Goal: Task Accomplishment & Management: Manage account settings

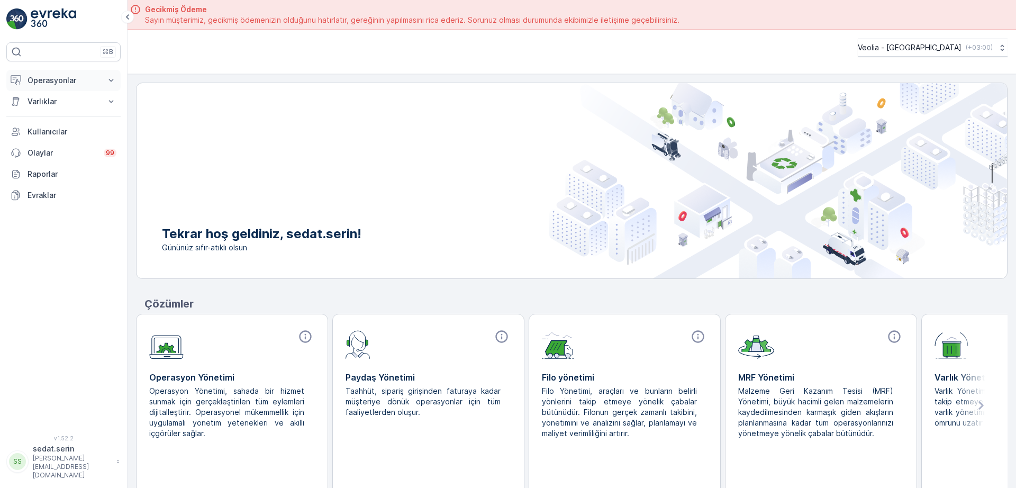
click at [100, 78] on button "Operasyonlar" at bounding box center [63, 80] width 114 height 21
click at [58, 113] on p "Planlama" at bounding box center [42, 113] width 31 height 11
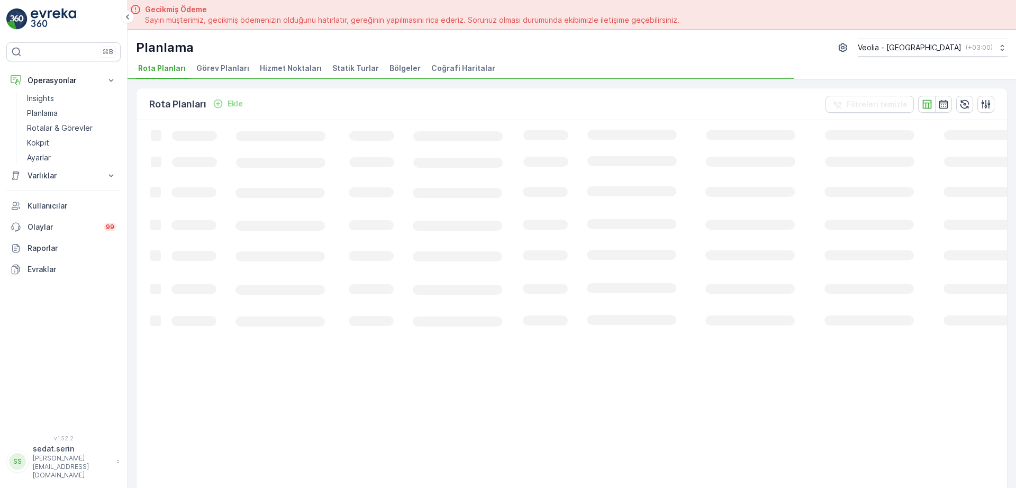
click at [299, 66] on span "Hizmet Noktaları" at bounding box center [291, 68] width 62 height 11
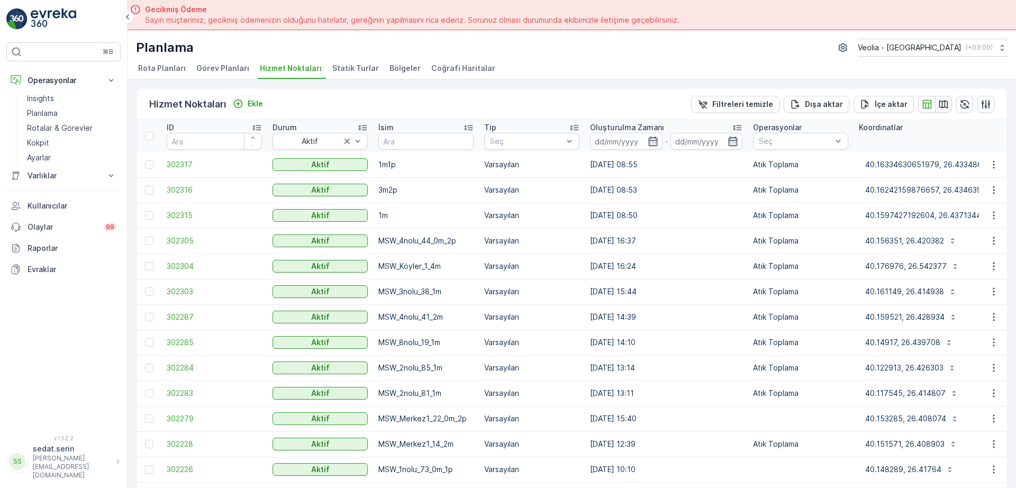
click at [941, 106] on icon "button" at bounding box center [944, 104] width 11 height 11
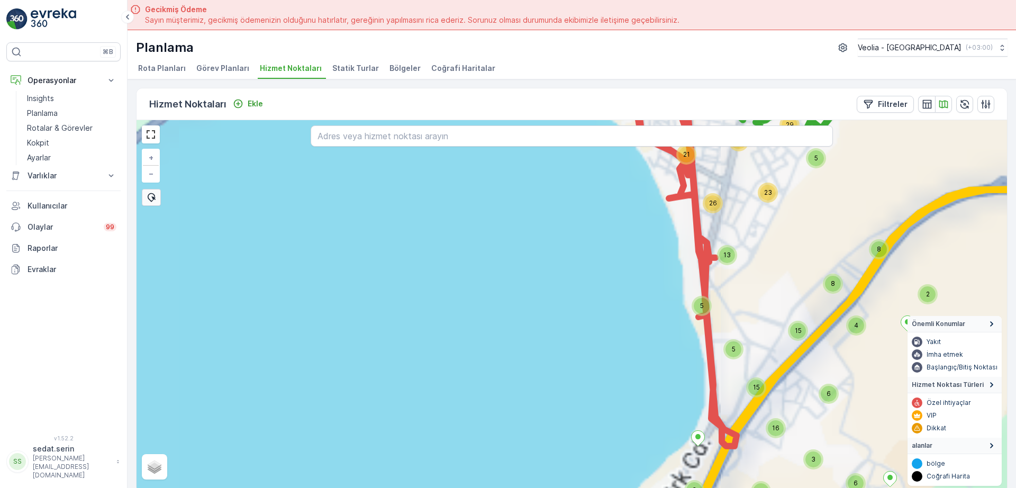
drag, startPoint x: 564, startPoint y: 258, endPoint x: 477, endPoint y: 346, distance: 123.5
click at [477, 346] on div "5 3 4 4 21 8 2 4 22 7 11 3 2 4 12 8 5 2 2 3 4 3 9 5 4 6 7 13 4 41 3 14 23 16 2 …" at bounding box center [572, 306] width 871 height 372
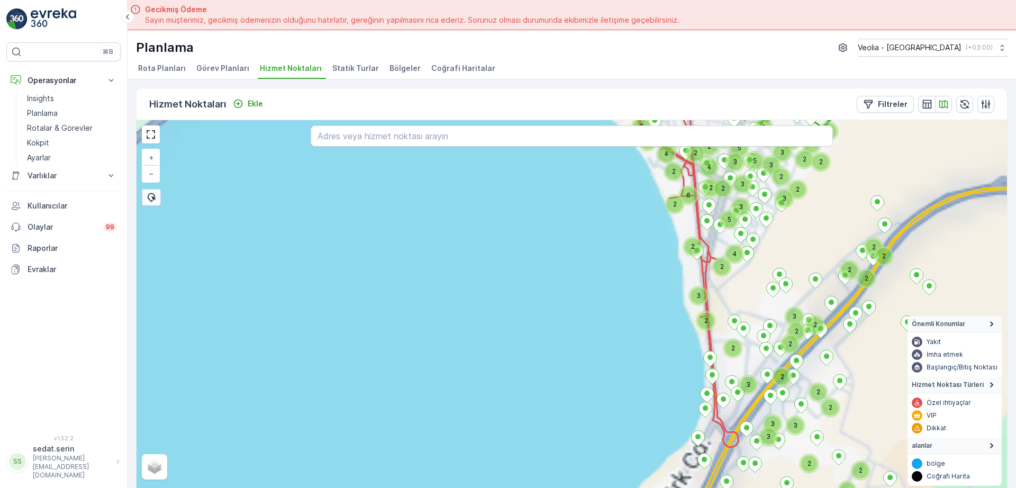
scroll to position [4, 0]
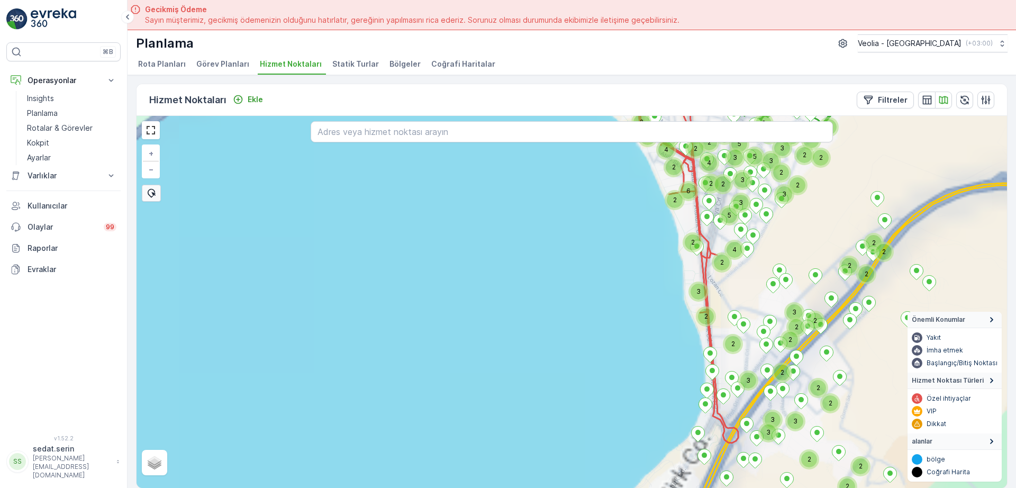
drag, startPoint x: 553, startPoint y: 254, endPoint x: 457, endPoint y: 332, distance: 123.0
click at [457, 332] on div "2 2 2 2 2 2 2 2 2 2 2 2 2 2 3 3 3 2 2 3 2 2 2 2 3 3 2 4 3 5 3 3 3 5 3 3 6 2 2 2…" at bounding box center [572, 302] width 871 height 372
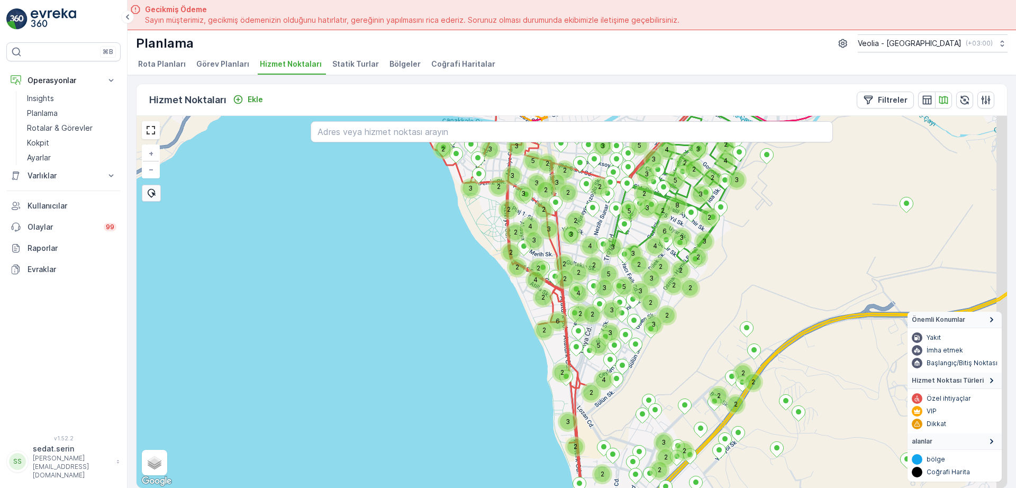
drag, startPoint x: 536, startPoint y: 224, endPoint x: 440, endPoint y: 325, distance: 138.9
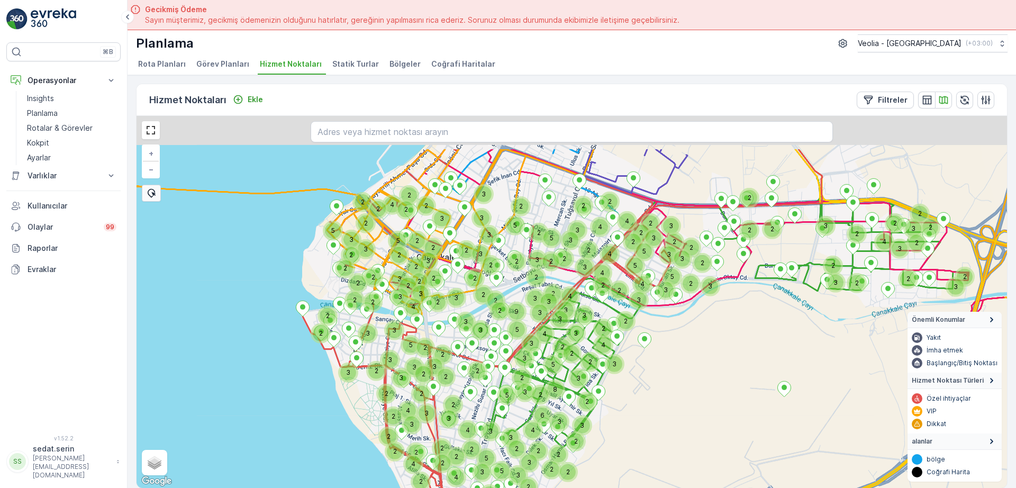
drag, startPoint x: 497, startPoint y: 228, endPoint x: 465, endPoint y: 298, distance: 77.2
click at [465, 298] on div "2 2 2 2 2 3 3 3 2 2 2 2 3 5 3 3 5 3 6 2 2 2 4 2 2 2 2 5 2 2 4 2 2 2 2 2 3 4 5 2…" at bounding box center [572, 302] width 871 height 372
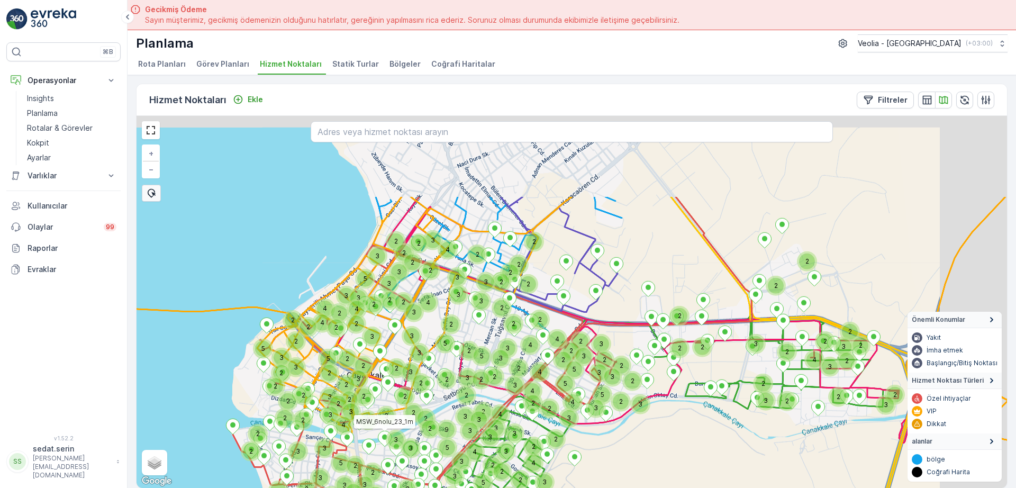
drag, startPoint x: 558, startPoint y: 217, endPoint x: 451, endPoint y: 377, distance: 192.3
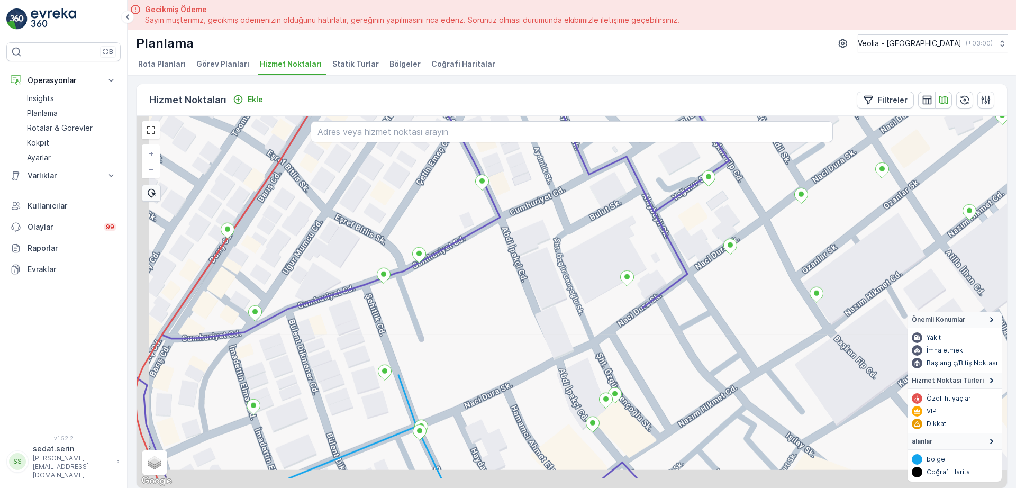
drag, startPoint x: 439, startPoint y: 293, endPoint x: 514, endPoint y: 242, distance: 91.0
click at [514, 242] on div "+ − Uydu Yol haritası Arazi Karışık Leaflet Klavye kısayolları Harita Verileri …" at bounding box center [572, 302] width 871 height 372
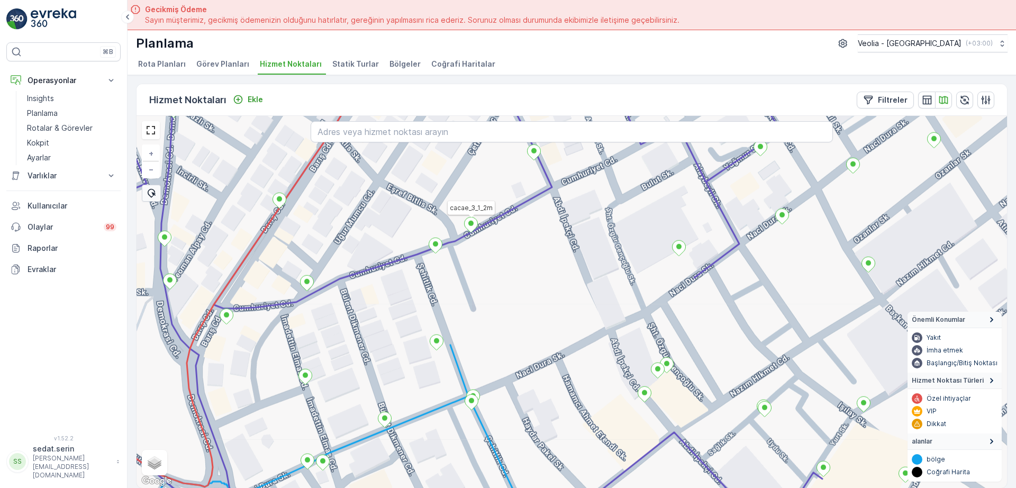
click at [470, 228] on icon at bounding box center [471, 224] width 13 height 15
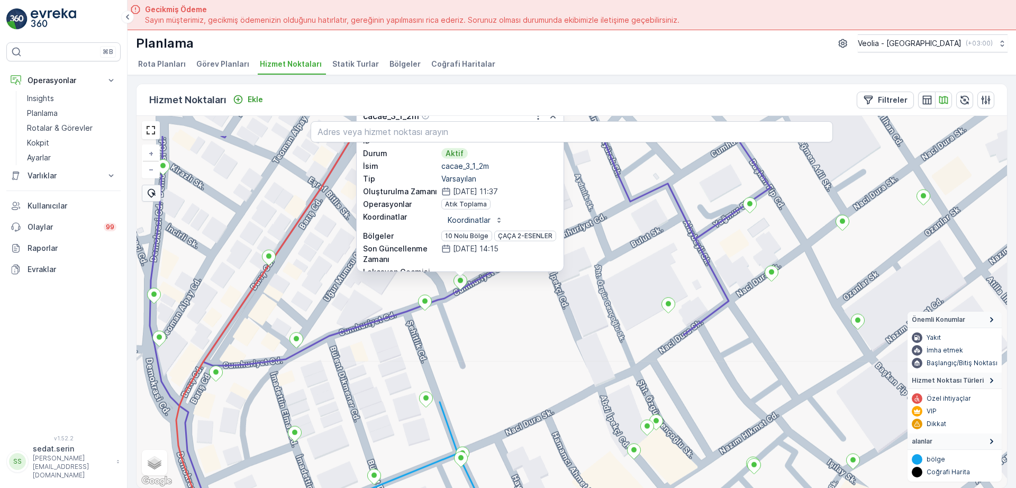
drag, startPoint x: 530, startPoint y: 281, endPoint x: 522, endPoint y: 313, distance: 33.1
click at [524, 337] on div "cacae_3_1_2m ID 245546 Durum Aktif İsim cacae_3_1_2m Tip Varsayılan Oluşturulma…" at bounding box center [572, 302] width 871 height 372
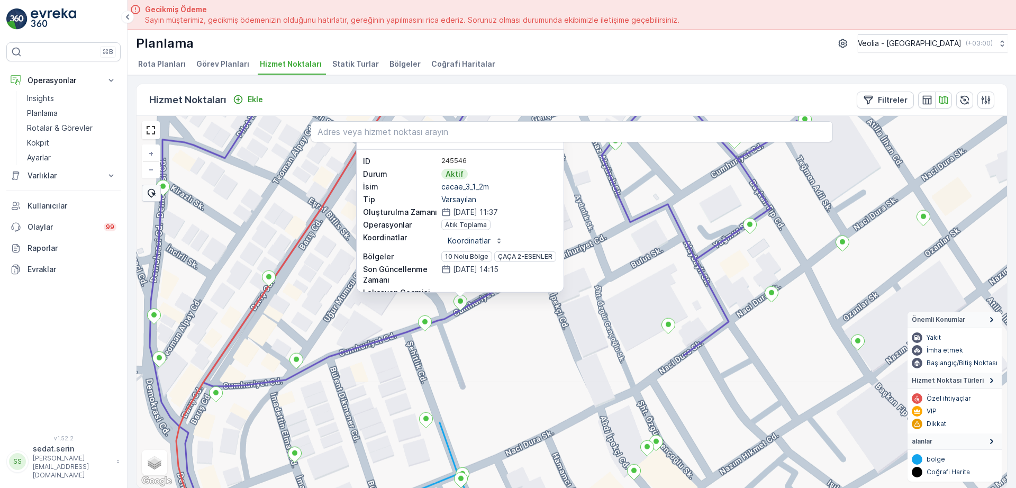
drag, startPoint x: 594, startPoint y: 205, endPoint x: 556, endPoint y: 243, distance: 53.9
click at [587, 269] on div "cacae_3_1_2m ID 245546 Durum Aktif İsim cacae_3_1_2m Tip Varsayılan Oluşturulma…" at bounding box center [572, 302] width 871 height 372
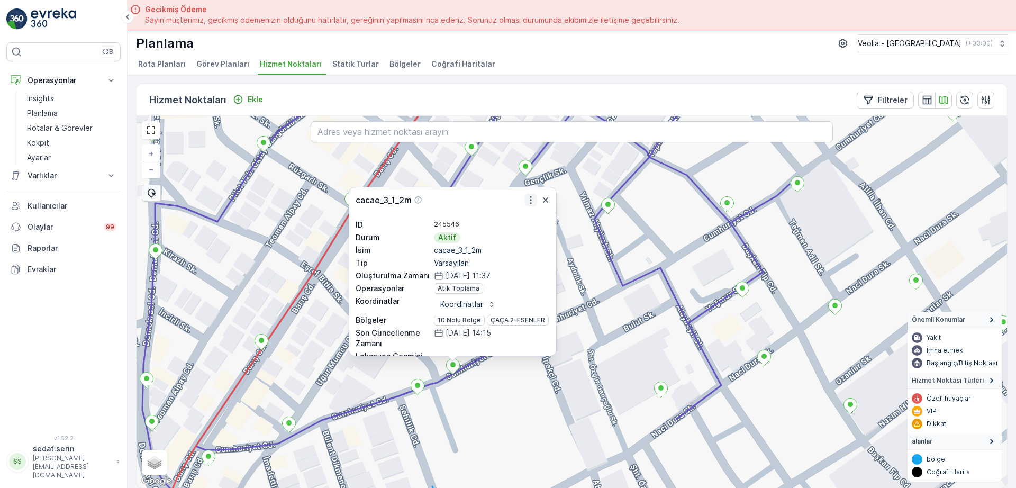
click at [531, 199] on icon "button" at bounding box center [531, 200] width 11 height 11
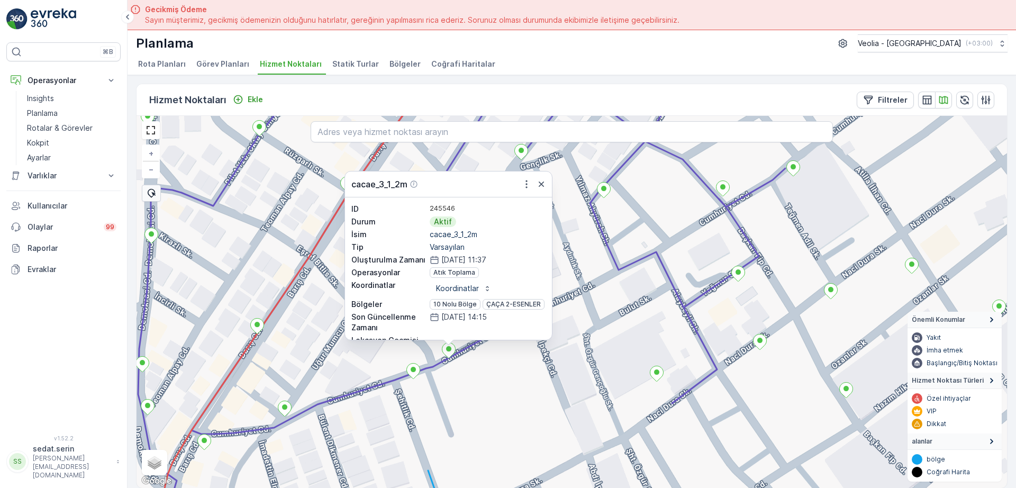
drag, startPoint x: 592, startPoint y: 310, endPoint x: 560, endPoint y: 211, distance: 104.1
click at [562, 214] on div "cacae_3_1_2m ID 245546 Durum Aktif İsim cacae_3_1_2m Tip Varsayılan Oluşturulma…" at bounding box center [572, 302] width 871 height 372
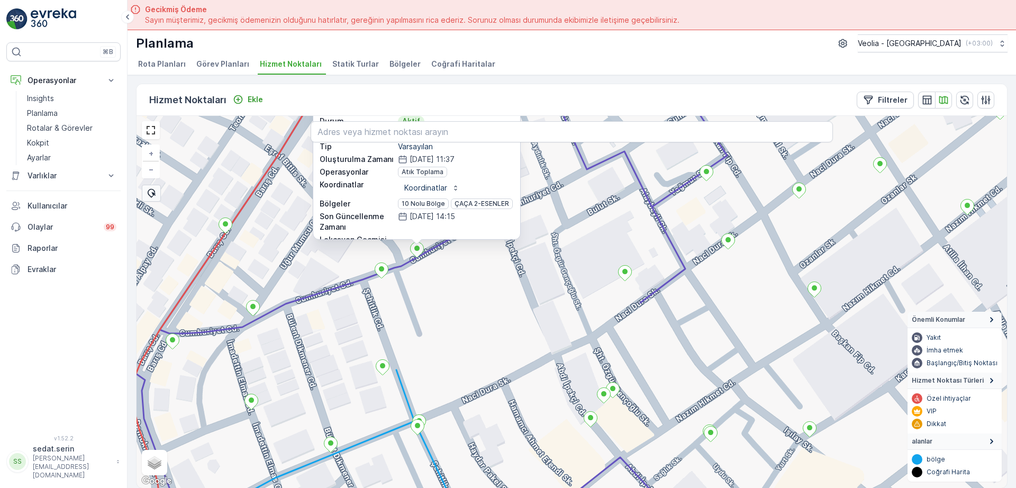
click at [461, 261] on div "cacae_3_1_2m ID 245546 Durum Aktif İsim cacae_3_1_2m Tip Varsayılan Oluşturulma…" at bounding box center [572, 302] width 871 height 372
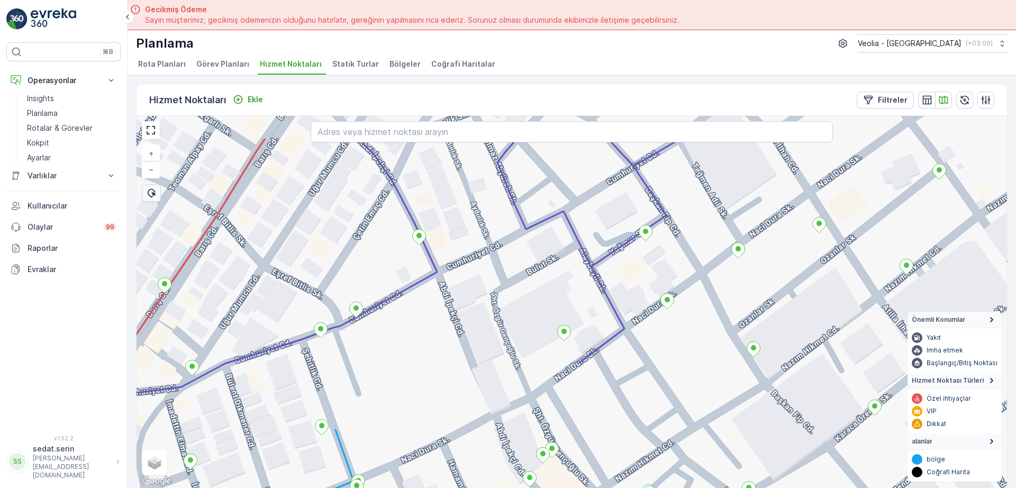
drag, startPoint x: 536, startPoint y: 214, endPoint x: 475, endPoint y: 271, distance: 83.1
click at [467, 281] on div "+ − Uydu Yol haritası Arazi Karışık Leaflet Klavye kısayolları Harita Verileri …" at bounding box center [572, 302] width 871 height 372
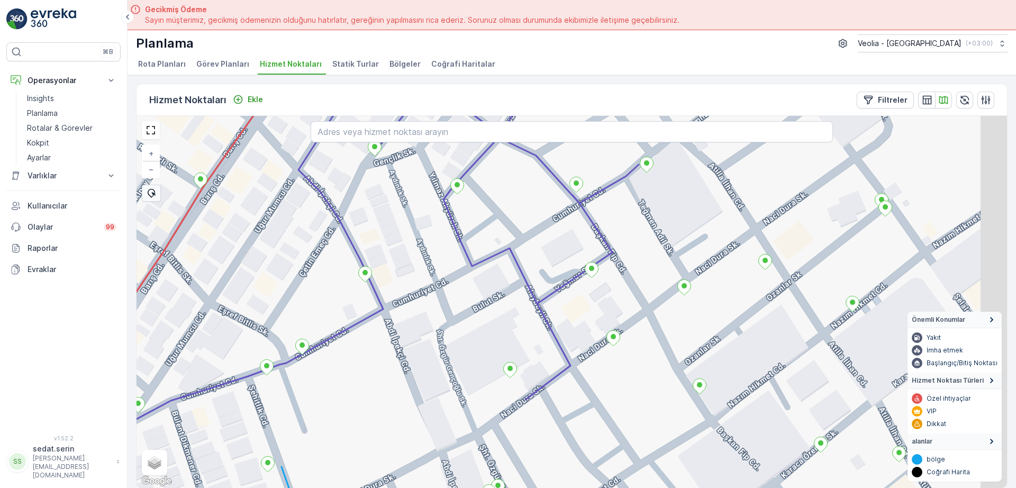
drag, startPoint x: 538, startPoint y: 237, endPoint x: 465, endPoint y: 278, distance: 84.2
click at [454, 288] on div "+ − Uydu Yol haritası Arazi Karışık Leaflet Klavye kısayolları Harita Verileri …" at bounding box center [572, 302] width 871 height 372
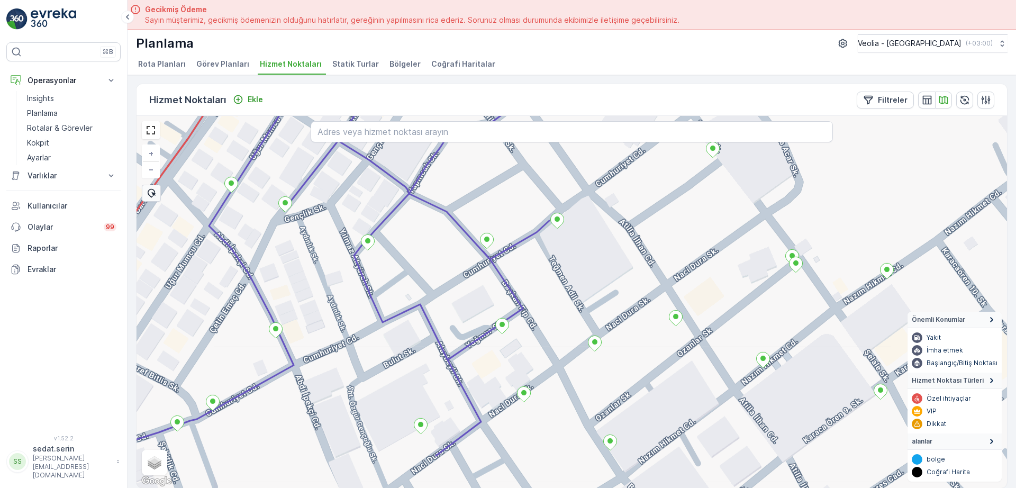
click at [482, 282] on div "+ − Uydu Yol haritası Arazi Karışık Leaflet Klavye kısayolları Harita Verileri …" at bounding box center [572, 302] width 871 height 372
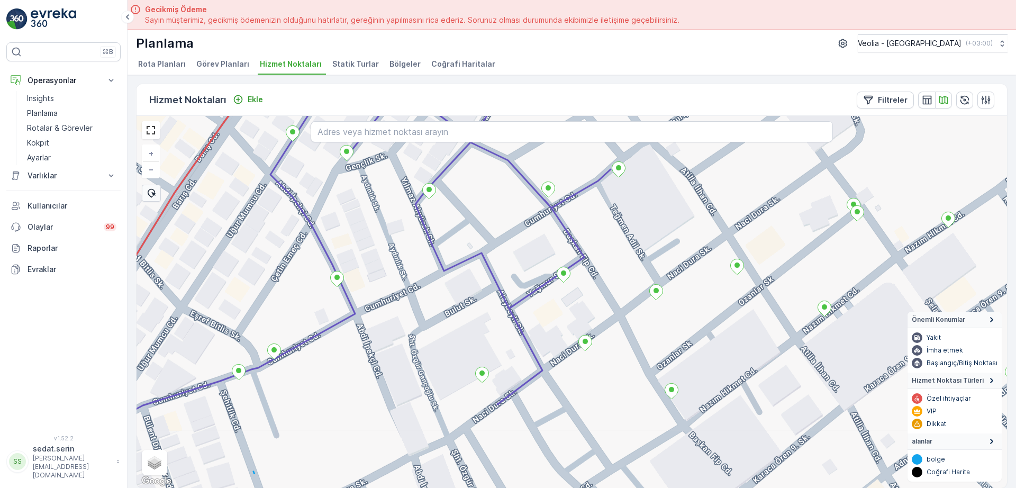
drag, startPoint x: 371, startPoint y: 356, endPoint x: 431, endPoint y: 305, distance: 79.3
click at [431, 305] on div "+ − Uydu Yol haritası Arazi Karışık Leaflet Klavye kısayolları Harita Verileri …" at bounding box center [572, 302] width 871 height 372
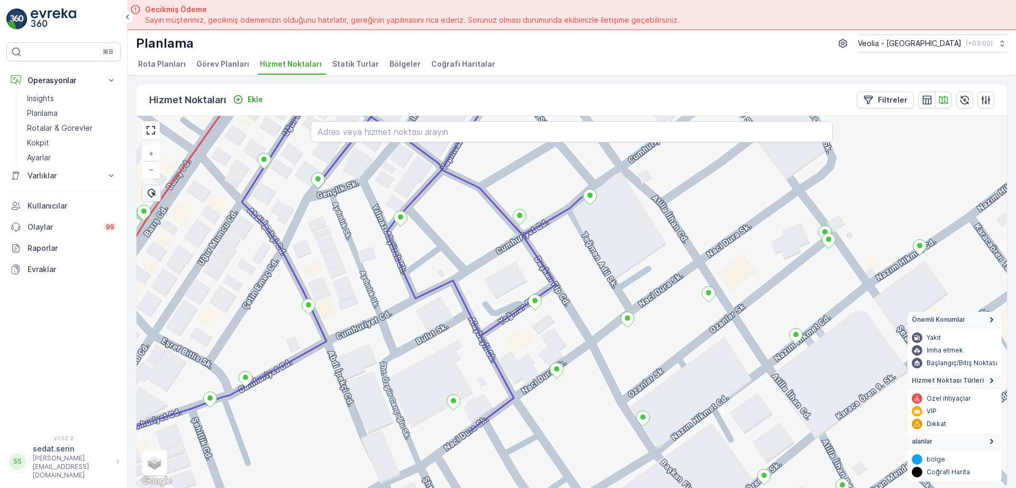
drag, startPoint x: 479, startPoint y: 253, endPoint x: 444, endPoint y: 286, distance: 48.3
click at [444, 286] on div "3 NOLU STATİK TUR + − Uydu Yol haritası Arazi Karışık Leaflet Klavye kısayollar…" at bounding box center [572, 302] width 871 height 372
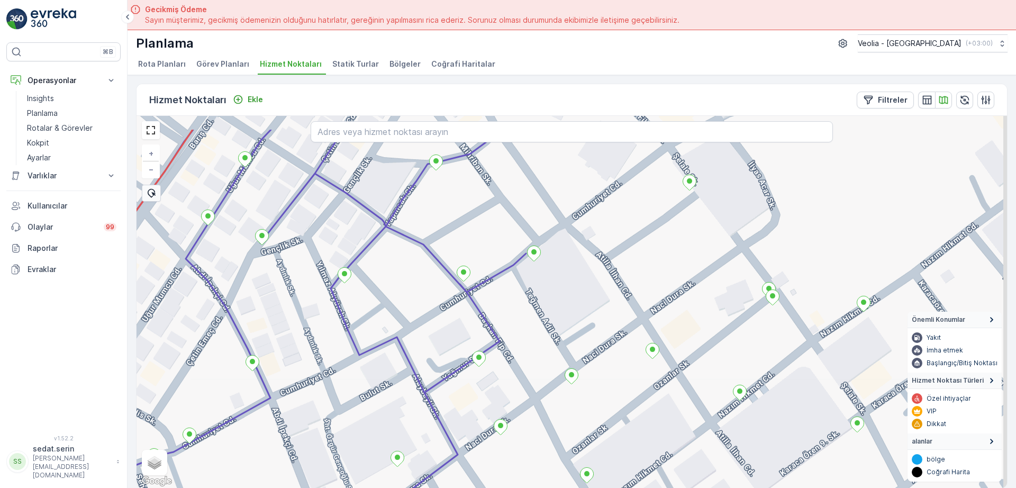
drag, startPoint x: 511, startPoint y: 268, endPoint x: 486, endPoint y: 298, distance: 39.1
click at [483, 302] on div "+ − Uydu Yol haritası Arazi Karışık Leaflet Klavye kısayolları Harita Verileri …" at bounding box center [572, 302] width 871 height 372
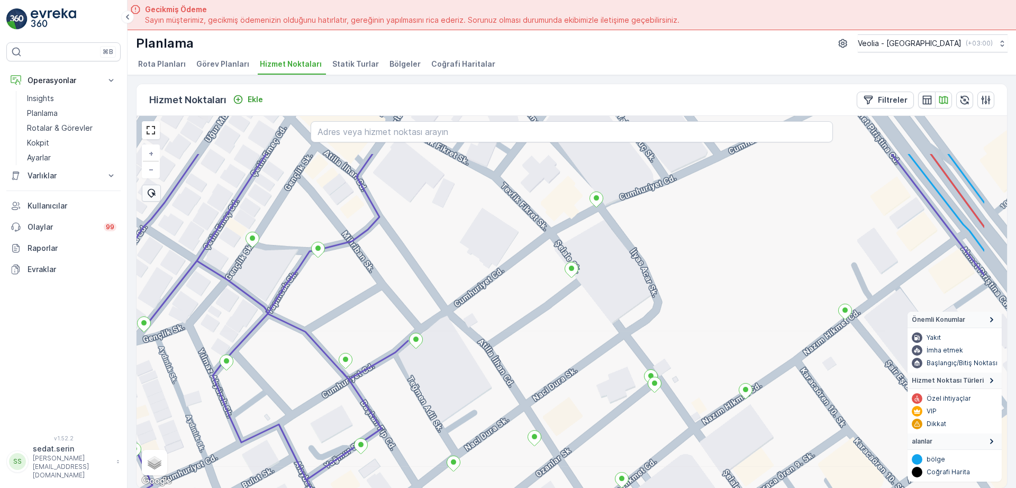
drag, startPoint x: 551, startPoint y: 232, endPoint x: 440, endPoint y: 308, distance: 133.3
click at [440, 308] on div "+ − Uydu Yol haritası Arazi Karışık Leaflet Klavye kısayolları Harita Verileri …" at bounding box center [572, 302] width 871 height 372
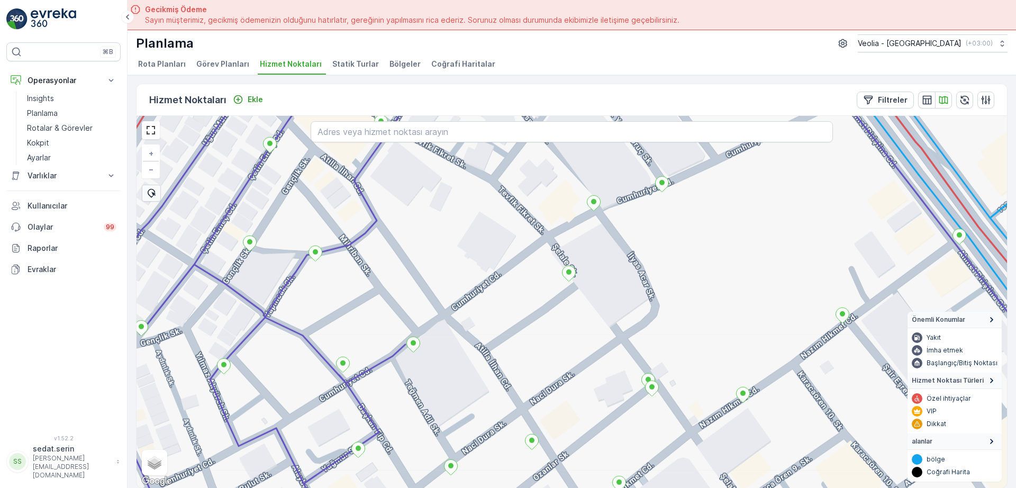
drag, startPoint x: 625, startPoint y: 202, endPoint x: 576, endPoint y: 237, distance: 59.2
click at [576, 237] on div "+ − Uydu Yol haritası Arazi Karışık Leaflet Klavye kısayolları Harita Verileri …" at bounding box center [572, 302] width 871 height 372
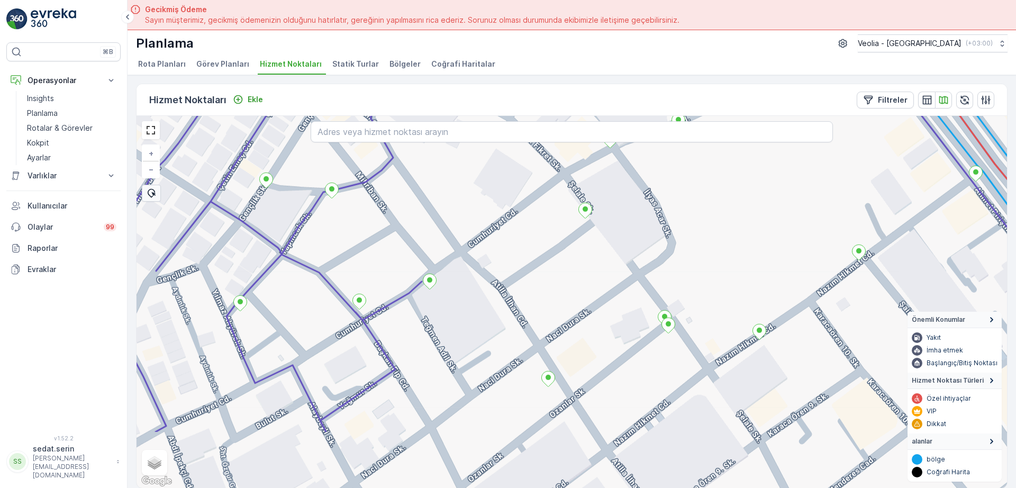
drag, startPoint x: 443, startPoint y: 331, endPoint x: 503, endPoint y: 254, distance: 98.1
click at [511, 242] on div "+ − Uydu Yol haritası Arazi Karışık Leaflet Klavye kısayolları Harita Verileri …" at bounding box center [572, 302] width 871 height 372
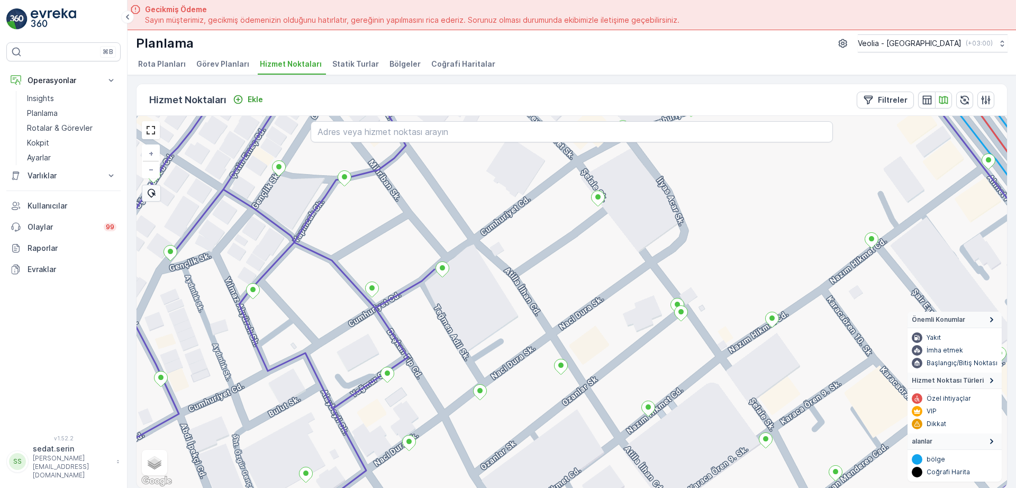
drag, startPoint x: 439, startPoint y: 320, endPoint x: 468, endPoint y: 286, distance: 44.7
click at [467, 287] on div "+ − Uydu Yol haritası Arazi Karışık Leaflet Klavye kısayolları Harita Verileri …" at bounding box center [572, 302] width 871 height 372
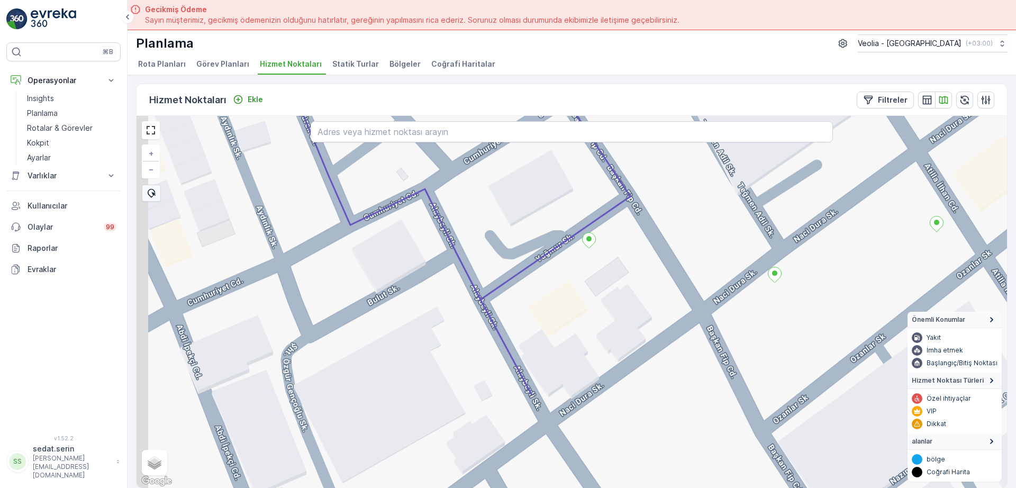
drag, startPoint x: 408, startPoint y: 265, endPoint x: 513, endPoint y: 164, distance: 146.0
click at [513, 164] on div "+ − Uydu Yol haritası Arazi Karışık Leaflet Klavye kısayolları Harita Verileri …" at bounding box center [572, 302] width 871 height 372
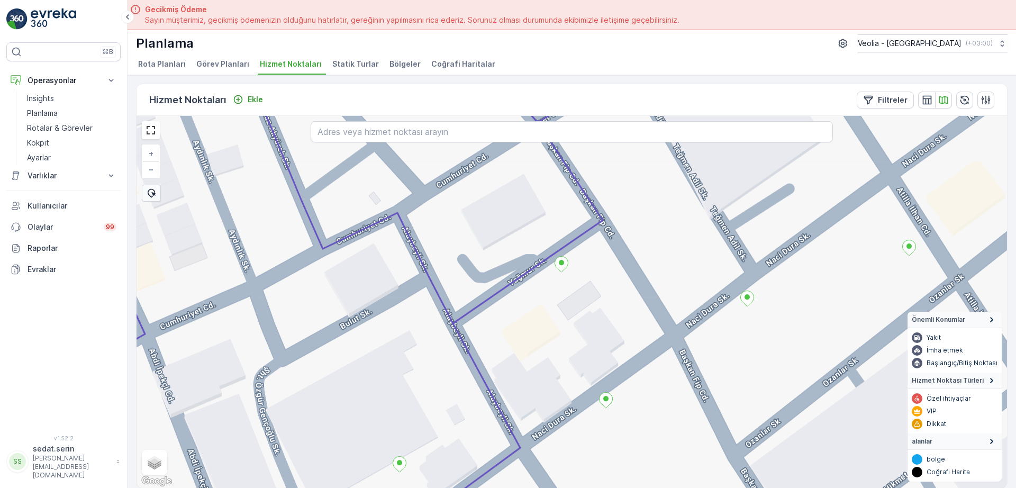
drag, startPoint x: 459, startPoint y: 210, endPoint x: 536, endPoint y: 204, distance: 77.5
click at [536, 204] on div "+ − Uydu Yol haritası Arazi Karışık Leaflet Klavye kısayolları Harita Verileri …" at bounding box center [572, 302] width 871 height 372
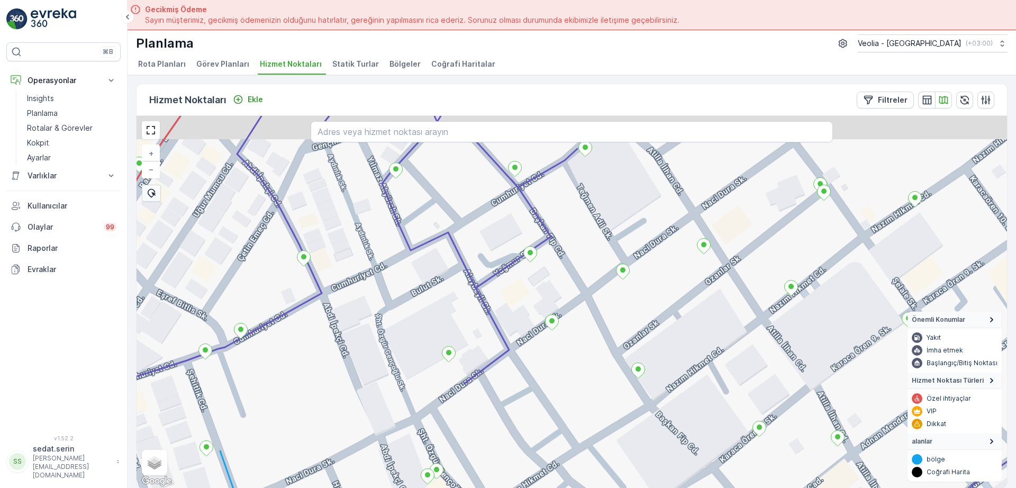
drag, startPoint x: 428, startPoint y: 251, endPoint x: 410, endPoint y: 258, distance: 19.3
click at [370, 274] on div "+ − Uydu Yol haritası Arazi Karışık Leaflet Klavye kısayolları Harita Verileri …" at bounding box center [572, 302] width 871 height 372
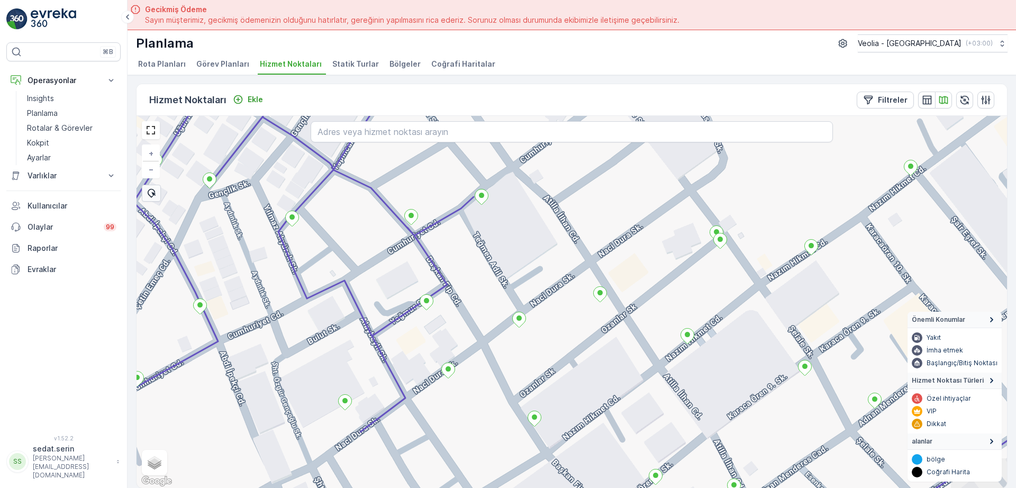
drag, startPoint x: 483, startPoint y: 223, endPoint x: 453, endPoint y: 234, distance: 32.2
click at [435, 250] on div "+ − Uydu Yol haritası Arazi Karışık Leaflet Klavye kısayolları Harita Verileri …" at bounding box center [572, 302] width 871 height 372
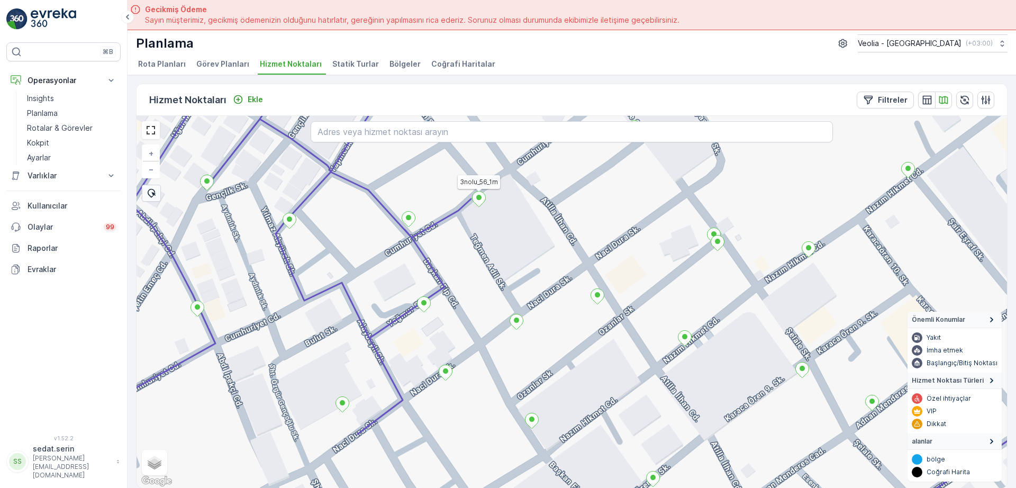
click at [482, 203] on icon at bounding box center [479, 198] width 13 height 15
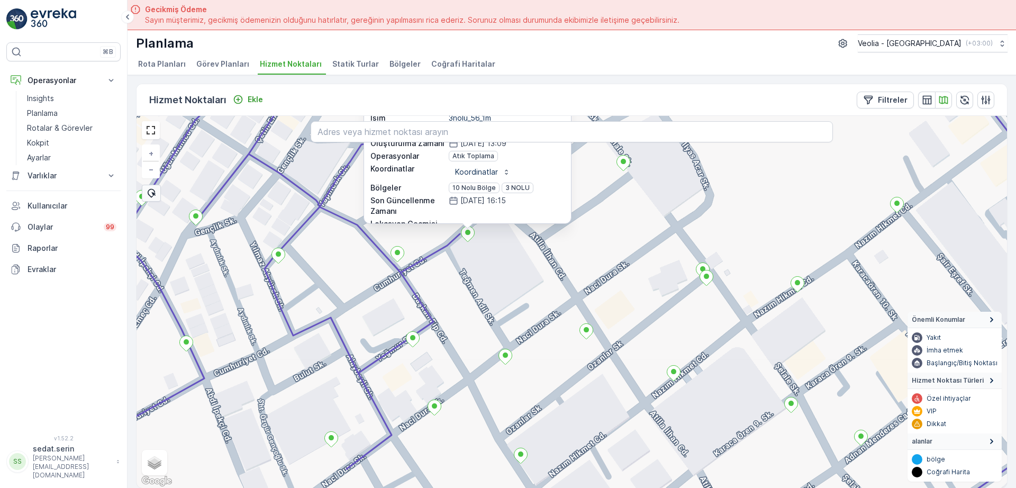
drag, startPoint x: 520, startPoint y: 234, endPoint x: 502, endPoint y: 315, distance: 83.0
click at [499, 329] on div "3nolu_56_1m ID 200828 Durum Aktif İsim 3nolu_56_1m Tip Varsayılan Oluşturulma Z…" at bounding box center [572, 302] width 871 height 372
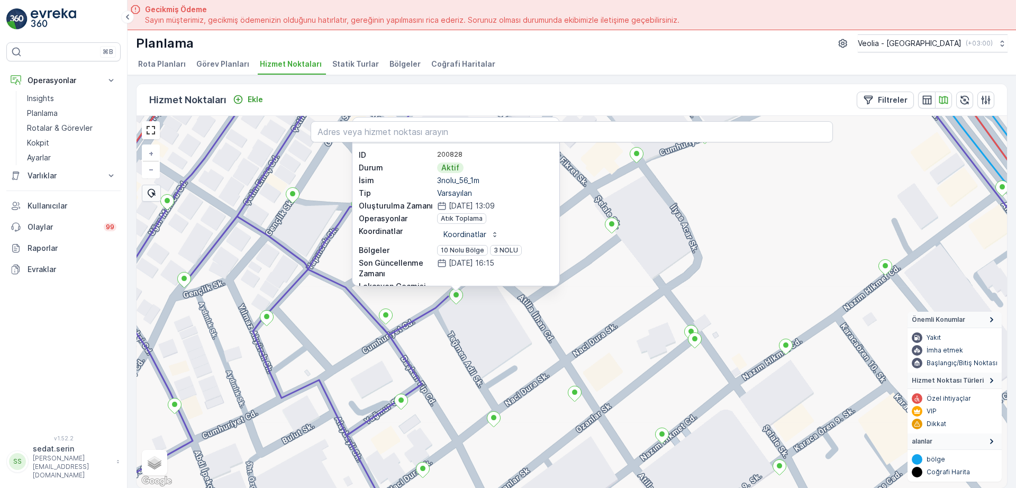
drag, startPoint x: 592, startPoint y: 220, endPoint x: 575, endPoint y: 288, distance: 70.9
click at [584, 306] on div "3nolu_56_1m ID 200828 Durum Aktif İsim 3nolu_56_1m Tip Varsayılan Oluşturulma Z…" at bounding box center [572, 302] width 871 height 372
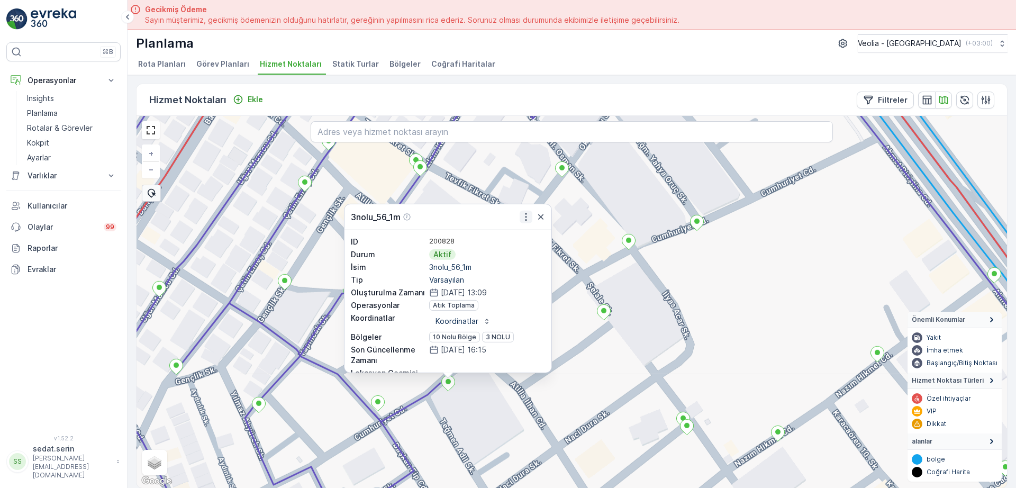
click at [526, 213] on icon "button" at bounding box center [526, 217] width 11 height 11
click at [579, 355] on div "3nolu_56_1m Daha fazla ayrıntı görün Servis Noktasını Düzenle Yeni Görev Planı …" at bounding box center [572, 302] width 871 height 372
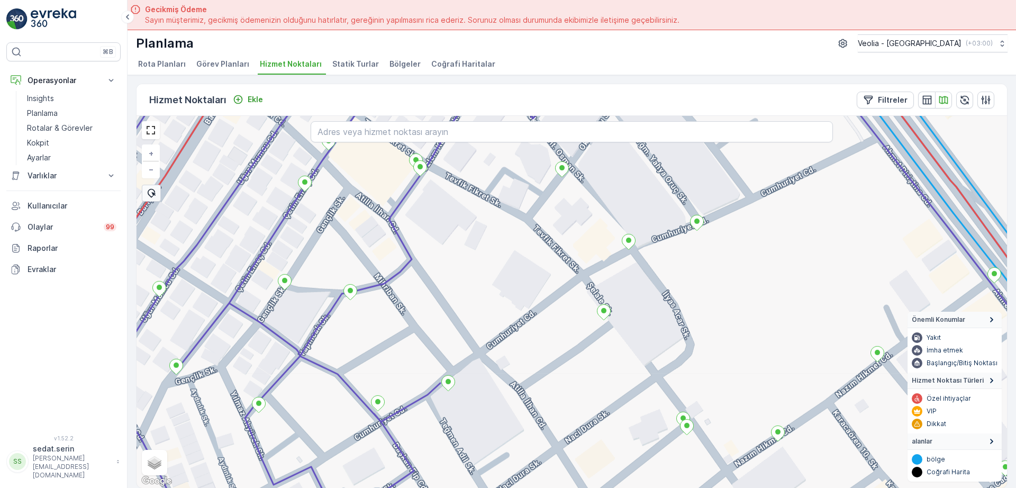
drag, startPoint x: 591, startPoint y: 268, endPoint x: 522, endPoint y: 326, distance: 89.8
click at [522, 326] on div "+ − Uydu Yol haritası Arazi Karışık Leaflet Klavye kısayolları Harita Verileri …" at bounding box center [572, 302] width 871 height 372
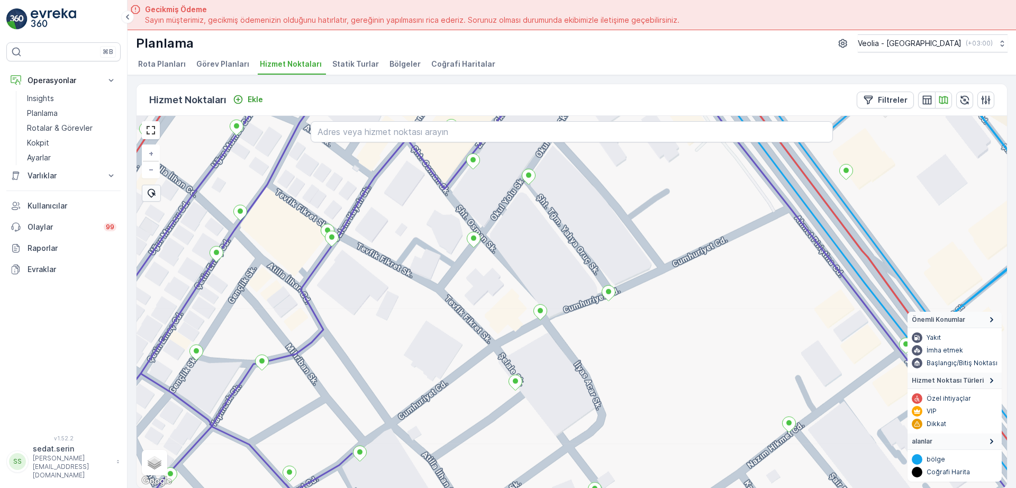
drag, startPoint x: 614, startPoint y: 303, endPoint x: 594, endPoint y: 316, distance: 23.3
click at [594, 316] on div "+ − Uydu Yol haritası Arazi Karışık Leaflet Klavye kısayolları Harita Verileri …" at bounding box center [572, 302] width 871 height 372
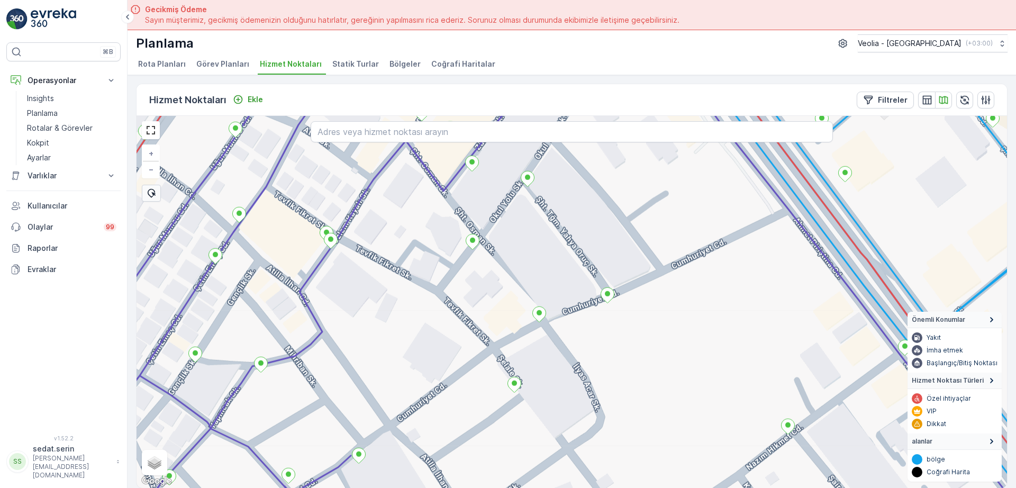
drag, startPoint x: 685, startPoint y: 272, endPoint x: 622, endPoint y: 315, distance: 76.6
click at [622, 315] on div "+ − Uydu Yol haritası Arazi Karışık Leaflet Klavye kısayolları Harita Verileri …" at bounding box center [572, 302] width 871 height 372
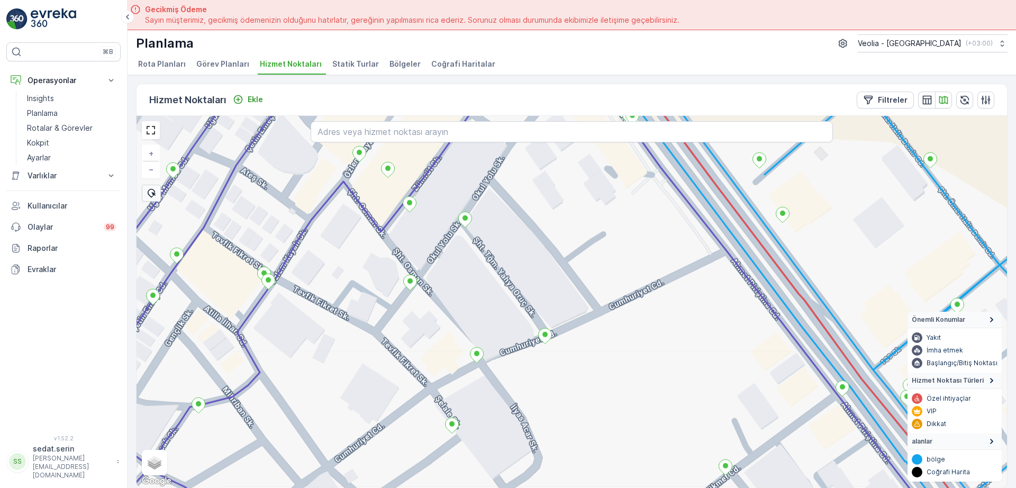
drag, startPoint x: 594, startPoint y: 344, endPoint x: 721, endPoint y: 251, distance: 157.7
click at [721, 251] on div "+ − Uydu Yol haritası Arazi Karışık Leaflet Klavye kısayolları Harita Verileri …" at bounding box center [572, 302] width 871 height 372
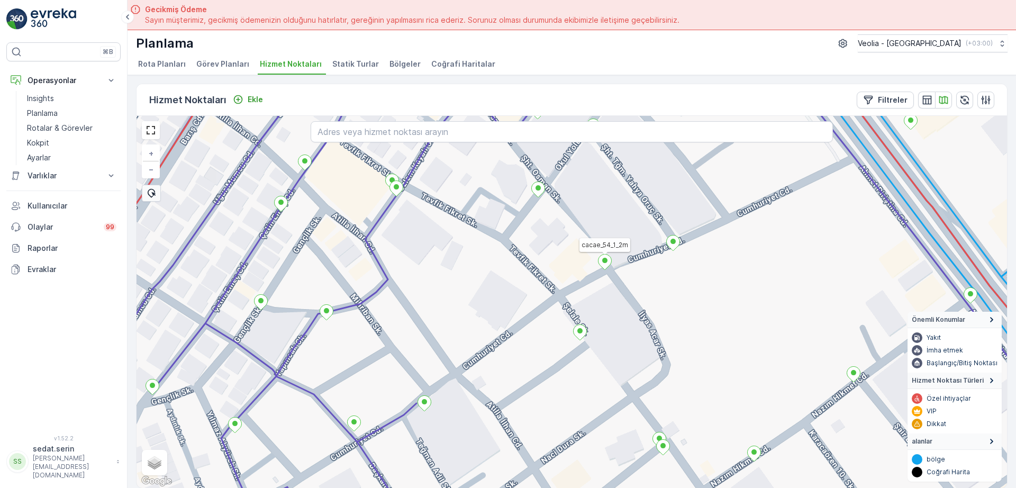
click at [608, 267] on icon at bounding box center [605, 262] width 13 height 15
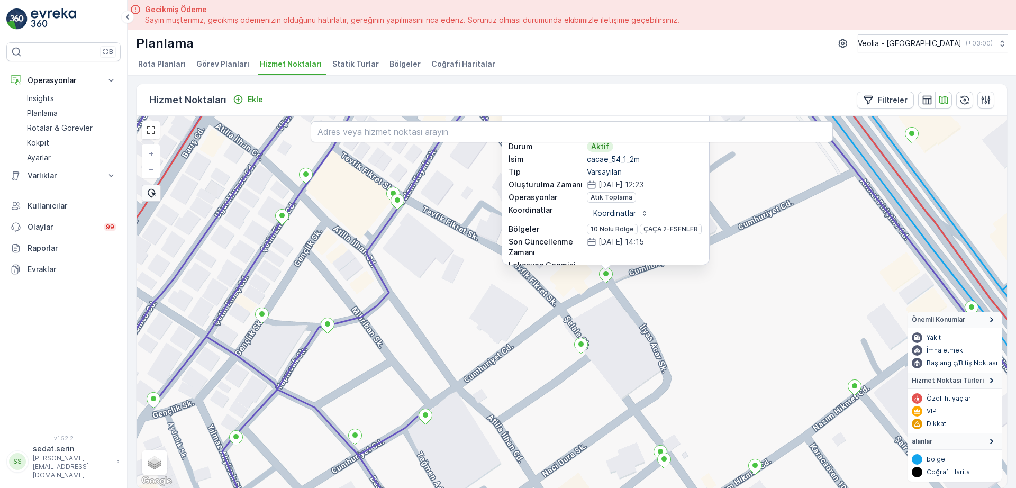
drag, startPoint x: 764, startPoint y: 222, endPoint x: 750, endPoint y: 306, distance: 85.4
click at [777, 339] on div "cacae_54_1_2m ID 245597 Durum Aktif İsim cacae_54_1_2m Tip Varsayılan Oluşturul…" at bounding box center [572, 302] width 871 height 372
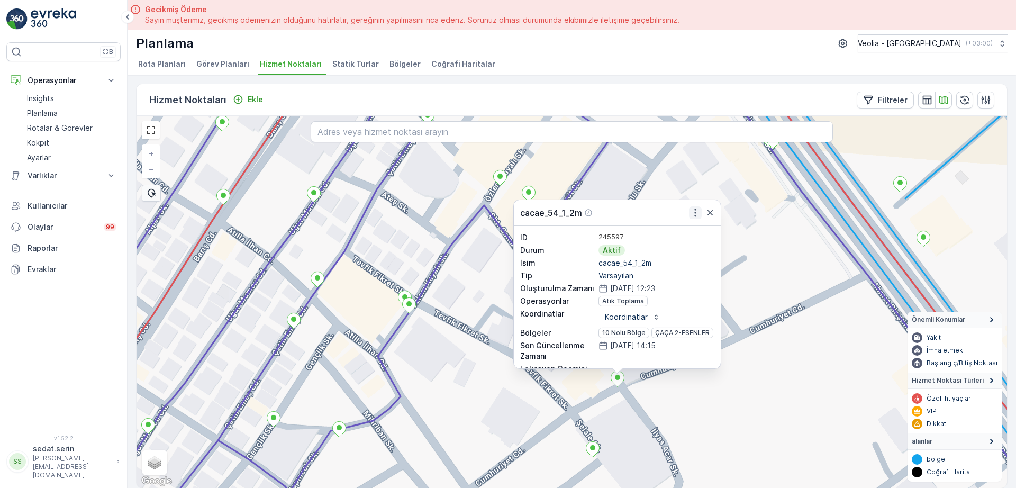
click at [696, 211] on icon "button" at bounding box center [695, 213] width 11 height 11
click at [797, 312] on div "cacae_54_1_2m Daha fazla ayrıntı görün Servis Noktasını Düzenle Yeni Görev Plan…" at bounding box center [572, 302] width 871 height 372
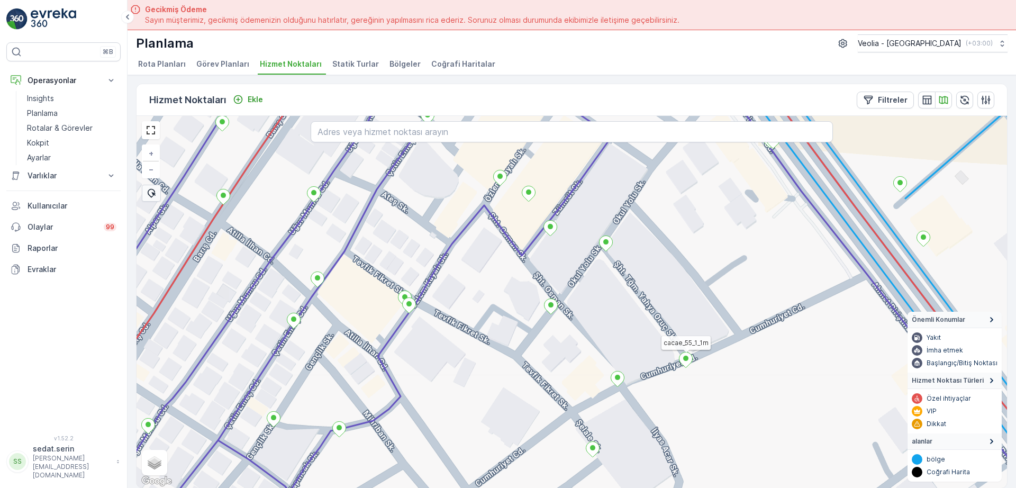
click at [689, 360] on icon at bounding box center [686, 359] width 13 height 15
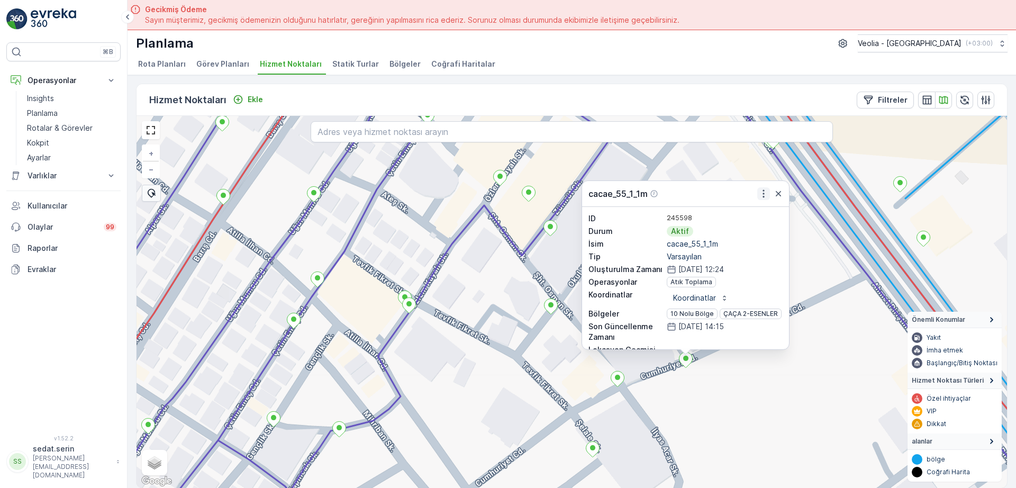
click at [764, 194] on icon "button" at bounding box center [764, 194] width 2 height 8
click at [793, 284] on div "cacae_55_1_1m Daha fazla ayrıntı görün Servis Noktasını Düzenle Yeni Görev Plan…" at bounding box center [572, 302] width 871 height 372
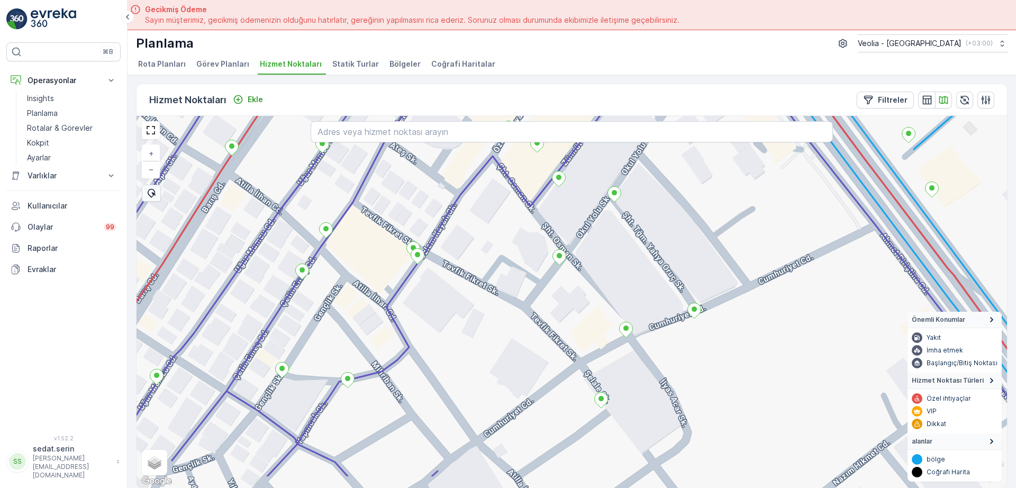
drag, startPoint x: 658, startPoint y: 380, endPoint x: 660, endPoint y: 358, distance: 21.8
click at [660, 359] on div "+ − Uydu Yol haritası Arazi Karışık Leaflet Klavye kısayolları Harita Verileri …" at bounding box center [572, 302] width 871 height 372
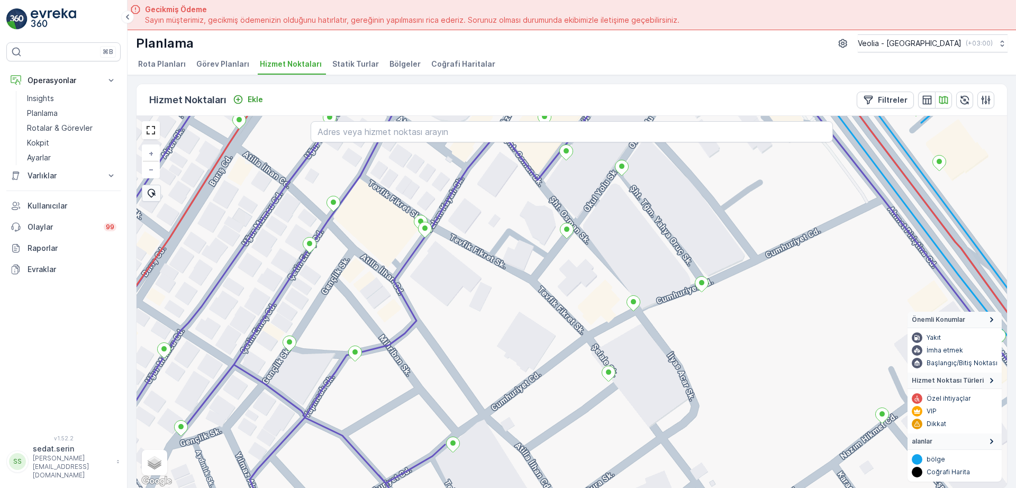
drag, startPoint x: 519, startPoint y: 390, endPoint x: 594, endPoint y: 256, distance: 153.6
click at [594, 256] on div "+ − Uydu Yol haritası Arazi Karışık Leaflet Klavye kısayolları Harita Verileri …" at bounding box center [572, 302] width 871 height 372
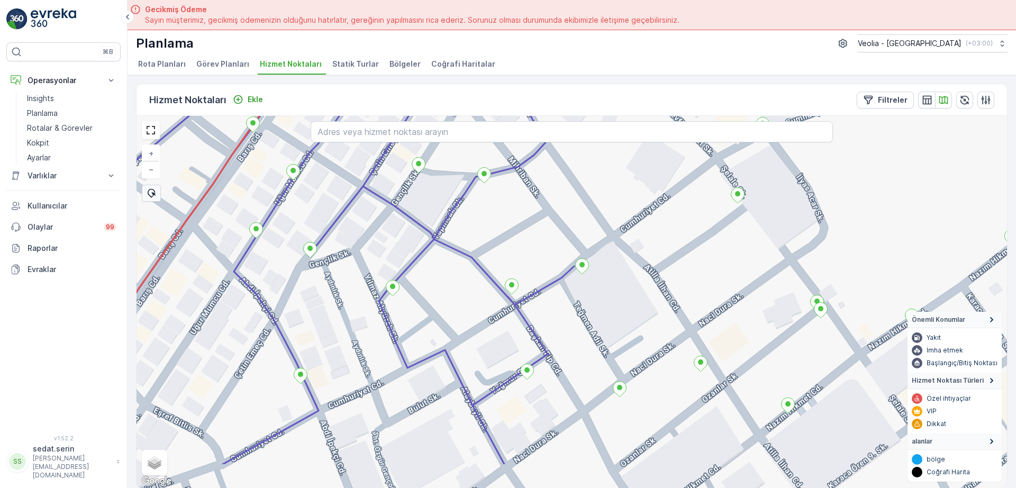
drag, startPoint x: 448, startPoint y: 381, endPoint x: 651, endPoint y: 188, distance: 279.7
click at [651, 188] on div "+ − Uydu Yol haritası Arazi Karışık Leaflet Klavye kısayolları Harita Verileri …" at bounding box center [572, 302] width 871 height 372
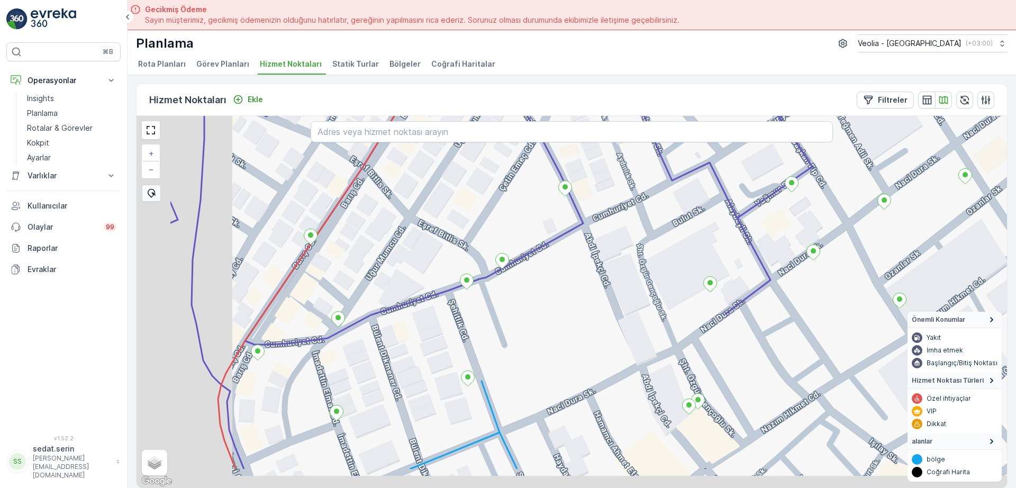
drag, startPoint x: 267, startPoint y: 383, endPoint x: 504, endPoint y: 279, distance: 258.6
click at [503, 280] on div "3 NOLU STATİK TUR + − Uydu Yol haritası Arazi Karışık Leaflet Klavye kısayollar…" at bounding box center [572, 302] width 871 height 372
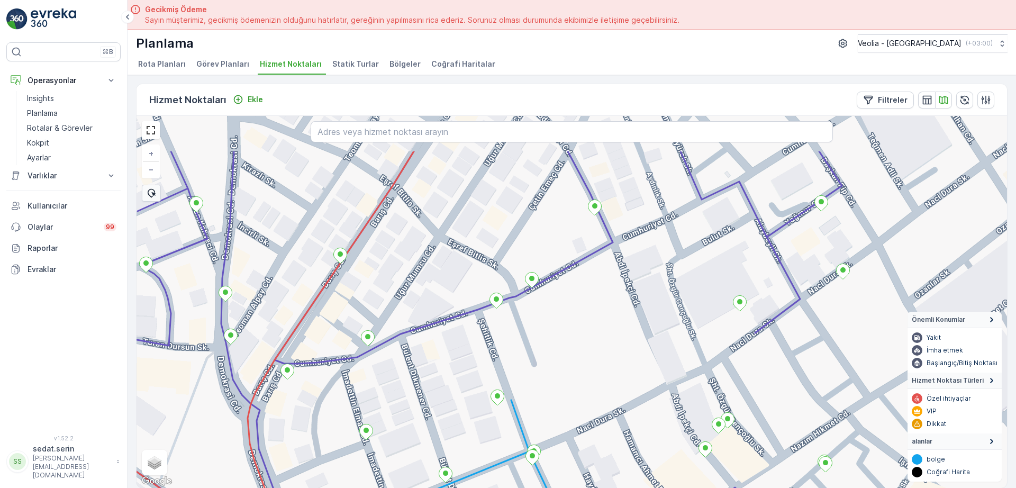
drag, startPoint x: 682, startPoint y: 219, endPoint x: 610, endPoint y: 263, distance: 84.6
click at [579, 293] on div "+ − Uydu Yol haritası Arazi Karışık Leaflet Klavye kısayolları Harita Verileri …" at bounding box center [572, 302] width 871 height 372
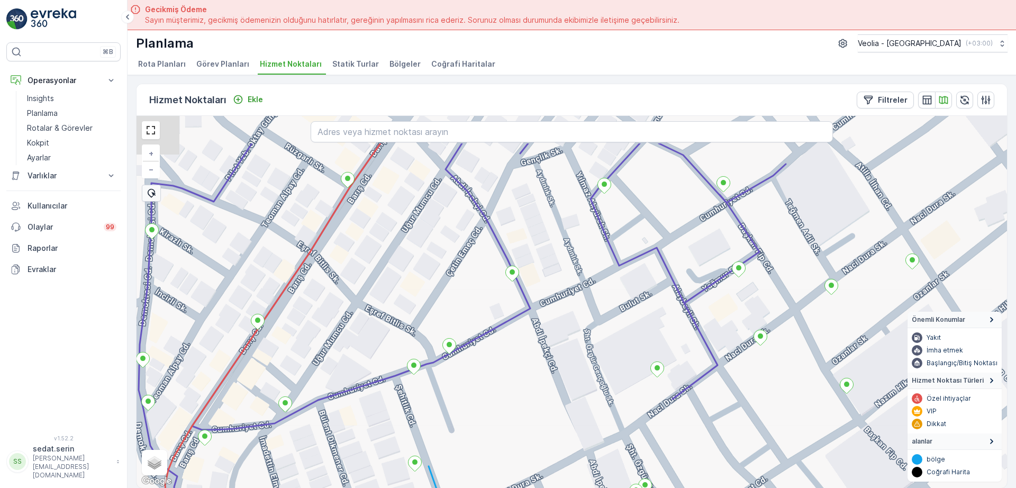
drag, startPoint x: 647, startPoint y: 241, endPoint x: 568, endPoint y: 302, distance: 99.3
click at [568, 302] on div "+ − Uydu Yol haritası Arazi Karışık Leaflet Klavye kısayolları Harita Verileri …" at bounding box center [572, 302] width 871 height 372
click at [544, 312] on div "+ − Uydu Yol haritası Arazi Karışık Leaflet Klavye kısayolları Harita Verileri …" at bounding box center [572, 302] width 871 height 372
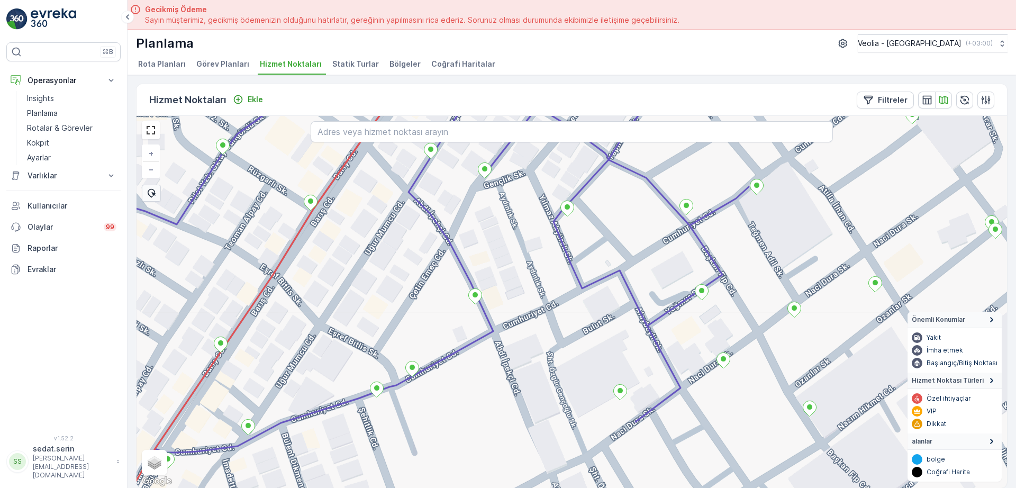
drag, startPoint x: 692, startPoint y: 252, endPoint x: 610, endPoint y: 305, distance: 97.2
click at [610, 305] on div "+ − Uydu Yol haritası Arazi Karışık Leaflet Klavye kısayolları Harita Verileri …" at bounding box center [572, 302] width 871 height 372
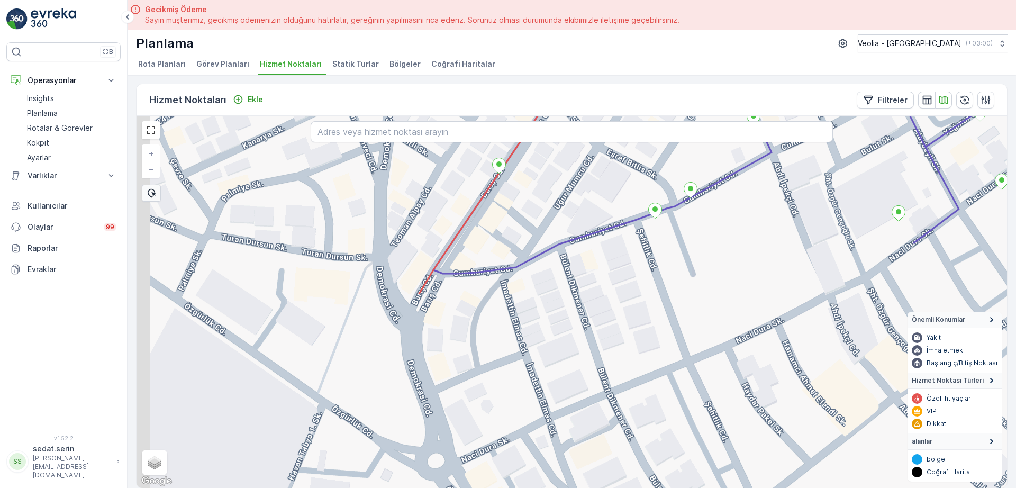
drag, startPoint x: 293, startPoint y: 457, endPoint x: 653, endPoint y: 225, distance: 428.2
click at [653, 225] on div "+ − Uydu Yol haritası Arazi Karışık Leaflet Klavye kısayolları Harita Verileri …" at bounding box center [572, 302] width 871 height 372
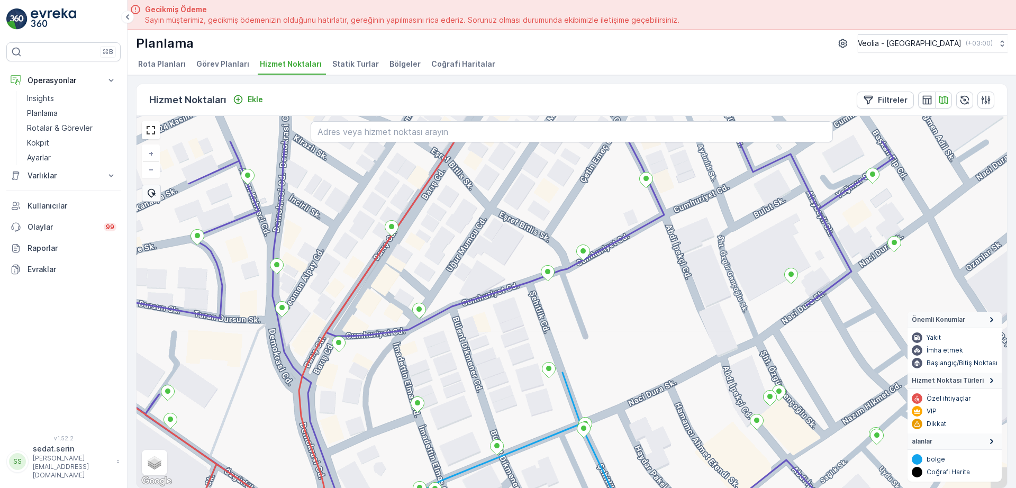
drag, startPoint x: 741, startPoint y: 200, endPoint x: 700, endPoint y: 217, distance: 43.4
click at [647, 248] on div "+ − Uydu Yol haritası Arazi Karışık Leaflet Klavye kısayolları Harita Verileri …" at bounding box center [572, 302] width 871 height 372
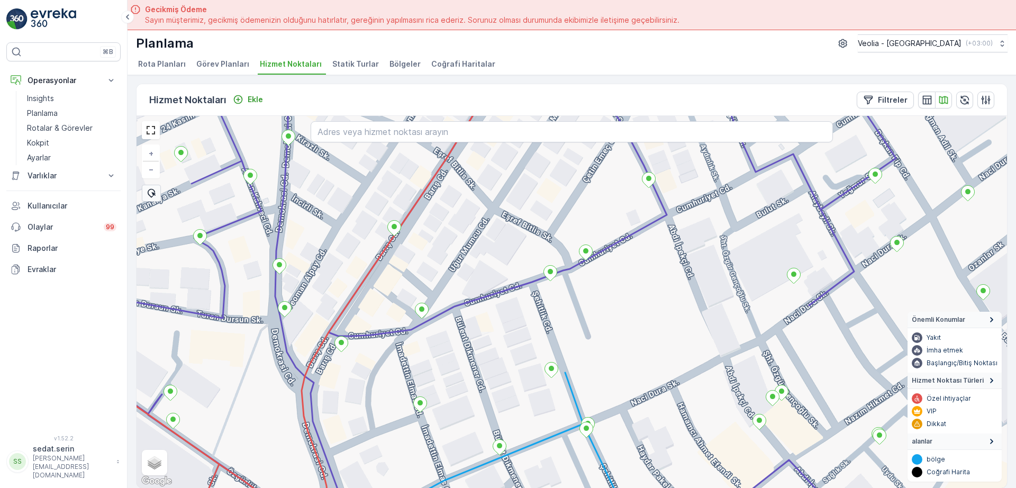
drag, startPoint x: 700, startPoint y: 217, endPoint x: 632, endPoint y: 287, distance: 98.5
click at [620, 300] on div "+ − Uydu Yol haritası Arazi Karışık Leaflet Klavye kısayolları Harita Verileri …" at bounding box center [572, 302] width 871 height 372
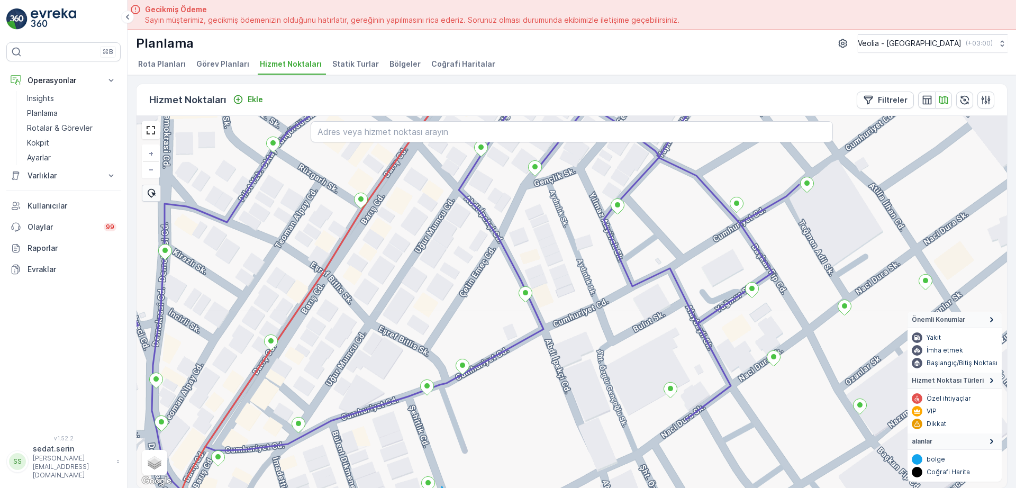
drag, startPoint x: 652, startPoint y: 288, endPoint x: 678, endPoint y: 270, distance: 31.4
click at [627, 298] on div "+ − Uydu Yol haritası Arazi Karışık Leaflet Klavye kısayolları Harita Verileri …" at bounding box center [572, 302] width 871 height 372
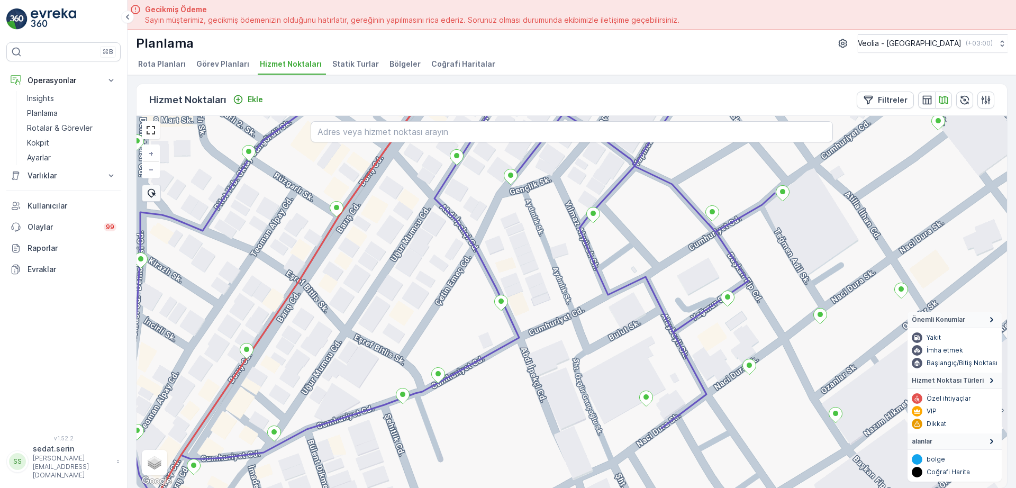
drag, startPoint x: 716, startPoint y: 252, endPoint x: 624, endPoint y: 287, distance: 98.0
click at [609, 306] on div "+ − Uydu Yol haritası Arazi Karışık Leaflet Klavye kısayolları Harita Verileri …" at bounding box center [572, 302] width 871 height 372
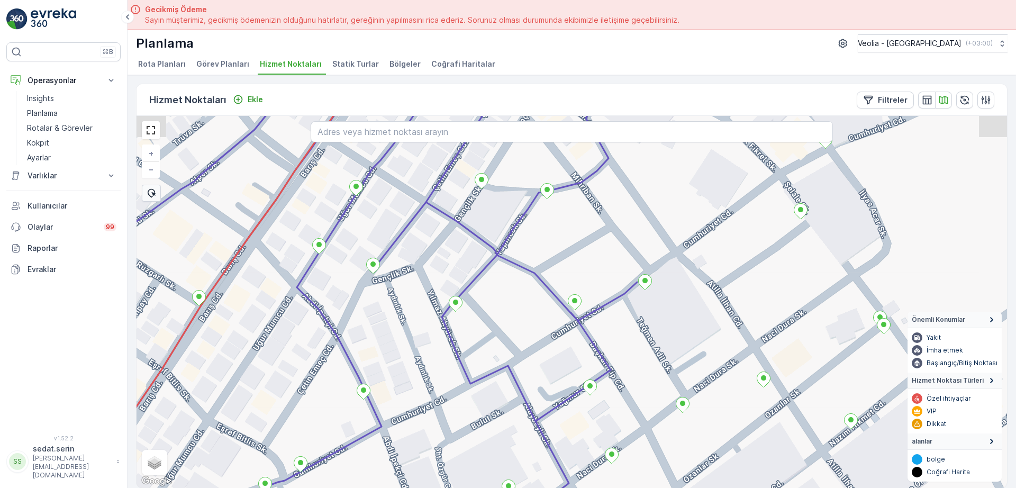
drag, startPoint x: 657, startPoint y: 267, endPoint x: 585, endPoint y: 310, distance: 84.1
click at [610, 312] on div "+ − Uydu Yol haritası Arazi Karışık Leaflet Klavye kısayolları Harita Verileri …" at bounding box center [572, 302] width 871 height 372
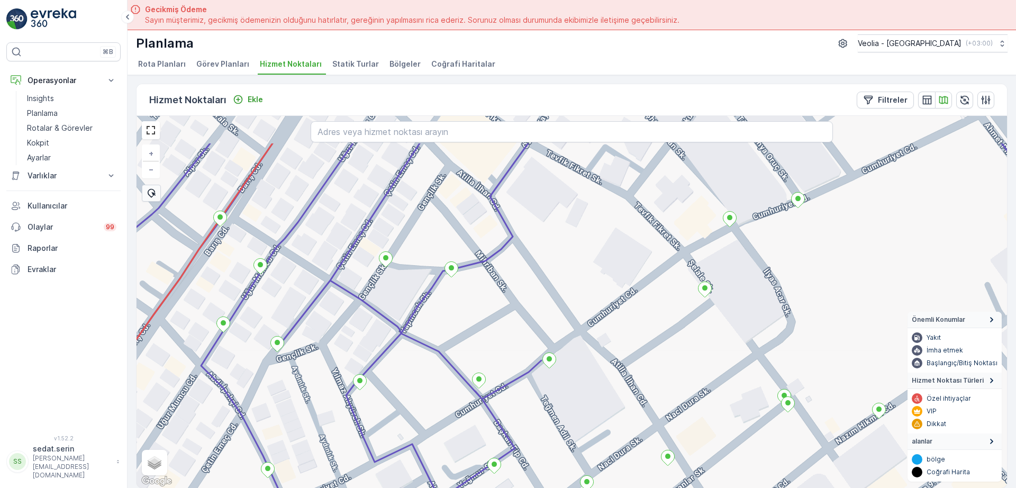
drag, startPoint x: 726, startPoint y: 237, endPoint x: 650, endPoint y: 303, distance: 101.3
click at [650, 303] on div "+ − Uydu Yol haritası Arazi Karışık Leaflet Klavye kısayolları Harita Verileri …" at bounding box center [572, 302] width 871 height 372
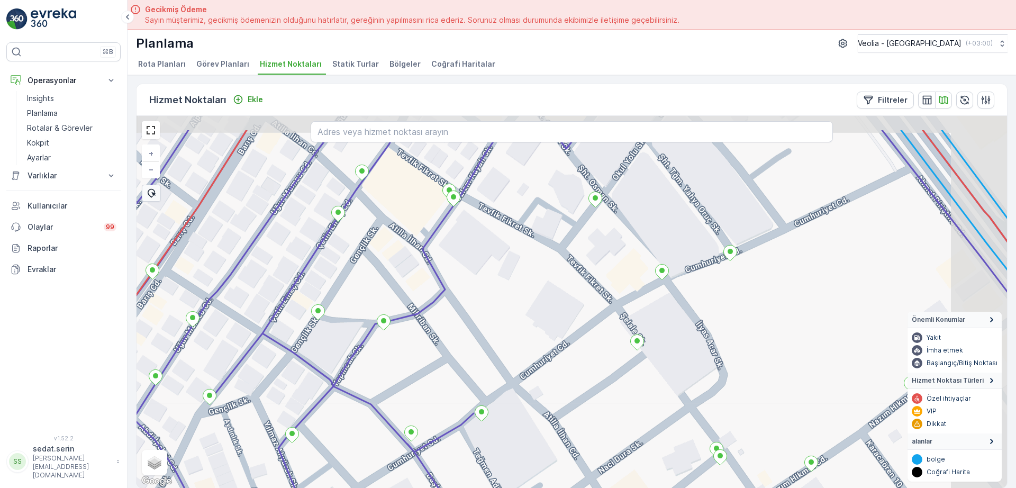
drag, startPoint x: 703, startPoint y: 267, endPoint x: 637, endPoint y: 318, distance: 83.8
click at [637, 318] on div "+ − Uydu Yol haritası Arazi Karışık Leaflet Klavye kısayolları Harita Verileri …" at bounding box center [572, 302] width 871 height 372
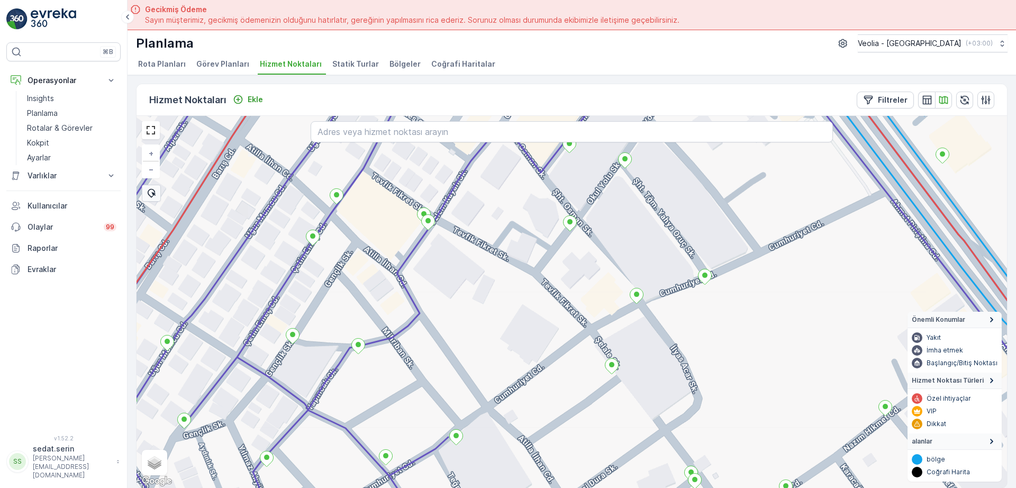
drag, startPoint x: 717, startPoint y: 272, endPoint x: 691, endPoint y: 291, distance: 31.8
click at [692, 291] on div "+ − Uydu Yol haritası Arazi Karışık Leaflet Klavye kısayolları Harita Verileri …" at bounding box center [572, 302] width 871 height 372
drag, startPoint x: 581, startPoint y: 351, endPoint x: 678, endPoint y: 134, distance: 237.7
click at [677, 134] on div "+ − Uydu Yol haritası Arazi Karışık Leaflet Klavye kısayolları Harita Verileri …" at bounding box center [572, 302] width 871 height 372
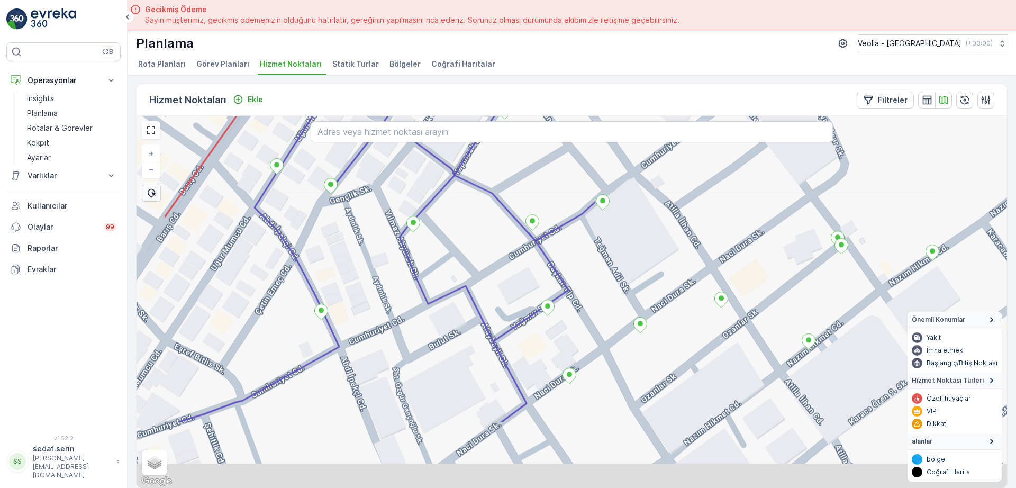
drag, startPoint x: 456, startPoint y: 348, endPoint x: 595, endPoint y: 214, distance: 193.2
click at [594, 213] on div "+ − Uydu Yol haritası Arazi Karışık Leaflet Klavye kısayolları Harita Verileri …" at bounding box center [572, 302] width 871 height 372
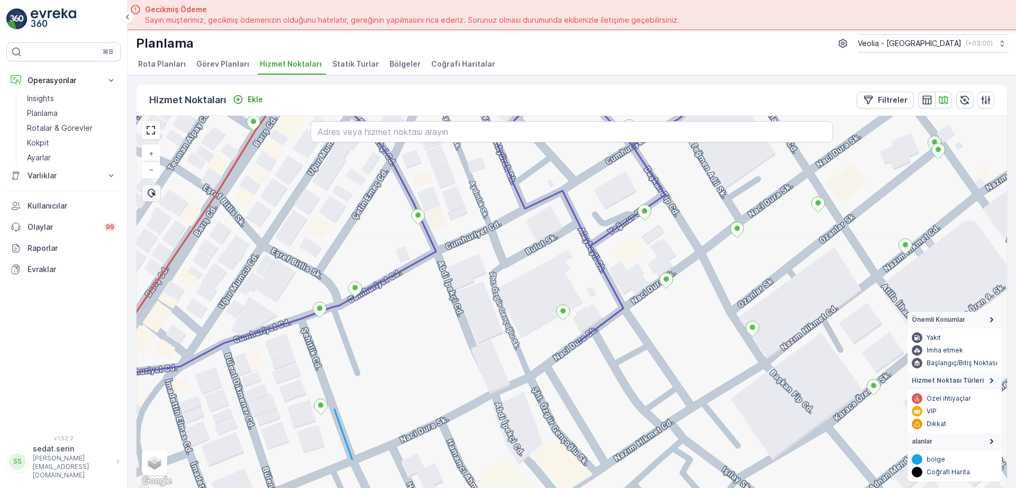
drag, startPoint x: 437, startPoint y: 324, endPoint x: 570, endPoint y: 185, distance: 192.8
click at [566, 193] on div "+ − Uydu Yol haritası Arazi Karışık Leaflet Klavye kısayolları Harita Verileri …" at bounding box center [572, 302] width 871 height 372
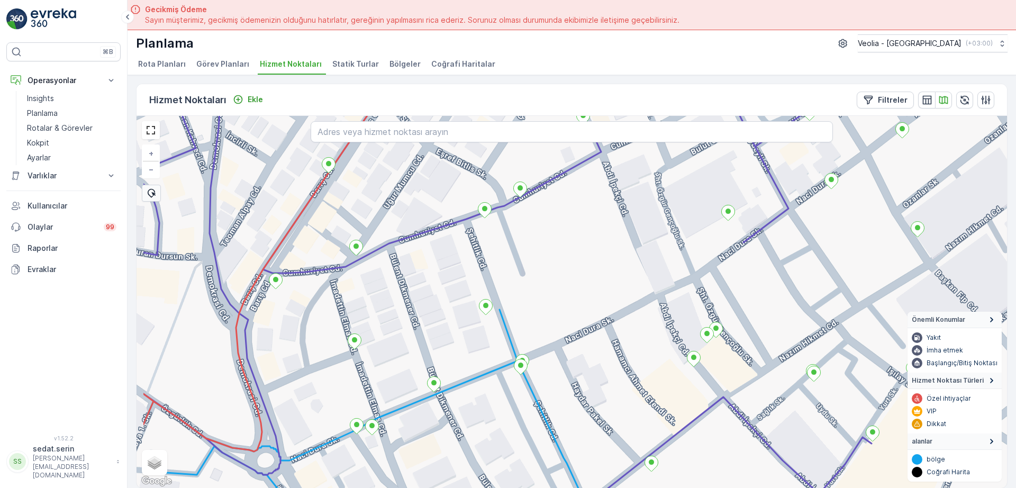
drag, startPoint x: 456, startPoint y: 284, endPoint x: 569, endPoint y: 269, distance: 113.7
click at [569, 269] on div "+ − Uydu Yol haritası Arazi Karışık Leaflet Klavye kısayolları Harita Verileri …" at bounding box center [572, 302] width 871 height 372
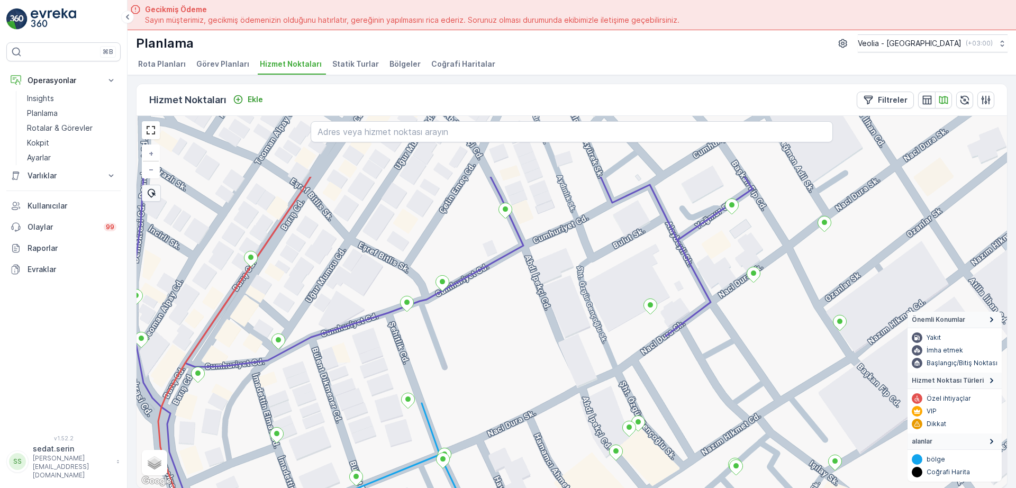
drag, startPoint x: 641, startPoint y: 177, endPoint x: 544, endPoint y: 275, distance: 137.7
click at [544, 275] on div "+ − Uydu Yol haritası Arazi Karışık Leaflet Klavye kısayolları Harita Verileri …" at bounding box center [572, 302] width 871 height 372
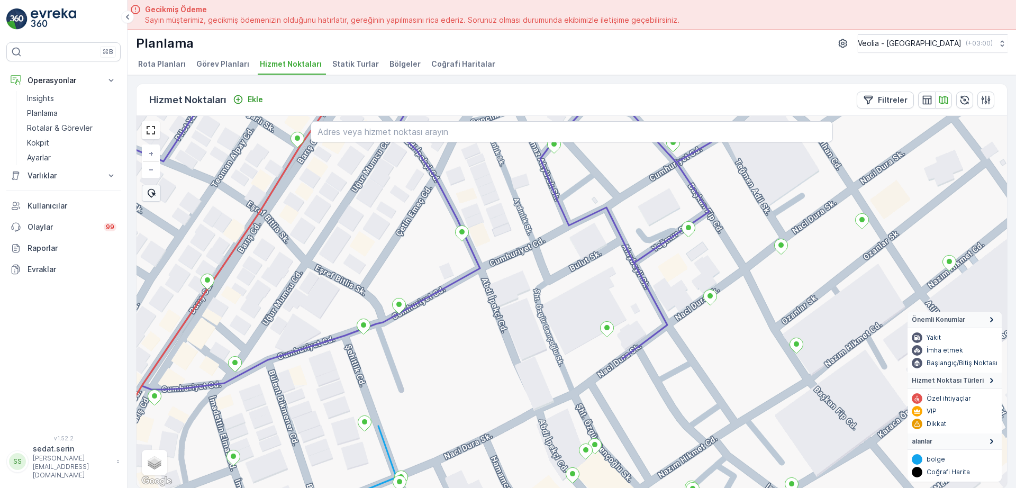
drag, startPoint x: 608, startPoint y: 210, endPoint x: 536, endPoint y: 247, distance: 81.2
click at [534, 249] on div "+ − Uydu Yol haritası Arazi Karışık Leaflet Klavye kısayolları Harita Verileri …" at bounding box center [572, 302] width 871 height 372
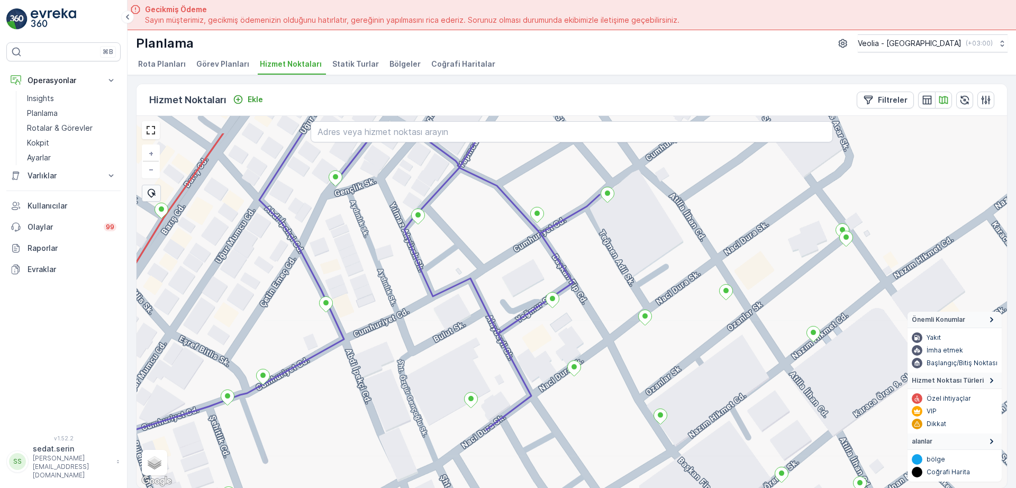
drag, startPoint x: 613, startPoint y: 210, endPoint x: 502, endPoint y: 266, distance: 124.5
click at [500, 269] on div "+ − Uydu Yol haritası Arazi Karışık Leaflet Klavye kısayolları Harita Verileri …" at bounding box center [572, 302] width 871 height 372
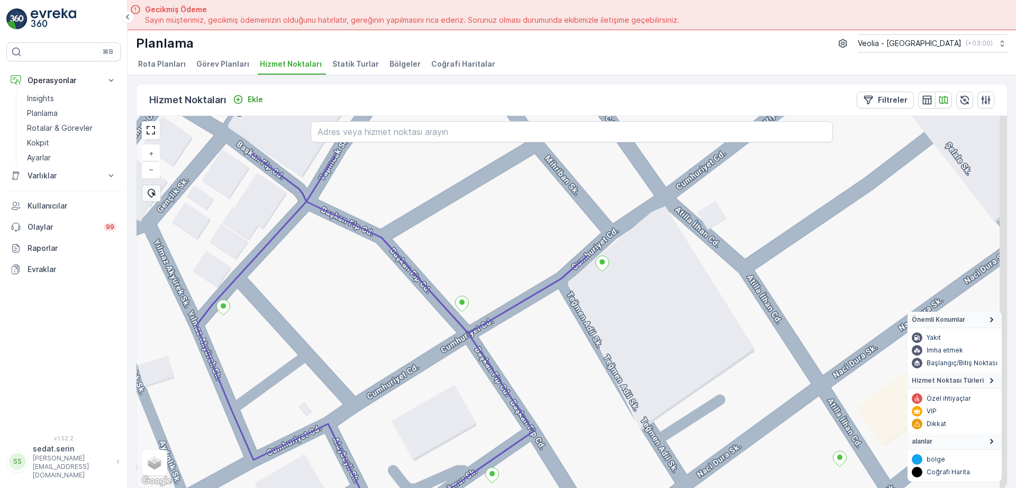
drag, startPoint x: 601, startPoint y: 226, endPoint x: 532, endPoint y: 301, distance: 101.5
click at [532, 301] on div "+ − Uydu Yol haritası Arazi Karışık Leaflet Klavye kısayolları Harita Verileri …" at bounding box center [572, 302] width 871 height 372
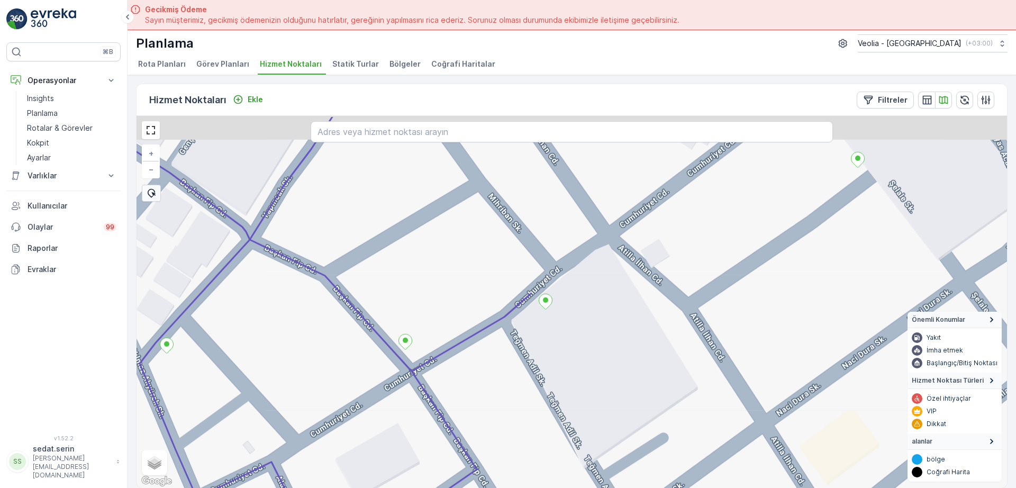
drag, startPoint x: 628, startPoint y: 236, endPoint x: 567, endPoint y: 276, distance: 73.0
click at [567, 276] on div "+ − Uydu Yol haritası Arazi Karışık Leaflet Klavye kısayolları Harita Verileri …" at bounding box center [572, 302] width 871 height 372
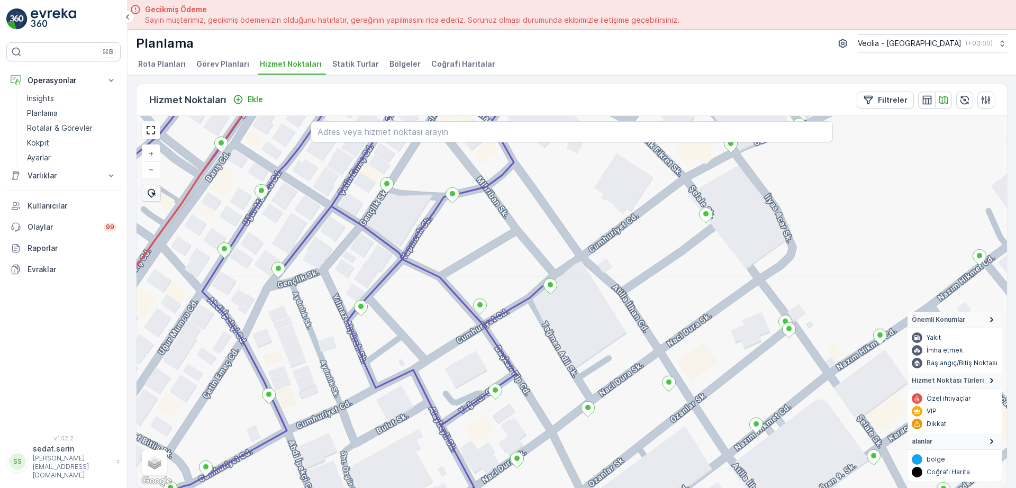
drag, startPoint x: 576, startPoint y: 258, endPoint x: 561, endPoint y: 283, distance: 29.2
click at [558, 288] on div "+ − Uydu Yol haritası Arazi Karışık Leaflet Klavye kısayolları Harita Verileri …" at bounding box center [572, 302] width 871 height 372
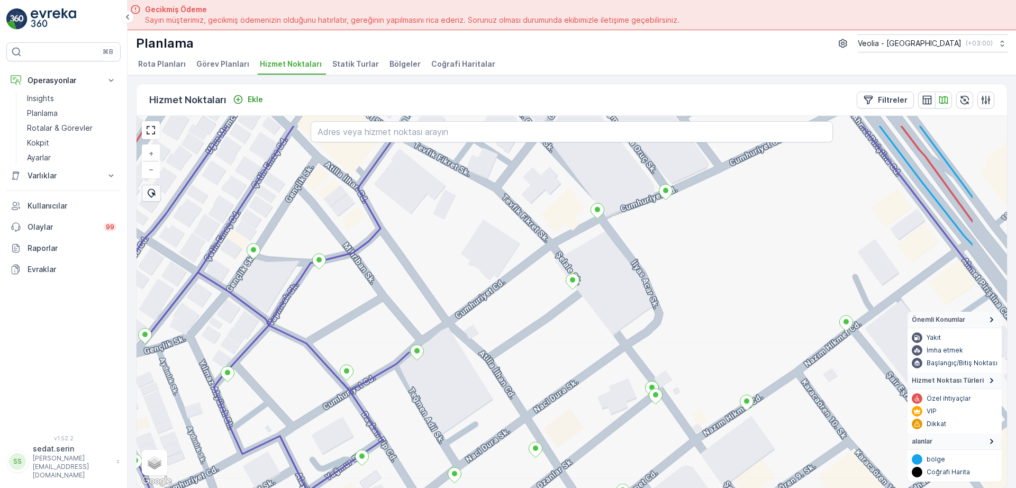
drag, startPoint x: 639, startPoint y: 224, endPoint x: 518, endPoint y: 270, distance: 129.2
click at [518, 270] on div "+ − Uydu Yol haritası Arazi Karışık Leaflet Klavye kısayolları Harita Verileri …" at bounding box center [572, 302] width 871 height 372
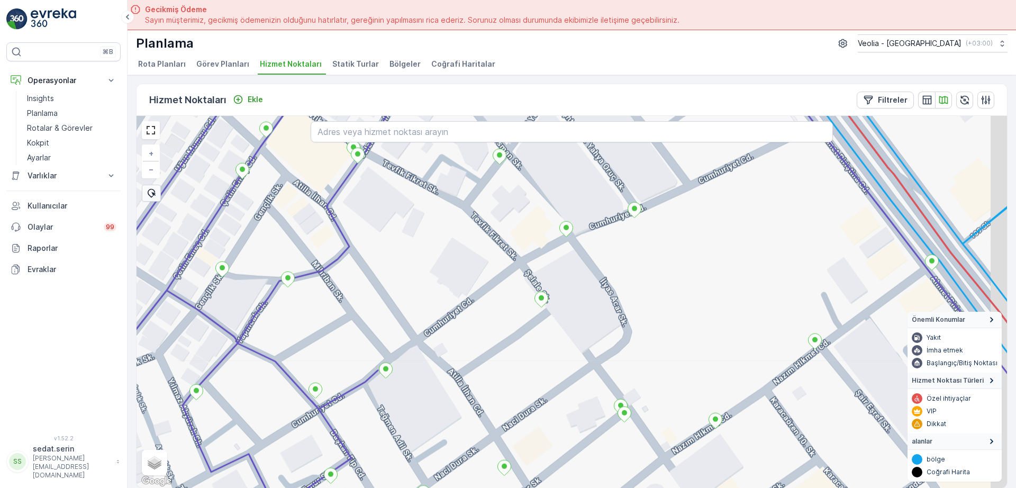
drag, startPoint x: 585, startPoint y: 240, endPoint x: 522, endPoint y: 275, distance: 71.8
click at [521, 278] on div "+ − Uydu Yol haritası Arazi Karışık Leaflet Klavye kısayolları Harita Verileri …" at bounding box center [572, 302] width 871 height 372
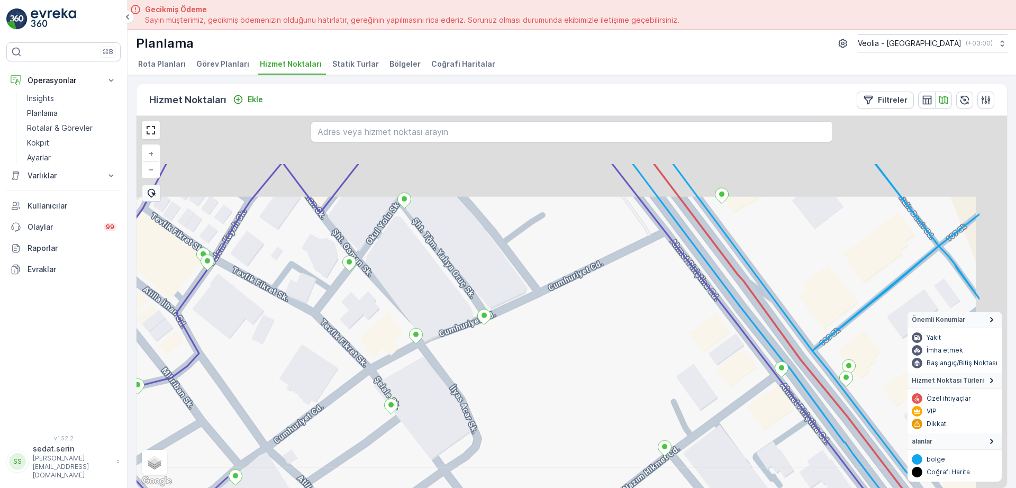
drag, startPoint x: 692, startPoint y: 217, endPoint x: 611, endPoint y: 263, distance: 93.6
click at [611, 263] on div "+ − Uydu Yol haritası Arazi Karışık Leaflet Klavye kısayolları Harita Verileri …" at bounding box center [572, 302] width 871 height 372
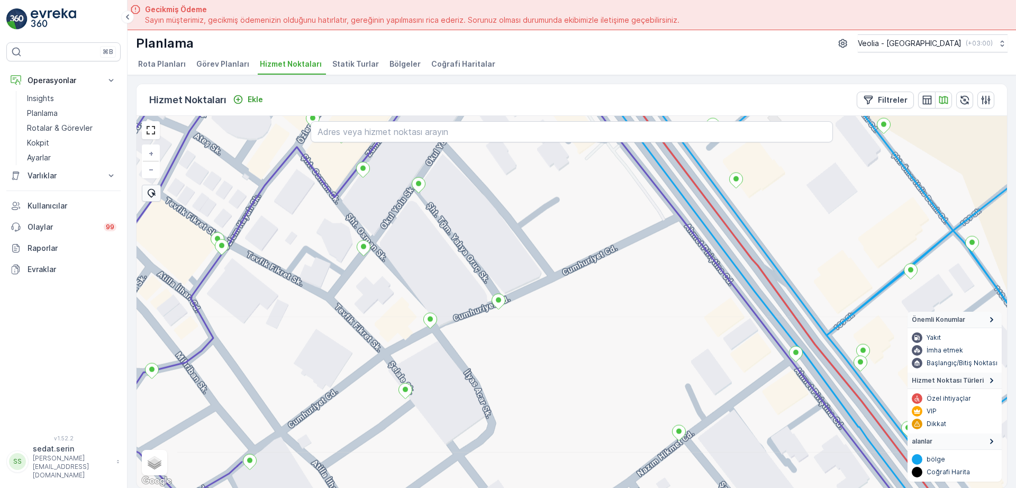
drag, startPoint x: 506, startPoint y: 296, endPoint x: 560, endPoint y: 242, distance: 77.1
click at [560, 242] on div "cacae_55_1_1m + − Uydu Yol haritası Arazi Karışık Leaflet Klavye kısayolları Ha…" at bounding box center [572, 302] width 871 height 372
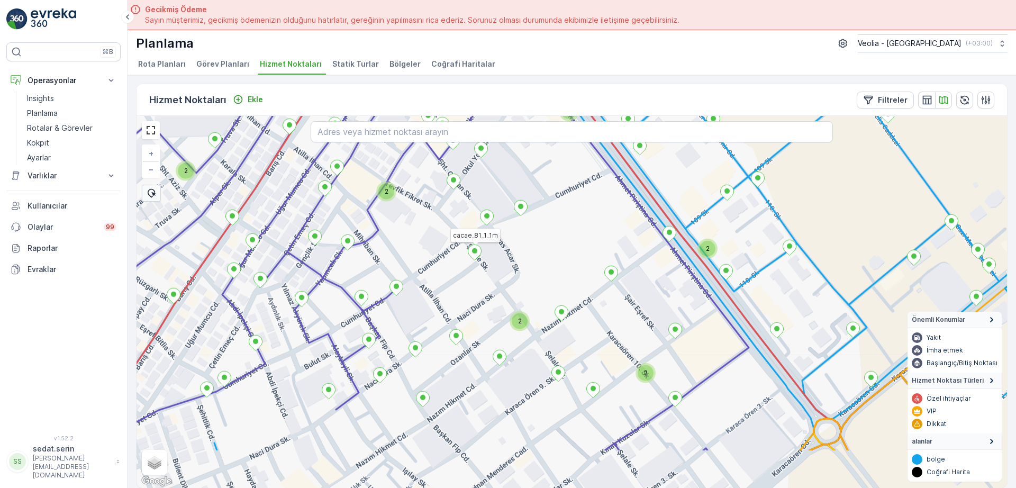
drag, startPoint x: 514, startPoint y: 351, endPoint x: 527, endPoint y: 269, distance: 83.0
click at [527, 270] on div "2 2 2 2 2 2 2 cacae_81_1_1m + − Uydu Yol haritası Arazi Karışık Leaflet Klavye …" at bounding box center [572, 302] width 871 height 372
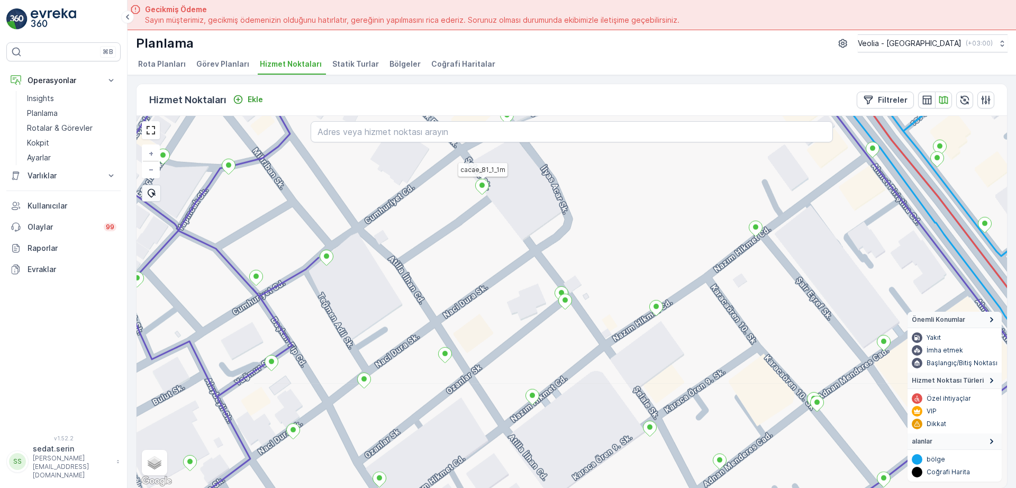
click at [596, 238] on div "cacae_81_1_1m + − Uydu Yol haritası Arazi Karışık Leaflet Klavye kısayolları Ha…" at bounding box center [572, 302] width 871 height 372
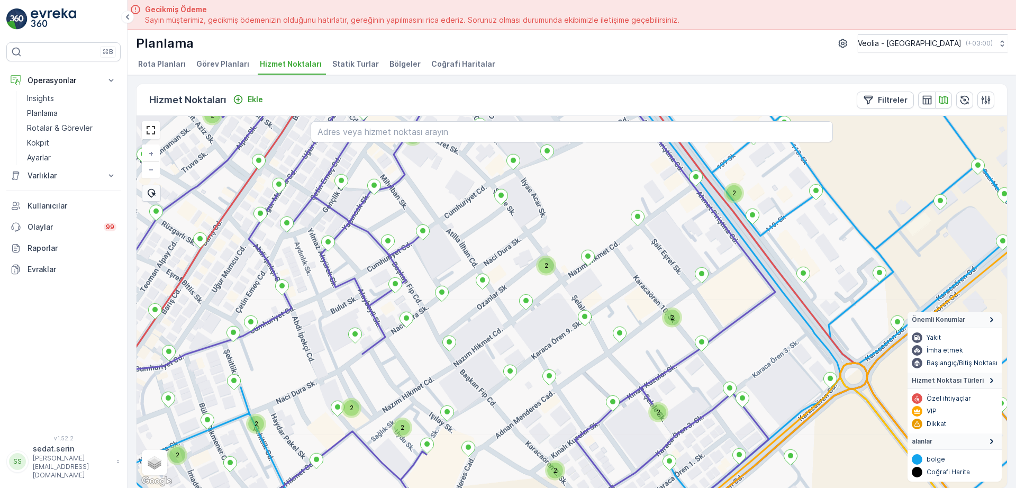
drag, startPoint x: 477, startPoint y: 363, endPoint x: 506, endPoint y: 273, distance: 94.4
click at [505, 276] on div "2 2 2 2 2 2 2 2 2 2 2 + − Uydu Yol haritası Arazi Karışık Leaflet Klavye kısayo…" at bounding box center [572, 302] width 871 height 372
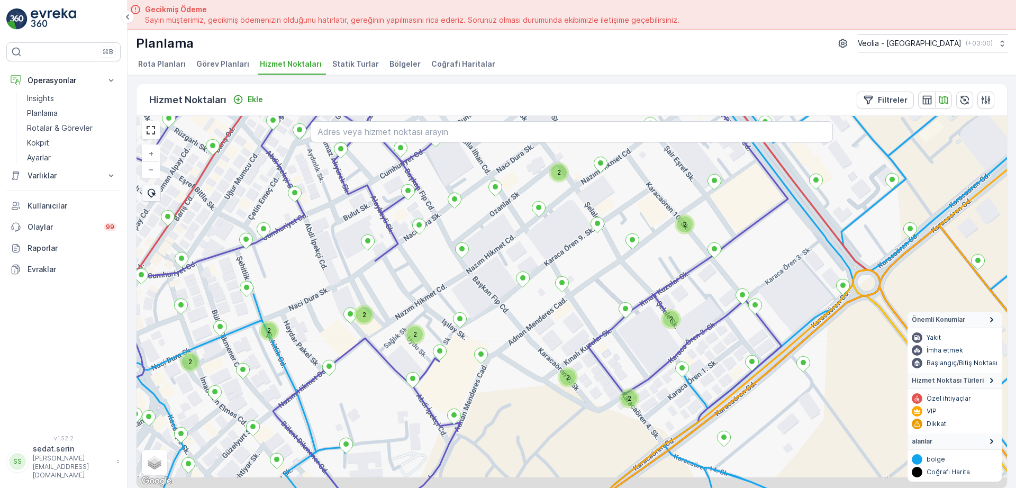
drag, startPoint x: 604, startPoint y: 281, endPoint x: 555, endPoint y: 164, distance: 127.4
click at [555, 164] on div "2 2 2 2 2 2 2 2 2 + − Uydu Yol haritası Arazi Karışık Leaflet Klavye kısayollar…" at bounding box center [572, 302] width 871 height 372
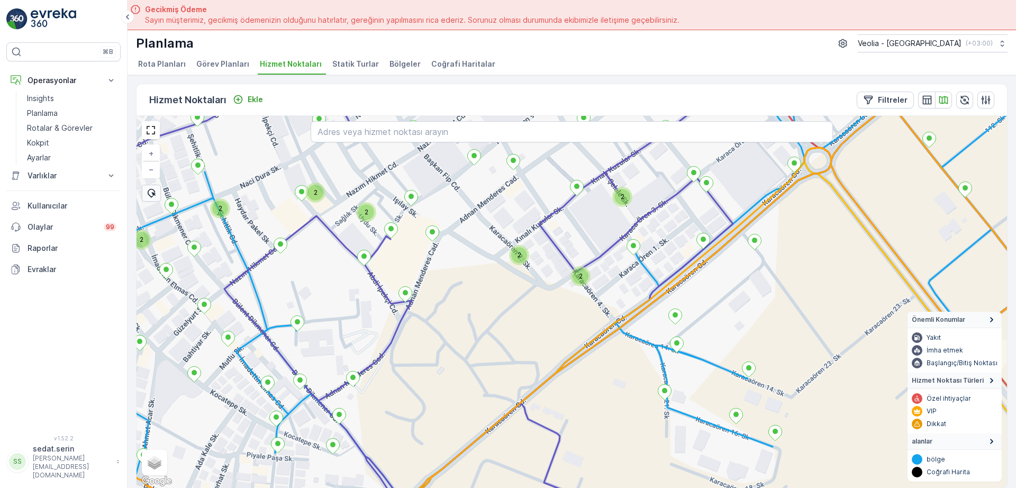
drag, startPoint x: 480, startPoint y: 306, endPoint x: 601, endPoint y: 177, distance: 177.1
click at [600, 178] on div "2 2 2 2 2 2 2 + − Uydu Yol haritası Arazi Karışık Leaflet Klavye kısayolları Ha…" at bounding box center [572, 302] width 871 height 372
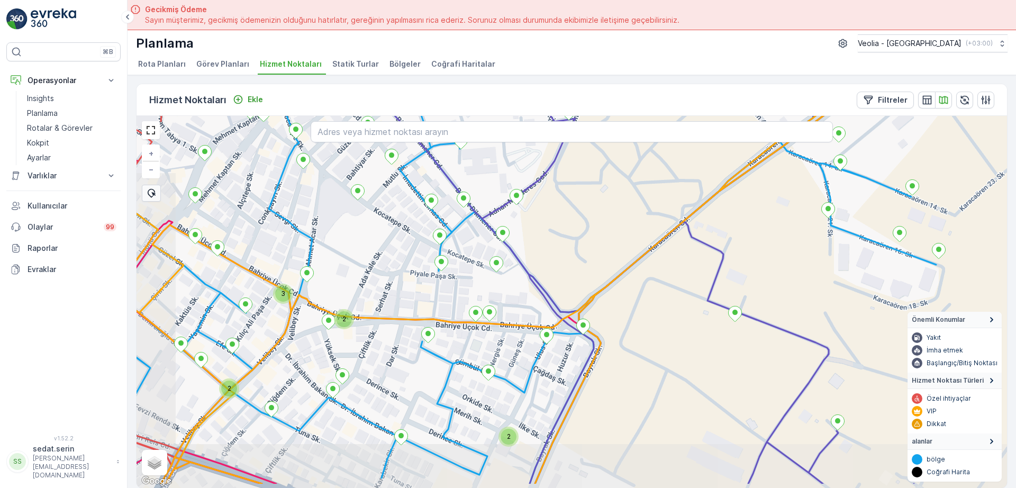
drag, startPoint x: 500, startPoint y: 271, endPoint x: 566, endPoint y: 201, distance: 97.0
click at [566, 202] on div "2 2 3 2 2 2 + − Uydu Yol haritası Arazi Karışık Leaflet Klavye kısayolları Hari…" at bounding box center [572, 302] width 871 height 372
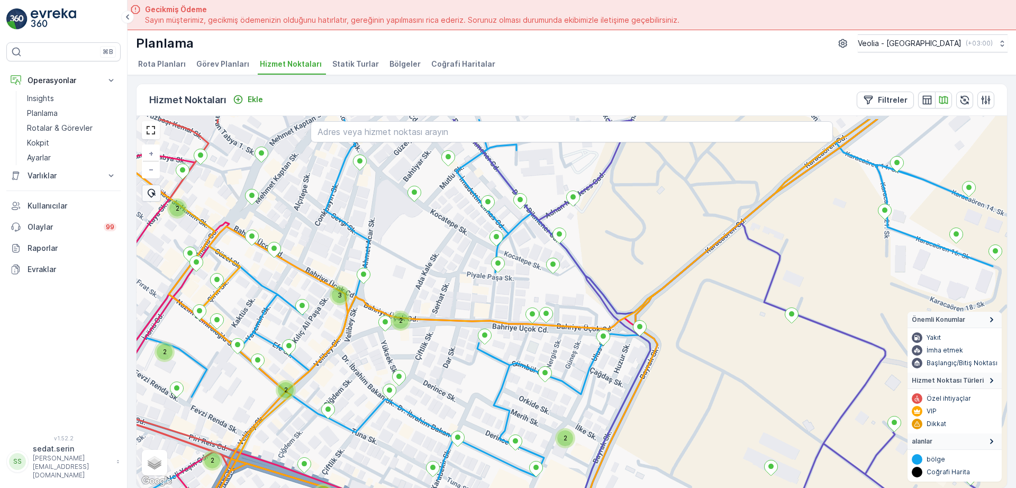
drag, startPoint x: 626, startPoint y: 225, endPoint x: 646, endPoint y: 265, distance: 44.7
click at [646, 265] on div "2 3 2 2 2 2 2 2 2 2 + − Uydu Yol haritası Arazi Karışık Leaflet Klavye kısayoll…" at bounding box center [572, 302] width 871 height 372
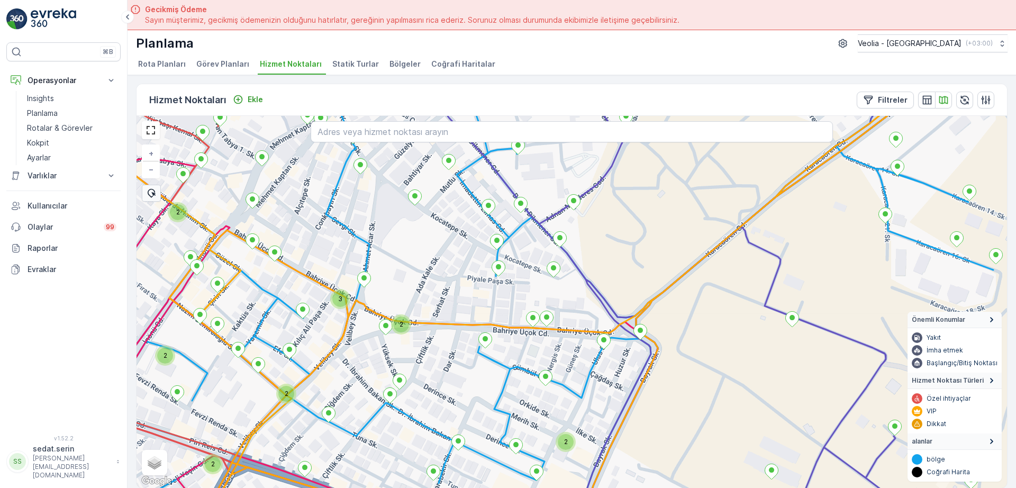
drag, startPoint x: 605, startPoint y: 209, endPoint x: 626, endPoint y: 273, distance: 67.0
click at [626, 273] on div "2 3 2 2 2 2 2 + − Uydu Yol haritası Arazi Karışık Leaflet Klavye kısayolları Ha…" at bounding box center [572, 302] width 871 height 372
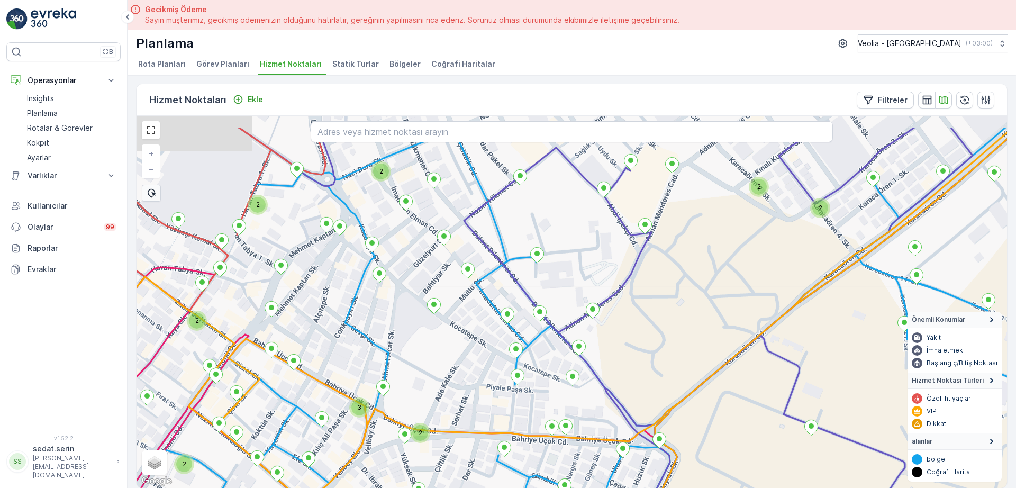
drag, startPoint x: 600, startPoint y: 216, endPoint x: 599, endPoint y: 265, distance: 48.7
click at [599, 265] on div "3 2 2 2 2 2 2 2 2 2 + − Uydu Yol haritası Arazi Karışık Leaflet Klavye kısayoll…" at bounding box center [572, 302] width 871 height 372
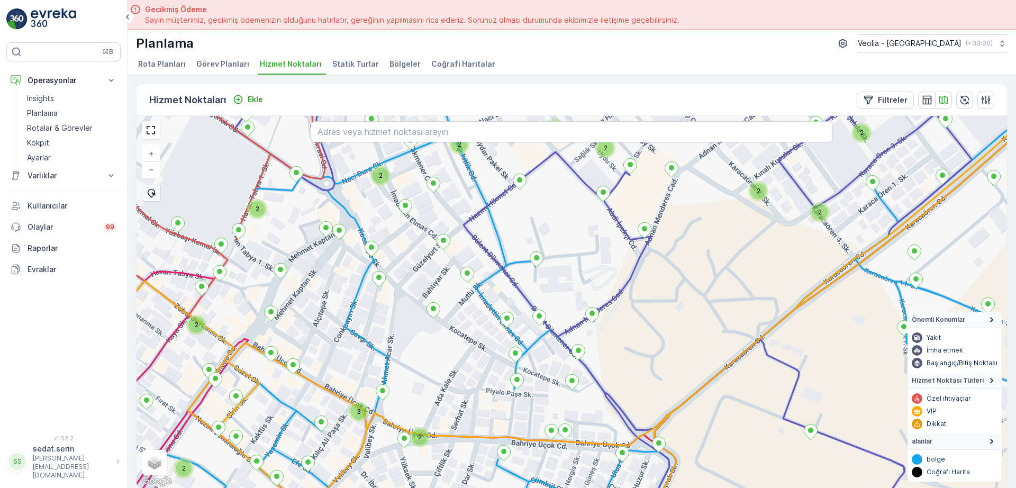
drag, startPoint x: 598, startPoint y: 219, endPoint x: 595, endPoint y: 242, distance: 23.4
click at [595, 242] on div "3 2 2 2 2 2 2 2 2 2 2 2 + − Uydu Yol haritası Arazi Karışık Leaflet Klavye kısa…" at bounding box center [572, 302] width 871 height 372
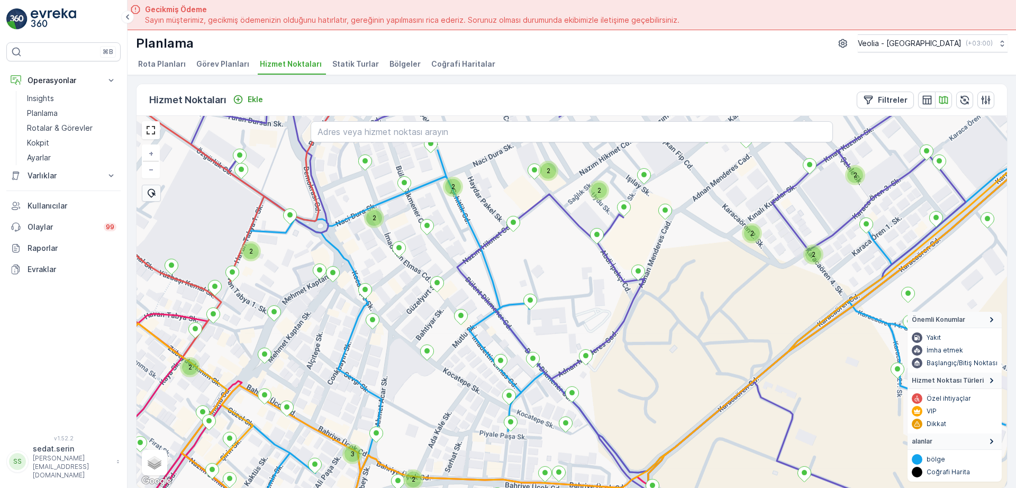
drag, startPoint x: 610, startPoint y: 213, endPoint x: 592, endPoint y: 271, distance: 61.1
click at [592, 271] on div "3 2 2 2 2 2 2 2 2 2 2 2 + − Uydu Yol haritası Arazi Karışık Leaflet Klavye kısa…" at bounding box center [572, 302] width 871 height 372
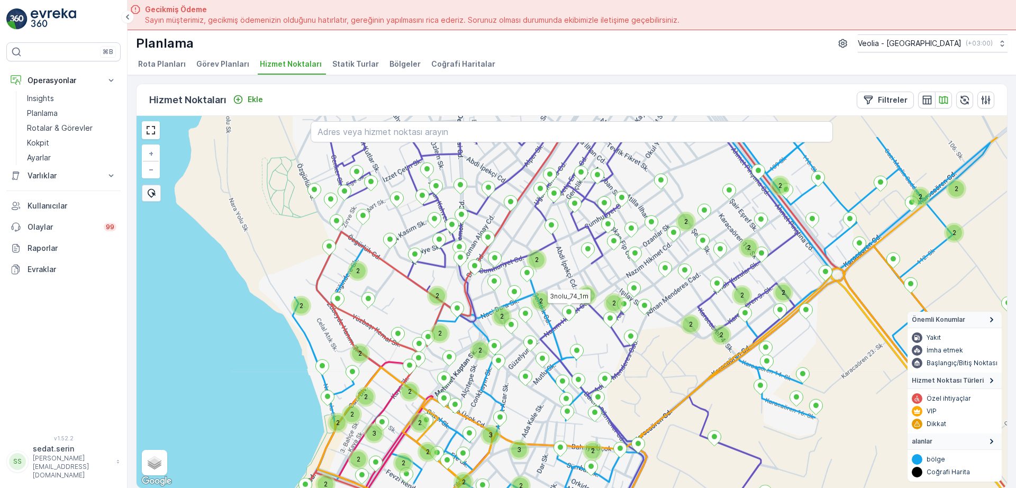
drag, startPoint x: 511, startPoint y: 251, endPoint x: 539, endPoint y: 311, distance: 65.6
click at [539, 311] on div "3 2 2 2 2 2 2 2 2 2 2 2 2 2 2 2 2 2 2 3 2 2 2 2 3 2 2 2 2 2 2 2 2 2 2 3 3 2 2 2…" at bounding box center [572, 302] width 871 height 372
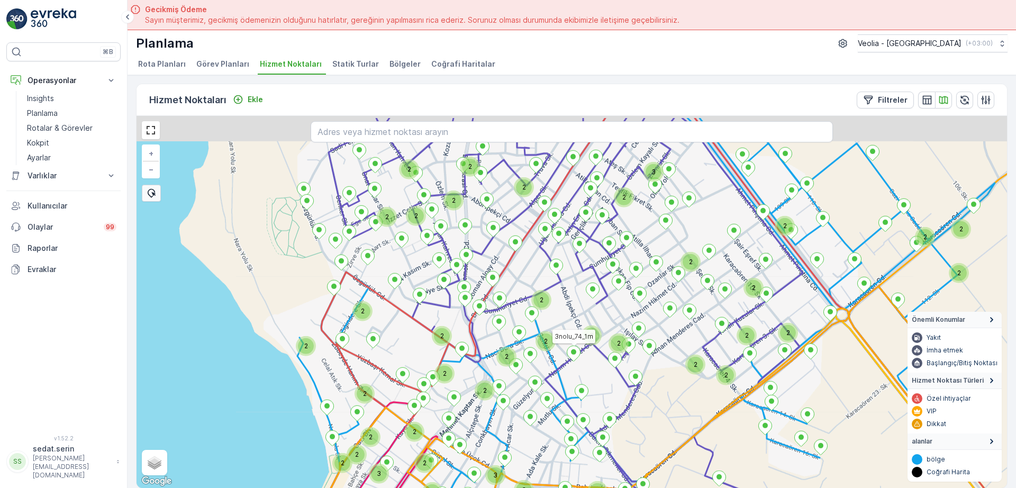
drag, startPoint x: 553, startPoint y: 246, endPoint x: 557, endPoint y: 285, distance: 39.4
click at [557, 285] on div "3 2 2 2 2 2 2 2 2 2 2 2 2 2 2 2 2 2 3 2 2 3 2 2 2 2 2 2 2 2 3 2 2 2 2 2 2 2 2 3…" at bounding box center [572, 302] width 871 height 372
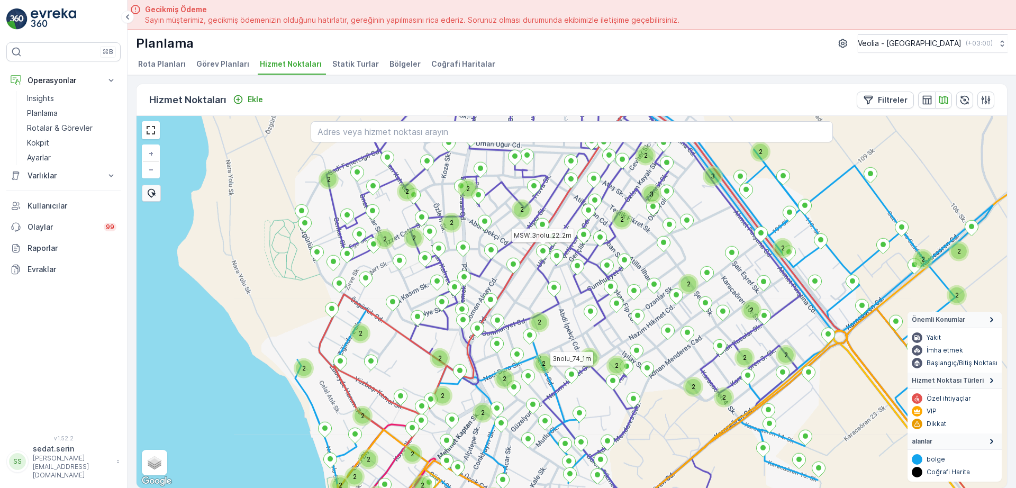
drag, startPoint x: 542, startPoint y: 251, endPoint x: 528, endPoint y: 284, distance: 35.9
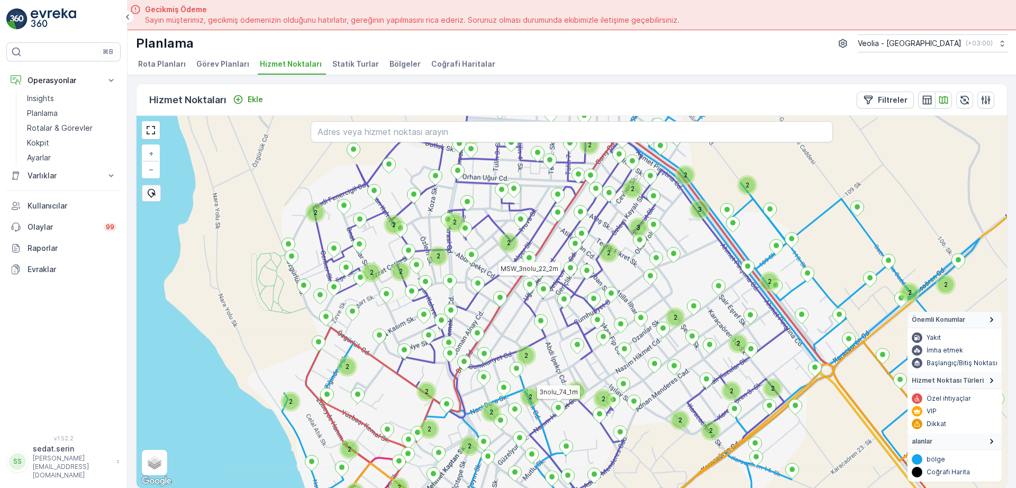
drag, startPoint x: 464, startPoint y: 289, endPoint x: 600, endPoint y: 108, distance: 226.8
click at [599, 107] on div "Hizmet Noktaları Ekle Filtreler 2 2 2 2 2 2 2 2 2 2 2 2 2 2 2 2 2 3 2 2 2 2 2 2…" at bounding box center [572, 286] width 872 height 405
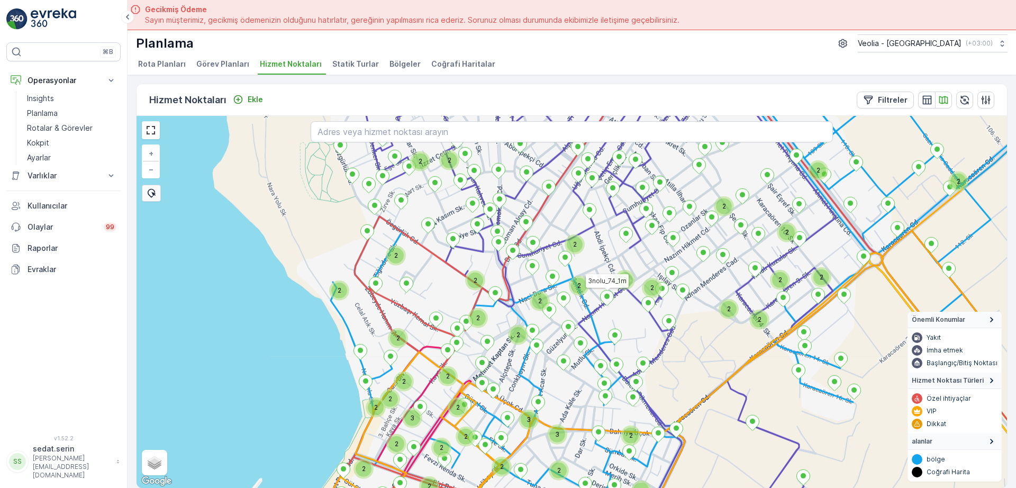
drag, startPoint x: 581, startPoint y: 220, endPoint x: 545, endPoint y: 239, distance: 41.4
click at [545, 239] on div "2 2 2 2 2 2 2 2 2 2 2 2 2 3 2 2 2 2 2 2 2 2 2 2 2 3 2 3 2 2 2 2 2 2 2 3 2 2 2 2…" at bounding box center [572, 302] width 871 height 372
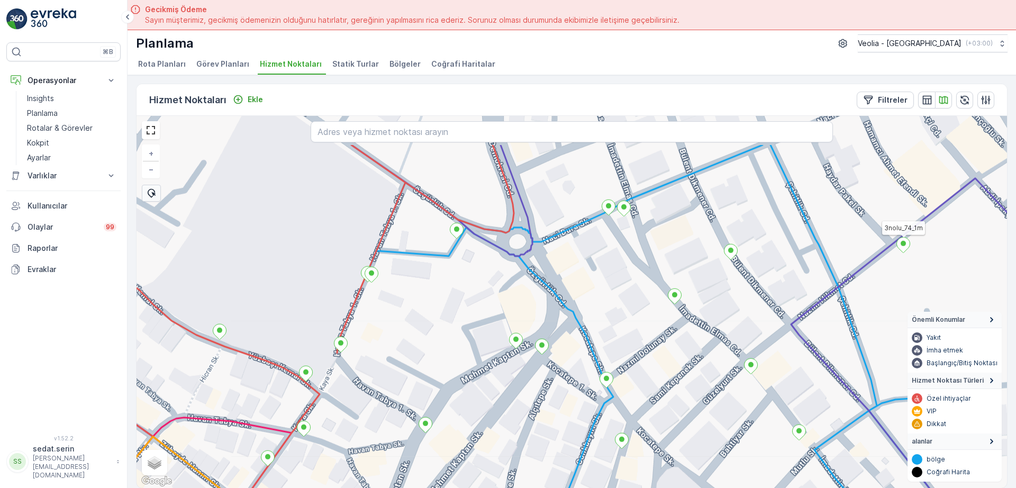
drag, startPoint x: 573, startPoint y: 247, endPoint x: 556, endPoint y: 327, distance: 82.3
click at [559, 329] on div "3nolu_74_1m + − Uydu Yol haritası Arazi Karışık Leaflet Klavye kısayolları Hari…" at bounding box center [572, 302] width 871 height 372
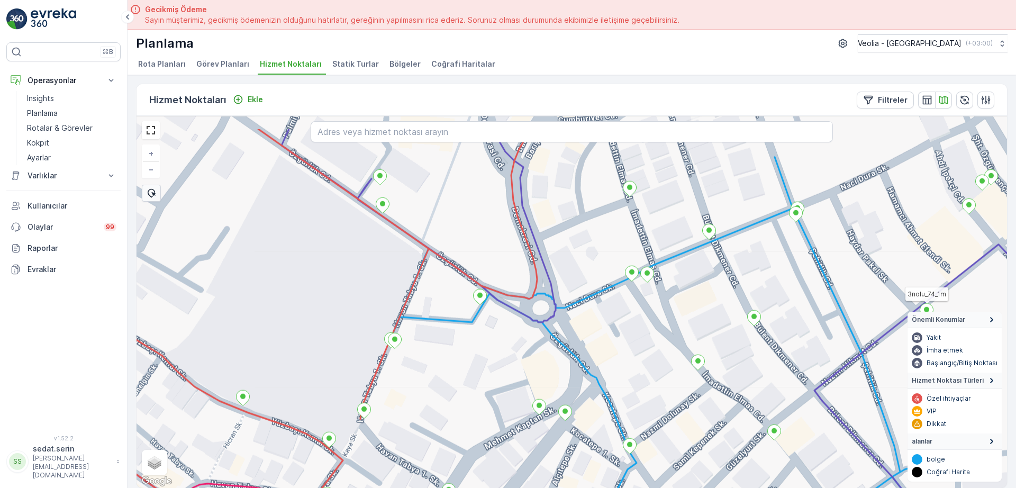
drag, startPoint x: 453, startPoint y: 217, endPoint x: 476, endPoint y: 268, distance: 56.2
click at [476, 268] on div "3nolu_74_1m + − Uydu Yol haritası Arazi Karışık Leaflet Klavye kısayolları Hari…" at bounding box center [572, 302] width 871 height 372
click at [480, 296] on ellipse at bounding box center [479, 295] width 5 height 5
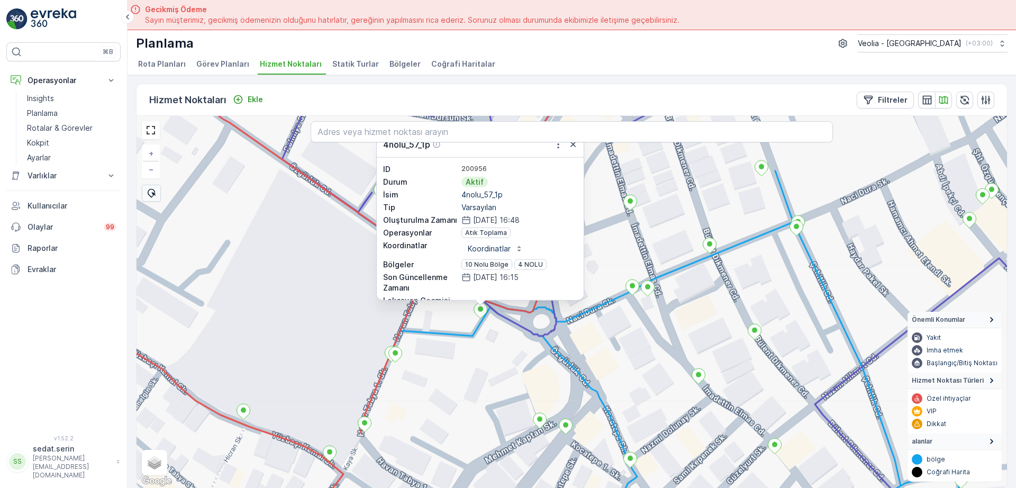
drag, startPoint x: 602, startPoint y: 203, endPoint x: 608, endPoint y: 256, distance: 53.2
click at [608, 256] on div "4nolu_57_1p ID 200956 Durum Aktif İsim 4nolu_57_1p Tip Varsayılan Oluşturulma Z…" at bounding box center [572, 302] width 871 height 372
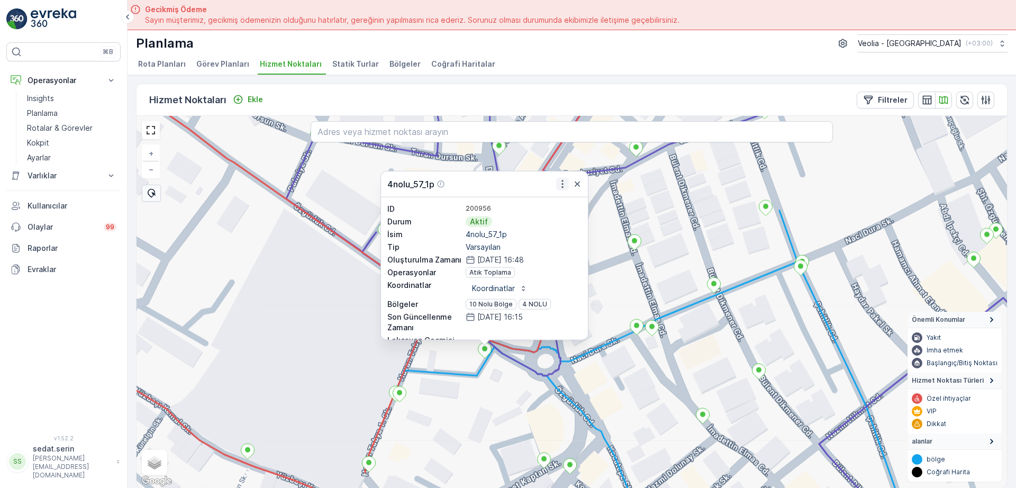
click at [562, 188] on icon "button" at bounding box center [562, 184] width 11 height 11
click at [315, 259] on div "4nolu_57_1p ID 200956 Durum Aktif İsim 4nolu_57_1p Tip Varsayılan Oluşturulma Z…" at bounding box center [572, 302] width 871 height 372
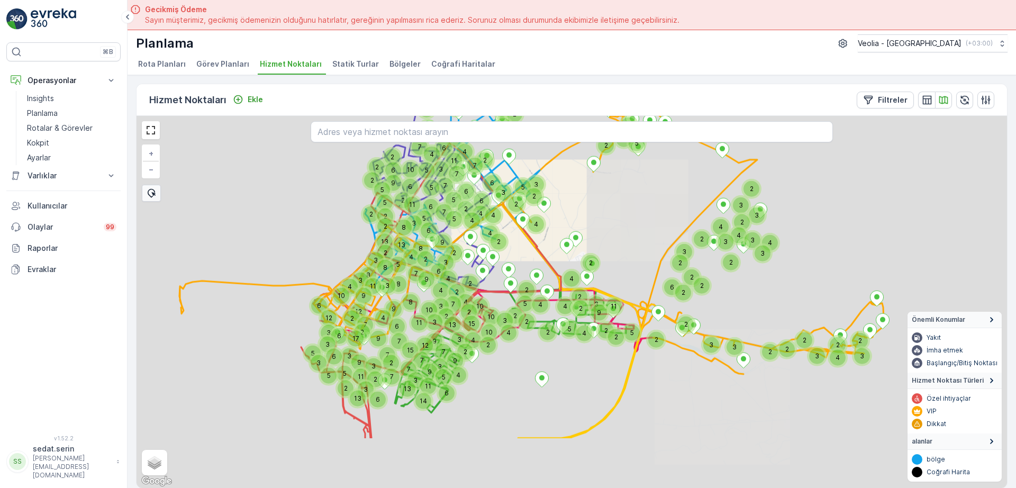
drag, startPoint x: 472, startPoint y: 405, endPoint x: 466, endPoint y: 253, distance: 152.0
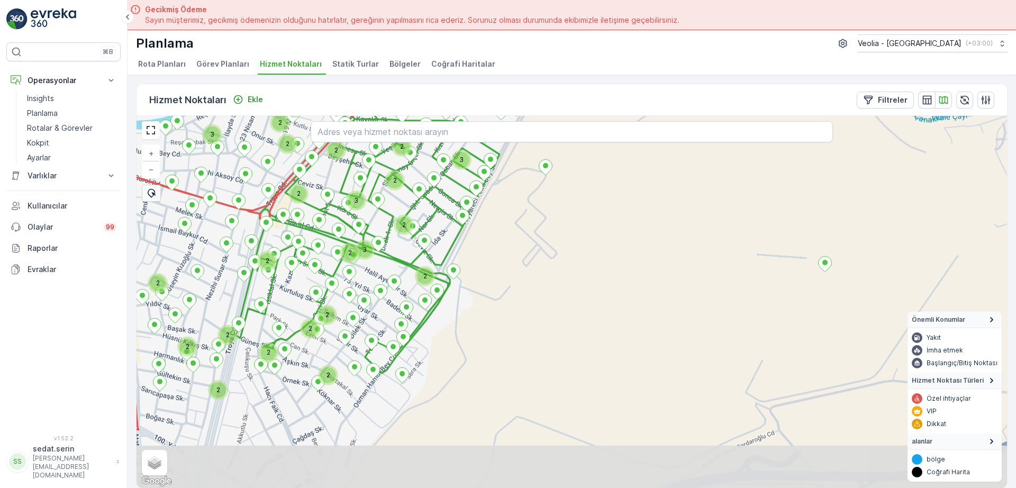
drag, startPoint x: 456, startPoint y: 362, endPoint x: 476, endPoint y: 191, distance: 172.2
click at [476, 194] on div "2 3 2 2 2 3 3 2 2 2 2 2 2 2 2 2 2 2 2 3 2 2 2 2 2 3 2 2 3 2 2 2 + − Uydu Yol ha…" at bounding box center [572, 302] width 871 height 372
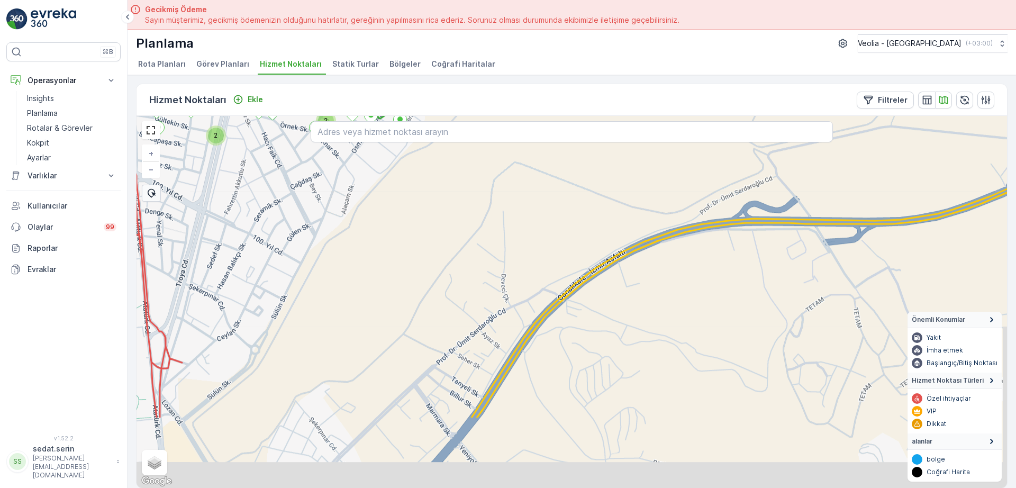
drag, startPoint x: 474, startPoint y: 278, endPoint x: 485, endPoint y: 240, distance: 39.2
click at [484, 242] on div "2 3 2 2 2 3 3 2 2 2 2 2 2 2 2 2 2 2 2 3 2 2 2 2 2 3 2 2 3 2 2 2 7nolu_22_3m + −…" at bounding box center [572, 302] width 871 height 372
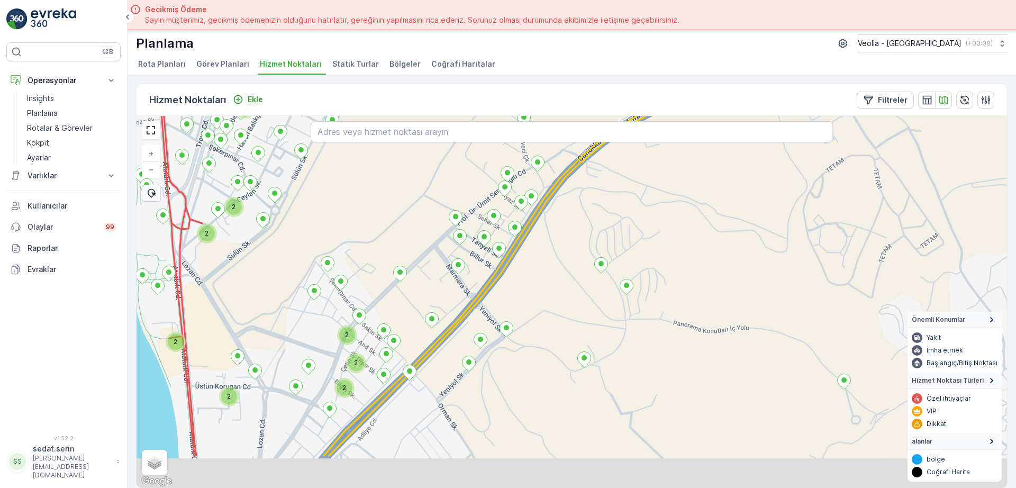
drag, startPoint x: 474, startPoint y: 353, endPoint x: 465, endPoint y: 240, distance: 113.1
click at [472, 255] on div "2 2 2 2 2 2 3 2 2 2 2 2 + − Uydu Yol haritası Arazi Karışık Leaflet Klavye kısa…" at bounding box center [572, 302] width 871 height 372
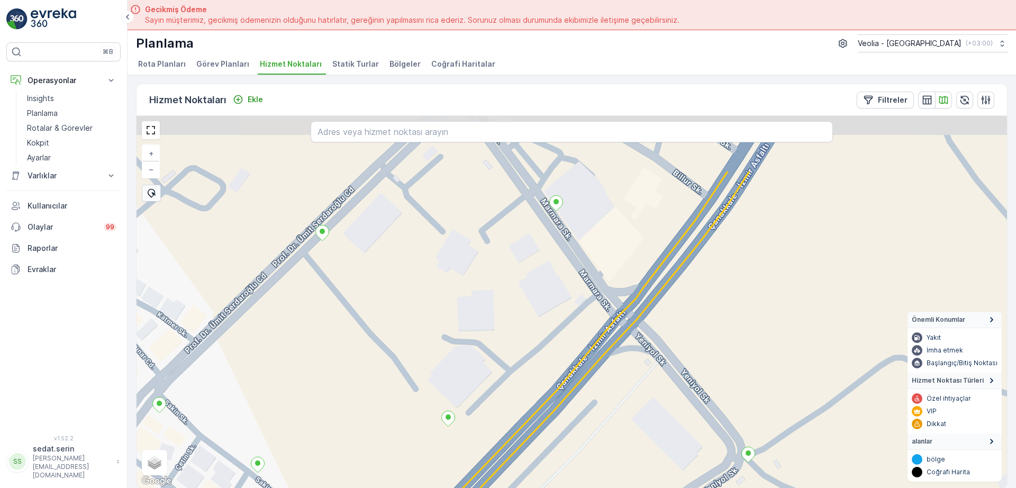
drag, startPoint x: 497, startPoint y: 246, endPoint x: 518, endPoint y: 339, distance: 95.5
click at [518, 339] on div "+ − Uydu Yol haritası Arazi Karışık Leaflet Klavye kısayolları Harita Verileri …" at bounding box center [572, 302] width 871 height 372
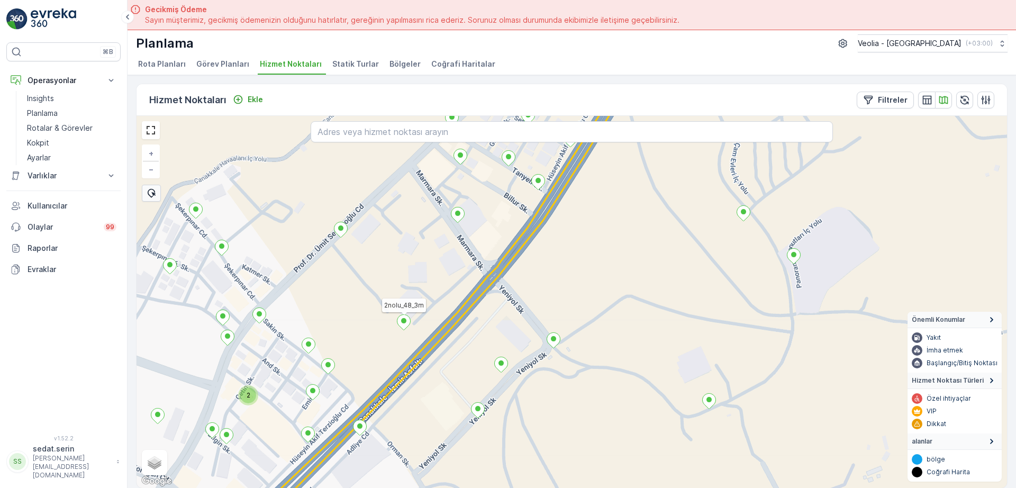
click at [406, 327] on icon at bounding box center [404, 321] width 13 height 15
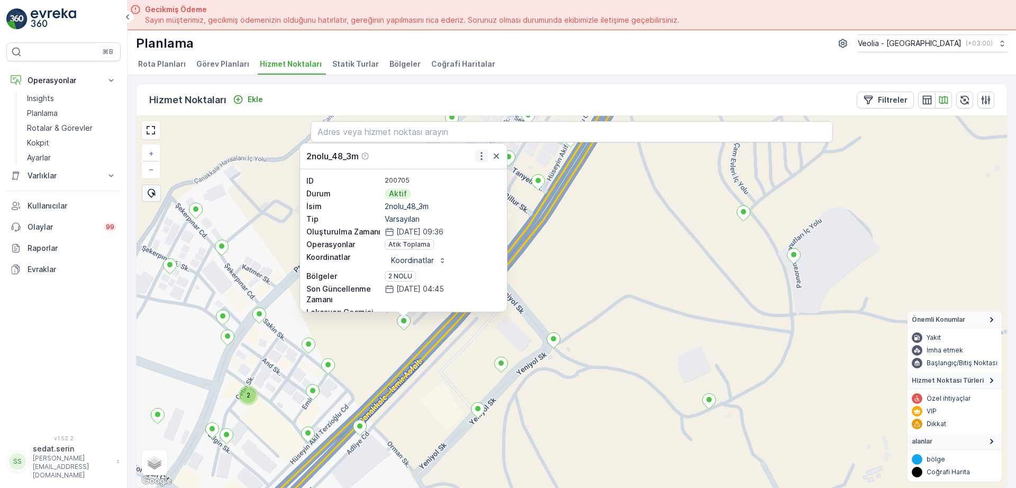
click at [477, 154] on icon "button" at bounding box center [481, 156] width 11 height 11
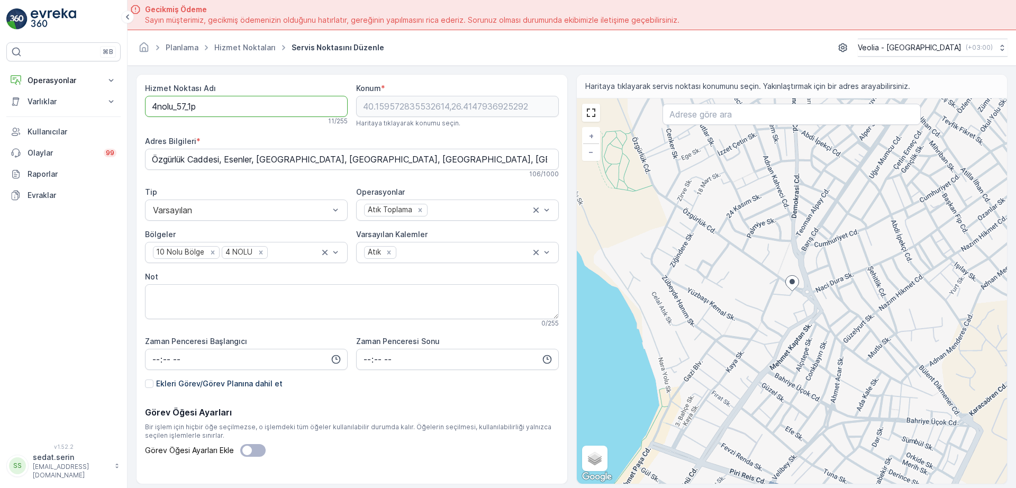
click at [151, 104] on Adı "4nolu_57_1p" at bounding box center [246, 106] width 203 height 21
click at [238, 100] on Adı "4nolu_57_1p" at bounding box center [246, 106] width 203 height 21
click at [216, 105] on Adı "MSW_4nolu_57_1p" at bounding box center [246, 106] width 203 height 21
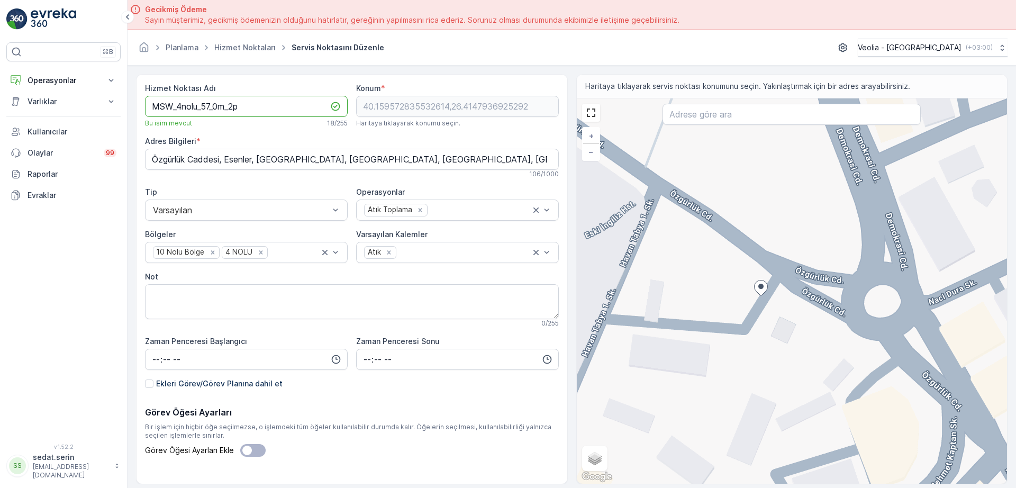
click at [210, 102] on Adı "MSW_4nolu_57_0m_2p" at bounding box center [246, 106] width 203 height 21
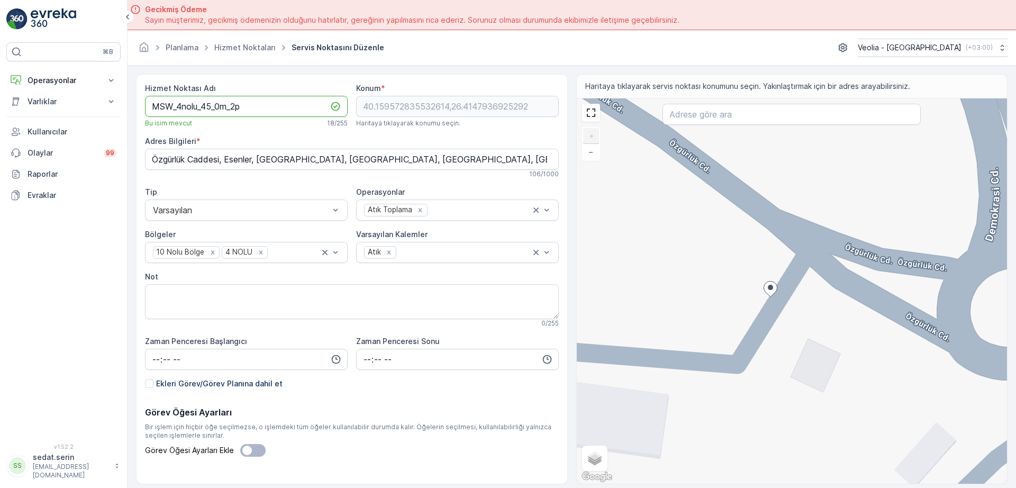
type Adı "MSW_4nolu_45_0m_2p"
click at [767, 291] on icon at bounding box center [770, 289] width 13 height 15
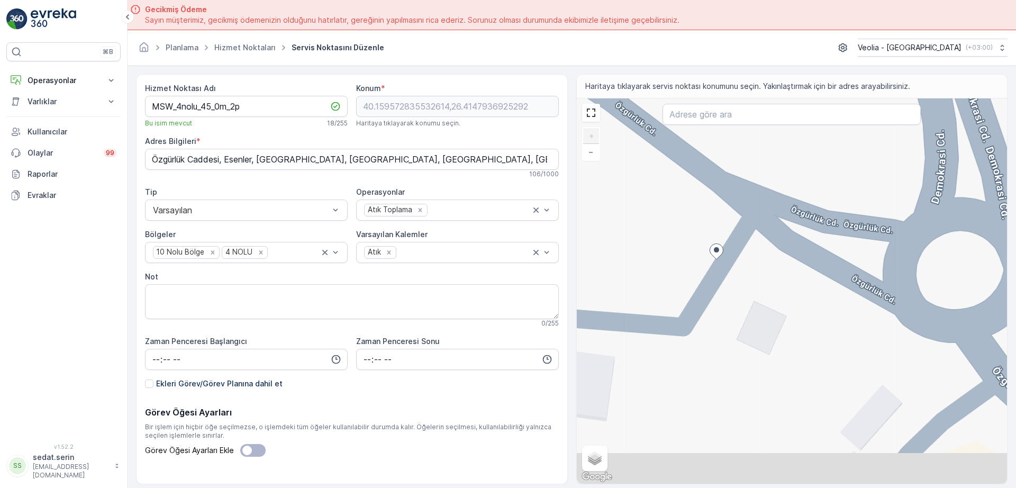
drag, startPoint x: 707, startPoint y: 317, endPoint x: 652, endPoint y: 280, distance: 66.4
click at [652, 280] on div "+ − Uydu Yol haritası Arazi Karışık Leaflet Klavye kısayolları Harita Verileri …" at bounding box center [792, 290] width 431 height 385
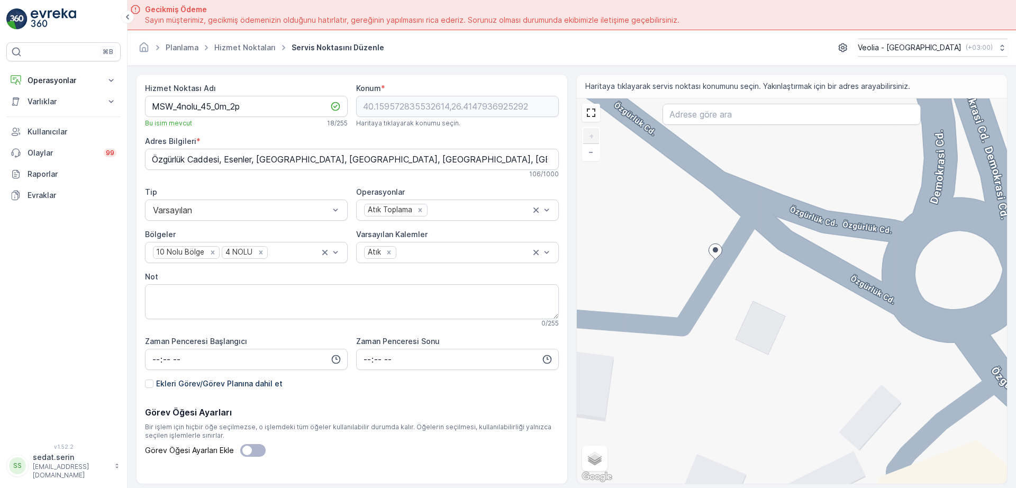
click at [730, 264] on div "+ − Uydu Yol haritası Arazi Karışık Leaflet Klavye kısayolları Harita Verileri …" at bounding box center [792, 290] width 431 height 385
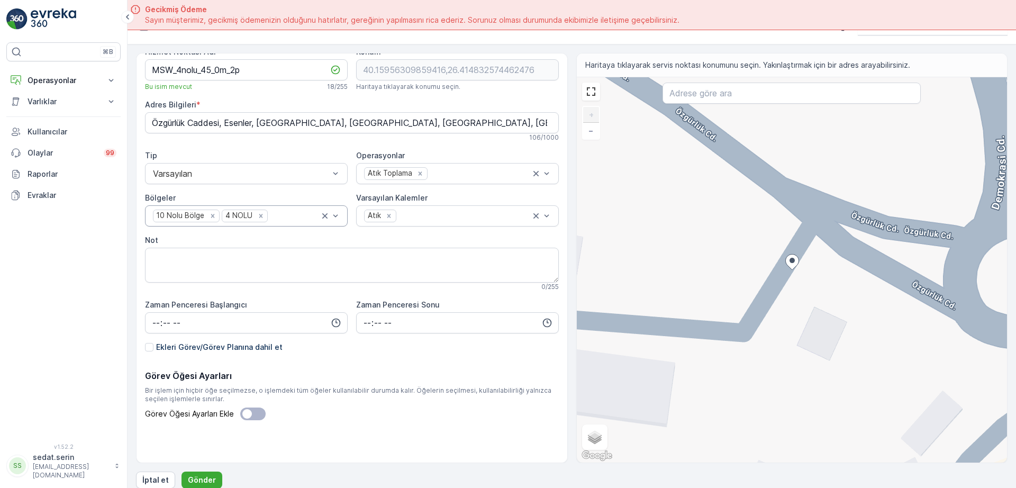
scroll to position [30, 0]
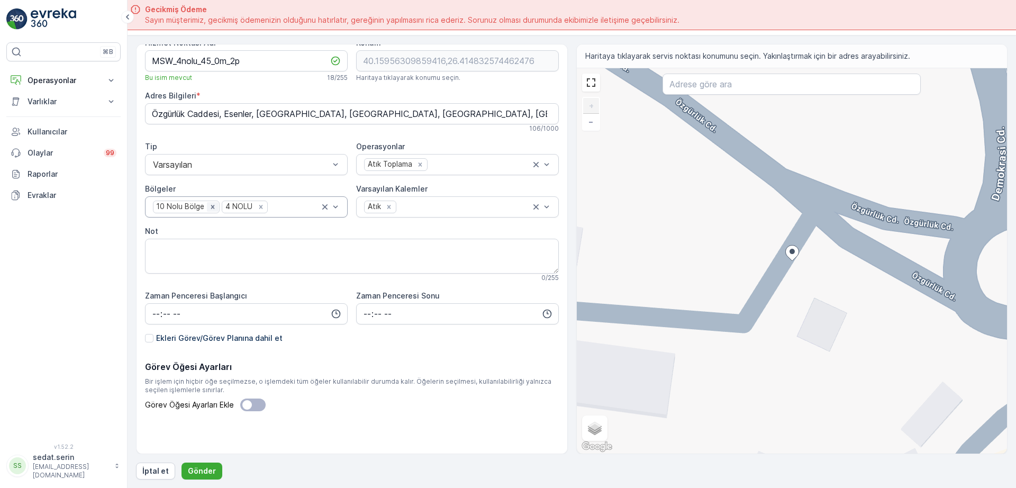
click at [212, 206] on icon "Remove 10 Nolu Bölge" at bounding box center [213, 207] width 4 height 4
click at [210, 472] on p "Gönder" at bounding box center [202, 471] width 28 height 11
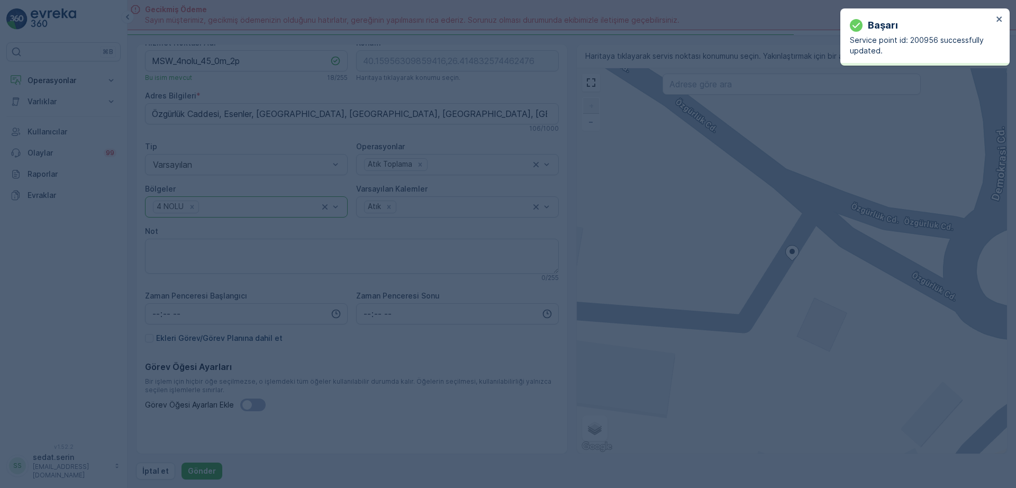
type input "40.159563,26.414833"
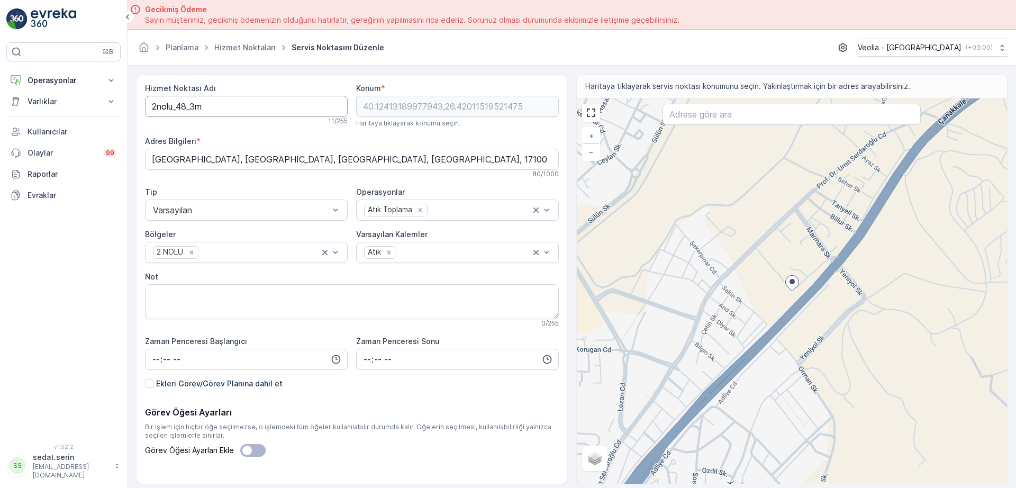
click at [151, 107] on Adı "2nolu_48_3m" at bounding box center [246, 106] width 203 height 21
click at [214, 107] on Adı "MSW_2nolu_48_3m" at bounding box center [246, 106] width 203 height 21
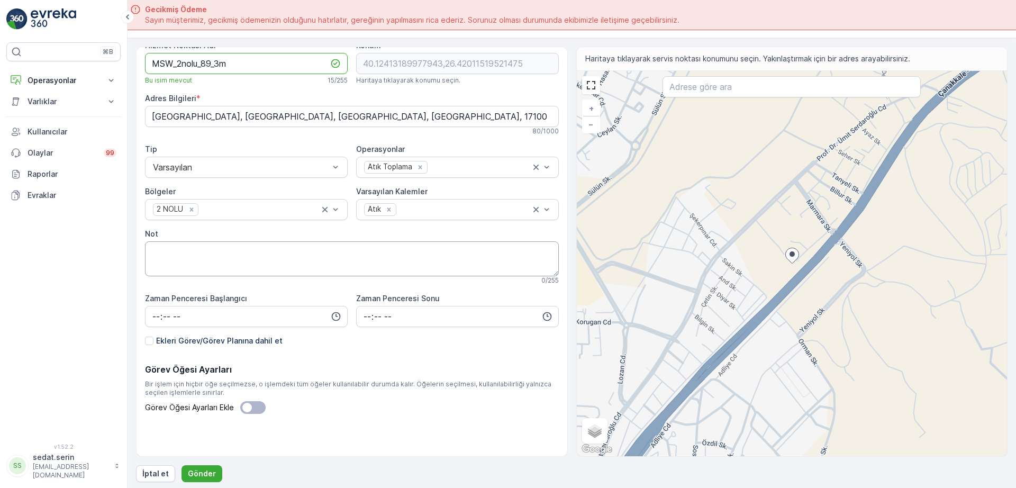
scroll to position [30, 0]
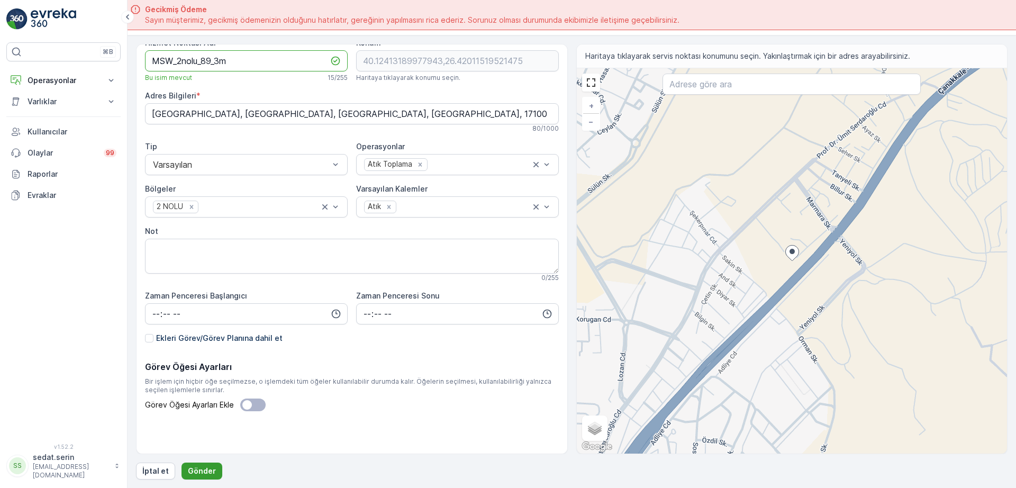
type Adı "MSW_2nolu_89_3m"
click at [210, 468] on p "Gönder" at bounding box center [202, 471] width 28 height 11
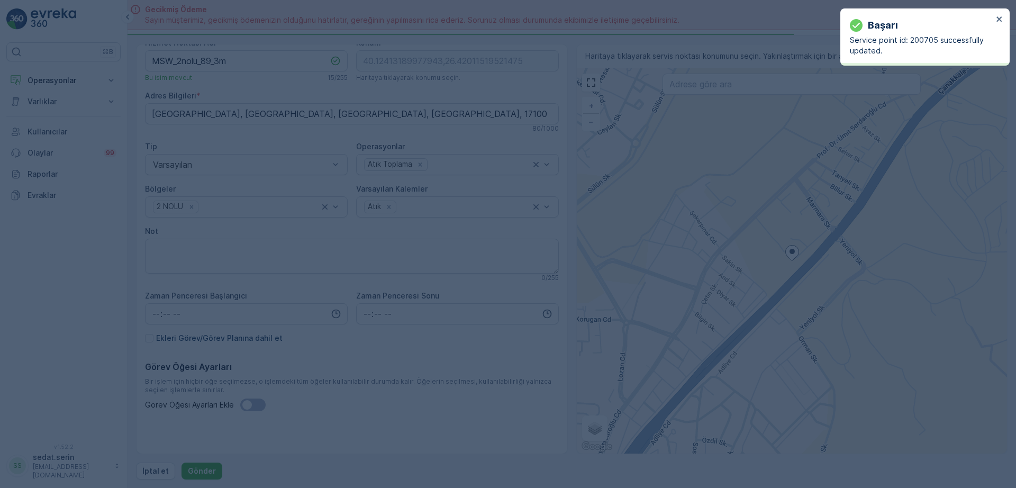
type input "40.124132,26.420115"
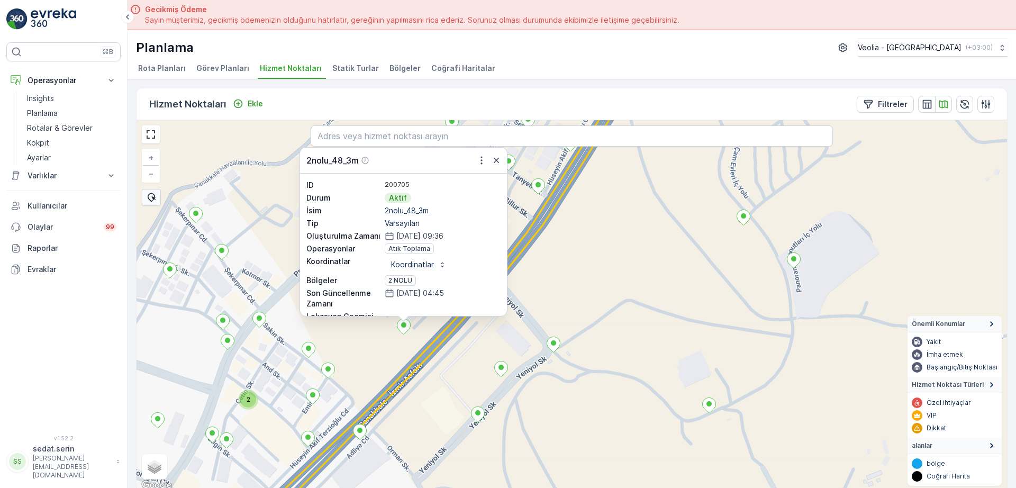
scroll to position [4, 0]
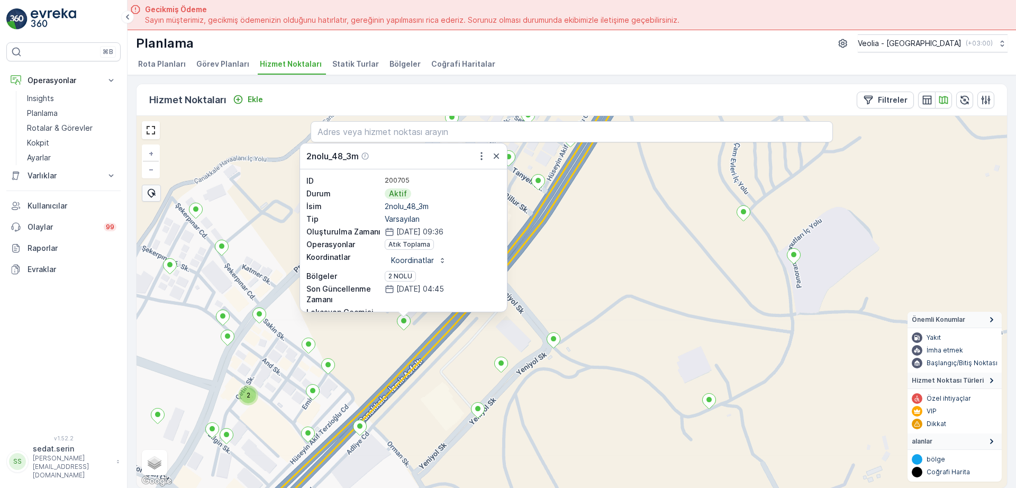
click at [597, 294] on div "2 2nolu_48_3m ID 200705 Durum Aktif İsim 2nolu_48_3m Tip Varsayılan Oluşturulma…" at bounding box center [572, 302] width 871 height 372
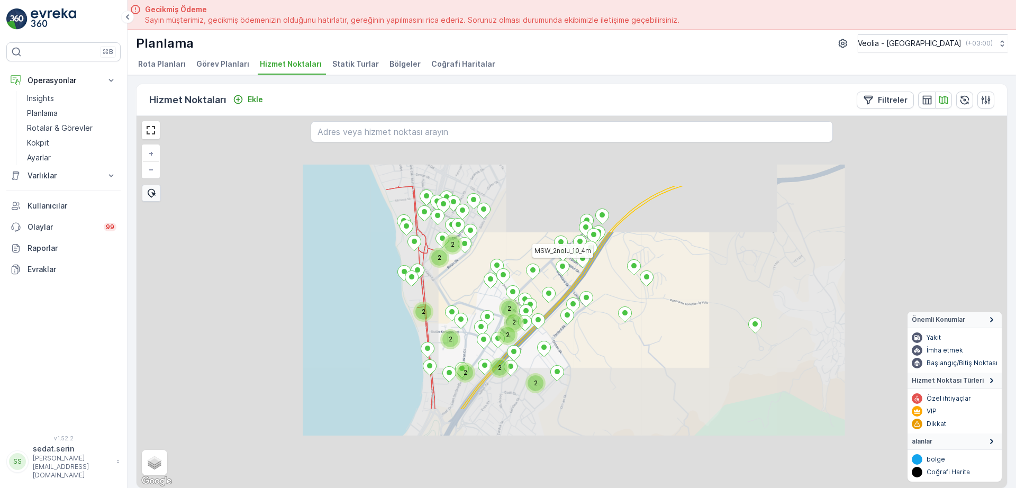
drag, startPoint x: 549, startPoint y: 254, endPoint x: 574, endPoint y: 313, distance: 64.1
click at [584, 323] on div "2 2 2 2 2 2 2 2 2 2 MSW_2nolu_10_4m + − Uydu Yol haritası Arazi Karışık Leaflet…" at bounding box center [572, 302] width 871 height 372
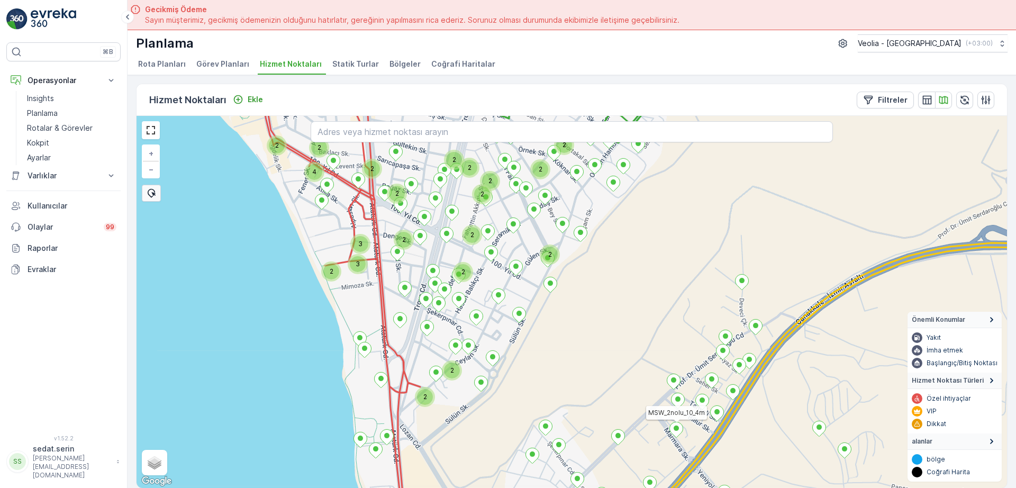
drag, startPoint x: 535, startPoint y: 209, endPoint x: 543, endPoint y: 250, distance: 41.5
click at [543, 287] on div "2 2 2 2 2 2 4 2 2 2 2 2 2 2 2 2 2 2 2 2 3 3 MSW_2nolu_10_4m + − Uydu Yol harita…" at bounding box center [572, 302] width 871 height 372
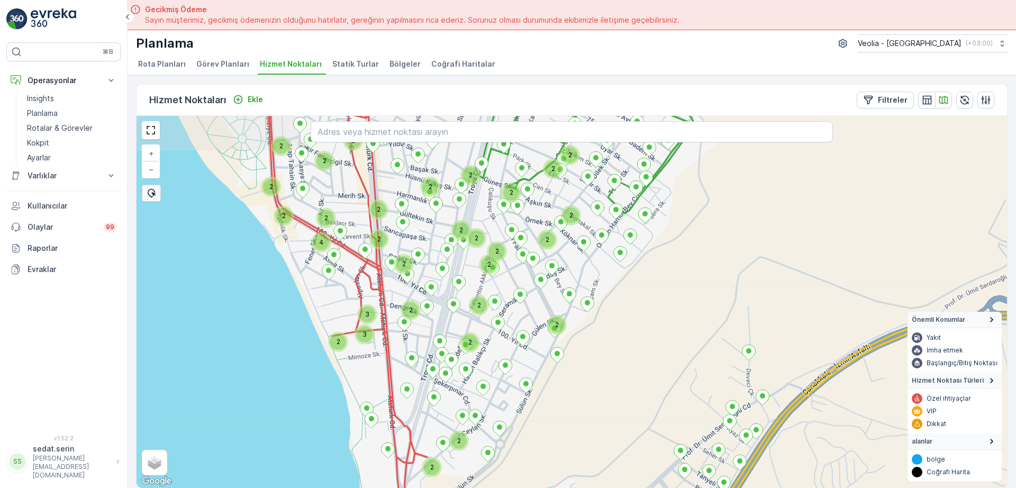
drag, startPoint x: 545, startPoint y: 236, endPoint x: 546, endPoint y: 284, distance: 47.6
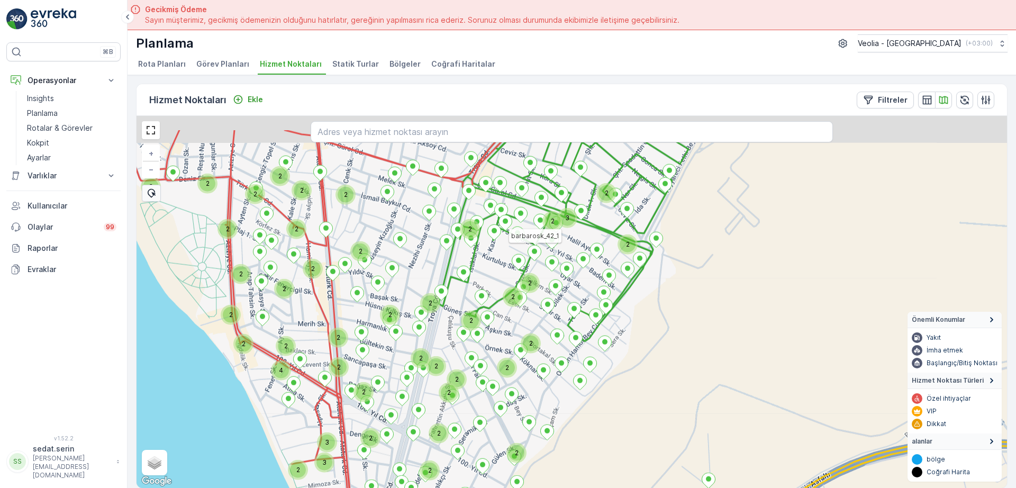
drag, startPoint x: 545, startPoint y: 231, endPoint x: 530, endPoint y: 243, distance: 18.8
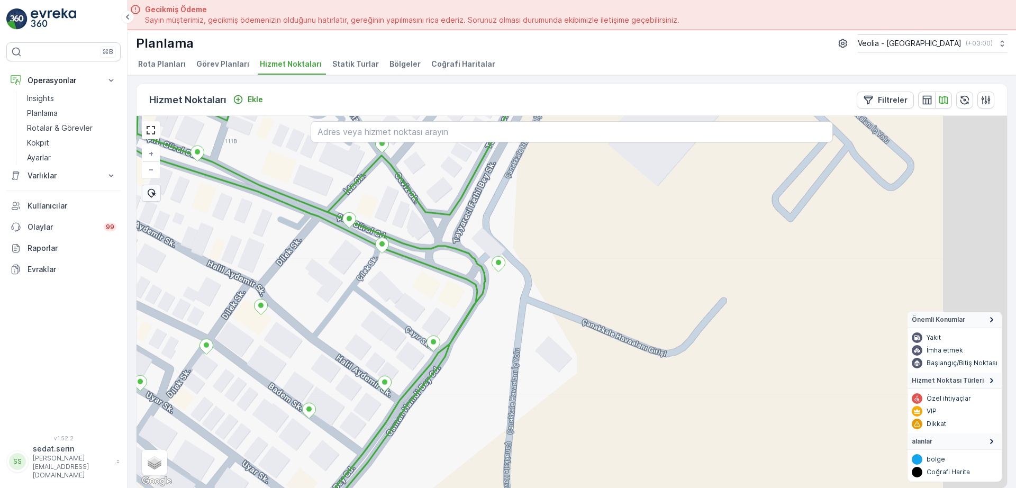
drag, startPoint x: 489, startPoint y: 283, endPoint x: 474, endPoint y: 283, distance: 14.8
click at [474, 283] on div "barbarosk_42_1 + − Uydu Yol haritası Arazi Karışık Leaflet Klavye kısayolları H…" at bounding box center [572, 302] width 871 height 372
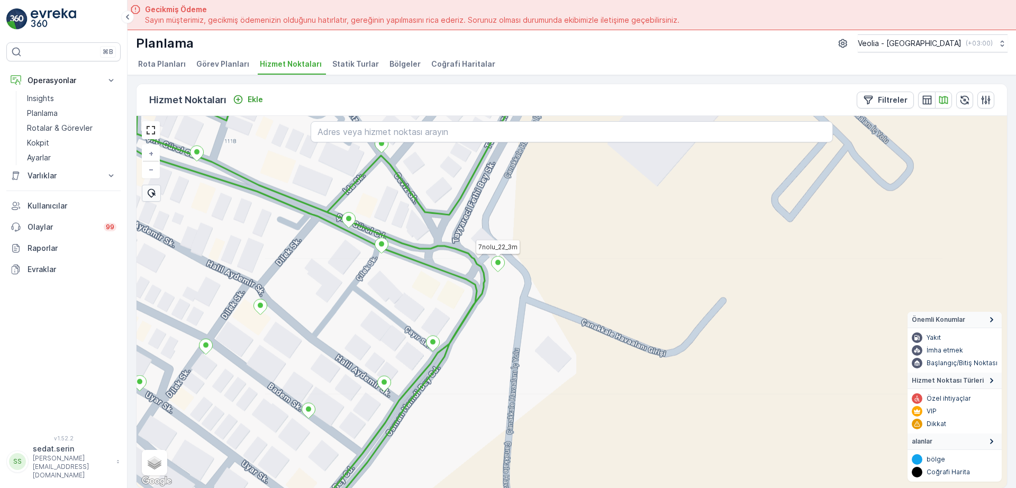
click at [498, 267] on icon at bounding box center [498, 263] width 13 height 15
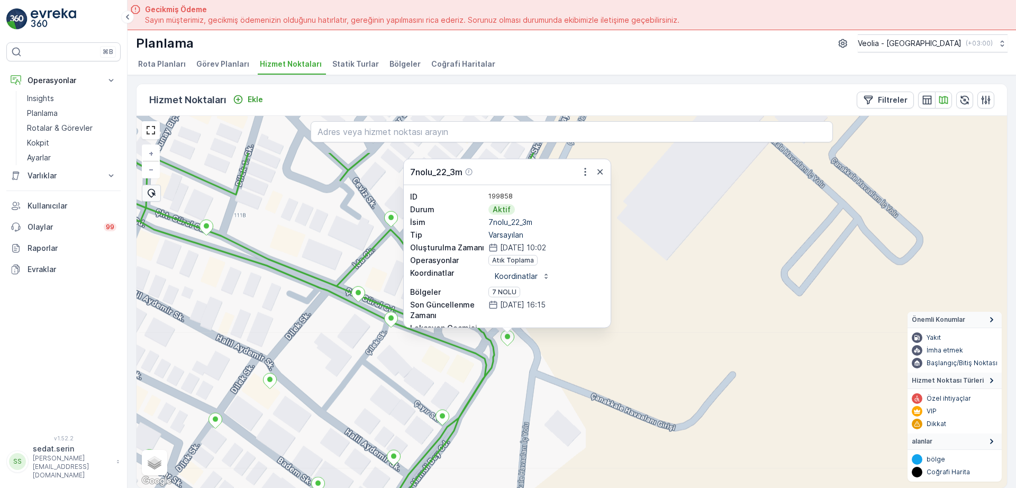
drag, startPoint x: 540, startPoint y: 319, endPoint x: 551, endPoint y: 410, distance: 91.7
click at [551, 410] on div "7nolu_22_3m ID 199858 Durum Aktif İsim 7nolu_22_3m Tip Varsayılan Oluşturulma Z…" at bounding box center [572, 302] width 871 height 372
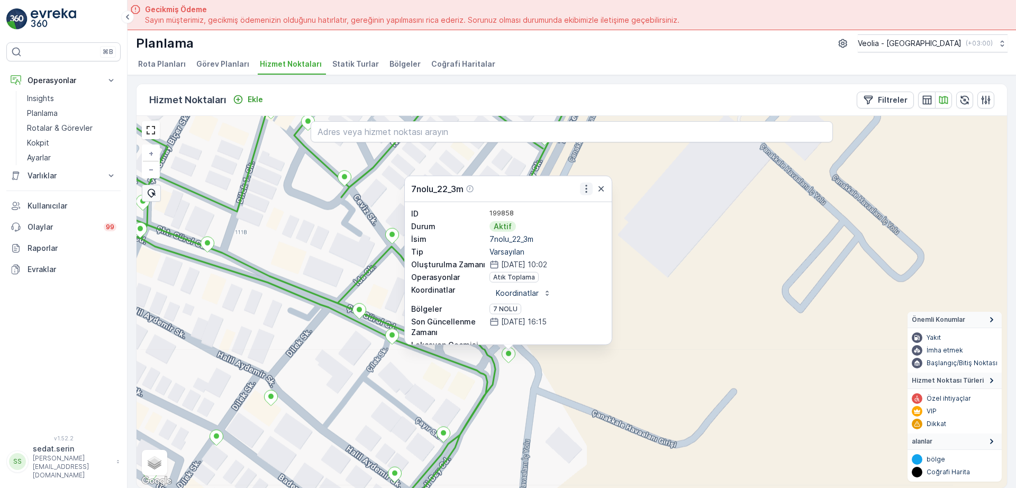
click at [587, 192] on icon "button" at bounding box center [586, 189] width 2 height 8
click at [661, 279] on div "7nolu_22_3m Daha fazla ayrıntı görün Servis Noktasını Düzenle Yeni Görev Planı …" at bounding box center [572, 302] width 871 height 372
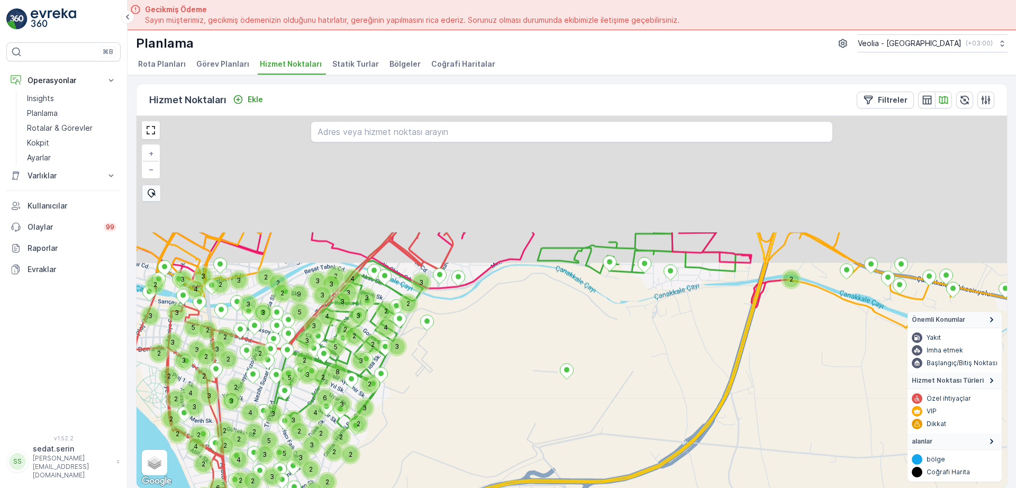
drag, startPoint x: 402, startPoint y: 240, endPoint x: 411, endPoint y: 394, distance: 154.8
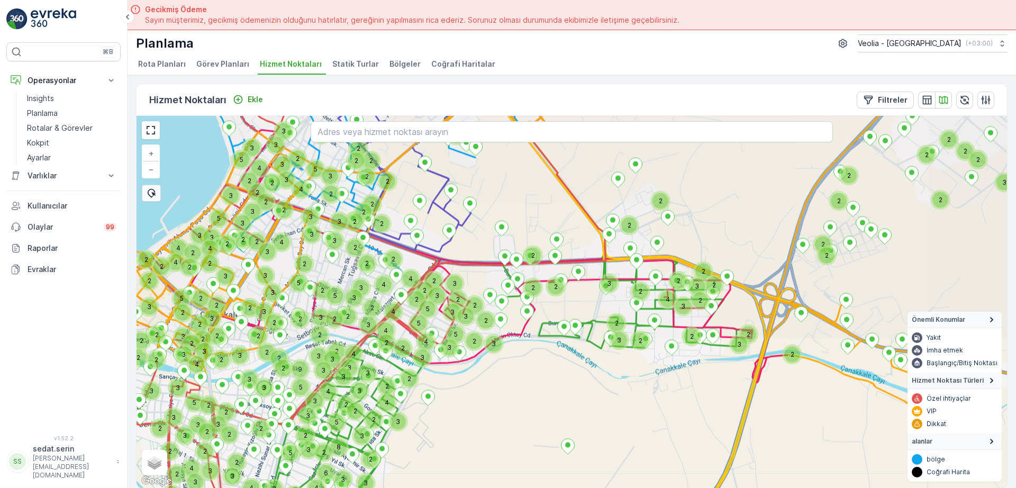
drag, startPoint x: 472, startPoint y: 194, endPoint x: 414, endPoint y: 312, distance: 131.9
click at [414, 346] on div "2 2 3 2 2 3 4 5 2 2 3 3 3 8 3 2 2 4 3 3 2 3 3 5 3 4 4 2 6 2 3 3 3 5 3 3 3 3 2 2…" at bounding box center [572, 302] width 871 height 372
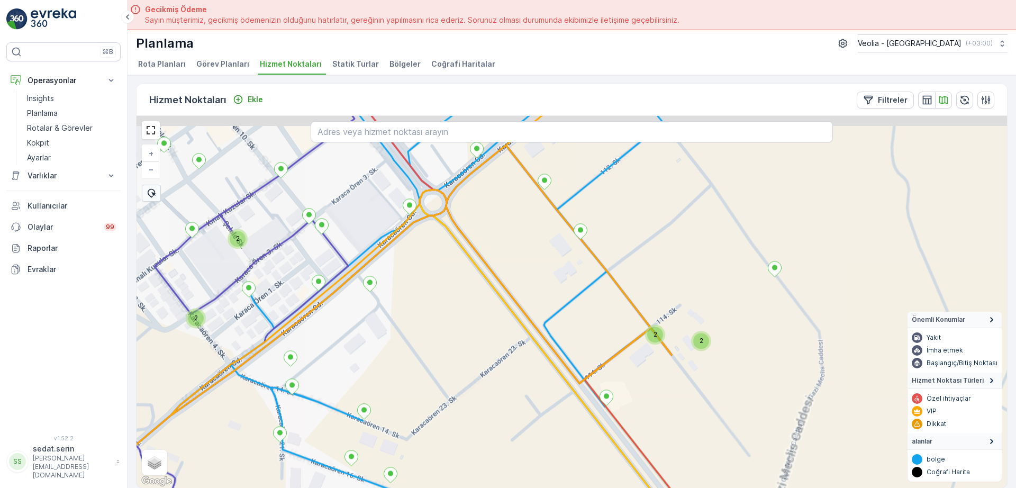
drag, startPoint x: 376, startPoint y: 223, endPoint x: 416, endPoint y: 286, distance: 74.2
click at [396, 306] on div "2 2 2 2 + − Uydu Yol haritası Arazi Karışık Leaflet Klavye kısayolları Harita V…" at bounding box center [572, 302] width 871 height 372
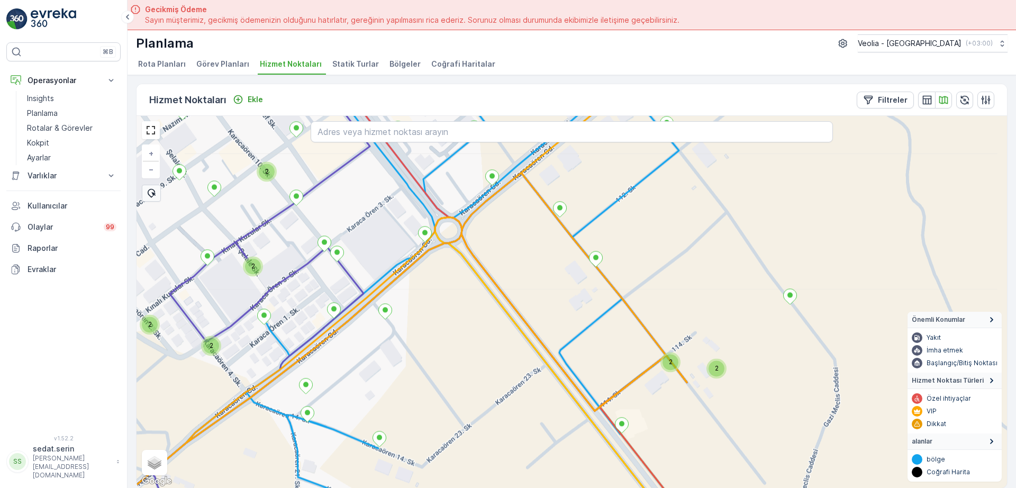
drag, startPoint x: 305, startPoint y: 362, endPoint x: 315, endPoint y: 335, distance: 29.0
click at [315, 336] on div "2 2 2 2 2 2 + − Uydu Yol haritası Arazi Karışık Leaflet Klavye kısayolları Hari…" at bounding box center [572, 302] width 871 height 372
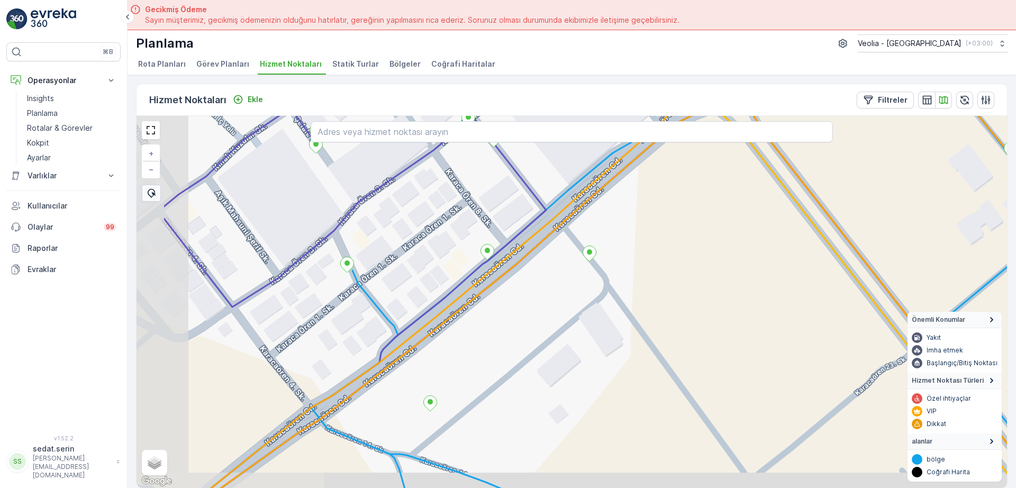
drag, startPoint x: 306, startPoint y: 327, endPoint x: 421, endPoint y: 291, distance: 120.7
click at [421, 291] on div "+ − Uydu Yol haritası Arazi Karışık Leaflet Klavye kısayolları Harita Verileri …" at bounding box center [572, 302] width 871 height 372
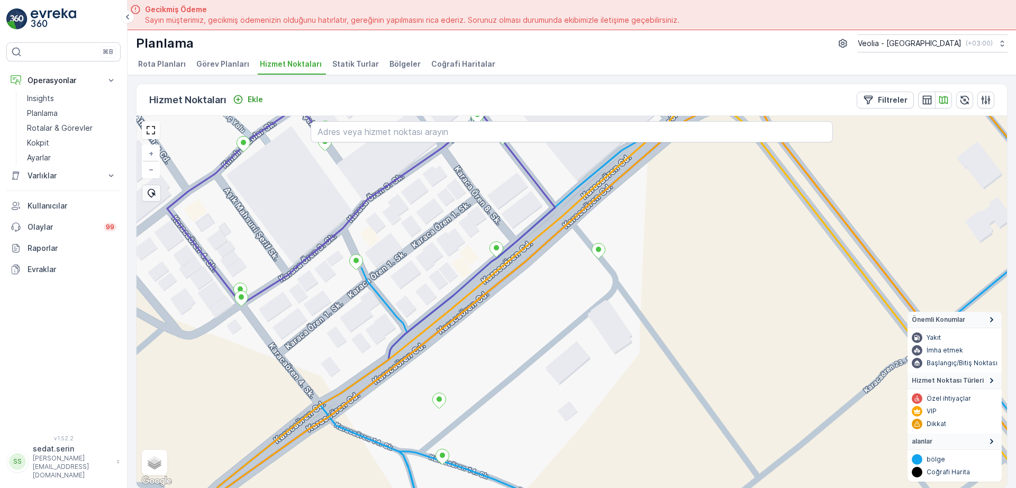
drag, startPoint x: 407, startPoint y: 269, endPoint x: 457, endPoint y: 233, distance: 62.2
click at [458, 230] on div "+ − Uydu Yol haritası Arazi Karışık Leaflet Klavye kısayolları Harita Verileri …" at bounding box center [572, 302] width 871 height 372
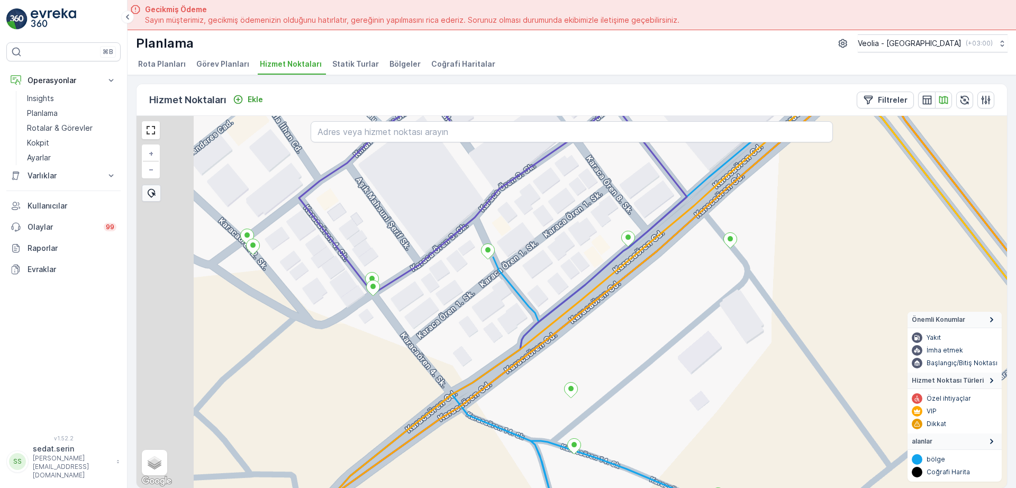
drag, startPoint x: 482, startPoint y: 233, endPoint x: 545, endPoint y: 234, distance: 63.0
click at [555, 239] on div "+ − Uydu Yol haritası Arazi Karışık Leaflet Klavye kısayolları Harita Verileri …" at bounding box center [572, 302] width 871 height 372
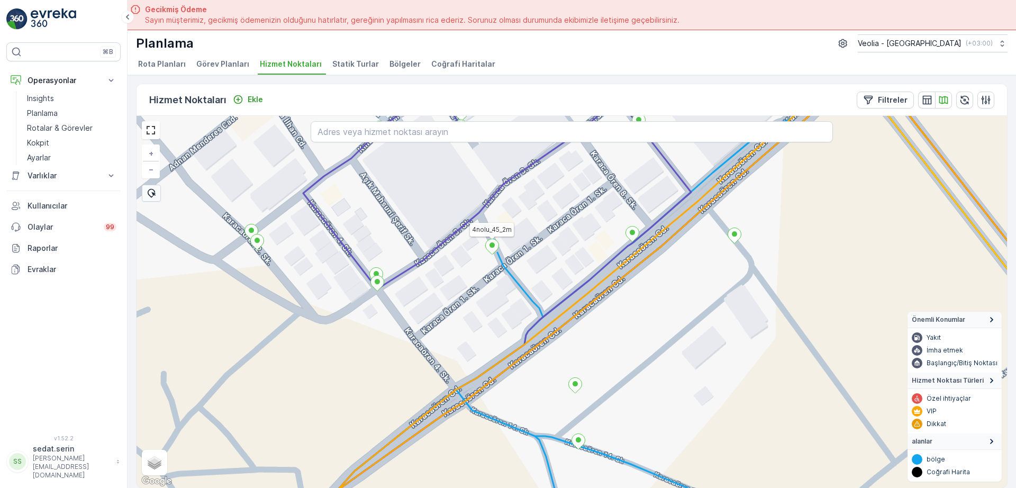
click at [490, 247] on icon at bounding box center [492, 246] width 13 height 15
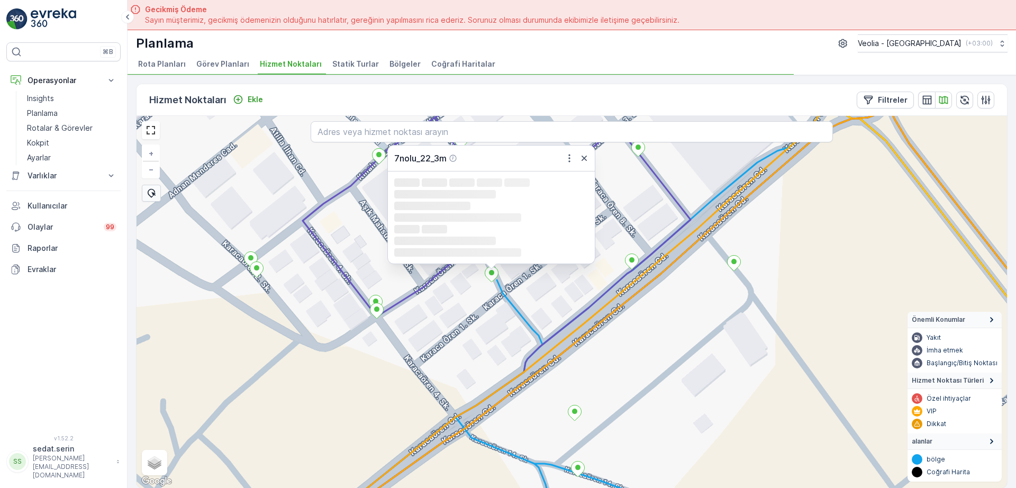
drag, startPoint x: 604, startPoint y: 269, endPoint x: 607, endPoint y: 346, distance: 76.8
click at [607, 354] on div "7nolu_22_3m Loading... Loading... Loading... Loading... Loading... Loading... L…" at bounding box center [572, 302] width 871 height 372
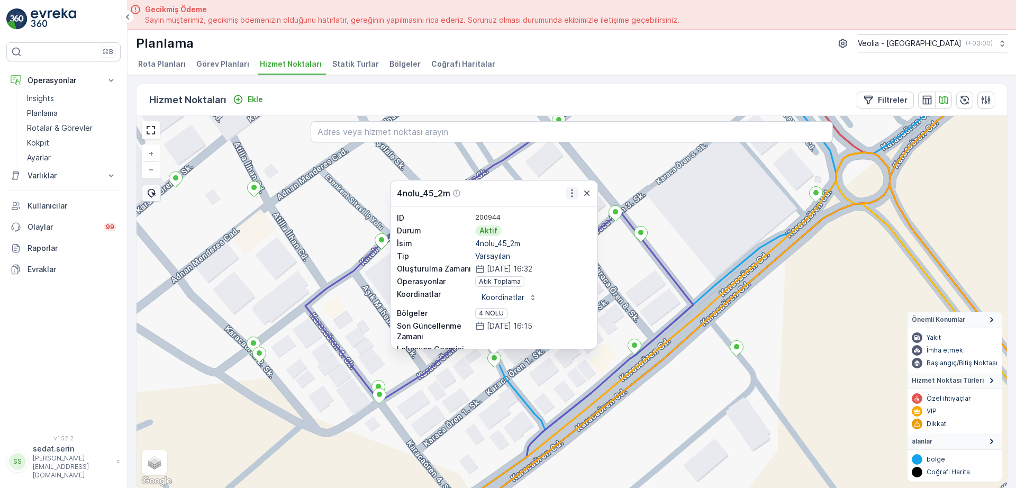
click at [572, 191] on icon "button" at bounding box center [572, 193] width 2 height 8
click at [654, 277] on div "3 NOLU STATİK TUR 4nolu_45_2m ID 200944 Durum Aktif İsim 4nolu_45_2m Tip Varsay…" at bounding box center [572, 302] width 871 height 372
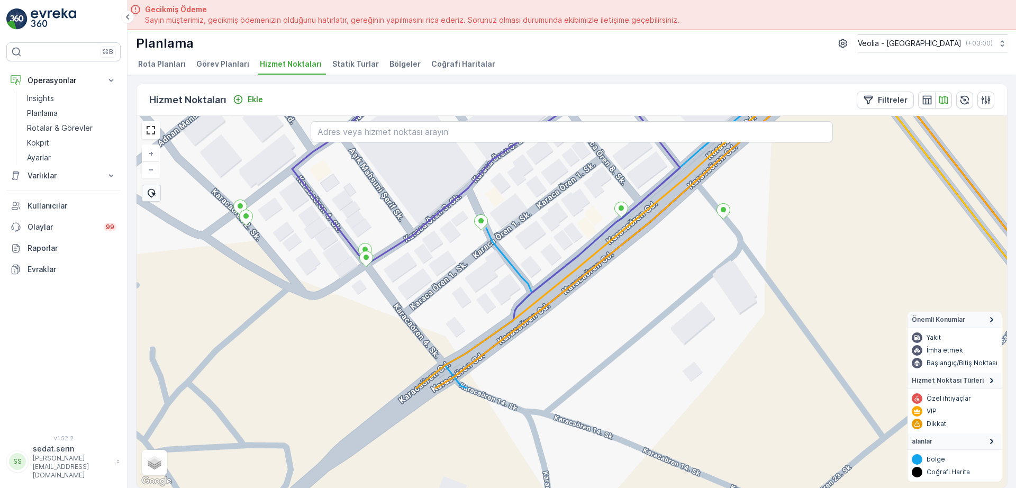
drag, startPoint x: 597, startPoint y: 312, endPoint x: 584, endPoint y: 173, distance: 139.8
click at [584, 173] on div "+ − Uydu Yol haritası Arazi Karışık Leaflet Klavye kısayolları Harita Verileri …" at bounding box center [572, 302] width 871 height 372
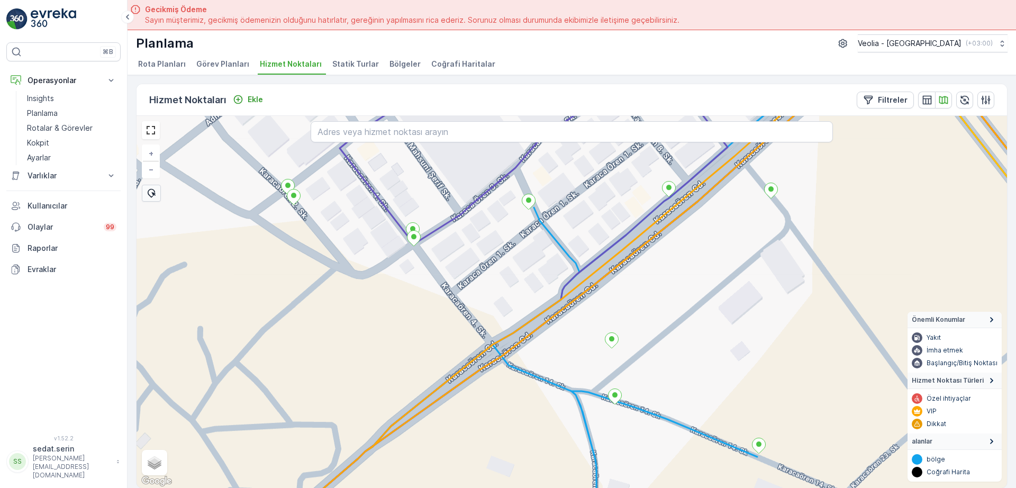
drag, startPoint x: 451, startPoint y: 303, endPoint x: 499, endPoint y: 283, distance: 52.0
click at [499, 284] on div "+ − Uydu Yol haritası Arazi Karışık Leaflet Klavye kısayolları Harita Verileri …" at bounding box center [572, 302] width 871 height 372
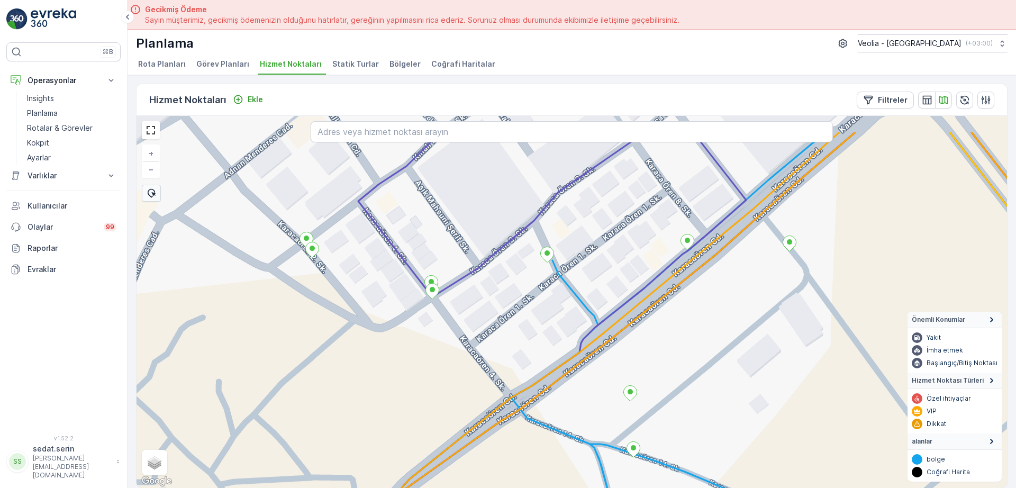
drag, startPoint x: 472, startPoint y: 268, endPoint x: 490, endPoint y: 325, distance: 59.6
click at [490, 324] on div "+ − Uydu Yol haritası Arazi Karışık Leaflet Klavye kısayolları Harita Verileri …" at bounding box center [572, 302] width 871 height 372
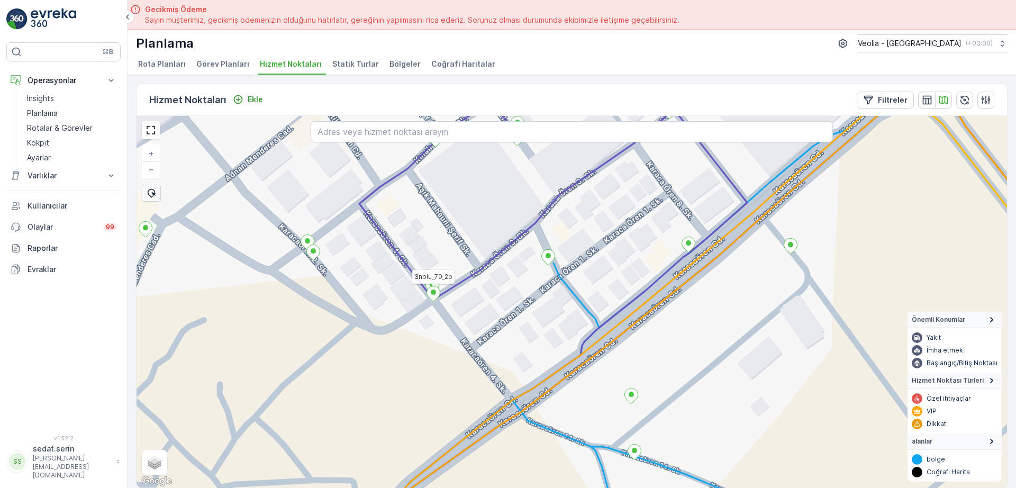
click at [435, 295] on icon at bounding box center [433, 293] width 13 height 15
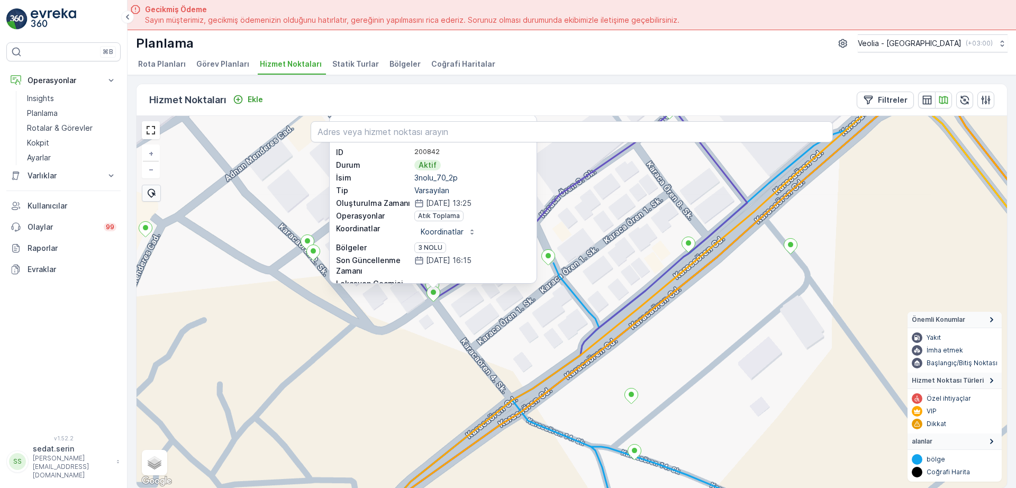
drag, startPoint x: 604, startPoint y: 248, endPoint x: 608, endPoint y: 288, distance: 40.4
click at [608, 289] on div "3nolu_70_2p ID 200842 Durum Aktif İsim 3nolu_70_2p Tip Varsayılan Oluşturulma Z…" at bounding box center [572, 302] width 871 height 372
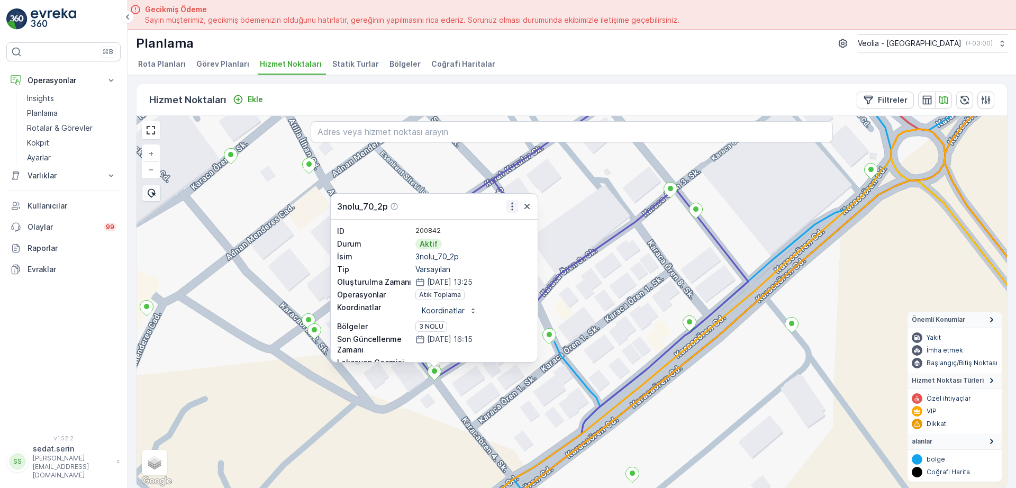
click at [512, 206] on icon "button" at bounding box center [512, 207] width 2 height 8
click at [455, 390] on div "3nolu_70_2p 3nolu_70_2p ID 200842 Durum Aktif İsim 3nolu_70_2p Tip Varsayılan O…" at bounding box center [572, 302] width 871 height 372
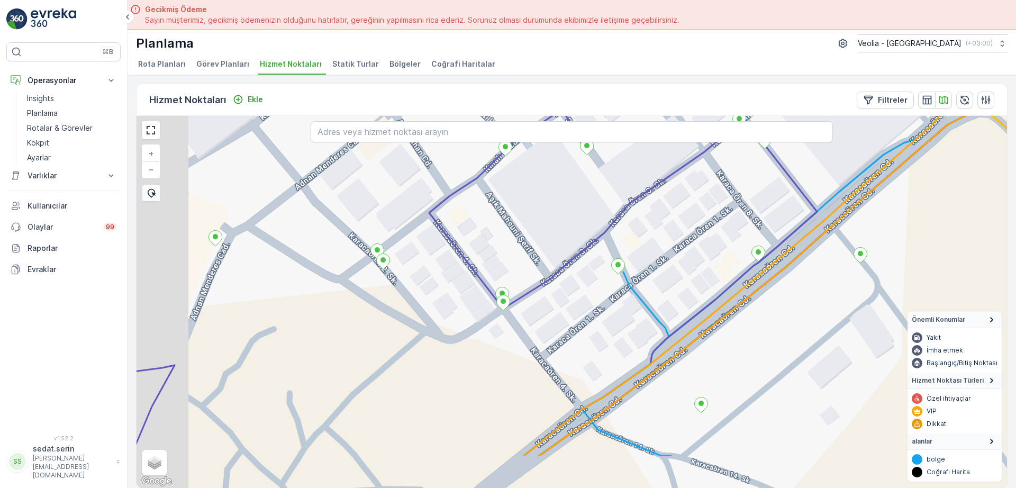
drag, startPoint x: 377, startPoint y: 321, endPoint x: 444, endPoint y: 248, distance: 99.3
click at [444, 248] on div "+ − Uydu Yol haritası Arazi Karışık Leaflet Klavye kısayolları Harita Verileri …" at bounding box center [572, 302] width 871 height 372
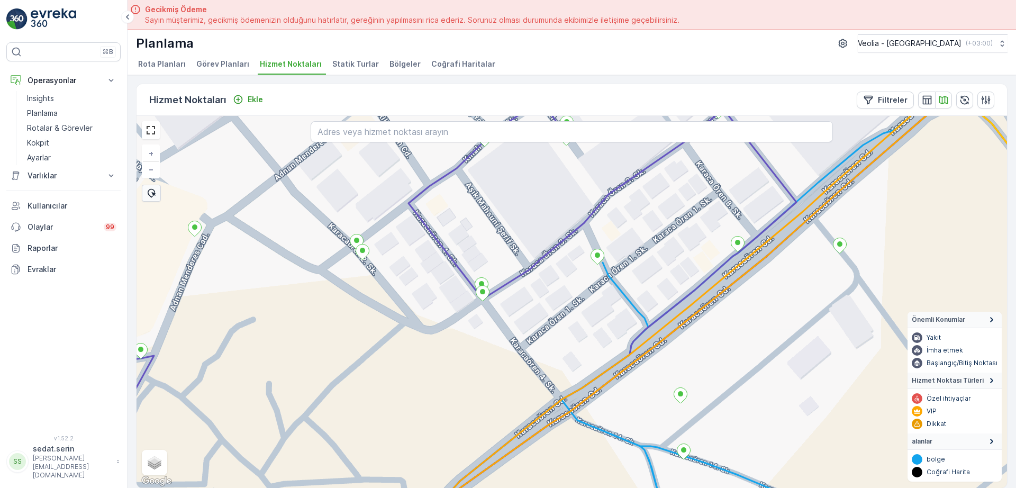
drag, startPoint x: 474, startPoint y: 264, endPoint x: 438, endPoint y: 255, distance: 37.7
click at [438, 255] on div "+ − Uydu Yol haritası Arazi Karışık Leaflet Klavye kısayolları Harita Verileri …" at bounding box center [572, 302] width 871 height 372
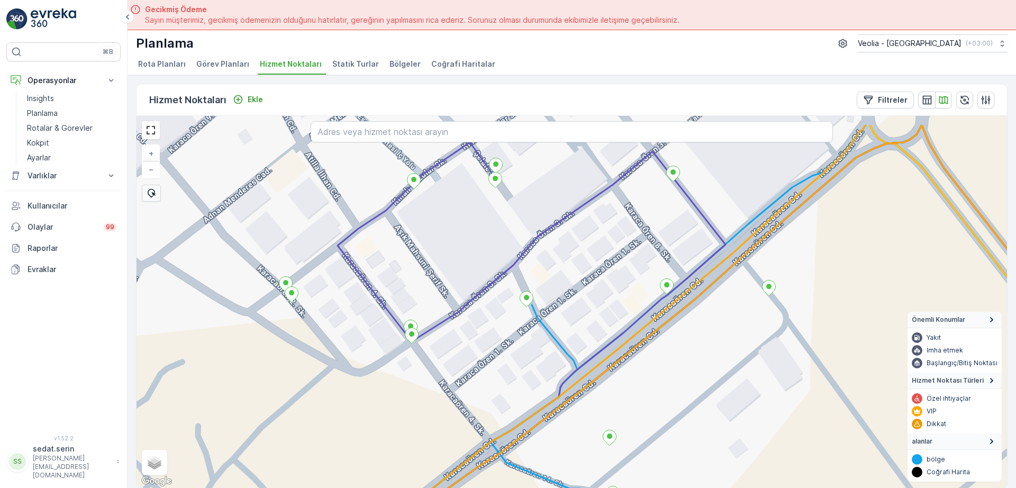
drag, startPoint x: 518, startPoint y: 276, endPoint x: 462, endPoint y: 317, distance: 68.6
click at [462, 317] on div "+ − Uydu Yol haritası Arazi Karışık Leaflet Klavye kısayolları Harita Verileri …" at bounding box center [572, 302] width 871 height 372
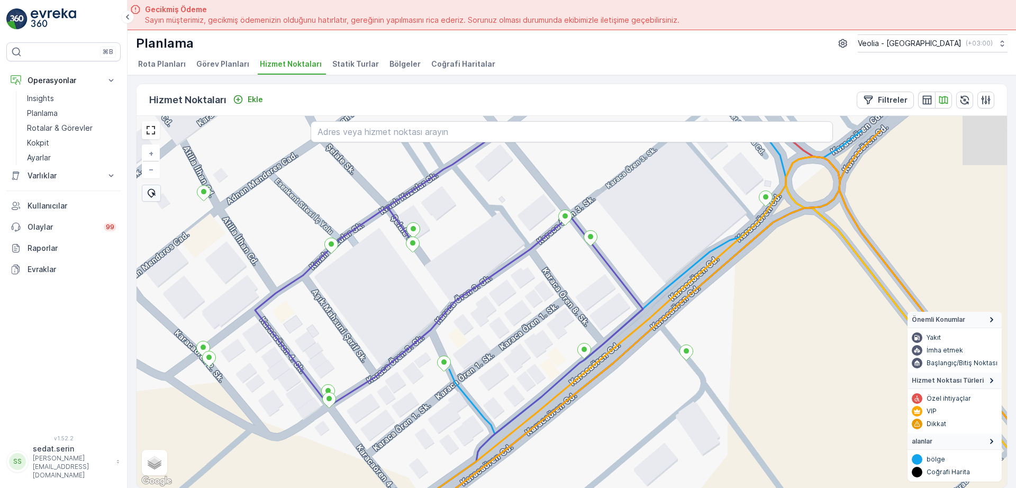
drag, startPoint x: 499, startPoint y: 282, endPoint x: 437, endPoint y: 333, distance: 80.4
click at [437, 333] on div "+ − Uydu Yol haritası Arazi Karışık Leaflet Klavye kısayolları Harita Verileri …" at bounding box center [572, 302] width 871 height 372
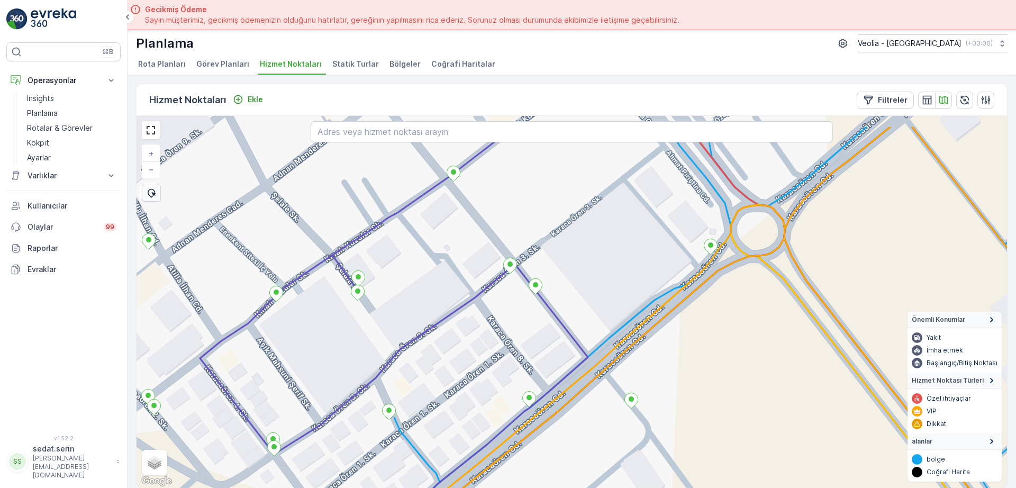
drag, startPoint x: 512, startPoint y: 287, endPoint x: 457, endPoint y: 335, distance: 72.4
click at [457, 335] on div "+ − Uydu Yol haritası Arazi Karışık Leaflet Klavye kısayolları Harita Verileri …" at bounding box center [572, 302] width 871 height 372
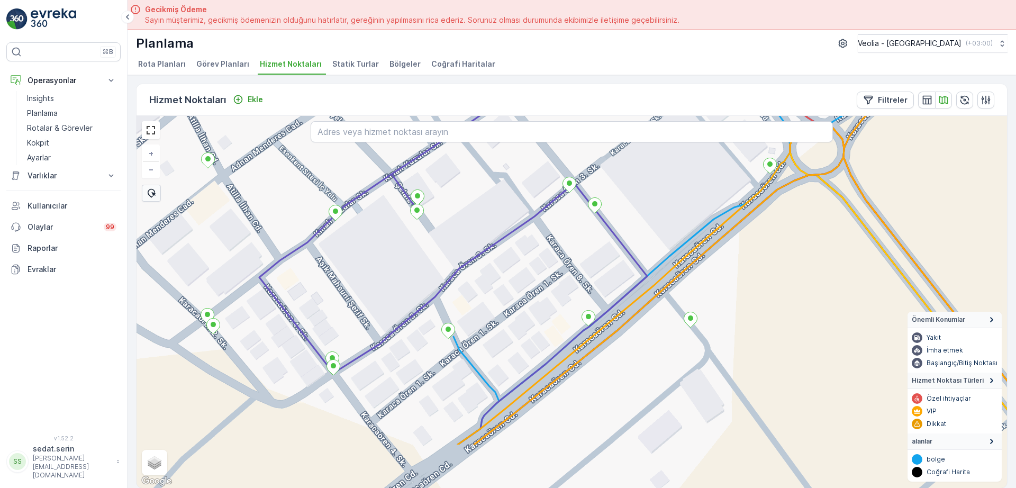
drag, startPoint x: 479, startPoint y: 338, endPoint x: 519, endPoint y: 273, distance: 76.5
click at [519, 274] on div "+ − Uydu Yol haritası Arazi Karışık Leaflet Klavye kısayolları Harita Verileri …" at bounding box center [572, 302] width 871 height 372
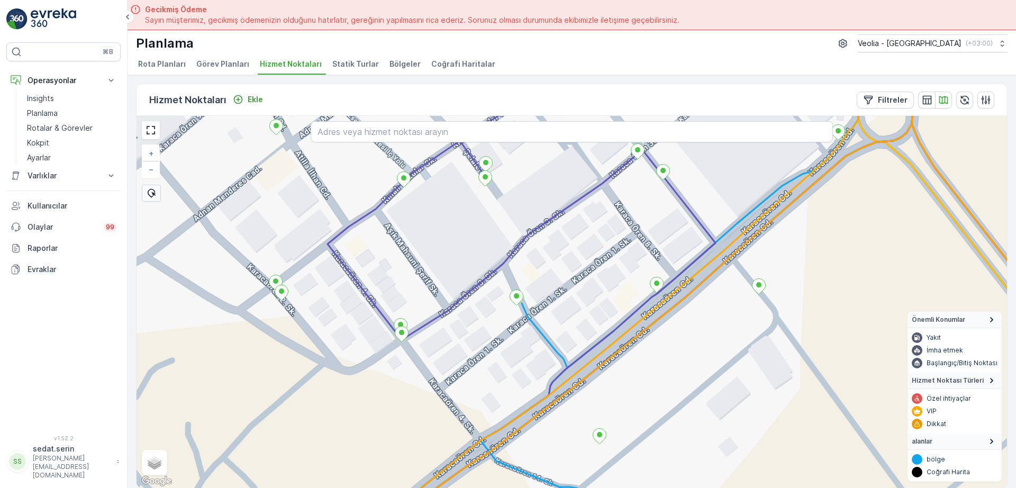
drag, startPoint x: 462, startPoint y: 318, endPoint x: 534, endPoint y: 290, distance: 77.8
click at [534, 290] on div "+ − Uydu Yol haritası Arazi Karışık Leaflet Klavye kısayolları Harita Verileri …" at bounding box center [572, 302] width 871 height 372
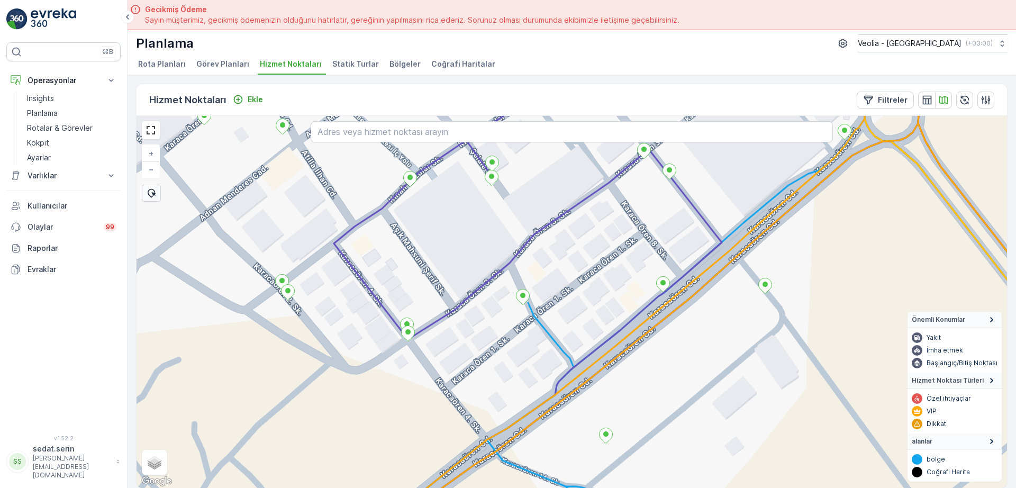
drag, startPoint x: 435, startPoint y: 251, endPoint x: 519, endPoint y: 242, distance: 84.6
click at [519, 242] on div "+ − Uydu Yol haritası Arazi Karışık Leaflet Klavye kısayolları Harita Verileri …" at bounding box center [572, 302] width 871 height 372
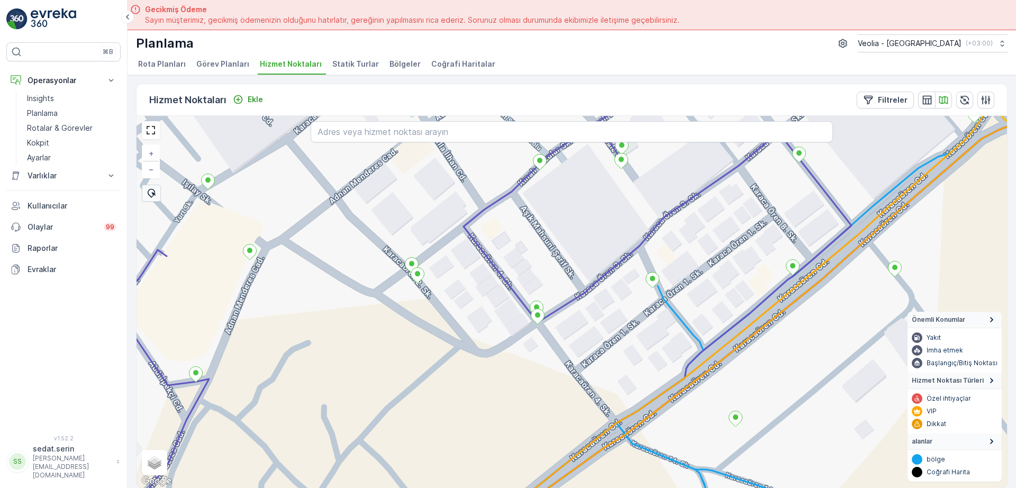
drag, startPoint x: 415, startPoint y: 343, endPoint x: 458, endPoint y: 335, distance: 44.1
click at [458, 335] on div "+ − Uydu Yol haritası Arazi Karışık Leaflet Klavye kısayolları Harita Verileri …" at bounding box center [572, 302] width 871 height 372
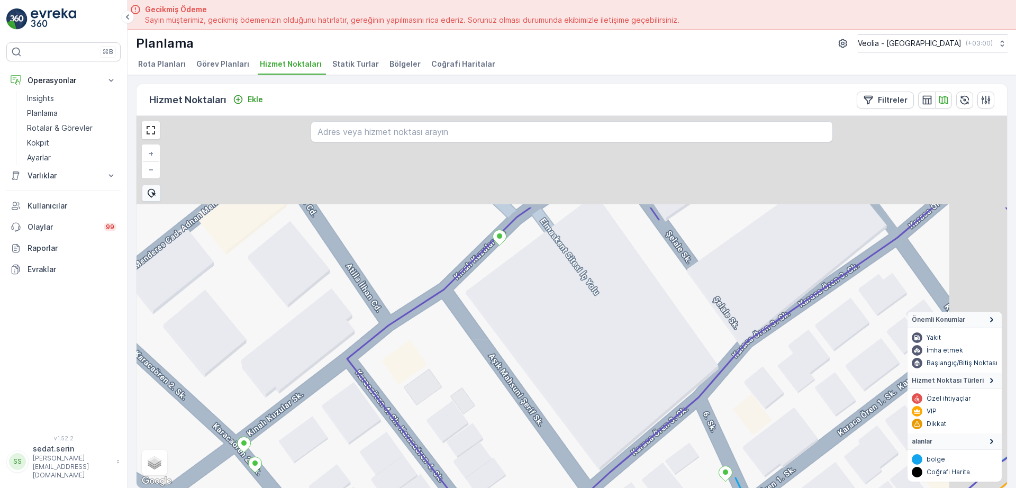
drag, startPoint x: 540, startPoint y: 240, endPoint x: 472, endPoint y: 338, distance: 118.6
click at [472, 338] on div "+ − Uydu Yol haritası Arazi Karışık Leaflet Klavye kısayolları Harita Verileri …" at bounding box center [572, 302] width 871 height 372
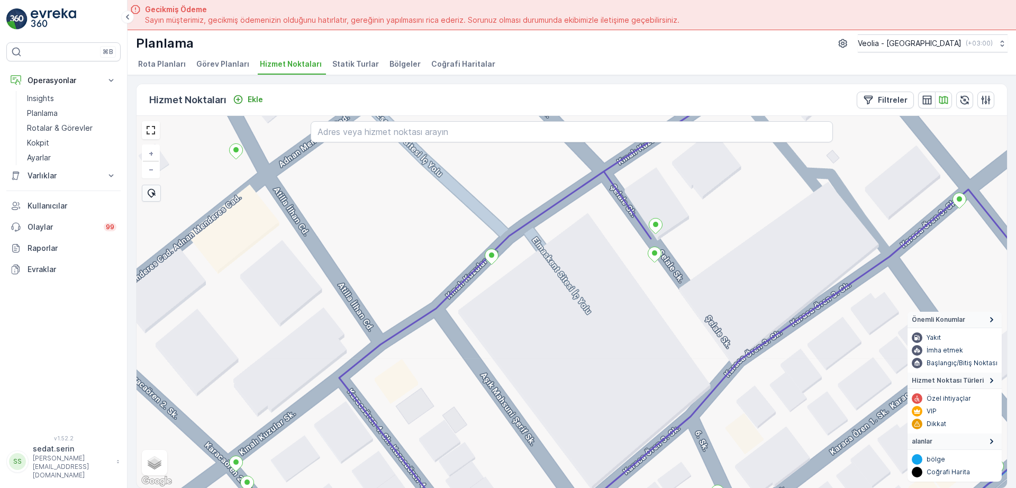
drag, startPoint x: 460, startPoint y: 318, endPoint x: 452, endPoint y: 337, distance: 20.2
click at [452, 337] on div "+ − Uydu Yol haritası Arazi Karışık Leaflet Klavye kısayolları Harita Verileri …" at bounding box center [572, 302] width 871 height 372
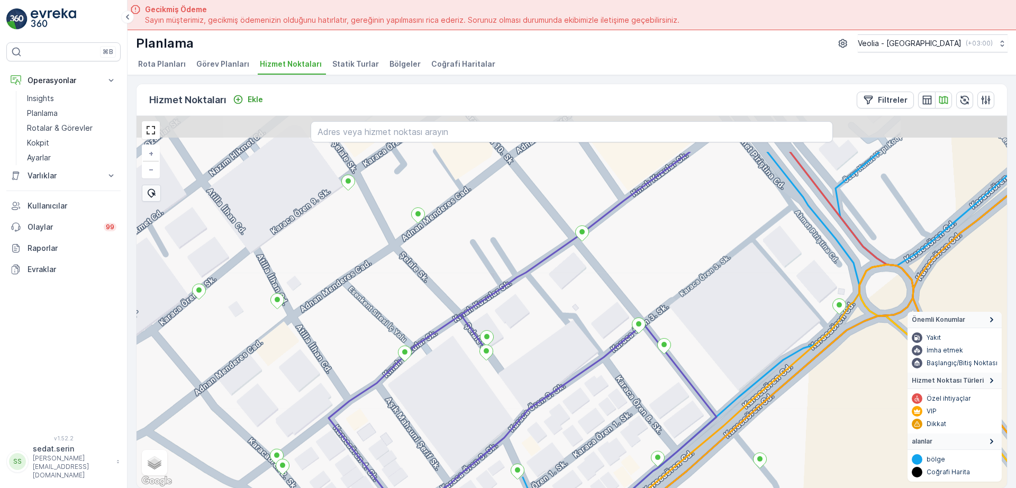
drag, startPoint x: 443, startPoint y: 324, endPoint x: 371, endPoint y: 386, distance: 95.0
click at [371, 386] on icon at bounding box center [494, 375] width 1045 height 447
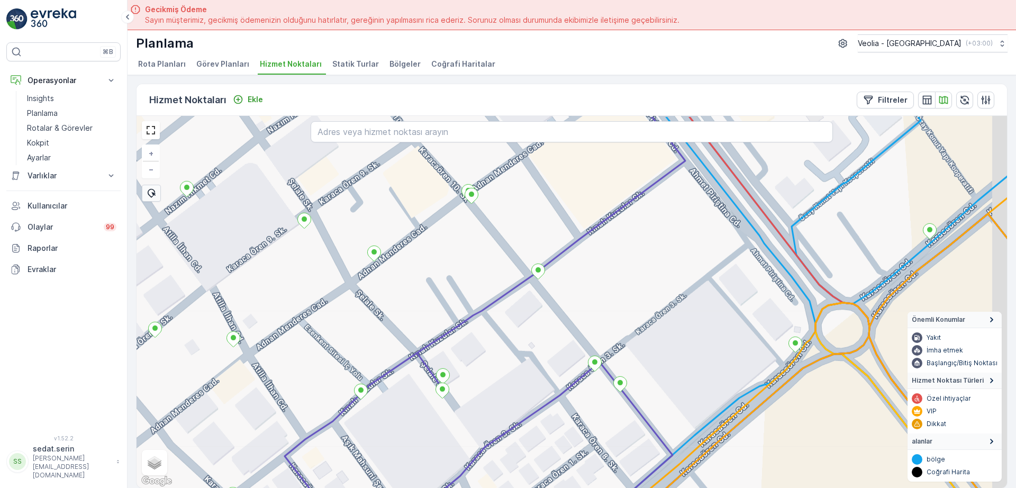
drag, startPoint x: 528, startPoint y: 282, endPoint x: 469, endPoint y: 333, distance: 78.4
click at [472, 331] on div "+ − Uydu Yol haritası Arazi Karışık Leaflet Klavye kısayolları Harita Verileri …" at bounding box center [572, 302] width 871 height 372
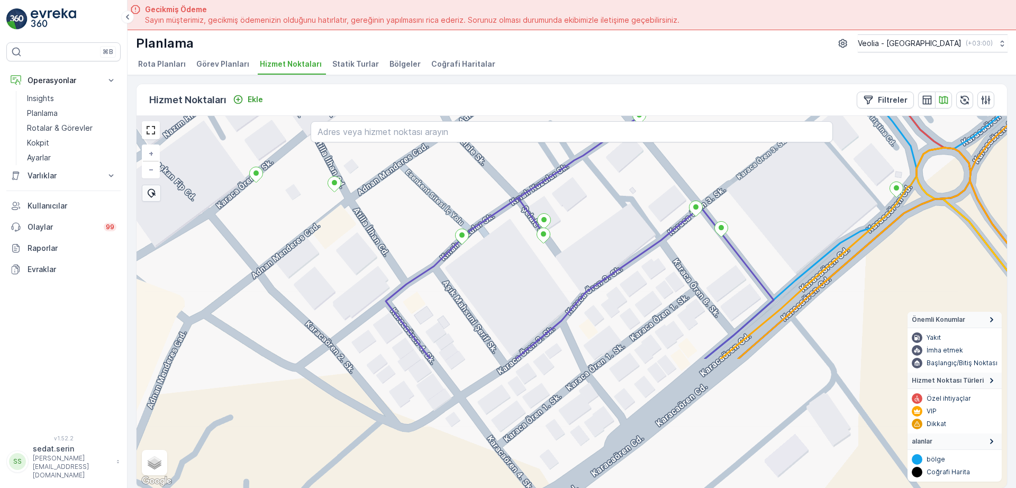
drag, startPoint x: 358, startPoint y: 386, endPoint x: 472, endPoint y: 220, distance: 201.4
click at [472, 220] on div "+ − Uydu Yol haritası Arazi Karışık Leaflet Klavye kısayolları Harita Verileri …" at bounding box center [572, 302] width 871 height 372
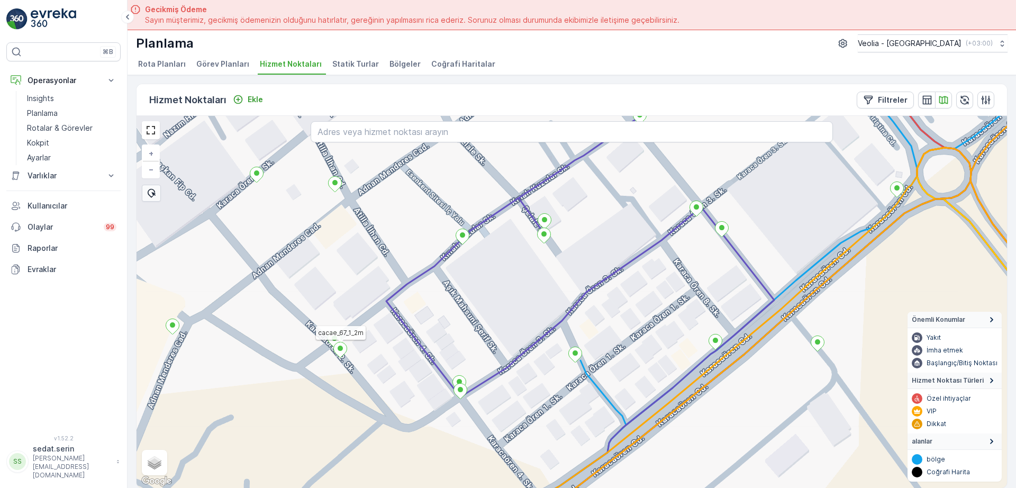
click at [342, 356] on icon at bounding box center [340, 350] width 14 height 16
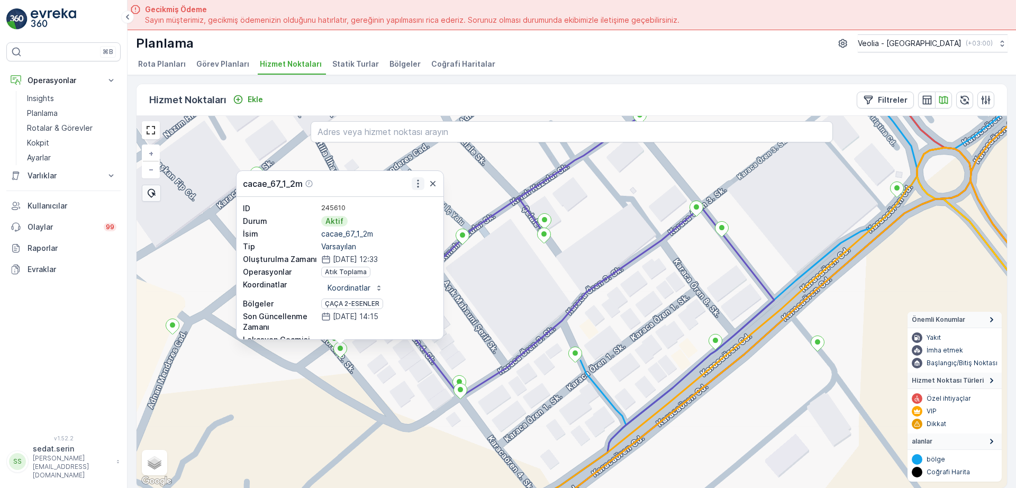
click at [420, 183] on icon "button" at bounding box center [418, 183] width 11 height 11
click at [465, 238] on icon at bounding box center [462, 236] width 13 height 15
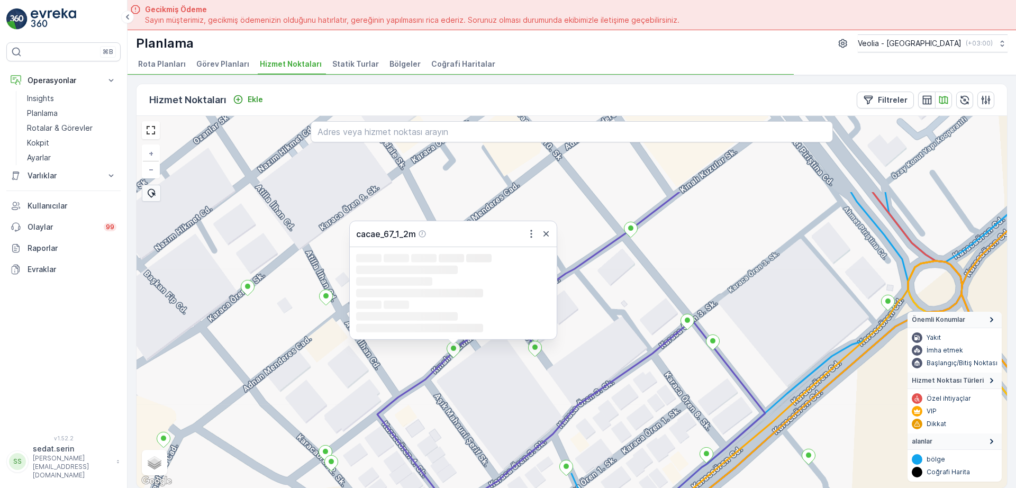
drag, startPoint x: 510, startPoint y: 307, endPoint x: 501, endPoint y: 365, distance: 59.0
click at [503, 404] on div "cacae_67_1_2m Loading... Loading... Loading... Loading... Loading... Loading...…" at bounding box center [572, 302] width 871 height 372
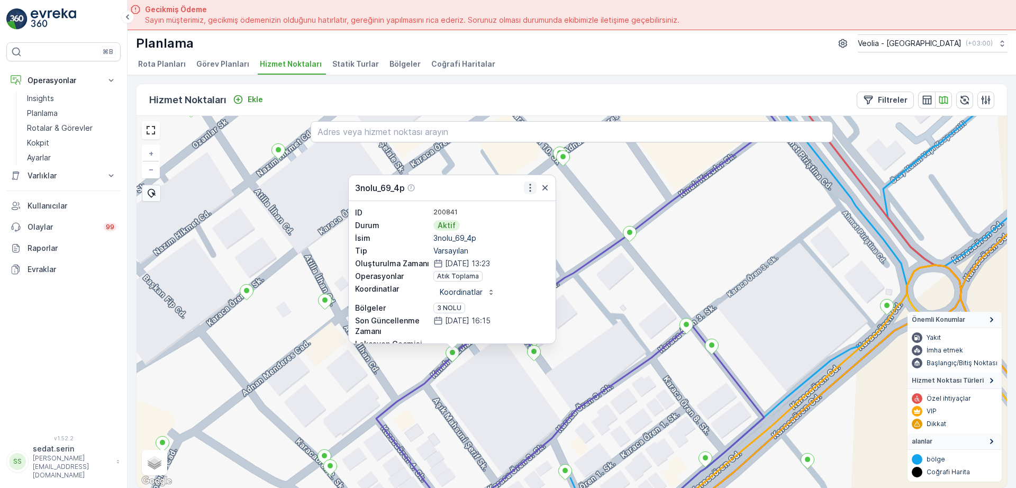
click at [530, 186] on icon "button" at bounding box center [530, 188] width 11 height 11
click at [598, 259] on div "3nolu_69_4p Daha fazla ayrıntı görün Servis Noktasını Düzenle Yeni Görev Planı …" at bounding box center [572, 302] width 871 height 372
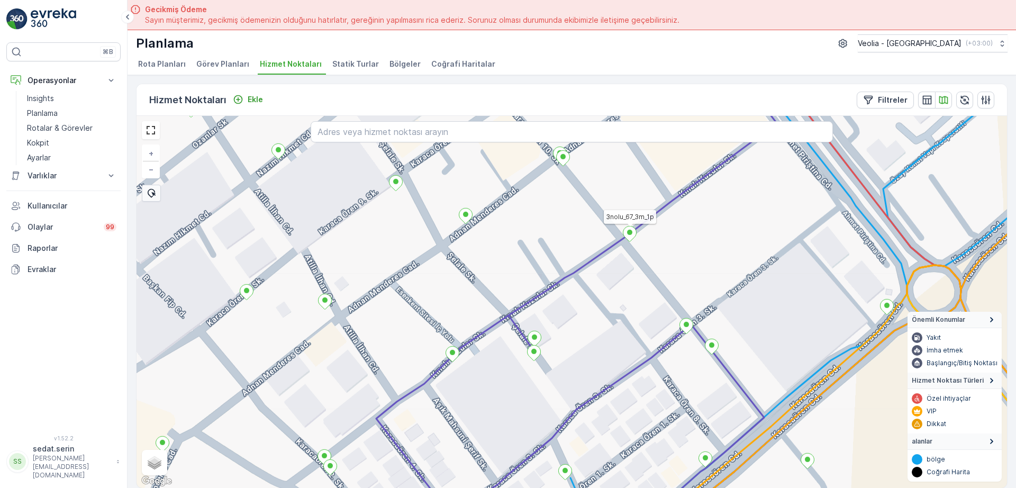
click at [634, 239] on icon at bounding box center [630, 234] width 14 height 16
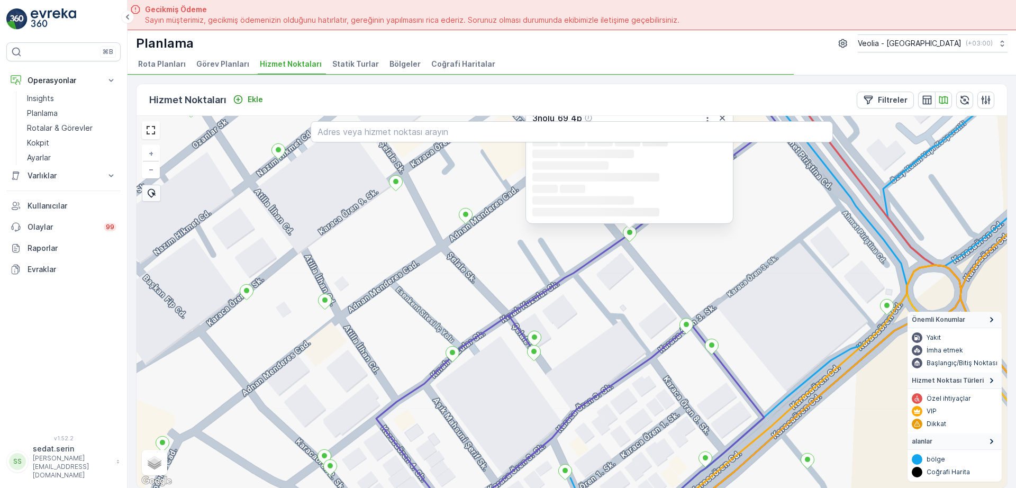
drag, startPoint x: 620, startPoint y: 300, endPoint x: 583, endPoint y: 361, distance: 71.7
click at [582, 374] on div "3nolu_69_4p Loading... Loading... Loading... Loading... Loading... Loading... L…" at bounding box center [572, 302] width 871 height 372
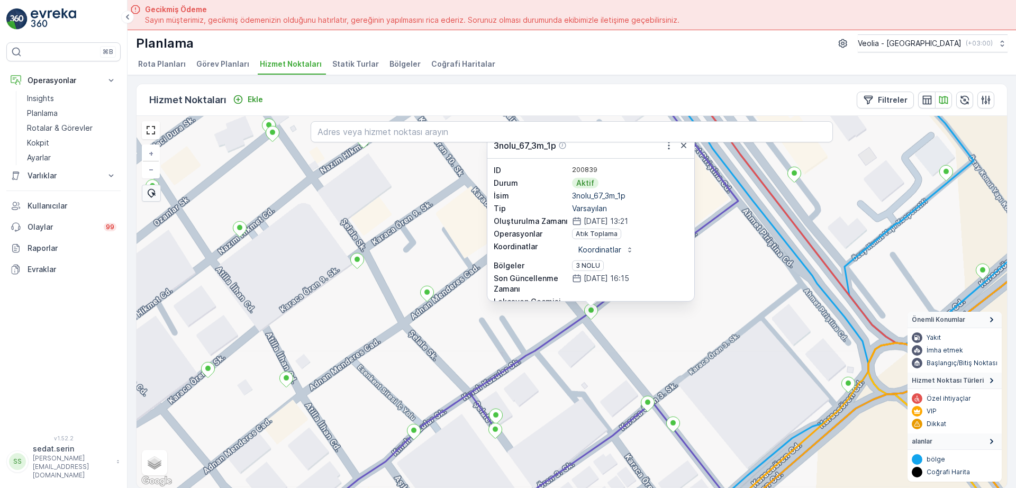
drag, startPoint x: 730, startPoint y: 198, endPoint x: 706, endPoint y: 255, distance: 62.1
click at [727, 269] on div "3nolu_67_3m_1p ID 200839 Durum Aktif İsim 3nolu_67_3m_1p Tip Varsayılan Oluştur…" at bounding box center [572, 302] width 871 height 372
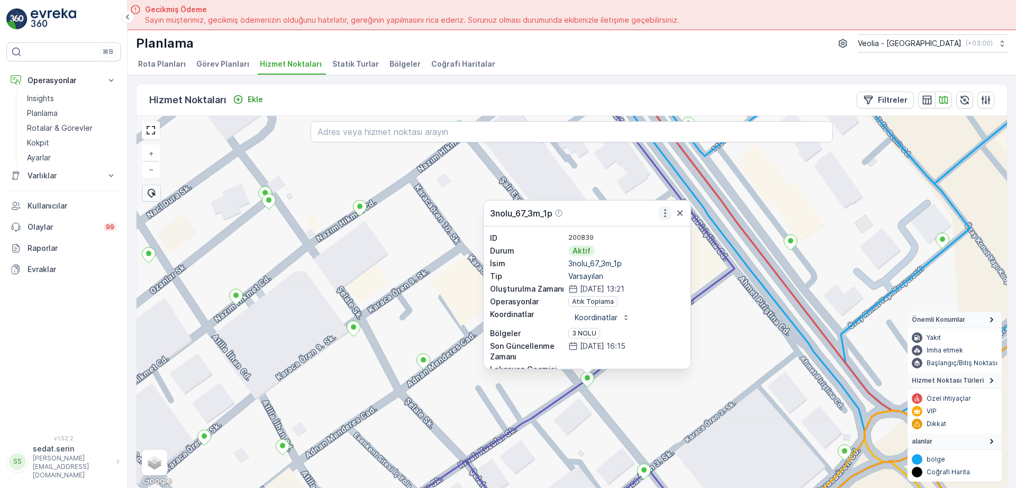
click at [668, 215] on icon "button" at bounding box center [665, 213] width 11 height 11
click at [655, 420] on div "3nolu_67_3m_1p ID 200839 Durum Aktif İsim 3nolu_67_3m_1p Tip Varsayılan Oluştur…" at bounding box center [572, 302] width 871 height 372
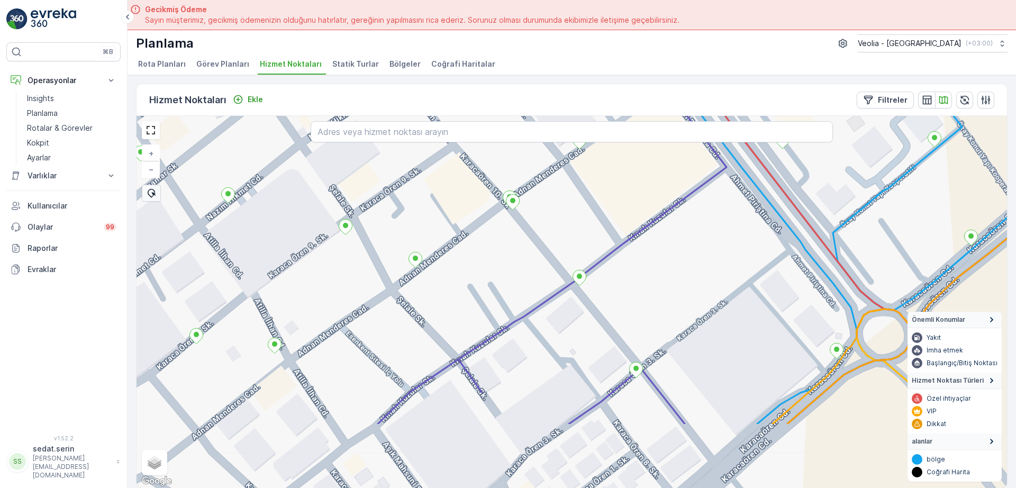
drag, startPoint x: 671, startPoint y: 294, endPoint x: 679, endPoint y: 237, distance: 57.1
click at [671, 211] on div "+ − Uydu Yol haritası Arazi Karışık Leaflet Klavye kısayolları Harita Verileri …" at bounding box center [572, 302] width 871 height 372
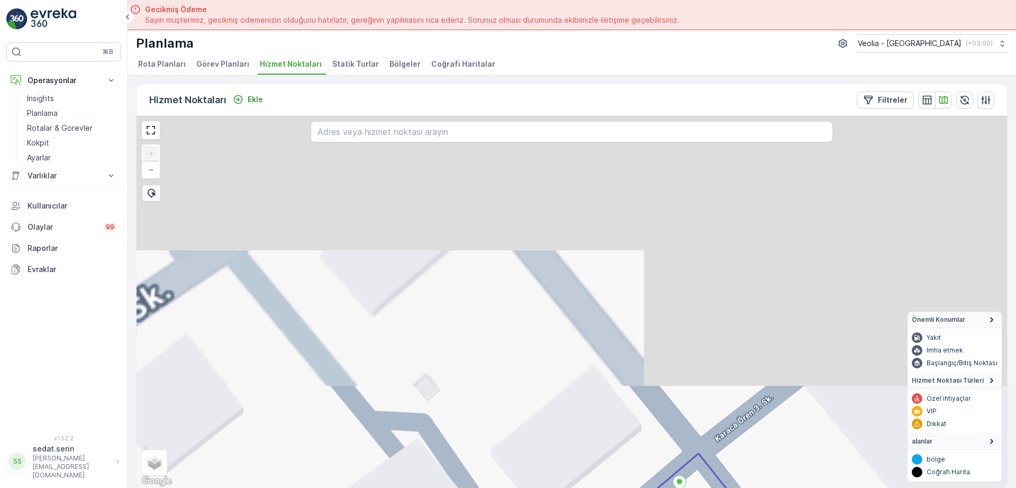
drag, startPoint x: 647, startPoint y: 343, endPoint x: 672, endPoint y: 513, distance: 172.3
click at [672, 488] on html "⌘B Operasyonlar Insights Planlama Rotalar & Görevler Kokpit Ayarlar Varlıklar V…" at bounding box center [508, 244] width 1016 height 488
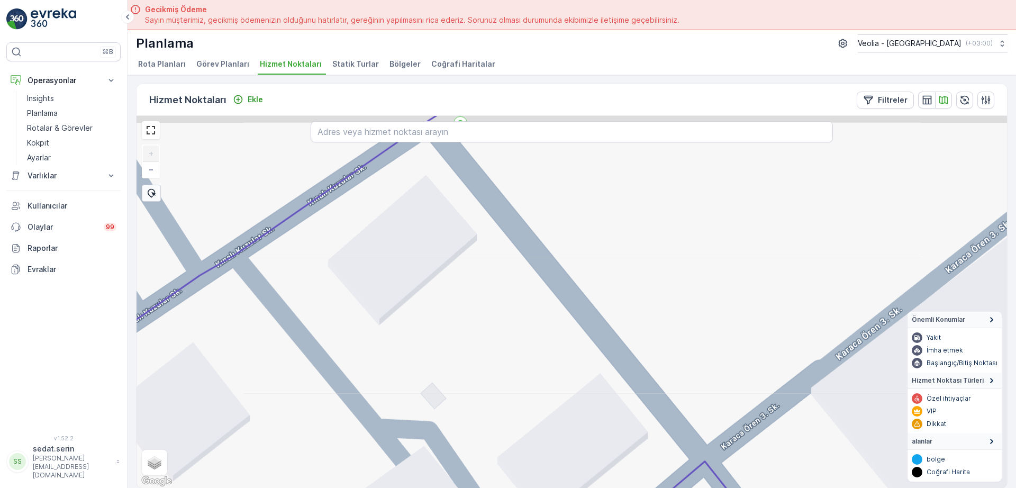
drag, startPoint x: 459, startPoint y: 330, endPoint x: 584, endPoint y: 513, distance: 221.8
click at [584, 488] on html "⌘B Operasyonlar Insights Planlama Rotalar & Görevler Kokpit Ayarlar Varlıklar V…" at bounding box center [508, 244] width 1016 height 488
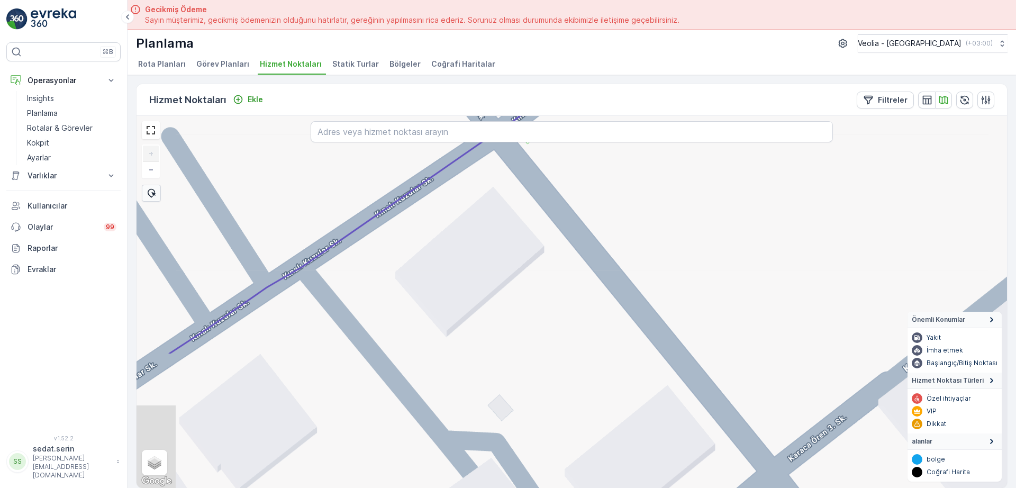
drag, startPoint x: 593, startPoint y: 426, endPoint x: 525, endPoint y: 225, distance: 211.4
click at [525, 225] on div "+ − Uydu Yol haritası Arazi Karışık Leaflet Klavye kısayolları Harita Verileri …" at bounding box center [572, 302] width 871 height 372
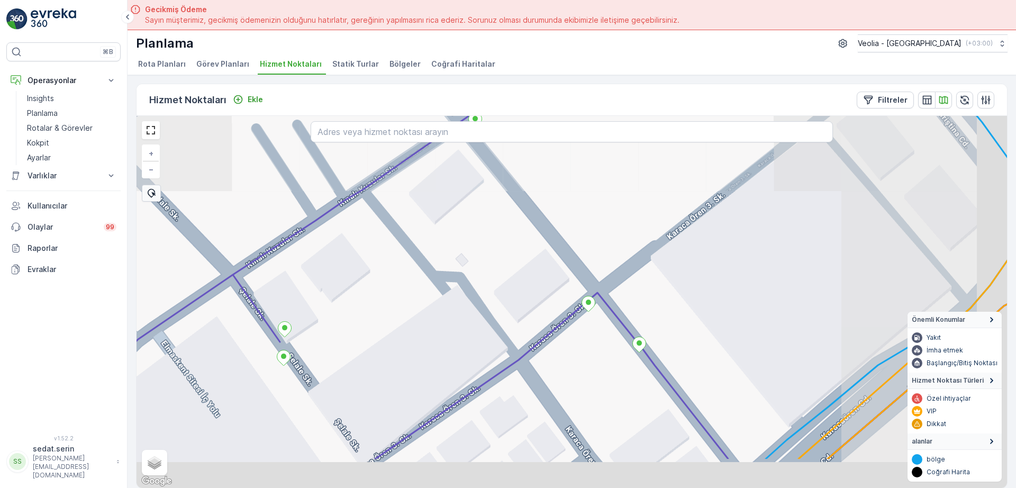
drag, startPoint x: 648, startPoint y: 386, endPoint x: 525, endPoint y: 255, distance: 179.8
click at [525, 255] on div "+ − Uydu Yol haritası Arazi Karışık Leaflet Klavye kısayolları Harita Verileri …" at bounding box center [572, 302] width 871 height 372
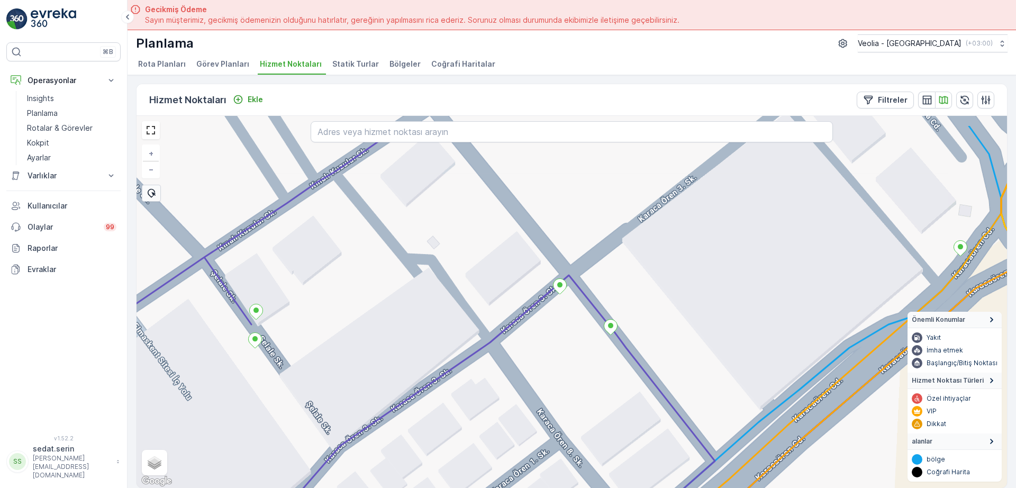
drag, startPoint x: 527, startPoint y: 200, endPoint x: 585, endPoint y: 290, distance: 106.9
click at [585, 290] on div "+ − Uydu Yol haritası Arazi Karışık Leaflet Klavye kısayolları Harita Verileri …" at bounding box center [572, 302] width 871 height 372
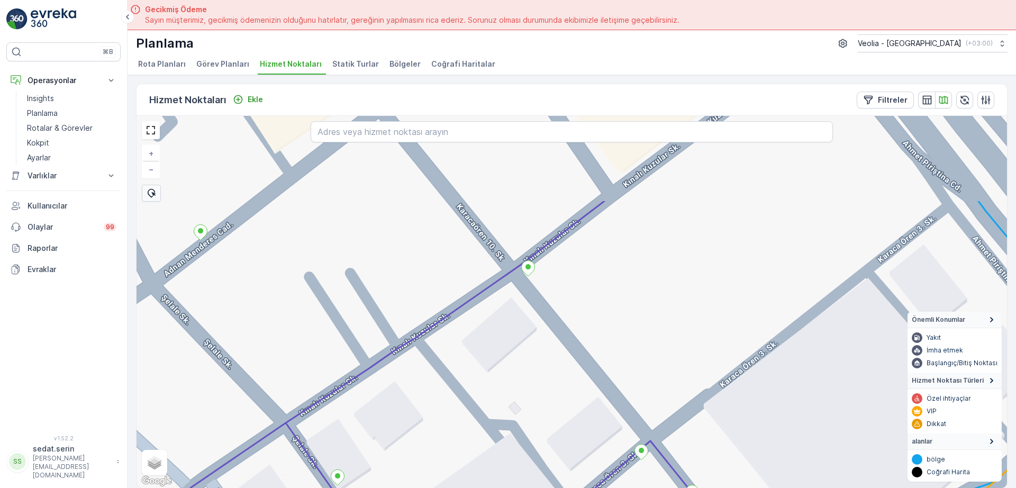
drag, startPoint x: 531, startPoint y: 238, endPoint x: 583, endPoint y: 361, distance: 133.1
click at [583, 361] on div "+ − Uydu Yol haritası Arazi Karışık Leaflet Klavye kısayolları Harita Verileri …" at bounding box center [572, 302] width 871 height 372
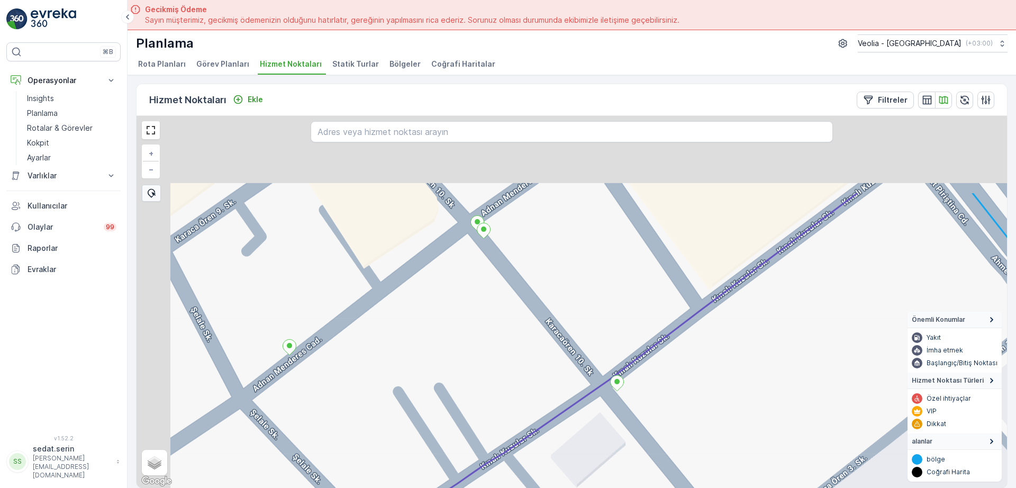
drag, startPoint x: 542, startPoint y: 299, endPoint x: 615, endPoint y: 404, distance: 128.5
click at [629, 414] on div "+ − Uydu Yol haritası Arazi Karışık Leaflet Klavye kısayolları Harita Verileri …" at bounding box center [572, 302] width 871 height 372
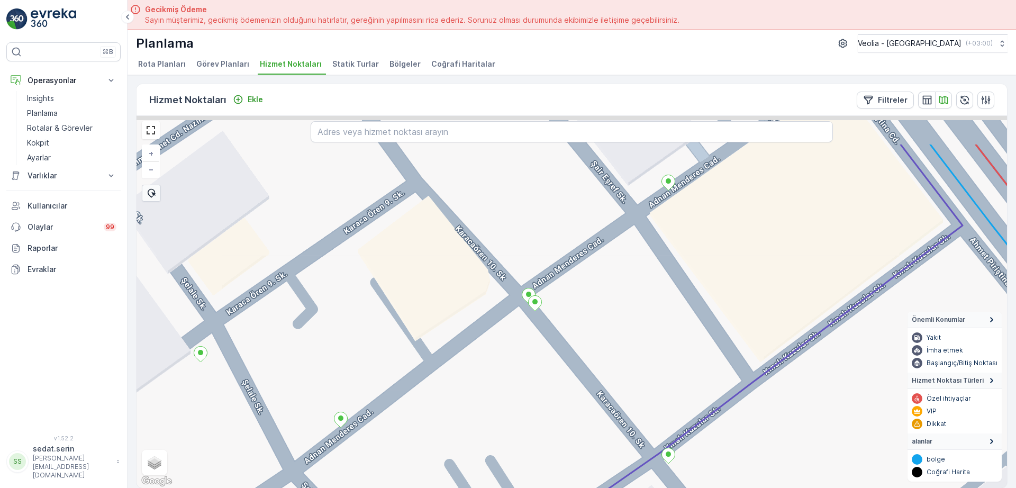
drag, startPoint x: 472, startPoint y: 290, endPoint x: 520, endPoint y: 356, distance: 81.7
click at [520, 356] on div "+ − Uydu Yol haritası Arazi Karışık Leaflet Klavye kısayolları Harita Verileri …" at bounding box center [572, 302] width 871 height 372
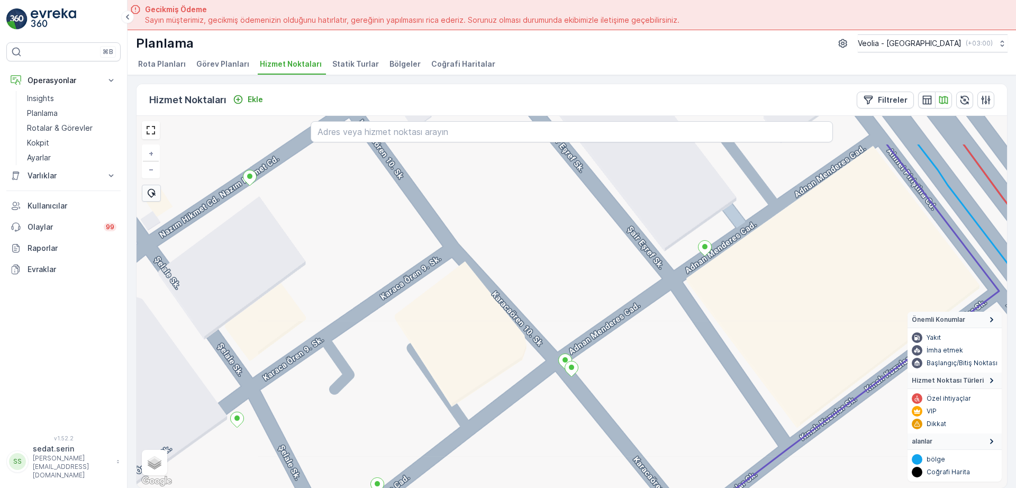
drag, startPoint x: 509, startPoint y: 276, endPoint x: 518, endPoint y: 329, distance: 53.8
click at [548, 348] on div "+ − Uydu Yol haritası Arazi Karışık Leaflet Klavye kısayolları Harita Verileri …" at bounding box center [572, 302] width 871 height 372
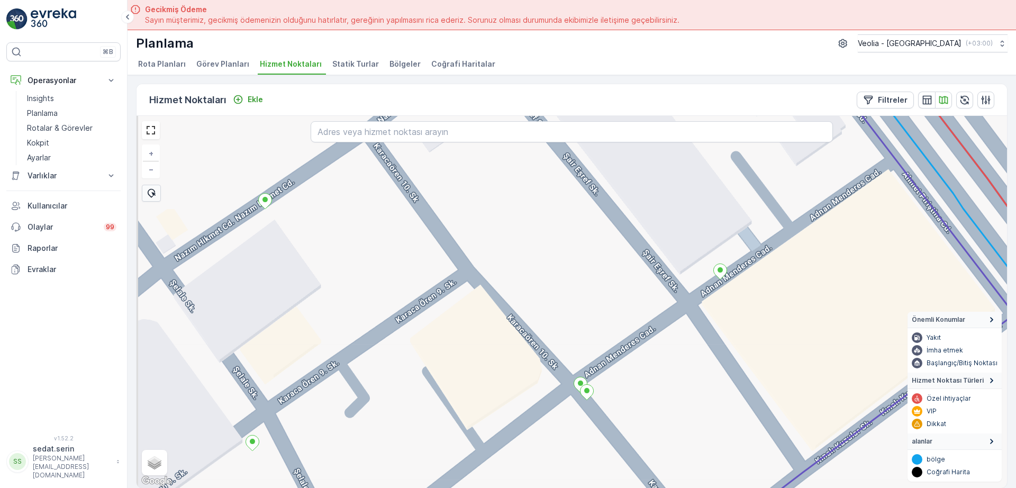
drag, startPoint x: 484, startPoint y: 309, endPoint x: 538, endPoint y: 386, distance: 93.8
click at [538, 386] on div "+ − Uydu Yol haritası Arazi Karışık Leaflet Klavye kısayolları Harita Verileri …" at bounding box center [572, 302] width 871 height 372
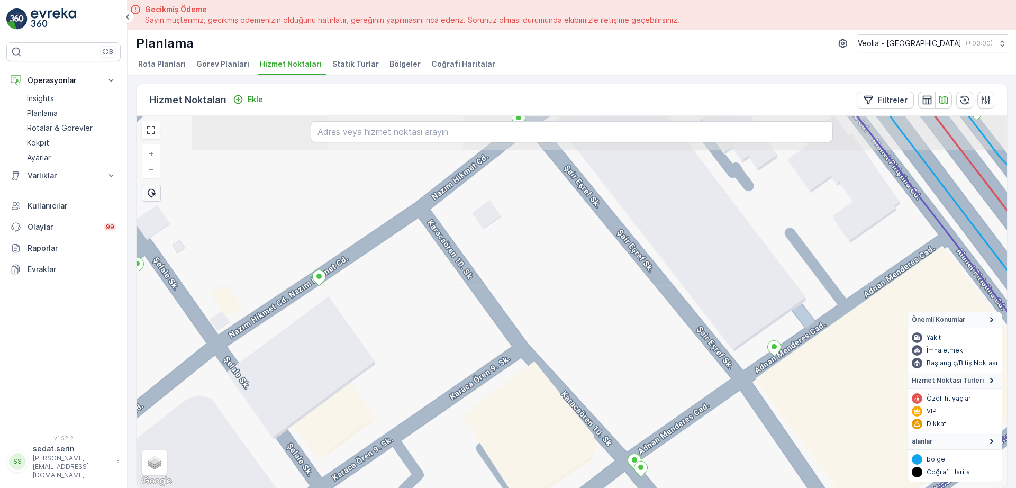
drag, startPoint x: 500, startPoint y: 300, endPoint x: 530, endPoint y: 340, distance: 50.3
click at [531, 342] on div "+ − Uydu Yol haritası Arazi Karışık Leaflet Klavye kısayolları Harita Verileri …" at bounding box center [572, 302] width 871 height 372
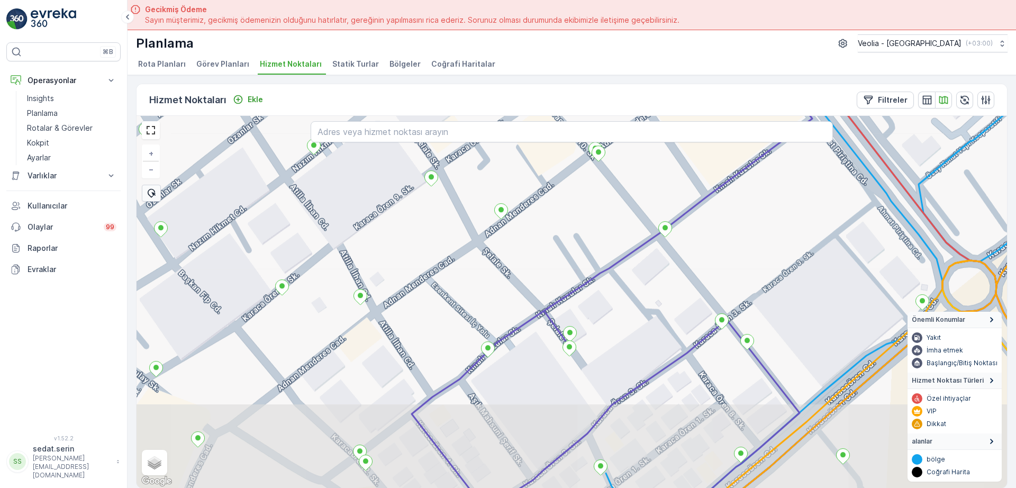
drag, startPoint x: 489, startPoint y: 269, endPoint x: 515, endPoint y: 93, distance: 178.8
click at [515, 93] on div "Hizmet Noktaları Ekle Filtreler + − Uydu Yol haritası Arazi Karışık Leaflet Kla…" at bounding box center [572, 286] width 872 height 405
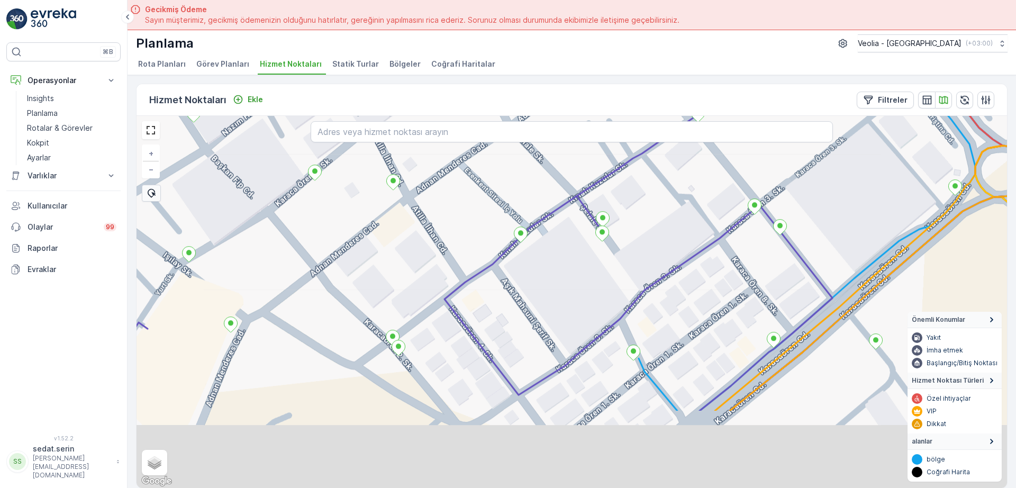
drag, startPoint x: 551, startPoint y: 235, endPoint x: 556, endPoint y: 191, distance: 44.3
click at [556, 191] on div "+ − Uydu Yol haritası Arazi Karışık Leaflet Klavye kısayolları Harita Verileri …" at bounding box center [572, 302] width 871 height 372
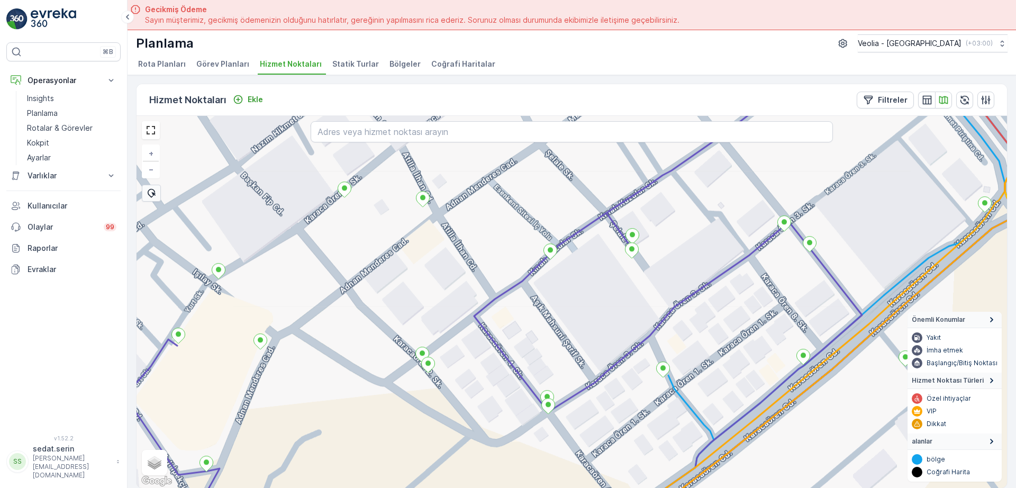
drag, startPoint x: 469, startPoint y: 271, endPoint x: 498, endPoint y: 301, distance: 41.2
click at [498, 301] on div "+ − Uydu Yol haritası Arazi Karışık Leaflet Klavye kısayolları Harita Verileri …" at bounding box center [572, 302] width 871 height 372
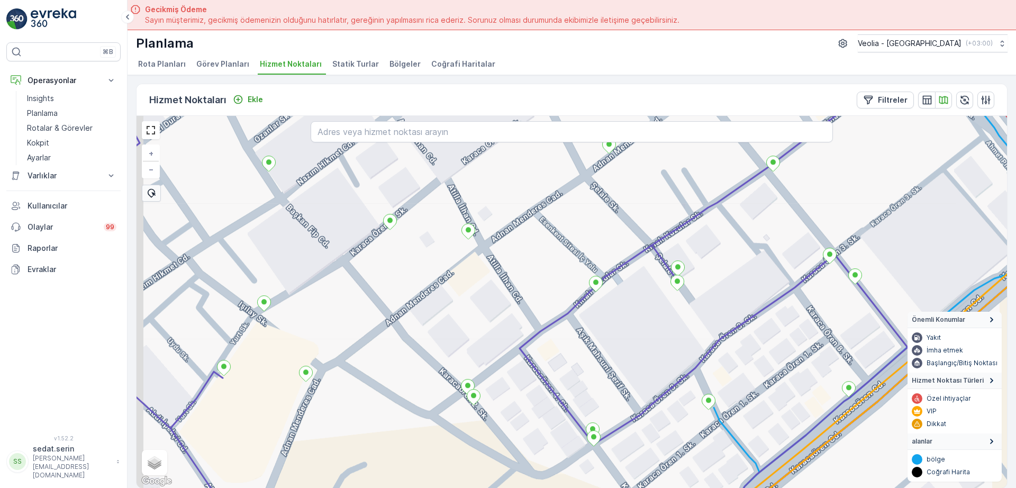
drag, startPoint x: 463, startPoint y: 269, endPoint x: 509, endPoint y: 301, distance: 55.9
click at [509, 301] on div "+ − Uydu Yol haritası Arazi Karışık Leaflet Klavye kısayolları Harita Verileri …" at bounding box center [572, 302] width 871 height 372
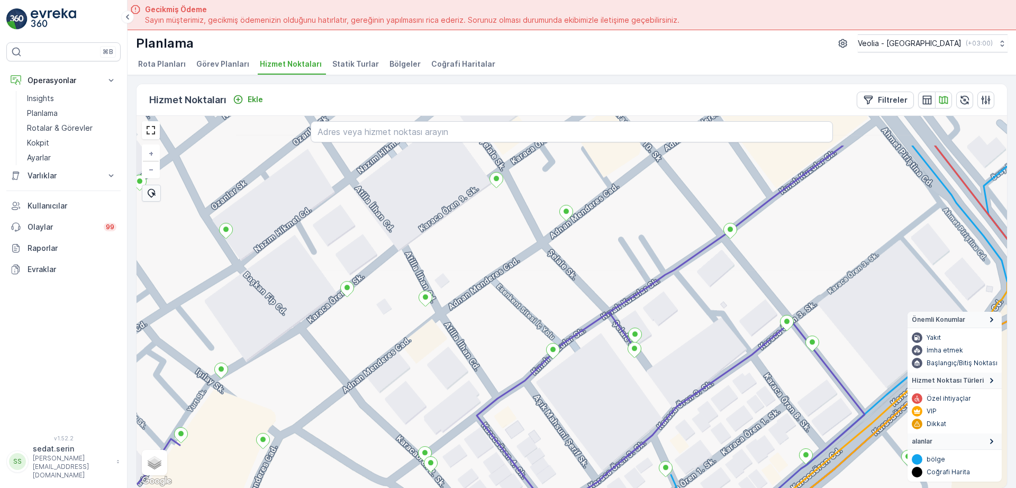
drag, startPoint x: 636, startPoint y: 345, endPoint x: 601, endPoint y: 383, distance: 52.1
click at [601, 383] on div "+ − Uydu Yol haritası Arazi Karışık Leaflet Klavye kısayolları Harita Verileri …" at bounding box center [572, 302] width 871 height 372
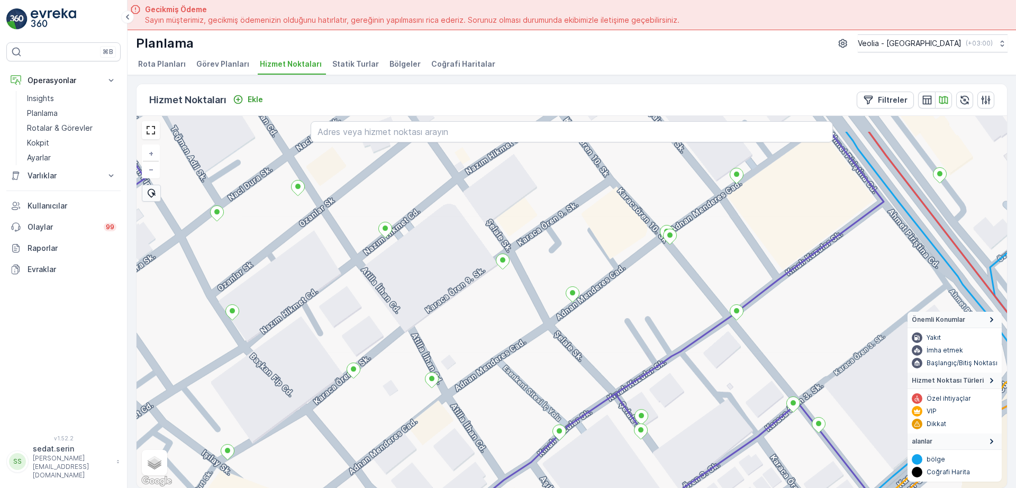
drag, startPoint x: 529, startPoint y: 308, endPoint x: 561, endPoint y: 360, distance: 61.6
click at [561, 360] on div "+ − Uydu Yol haritası Arazi Karışık Leaflet Klavye kısayolları Harita Verileri …" at bounding box center [572, 302] width 871 height 372
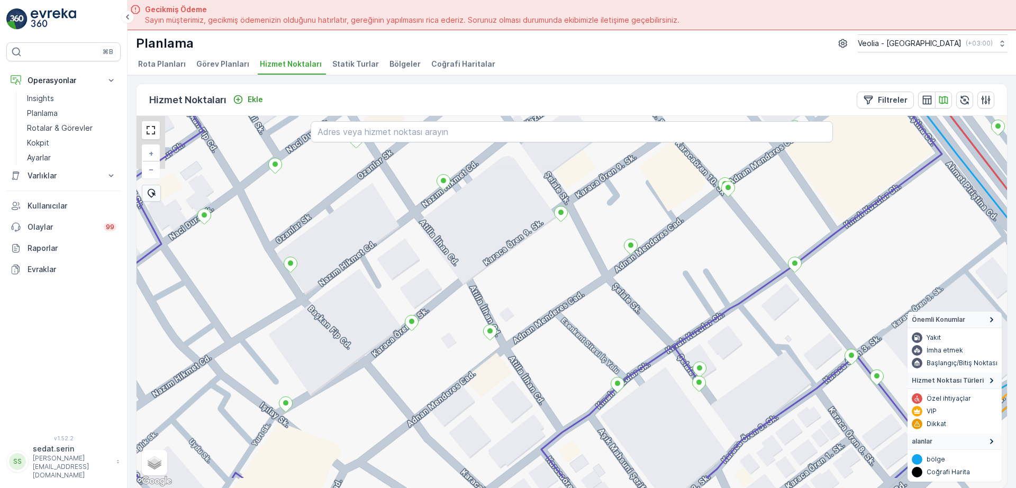
drag, startPoint x: 478, startPoint y: 361, endPoint x: 618, endPoint y: 283, distance: 160.4
click at [618, 283] on div "+ − Uydu Yol haritası Arazi Karışık Leaflet Klavye kısayolları Harita Verileri …" at bounding box center [572, 302] width 871 height 372
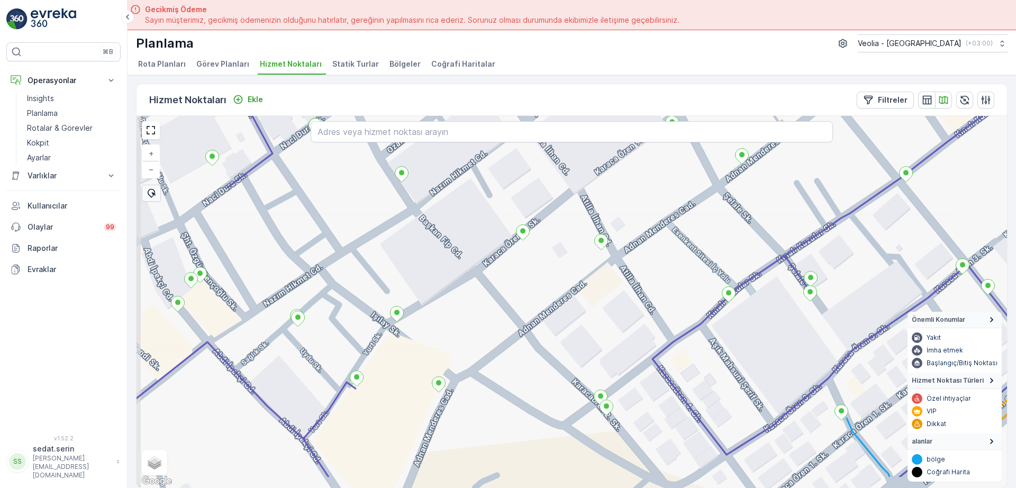
drag, startPoint x: 516, startPoint y: 367, endPoint x: 531, endPoint y: 329, distance: 41.1
click at [531, 329] on div "+ − Uydu Yol haritası Arazi Karışık Leaflet Klavye kısayolları Harita Verileri …" at bounding box center [572, 302] width 871 height 372
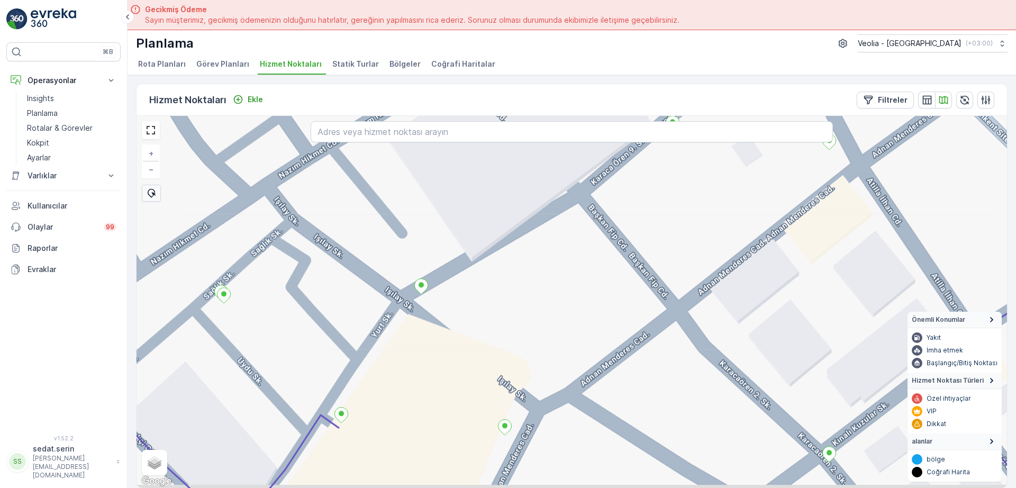
drag, startPoint x: 384, startPoint y: 387, endPoint x: 416, endPoint y: 340, distance: 56.1
click at [416, 340] on div "+ − Uydu Yol haritası Arazi Karışık Leaflet Klavye kısayolları Harita Verileri …" at bounding box center [572, 302] width 871 height 372
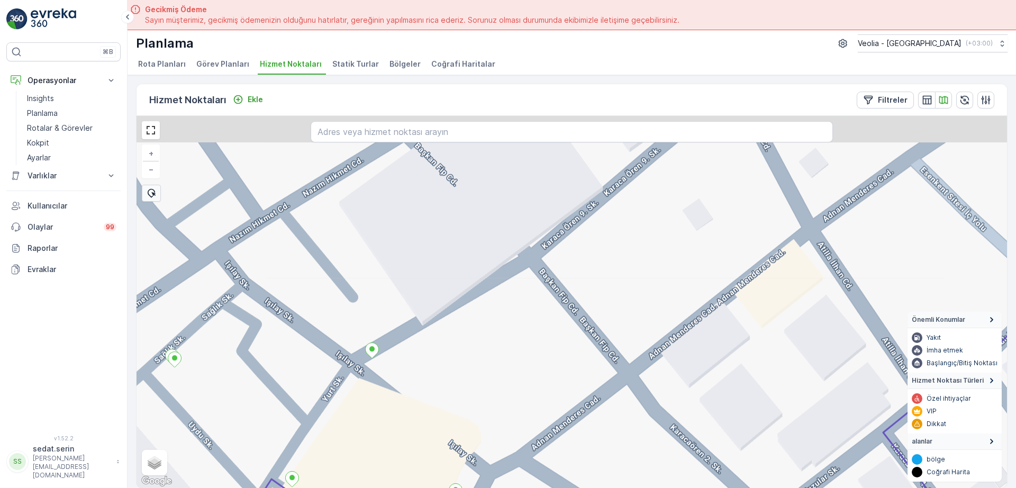
drag, startPoint x: 486, startPoint y: 282, endPoint x: 407, endPoint y: 390, distance: 134.0
click at [405, 394] on div "+ − Uydu Yol haritası Arazi Karışık Leaflet Klavye kısayolları Harita Verileri …" at bounding box center [572, 302] width 871 height 372
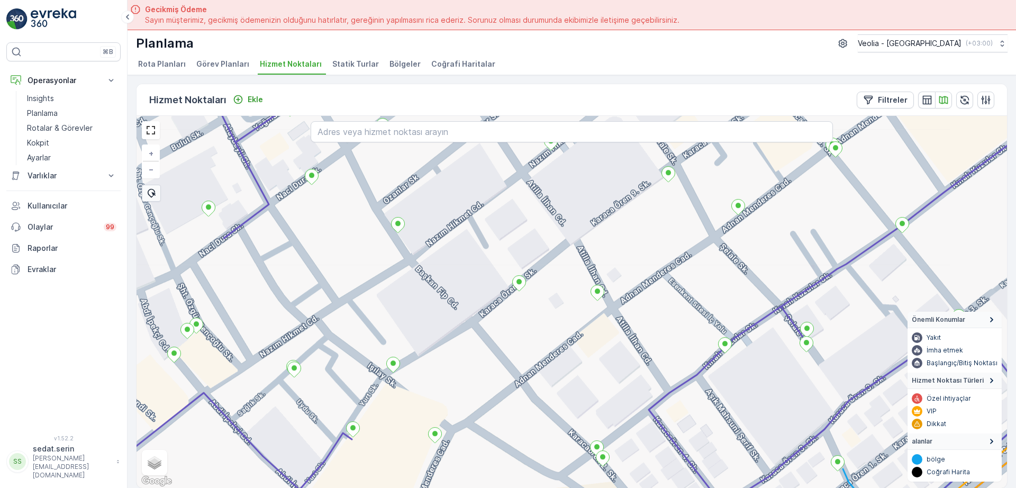
drag, startPoint x: 410, startPoint y: 410, endPoint x: 412, endPoint y: 372, distance: 37.6
click at [411, 372] on div "+ − Uydu Yol haritası Arazi Karışık Leaflet Klavye kısayolları Harita Verileri …" at bounding box center [572, 302] width 871 height 372
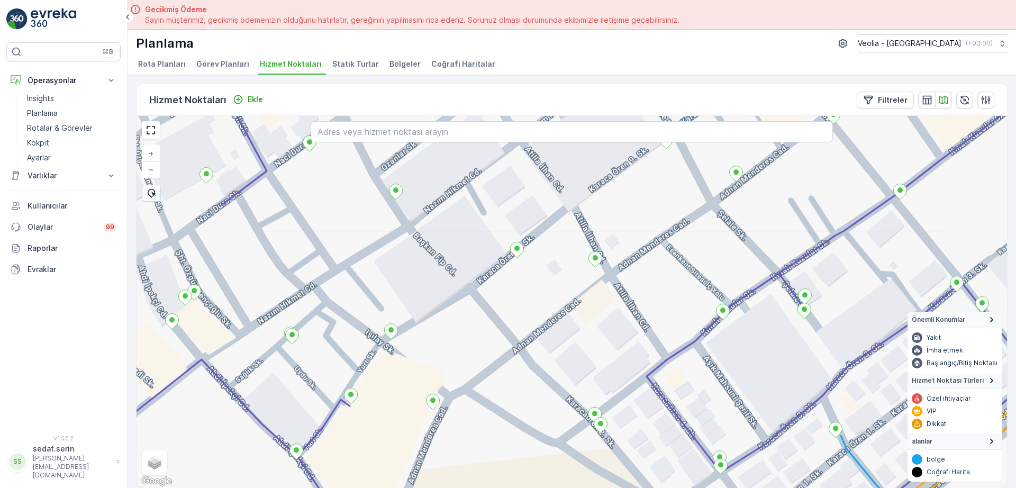
drag, startPoint x: 472, startPoint y: 321, endPoint x: 427, endPoint y: 366, distance: 63.3
click at [435, 366] on div "+ − Uydu Yol haritası Arazi Karışık Leaflet Klavye kısayolları Harita Verileri …" at bounding box center [572, 302] width 871 height 372
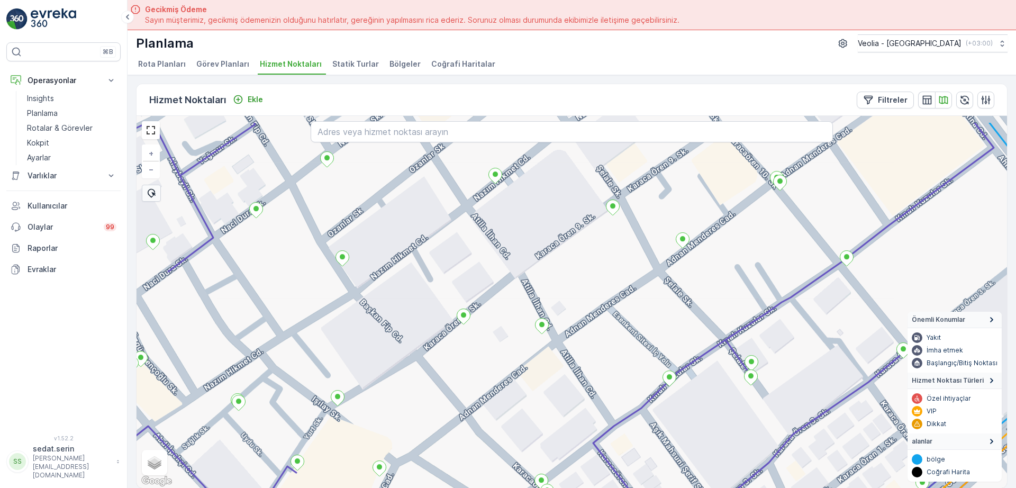
drag, startPoint x: 577, startPoint y: 297, endPoint x: 481, endPoint y: 360, distance: 115.1
click at [481, 360] on div "+ − Uydu Yol haritası Arazi Karışık Leaflet Klavye kısayolları Harita Verileri …" at bounding box center [572, 302] width 871 height 372
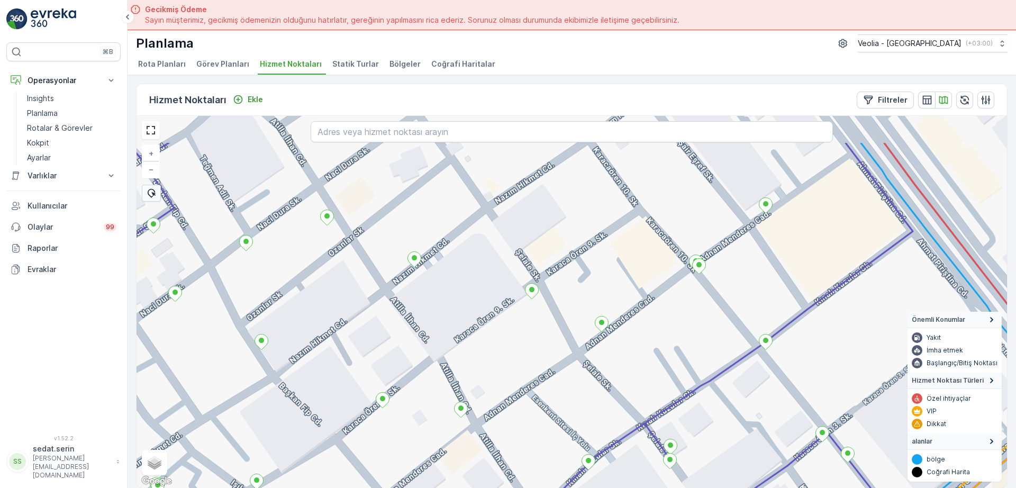
drag, startPoint x: 610, startPoint y: 254, endPoint x: 551, endPoint y: 327, distance: 94.1
click at [551, 327] on div "+ − Uydu Yol haritası Arazi Karışık Leaflet Klavye kısayolları Harita Verileri …" at bounding box center [572, 302] width 871 height 372
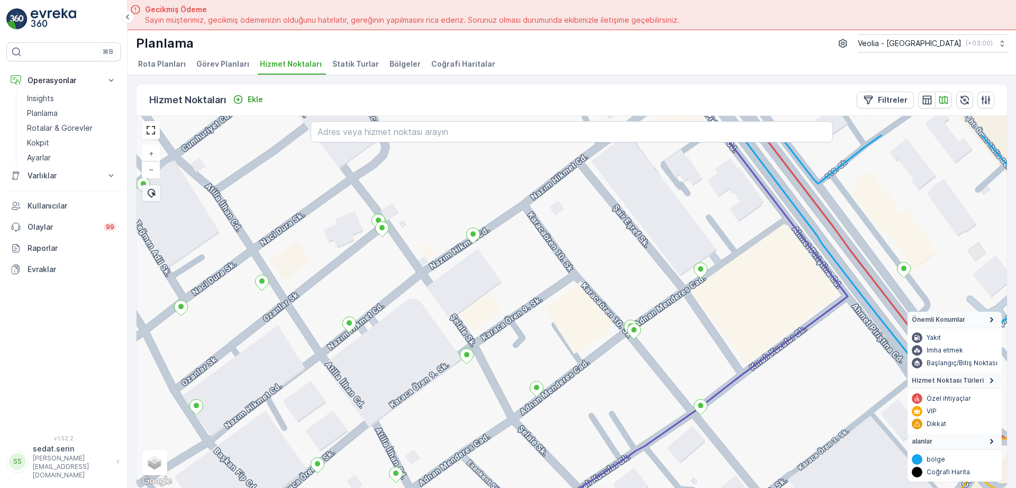
drag, startPoint x: 659, startPoint y: 234, endPoint x: 591, endPoint y: 299, distance: 94.0
click at [591, 299] on div "+ − Uydu Yol haritası Arazi Karışık Leaflet Klavye kısayolları Harita Verileri …" at bounding box center [572, 302] width 871 height 372
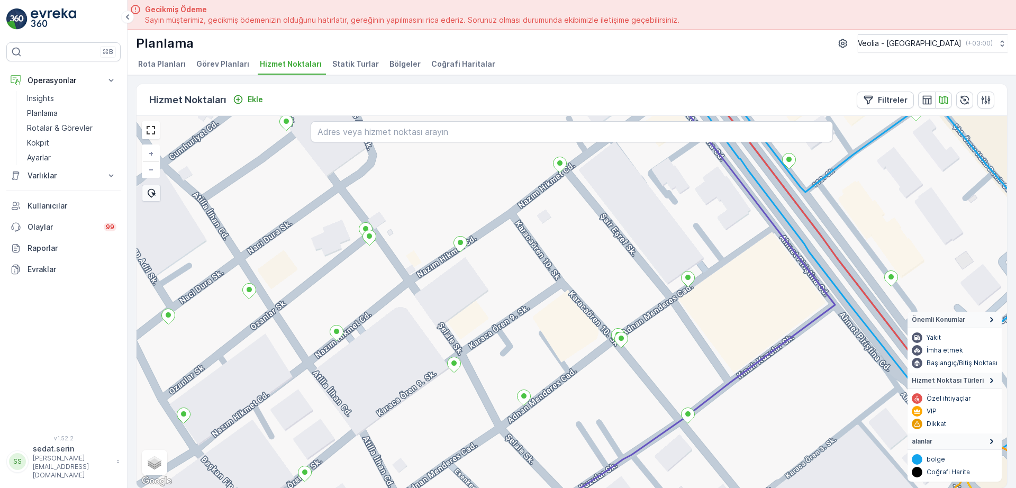
drag, startPoint x: 495, startPoint y: 359, endPoint x: 577, endPoint y: 242, distance: 142.9
click at [577, 242] on div "+ − Uydu Yol haritası Arazi Karışık Leaflet Klavye kısayolları Harita Verileri …" at bounding box center [572, 302] width 871 height 372
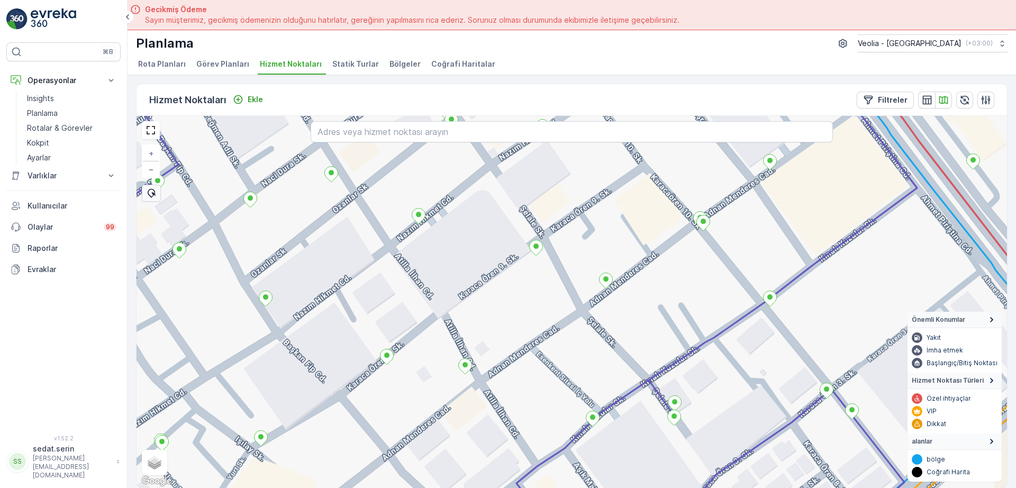
drag, startPoint x: 474, startPoint y: 310, endPoint x: 549, endPoint y: 248, distance: 97.4
click at [547, 250] on div "cacae_74_1_2m + − Uydu Yol haritası Arazi Karışık Leaflet Klavye kısayolları Ha…" at bounding box center [572, 302] width 871 height 372
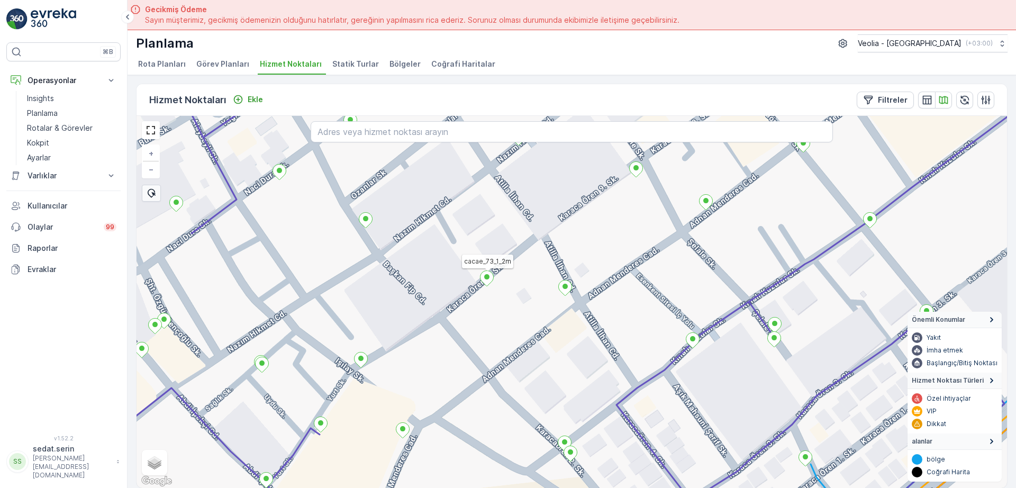
click at [493, 282] on icon at bounding box center [487, 278] width 14 height 16
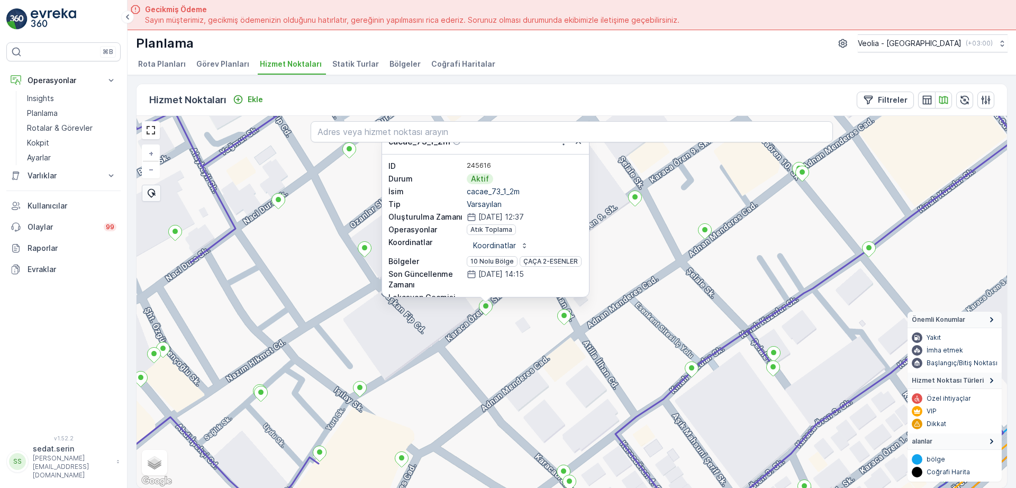
drag, startPoint x: 507, startPoint y: 329, endPoint x: 509, endPoint y: 375, distance: 45.6
click at [506, 401] on div "cacae_73_1_2m cacae_73_1_2m ID 245616 Durum Aktif İsim cacae_73_1_2m Tip Varsay…" at bounding box center [572, 302] width 871 height 372
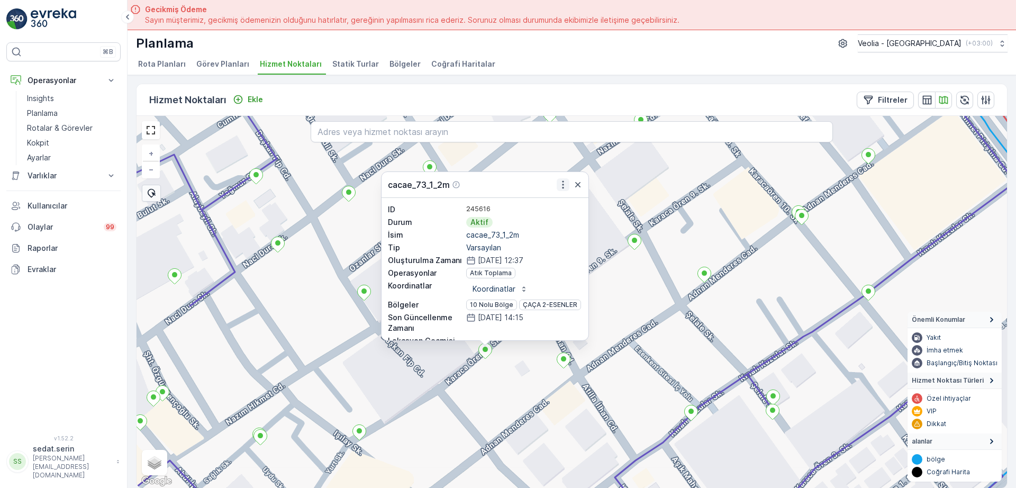
click at [565, 186] on icon "button" at bounding box center [563, 184] width 11 height 11
click at [635, 248] on icon at bounding box center [634, 241] width 13 height 15
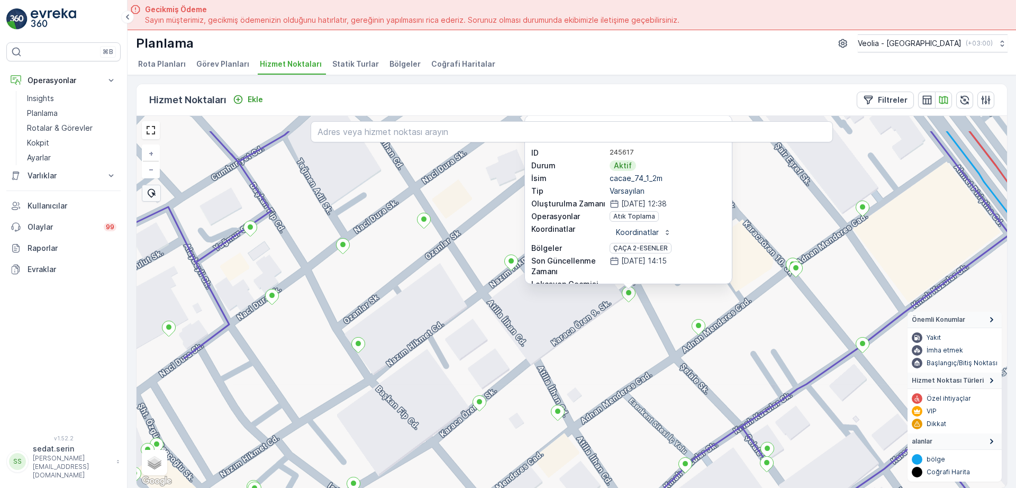
drag, startPoint x: 735, startPoint y: 206, endPoint x: 765, endPoint y: 283, distance: 82.5
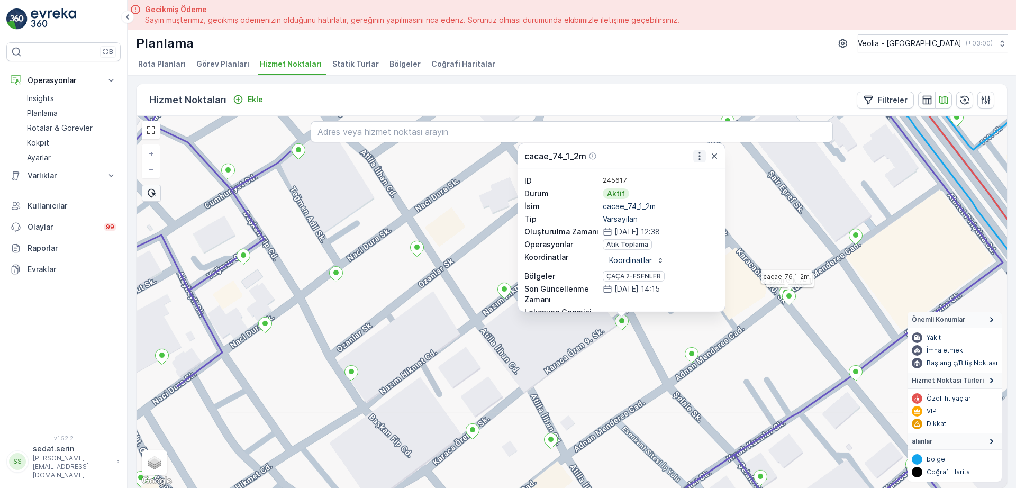
click at [703, 155] on icon "button" at bounding box center [699, 156] width 11 height 11
click at [607, 381] on div "cacae_76_1_2m cacae_74_1_2m ID 245617 Durum Aktif İsim cacae_74_1_2m Tip Varsay…" at bounding box center [572, 302] width 871 height 372
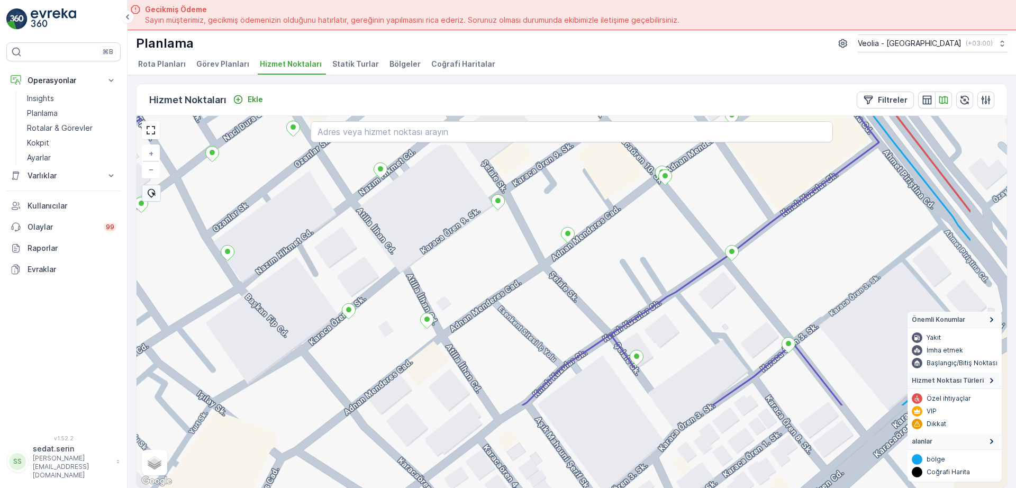
drag, startPoint x: 486, startPoint y: 349, endPoint x: 368, endPoint y: 211, distance: 181.7
click at [348, 206] on div "+ − Uydu Yol haritası Arazi Karışık Leaflet Klavye kısayolları Harita Verileri …" at bounding box center [572, 302] width 871 height 372
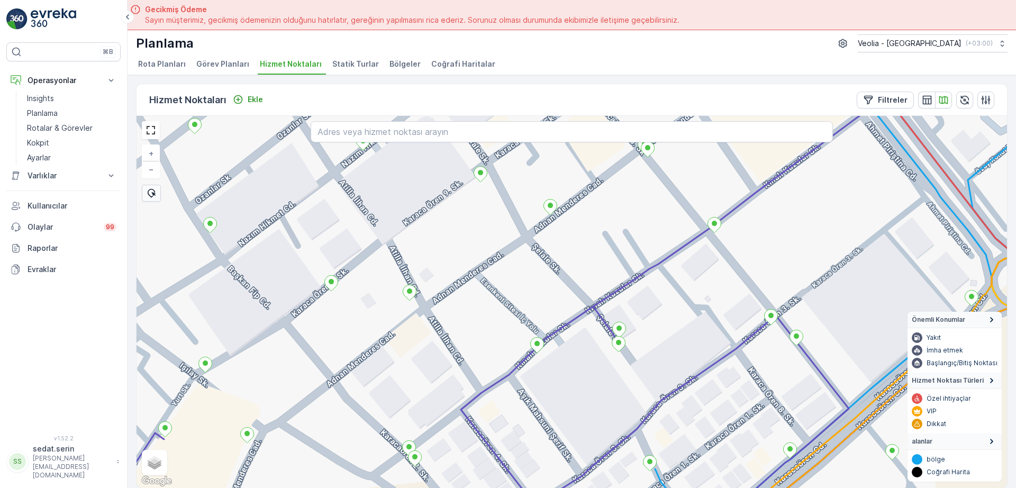
drag, startPoint x: 457, startPoint y: 270, endPoint x: 436, endPoint y: 254, distance: 27.5
click at [436, 254] on div "+ − Uydu Yol haritası Arazi Karışık Leaflet Klavye kısayolları Harita Verileri …" at bounding box center [572, 302] width 871 height 372
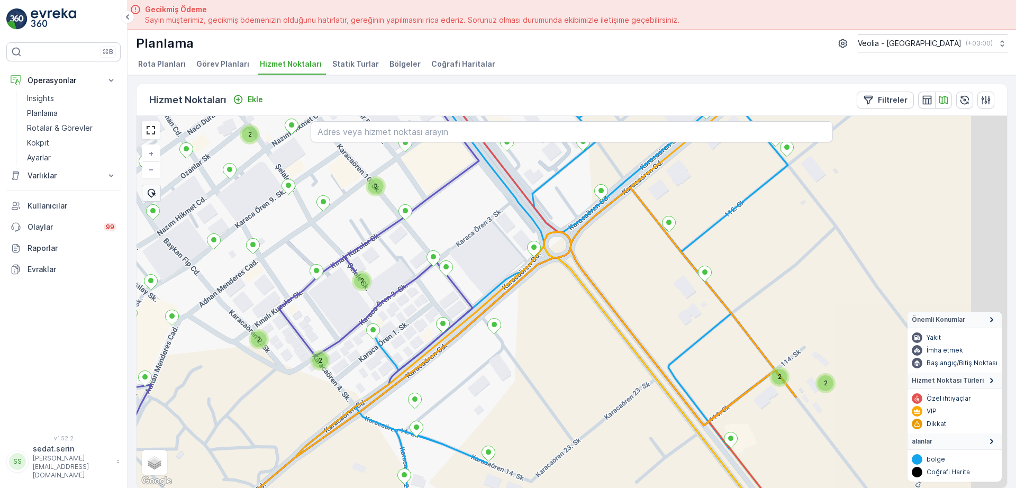
drag, startPoint x: 392, startPoint y: 348, endPoint x: 377, endPoint y: 348, distance: 14.3
click at [377, 348] on div "2 2 2 2 2 2 2 2 2 + − Uydu Yol haritası Arazi Karışık Leaflet Klavye kısayollar…" at bounding box center [572, 302] width 871 height 372
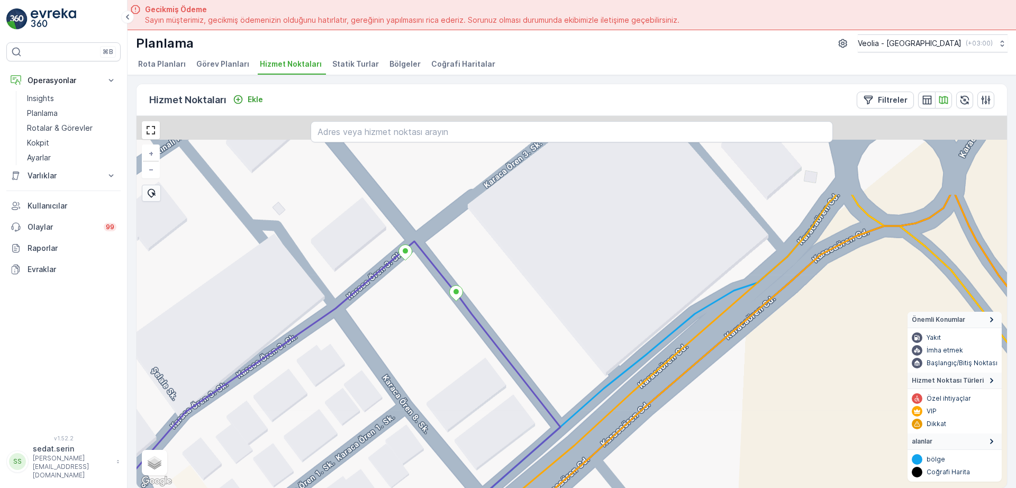
drag, startPoint x: 421, startPoint y: 215, endPoint x: 482, endPoint y: 332, distance: 131.9
click at [483, 333] on div "+ − Uydu Yol haritası Arazi Karışık Leaflet Klavye kısayolları Harita Verileri …" at bounding box center [572, 302] width 871 height 372
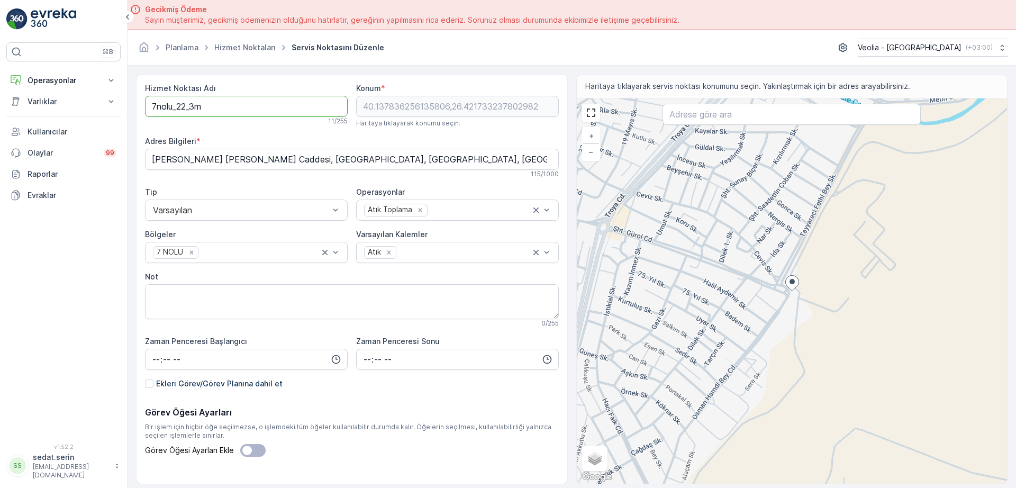
click at [197, 106] on Adı "7nolu_22_3m" at bounding box center [246, 106] width 203 height 21
click at [148, 108] on Adı "7nolu_22_4m" at bounding box center [246, 106] width 203 height 21
drag, startPoint x: 212, startPoint y: 105, endPoint x: 268, endPoint y: 104, distance: 56.1
click at [212, 105] on Adı "MSW_7nolu_22_4m" at bounding box center [246, 106] width 203 height 21
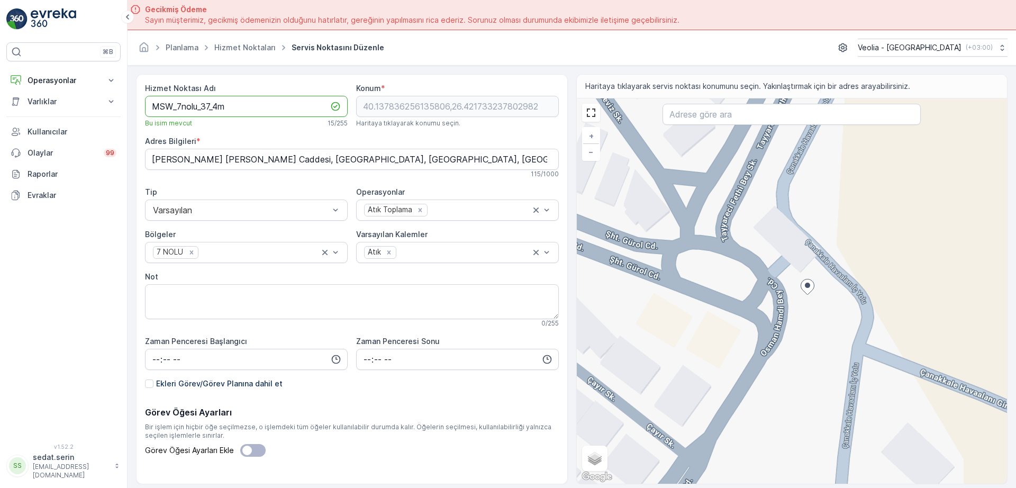
type Adı "MSW_7nolu_37_4m"
click at [834, 277] on div "+ − Uydu Yol haritası Arazi Karışık Leaflet Klavye kısayolları Harita Verileri …" at bounding box center [792, 290] width 431 height 385
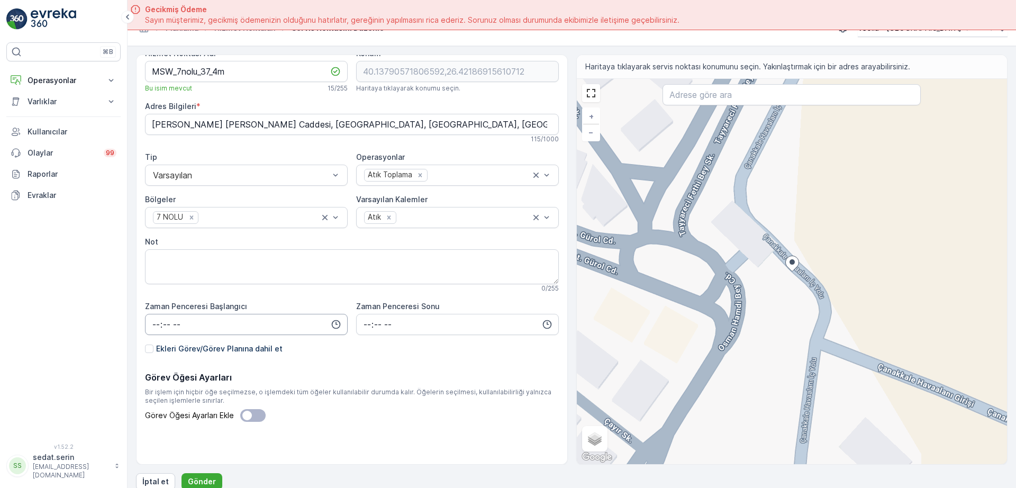
scroll to position [30, 0]
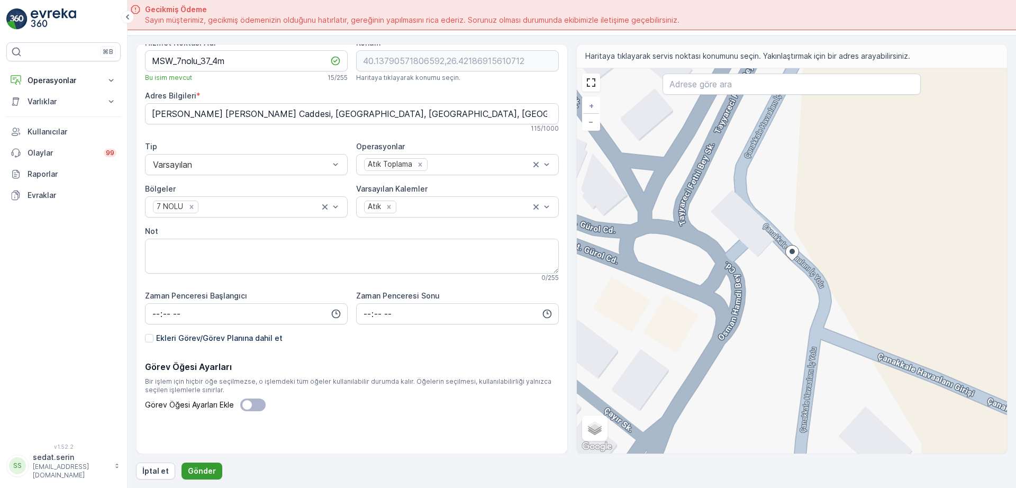
click at [210, 469] on p "Gönder" at bounding box center [202, 471] width 28 height 11
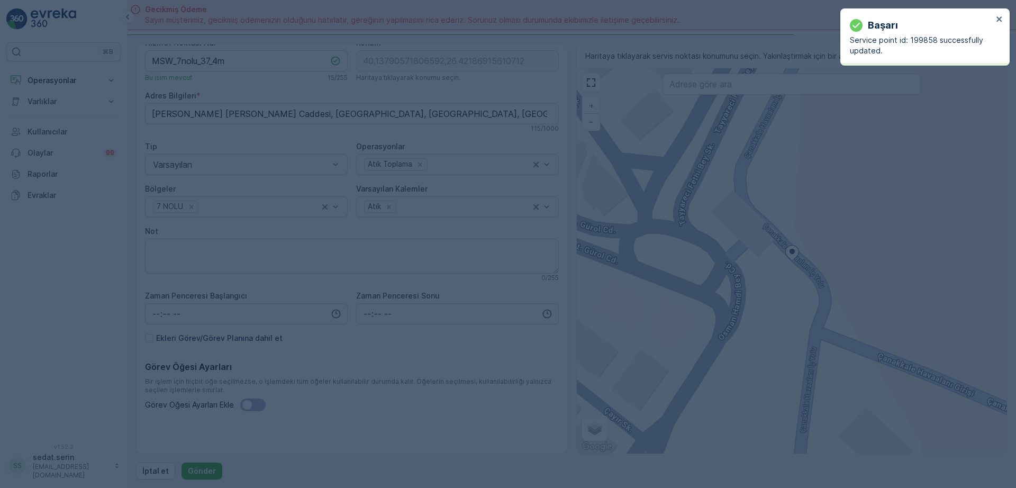
type input "40.137906,26.421869"
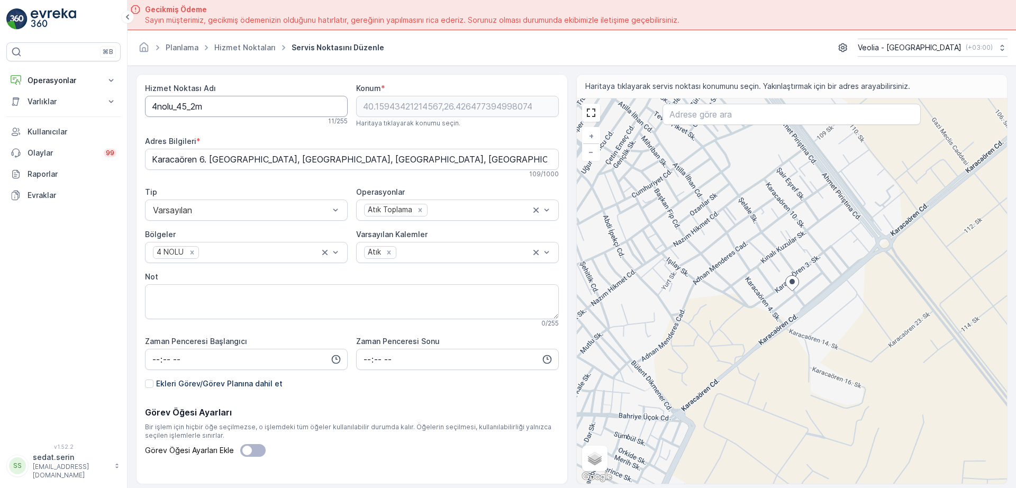
click at [152, 107] on Adı "4nolu_45_2m" at bounding box center [246, 106] width 203 height 21
click at [208, 109] on Adı "MSW_4nolu_45_2m" at bounding box center [246, 106] width 203 height 21
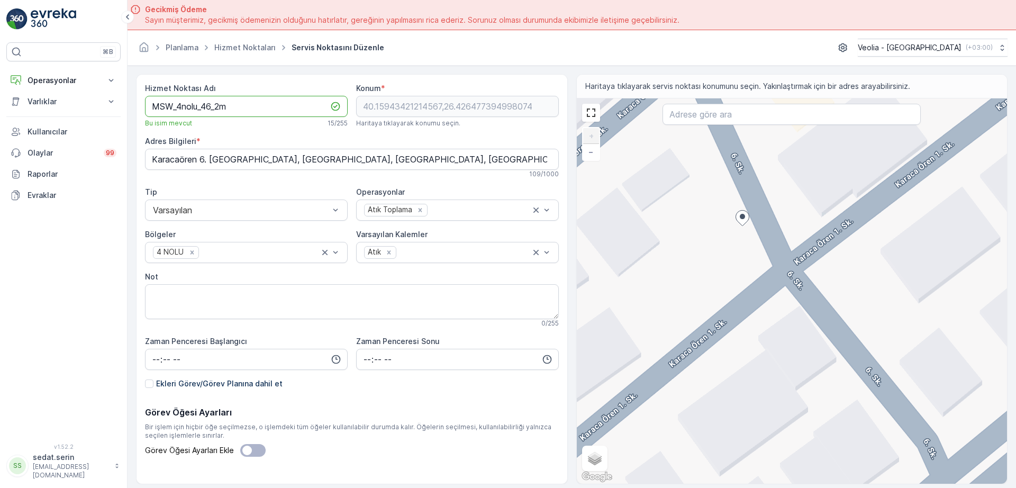
type Adı "MSW_4nolu_46_2m"
click at [761, 262] on div "+ − Uydu Yol haritası Arazi Karışık Leaflet Klavye kısayolları Harita Verileri …" at bounding box center [792, 290] width 431 height 385
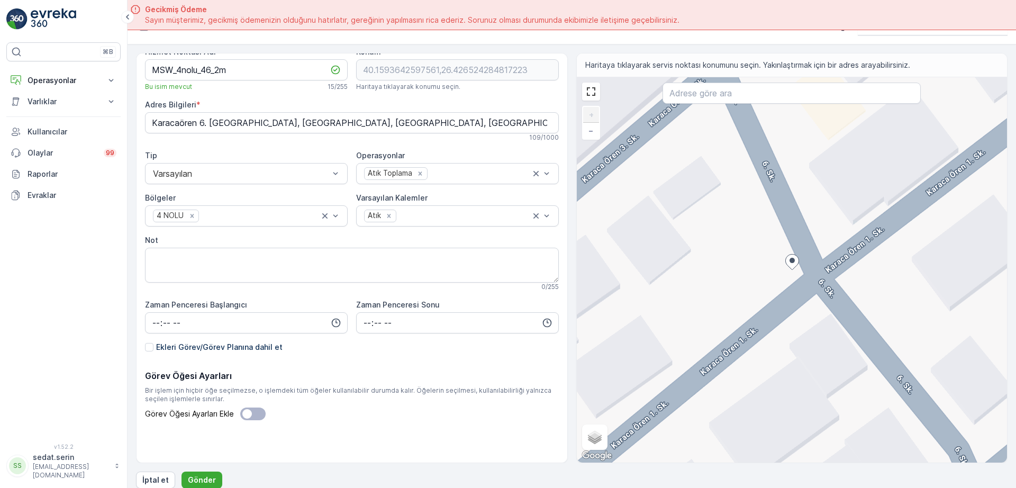
scroll to position [30, 0]
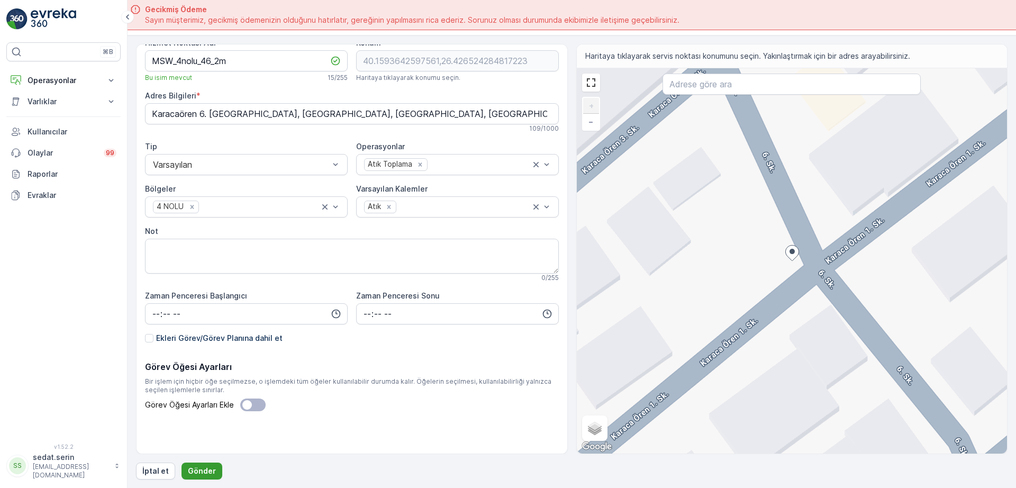
click at [209, 465] on button "Gönder" at bounding box center [202, 471] width 41 height 17
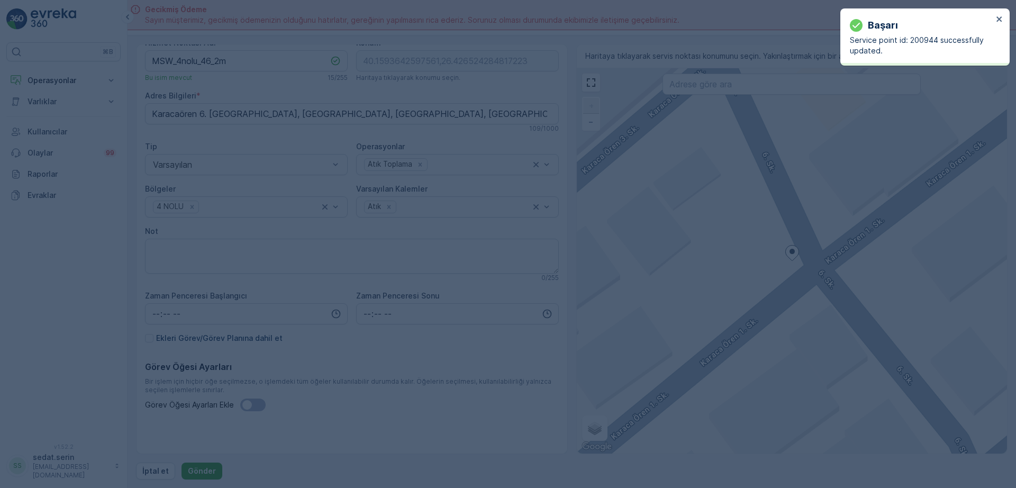
type input "40.159364,26.426524"
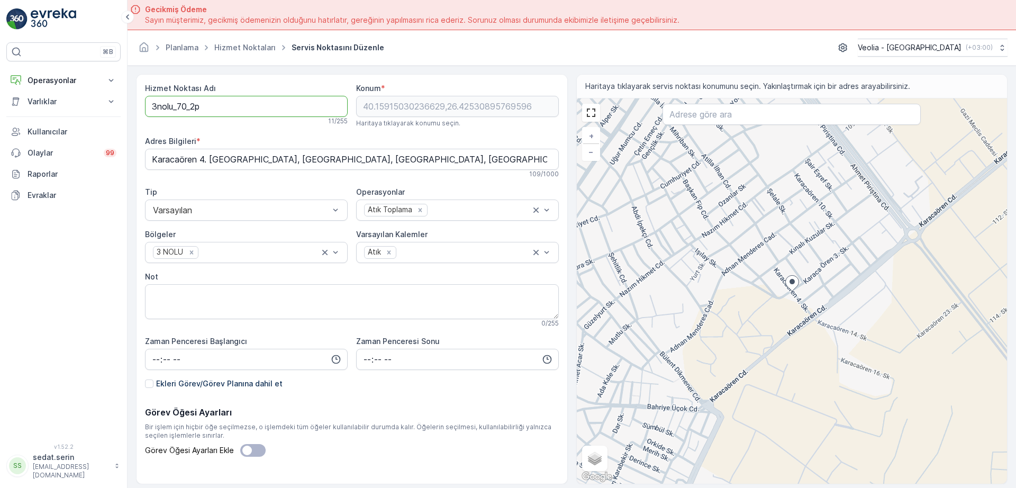
click at [150, 104] on Adı "3nolu_70_2p" at bounding box center [246, 106] width 203 height 21
click at [210, 106] on Adı "MSW_3nolu_70_2p" at bounding box center [246, 106] width 203 height 21
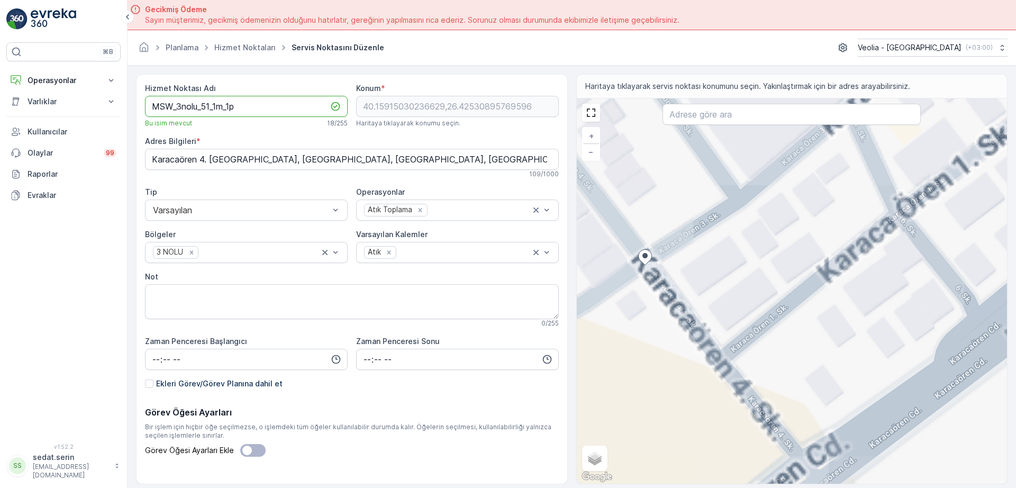
type Adı "MSW_3nolu_51_1m_1p"
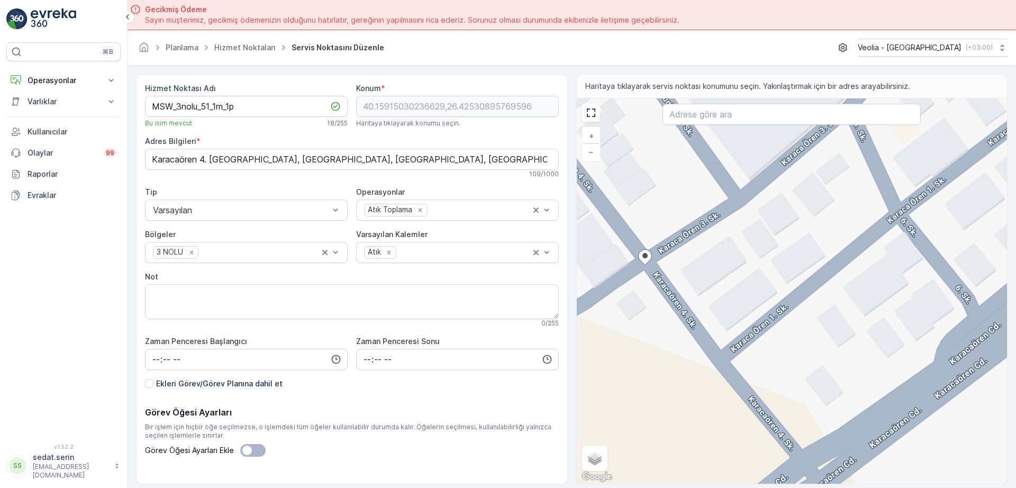
drag, startPoint x: 716, startPoint y: 280, endPoint x: 735, endPoint y: 275, distance: 19.3
click at [735, 275] on div "+ − Uydu Yol haritası Arazi Karışık Leaflet Klavye kısayolları Harita Verileri …" at bounding box center [792, 290] width 431 height 385
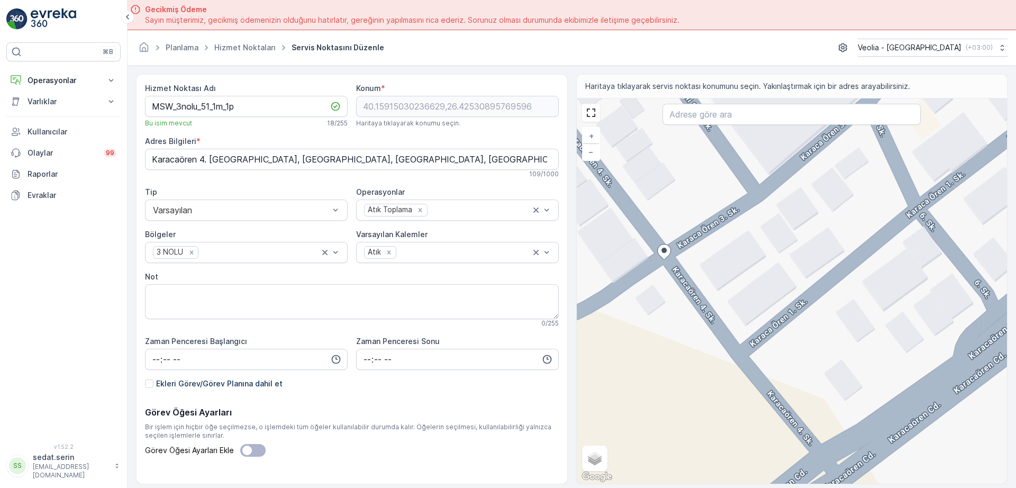
click at [661, 243] on div "+ − Uydu Yol haritası Arazi Karışık Leaflet Klavye kısayolları Harita Verileri …" at bounding box center [792, 290] width 431 height 385
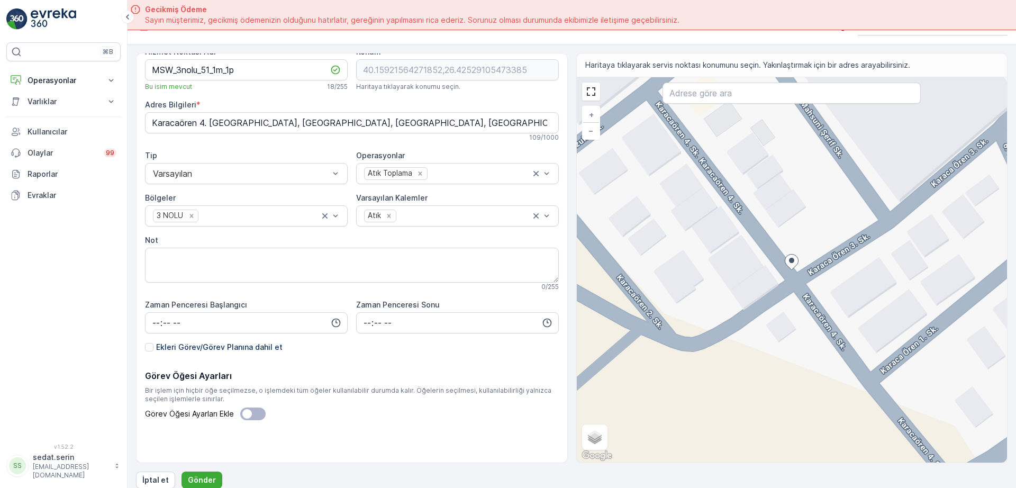
scroll to position [30, 0]
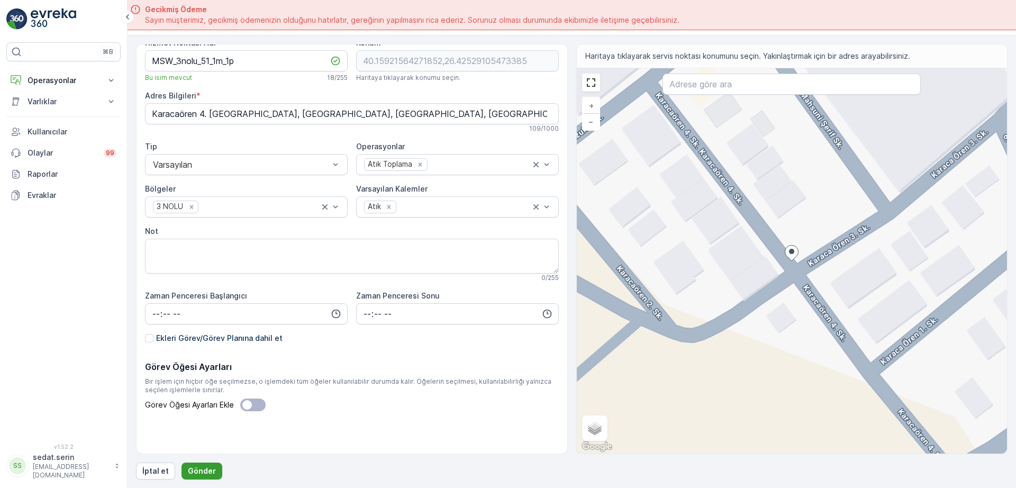
click at [208, 470] on p "Gönder" at bounding box center [202, 471] width 28 height 11
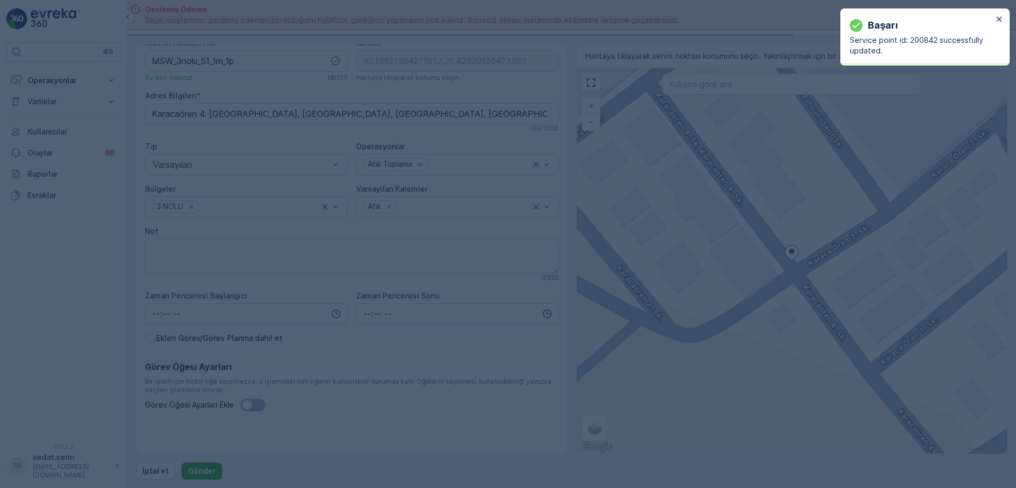
type input "40.159216,26.425291"
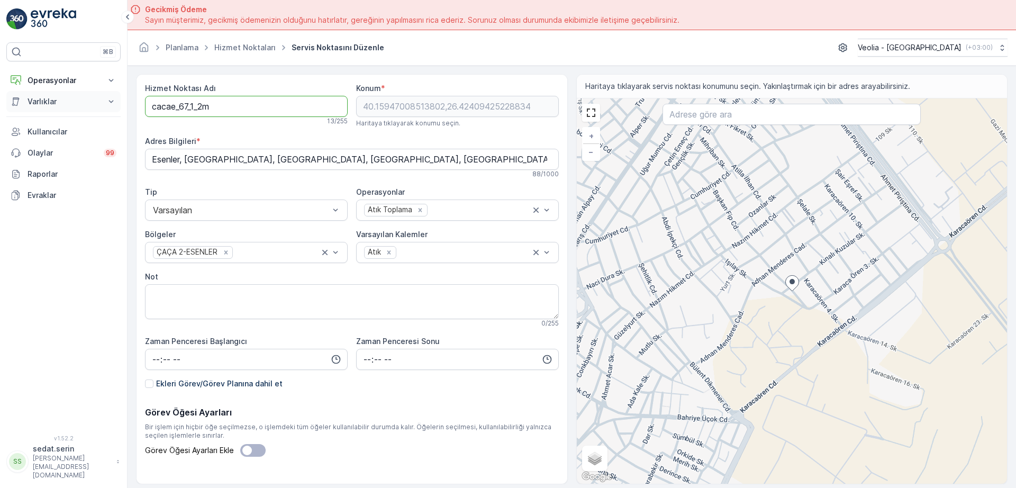
drag, startPoint x: 222, startPoint y: 107, endPoint x: 24, endPoint y: 111, distance: 198.0
click at [24, 111] on div "⌘B Operasyonlar Insights Planlama Rotalar & Görevler Kokpit Ayarlar Varlıklar V…" at bounding box center [508, 244] width 1016 height 488
type Adı "MSW_3nolu_52_1m"
drag, startPoint x: 239, startPoint y: 111, endPoint x: 51, endPoint y: 115, distance: 188.5
click at [52, 115] on div "⌘B Operasyonlar Insights Planlama Rotalar & Görevler Kokpit Ayarlar Varlıklar V…" at bounding box center [508, 244] width 1016 height 488
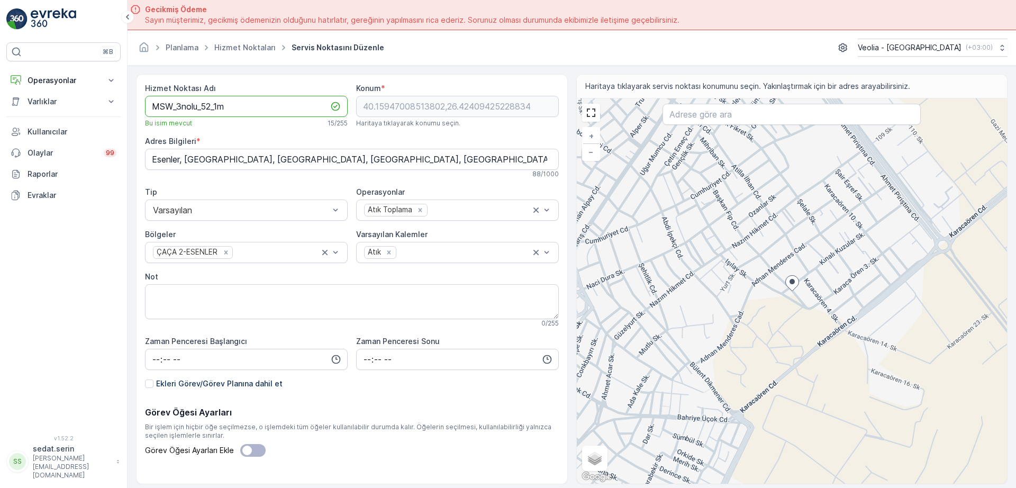
click at [265, 105] on Adı "MSW_3nolu_52_1m" at bounding box center [246, 106] width 203 height 21
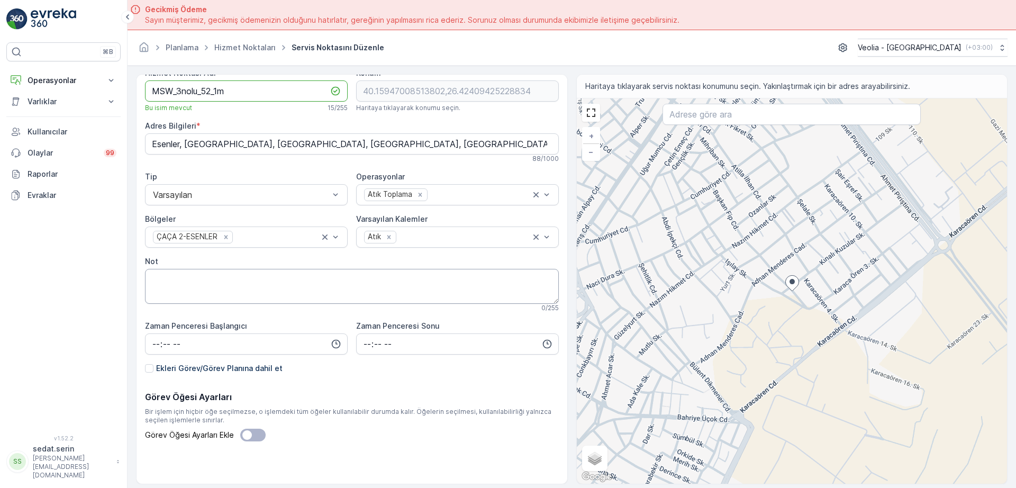
scroll to position [30, 0]
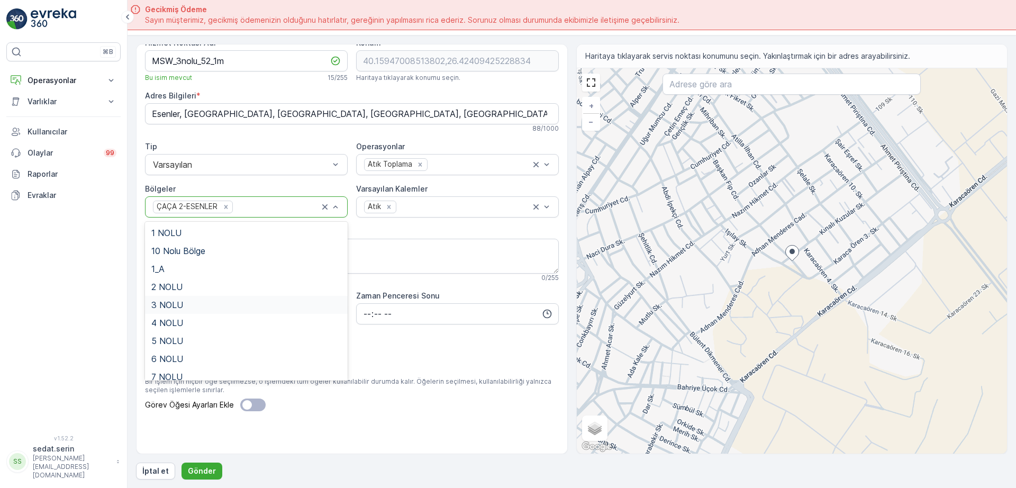
click at [176, 302] on span "3 NOLU" at bounding box center [167, 305] width 32 height 10
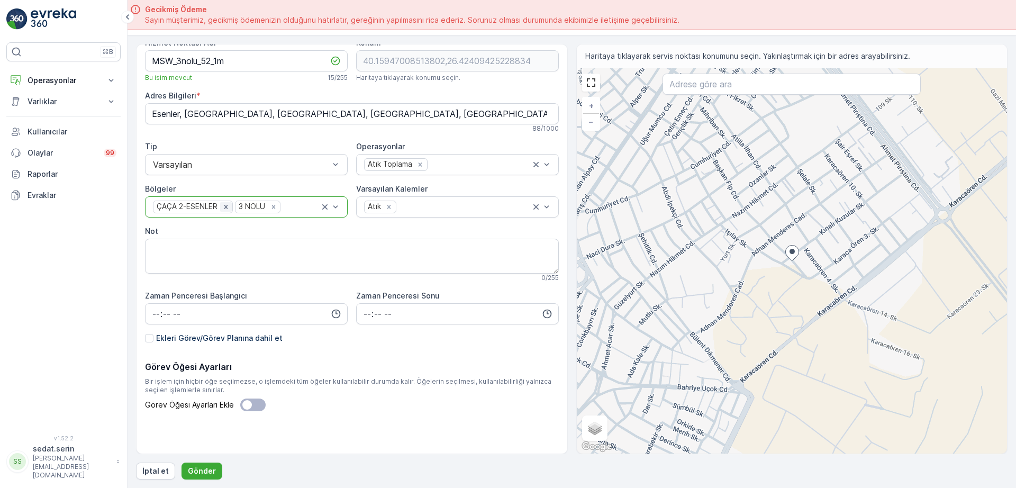
click at [226, 205] on icon "Remove ÇAÇA 2-ESENLER" at bounding box center [225, 206] width 7 height 7
click at [193, 466] on p "Gönder" at bounding box center [202, 471] width 28 height 11
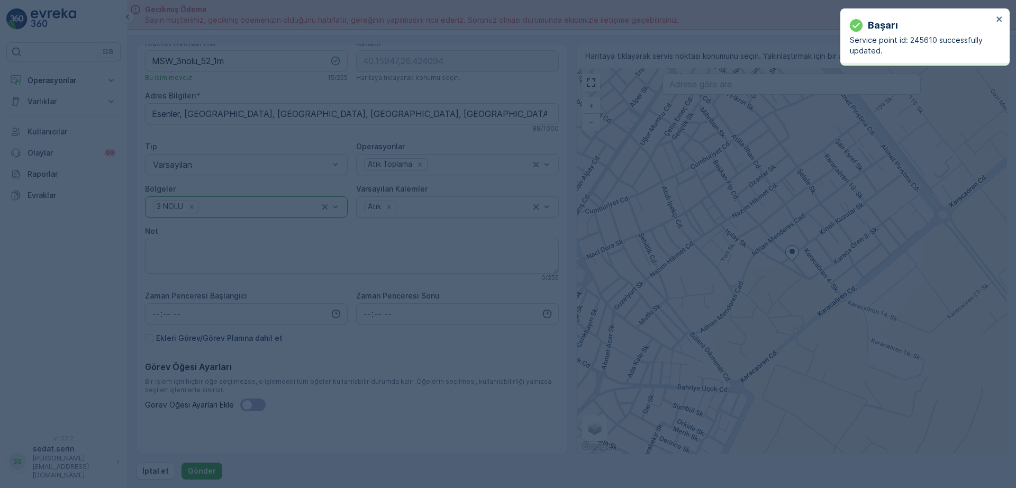
type input "40.15947,26.424094"
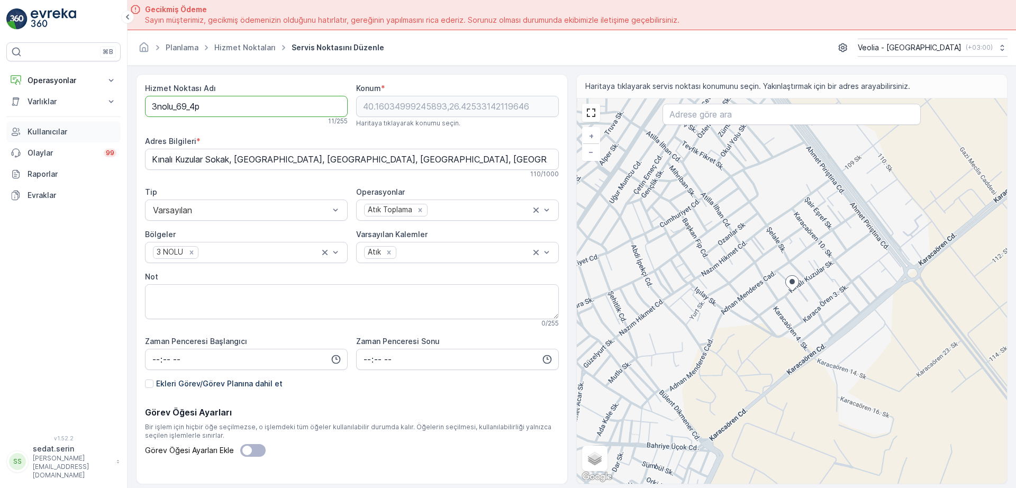
drag, startPoint x: 218, startPoint y: 107, endPoint x: 19, endPoint y: 136, distance: 201.0
click at [19, 136] on div "⌘B Operasyonlar Insights Planlama Rotalar & Görevler Kokpit Ayarlar Varlıklar V…" at bounding box center [508, 244] width 1016 height 488
paste Adı "MSW_3nolu_52_1m"
click at [220, 105] on Adı "MSW_3nolu_52_1m" at bounding box center [246, 106] width 203 height 21
click at [210, 105] on Adı "MSW_3nolu_52_0m_4p" at bounding box center [246, 106] width 203 height 21
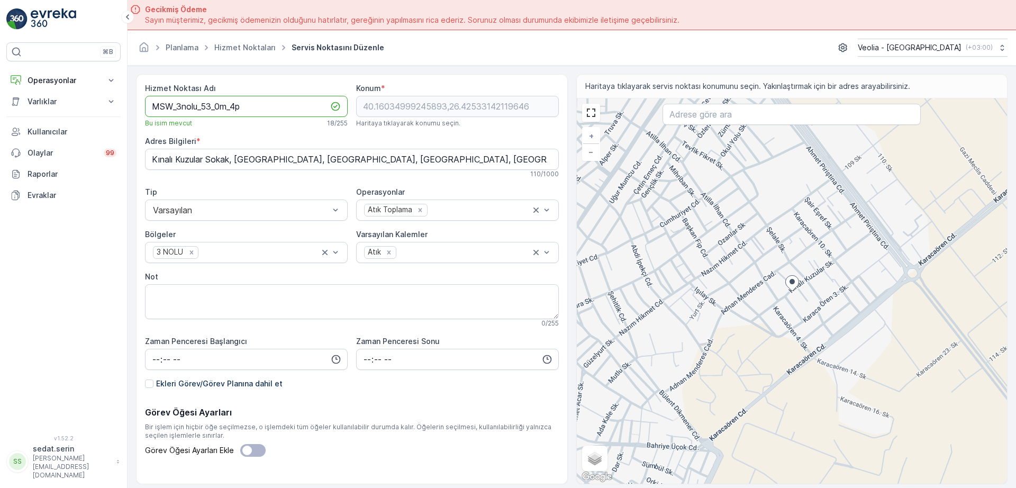
type Adı "MSW_3nolu_53_0m_4p"
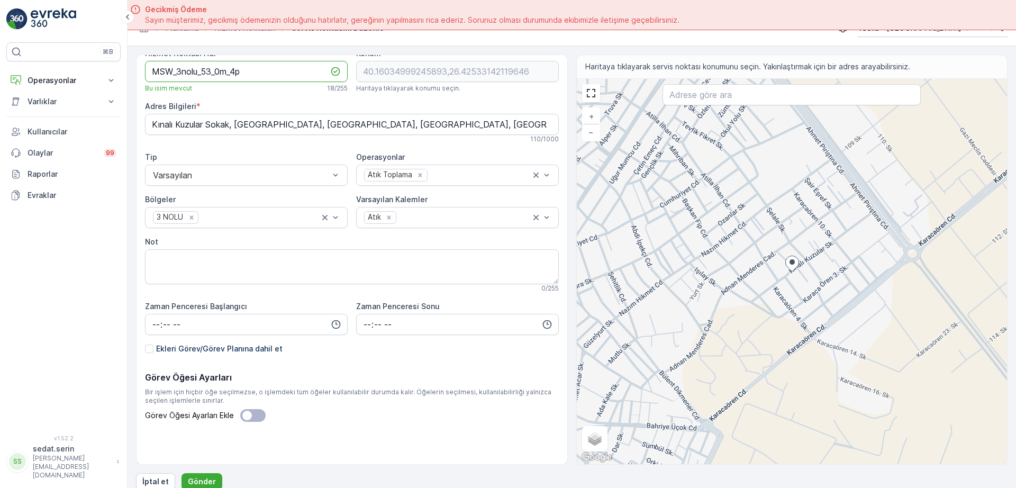
scroll to position [30, 0]
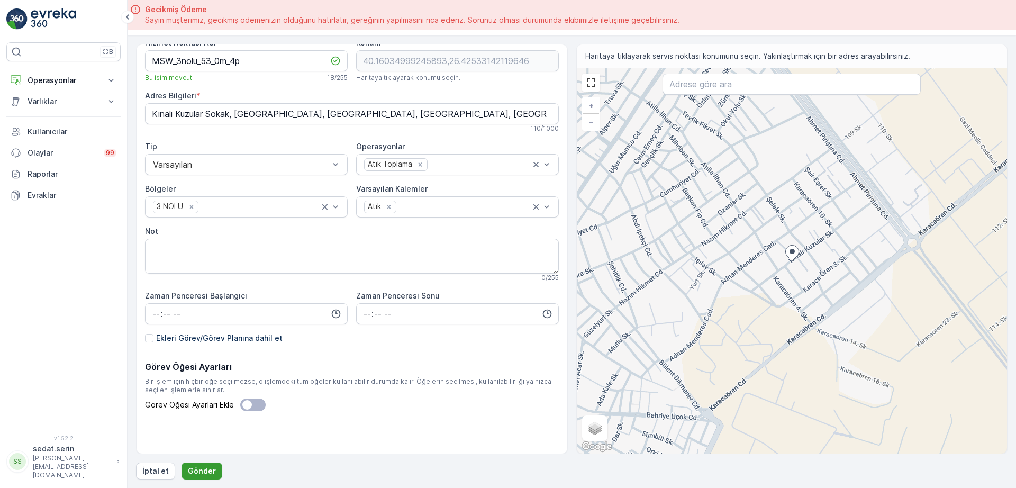
click at [201, 472] on p "Gönder" at bounding box center [202, 471] width 28 height 11
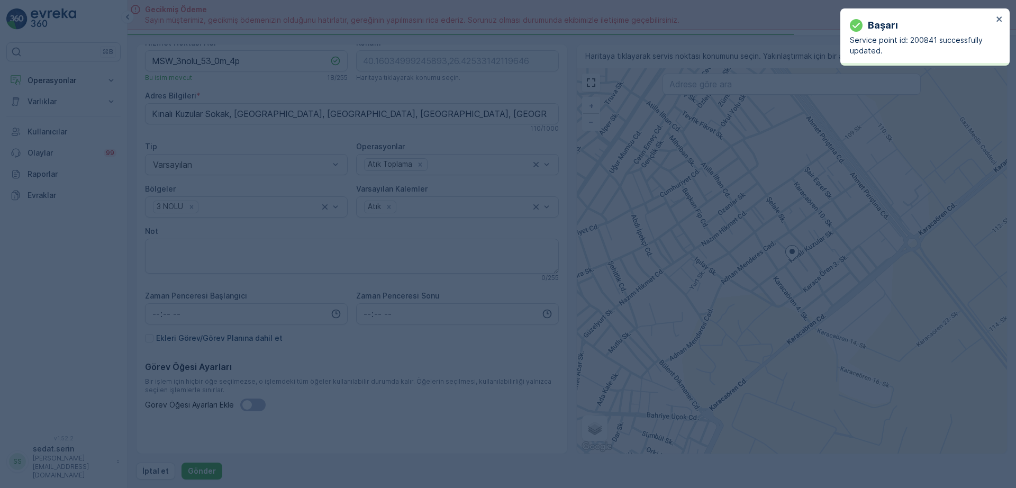
type input "40.16035,26.425331"
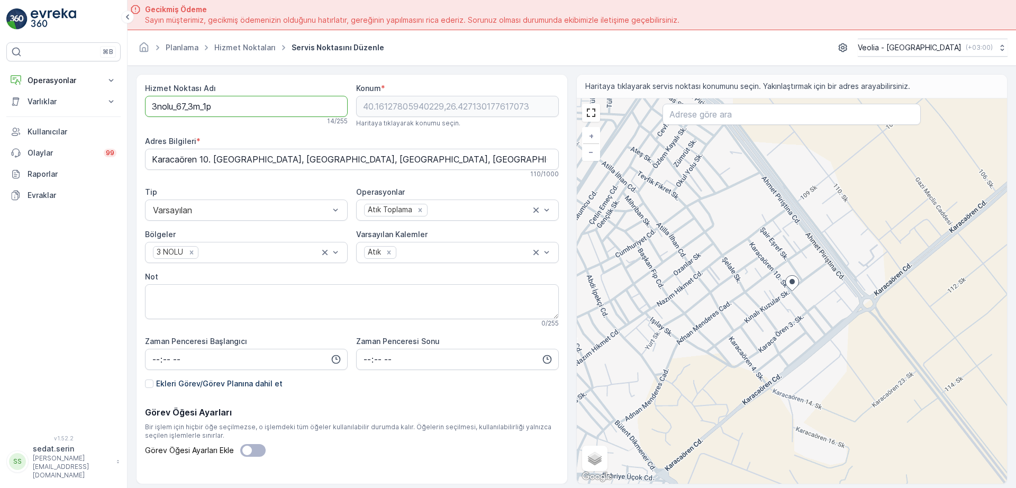
drag, startPoint x: 220, startPoint y: 110, endPoint x: 87, endPoint y: 115, distance: 133.0
click at [87, 115] on div "⌘B Operasyonlar Insights Planlama Rotalar & Görevler Kokpit Ayarlar Varlıklar V…" at bounding box center [508, 244] width 1016 height 488
paste Adı "MSW_3nolu_52_1m"
click at [213, 107] on Adı "MSW_3nolu_52_1m" at bounding box center [246, 106] width 203 height 21
type Adı "MSW_3nolu_54_3m_1p"
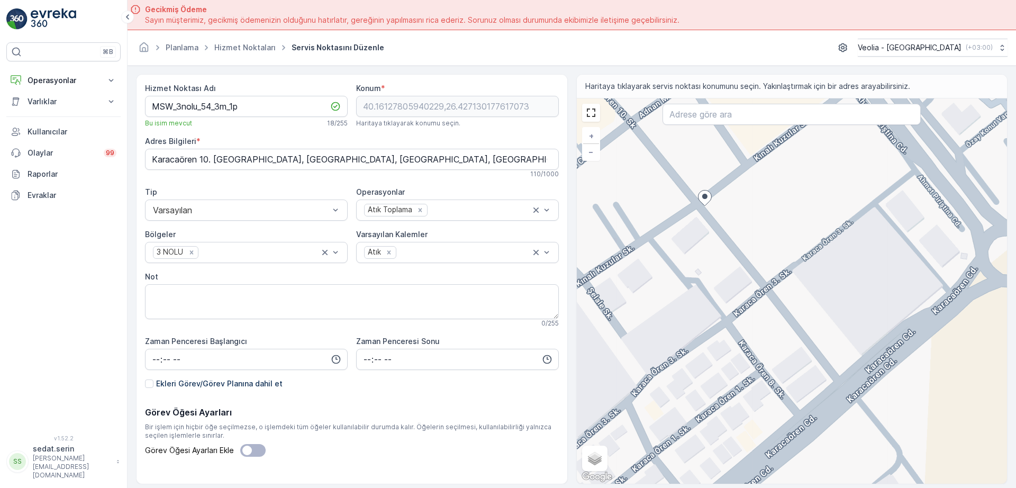
drag, startPoint x: 765, startPoint y: 333, endPoint x: 729, endPoint y: 302, distance: 46.9
click at [729, 302] on div "+ − Uydu Yol haritası Arazi Karışık Leaflet Klavye kısayolları Harita Verileri …" at bounding box center [792, 290] width 431 height 385
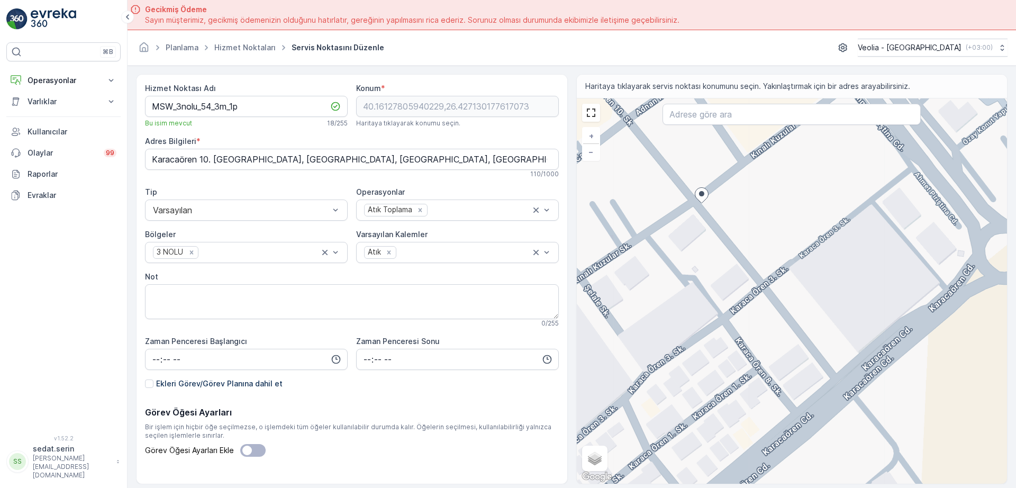
drag, startPoint x: 726, startPoint y: 237, endPoint x: 867, endPoint y: 377, distance: 198.4
click at [867, 377] on div "+ − Uydu Yol haritası Arazi Karışık Leaflet Klavye kısayolları Harita Verileri …" at bounding box center [792, 290] width 431 height 385
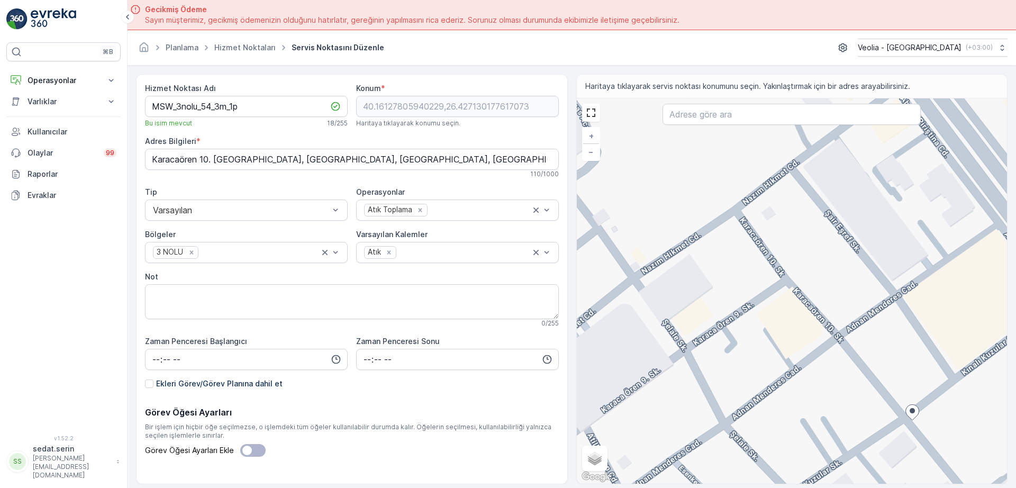
drag, startPoint x: 745, startPoint y: 242, endPoint x: 805, endPoint y: 309, distance: 88.8
click at [805, 309] on div "+ − Uydu Yol haritası Arazi Karışık Leaflet Klavye kısayolları Harita Verileri …" at bounding box center [792, 290] width 431 height 385
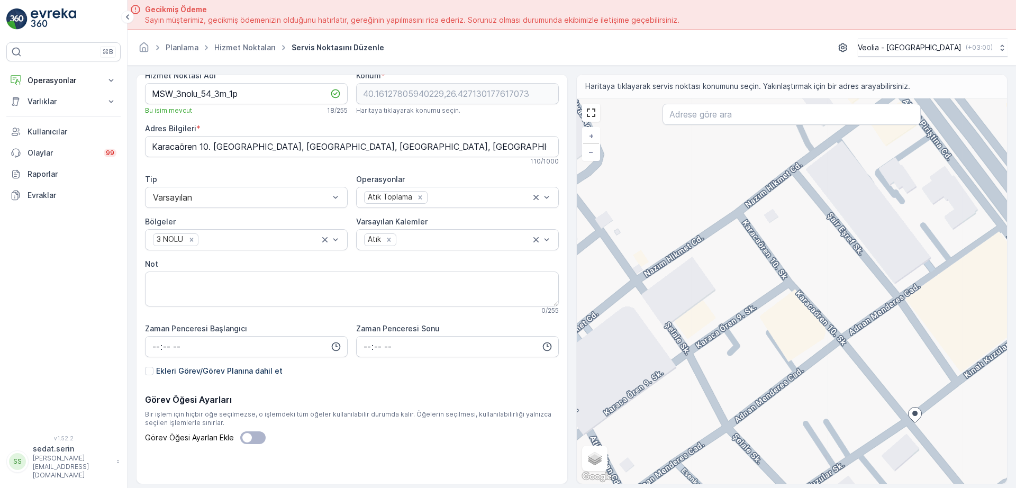
scroll to position [15, 0]
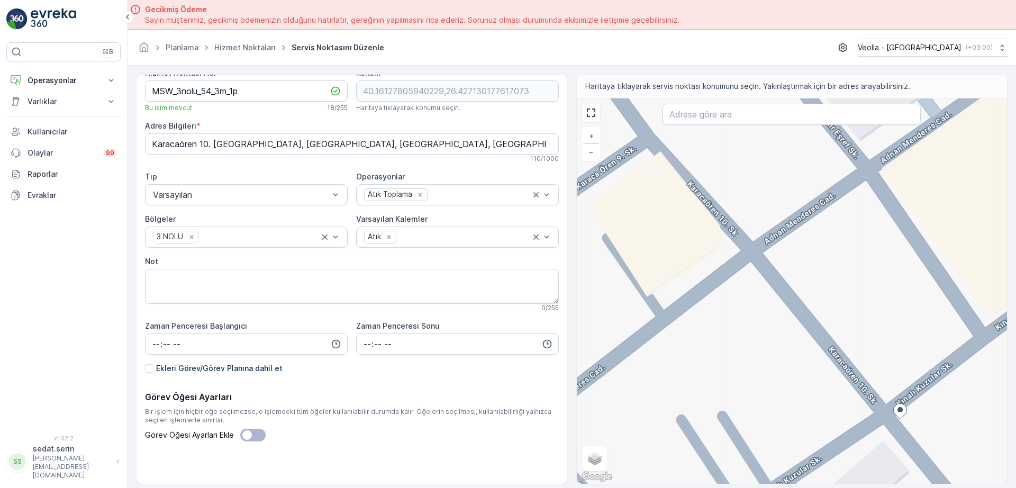
click at [911, 404] on div "+ − Uydu Yol haritası Arazi Karışık Leaflet Klavye kısayolları Harita Verileri …" at bounding box center [792, 290] width 431 height 385
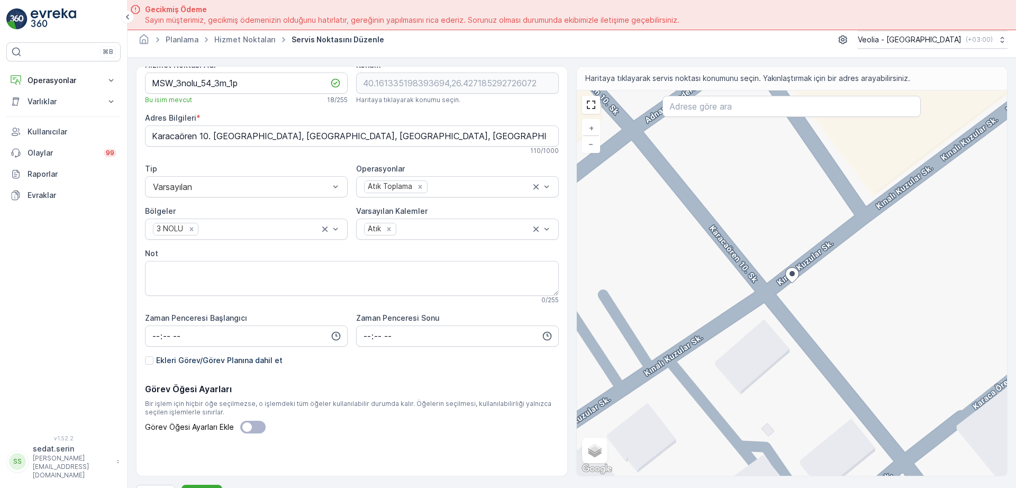
scroll to position [30, 0]
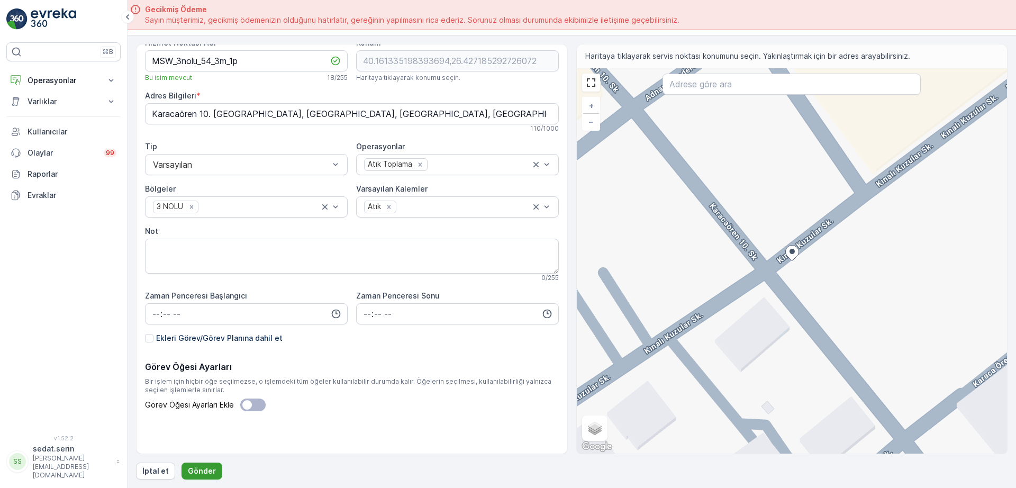
click at [208, 464] on button "Gönder" at bounding box center [202, 471] width 41 height 17
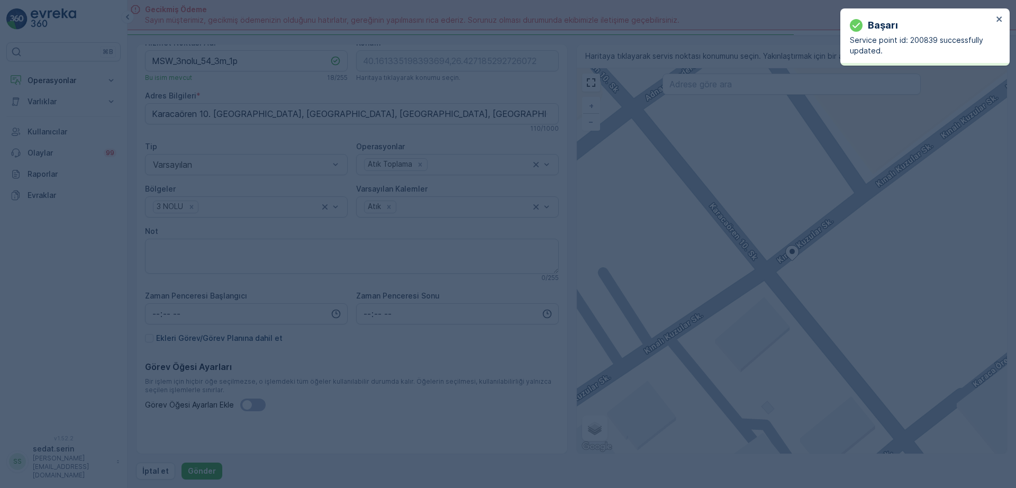
type input "40.161335,26.427185"
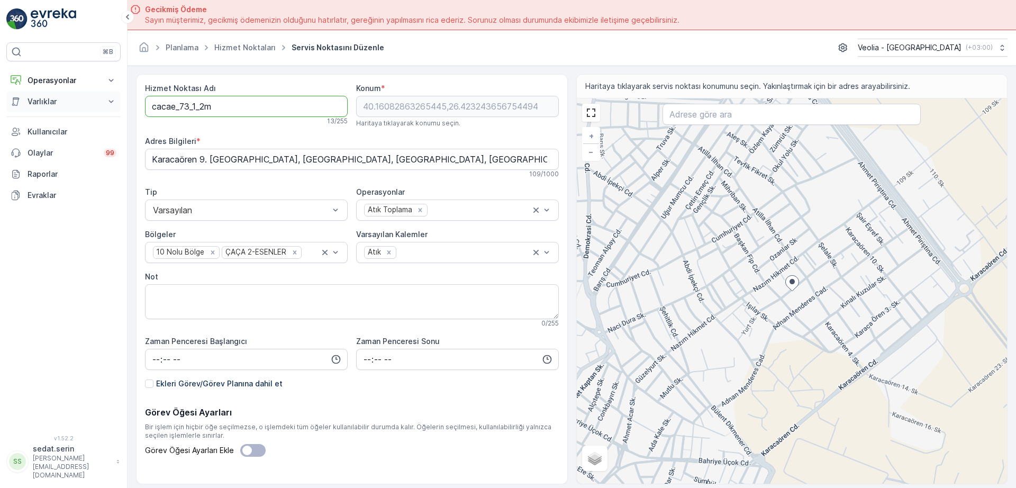
drag, startPoint x: 90, startPoint y: 102, endPoint x: 38, endPoint y: 106, distance: 52.0
click at [38, 105] on div "⌘B Operasyonlar Insights Planlama Rotalar & Görevler Kokpit Ayarlar Varlıklar V…" at bounding box center [508, 244] width 1016 height 488
click at [212, 109] on Adı "MSW_3nolu_55_2m" at bounding box center [246, 106] width 203 height 21
drag, startPoint x: 261, startPoint y: 108, endPoint x: 92, endPoint y: 113, distance: 169.5
click at [93, 113] on div "⌘B Operasyonlar Insights Planlama Rotalar & Görevler Kokpit Ayarlar Varlıklar V…" at bounding box center [508, 244] width 1016 height 488
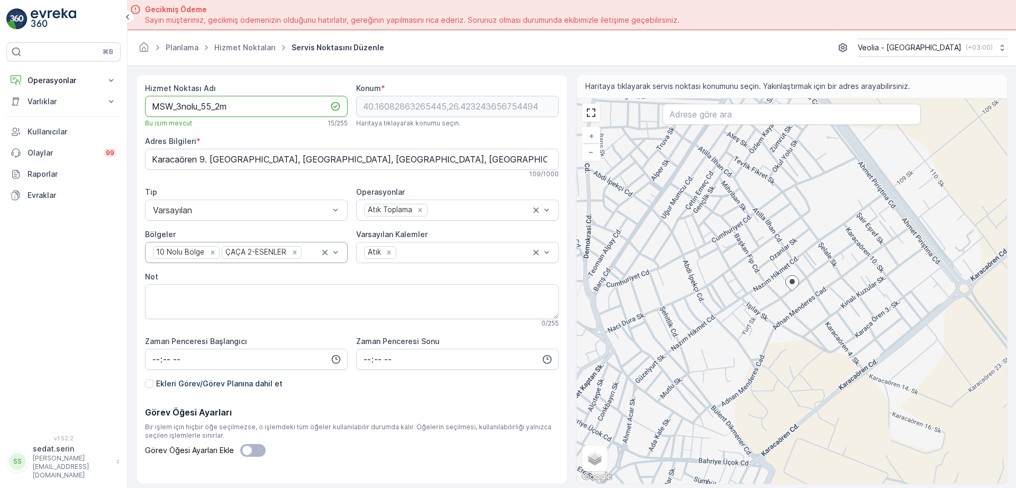
type Adı "MSW_3nolu_55_2m"
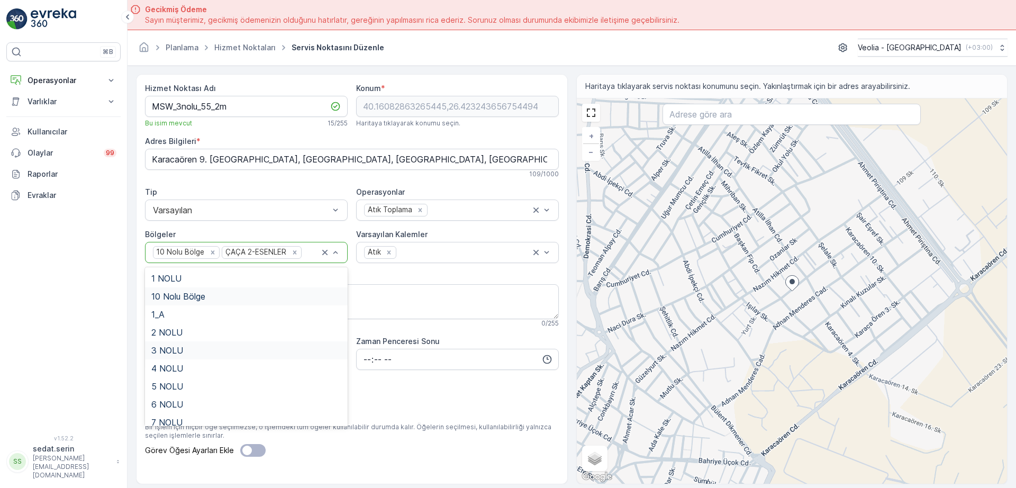
click at [169, 353] on span "3 NOLU" at bounding box center [167, 351] width 32 height 10
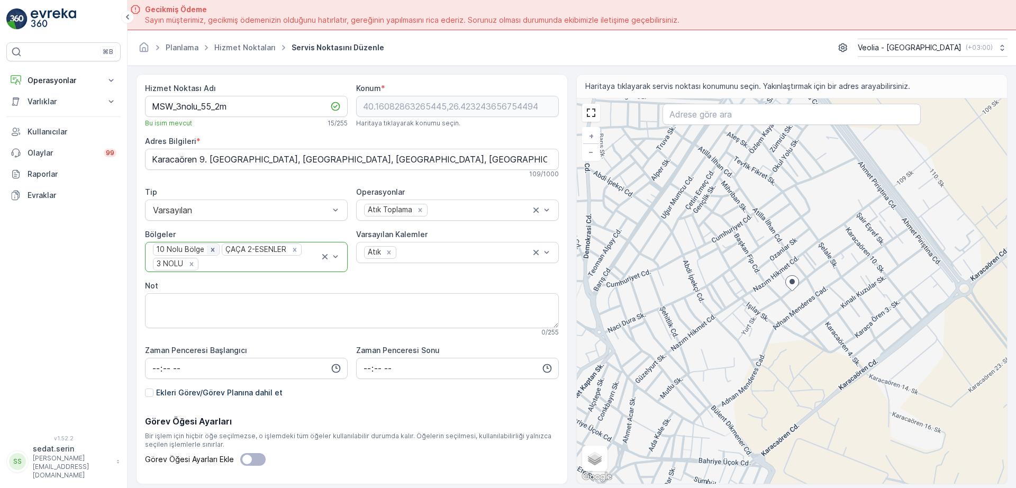
click at [211, 250] on icon "Remove 10 Nolu Bölge" at bounding box center [213, 250] width 4 height 4
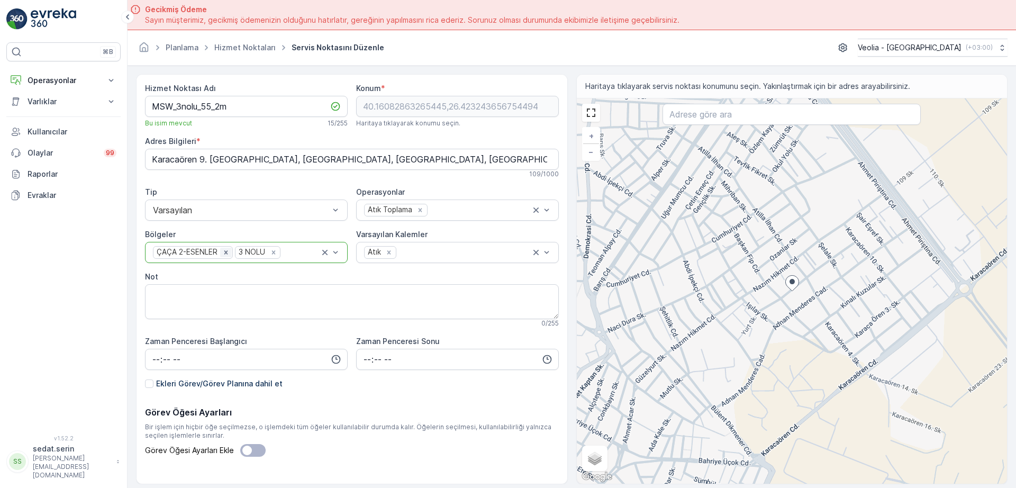
click at [224, 252] on icon "Remove ÇAÇA 2-ESENLER" at bounding box center [225, 252] width 7 height 7
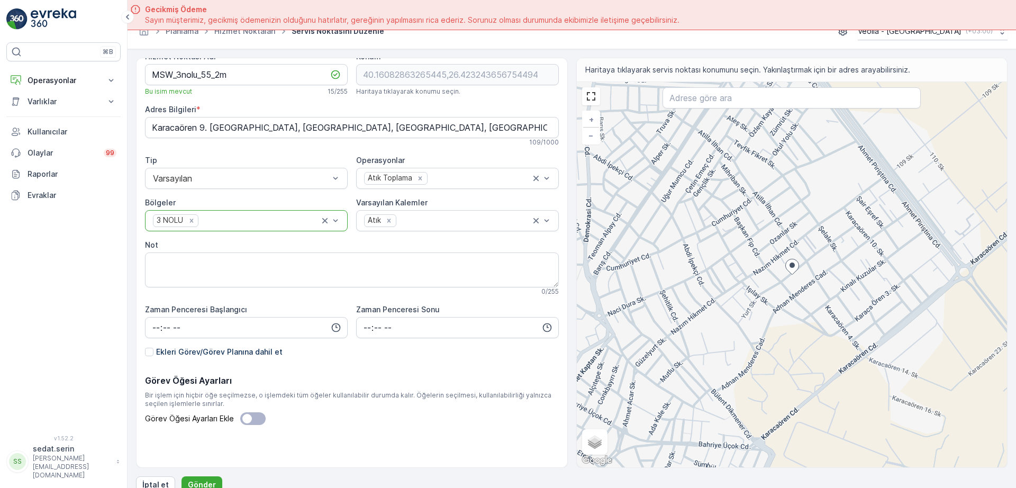
scroll to position [30, 0]
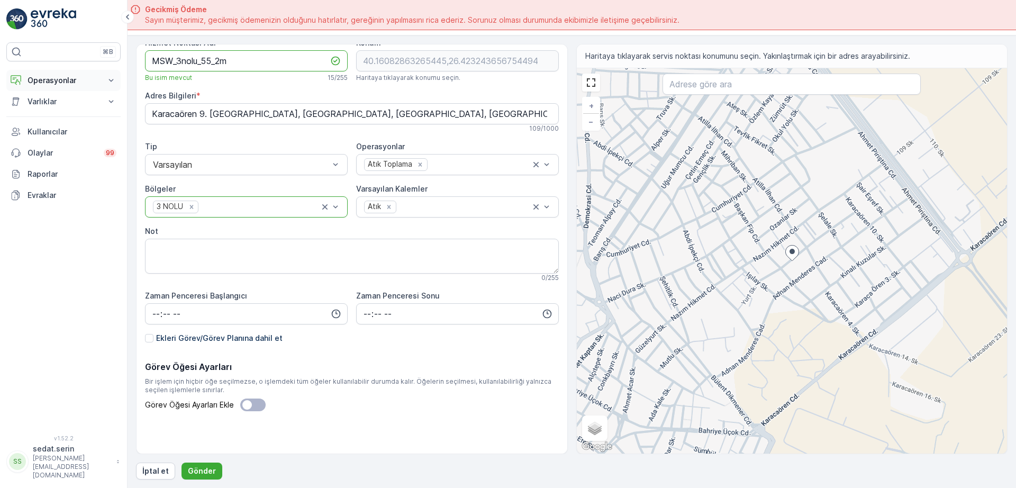
drag, startPoint x: 243, startPoint y: 61, endPoint x: 35, endPoint y: 77, distance: 208.6
click at [35, 77] on div "⌘B Operasyonlar Insights Planlama Rotalar & Görevler Kokpit Ayarlar Varlıklar V…" at bounding box center [508, 244] width 1016 height 488
click at [209, 469] on p "Gönder" at bounding box center [202, 471] width 28 height 11
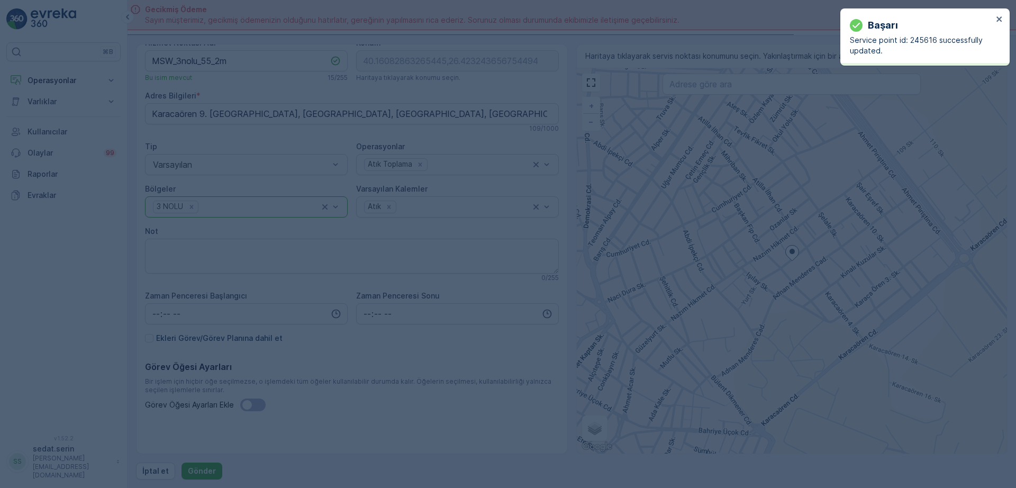
type input "40.160829,26.423244"
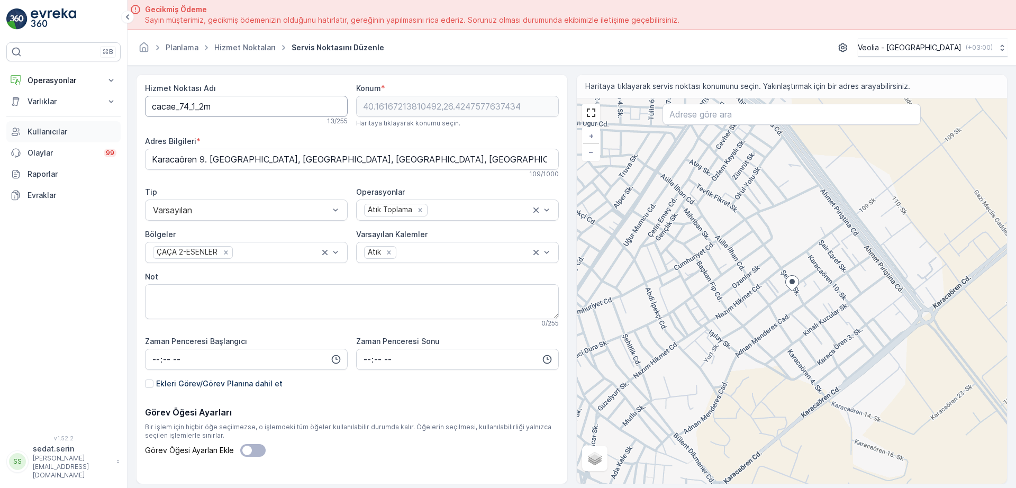
click at [120, 129] on div "⌘B Operasyonlar Insights Planlama Rotalar & Görevler Kokpit Ayarlar Varlıklar V…" at bounding box center [508, 244] width 1016 height 488
paste Adı "MSW_3nolu_55"
click at [210, 107] on Adı "MSW_3nolu_55_2m" at bounding box center [246, 106] width 203 height 21
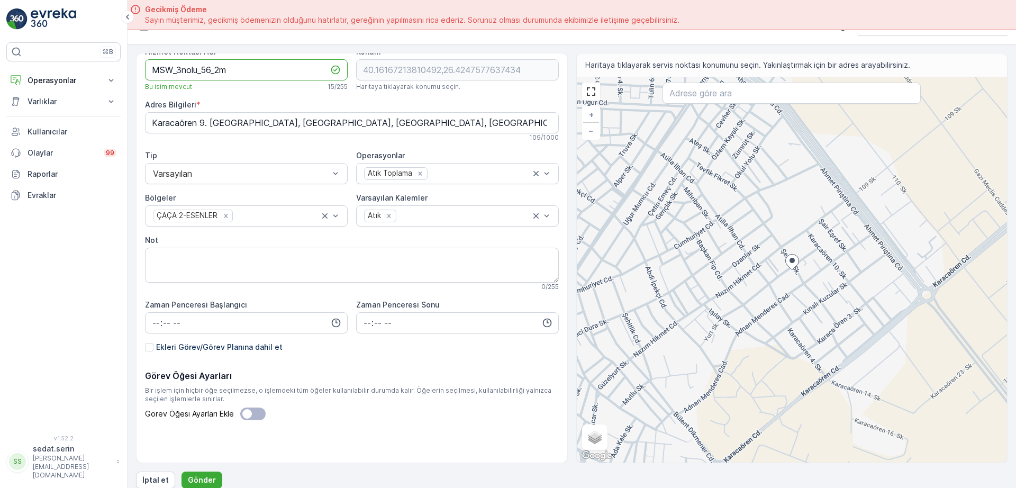
scroll to position [30, 0]
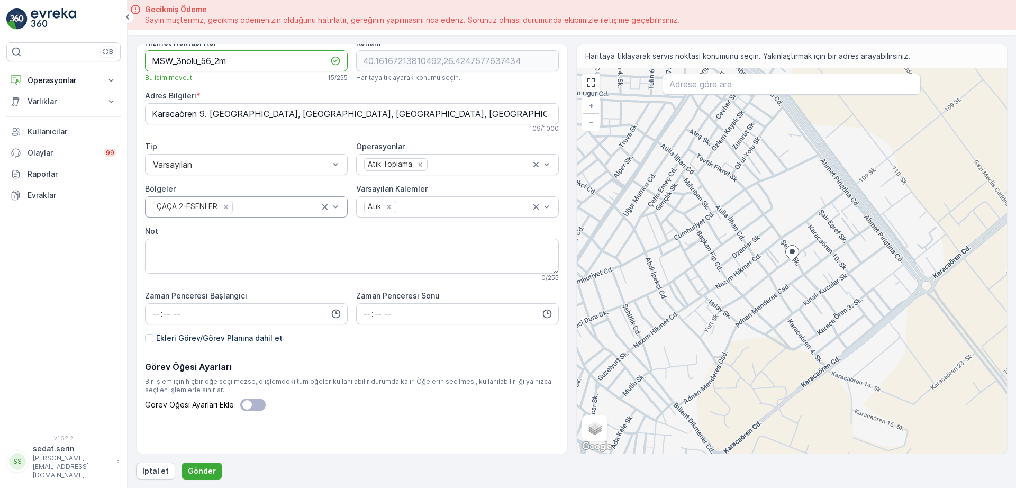
type Adı "MSW_3nolu_56_2m"
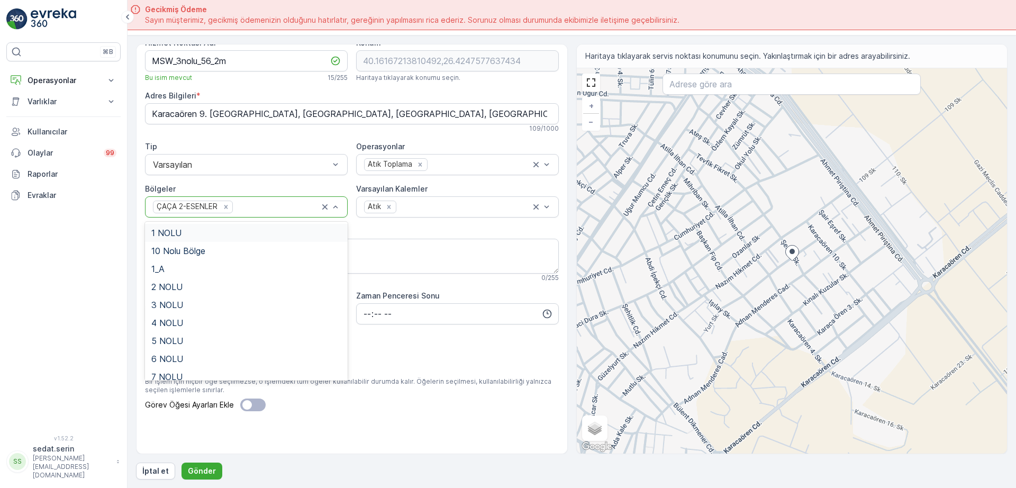
click at [341, 208] on div "ÇAÇA 2-ESENLER" at bounding box center [246, 206] width 203 height 21
click at [184, 305] on div "3 NOLU" at bounding box center [246, 305] width 190 height 10
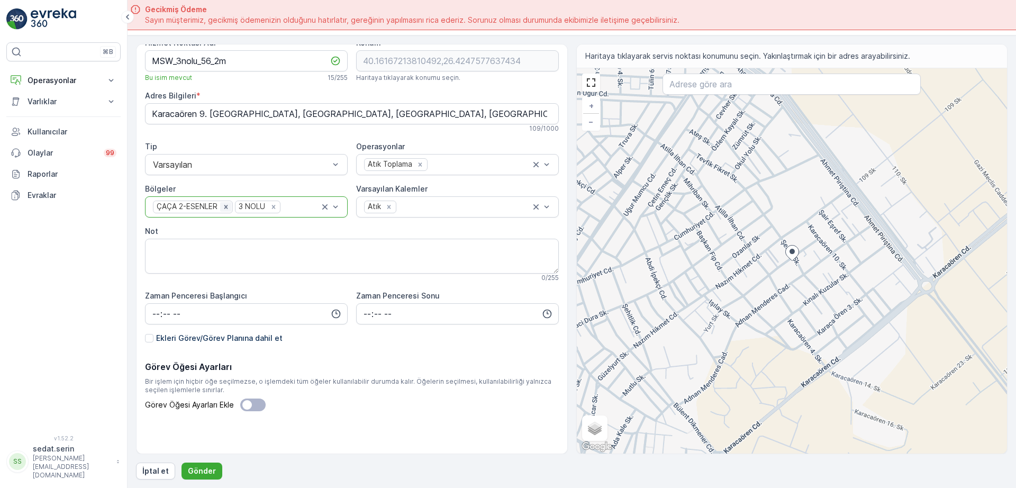
click at [224, 206] on icon "Remove ÇAÇA 2-ESENLER" at bounding box center [225, 206] width 7 height 7
click at [201, 473] on p "Gönder" at bounding box center [202, 471] width 28 height 11
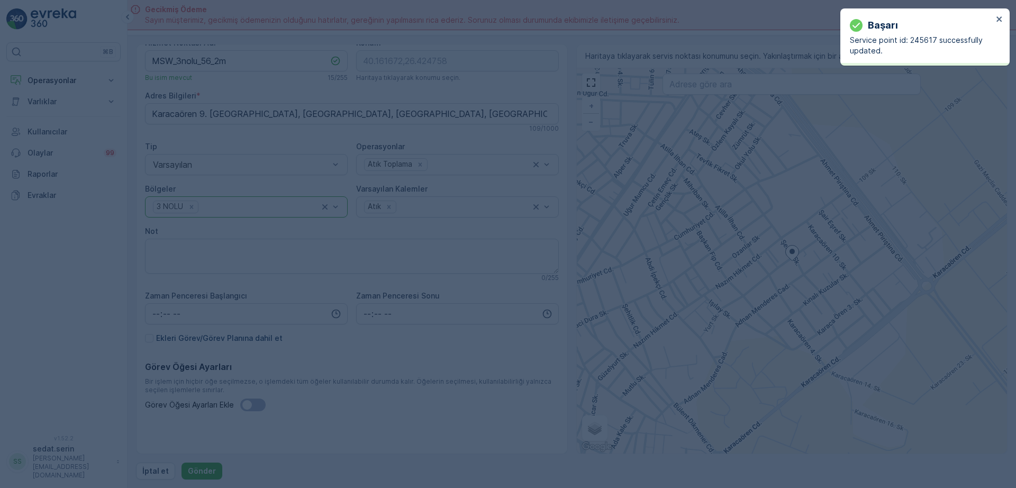
type input "40.161672,26.424758"
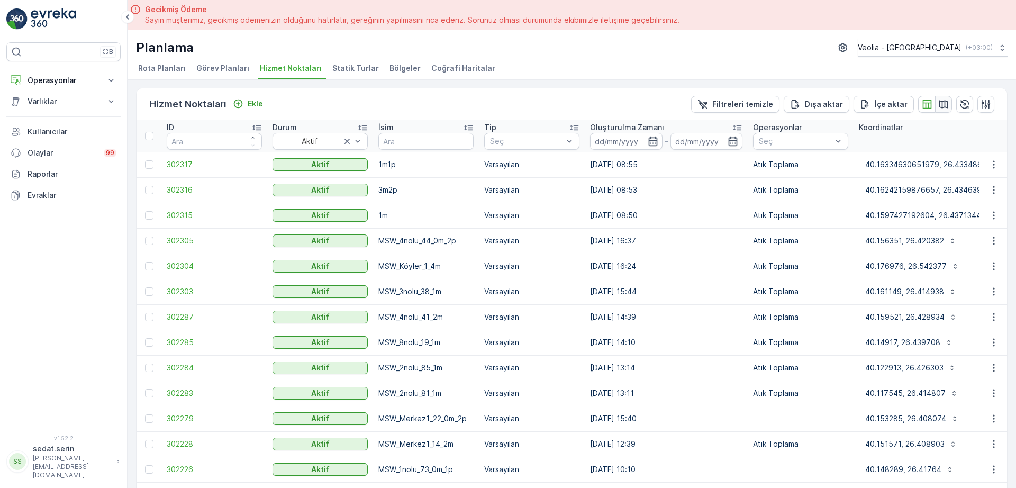
click at [942, 105] on icon "button" at bounding box center [944, 104] width 11 height 11
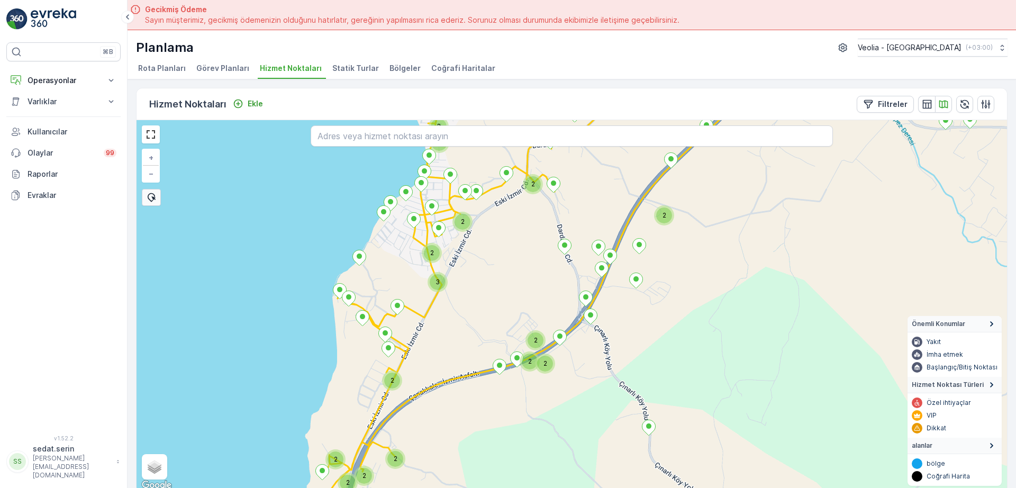
scroll to position [4, 0]
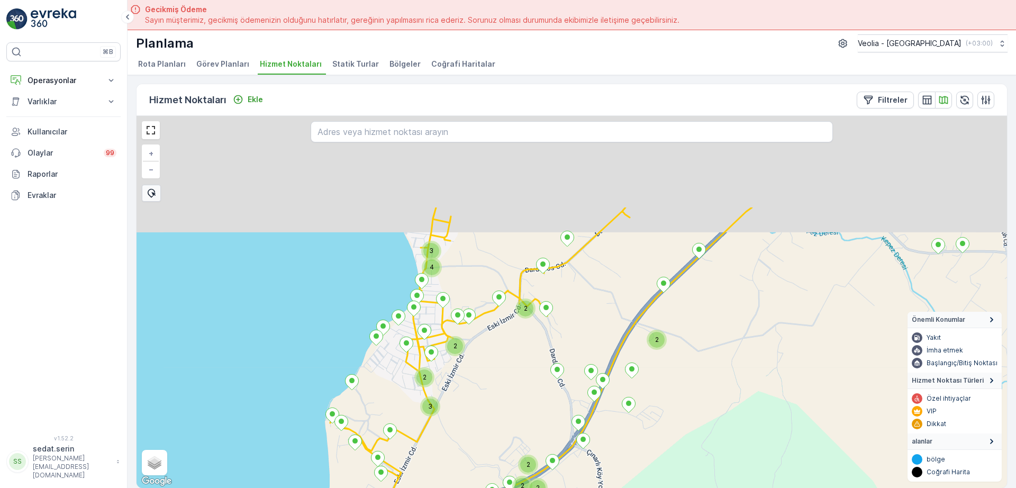
drag, startPoint x: 534, startPoint y: 272, endPoint x: 519, endPoint y: 380, distance: 108.5
click at [525, 423] on div "2 2 2 3 2 2 2 2 2 2 2 2 4 3 2 + − Uydu Yol haritası Arazi Karışık Leaflet Klavy…" at bounding box center [572, 302] width 871 height 372
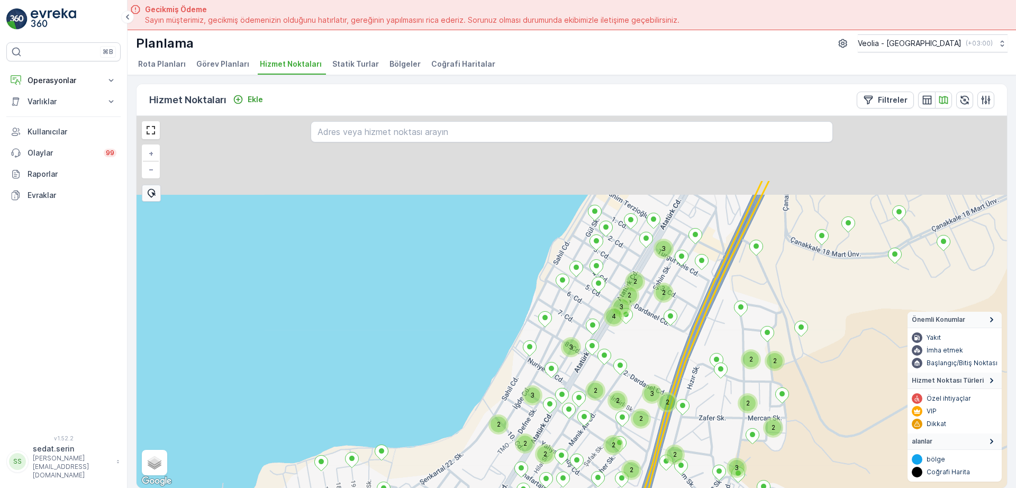
drag, startPoint x: 726, startPoint y: 192, endPoint x: 673, endPoint y: 396, distance: 211.2
click at [673, 396] on icon at bounding box center [688, 404] width 164 height 447
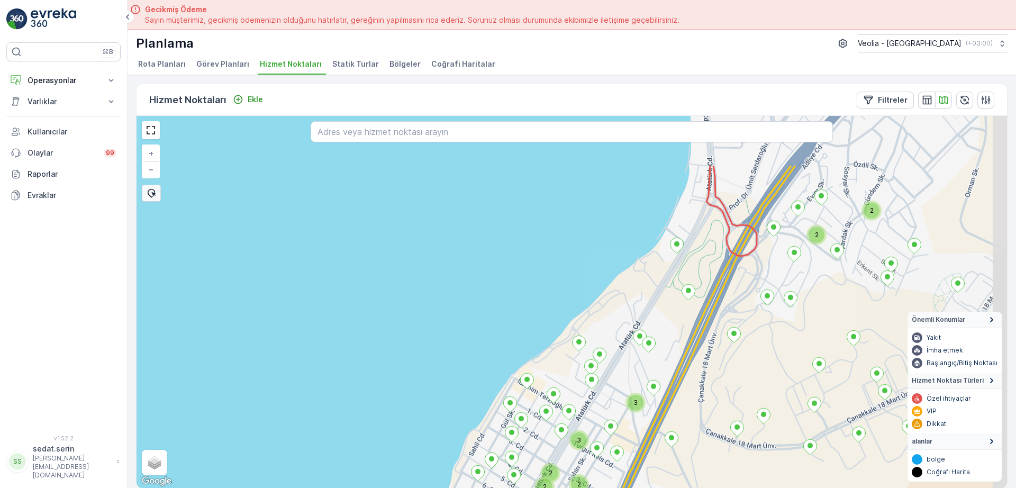
drag, startPoint x: 675, startPoint y: 300, endPoint x: 629, endPoint y: 384, distance: 95.7
click at [629, 384] on div "2 2 2 3 2 3 4 3 2 2 2 2 3 + − Uydu Yol haritası Arazi Karışık Leaflet Klavye kı…" at bounding box center [572, 302] width 871 height 372
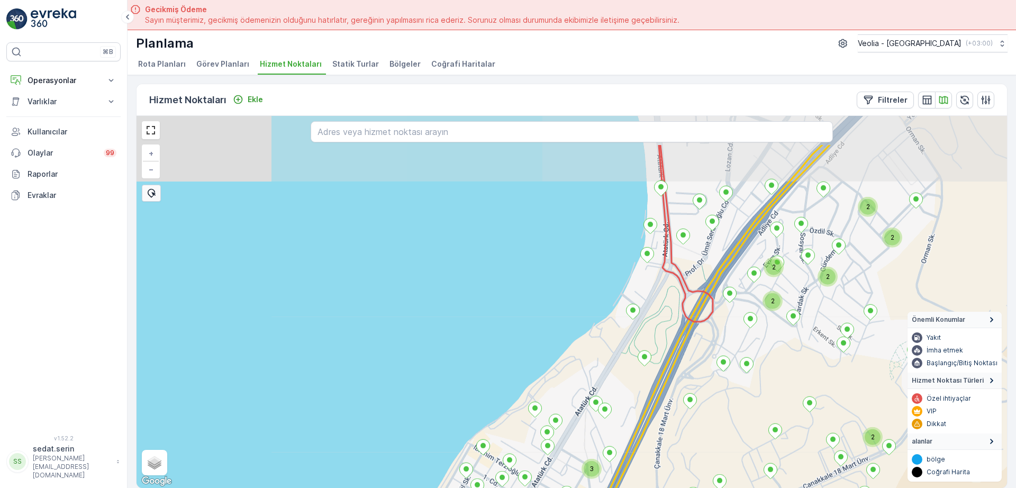
drag, startPoint x: 679, startPoint y: 284, endPoint x: 660, endPoint y: 314, distance: 35.4
click at [634, 350] on div "2 3 2 2 2 2 2 3 2 2 2 + − Uydu Yol haritası Arazi Karışık Leaflet Klavye kısayo…" at bounding box center [572, 302] width 871 height 372
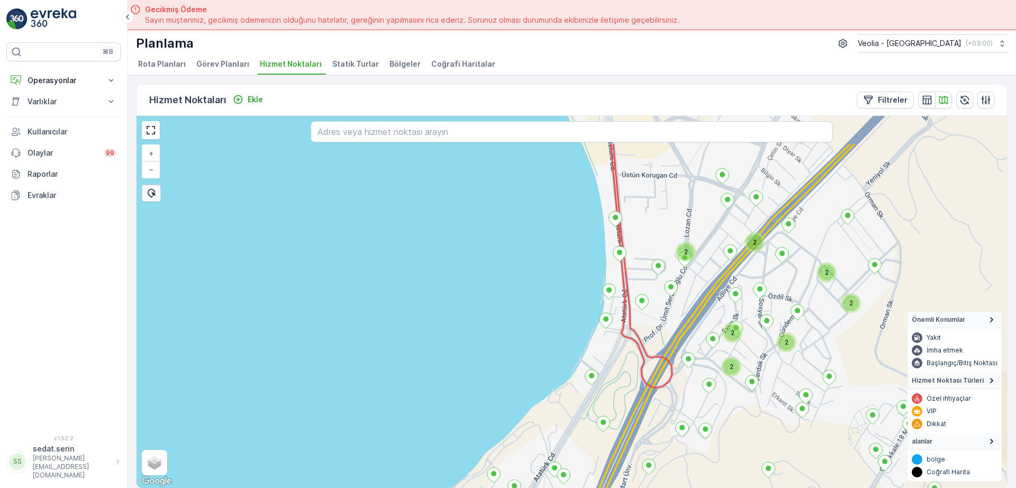
drag, startPoint x: 701, startPoint y: 256, endPoint x: 667, endPoint y: 309, distance: 62.8
click at [655, 329] on div "2 2 2 3 2 2 2 2 2 + − Uydu Yol haritası Arazi Karışık Leaflet Klavye kısayollar…" at bounding box center [572, 302] width 871 height 372
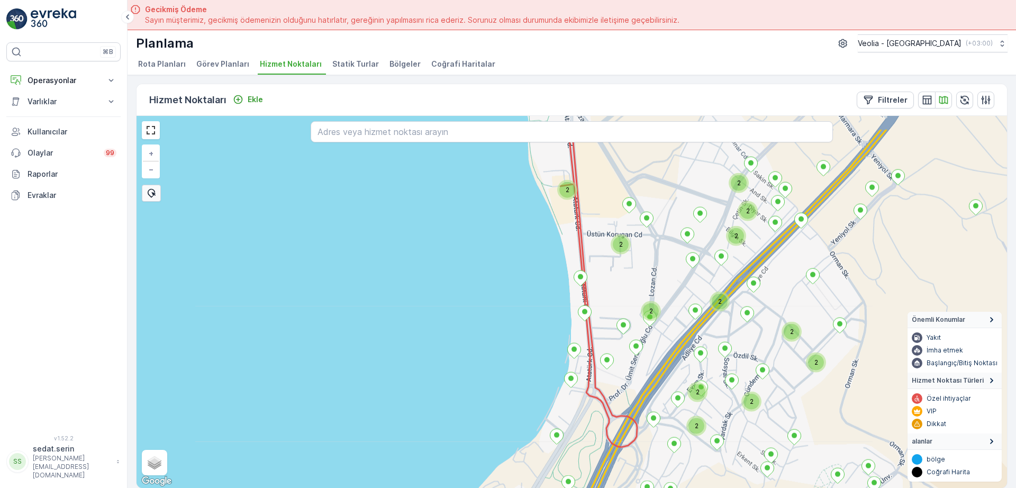
drag, startPoint x: 687, startPoint y: 279, endPoint x: 662, endPoint y: 303, distance: 34.8
click at [655, 332] on div "2 2 2 2 2 2 2 2 2 2 2 2 + − Uydu Yol haritası Arazi Karışık Leaflet Klavye kısa…" at bounding box center [572, 302] width 871 height 372
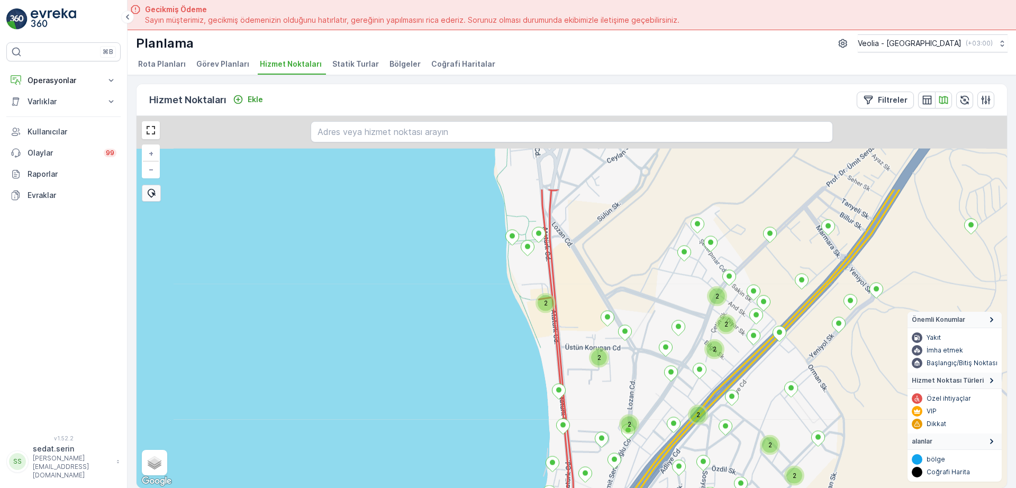
drag, startPoint x: 670, startPoint y: 241, endPoint x: 656, endPoint y: 259, distance: 22.8
click at [651, 352] on div "2 2 2 2 2 2 2 2 2 2 2 2 + − Uydu Yol haritası Arazi Karışık Leaflet Klavye kısa…" at bounding box center [572, 302] width 871 height 372
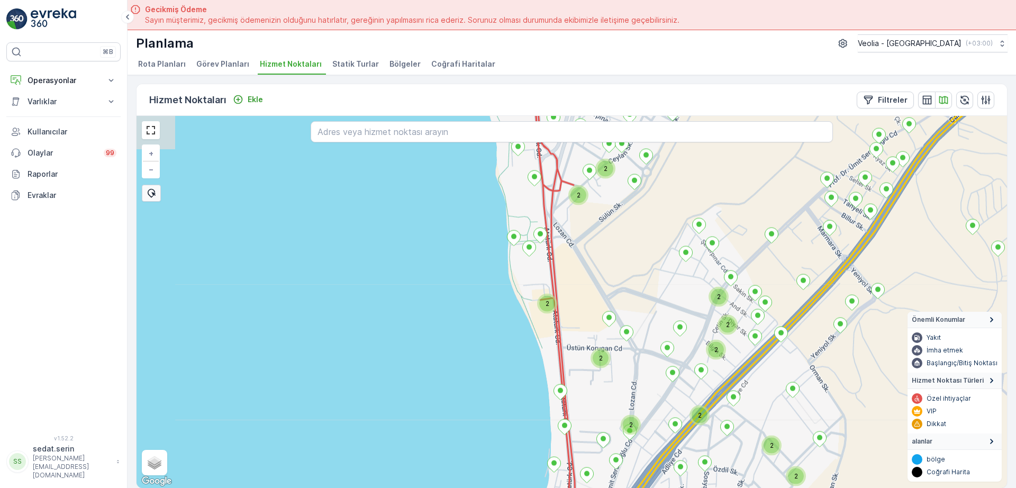
drag, startPoint x: 641, startPoint y: 305, endPoint x: 634, endPoint y: 325, distance: 20.9
click at [634, 339] on div "2 2 2 2 2 2 2 2 2 2 2 + − Uydu Yol haritası Arazi Karışık Leaflet Klavye kısayo…" at bounding box center [572, 302] width 871 height 372
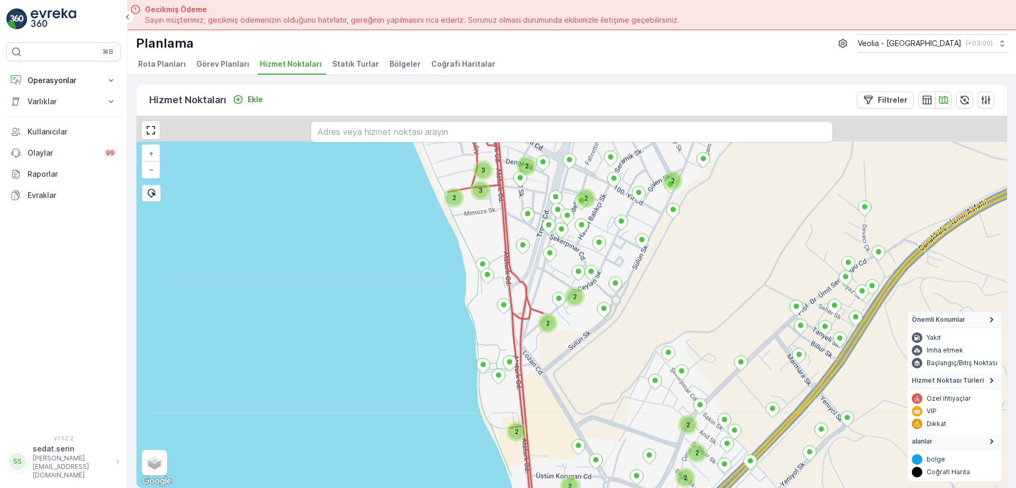
drag, startPoint x: 633, startPoint y: 280, endPoint x: 621, endPoint y: 277, distance: 11.9
click at [614, 375] on div "2 2 2 2 2 2 2 2 2 2 2 3 3 + − Uydu Yol haritası Arazi Karışık Leaflet Klavye kı…" at bounding box center [572, 302] width 871 height 372
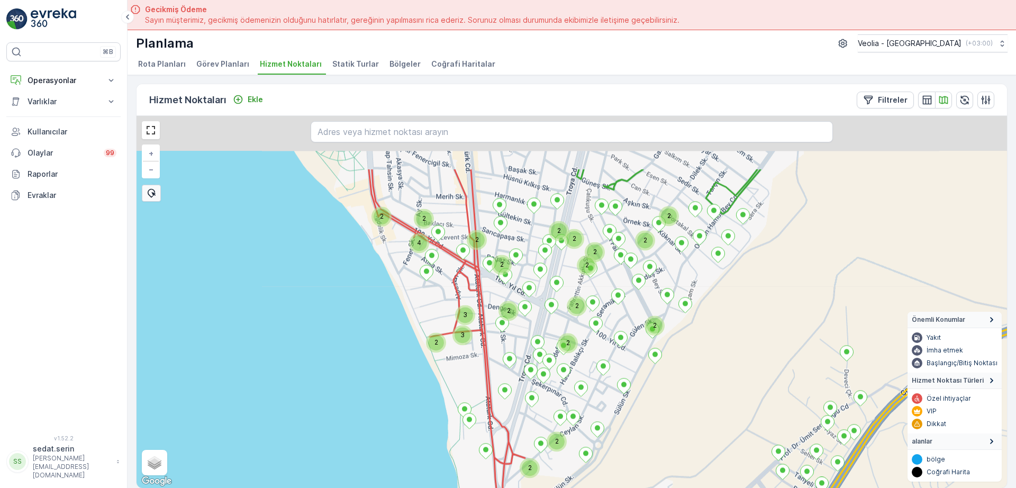
drag, startPoint x: 616, startPoint y: 301, endPoint x: 611, endPoint y: 293, distance: 10.0
click at [614, 367] on div "2 2 2 2 2 2 2 2 3 3 2 2 2 2 2 2 2 2 2 2 4 2 + − Uydu Yol haritası Arazi Karışık…" at bounding box center [572, 302] width 871 height 372
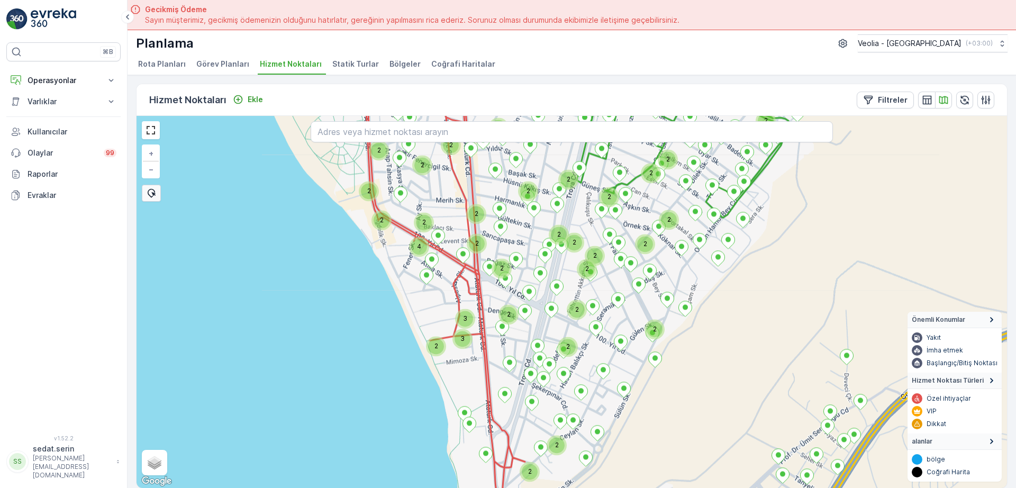
drag, startPoint x: 609, startPoint y: 288, endPoint x: 590, endPoint y: 306, distance: 26.6
click at [606, 352] on div "2 2 2 2 2 2 3 3 2 2 2 2 2 2 2 2 2 2 4 2 2 2 2 2 2 2 2 2 2 2 2 2 2nolu_10_3m + −…" at bounding box center [572, 302] width 871 height 372
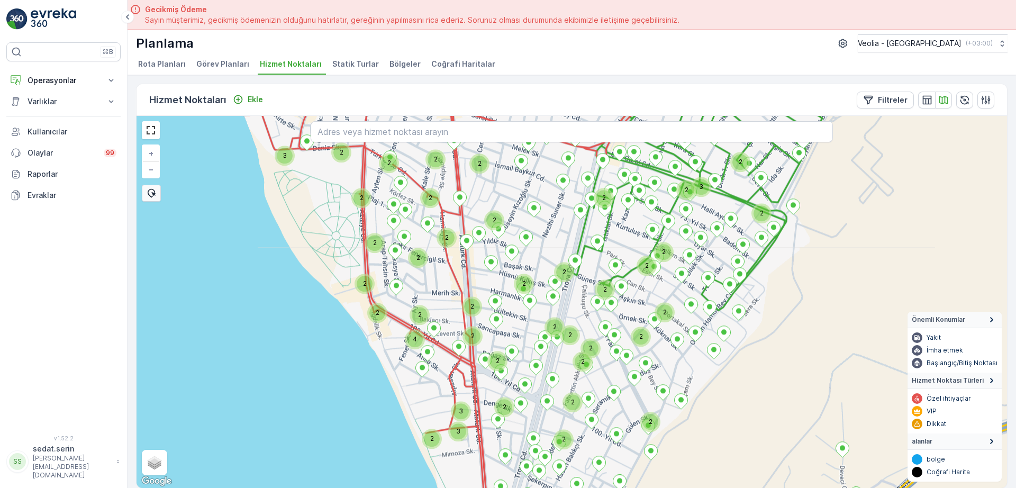
drag, startPoint x: 572, startPoint y: 267, endPoint x: 576, endPoint y: 324, distance: 57.4
click at [576, 324] on div "2 2 2 2 3 3 2 2 2 2 2 2 2 2 2 2 4 2 2 2 2 2 2 2 2 2 2 2 2 2 3 2 2 2 2 3 2 2 2 2…" at bounding box center [572, 302] width 871 height 372
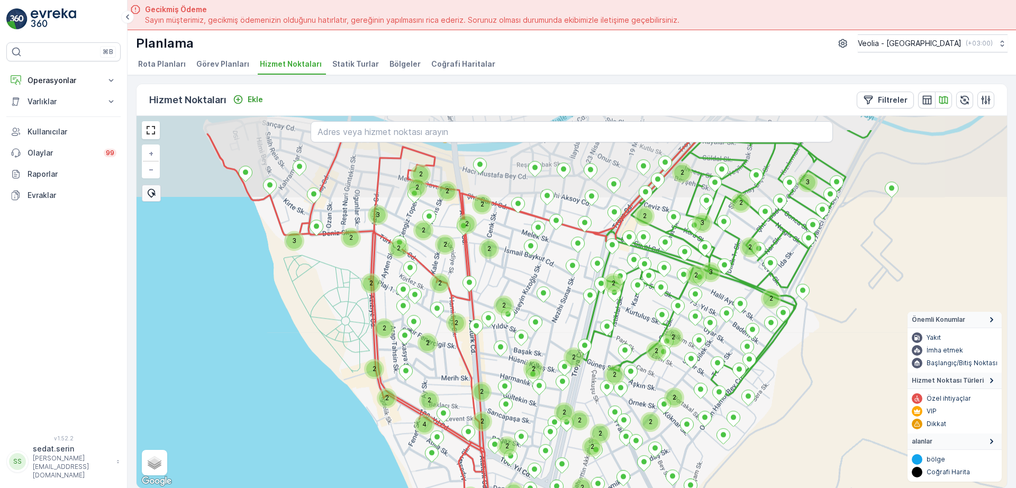
drag, startPoint x: 552, startPoint y: 230, endPoint x: 557, endPoint y: 290, distance: 60.6
click at [557, 290] on div "2 2 2 2 3 3 2 2 2 2 2 2 2 2 2 2 4 2 2 2 2 2 2 2 2 2 2 2 2 2 3 2 2 2 2 3 2 2 2 2…" at bounding box center [572, 302] width 871 height 372
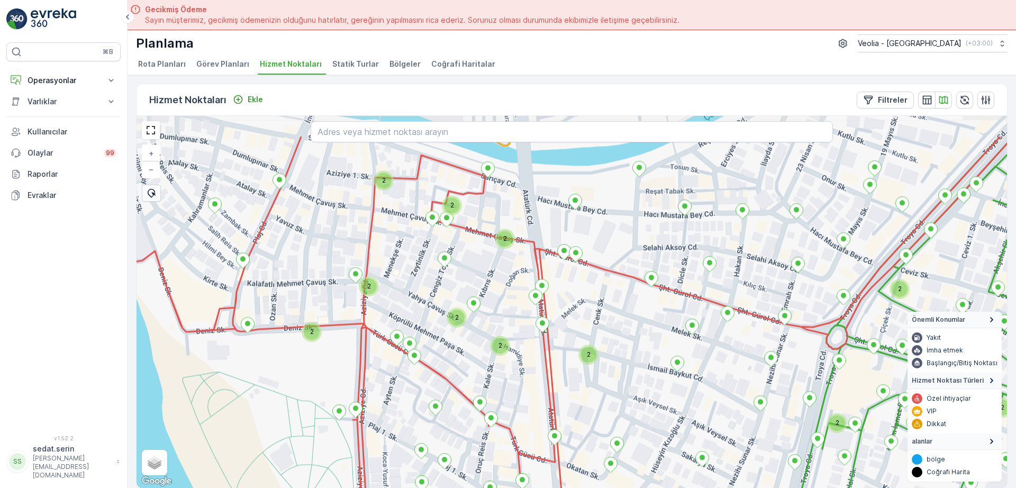
drag, startPoint x: 402, startPoint y: 194, endPoint x: 568, endPoint y: 244, distance: 173.0
click at [470, 254] on div "2 2 2 2 2 2 2 2 2 2 2 2 2 2 2 + − Uydu Yol haritası Arazi Karışık Leaflet Klavy…" at bounding box center [572, 302] width 871 height 372
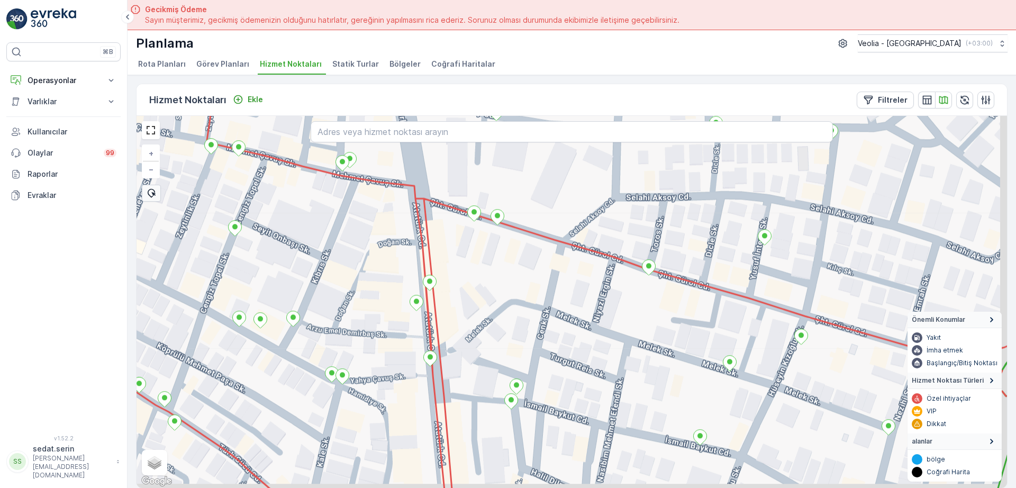
drag, startPoint x: 710, startPoint y: 332, endPoint x: 653, endPoint y: 297, distance: 67.0
click at [637, 303] on div "+ − Uydu Yol haritası Arazi Karışık Leaflet Klavye kısayolları Harita Verileri …" at bounding box center [572, 302] width 871 height 372
click at [660, 276] on div "+ − Uydu Yol haritası Arazi Karışık Leaflet Klavye kısayolları Harita Verileri …" at bounding box center [572, 302] width 871 height 372
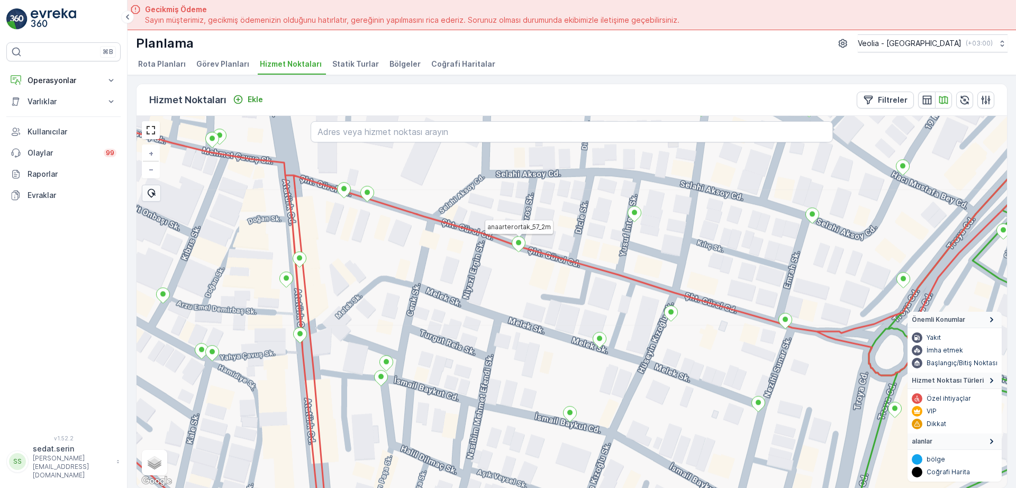
click at [520, 245] on icon at bounding box center [518, 244] width 13 height 15
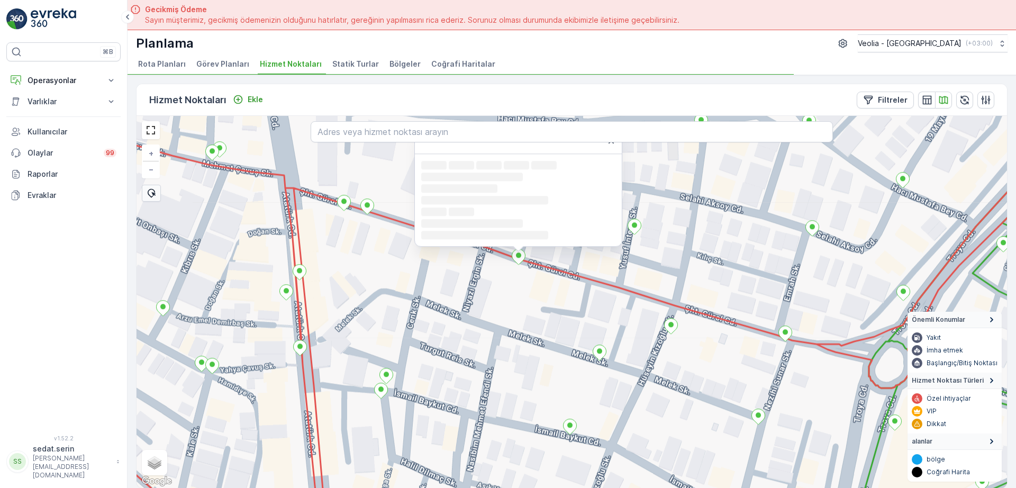
drag, startPoint x: 708, startPoint y: 203, endPoint x: 678, endPoint y: 296, distance: 98.6
click at [687, 302] on div "Loading... Loading... Loading... Loading... Loading... Loading... Loading... + …" at bounding box center [572, 302] width 871 height 372
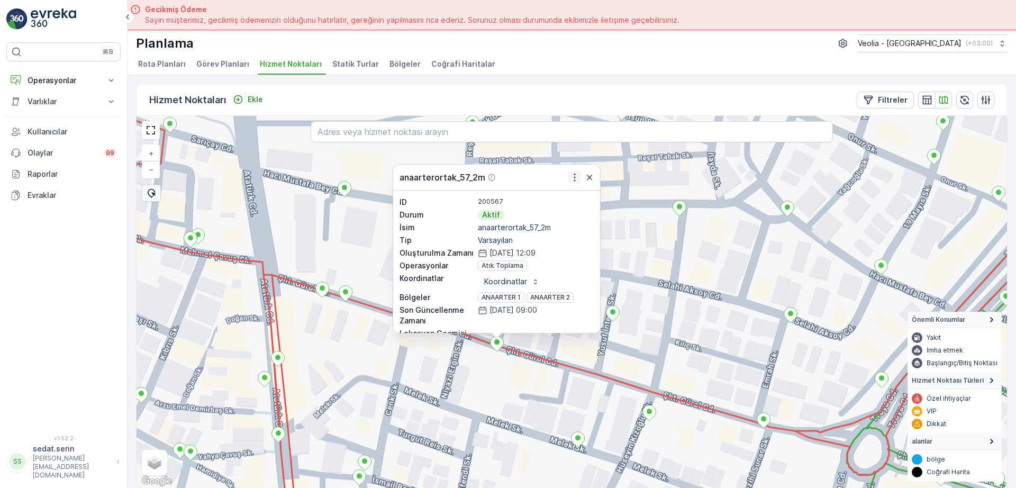
click at [575, 182] on button "button" at bounding box center [575, 177] width 13 height 13
click at [681, 351] on div "anaarterortak_57_2m ID 200567 Durum Aktif İsim anaarterortak_57_2m Tip Varsayıl…" at bounding box center [572, 302] width 871 height 372
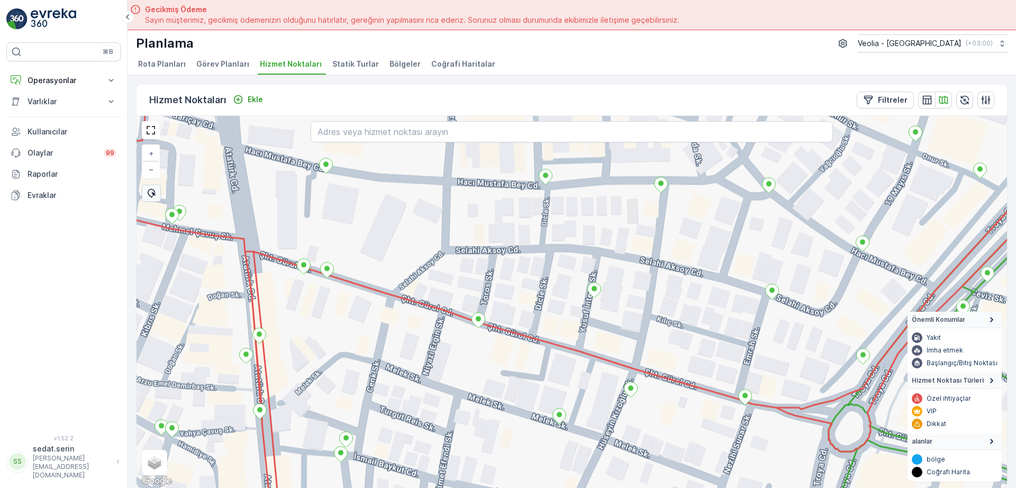
drag, startPoint x: 666, startPoint y: 401, endPoint x: 589, endPoint y: 296, distance: 130.2
click at [590, 298] on div "+ − Uydu Yol haritası Arazi Karışık Leaflet Klavye kısayolları Harita Verileri …" at bounding box center [572, 302] width 871 height 372
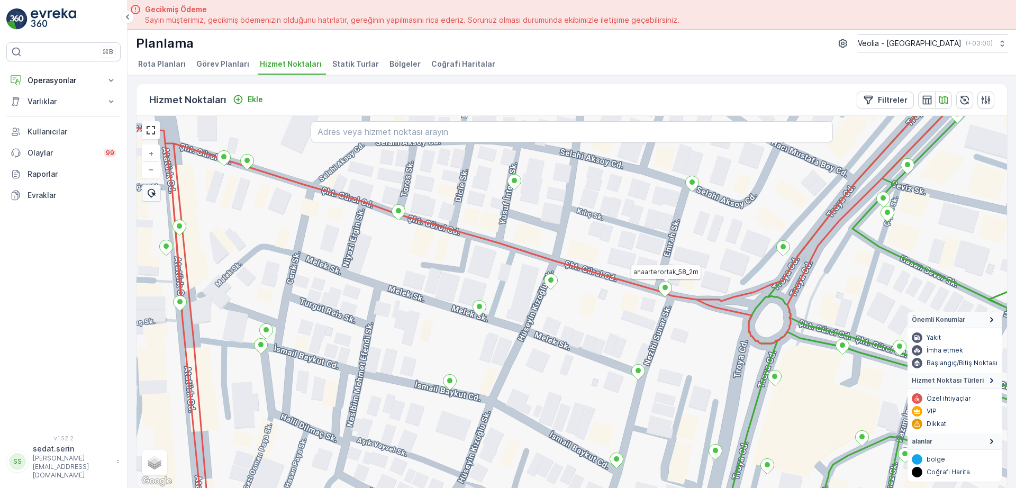
click at [661, 292] on icon at bounding box center [665, 289] width 13 height 15
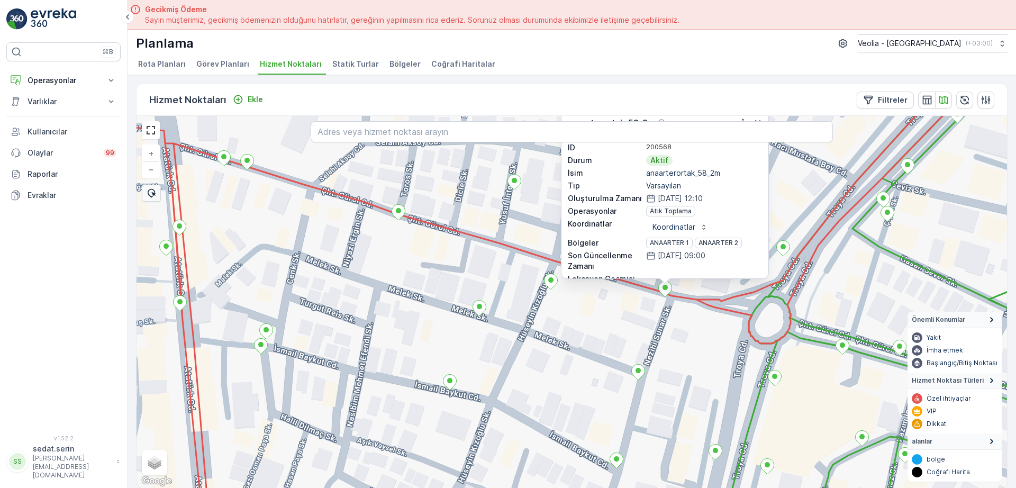
drag, startPoint x: 818, startPoint y: 175, endPoint x: 771, endPoint y: 200, distance: 53.7
click at [804, 227] on div "anaarterortak_58_2m ID 200568 Durum Aktif İsim anaarterortak_58_2m Tip Varsayıl…" at bounding box center [572, 302] width 871 height 372
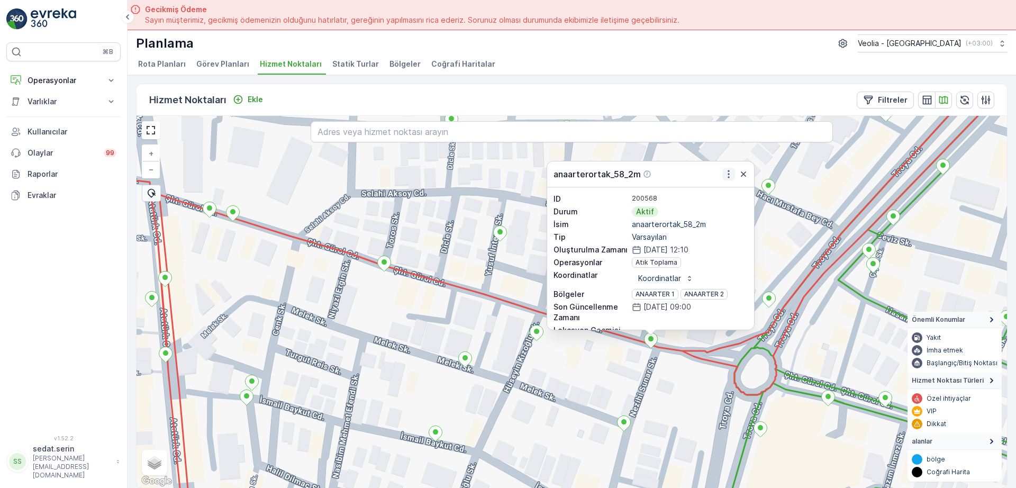
click at [727, 170] on icon "button" at bounding box center [729, 174] width 11 height 11
drag, startPoint x: 428, startPoint y: 304, endPoint x: 333, endPoint y: 263, distance: 103.4
click at [337, 265] on div "anaarterortak_58_2m ID 200568 Durum Aktif İsim anaarterortak_58_2m Tip Varsayıl…" at bounding box center [572, 302] width 871 height 372
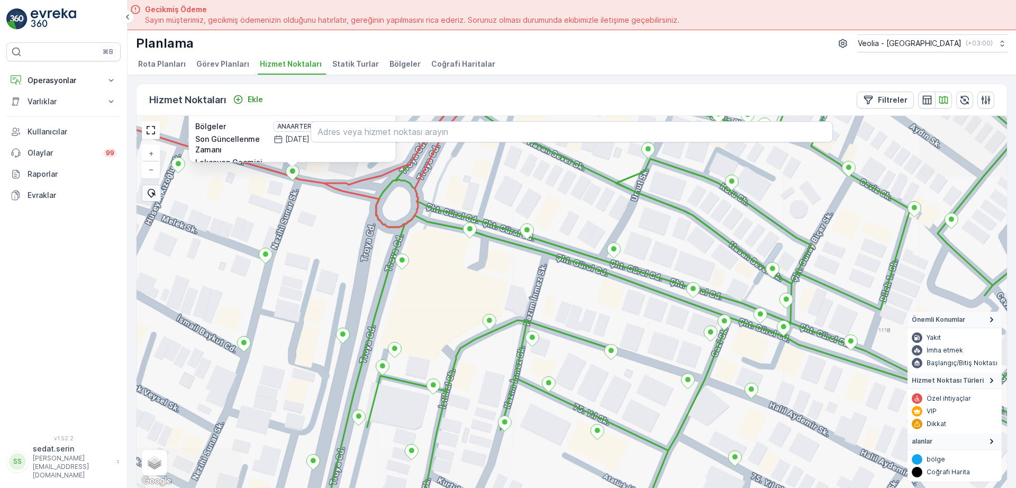
drag, startPoint x: 441, startPoint y: 295, endPoint x: 414, endPoint y: 288, distance: 27.9
click at [414, 288] on div "anaarterortak_58_2m ID 200568 Durum Aktif İsim anaarterortak_58_2m Tip Varsayıl…" at bounding box center [572, 302] width 871 height 372
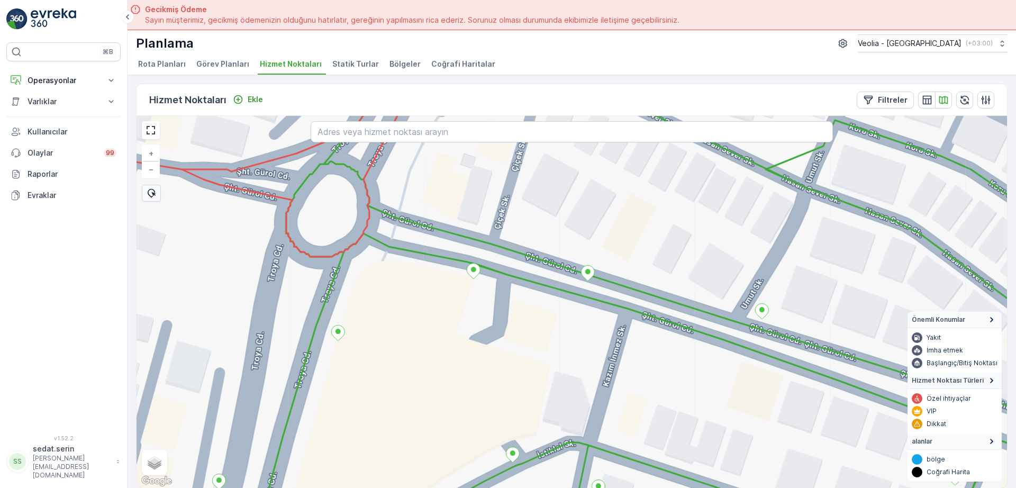
drag, startPoint x: 579, startPoint y: 201, endPoint x: 537, endPoint y: 246, distance: 60.7
click at [538, 233] on div "+ − Uydu Yol haritası Arazi Karışık Leaflet Klavye kısayolları Harita Verileri …" at bounding box center [572, 302] width 871 height 372
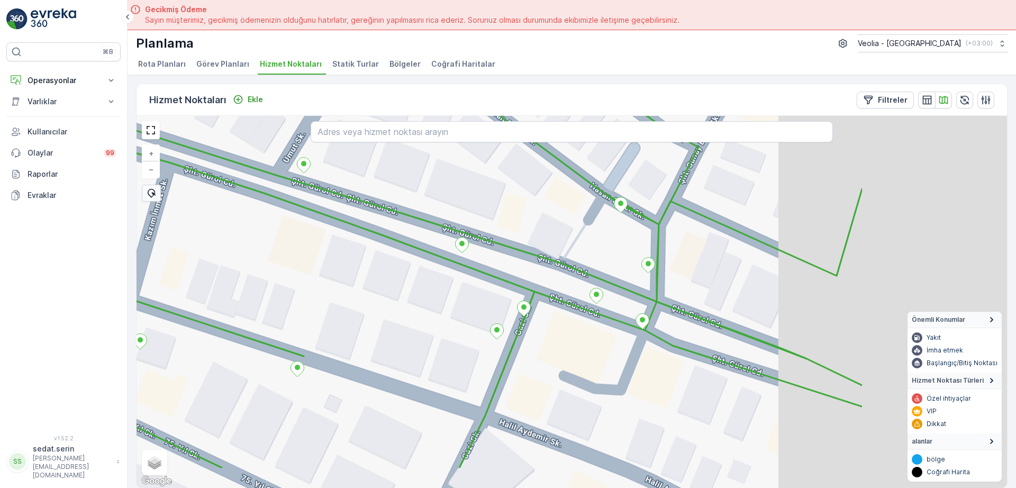
drag, startPoint x: 791, startPoint y: 356, endPoint x: 515, endPoint y: 292, distance: 283.1
click at [515, 292] on div "+ − Uydu Yol haritası Arazi Karışık Leaflet Klavye kısayolları Harita Verileri …" at bounding box center [572, 302] width 871 height 372
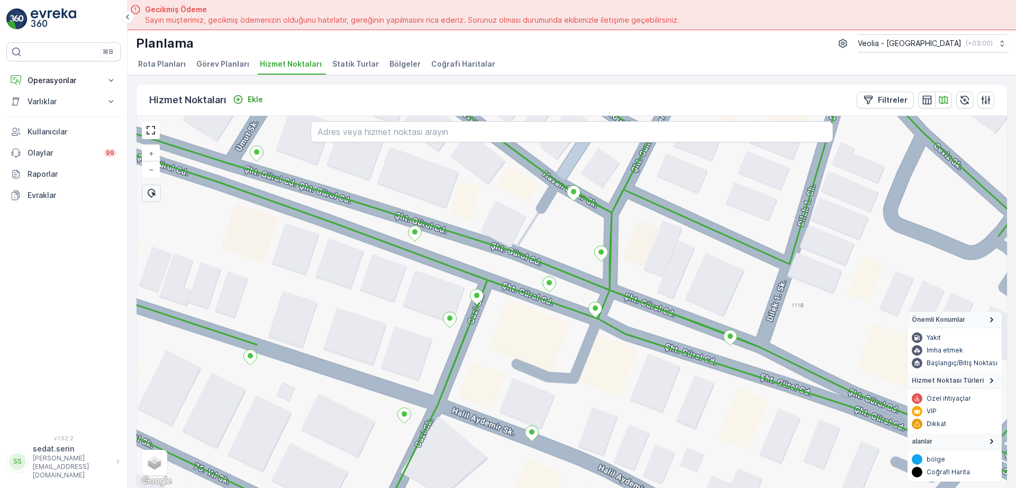
drag, startPoint x: 679, startPoint y: 378, endPoint x: 453, endPoint y: 264, distance: 253.1
click at [455, 265] on div "7 NOLU STATİK TUR + − Uydu Yol haritası Arazi Karışık Leaflet Klavye kısayollar…" at bounding box center [572, 302] width 871 height 372
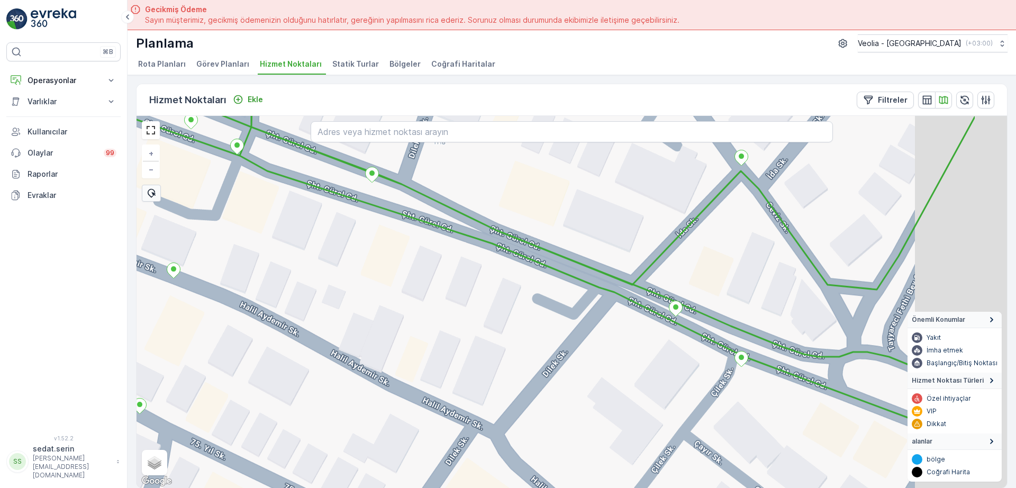
drag, startPoint x: 675, startPoint y: 355, endPoint x: 546, endPoint y: 300, distance: 139.9
click at [546, 300] on div "7 NOLU STATİK TUR + − Uydu Yol haritası Arazi Karışık Leaflet Klavye kısayollar…" at bounding box center [572, 302] width 871 height 372
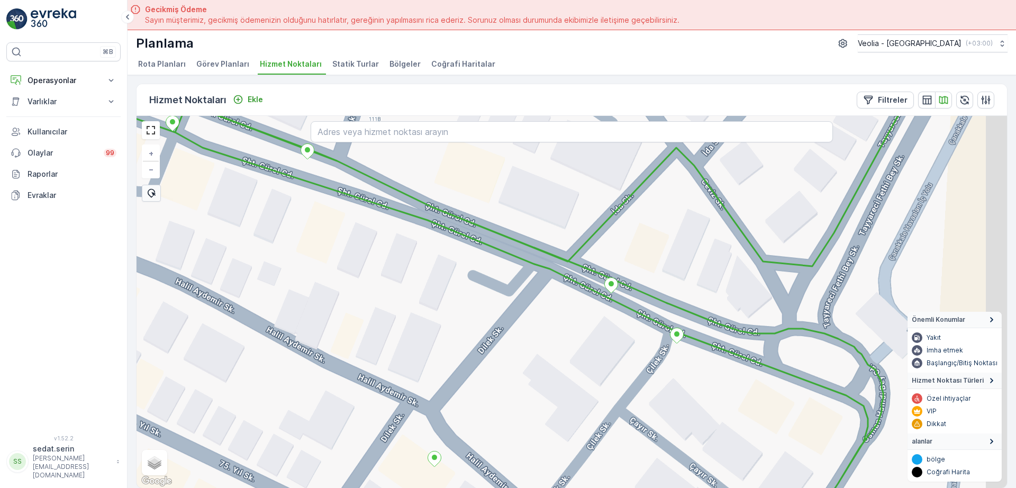
drag, startPoint x: 868, startPoint y: 425, endPoint x: 833, endPoint y: 419, distance: 35.4
click at [789, 402] on div "+ − Uydu Yol haritası Arazi Karışık Leaflet Klavye kısayolları Harita Verileri …" at bounding box center [572, 302] width 871 height 372
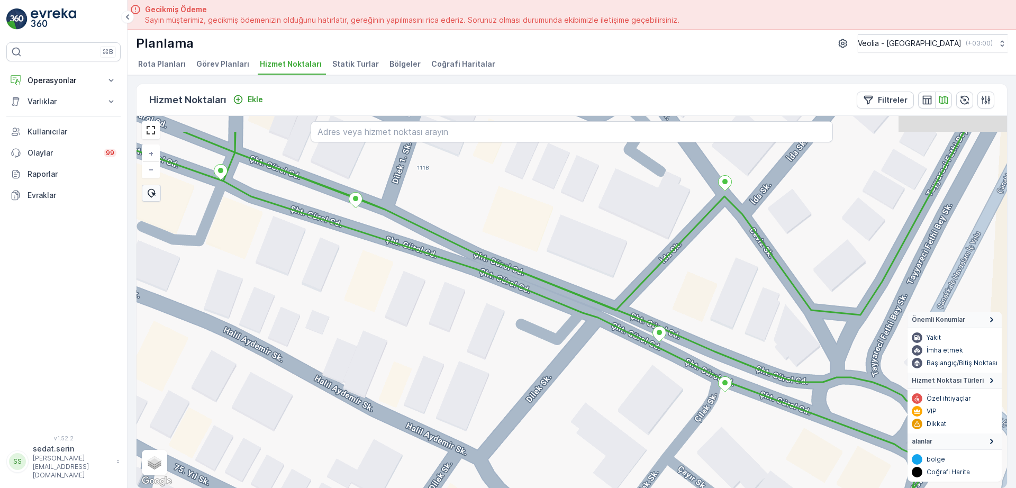
drag, startPoint x: 525, startPoint y: 261, endPoint x: 597, endPoint y: 309, distance: 86.0
click at [605, 317] on div "+ − Uydu Yol haritası Arazi Karışık Leaflet Klavye kısayolları Harita Verileri …" at bounding box center [572, 302] width 871 height 372
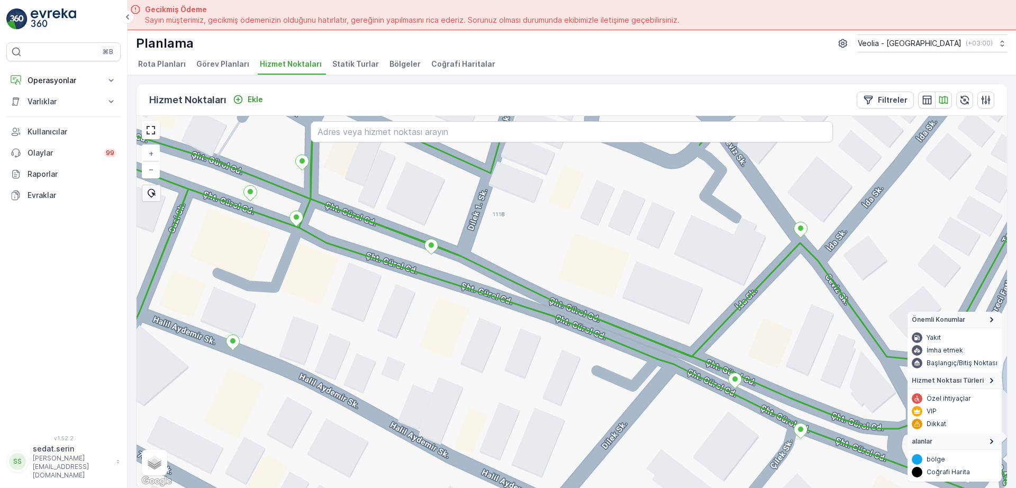
drag, startPoint x: 510, startPoint y: 287, endPoint x: 491, endPoint y: 285, distance: 19.7
click at [519, 293] on div "7 NOLU STATİK TUR + − Uydu Yol haritası Arazi Karışık Leaflet Klavye kısayollar…" at bounding box center [572, 302] width 871 height 372
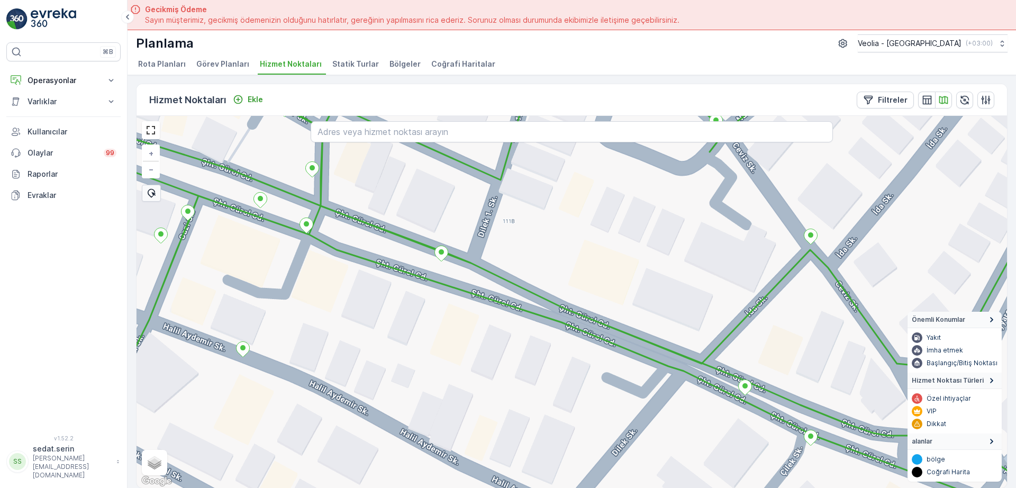
drag, startPoint x: 468, startPoint y: 245, endPoint x: 468, endPoint y: 250, distance: 5.8
click at [468, 250] on div "7 NOLU STATİK TUR + − Uydu Yol haritası Arazi Karışık Leaflet Klavye kısayollar…" at bounding box center [572, 302] width 871 height 372
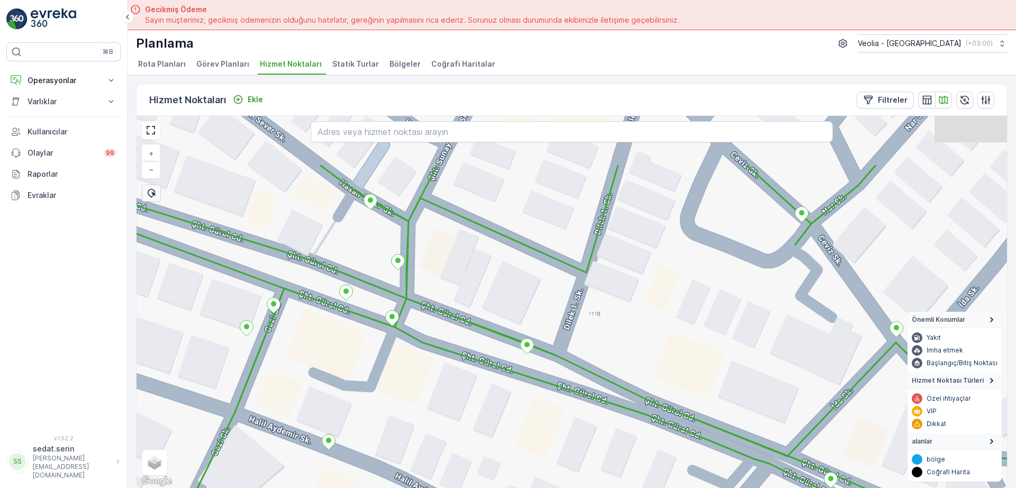
drag, startPoint x: 341, startPoint y: 250, endPoint x: 444, endPoint y: 345, distance: 139.3
click at [441, 351] on div "+ − Uydu Yol haritası Arazi Karışık Leaflet Klavye kısayolları Harita Verileri …" at bounding box center [572, 302] width 871 height 372
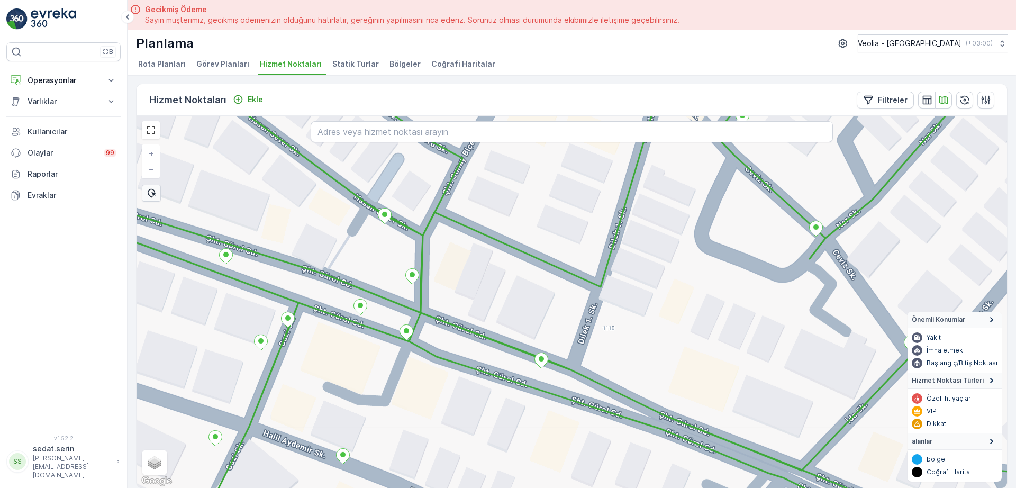
drag, startPoint x: 390, startPoint y: 297, endPoint x: 409, endPoint y: 303, distance: 19.8
click at [401, 300] on div "+ − Uydu Yol haritası Arazi Karışık Leaflet Klavye kısayolları Harita Verileri …" at bounding box center [572, 302] width 871 height 372
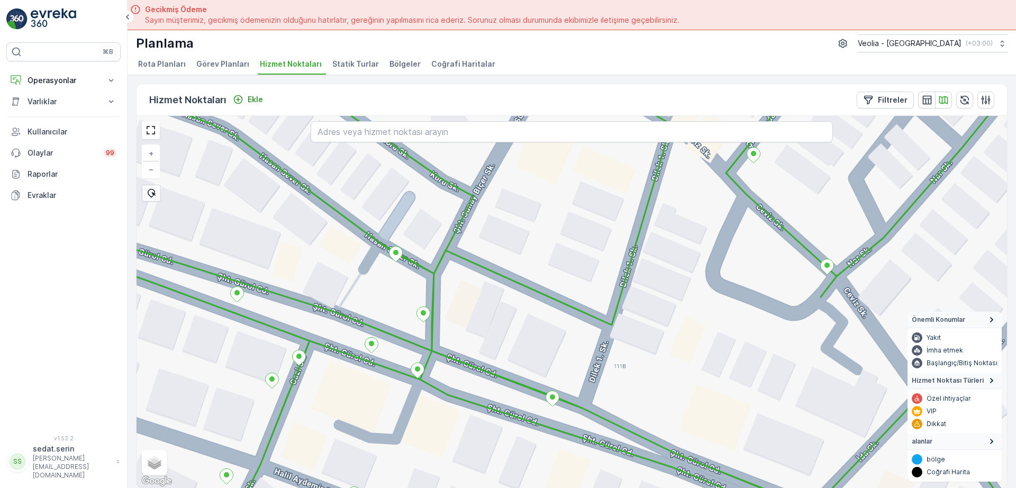
drag, startPoint x: 464, startPoint y: 291, endPoint x: 461, endPoint y: 326, distance: 35.0
click at [461, 326] on div "+ − Uydu Yol haritası Arazi Karışık Leaflet Klavye kısayolları Harita Verileri …" at bounding box center [572, 302] width 871 height 372
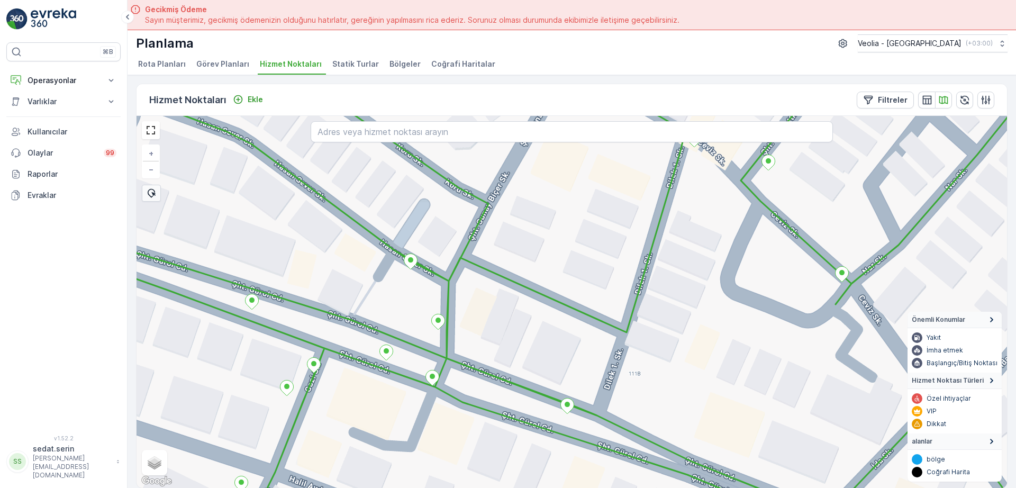
drag, startPoint x: 375, startPoint y: 321, endPoint x: 395, endPoint y: 331, distance: 22.3
click at [395, 330] on div "+ − Uydu Yol haritası Arazi Karışık Leaflet Klavye kısayolları Harita Verileri …" at bounding box center [572, 302] width 871 height 372
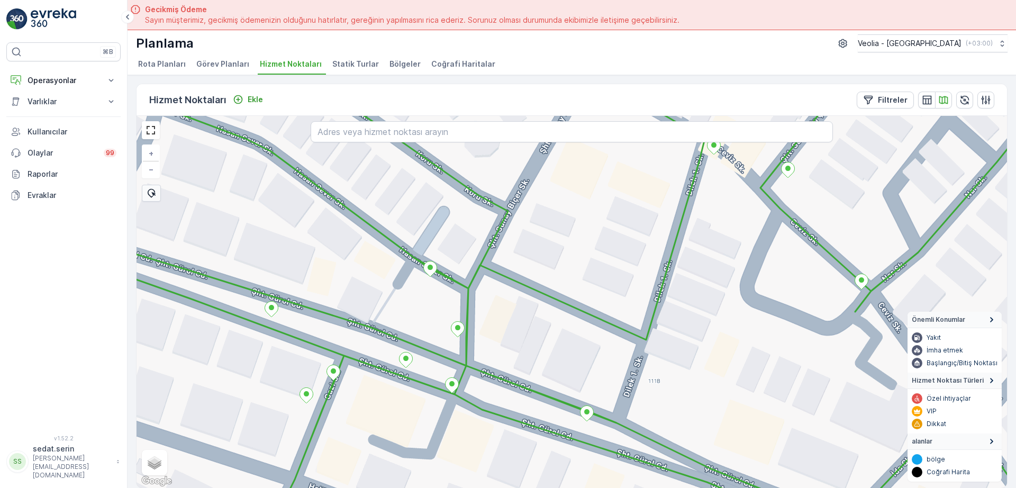
drag, startPoint x: 338, startPoint y: 305, endPoint x: 396, endPoint y: 326, distance: 61.8
click at [396, 326] on div "+ − Uydu Yol haritası Arazi Karışık Leaflet Klavye kısayolları Harita Verileri …" at bounding box center [572, 302] width 871 height 372
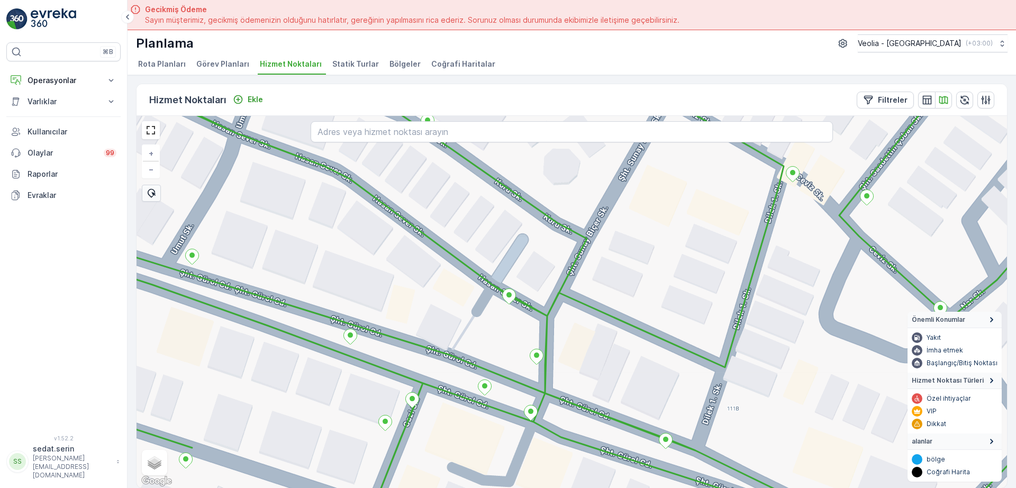
drag, startPoint x: 383, startPoint y: 327, endPoint x: 411, endPoint y: 338, distance: 30.0
click at [411, 338] on div "+ − Uydu Yol haritası Arazi Karışık Leaflet Klavye kısayolları Harita Verileri …" at bounding box center [572, 302] width 871 height 372
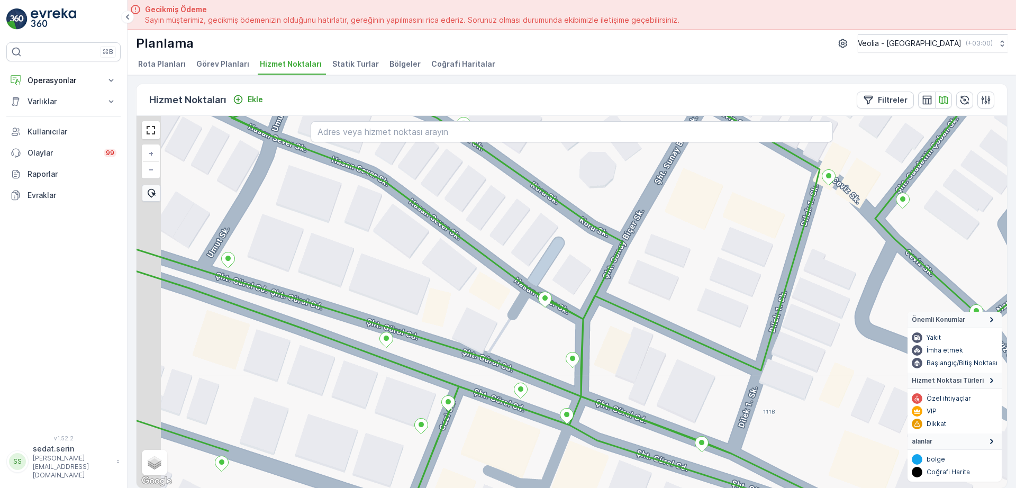
drag, startPoint x: 330, startPoint y: 318, endPoint x: 425, endPoint y: 315, distance: 94.8
click at [425, 315] on div "7 NOLU STATİK TUR + − Uydu Yol haritası Arazi Karışık Leaflet Klavye kısayollar…" at bounding box center [572, 302] width 871 height 372
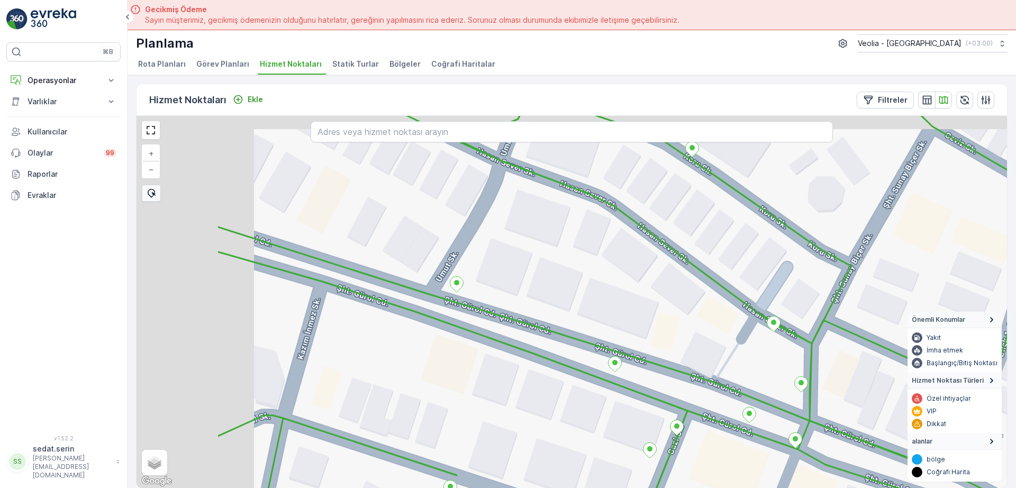
drag, startPoint x: 398, startPoint y: 285, endPoint x: 409, endPoint y: 276, distance: 13.6
click at [445, 285] on div "7 NOLU STATİK TUR 7nolu_45_1m + − Uydu Yol haritası Arazi Karışık Leaflet Klavy…" at bounding box center [572, 302] width 871 height 372
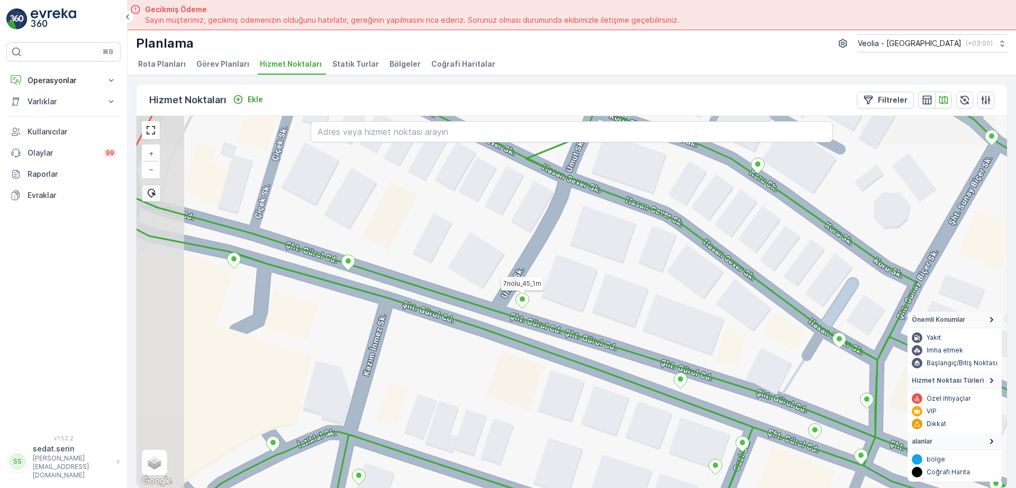
drag, startPoint x: 316, startPoint y: 264, endPoint x: 371, endPoint y: 275, distance: 55.8
click at [395, 284] on div "7nolu_45_1m + − Uydu Yol haritası Arazi Karışık Leaflet Klavye kısayolları Hari…" at bounding box center [572, 302] width 871 height 372
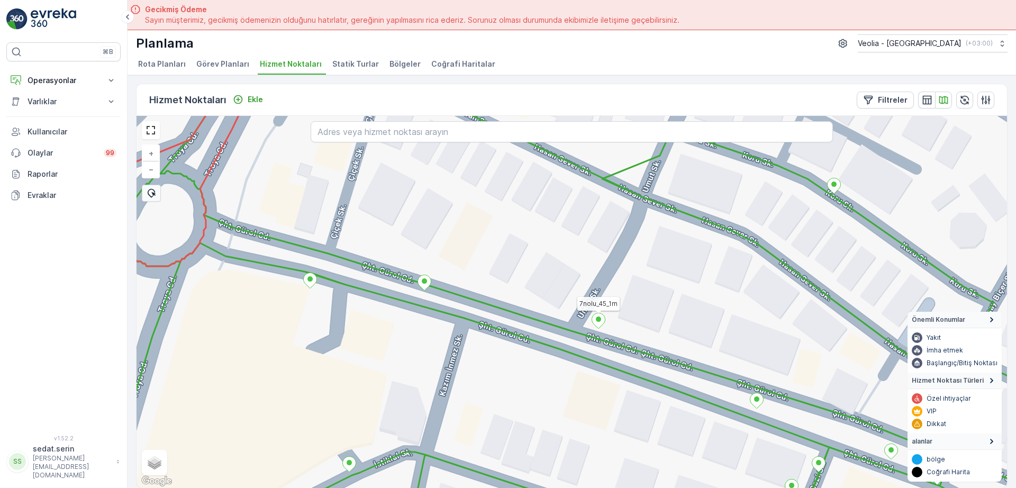
drag, startPoint x: 308, startPoint y: 261, endPoint x: 366, endPoint y: 279, distance: 60.9
click at [366, 279] on div "7nolu_45_1m + − Uydu Yol haritası Arazi Karışık Leaflet Klavye kısayolları Hari…" at bounding box center [572, 302] width 871 height 372
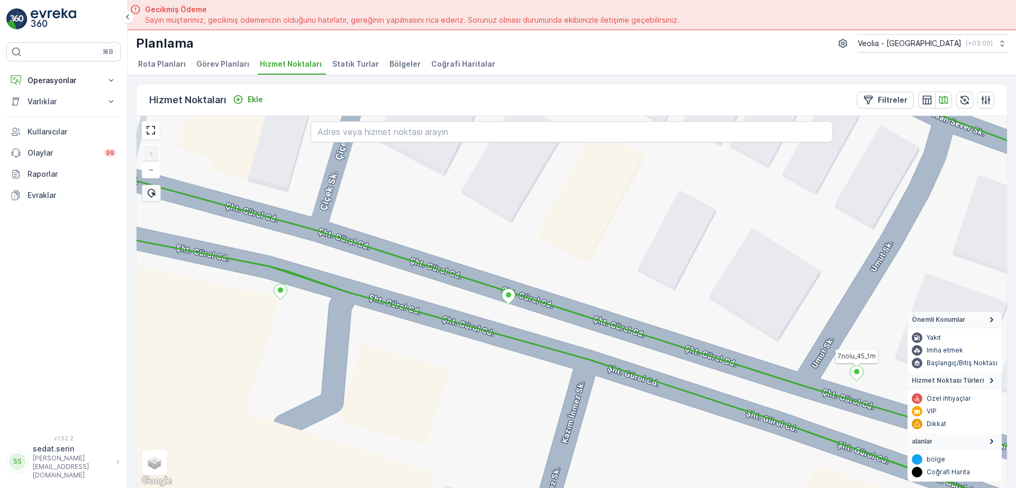
drag, startPoint x: 338, startPoint y: 281, endPoint x: 630, endPoint y: 218, distance: 299.4
click at [630, 218] on div "7nolu_45_1m + − Uydu Yol haritası Arazi Karışık Leaflet Klavye kısayolları Hari…" at bounding box center [572, 302] width 871 height 372
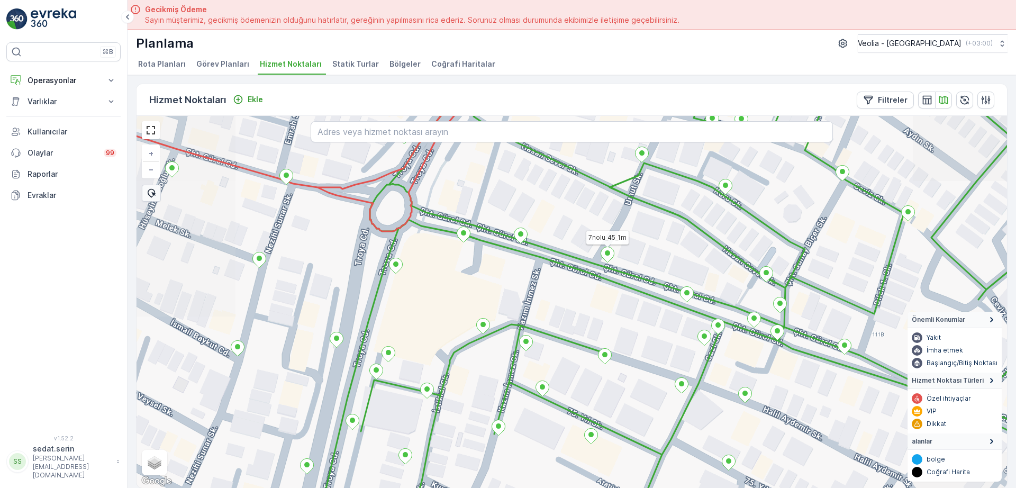
drag, startPoint x: 701, startPoint y: 323, endPoint x: 540, endPoint y: 290, distance: 164.9
click at [533, 288] on div "7nolu_45_1m + − Uydu Yol haritası Arazi Karışık Leaflet Klavye kısayolları Hari…" at bounding box center [572, 302] width 871 height 372
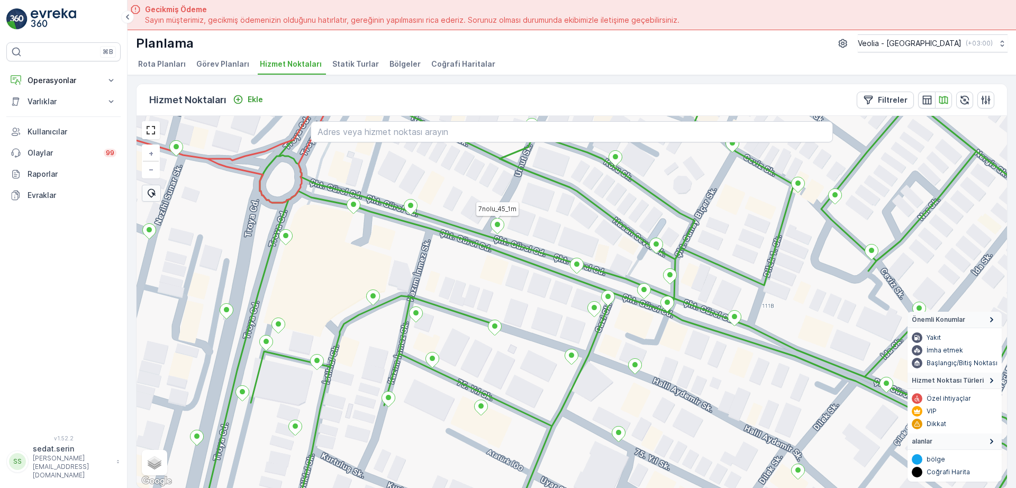
drag, startPoint x: 736, startPoint y: 342, endPoint x: 652, endPoint y: 309, distance: 90.5
click at [652, 309] on div "7nolu_45_1m + − Uydu Yol haritası Arazi Karışık Leaflet Klavye kısayolları Hari…" at bounding box center [572, 302] width 871 height 372
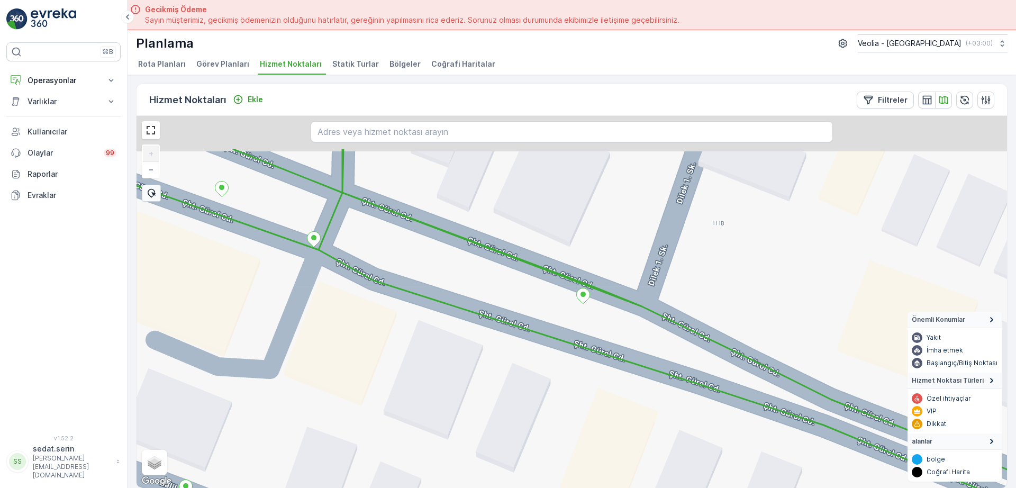
drag, startPoint x: 695, startPoint y: 256, endPoint x: 687, endPoint y: 322, distance: 66.7
click at [689, 332] on div "7 NOLU STATİK TUR + − Uydu Yol haritası Arazi Karışık Leaflet Klavye kısayollar…" at bounding box center [572, 302] width 871 height 372
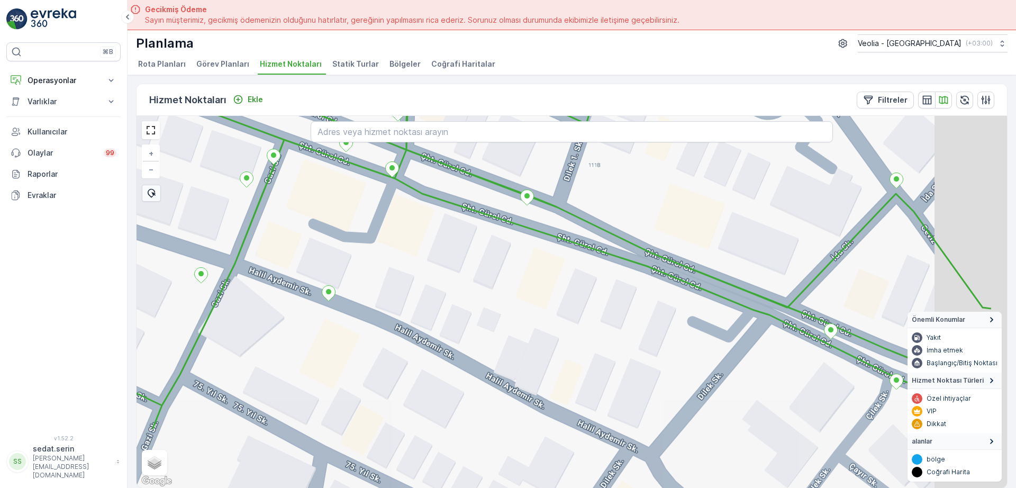
drag, startPoint x: 719, startPoint y: 371, endPoint x: 615, endPoint y: 274, distance: 143.1
click at [615, 275] on div "7 NOLU STATİK TUR + − Uydu Yol haritası Arazi Karışık Leaflet Klavye kısayollar…" at bounding box center [572, 302] width 871 height 372
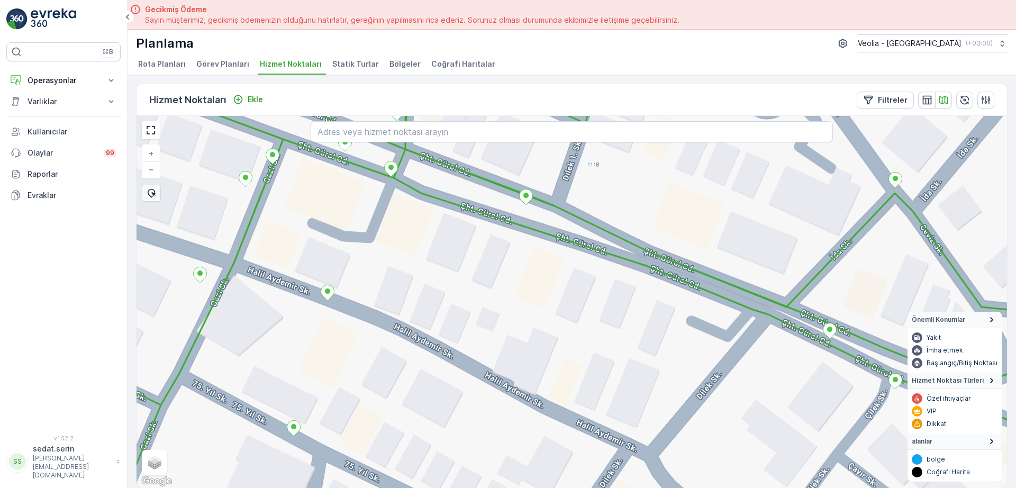
drag, startPoint x: 659, startPoint y: 348, endPoint x: 598, endPoint y: 258, distance: 108.2
click at [597, 260] on div "7 NOLU STATİK TUR + − Uydu Yol haritası Arazi Karışık Leaflet Klavye kısayollar…" at bounding box center [572, 302] width 871 height 372
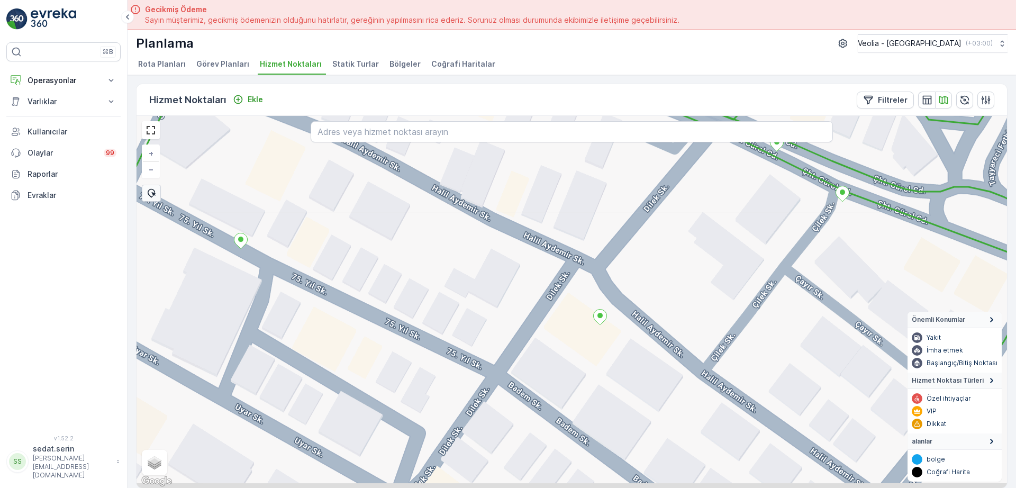
drag, startPoint x: 558, startPoint y: 315, endPoint x: 576, endPoint y: 254, distance: 64.5
click at [576, 254] on div "7 NOLU STATİK TUR + − Uydu Yol haritası Arazi Karışık Leaflet Klavye kısayollar…" at bounding box center [572, 302] width 871 height 372
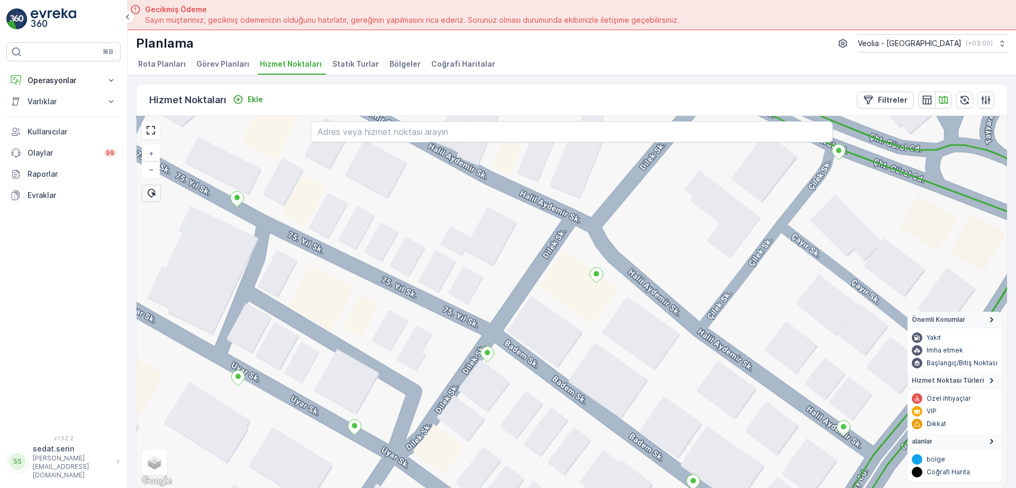
drag, startPoint x: 450, startPoint y: 396, endPoint x: 411, endPoint y: 440, distance: 58.9
click at [425, 417] on div "7 NOLU STATİK TUR + − Uydu Yol haritası Arazi Karışık Leaflet Klavye kısayollar…" at bounding box center [572, 302] width 871 height 372
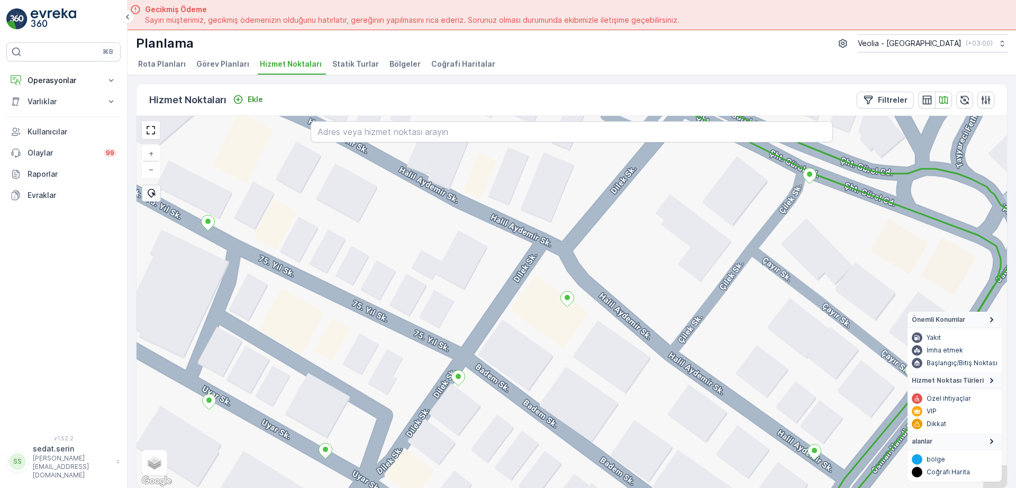
drag, startPoint x: 412, startPoint y: 435, endPoint x: 485, endPoint y: 347, distance: 113.9
click at [480, 353] on div "7 NOLU STATİK TUR + − Uydu Yol haritası Arazi Karışık Leaflet Klavye kısayollar…" at bounding box center [572, 302] width 871 height 372
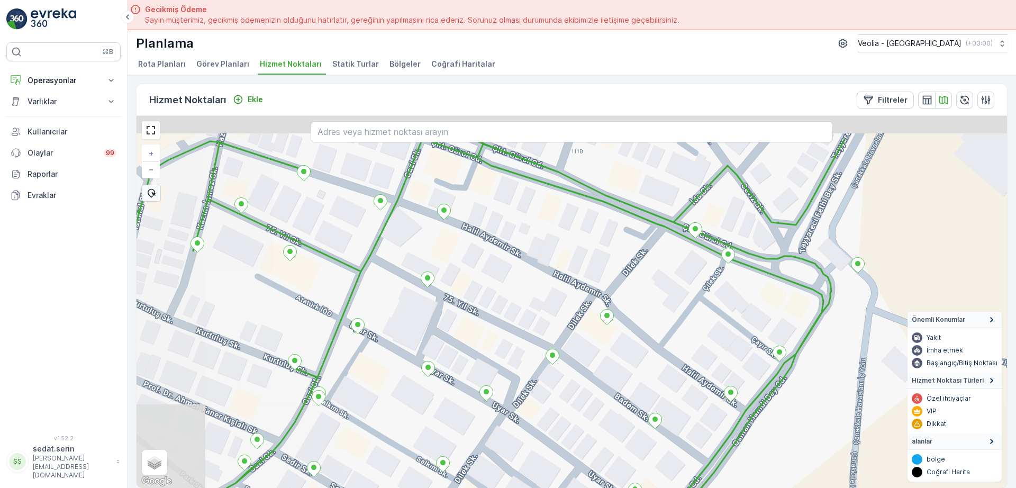
drag, startPoint x: 546, startPoint y: 296, endPoint x: 575, endPoint y: 352, distance: 63.0
click at [581, 365] on div "7 NOLU STATİK TUR + − Uydu Yol haritası Arazi Karışık Leaflet Klavye kısayollar…" at bounding box center [572, 302] width 871 height 372
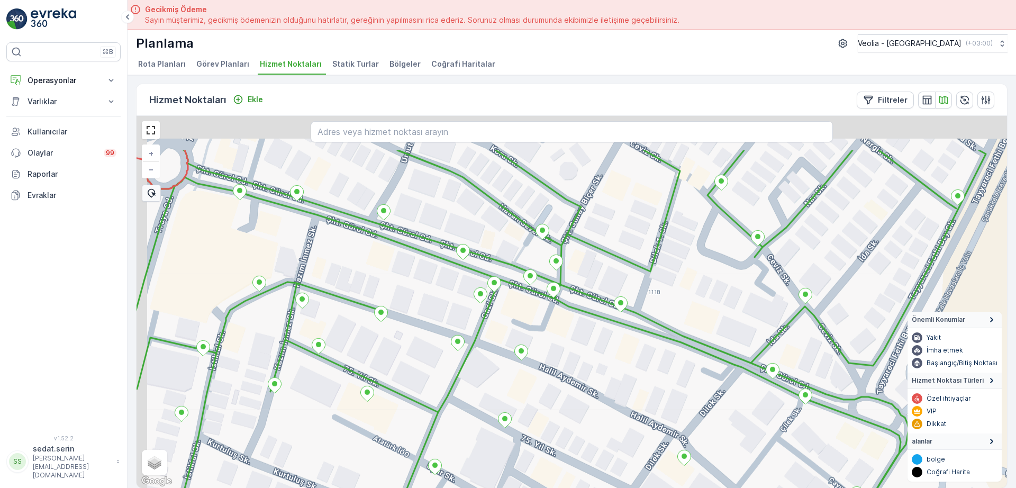
drag, startPoint x: 540, startPoint y: 302, endPoint x: 499, endPoint y: 304, distance: 41.3
click at [587, 377] on div "7 NOLU STATİK TUR + − Uydu Yol haritası Arazi Karışık Leaflet Klavye kısayollar…" at bounding box center [572, 302] width 871 height 372
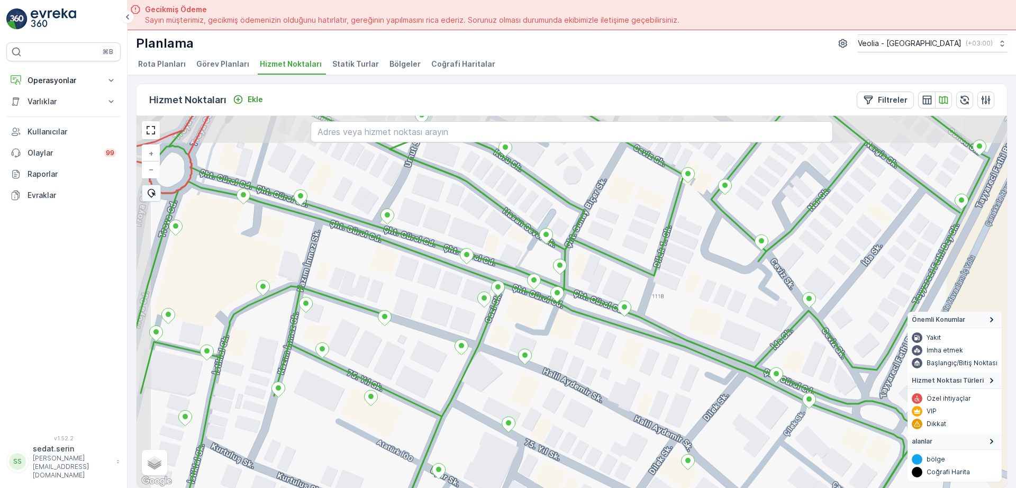
drag, startPoint x: 508, startPoint y: 320, endPoint x: 573, endPoint y: 354, distance: 73.6
click at [491, 307] on icon at bounding box center [484, 299] width 13 height 15
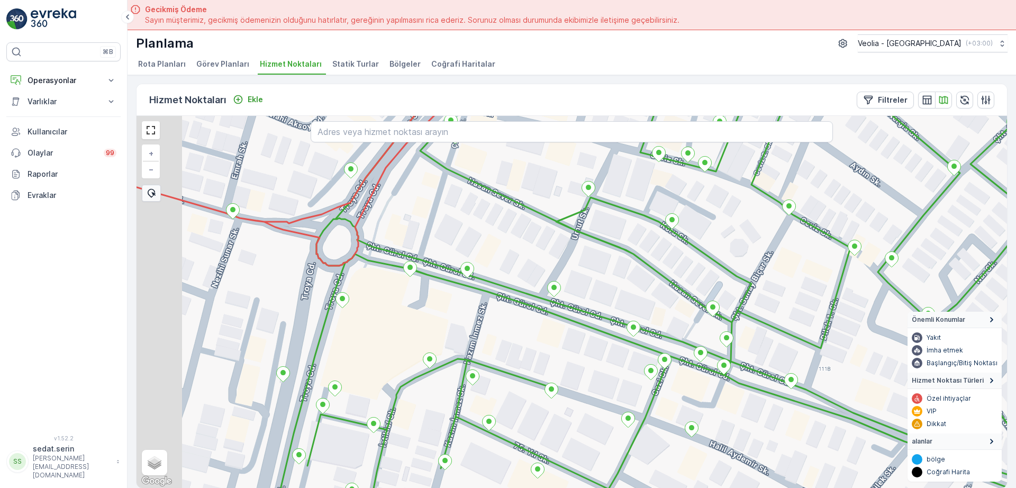
drag, startPoint x: 432, startPoint y: 263, endPoint x: 592, endPoint y: 240, distance: 161.9
click at [576, 249] on icon at bounding box center [718, 315] width 898 height 447
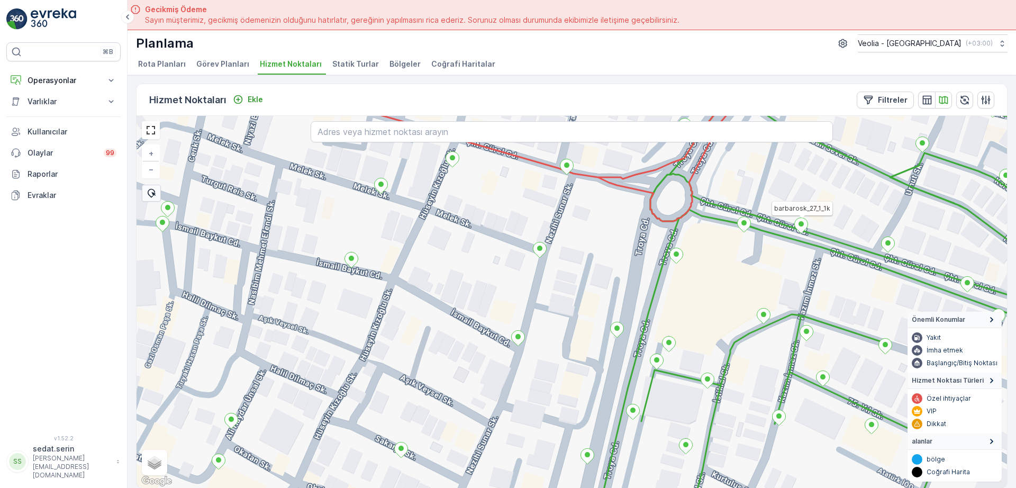
click at [494, 233] on div "7 NOLU STATİK TUR barbarosk_27_1_1k + − Uydu Yol haritası Arazi Karışık Leaflet…" at bounding box center [572, 302] width 871 height 372
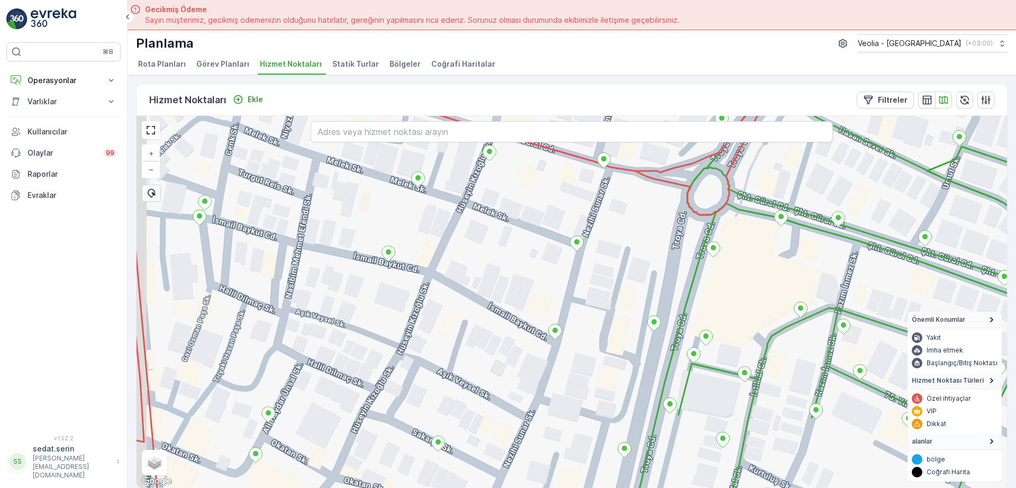
drag, startPoint x: 445, startPoint y: 248, endPoint x: 522, endPoint y: 222, distance: 81.7
click at [524, 224] on div "+ − Uydu Yol haritası Arazi Karışık Leaflet Klavye kısayolları Harita Verileri …" at bounding box center [572, 302] width 871 height 372
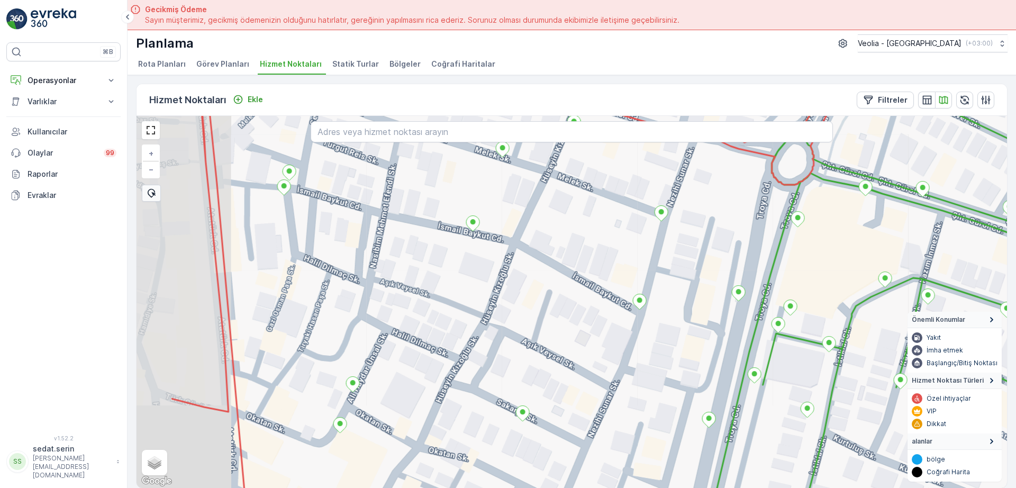
drag, startPoint x: 450, startPoint y: 230, endPoint x: 516, endPoint y: 254, distance: 69.5
click at [515, 254] on div "+ − Uydu Yol haritası Arazi Karışık Leaflet Klavye kısayolları Harita Verileri …" at bounding box center [572, 302] width 871 height 372
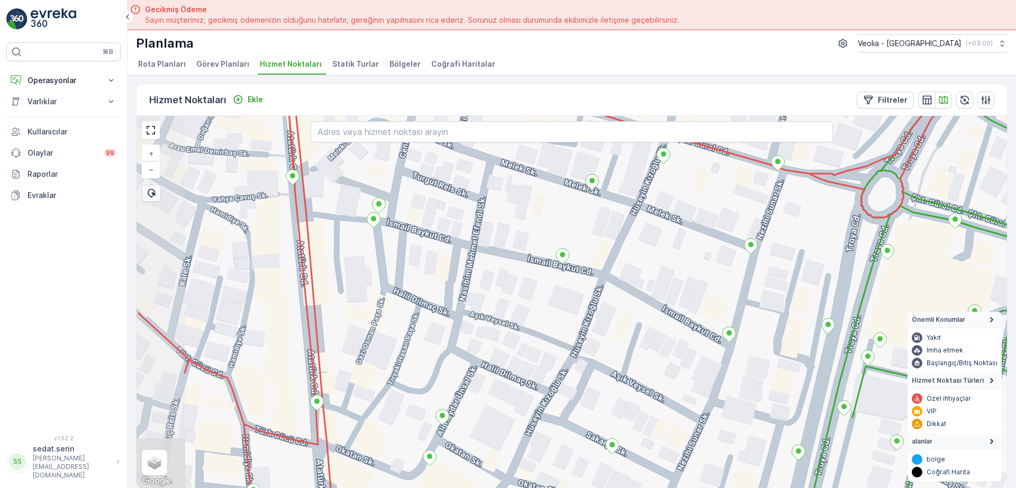
drag, startPoint x: 468, startPoint y: 232, endPoint x: 502, endPoint y: 277, distance: 56.7
click at [502, 277] on div "+ − Uydu Yol haritası Arazi Karışık Leaflet Klavye kısayolları Harita Verileri …" at bounding box center [572, 302] width 871 height 372
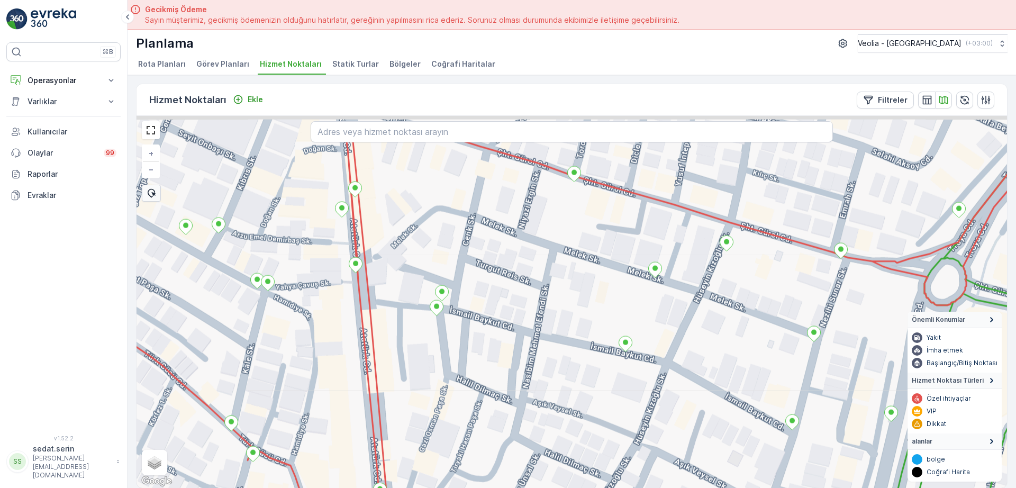
drag, startPoint x: 477, startPoint y: 251, endPoint x: 509, endPoint y: 296, distance: 55.4
click at [509, 296] on div "+ − Uydu Yol haritası Arazi Karışık Leaflet Klavye kısayolları Harita Verileri …" at bounding box center [572, 302] width 871 height 372
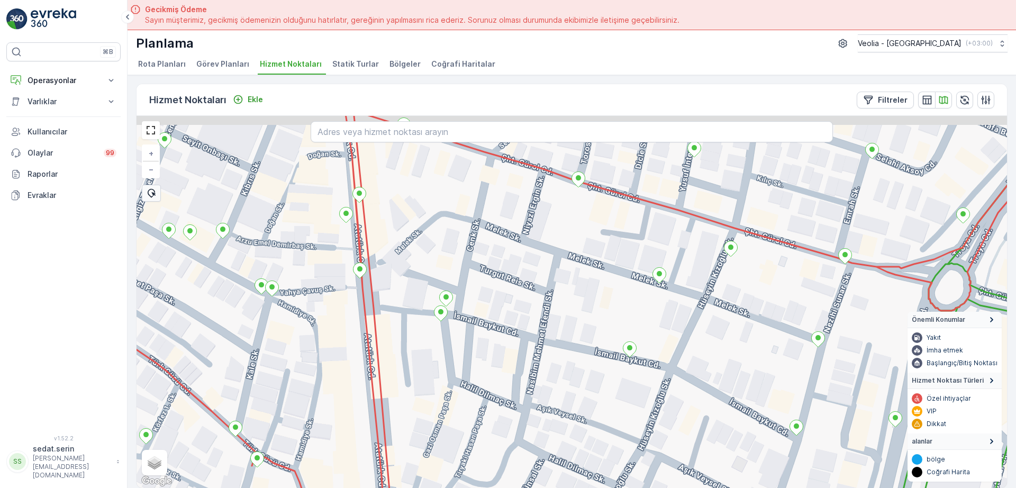
click at [504, 278] on div "+ − Uydu Yol haritası Arazi Karışık Leaflet Klavye kısayolları Harita Verileri …" at bounding box center [572, 302] width 871 height 372
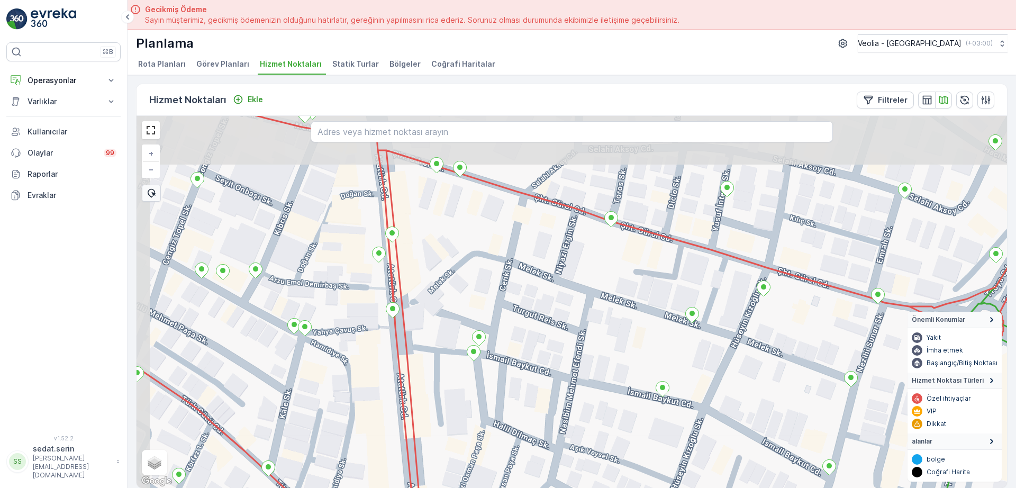
drag, startPoint x: 447, startPoint y: 218, endPoint x: 481, endPoint y: 275, distance: 66.6
click at [483, 277] on div "+ − Uydu Yol haritası Arazi Karışık Leaflet Klavye kısayolları Harita Verileri …" at bounding box center [572, 302] width 871 height 372
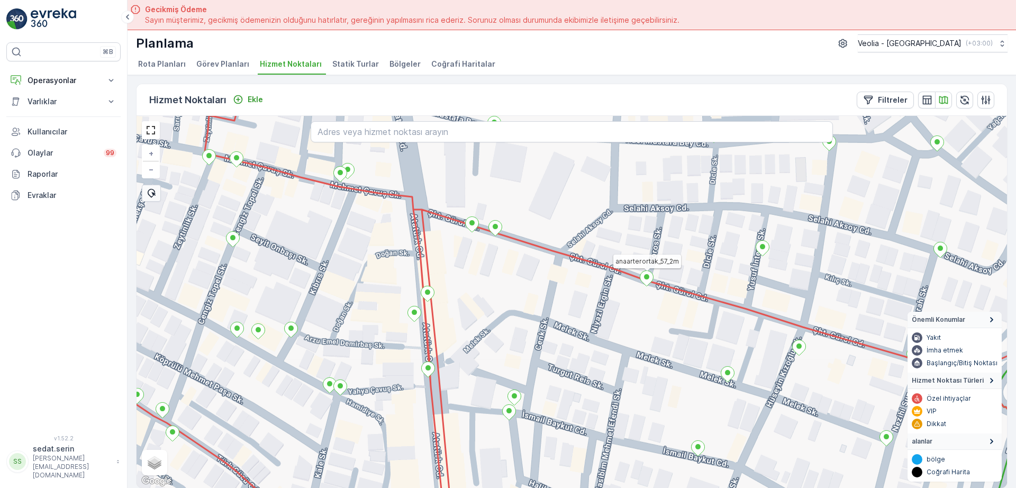
click at [650, 282] on icon at bounding box center [647, 277] width 13 height 15
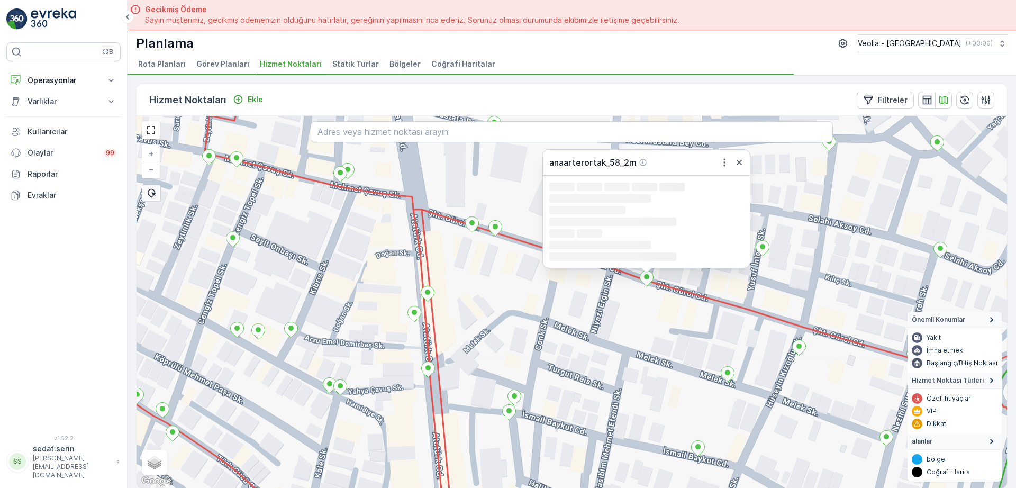
drag, startPoint x: 655, startPoint y: 325, endPoint x: 599, endPoint y: 381, distance: 79.4
click at [592, 387] on div "anaarterortak_58_2m Loading... Loading... Loading... Loading... Loading... Load…" at bounding box center [572, 302] width 871 height 372
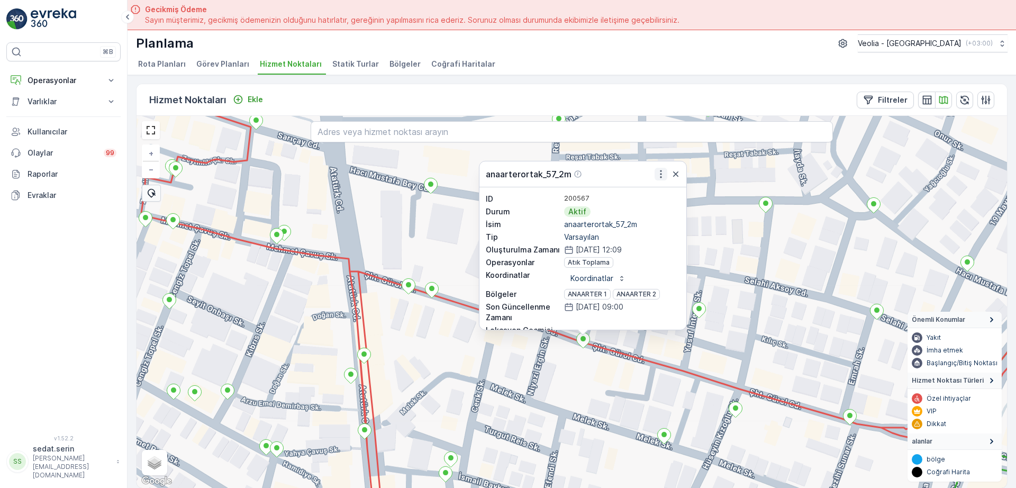
click at [662, 175] on icon "button" at bounding box center [661, 174] width 11 height 11
click at [573, 399] on div "anaarterortak_57_2m ID 200567 Durum Aktif İsim anaarterortak_57_2m Tip Varsayıl…" at bounding box center [572, 302] width 871 height 372
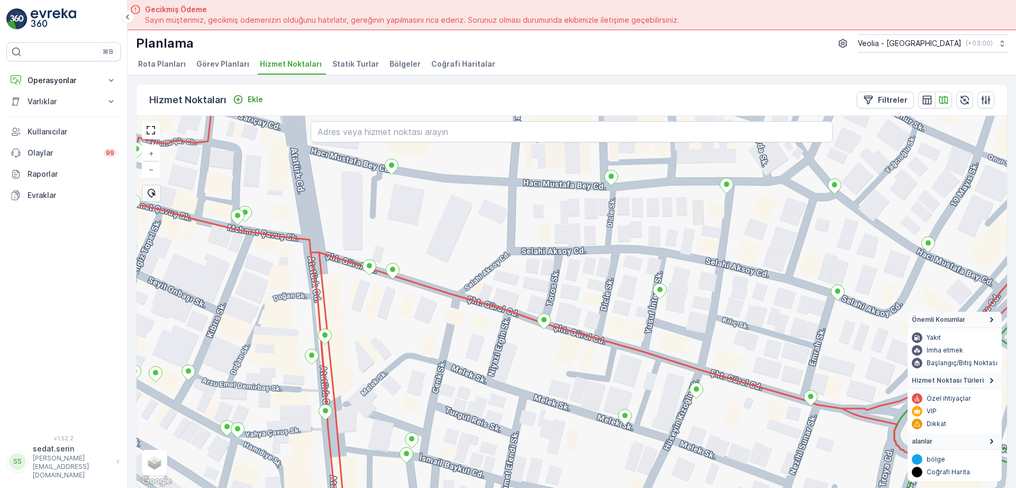
drag, startPoint x: 604, startPoint y: 389, endPoint x: 567, endPoint y: 364, distance: 44.6
click at [567, 364] on div "+ − Uydu Yol haritası Arazi Karışık Leaflet Klavye kısayolları Harita Verileri …" at bounding box center [572, 302] width 871 height 372
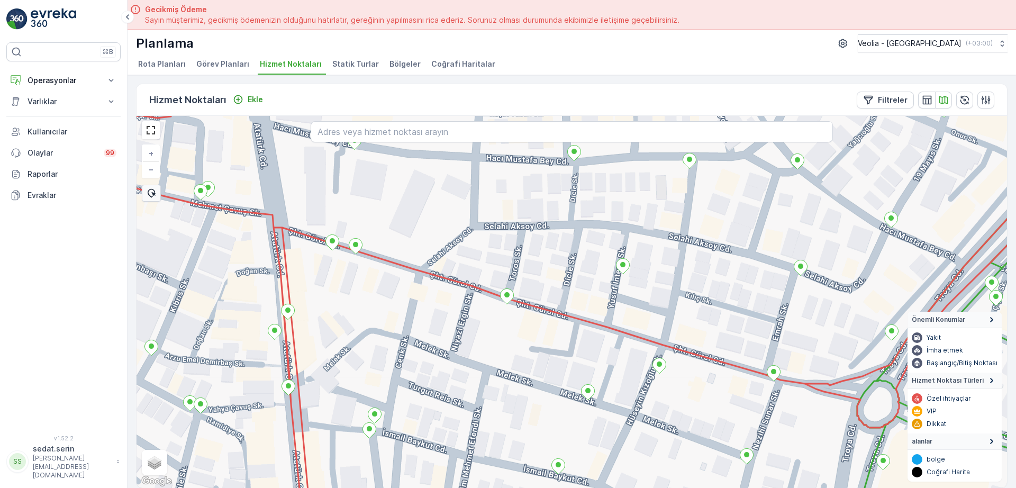
drag, startPoint x: 610, startPoint y: 339, endPoint x: 534, endPoint y: 305, distance: 83.7
click at [531, 303] on div "+ − Uydu Yol haritası Arazi Karışık Leaflet Klavye kısayolları Harita Verileri …" at bounding box center [572, 302] width 871 height 372
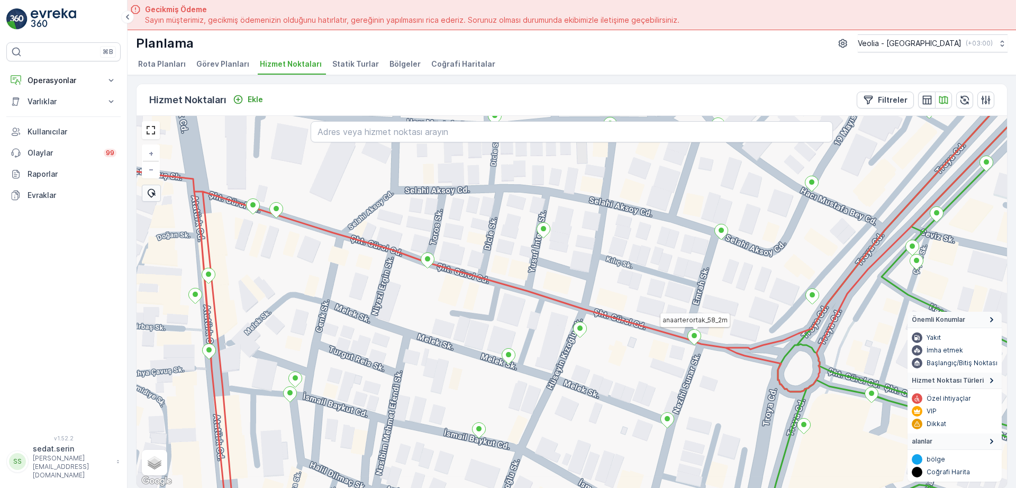
click at [695, 342] on icon at bounding box center [694, 336] width 13 height 15
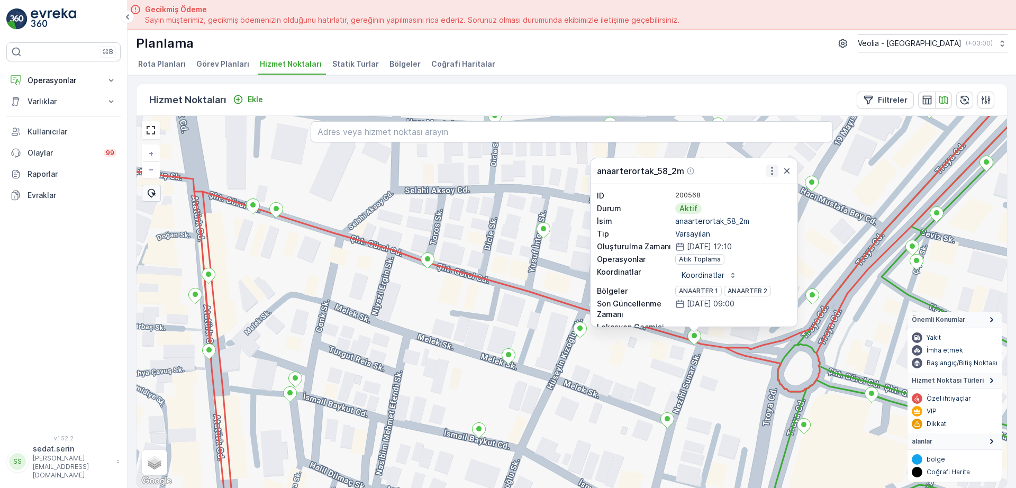
click at [773, 169] on icon "button" at bounding box center [772, 171] width 11 height 11
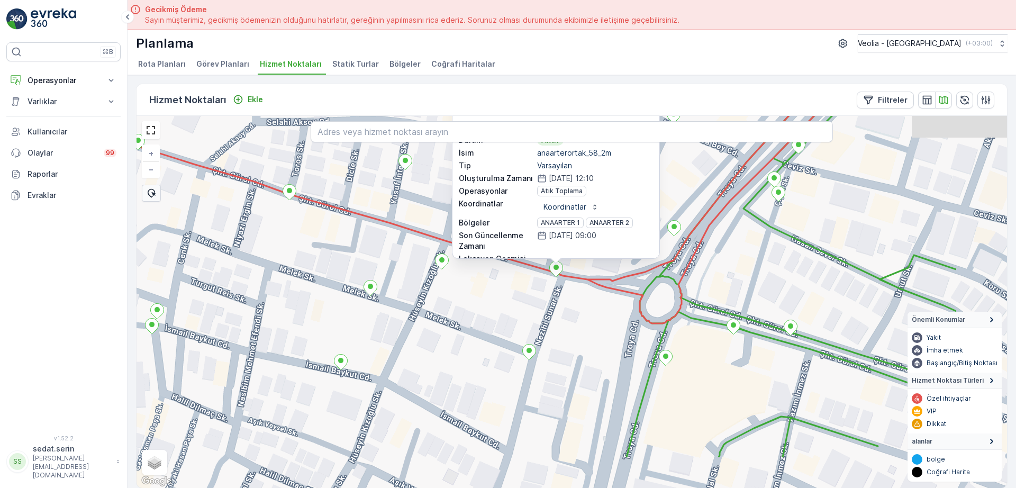
drag, startPoint x: 509, startPoint y: 289, endPoint x: 369, endPoint y: 225, distance: 153.5
click at [367, 220] on div "ANAARTER 3 STATİK TUR anaarterortak_58_2m ID 200568 Durum Aktif İsim anaarteror…" at bounding box center [572, 302] width 871 height 372
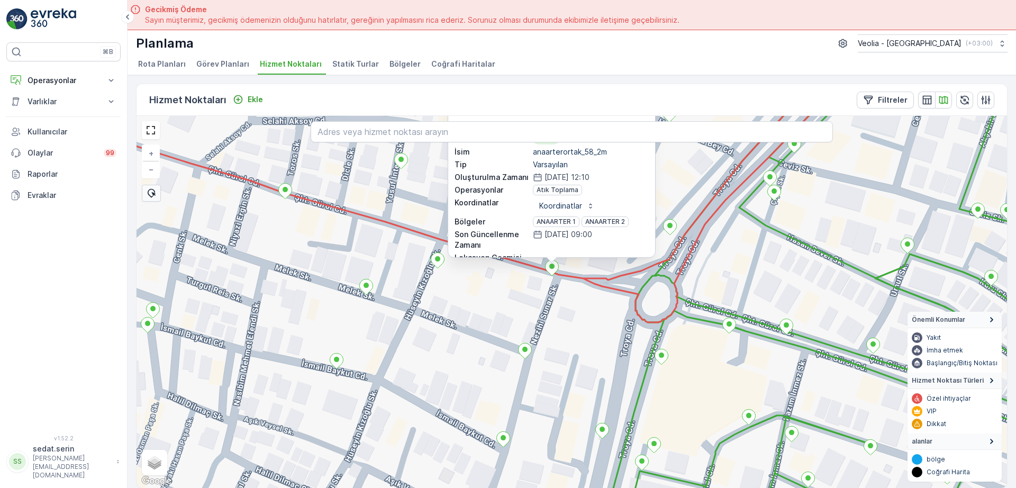
click at [511, 306] on div "ANAARTER 3 STATİK TUR anaarterortak_58_2m ID 200568 Durum Aktif İsim anaarteror…" at bounding box center [572, 302] width 871 height 372
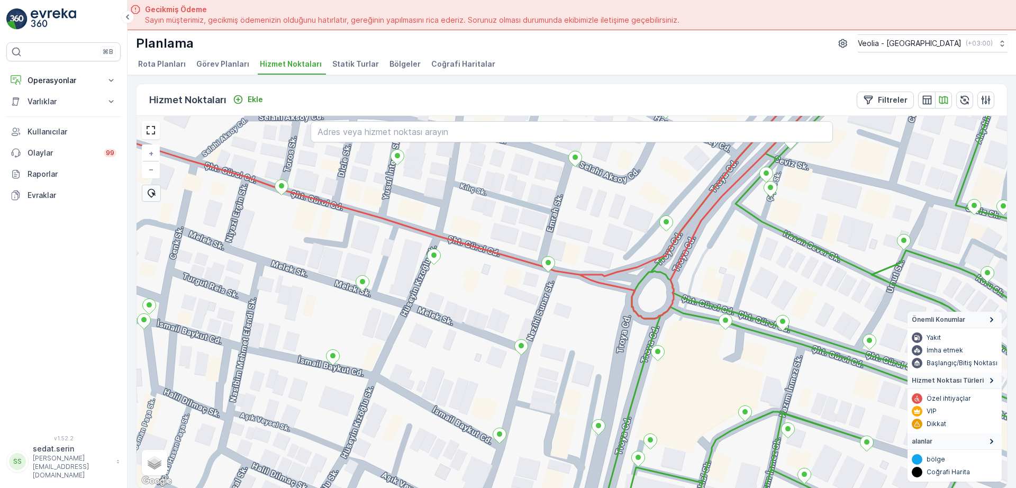
drag, startPoint x: 618, startPoint y: 335, endPoint x: 552, endPoint y: 274, distance: 90.3
click at [552, 274] on div "+ − Uydu Yol haritası Arazi Karışık Leaflet Klavye kısayolları Harita Verileri …" at bounding box center [572, 302] width 871 height 372
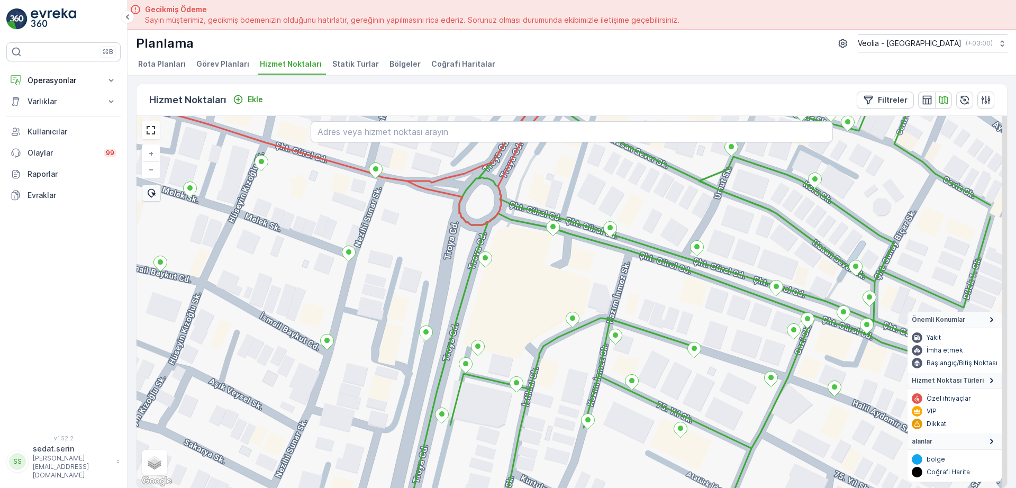
drag, startPoint x: 746, startPoint y: 295, endPoint x: 643, endPoint y: 262, distance: 108.8
click at [643, 262] on div "+ − Uydu Yol haritası Arazi Karışık Leaflet Klavye kısayolları Harita Verileri …" at bounding box center [572, 302] width 871 height 372
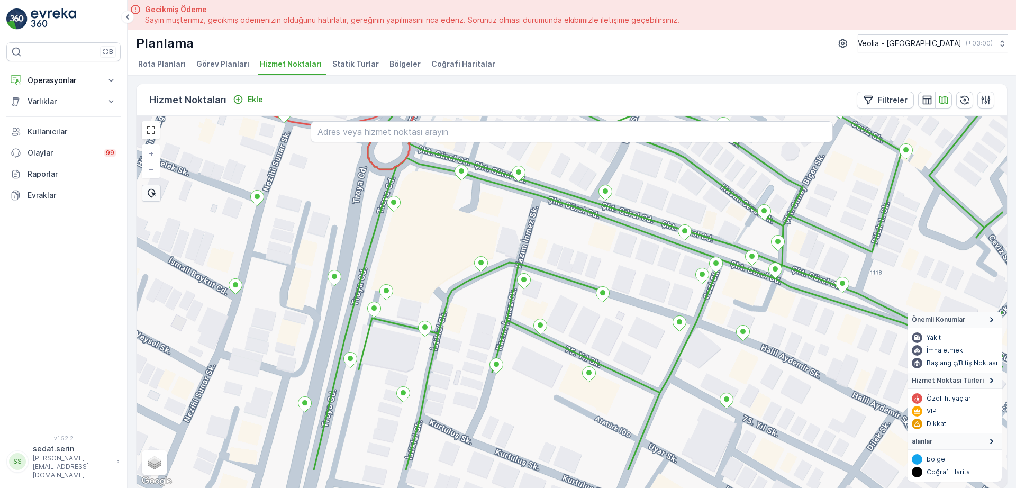
drag, startPoint x: 832, startPoint y: 358, endPoint x: 772, endPoint y: 320, distance: 70.5
click at [772, 320] on div "+ − Uydu Yol haritası Arazi Karışık Leaflet Klavye kısayolları Harita Verileri …" at bounding box center [572, 302] width 871 height 372
click at [779, 243] on icon at bounding box center [778, 243] width 14 height 16
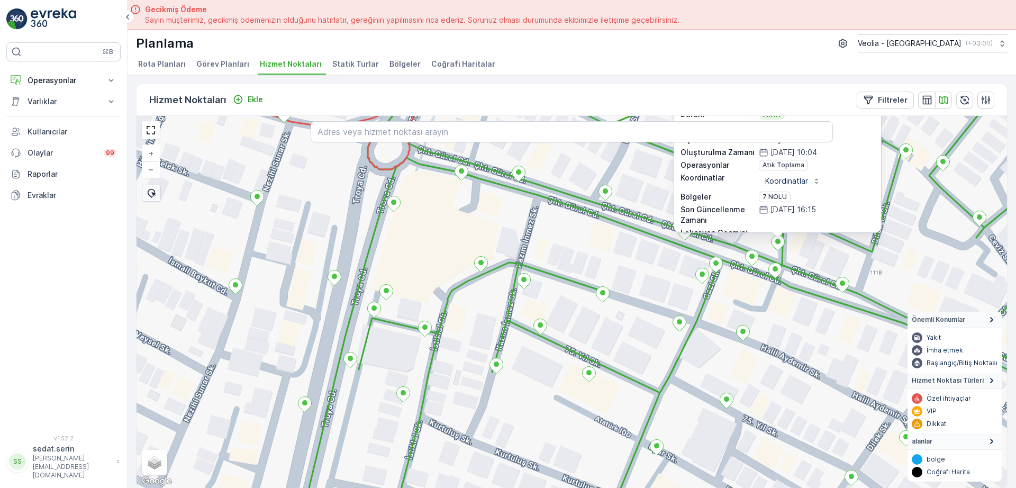
drag, startPoint x: 922, startPoint y: 270, endPoint x: 931, endPoint y: 321, distance: 52.1
click at [932, 327] on div "7nolu_24_1m ID 199860 Durum Aktif İsim 7nolu_24_1m Tip Varsayılan Oluşturulma Z…" at bounding box center [572, 302] width 871 height 372
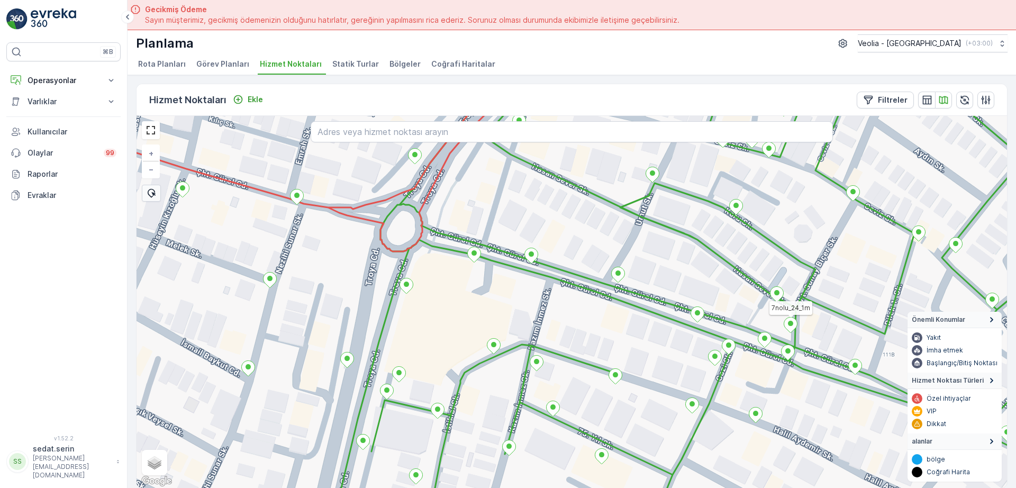
click at [790, 326] on icon at bounding box center [790, 325] width 13 height 15
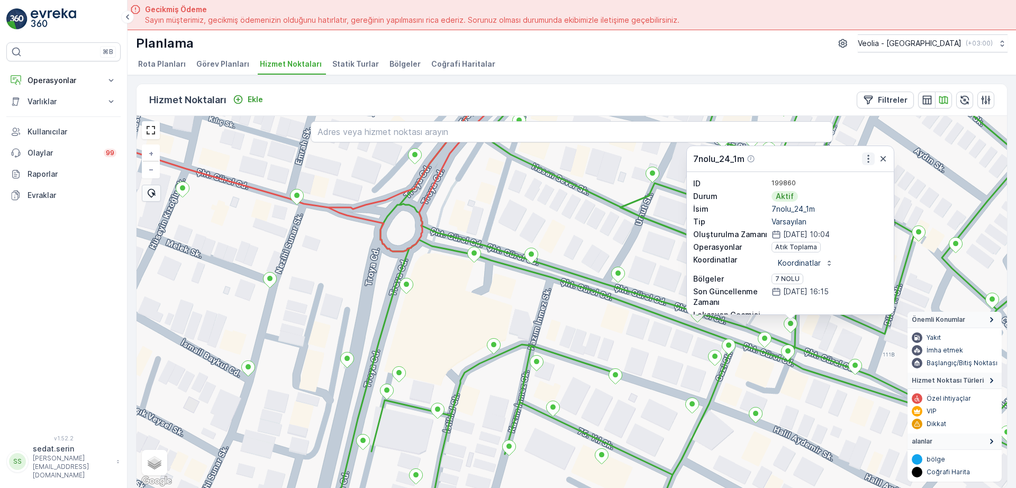
click at [868, 160] on icon "button" at bounding box center [868, 159] width 11 height 11
click at [573, 306] on div "7nolu_24_1m Daha fazla ayrıntı görün Servis Noktasını Düzenle Yeni Görev Planı …" at bounding box center [572, 302] width 871 height 372
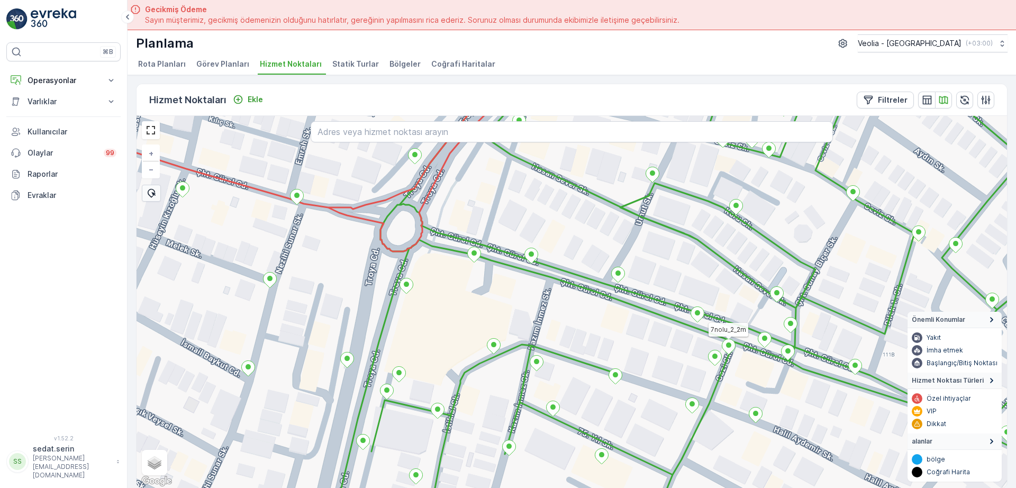
click at [726, 348] on icon at bounding box center [729, 346] width 13 height 15
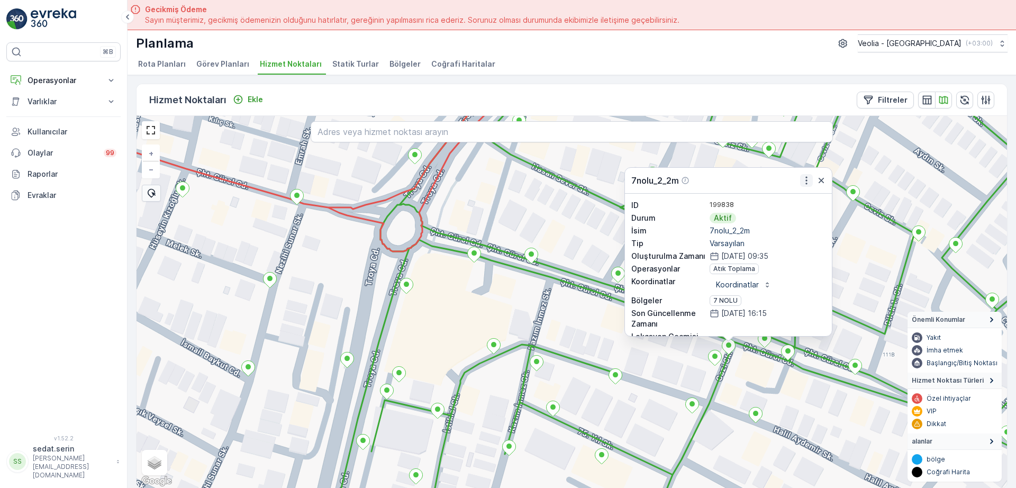
click at [808, 181] on icon "button" at bounding box center [806, 180] width 11 height 11
click at [781, 385] on div "7 NOLU STATİK TUR 7nolu_2_2m Daha fazla ayrıntı görün Servis Noktasını Düzenle …" at bounding box center [572, 302] width 871 height 372
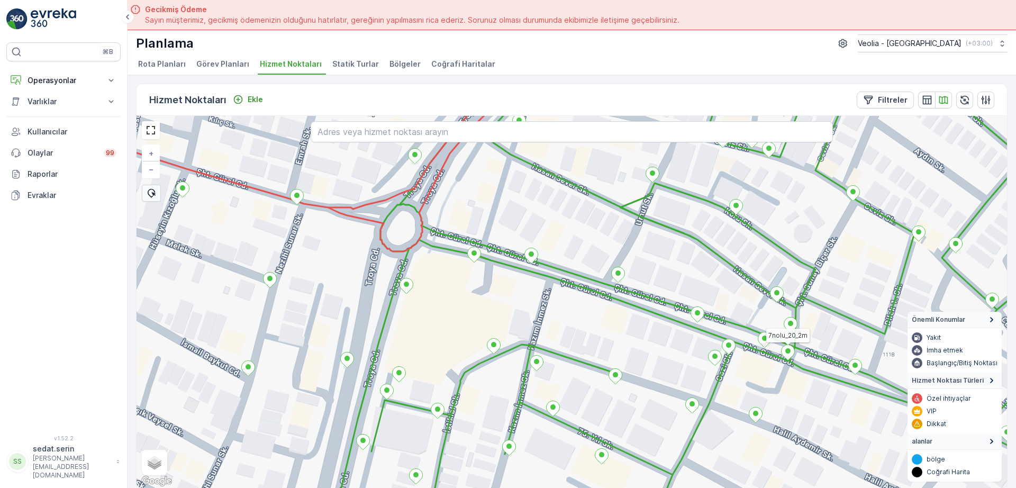
click at [789, 358] on icon at bounding box center [788, 352] width 13 height 15
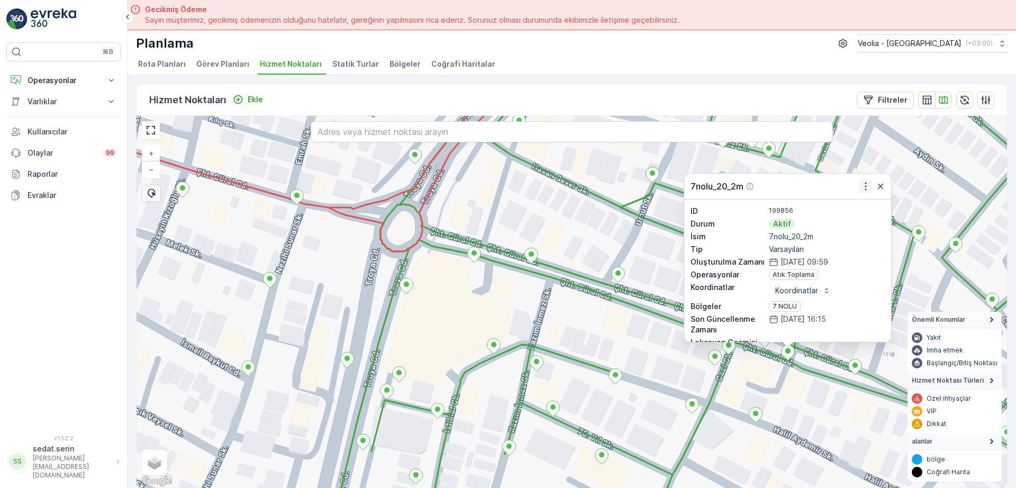
click at [865, 192] on button "button" at bounding box center [866, 186] width 13 height 13
click at [847, 387] on div "7nolu_23_1m 7 NOLU STATİK TUR 7nolu_20_2m Daha fazla ayrıntı görün Servis Nokta…" at bounding box center [572, 302] width 871 height 372
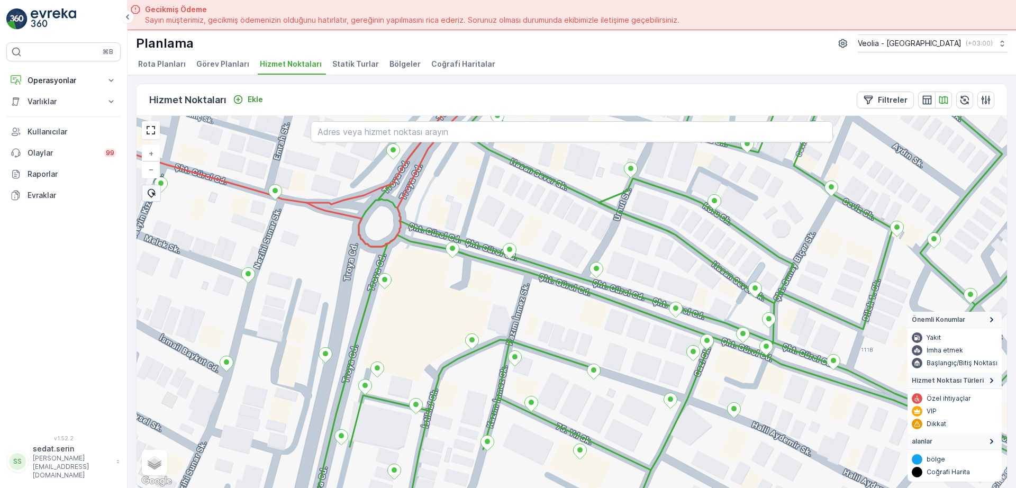
drag, startPoint x: 820, startPoint y: 416, endPoint x: 714, endPoint y: 373, distance: 114.7
click at [707, 378] on div "+ − Uydu Yol haritası Arazi Karışık Leaflet Klavye kısayolları Harita Verileri …" at bounding box center [572, 302] width 871 height 372
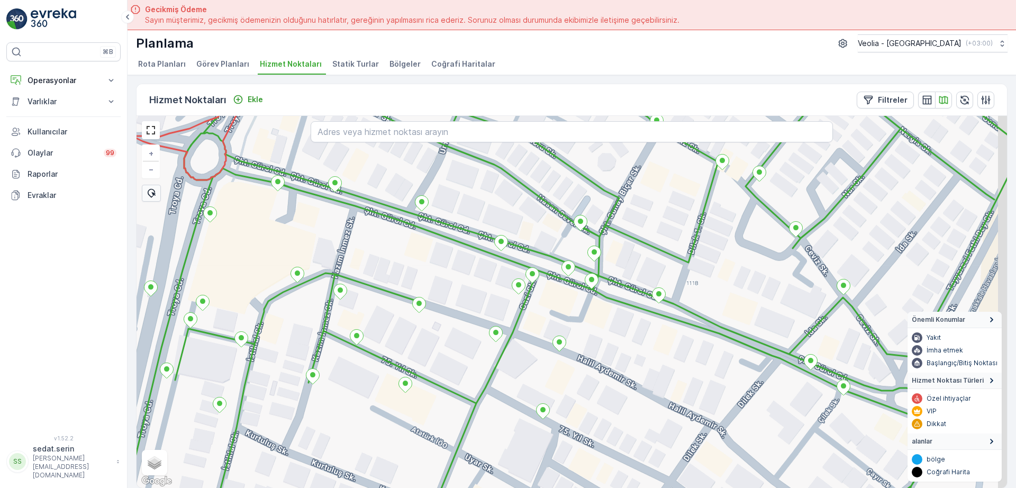
drag, startPoint x: 775, startPoint y: 389, endPoint x: 715, endPoint y: 361, distance: 67.0
click at [691, 355] on div "+ − Uydu Yol haritası Arazi Karışık Leaflet Klavye kısayolları Harita Verileri …" at bounding box center [572, 302] width 871 height 372
drag, startPoint x: 844, startPoint y: 387, endPoint x: 863, endPoint y: 387, distance: 18.5
click at [845, 387] on icon at bounding box center [842, 386] width 13 height 15
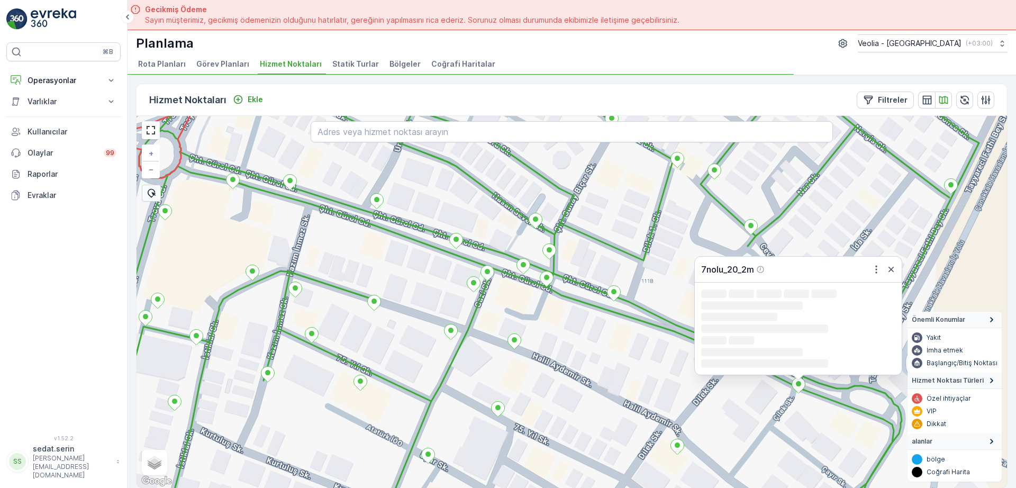
drag, startPoint x: 862, startPoint y: 423, endPoint x: 819, endPoint y: 414, distance: 43.8
click at [819, 414] on div "7nolu_20_2m Loading... Loading... Loading... Loading... Loading... Loading... L…" at bounding box center [572, 302] width 871 height 372
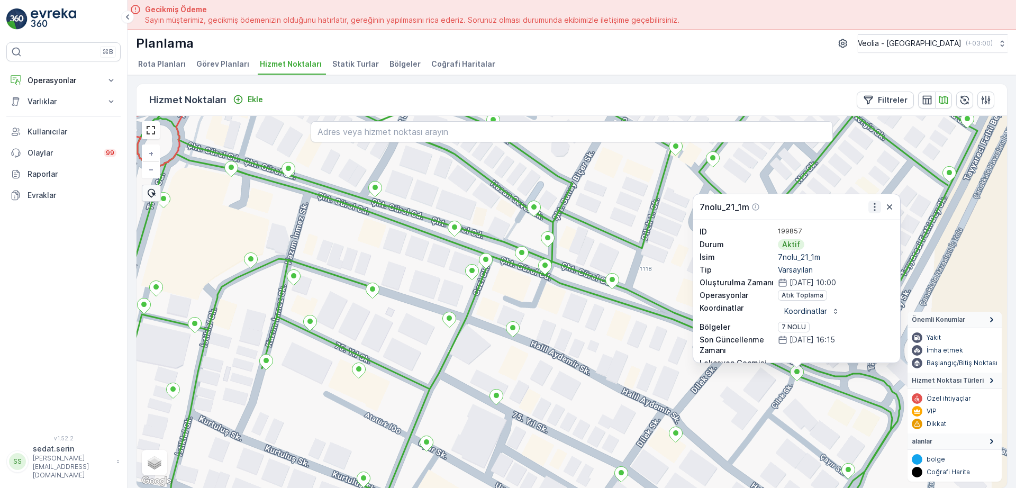
click at [874, 205] on icon "button" at bounding box center [875, 207] width 11 height 11
click at [845, 395] on div "7nolu_21_1m Daha fazla ayrıntı görün Servis Noktasını Düzenle Yeni Görev Planı …" at bounding box center [572, 302] width 871 height 372
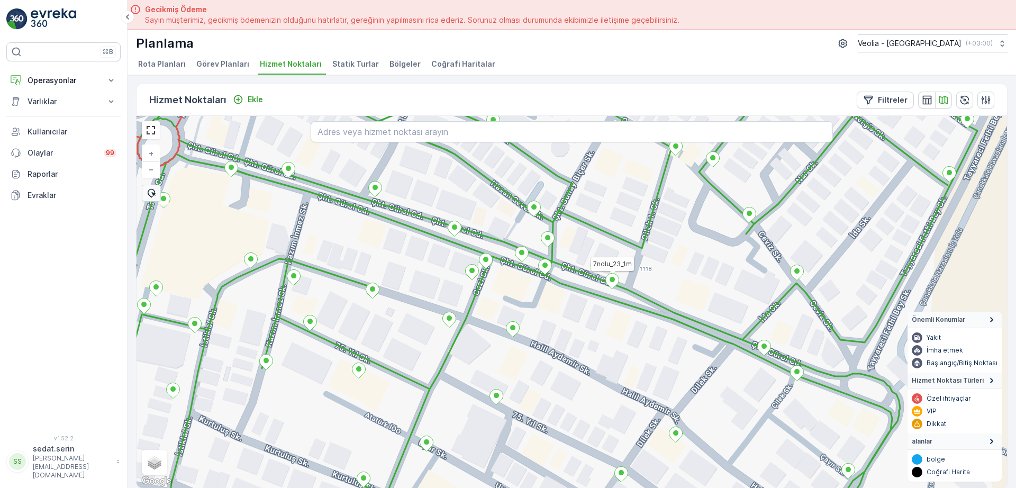
click at [612, 284] on icon at bounding box center [612, 281] width 13 height 15
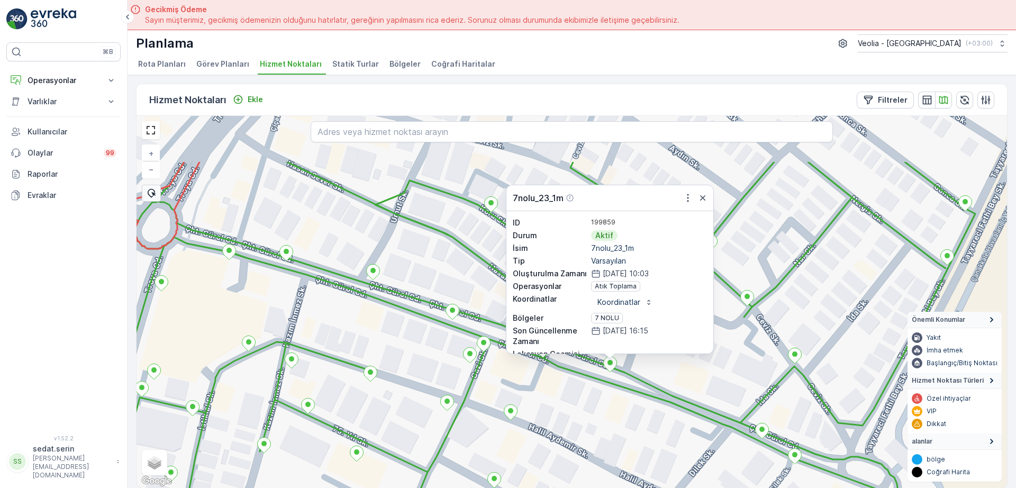
drag, startPoint x: 790, startPoint y: 274, endPoint x: 768, endPoint y: 293, distance: 30.0
click at [791, 306] on div "7nolu_23_1m ID 199859 Durum Aktif İsim 7nolu_23_1m Tip Varsayılan Oluşturulma Z…" at bounding box center [572, 302] width 871 height 372
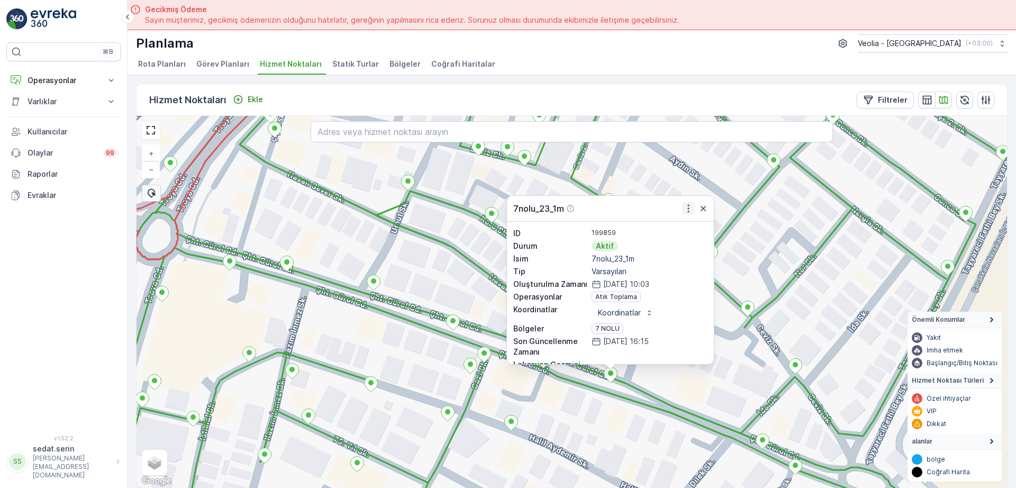
click at [688, 210] on icon "button" at bounding box center [688, 208] width 11 height 11
click at [727, 362] on div "7nolu_23_1m Daha fazla ayrıntı görün Servis Noktasını Düzenle Yeni Görev Planı …" at bounding box center [572, 302] width 871 height 372
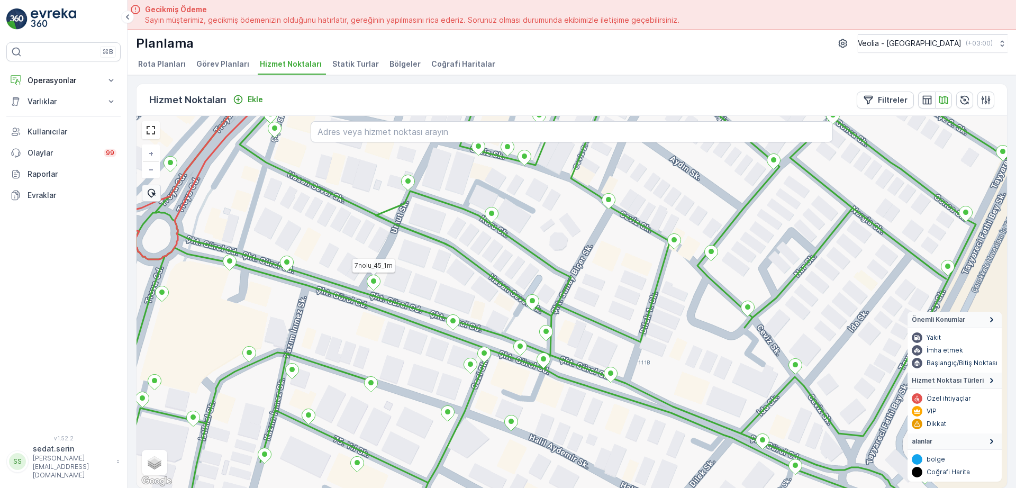
click at [375, 288] on icon at bounding box center [373, 282] width 13 height 15
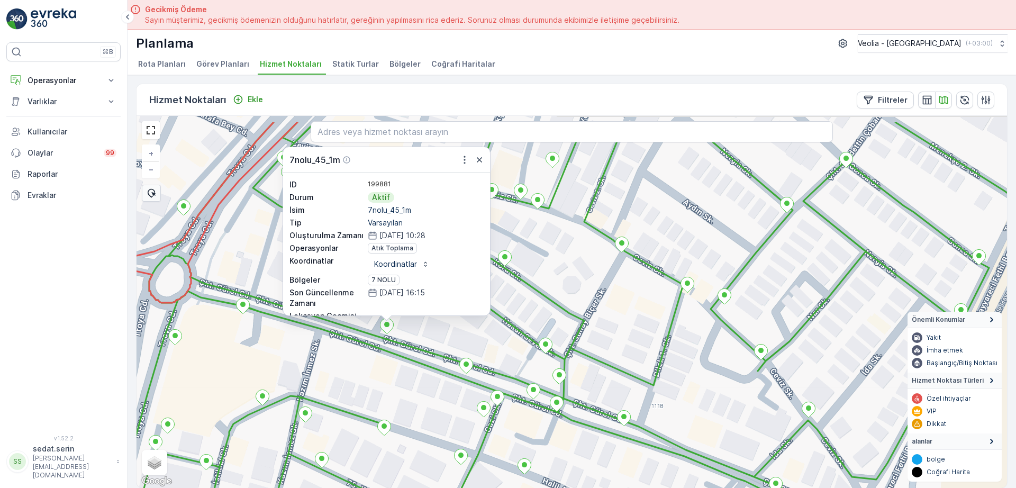
drag, startPoint x: 535, startPoint y: 248, endPoint x: 509, endPoint y: 253, distance: 25.9
click at [546, 284] on div "7nolu_45_1m ID 199881 Durum Aktif İsim 7nolu_45_1m Tip Varsayılan Oluşturulma Z…" at bounding box center [572, 302] width 871 height 372
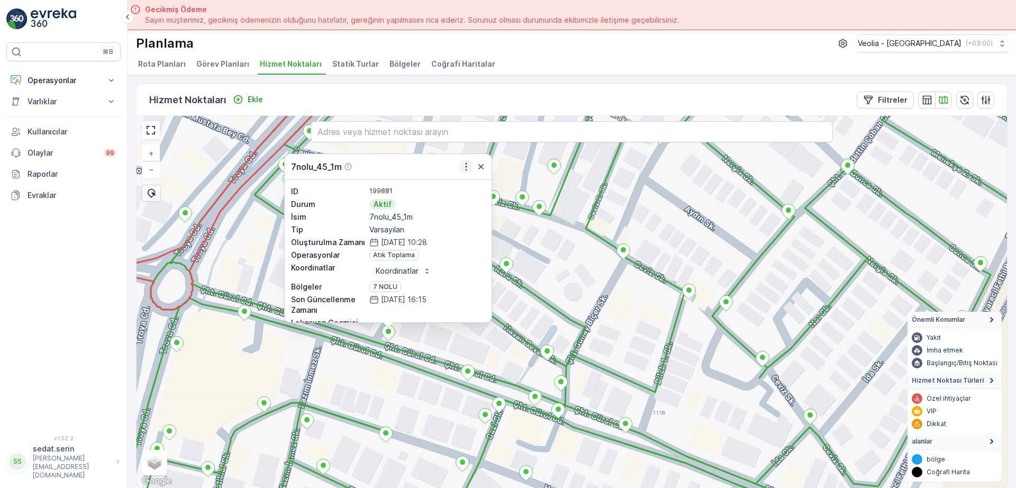
click at [468, 164] on icon "button" at bounding box center [466, 166] width 11 height 11
click at [525, 347] on div "7nolu_45_1m Daha fazla ayrıntı görün Servis Noktasını Düzenle Yeni Görev Planı …" at bounding box center [572, 302] width 871 height 372
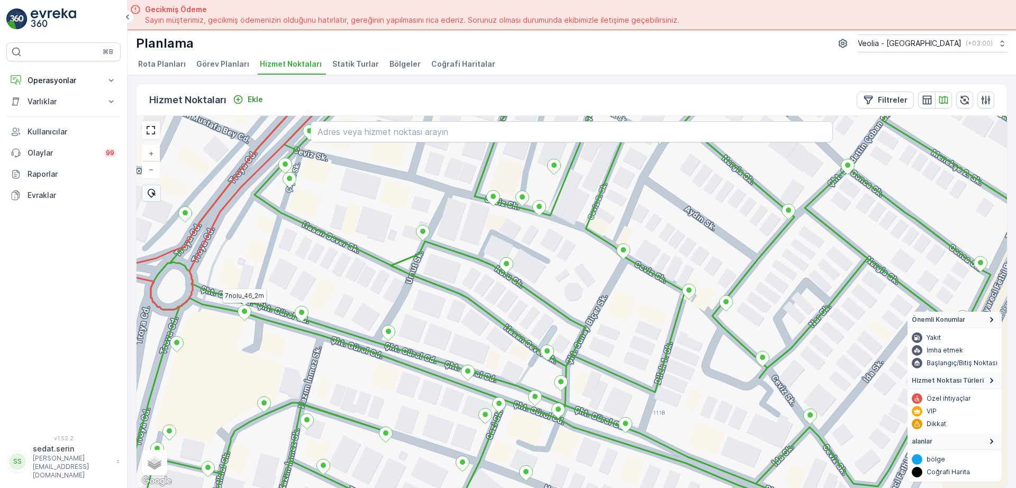
click at [243, 316] on icon at bounding box center [244, 312] width 13 height 15
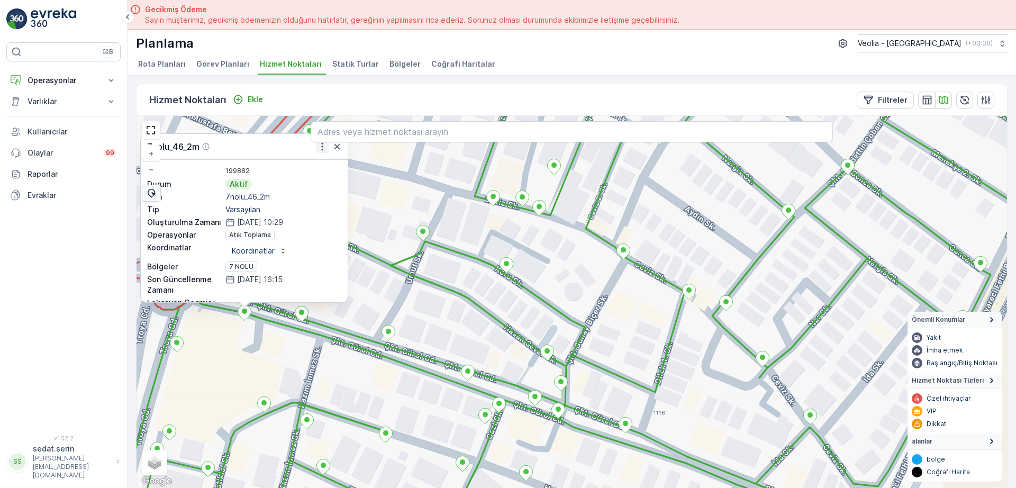
click at [322, 151] on icon "button" at bounding box center [322, 146] width 11 height 11
click at [557, 52] on div "Planlama Veolia - Çanakkale ( +03:00 )" at bounding box center [572, 43] width 872 height 18
click at [338, 147] on icon "button" at bounding box center [337, 146] width 11 height 11
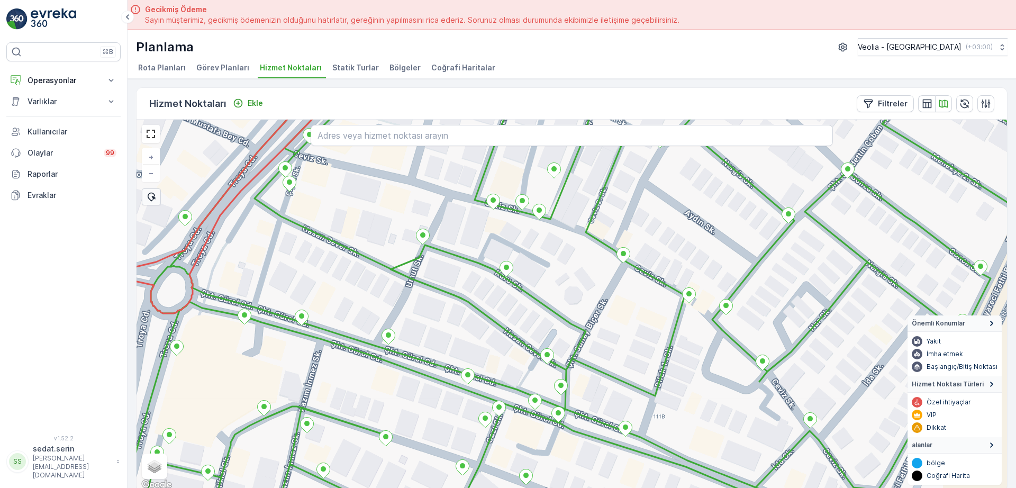
scroll to position [0, 0]
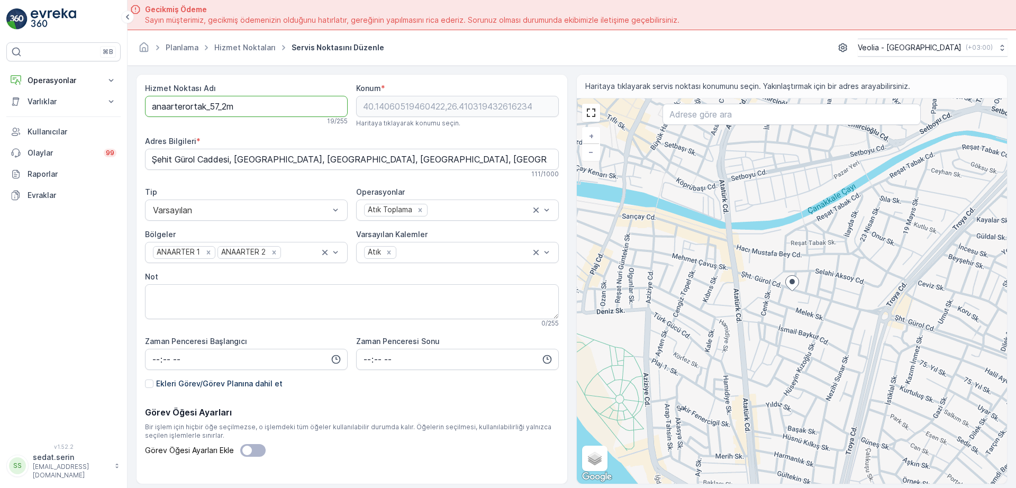
click at [151, 103] on Adı "anaarterortak_57_2m" at bounding box center [246, 106] width 203 height 21
click at [232, 106] on Adı "MSW_Anaarterortak_57_2m" at bounding box center [246, 106] width 203 height 21
click at [228, 114] on Adı "MSW_Anaarter0_57_2m" at bounding box center [246, 106] width 203 height 21
type Adı "MSW_Anaarter0__2m"
click at [148, 107] on Adı "anaarterortak_57_2m" at bounding box center [246, 106] width 203 height 21
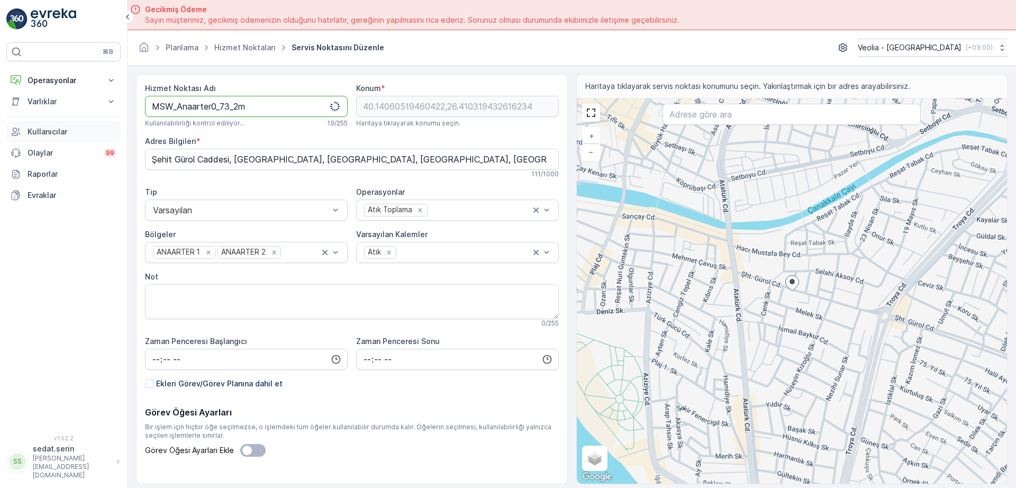
drag, startPoint x: 141, startPoint y: 120, endPoint x: 80, endPoint y: 129, distance: 60.9
click at [81, 129] on div "⌘B Operasyonlar Insights Planlama Rotalar & Görevler Kokpit Ayarlar Varlıklar V…" at bounding box center [508, 244] width 1016 height 488
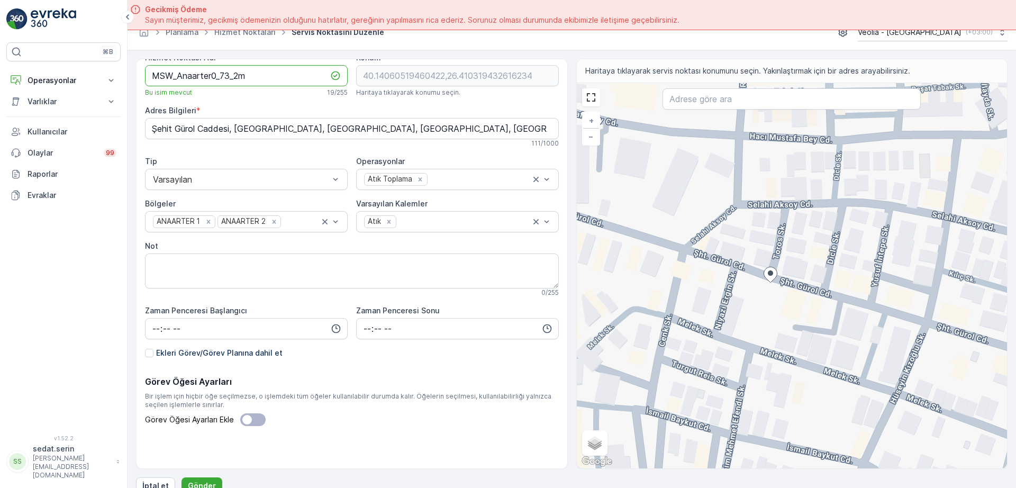
scroll to position [30, 0]
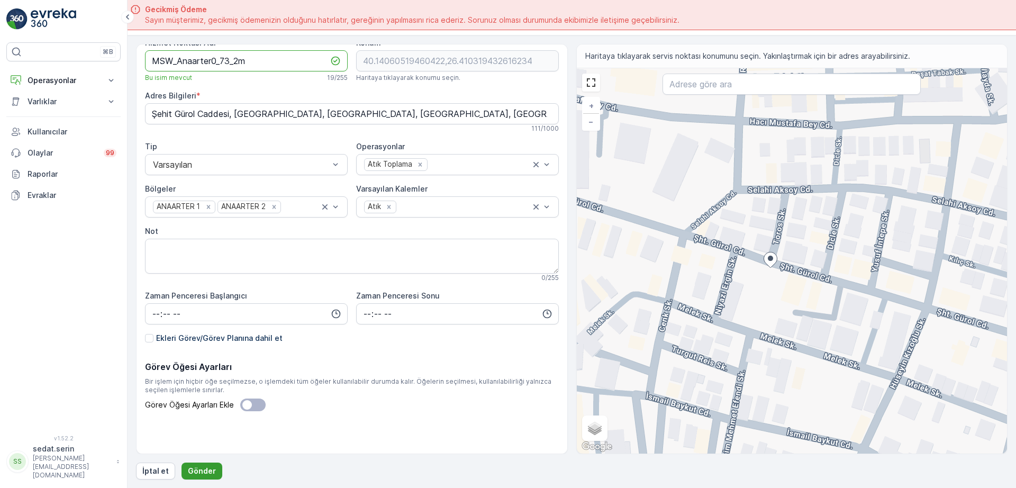
type Adı "MSW_Anaarter0_73_2m"
click at [210, 466] on p "Gönder" at bounding box center [202, 471] width 28 height 11
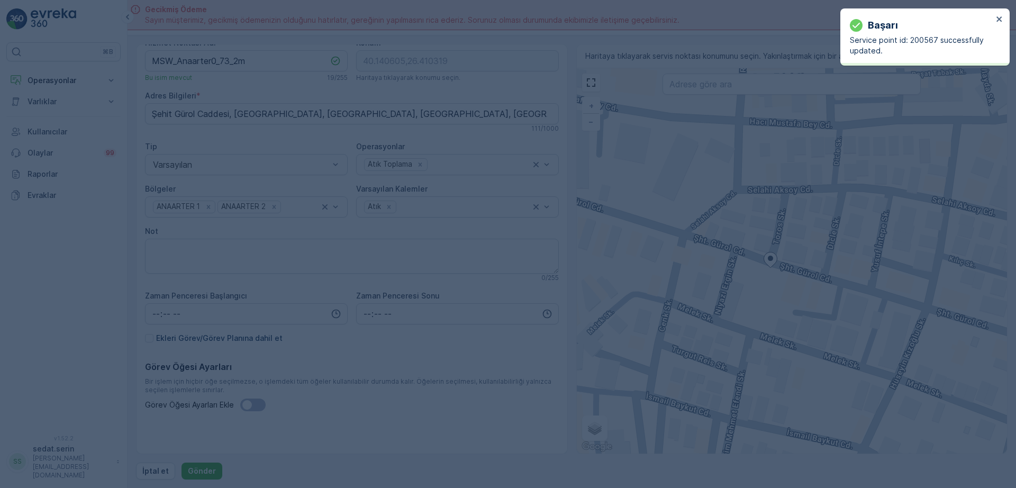
type input "40.140605,26.410319"
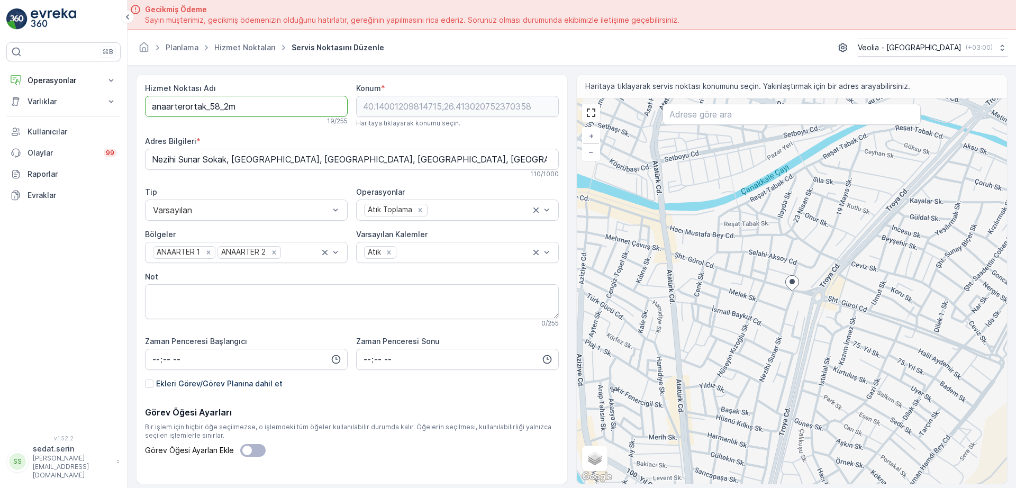
drag, startPoint x: 269, startPoint y: 102, endPoint x: 110, endPoint y: 116, distance: 159.9
click at [112, 115] on div "⌘B Operasyonlar Insights Planlama Rotalar & Görevler Kokpit Ayarlar Varlıklar V…" at bounding box center [508, 244] width 1016 height 488
paste Adı "MSW_Anaarter0_73"
click at [229, 106] on Adı "MSW_Anaarter0_73_2m" at bounding box center [246, 106] width 203 height 21
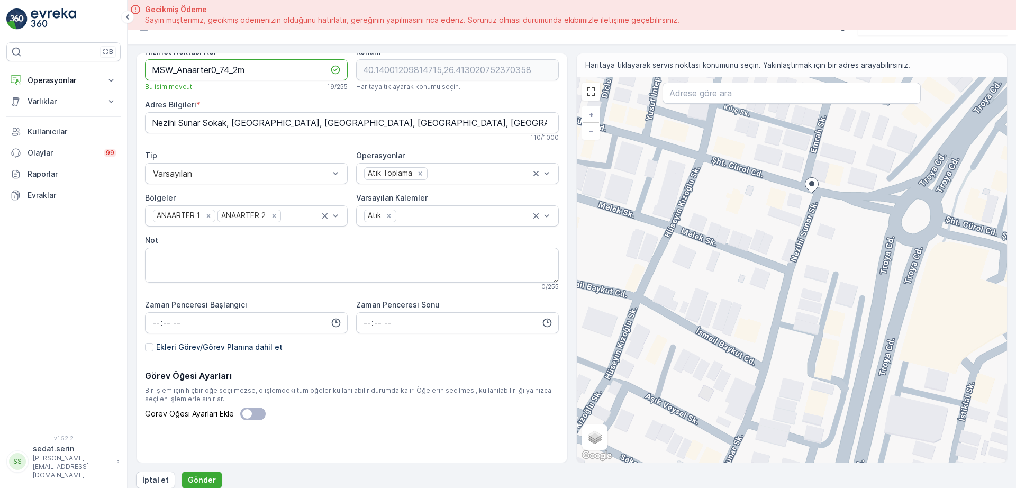
scroll to position [30, 0]
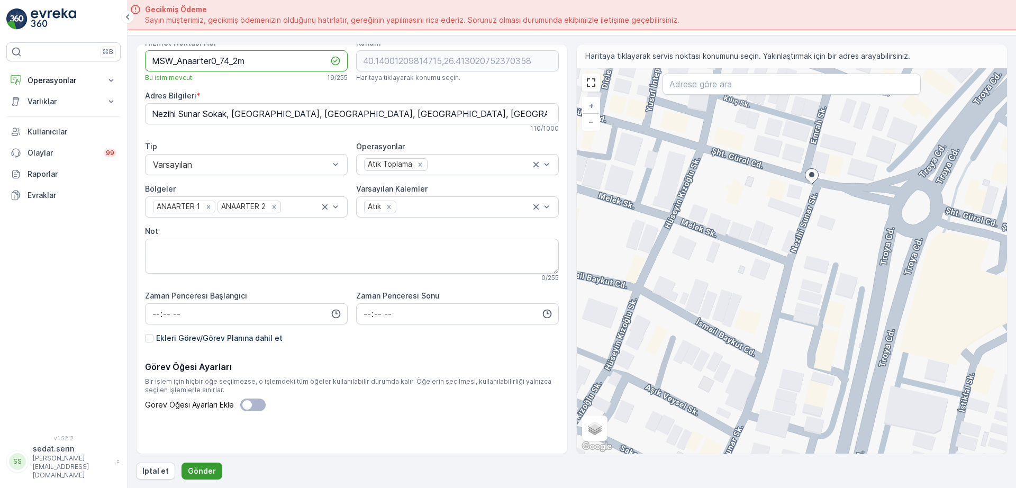
type Adı "MSW_Anaarter0_74_2m"
click at [206, 469] on p "Gönder" at bounding box center [202, 471] width 28 height 11
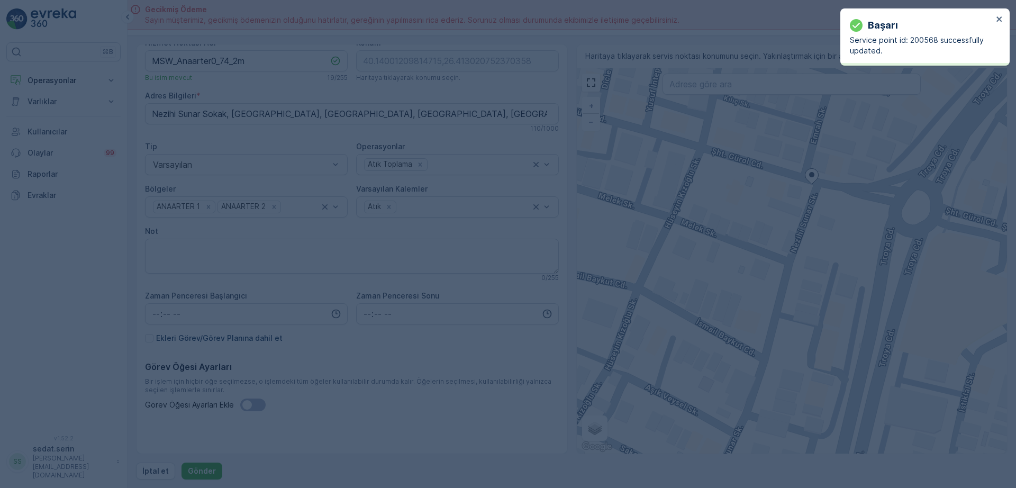
type input "40.140012,26.413021"
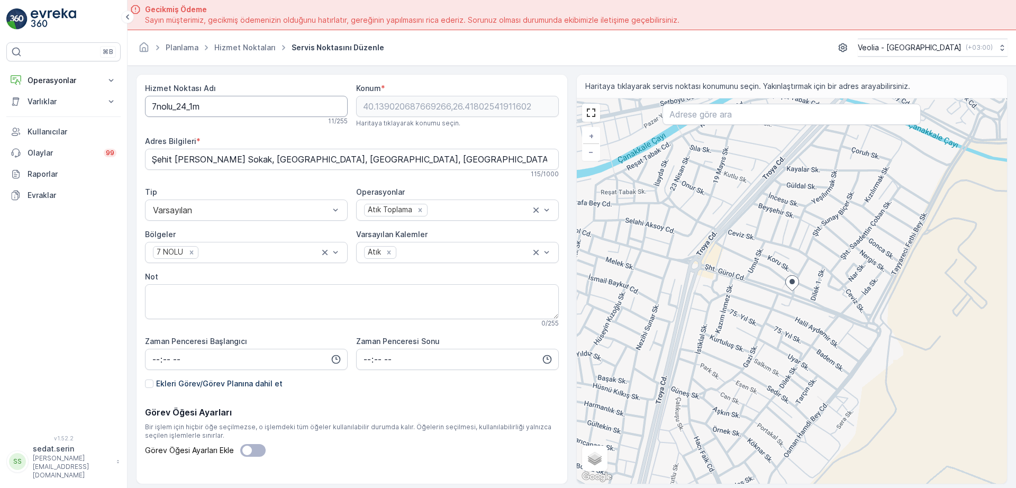
click at [150, 106] on Adı "7nolu_24_1m" at bounding box center [246, 106] width 203 height 21
click at [211, 106] on Adı "MSW_7nolu_24_1m" at bounding box center [246, 106] width 203 height 21
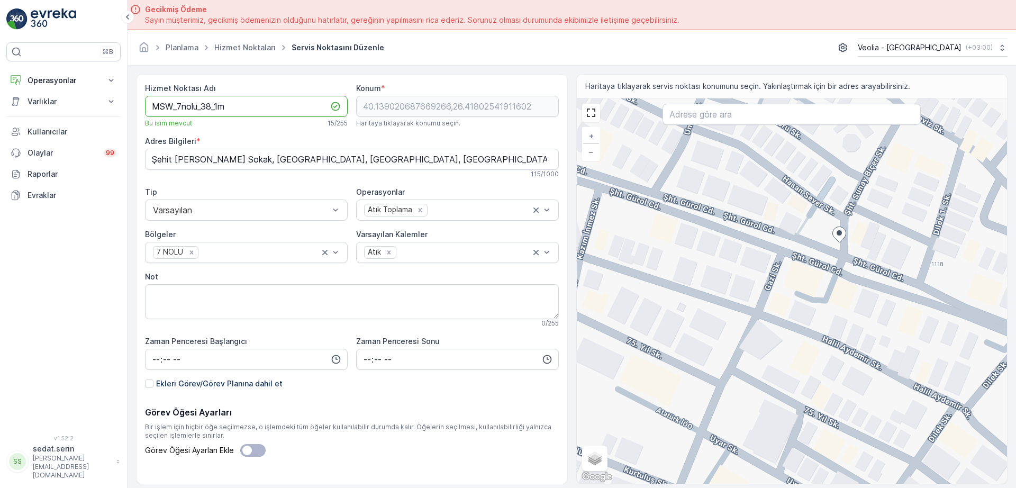
type Adı "MSW_7nolu_38_1m"
click at [723, 236] on div "+ − Uydu Yol haritası Arazi Karışık Leaflet Klavye kısayolları Harita Verileri …" at bounding box center [792, 290] width 431 height 385
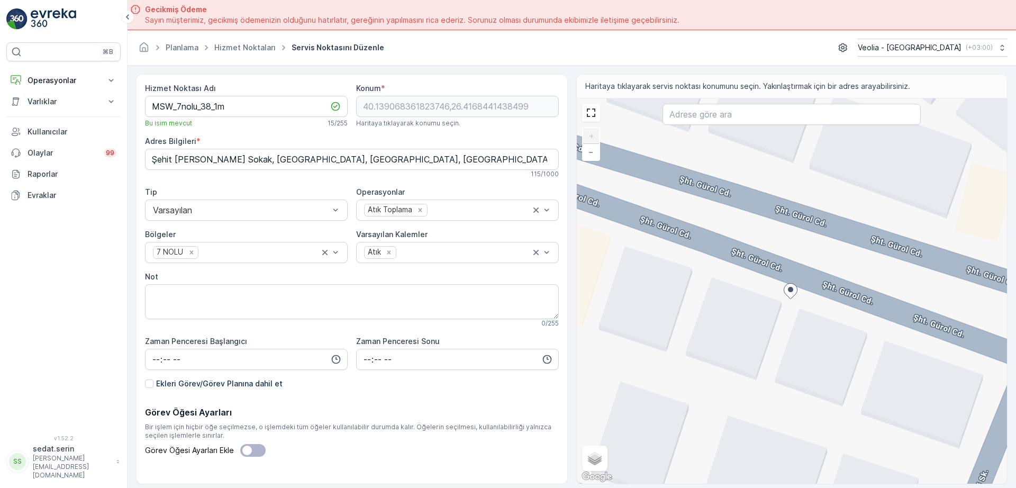
click at [777, 280] on div "+ − Uydu Yol haritası Arazi Karışık Leaflet Klavye kısayolları Harita Verileri …" at bounding box center [792, 290] width 431 height 385
type input "40.13910527082361,26.41681069042247"
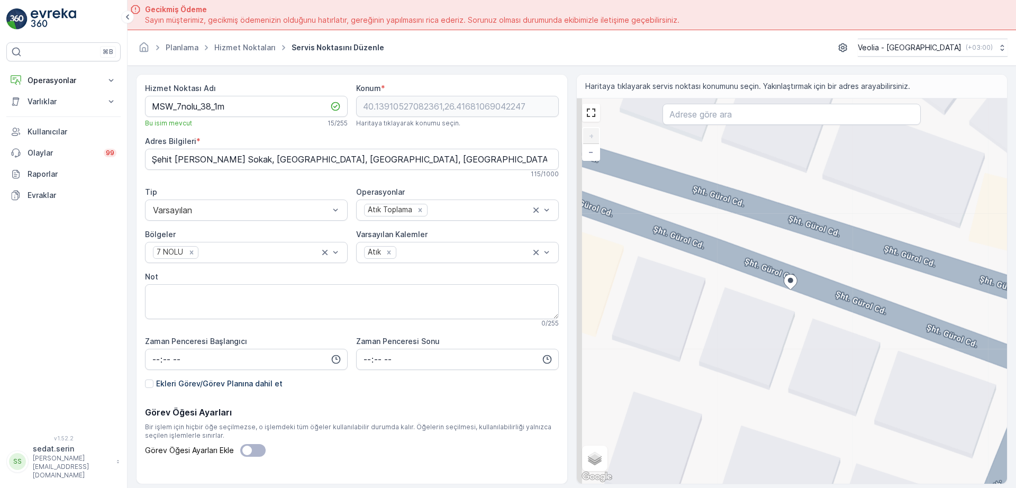
type Bilgileri "Barbaros, Şht. Gürol Cd. [STREET_ADDRESS]"
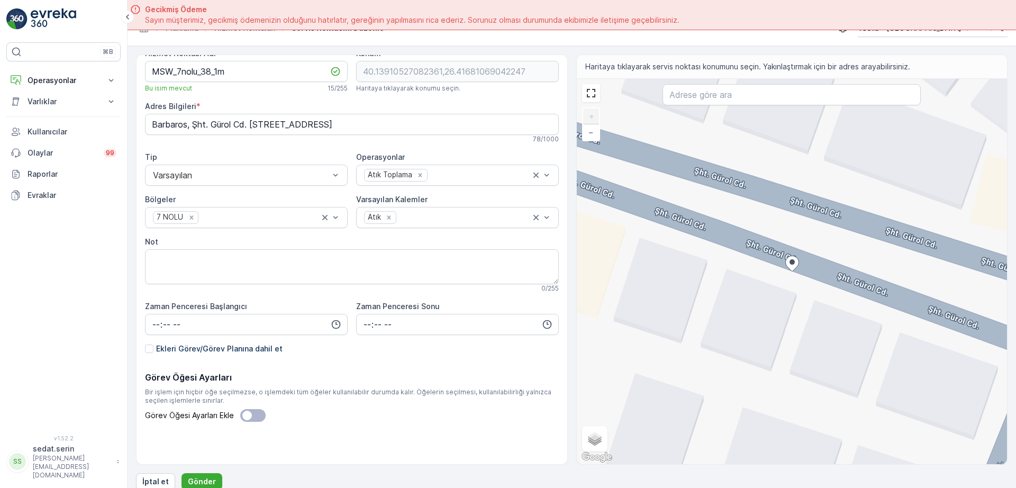
scroll to position [30, 0]
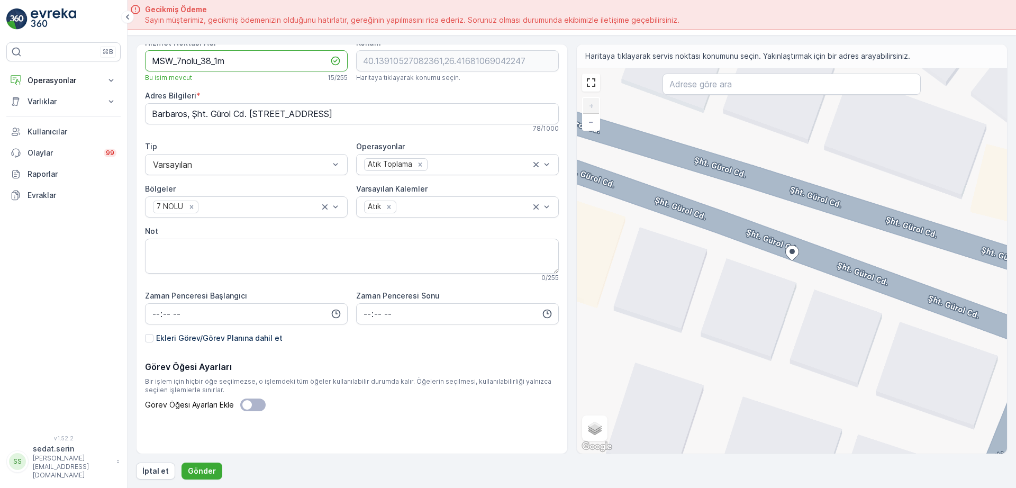
drag, startPoint x: 238, startPoint y: 58, endPoint x: 98, endPoint y: 62, distance: 139.3
click at [98, 62] on div "⌘B Operasyonlar Insights Planlama Rotalar & Görevler Kokpit Ayarlar Varlıklar V…" at bounding box center [508, 244] width 1016 height 488
click at [203, 468] on p "Gönder" at bounding box center [202, 471] width 28 height 11
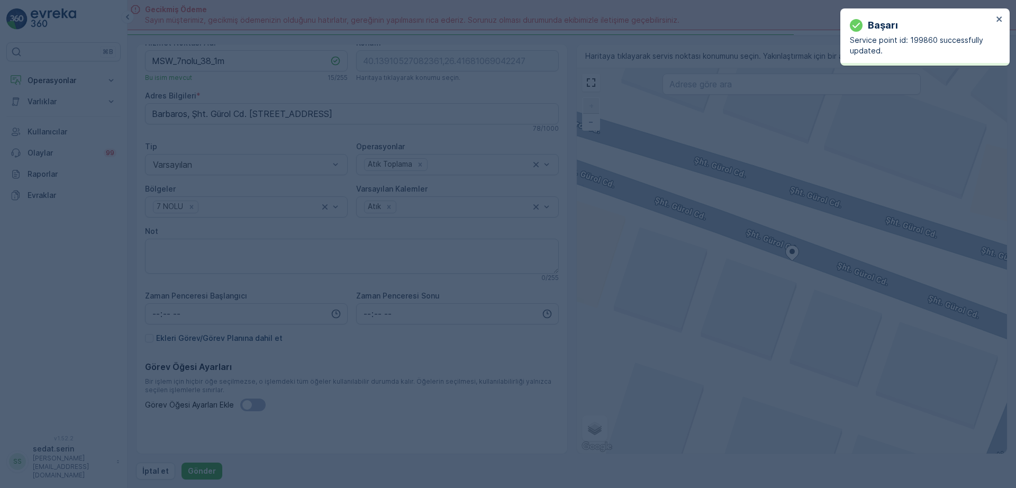
type input "40.139105,26.416811"
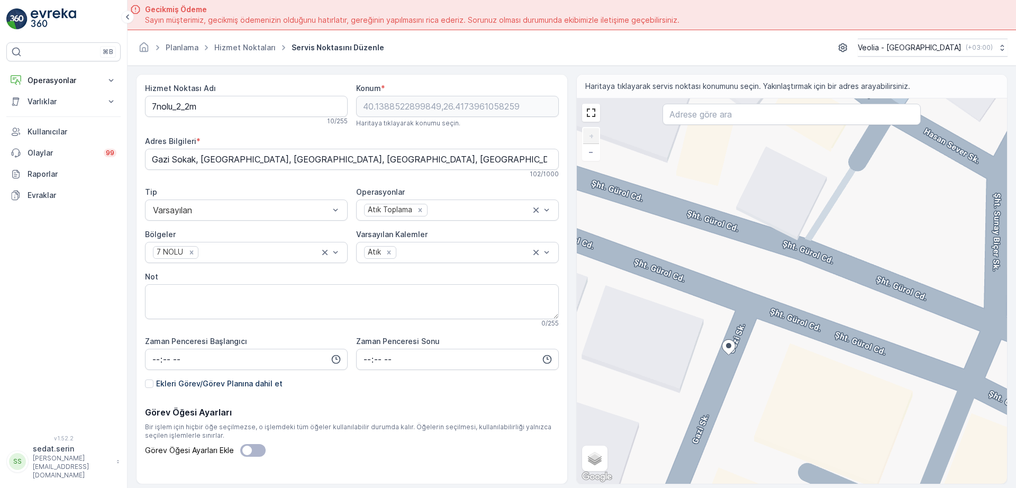
click at [734, 309] on div "+ − Uydu Yol haritası Arazi Karışık Leaflet Klavye kısayolları Harita Verileri …" at bounding box center [792, 290] width 431 height 385
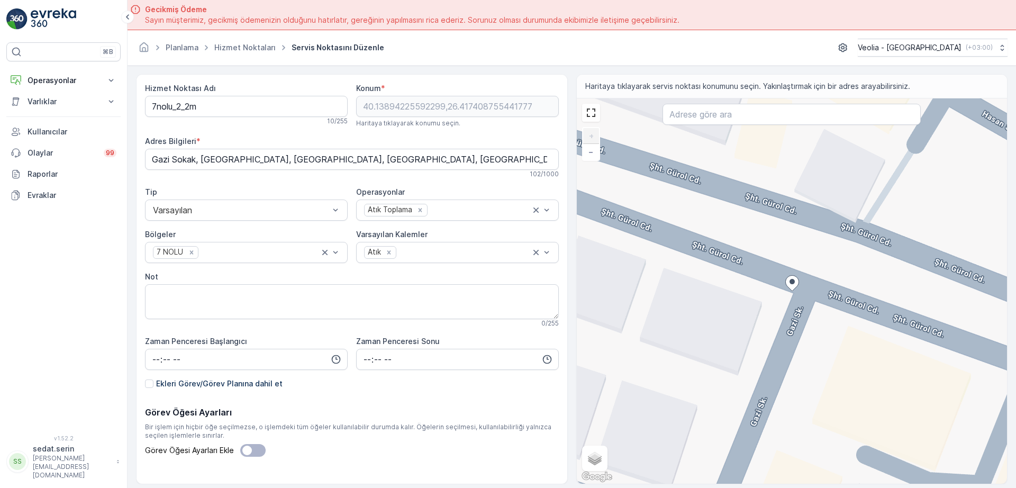
click at [790, 290] on icon at bounding box center [793, 283] width 14 height 16
click at [756, 275] on div "+ − Uydu Yol haritası Arazi Karışık Leaflet Klavye kısayolları Harita Verileri …" at bounding box center [792, 290] width 431 height 385
type input "40.13897301348136,26.417317594955062"
type Bilgileri "Barbaros, [PERSON_NAME]. No:25, 17020 [GEOGRAPHIC_DATA]/[GEOGRAPHIC_DATA], [GEO…"
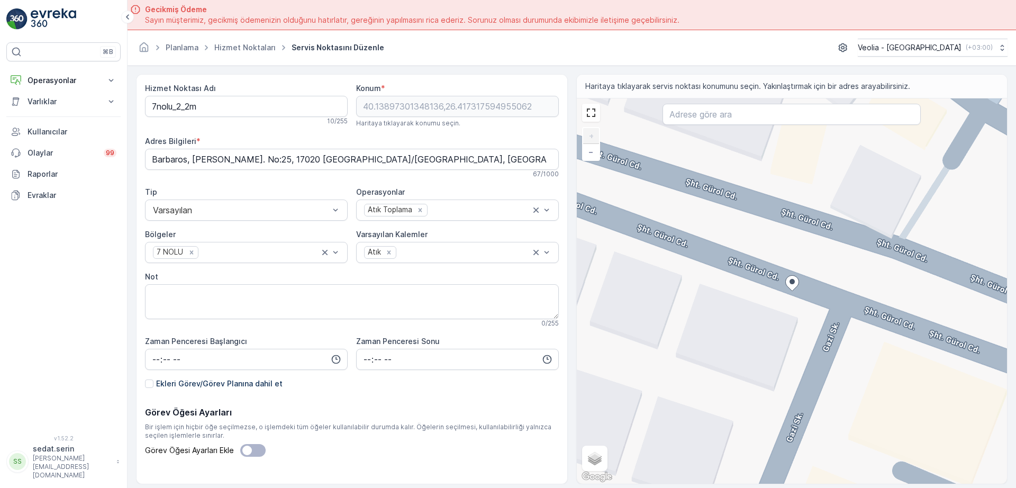
click at [825, 307] on div "+ − Uydu Yol haritası Arazi Karışık Leaflet Klavye kısayolları Harita Verileri …" at bounding box center [792, 290] width 431 height 385
type input "40.13894225592299,26.417400850591008"
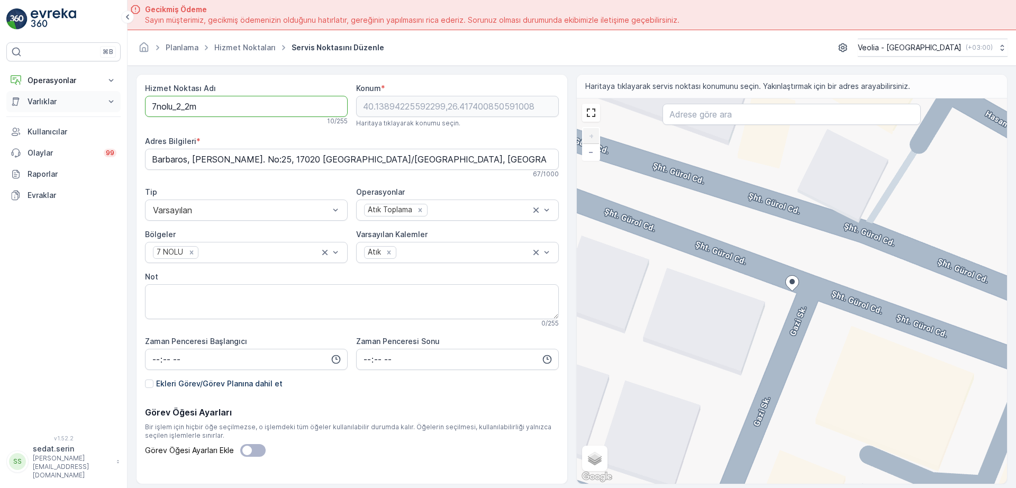
drag, startPoint x: 73, startPoint y: 110, endPoint x: 29, endPoint y: 112, distance: 44.0
click at [29, 112] on div "⌘B Operasyonlar Insights Planlama Rotalar & Görevler Kokpit Ayarlar Varlıklar V…" at bounding box center [508, 244] width 1016 height 488
paste Adı "MSW_7nolu_38_1"
click at [212, 108] on Adı "MSW_7nolu_38_1m" at bounding box center [246, 106] width 203 height 21
click at [219, 107] on Adı "MSW_7nolu_39_1m" at bounding box center [246, 106] width 203 height 21
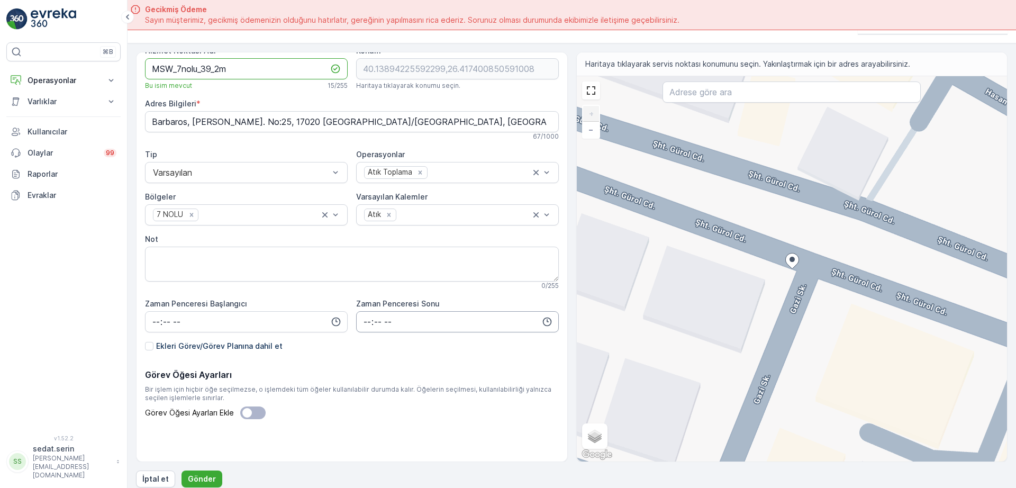
scroll to position [30, 0]
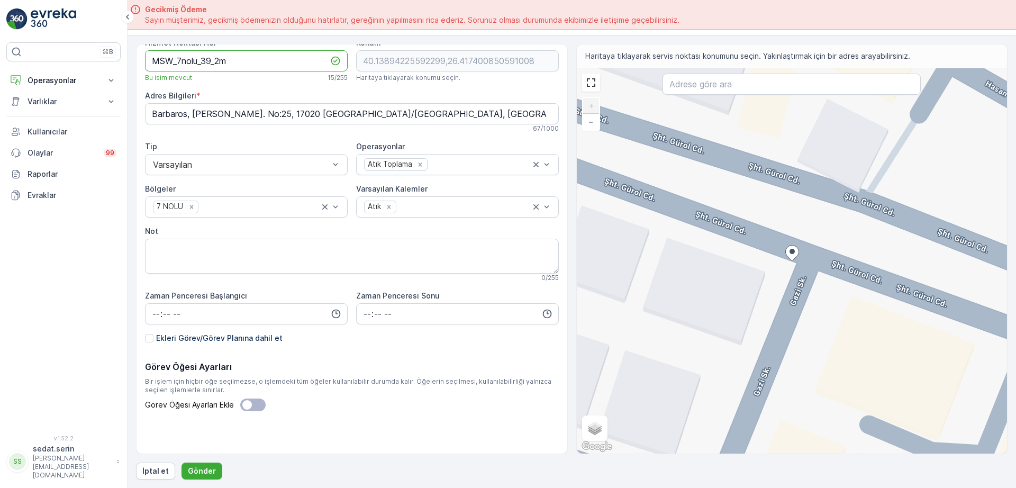
type Adı "MSW_7nolu_39_2m"
click at [208, 464] on button "Gönder" at bounding box center [202, 471] width 41 height 17
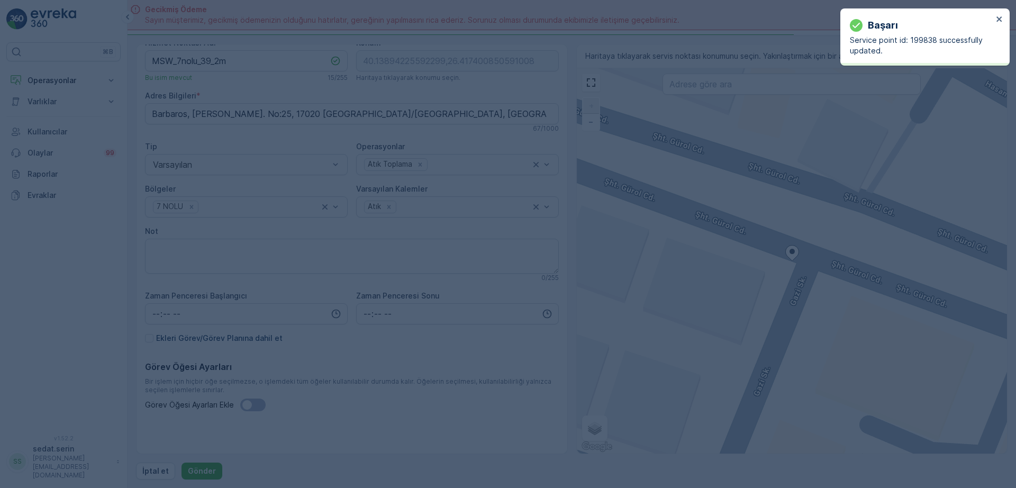
type input "40.138942,26.417401"
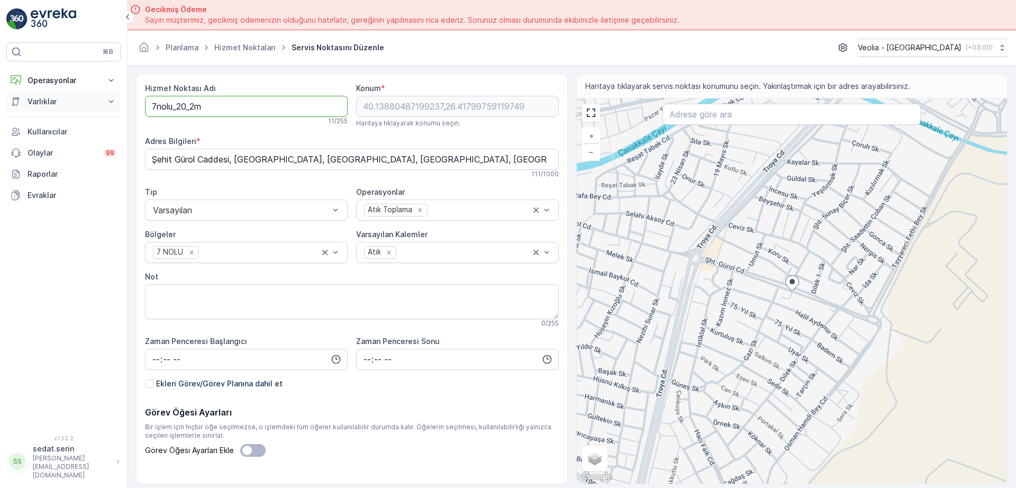
drag, startPoint x: 221, startPoint y: 105, endPoint x: 77, endPoint y: 109, distance: 144.0
click at [80, 110] on div "⌘B Operasyonlar Insights Planlama Rotalar & Görevler Kokpit Ayarlar Varlıklar V…" at bounding box center [508, 244] width 1016 height 488
paste Adı "MSW_7nolu_38_1"
drag, startPoint x: 211, startPoint y: 109, endPoint x: 294, endPoint y: 112, distance: 83.7
click at [212, 109] on Adı "MSW_7nolu_38_1m" at bounding box center [246, 106] width 203 height 21
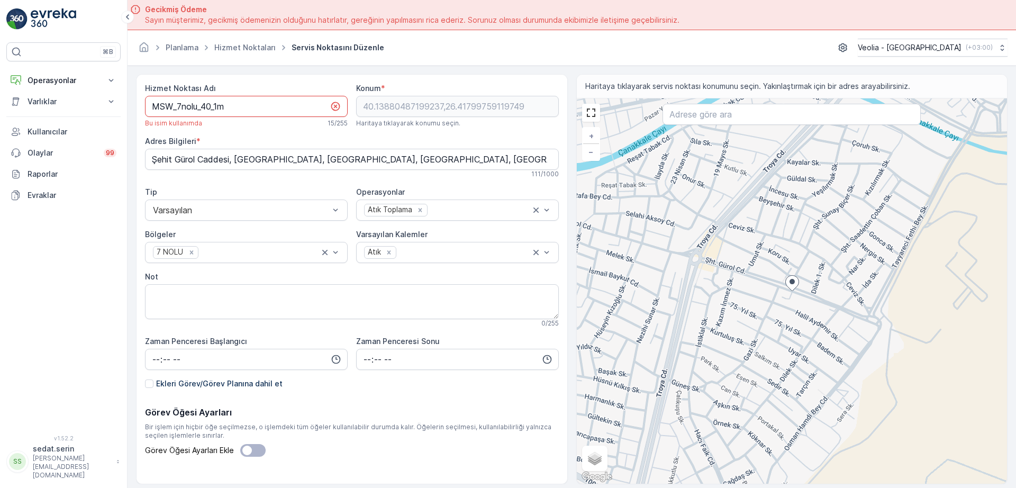
click at [301, 111] on Adı "MSW_7nolu_40_1m" at bounding box center [246, 106] width 203 height 21
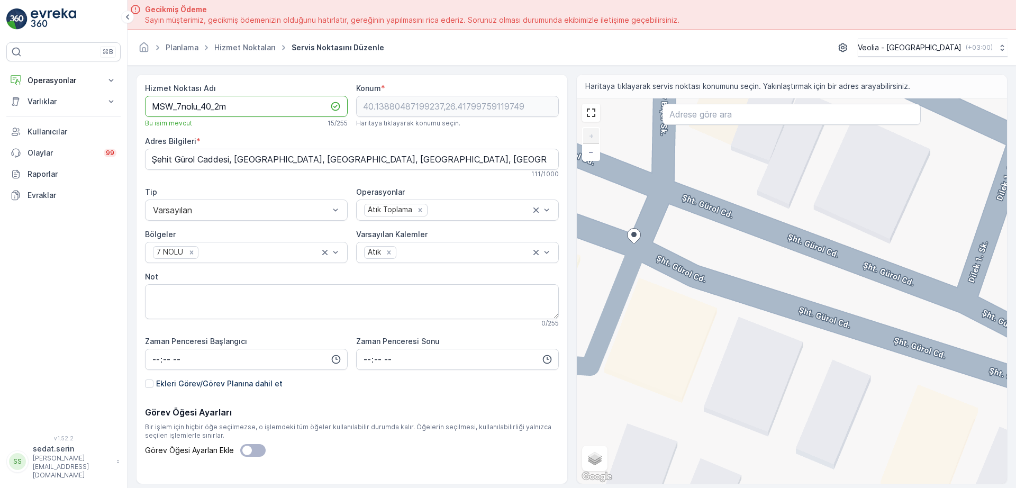
type Adı "MSW_7nolu_40_2m"
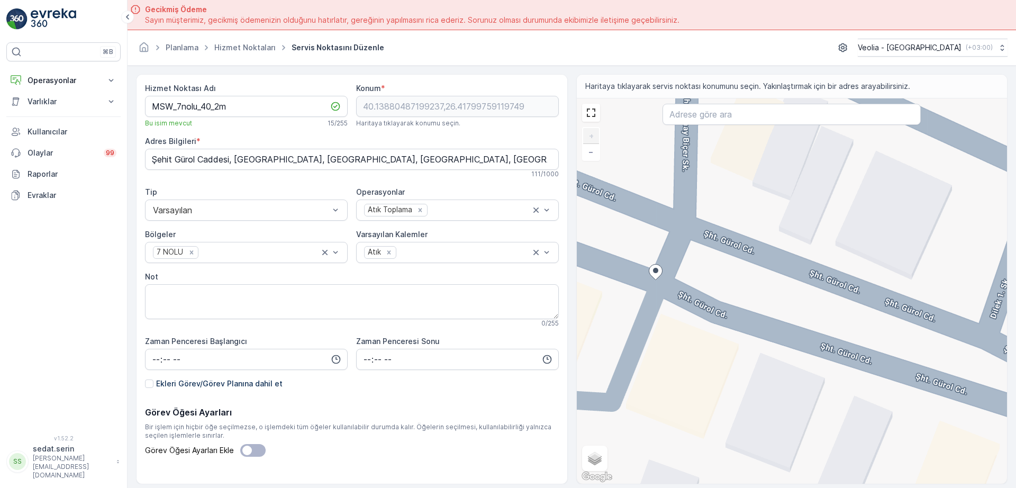
drag, startPoint x: 656, startPoint y: 252, endPoint x: 678, endPoint y: 288, distance: 41.6
click at [678, 288] on div "+ − Uydu Yol haritası Arazi Karışık Leaflet Klavye kısayolları Harita Verileri …" at bounding box center [792, 290] width 431 height 385
click at [674, 302] on div "+ − Uydu Yol haritası Arazi Karışık Leaflet Klavye kısayolları Harita Verileri …" at bounding box center [792, 290] width 431 height 385
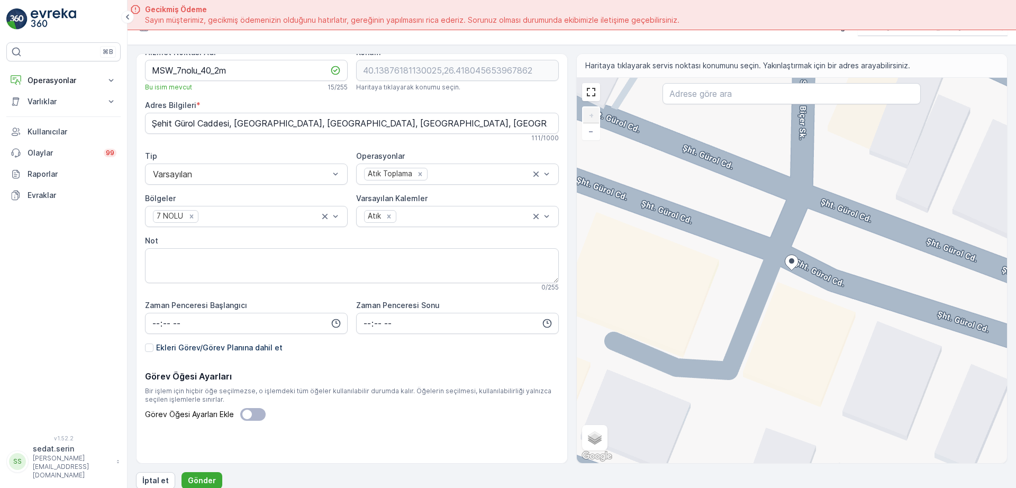
scroll to position [30, 0]
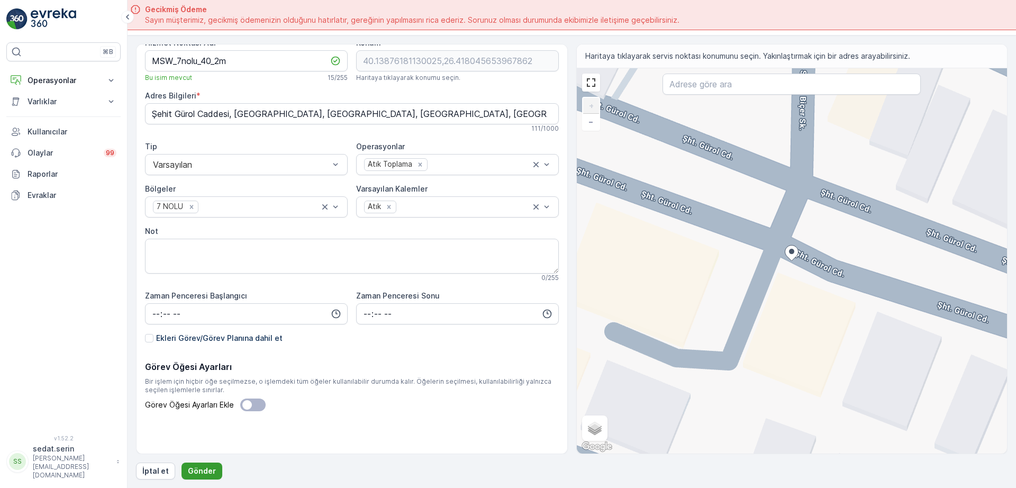
click at [210, 465] on button "Gönder" at bounding box center [202, 471] width 41 height 17
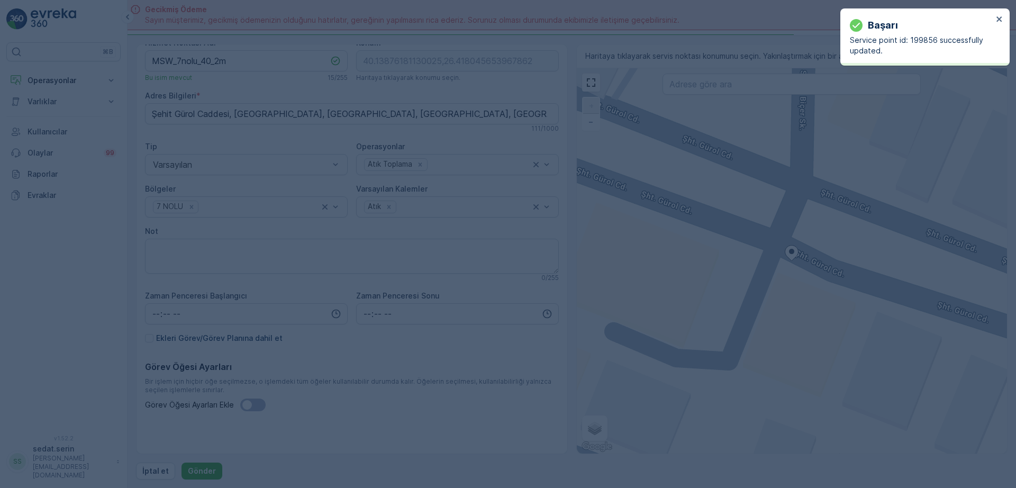
type input "40.138762,26.418046"
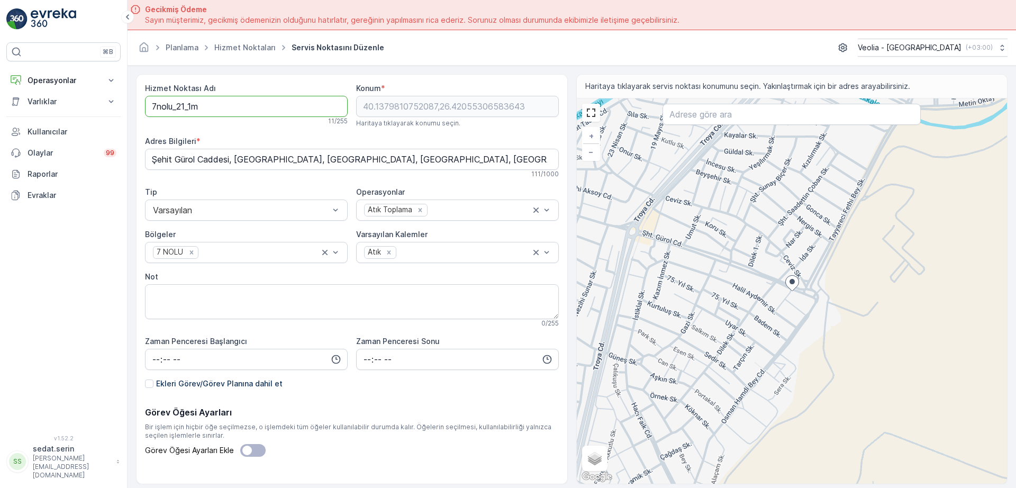
drag, startPoint x: 226, startPoint y: 109, endPoint x: 109, endPoint y: 116, distance: 117.3
click at [110, 116] on div "⌘B Operasyonlar Insights Planlama Rotalar & Görevler Kokpit Ayarlar Varlıklar V…" at bounding box center [508, 244] width 1016 height 488
paste Adı "MSW_7nolu_38"
click at [212, 110] on Adı "MSW_7nolu_38_1m" at bounding box center [246, 106] width 203 height 21
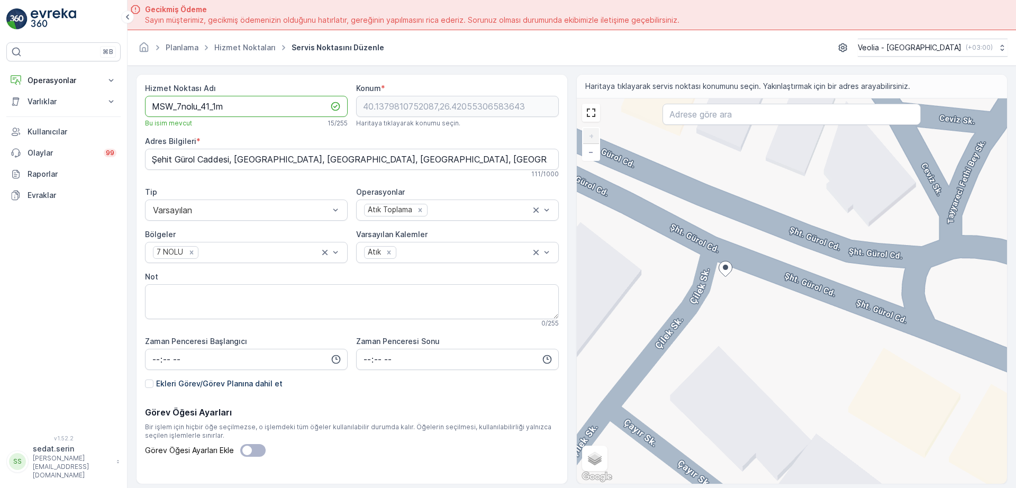
type Adı "MSW_7nolu_41_1m"
click at [720, 259] on div "+ − Uydu Yol haritası Arazi Karışık Leaflet Klavye kısayolları Harita Verileri …" at bounding box center [792, 290] width 431 height 385
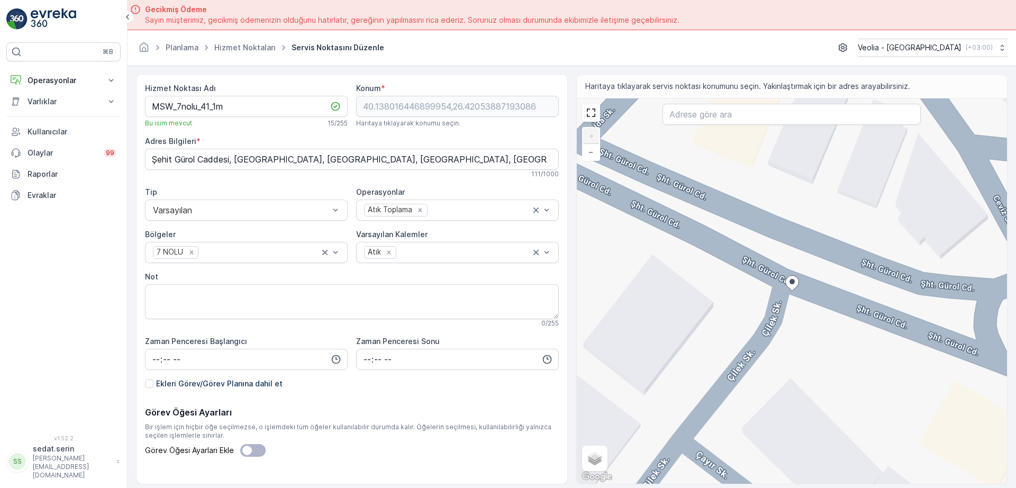
click at [794, 297] on div "+ − Uydu Yol haritası Arazi Karışık Leaflet Klavye kısayolları Harita Verileri …" at bounding box center [792, 290] width 431 height 385
type input "40.13800516897142,26.420544351748184"
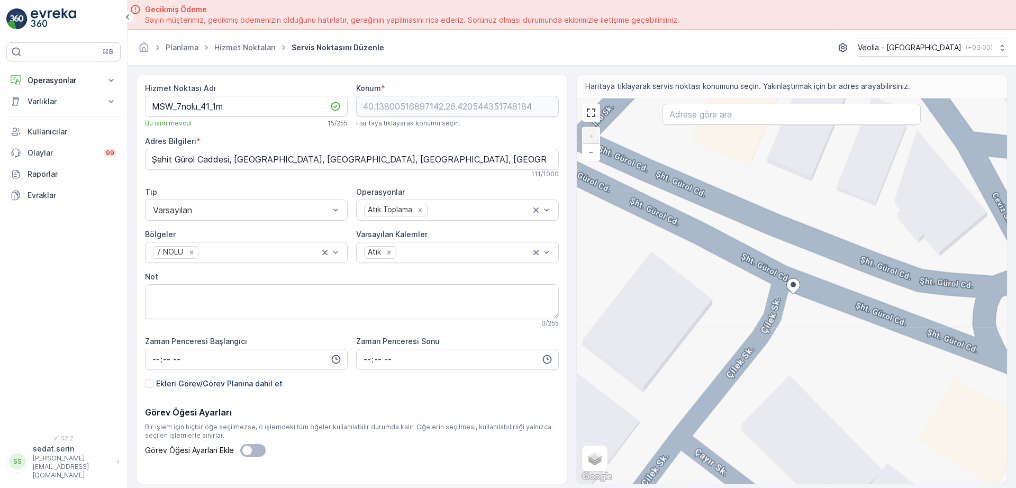
type Bilgileri "Barbaros, Şht. Gürol Cd. No:130, 17020 [GEOGRAPHIC_DATA]/[GEOGRAPHIC_DATA], [GE…"
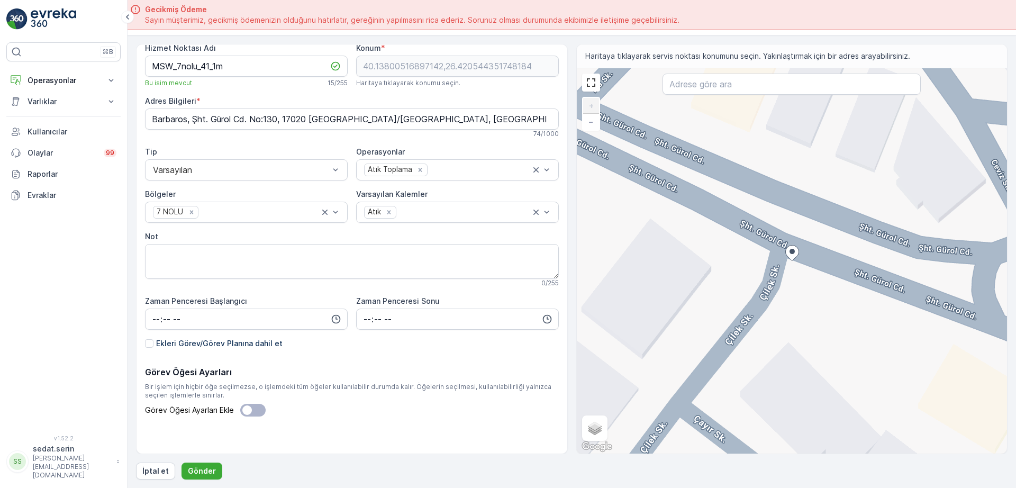
scroll to position [15, 0]
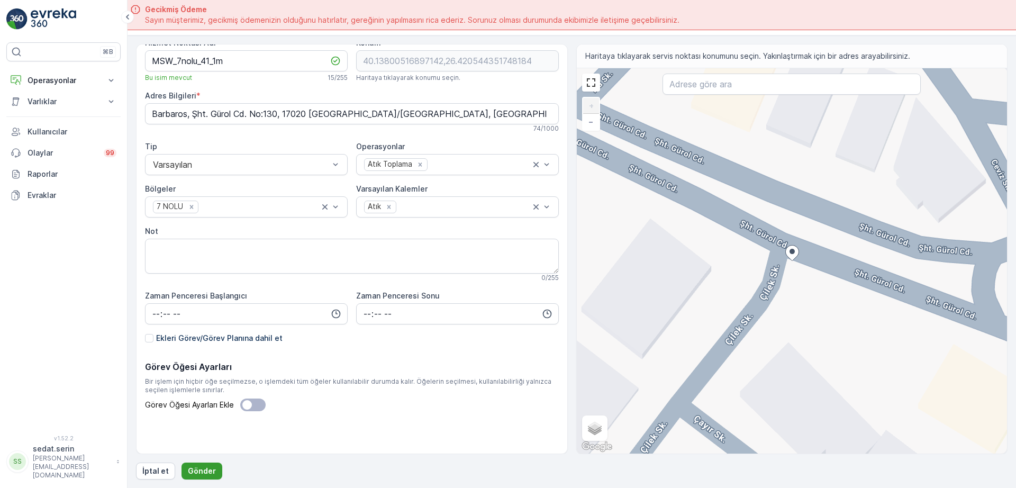
click at [209, 473] on p "Gönder" at bounding box center [202, 471] width 28 height 11
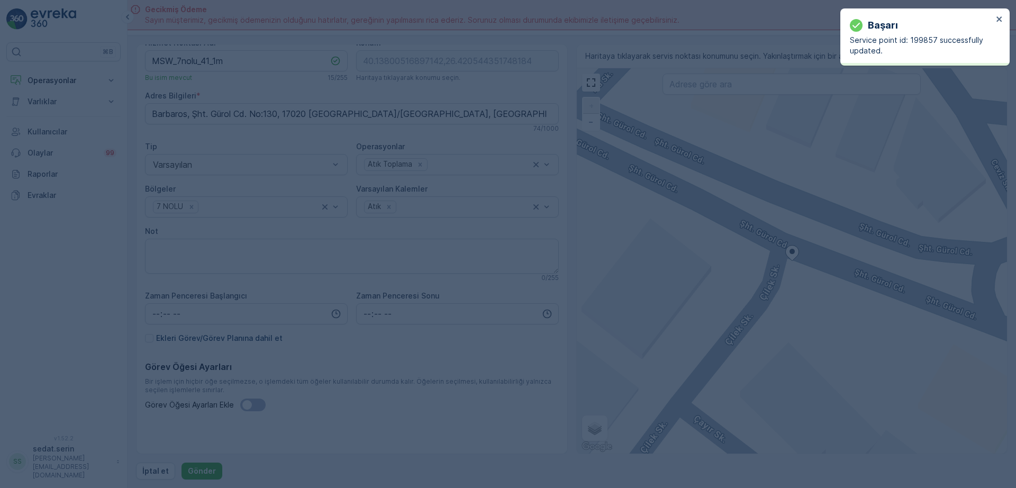
type input "40.138005,26.420544"
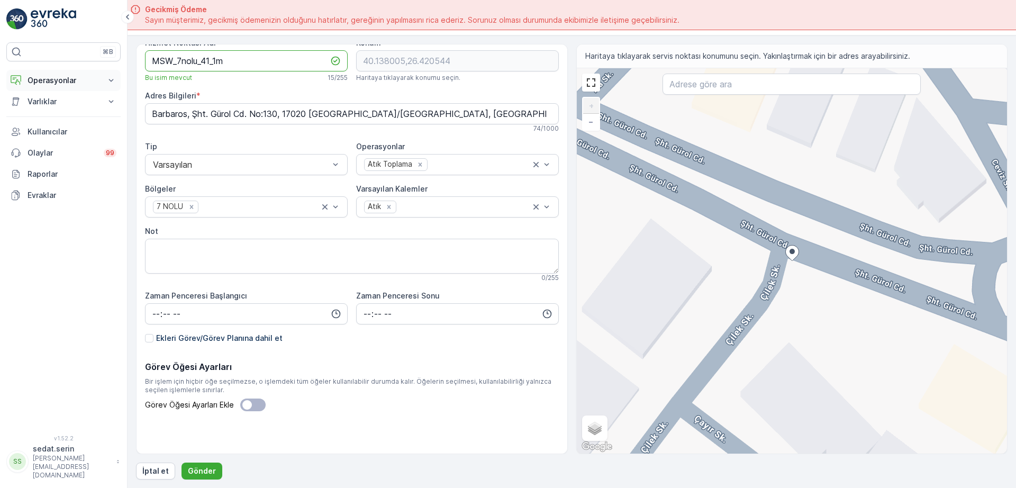
drag, startPoint x: 233, startPoint y: 65, endPoint x: 80, endPoint y: 71, distance: 153.1
click at [80, 71] on div "⌘B Operasyonlar Insights Planlama Rotalar & Görevler Kokpit Ayarlar Varlıklar V…" at bounding box center [508, 244] width 1016 height 488
click at [219, 473] on button "Gönder" at bounding box center [202, 471] width 41 height 17
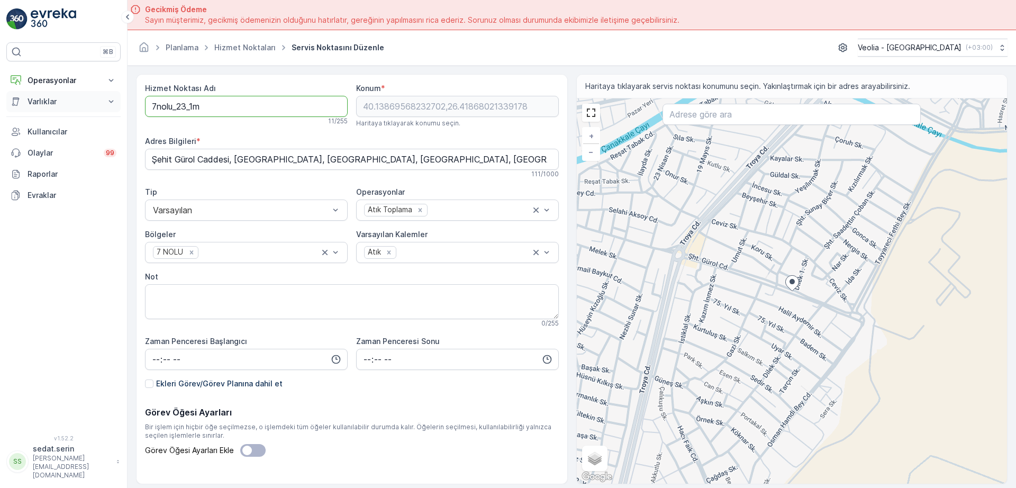
drag, startPoint x: 217, startPoint y: 106, endPoint x: 42, endPoint y: 106, distance: 174.2
click at [42, 106] on div "⌘B Operasyonlar Insights Planlama Rotalar & Görevler Kokpit Ayarlar Varlıklar V…" at bounding box center [508, 244] width 1016 height 488
paste Adı "MSW_7nolu_41"
click at [212, 105] on Adı "MSW_7nolu_41_1m" at bounding box center [246, 106] width 203 height 21
click at [219, 105] on Adı "MSW_7nolu_42_1m" at bounding box center [246, 106] width 203 height 21
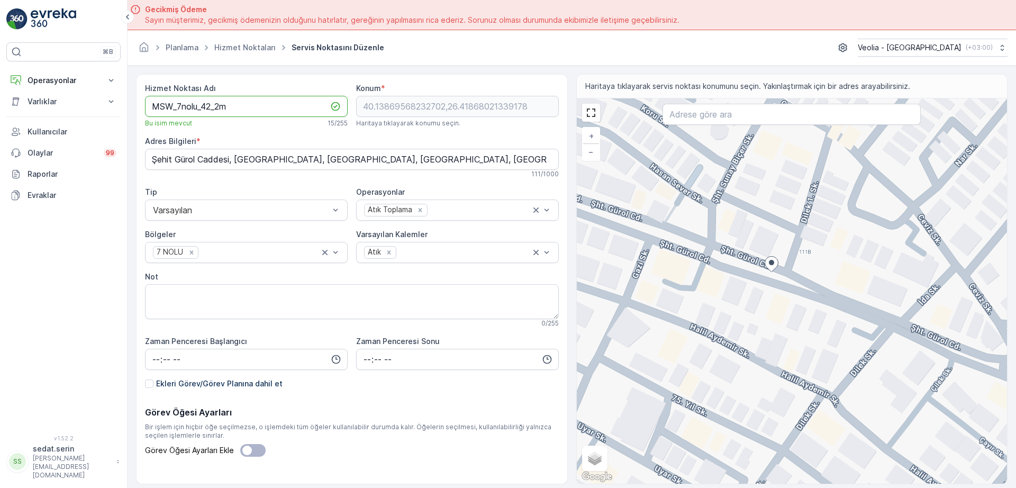
type Adı "MSW_7nolu_42_2m"
click at [786, 271] on div "+ − Uydu Yol haritası Arazi Karışık Leaflet Klavye kısayolları Harita Verileri …" at bounding box center [792, 290] width 431 height 385
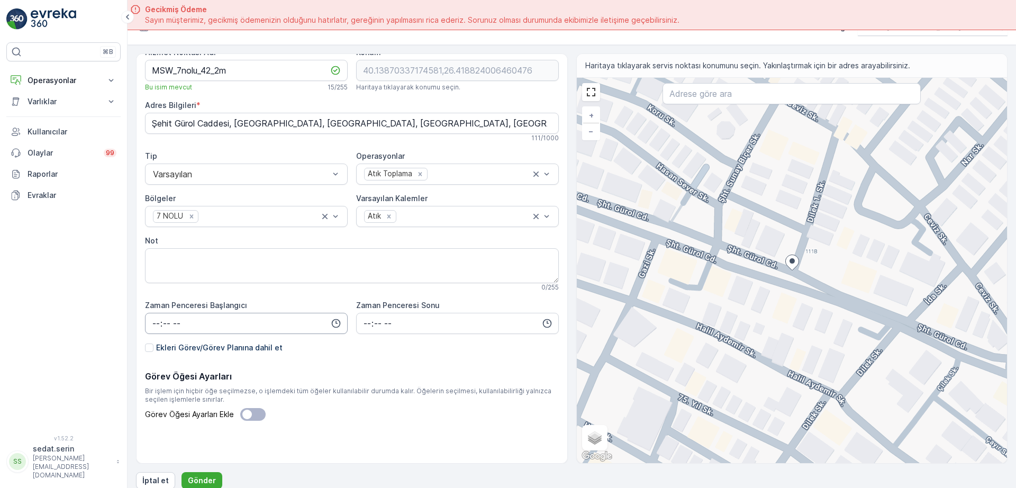
scroll to position [30, 0]
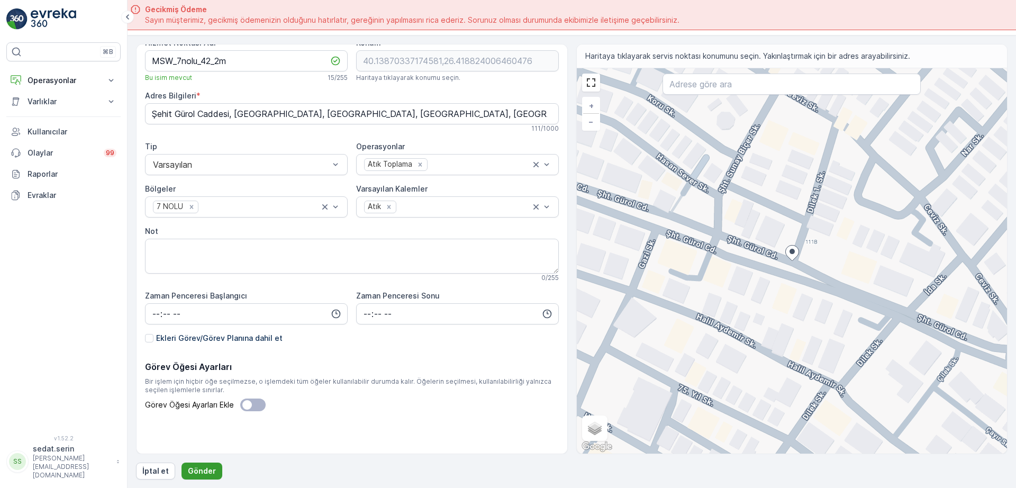
click at [212, 466] on p "Gönder" at bounding box center [202, 471] width 28 height 11
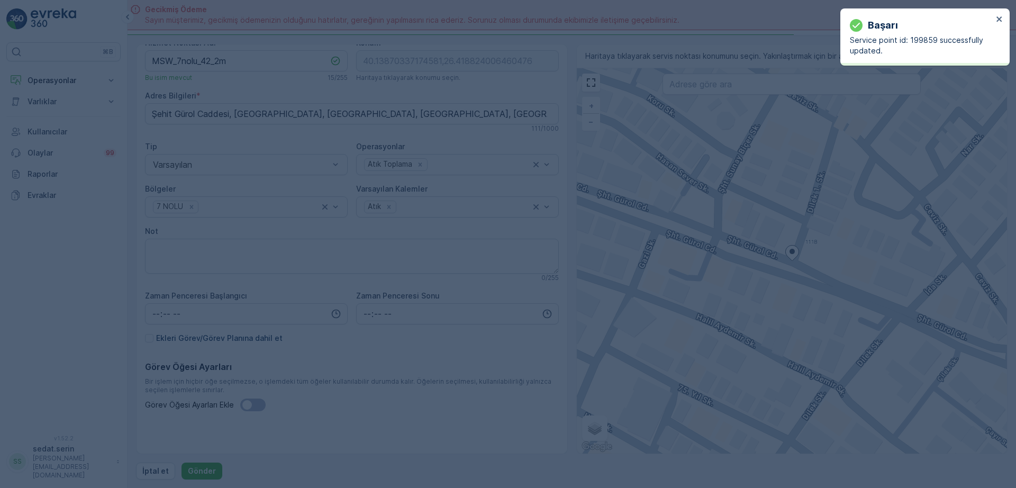
type input "40.138703,26.418824"
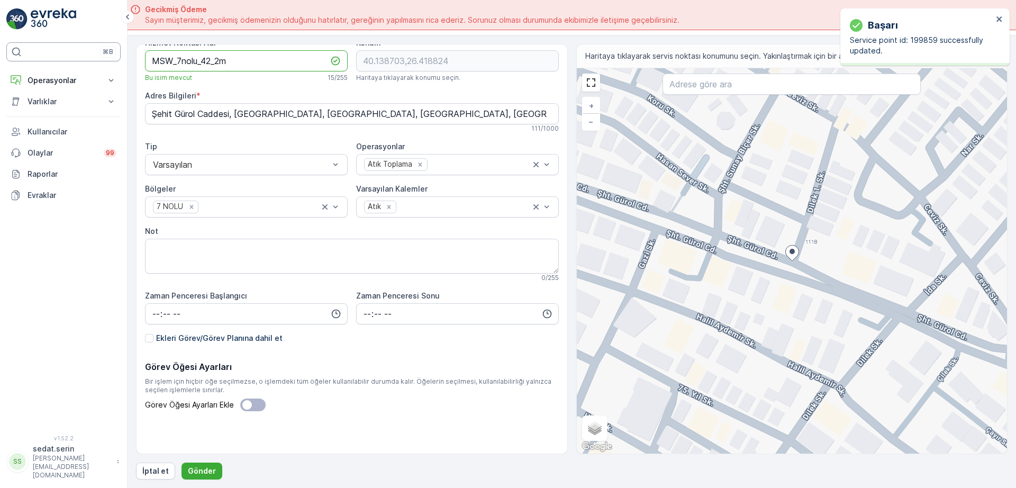
drag, startPoint x: 193, startPoint y: 60, endPoint x: 60, endPoint y: 60, distance: 132.3
click at [60, 60] on div "⌘B Operasyonlar Insights Planlama Rotalar & Görevler Kokpit Ayarlar Varlıklar V…" at bounding box center [508, 244] width 1016 height 488
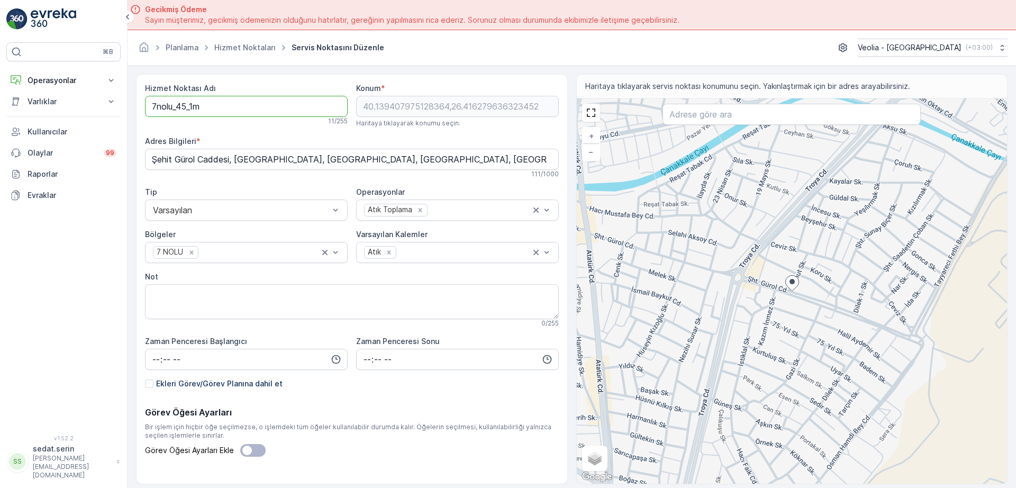
drag, startPoint x: 220, startPoint y: 110, endPoint x: 92, endPoint y: 116, distance: 127.8
click at [94, 116] on div "⌘B Operasyonlar Insights Planlama Rotalar & Görevler Kokpit Ayarlar Varlıklar V…" at bounding box center [508, 244] width 1016 height 488
paste Adı "MSW_7nolu_42_2"
click at [215, 105] on Adı "MSW_7nolu_42_2m" at bounding box center [246, 106] width 203 height 21
click at [212, 104] on Adı "MSW_7nolu_42_2m" at bounding box center [246, 106] width 203 height 21
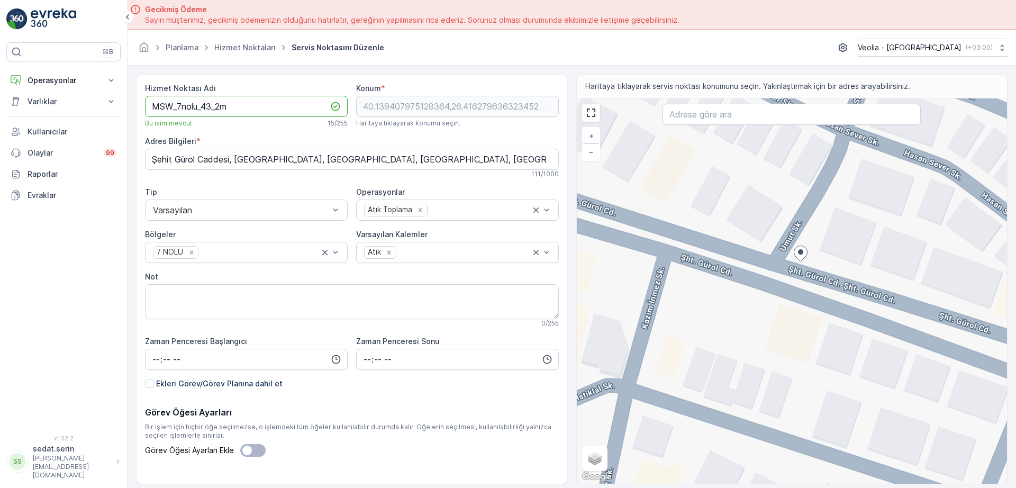
type Adı "MSW_7nolu_43_2m"
click at [786, 264] on div "+ − Uydu Yol haritası Arazi Karışık Leaflet Klavye kısayolları Harita Verileri …" at bounding box center [792, 290] width 431 height 385
type input "40.13939849161005,26.41620417900003"
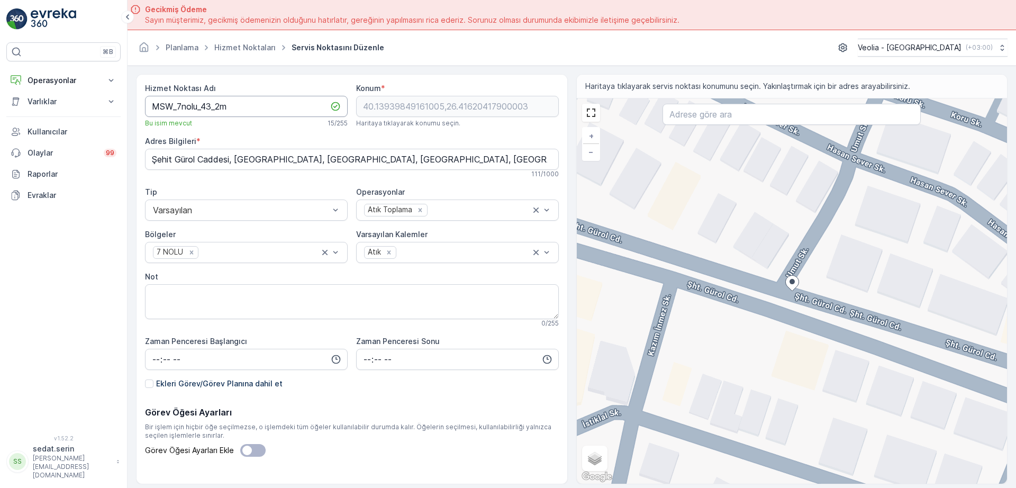
drag, startPoint x: 223, startPoint y: 106, endPoint x: 273, endPoint y: 104, distance: 49.8
click at [223, 106] on Adı "MSW_7nolu_43_2m" at bounding box center [246, 106] width 203 height 21
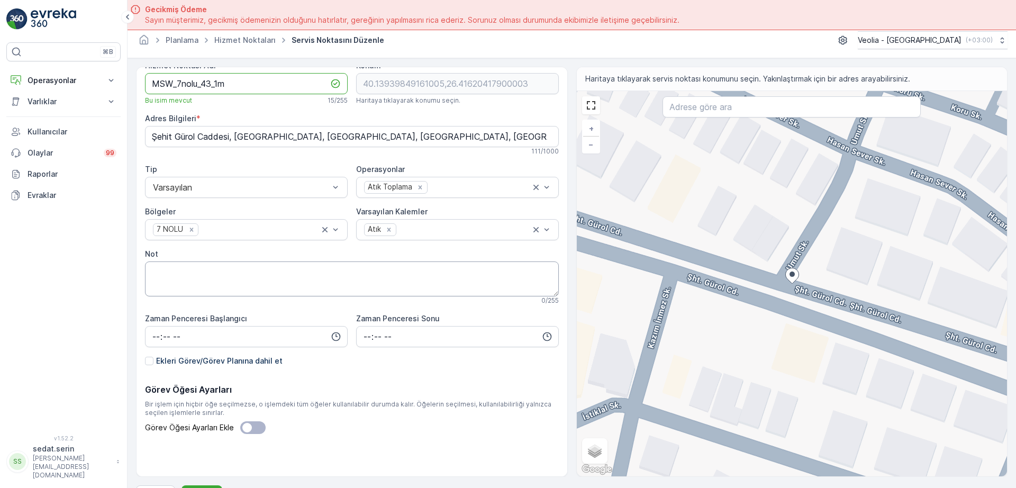
scroll to position [30, 0]
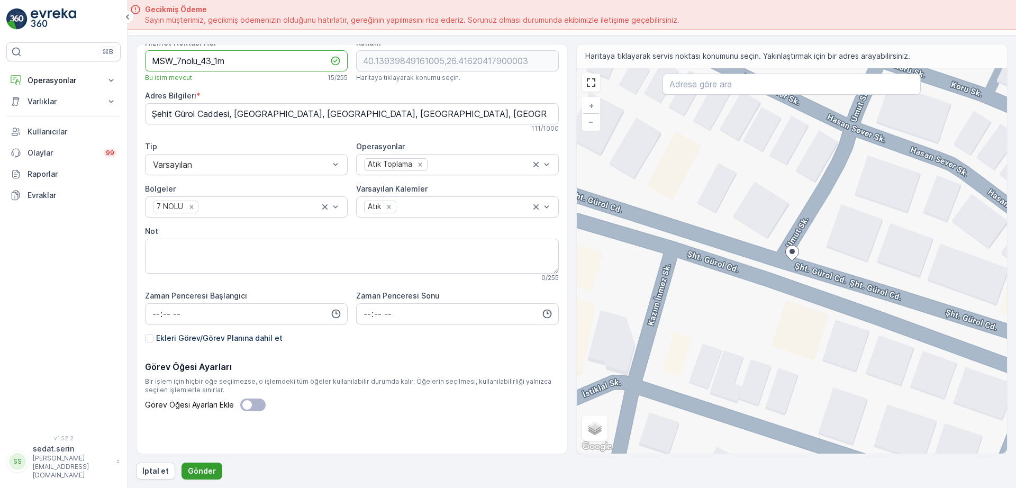
type Adı "MSW_7nolu_43_1m"
click at [205, 466] on p "Gönder" at bounding box center [202, 471] width 28 height 11
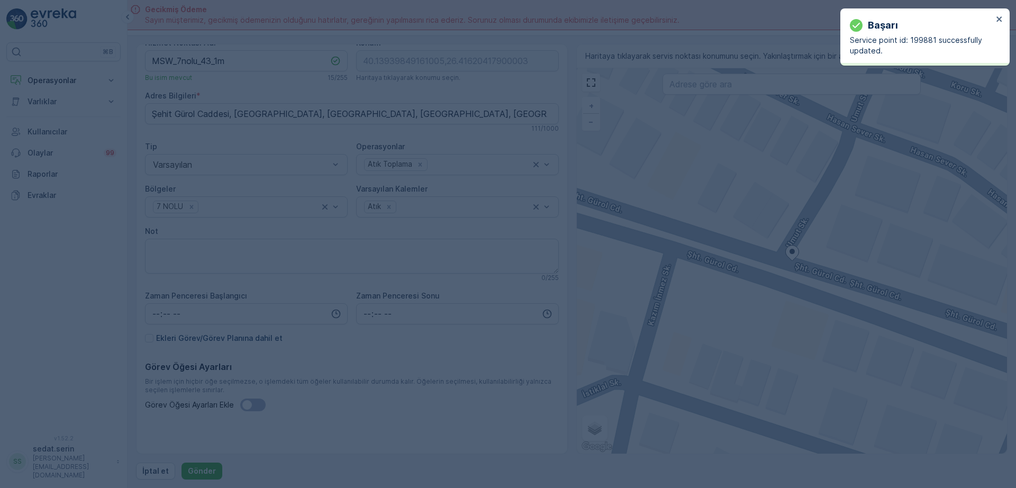
type input "40.139398,26.416204"
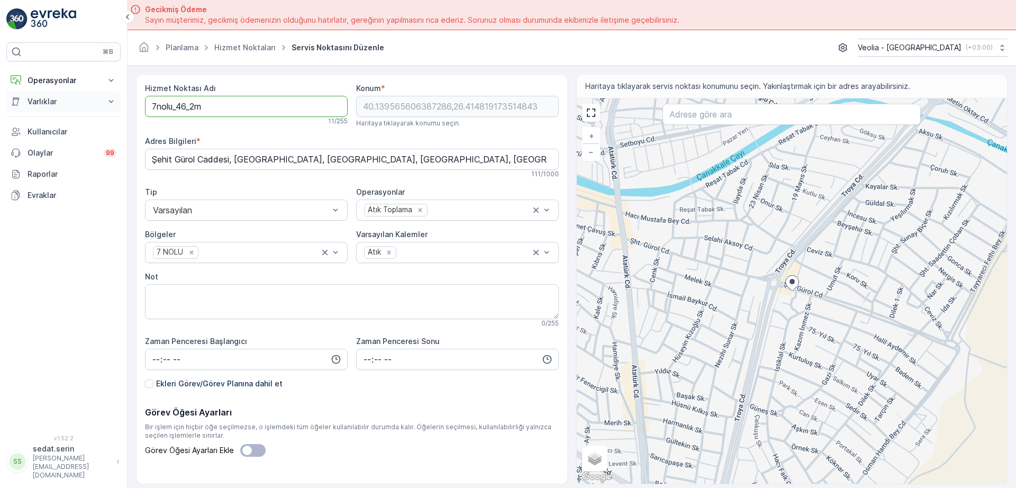
drag, startPoint x: 214, startPoint y: 103, endPoint x: 69, endPoint y: 111, distance: 144.8
click at [70, 111] on div "⌘B Operasyonlar Insights Planlama Rotalar & Görevler Kokpit Ayarlar Varlıklar V…" at bounding box center [508, 244] width 1016 height 488
paste Adı "MSW_7nolu_42"
click at [211, 106] on Adı "MSW_7nolu_42_2m" at bounding box center [246, 106] width 203 height 21
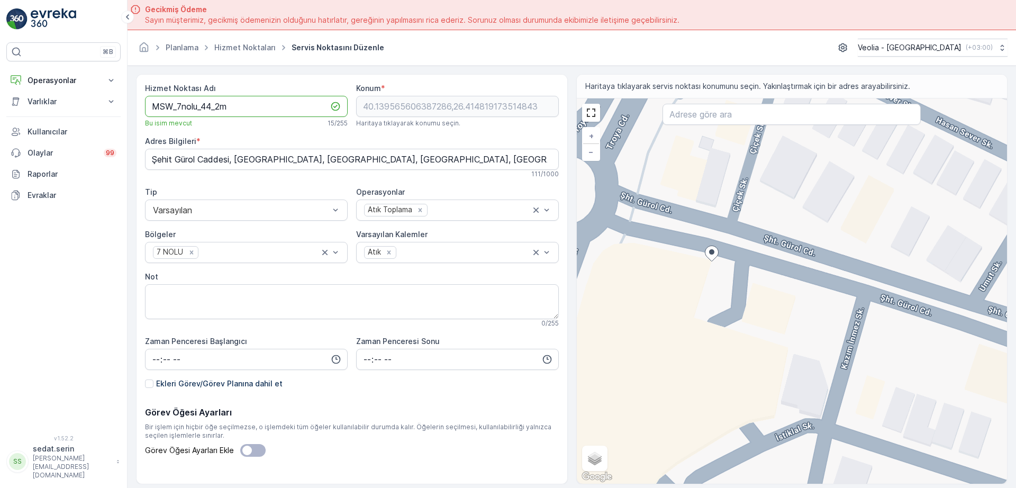
type Adı "MSW_7nolu_44_2m"
click at [732, 220] on div "+ − Uydu Yol haritası Arazi Karışık Leaflet Klavye kısayolları Harita Verileri …" at bounding box center [792, 290] width 431 height 385
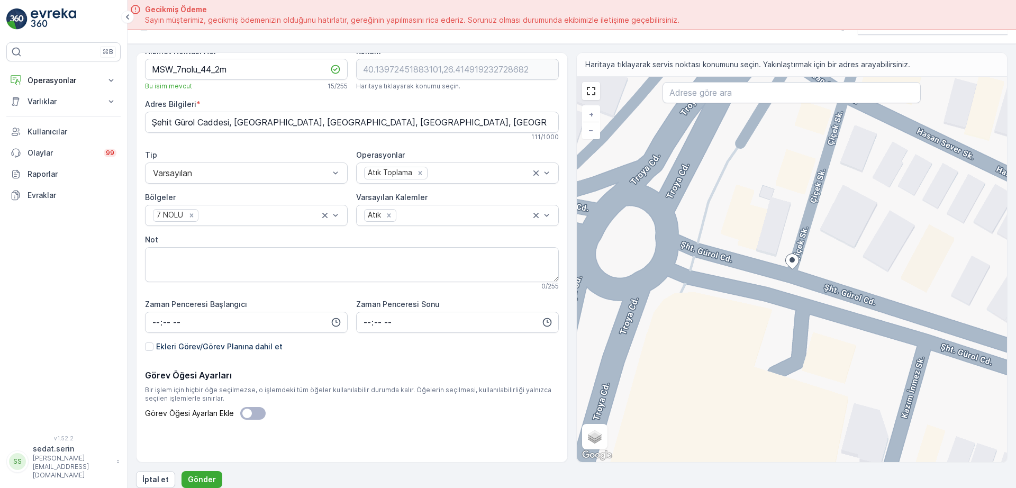
scroll to position [30, 0]
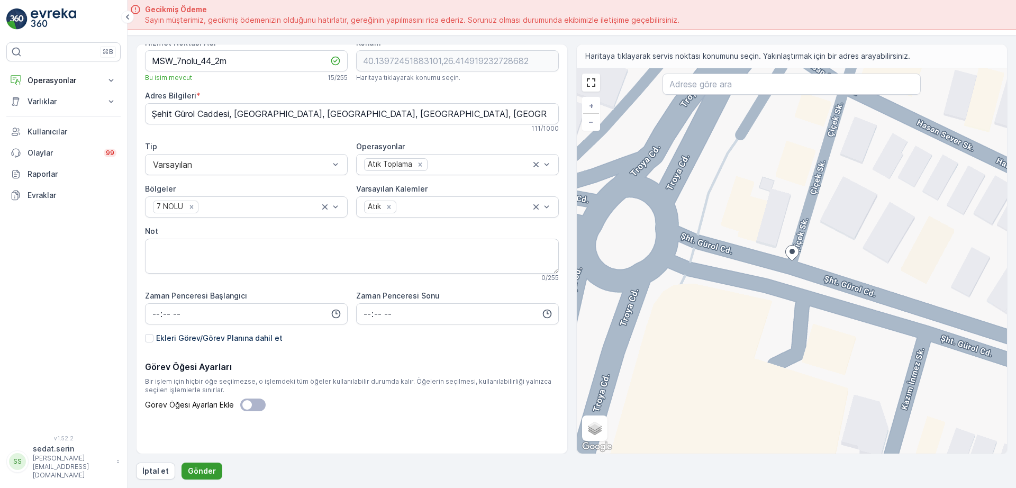
click at [197, 467] on p "Gönder" at bounding box center [202, 471] width 28 height 11
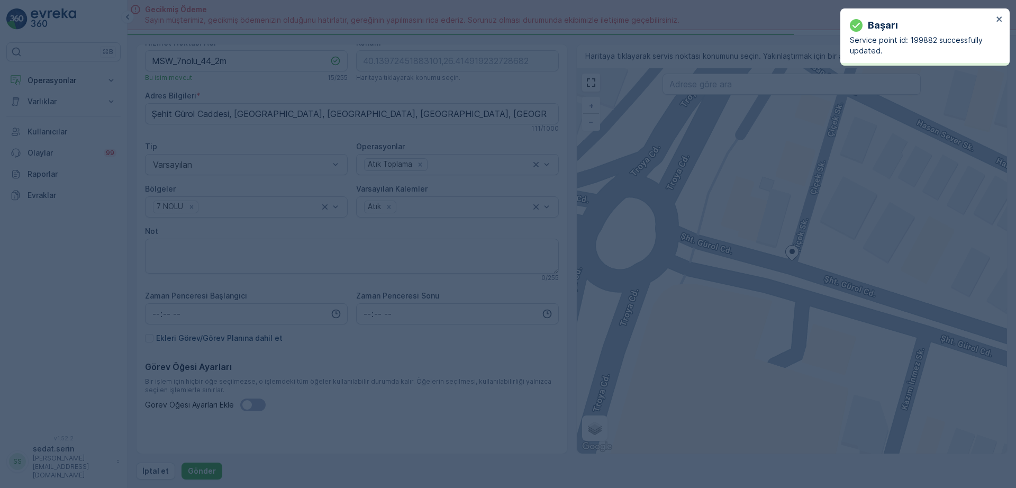
type input "40.139725,26.414919"
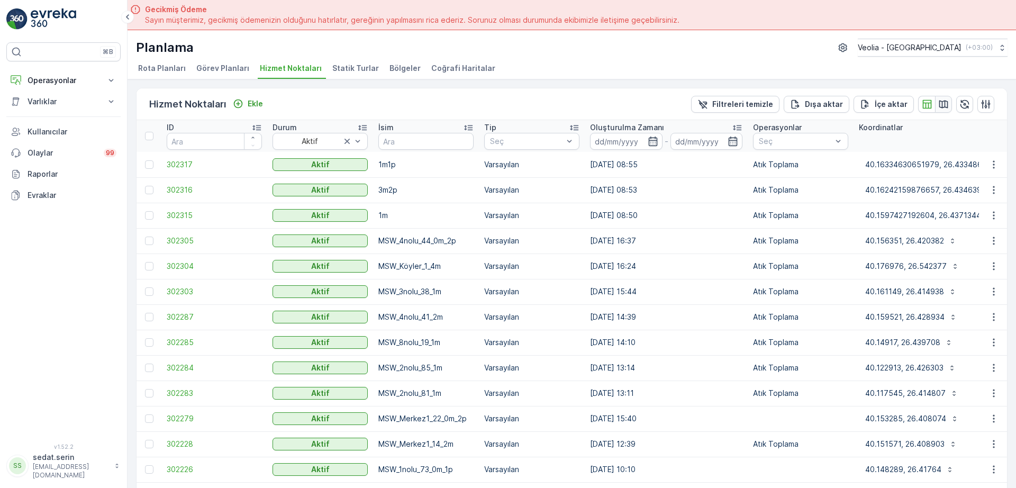
click at [939, 104] on icon "button" at bounding box center [944, 104] width 11 height 11
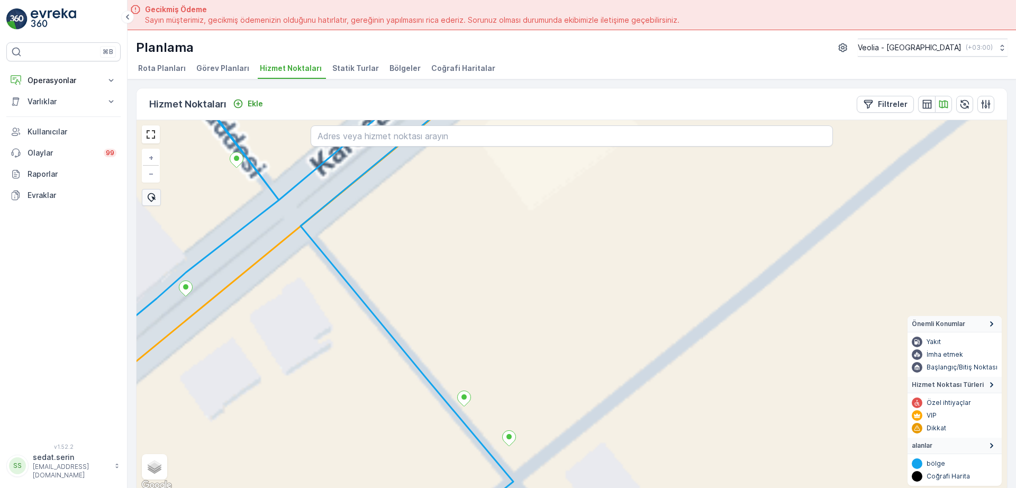
scroll to position [4, 0]
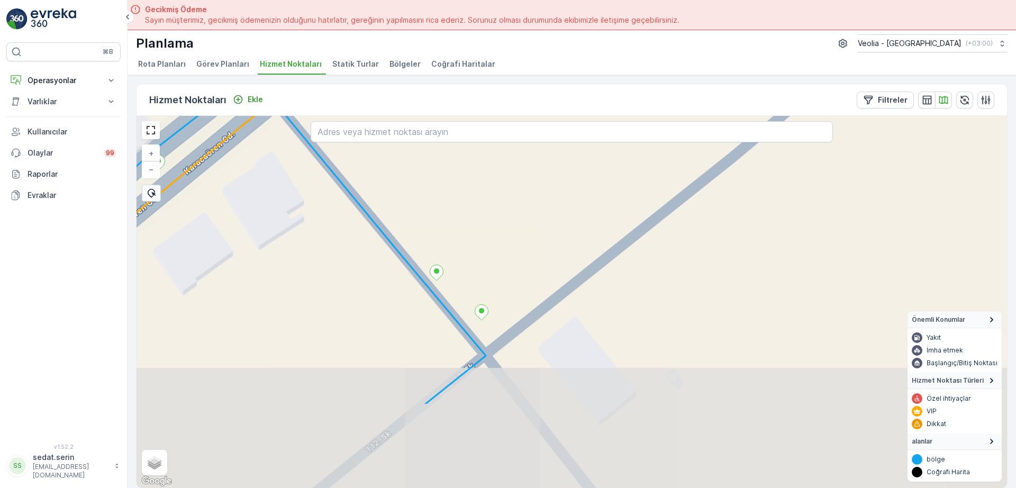
drag, startPoint x: 489, startPoint y: 347, endPoint x: 483, endPoint y: 275, distance: 72.8
click at [471, 256] on div "+ − Uydu Yol haritası Arazi Karışık Leaflet Klavye kısayolları Harita Verileri …" at bounding box center [572, 302] width 871 height 372
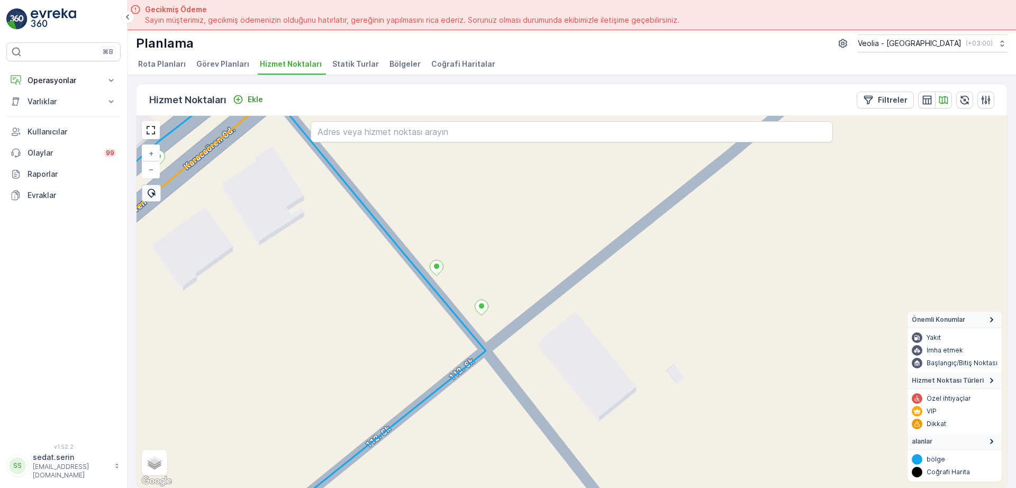
drag, startPoint x: 525, startPoint y: 356, endPoint x: 510, endPoint y: 278, distance: 79.8
click at [510, 279] on div "+ − Uydu Yol haritası Arazi Karışık Leaflet Klavye kısayolları Harita Verileri …" at bounding box center [572, 302] width 871 height 372
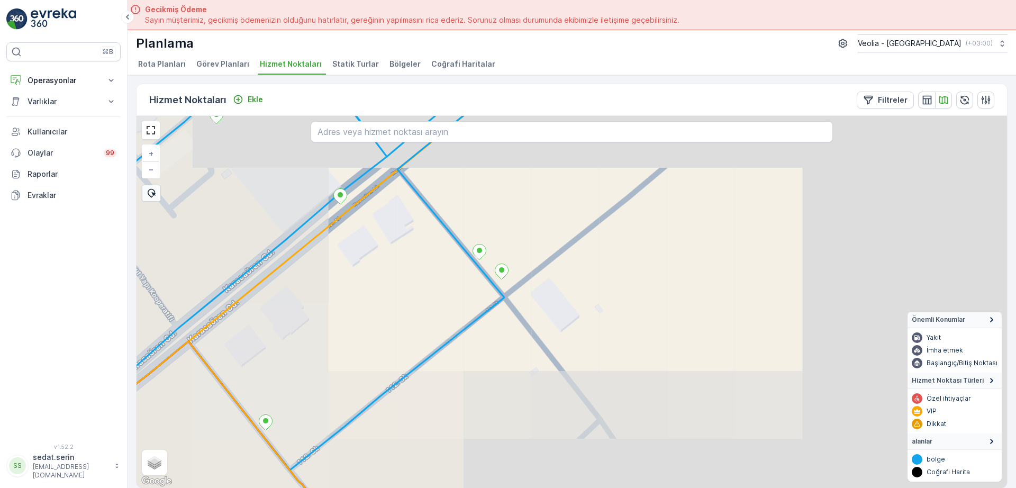
drag, startPoint x: 513, startPoint y: 270, endPoint x: 508, endPoint y: 262, distance: 10.0
click at [508, 262] on div "+ − Uydu Yol haritası Arazi Karışık Leaflet Klavye kısayolları Harita Verileri …" at bounding box center [572, 302] width 871 height 372
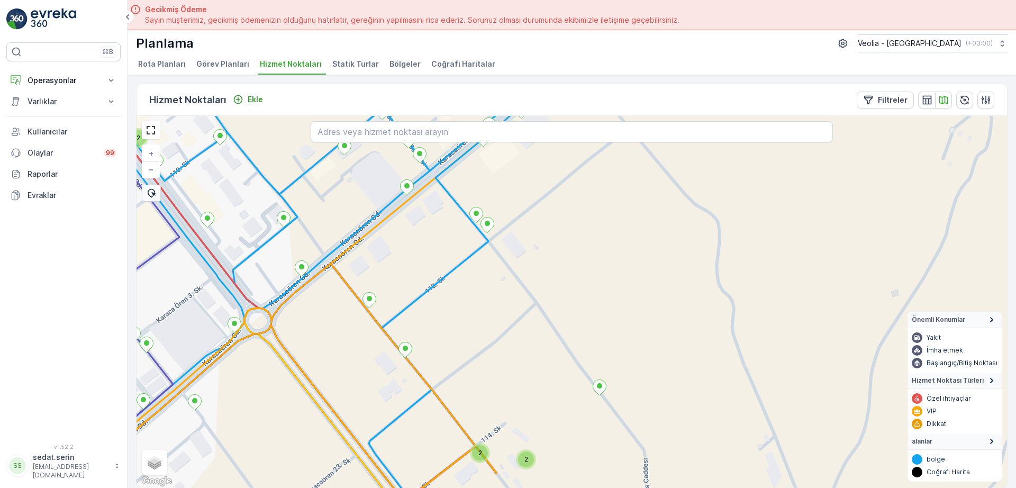
drag, startPoint x: 583, startPoint y: 323, endPoint x: 529, endPoint y: 250, distance: 90.8
click at [529, 250] on div "2 2 2 + − Uydu Yol haritası Arazi Karışık Leaflet Klavye kısayolları Harita Ver…" at bounding box center [572, 302] width 871 height 372
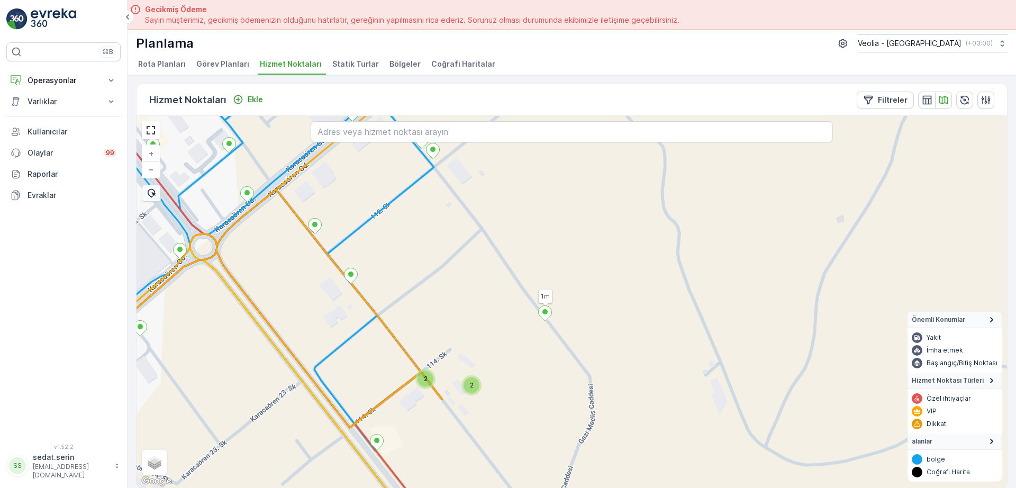
click at [545, 309] on icon at bounding box center [545, 313] width 14 height 16
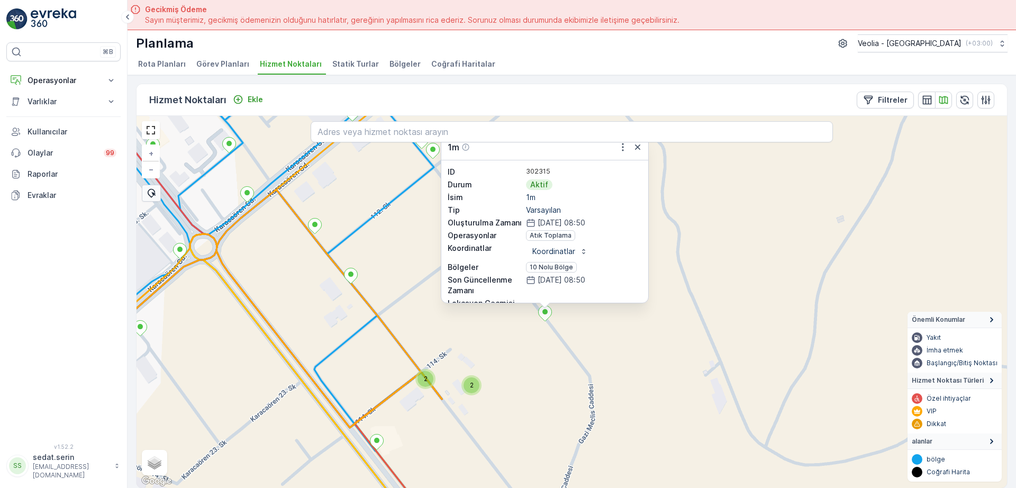
drag, startPoint x: 678, startPoint y: 203, endPoint x: 667, endPoint y: 256, distance: 54.1
click at [667, 256] on div "2 2 1m 1m ID 302315 Durum Aktif İsim 1m Tip Varsayılan Oluşturulma Zamanı 13.10…" at bounding box center [572, 302] width 871 height 372
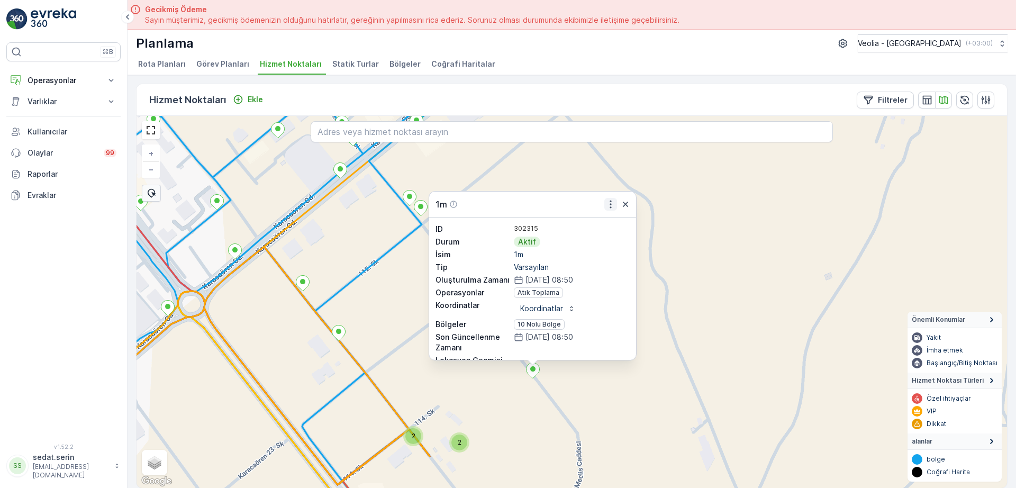
click at [611, 204] on icon "button" at bounding box center [611, 205] width 2 height 8
click at [400, 263] on div "2 2 1m Daha fazla ayrıntı görün Servis Noktasını Düzenle Yeni Görev Planı Ekle …" at bounding box center [572, 302] width 871 height 372
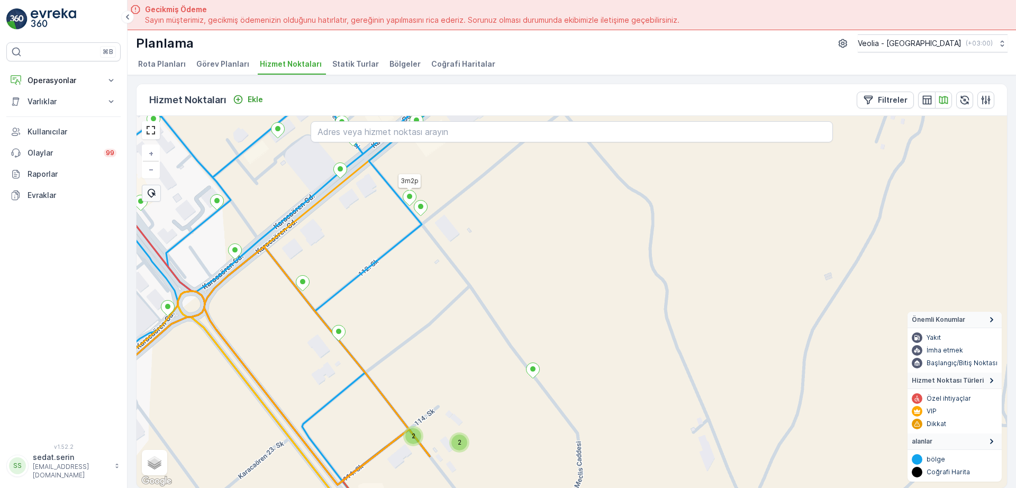
click at [409, 198] on ellipse at bounding box center [409, 196] width 5 height 5
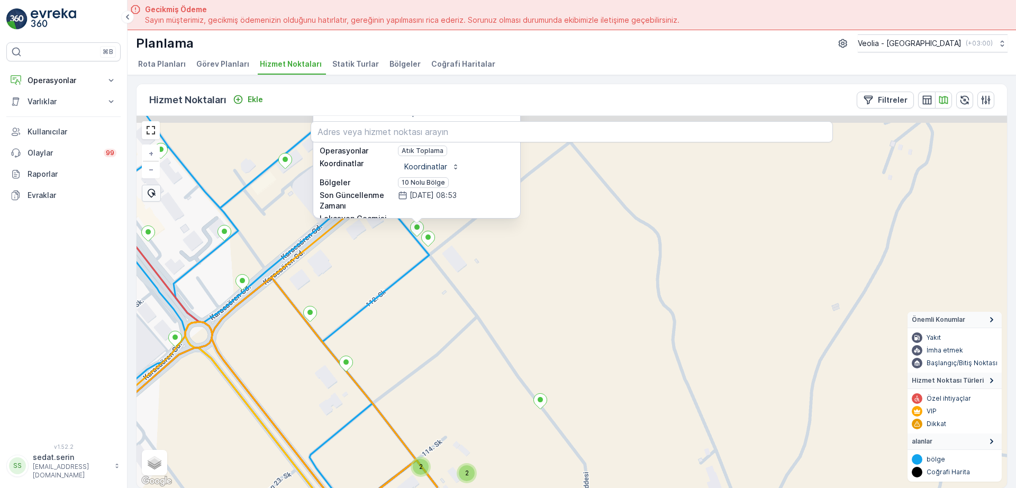
drag, startPoint x: 501, startPoint y: 264, endPoint x: 500, endPoint y: 304, distance: 40.2
click at [505, 316] on div "2 2 3m2p ID 302316 Durum Aktif İsim 3m2p Tip Varsayılan Oluşturulma Zamanı 13.1…" at bounding box center [572, 302] width 871 height 372
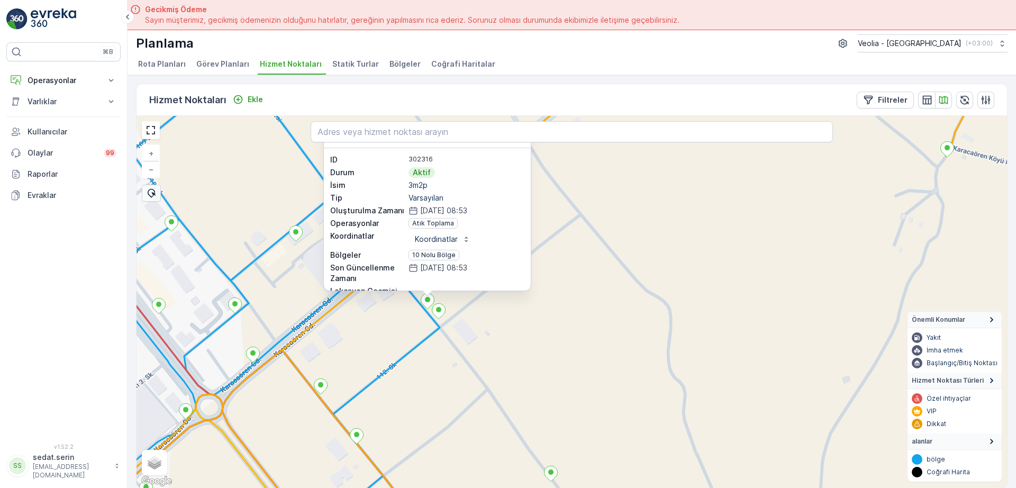
drag, startPoint x: 576, startPoint y: 319, endPoint x: 576, endPoint y: 341, distance: 22.2
click at [589, 383] on div "3m2p ID 302316 Durum Aktif İsim 3m2p Tip Varsayılan Oluşturulma Zamanı 13.10.20…" at bounding box center [572, 302] width 871 height 372
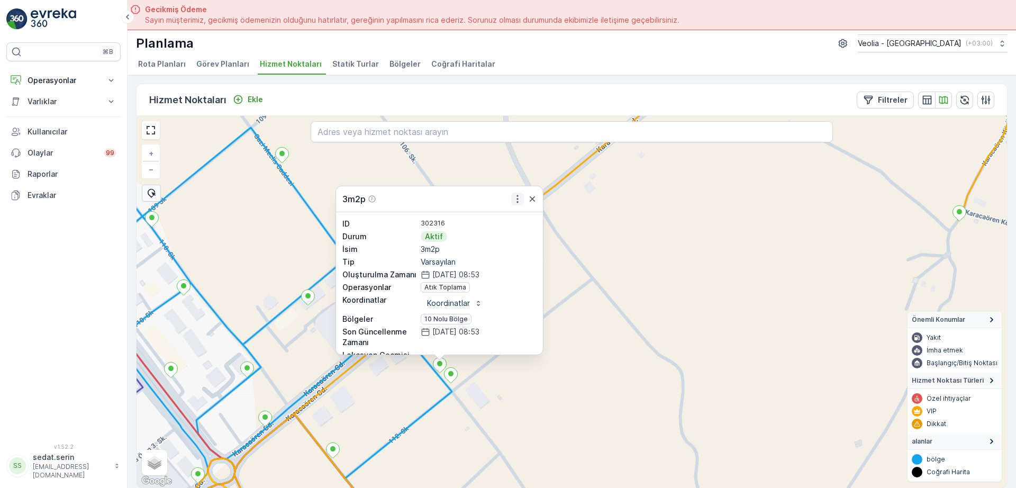
click at [516, 200] on icon "button" at bounding box center [517, 199] width 11 height 11
click at [596, 288] on div "3m2p Daha fazla ayrıntı görün Servis Noktasını Düzenle Yeni Görev Planı Ekle Ye…" at bounding box center [572, 302] width 871 height 372
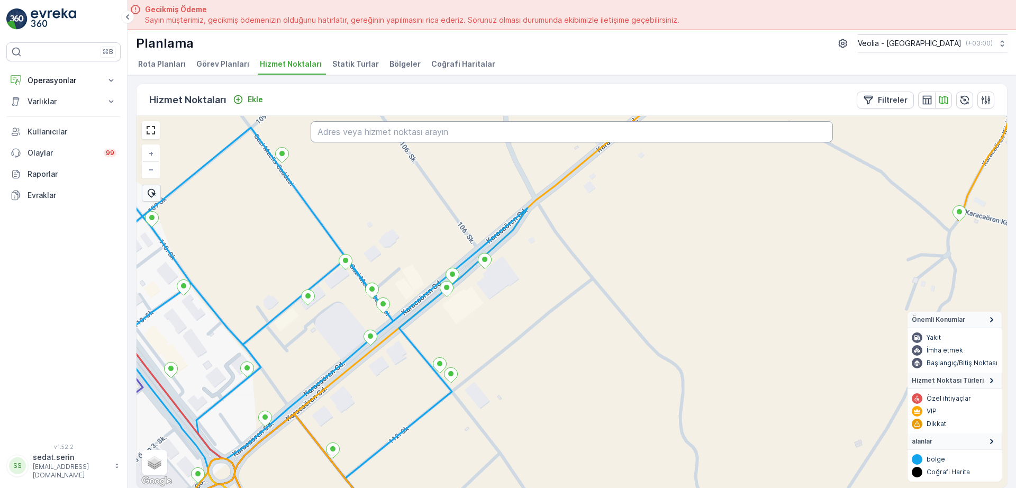
click at [374, 133] on input "text" at bounding box center [572, 131] width 522 height 21
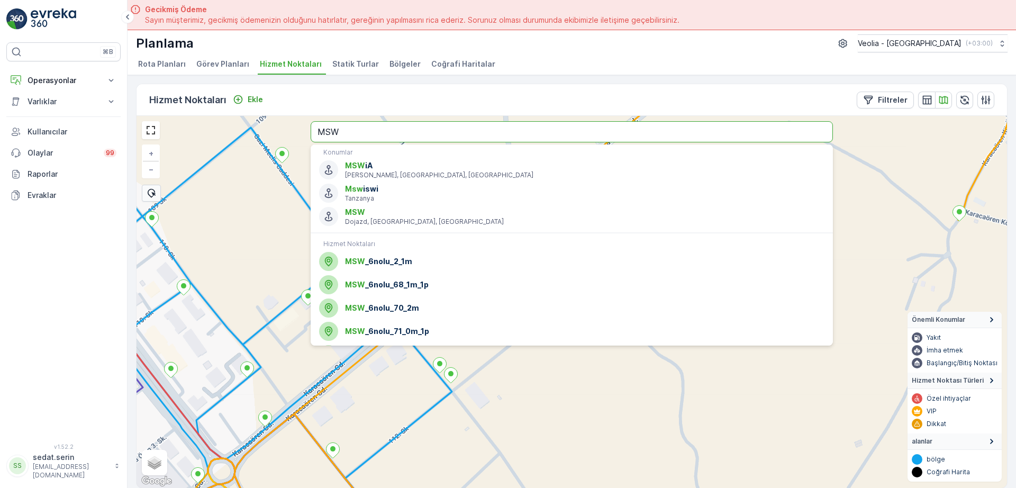
click at [375, 133] on input "MSW" at bounding box center [572, 131] width 522 height 21
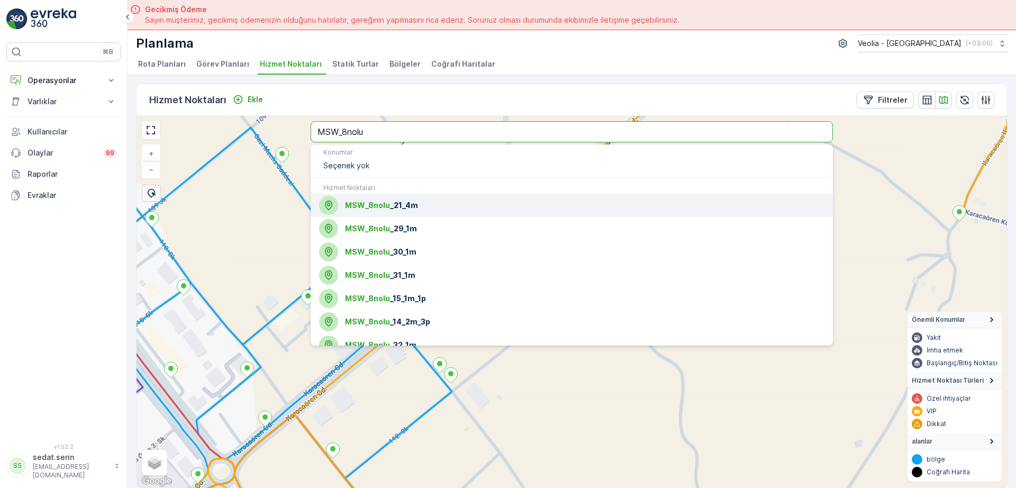
type input "MSW_8nolu"
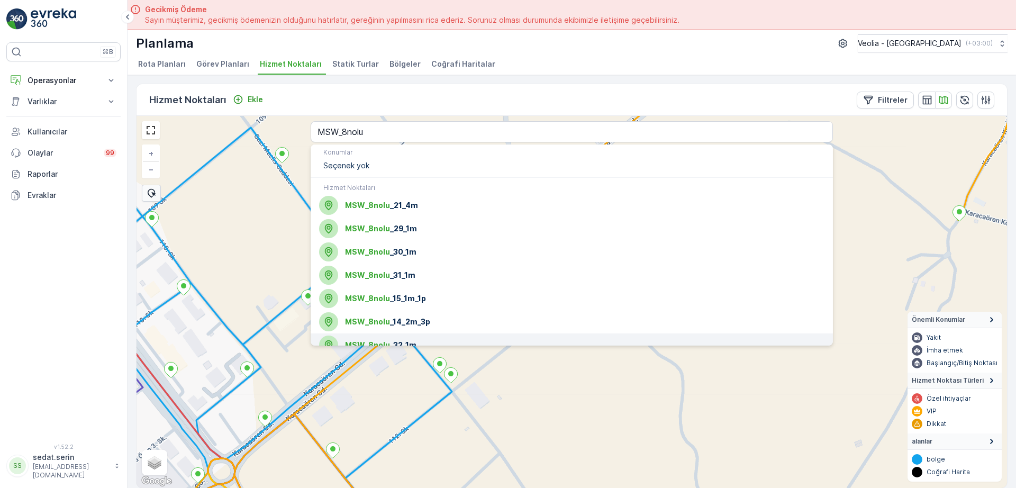
scroll to position [11, 0]
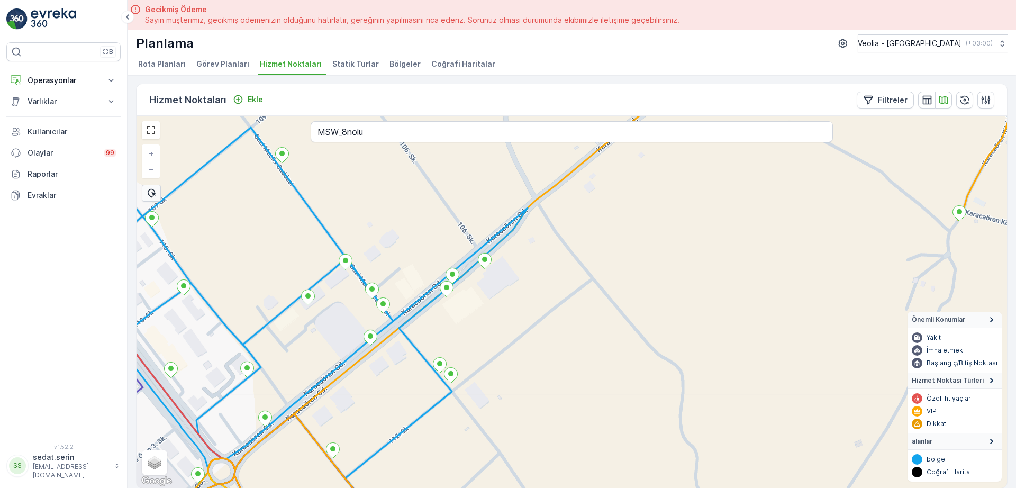
click at [290, 234] on div "+ − Uydu Yol haritası Arazi Karışık Leaflet Klavye kısayolları Harita Verileri …" at bounding box center [572, 302] width 871 height 372
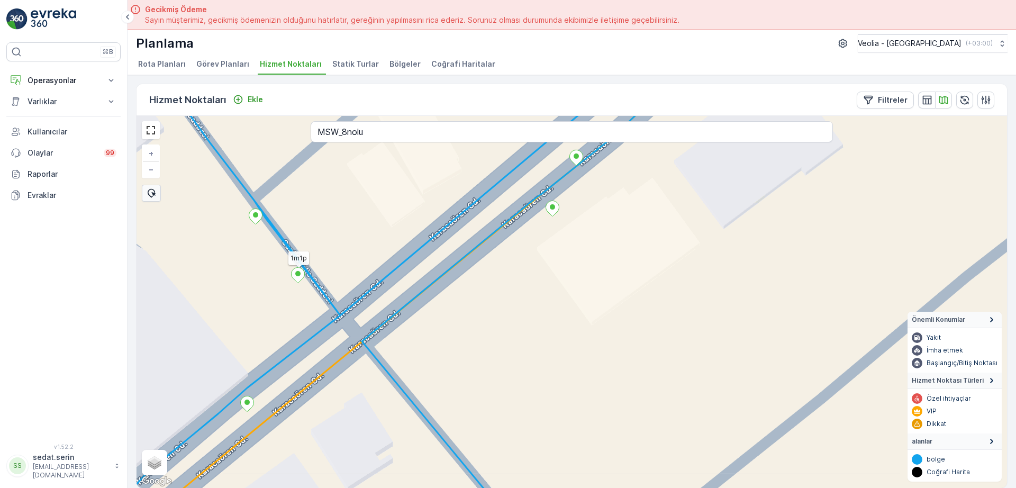
click at [298, 276] on icon at bounding box center [298, 274] width 13 height 15
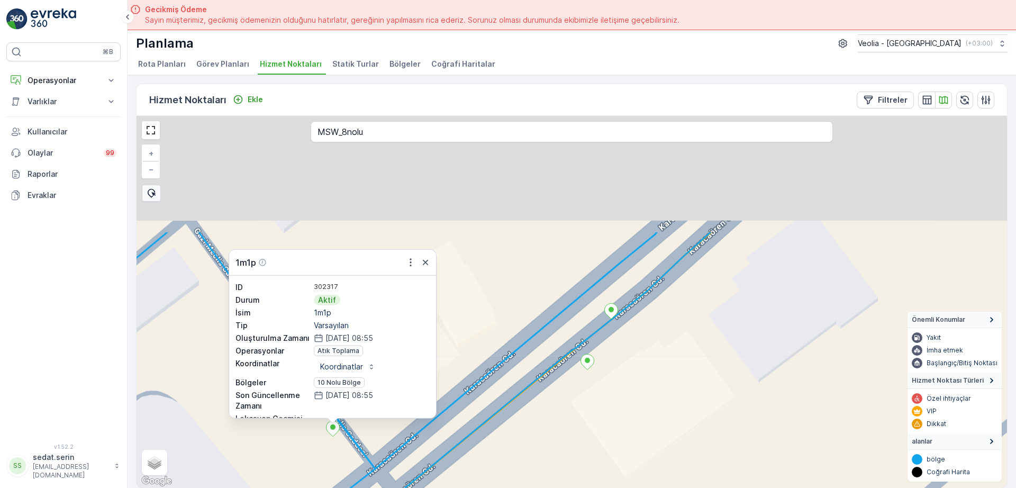
drag, startPoint x: 501, startPoint y: 275, endPoint x: 536, endPoint y: 430, distance: 158.5
click at [536, 430] on div "1m1p ID 302317 Durum Aktif İsim 1m1p Tip Varsayılan Oluşturulma Zamanı 13.10.20…" at bounding box center [572, 302] width 871 height 372
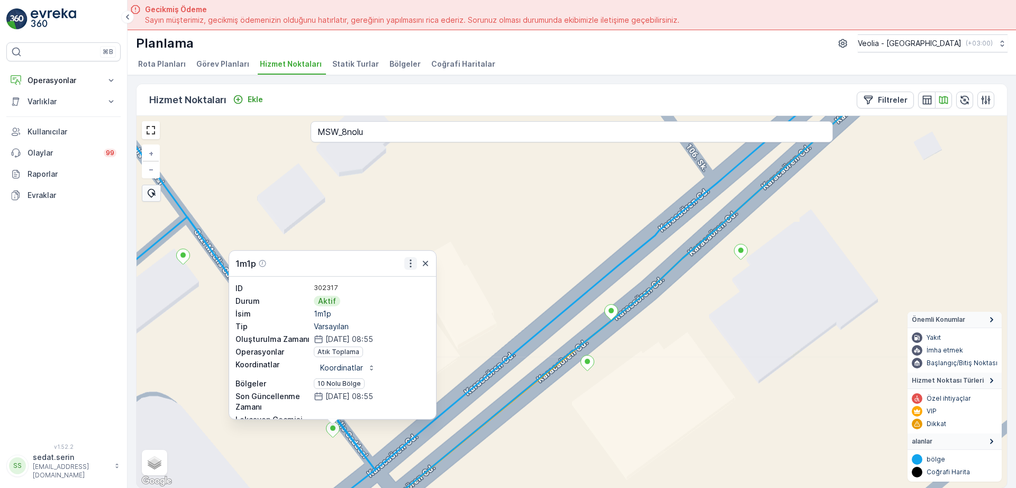
click at [413, 266] on icon "button" at bounding box center [410, 263] width 11 height 11
click at [330, 209] on div "1m1p ID 302317 Durum Aktif İsim 1m1p Tip Varsayılan Oluşturulma Zamanı 13.10.20…" at bounding box center [572, 302] width 871 height 372
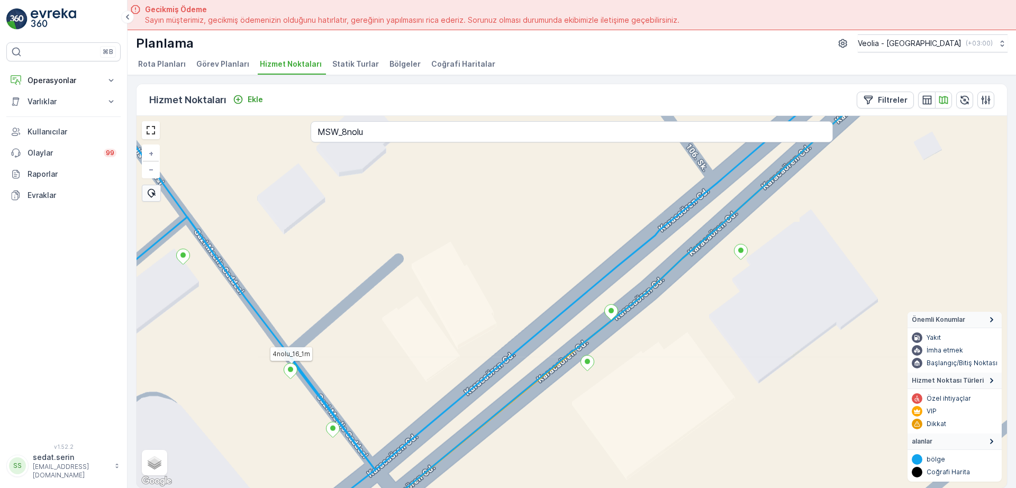
click at [293, 369] on icon at bounding box center [290, 370] width 13 height 15
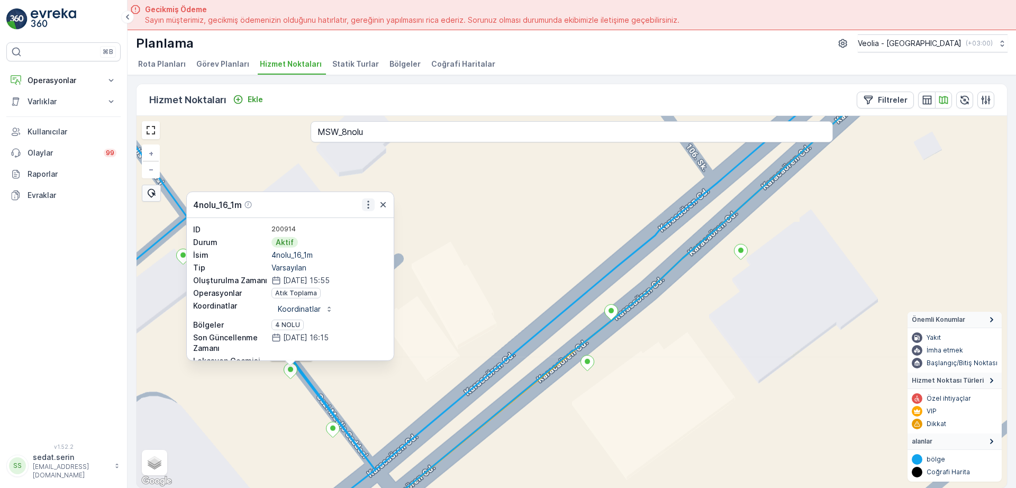
click at [368, 209] on icon "button" at bounding box center [368, 205] width 11 height 11
click at [485, 217] on div "4nolu_16_1m ID 200914 Durum Aktif İsim 4nolu_16_1m Tip Varsayılan Oluşturulma Z…" at bounding box center [572, 302] width 871 height 372
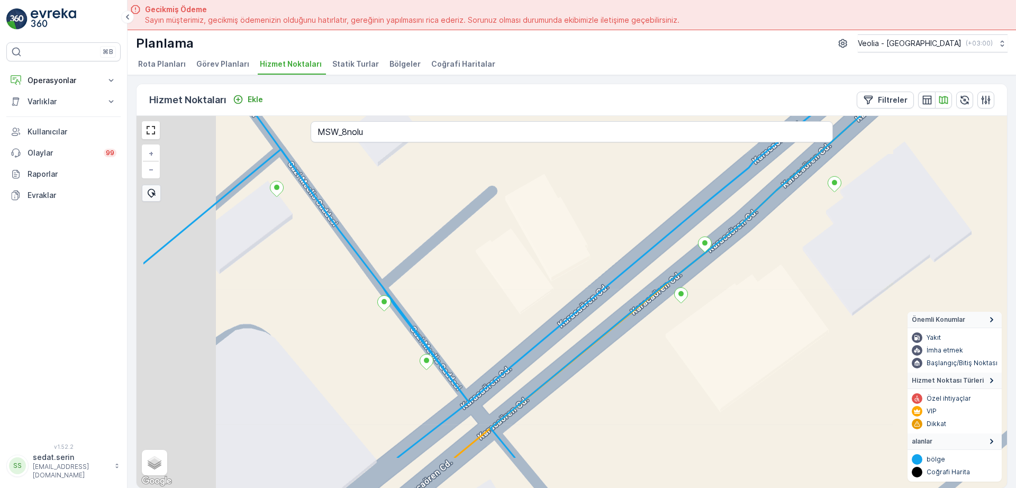
drag, startPoint x: 429, startPoint y: 306, endPoint x: 536, endPoint y: 231, distance: 130.0
click at [536, 231] on div "+ − Uydu Yol haritası Arazi Karışık Leaflet Klavye kısayolları Harita Verileri …" at bounding box center [572, 302] width 871 height 372
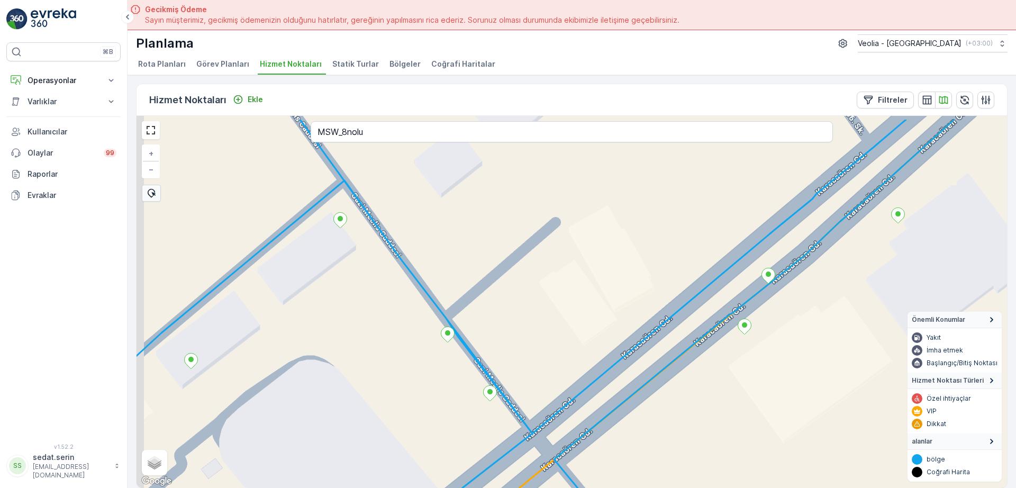
drag, startPoint x: 426, startPoint y: 236, endPoint x: 471, endPoint y: 276, distance: 61.1
click at [471, 276] on div "+ − Uydu Yol haritası Arazi Karışık Leaflet Klavye kısayolları Harita Verileri …" at bounding box center [572, 302] width 871 height 372
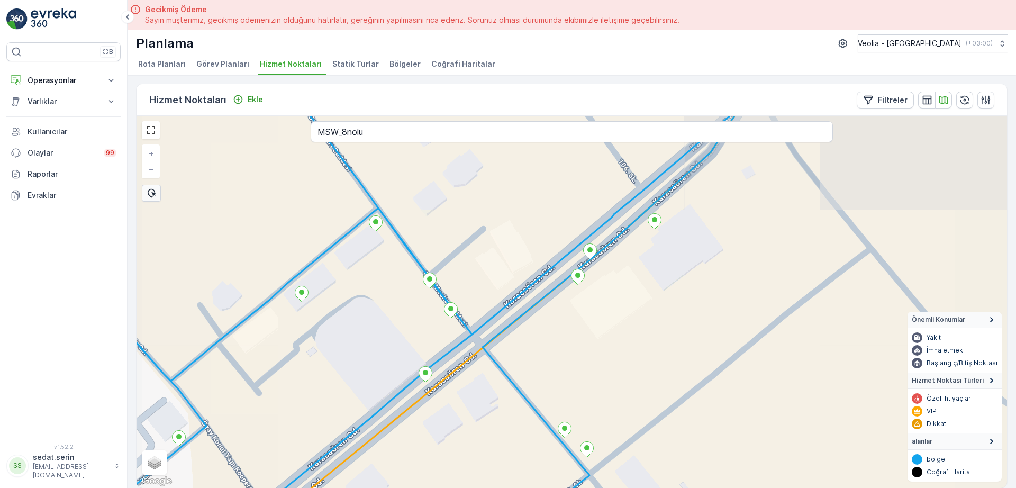
drag, startPoint x: 442, startPoint y: 213, endPoint x: 459, endPoint y: 261, distance: 51.2
click at [462, 256] on div "+ − Uydu Yol haritası Arazi Karışık Leaflet Klavye kısayolları Harita Verileri …" at bounding box center [572, 302] width 871 height 372
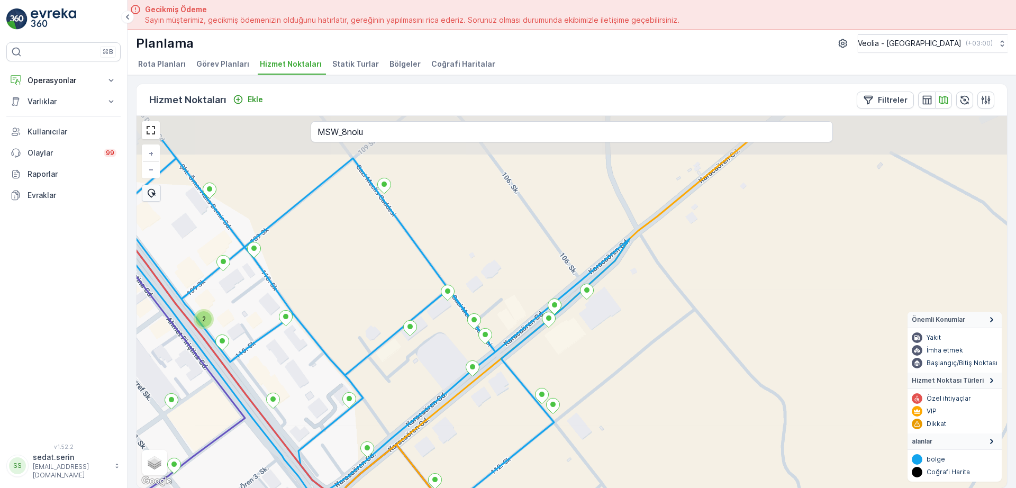
drag, startPoint x: 438, startPoint y: 222, endPoint x: 468, endPoint y: 279, distance: 64.2
click at [468, 279] on div "2 + − Uydu Yol haritası Arazi Karışık Leaflet Klavye kısayolları Harita Veriler…" at bounding box center [572, 302] width 871 height 372
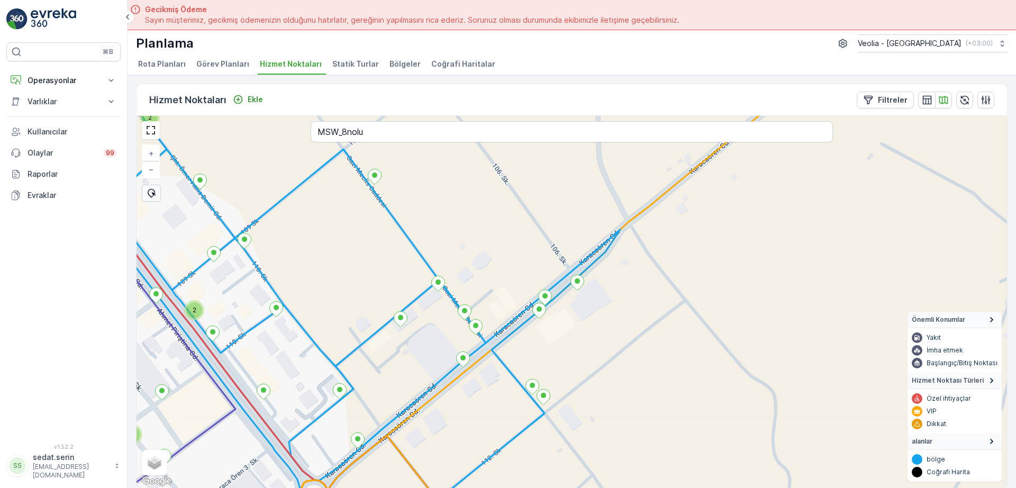
drag, startPoint x: 450, startPoint y: 247, endPoint x: 428, endPoint y: 163, distance: 86.4
click at [426, 159] on div "2 2 2 + − Uydu Yol haritası Arazi Karışık Leaflet Klavye kısayolları Harita Ver…" at bounding box center [572, 302] width 871 height 372
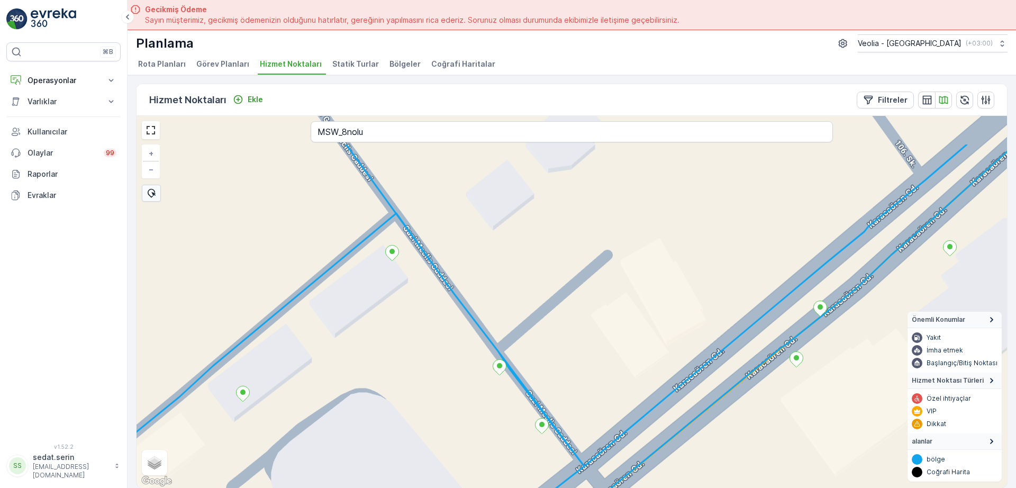
drag, startPoint x: 425, startPoint y: 206, endPoint x: 474, endPoint y: 281, distance: 89.1
click at [478, 276] on div "+ − Uydu Yol haritası Arazi Karışık Leaflet Klavye kısayolları Harita Verileri …" at bounding box center [572, 302] width 871 height 372
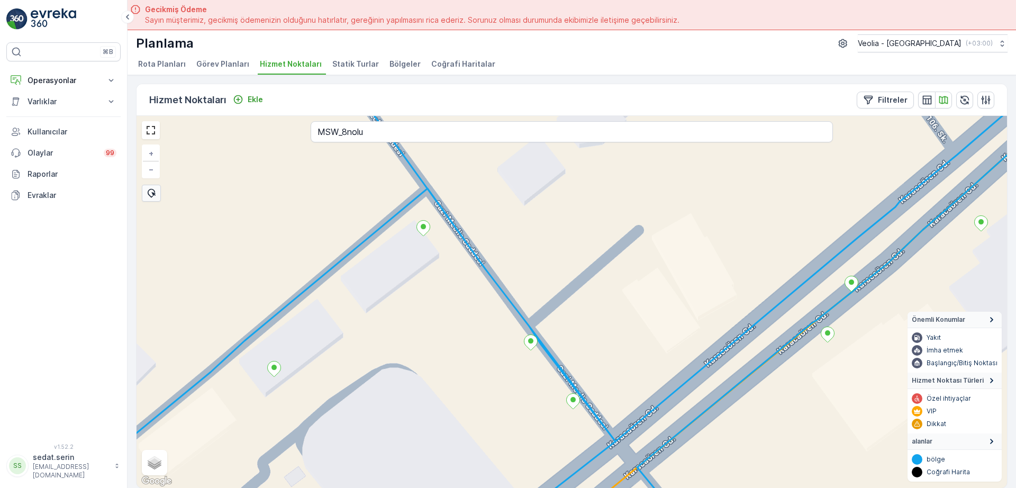
drag, startPoint x: 513, startPoint y: 274, endPoint x: 544, endPoint y: 255, distance: 36.1
click at [544, 255] on div "+ − Uydu Yol haritası Arazi Karışık Leaflet Klavye kısayolları Harita Verileri …" at bounding box center [572, 302] width 871 height 372
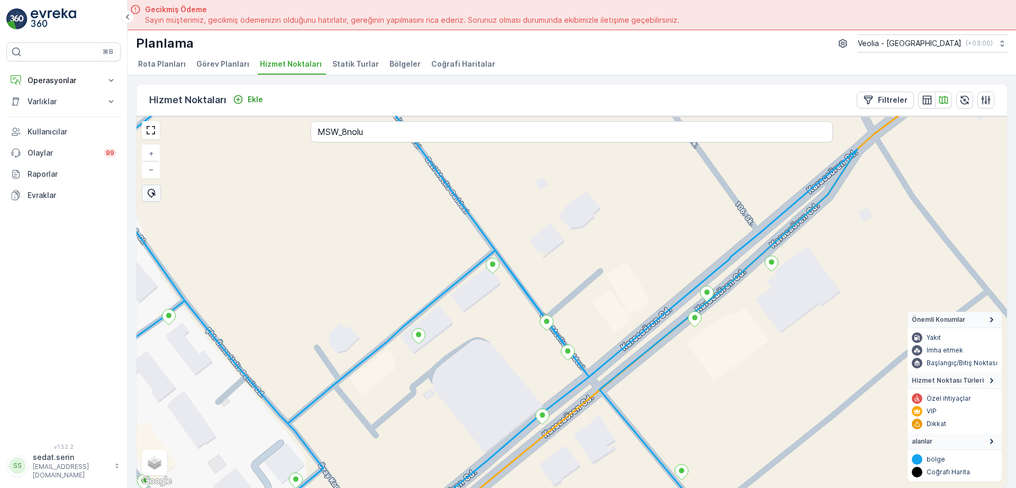
drag, startPoint x: 537, startPoint y: 246, endPoint x: 569, endPoint y: 335, distance: 94.6
click at [569, 335] on div "+ − Uydu Yol haritası Arazi Karışık Leaflet Klavye kısayolları Harita Verileri …" at bounding box center [572, 302] width 871 height 372
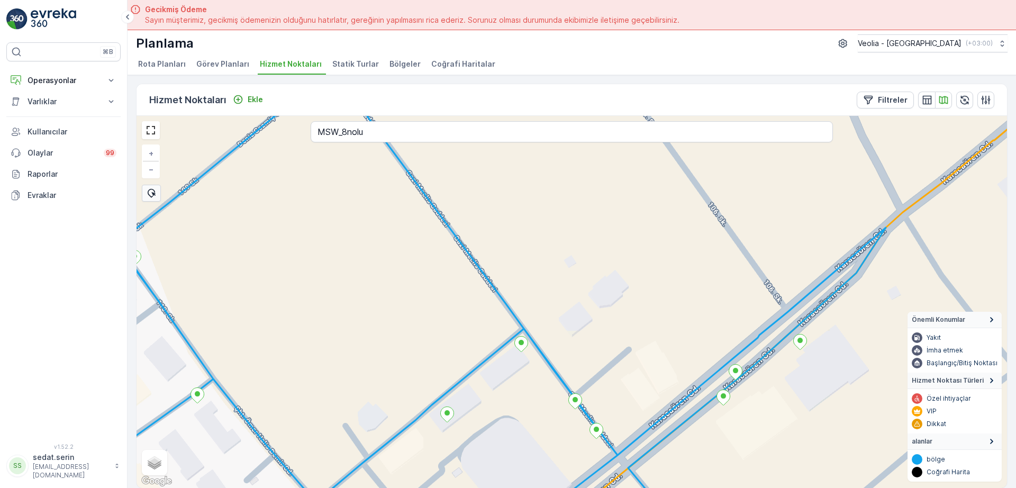
drag, startPoint x: 580, startPoint y: 357, endPoint x: 552, endPoint y: 294, distance: 68.7
click at [561, 287] on div "+ − Uydu Yol haritası Arazi Karışık Leaflet Klavye kısayolları Harita Verileri …" at bounding box center [572, 302] width 871 height 372
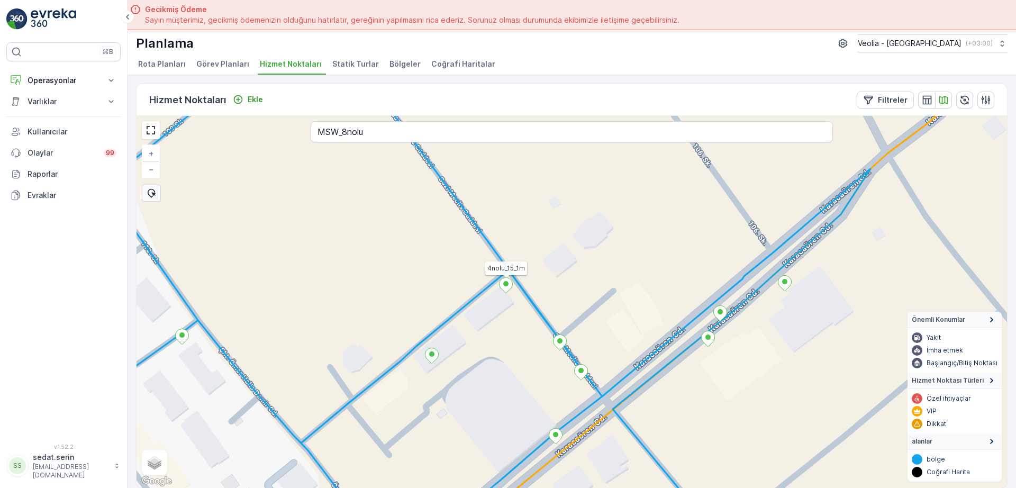
click at [508, 288] on icon at bounding box center [506, 285] width 13 height 15
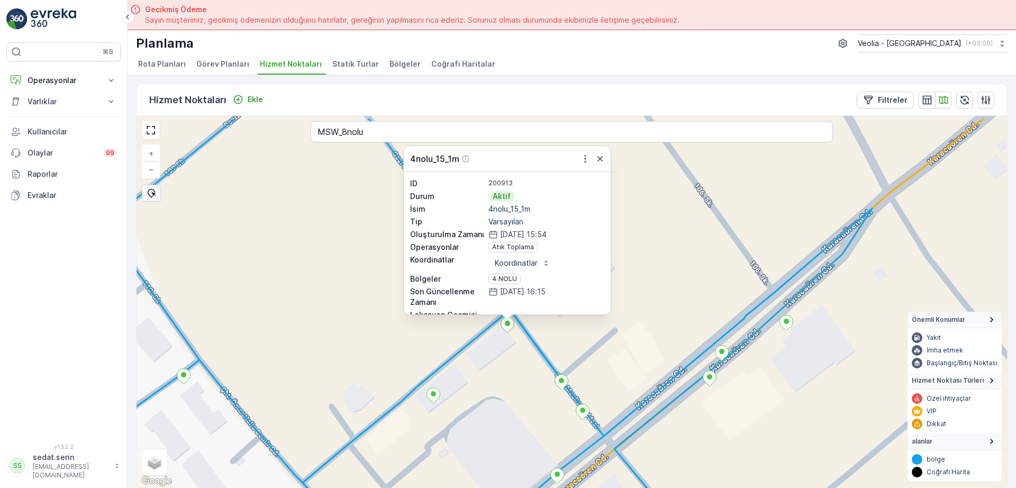
drag, startPoint x: 669, startPoint y: 240, endPoint x: 662, endPoint y: 279, distance: 40.2
click at [667, 285] on div "4nolu_15_1m ID 200913 Durum Aktif İsim 4nolu_15_1m Tip Varsayılan Oluşturulma Z…" at bounding box center [572, 302] width 871 height 372
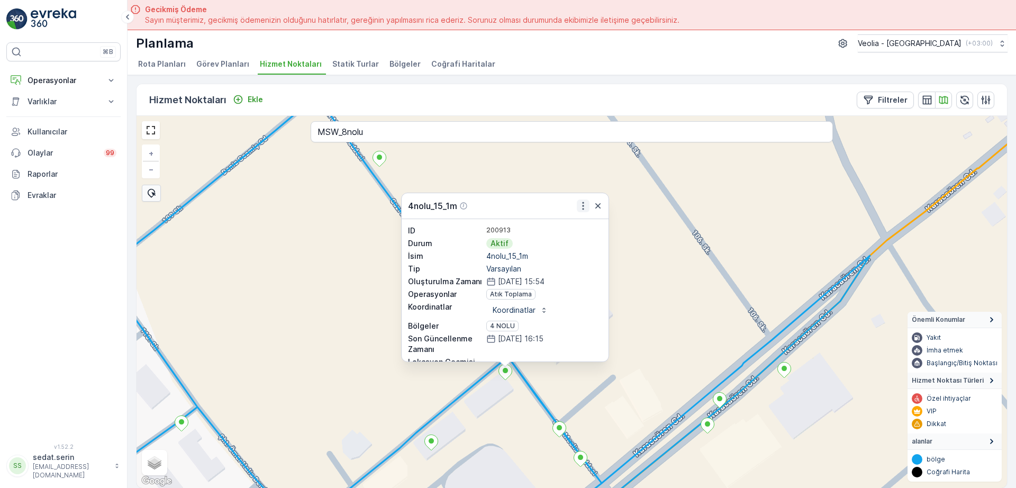
click at [583, 208] on icon "button" at bounding box center [583, 206] width 11 height 11
click at [345, 285] on div "4nolu_15_1m ID 200913 Durum Aktif İsim 4nolu_15_1m Tip Varsayılan Oluşturulma Z…" at bounding box center [572, 302] width 871 height 372
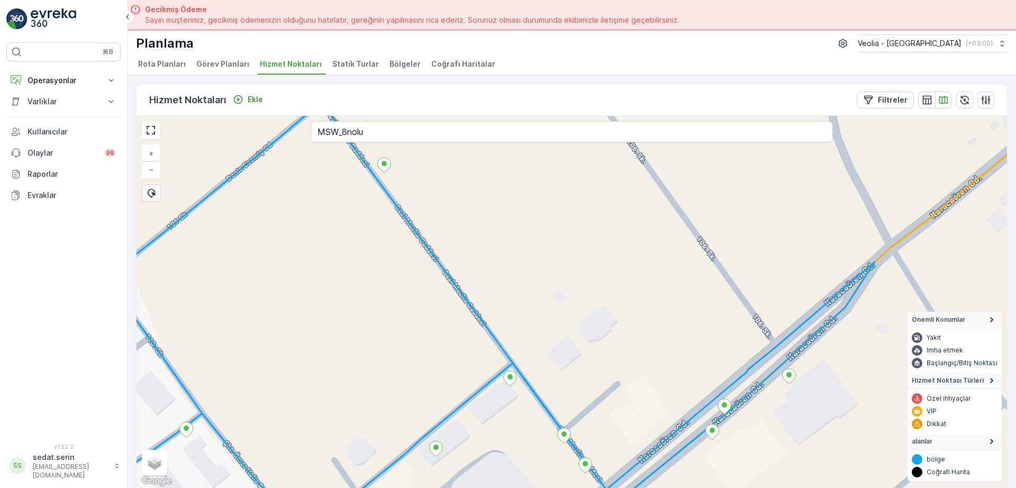
drag, startPoint x: 445, startPoint y: 258, endPoint x: 498, endPoint y: 347, distance: 103.9
click at [498, 347] on div "+ − Uydu Yol haritası Arazi Karışık Leaflet Klavye kısayolları Harita Verileri …" at bounding box center [572, 302] width 871 height 372
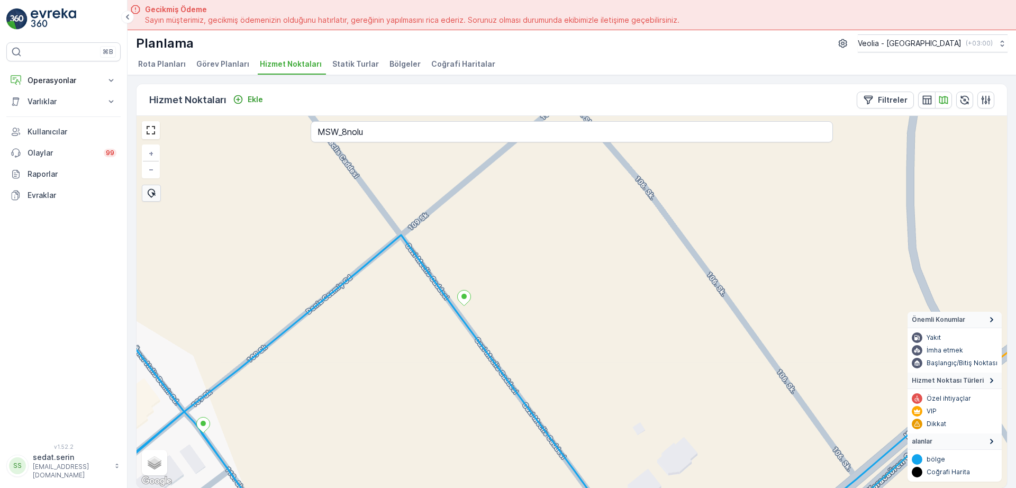
drag, startPoint x: 454, startPoint y: 291, endPoint x: 485, endPoint y: 340, distance: 58.6
click at [485, 340] on div "+ − Uydu Yol haritası Arazi Karışık Leaflet Klavye kısayolları Harita Verileri …" at bounding box center [572, 302] width 871 height 372
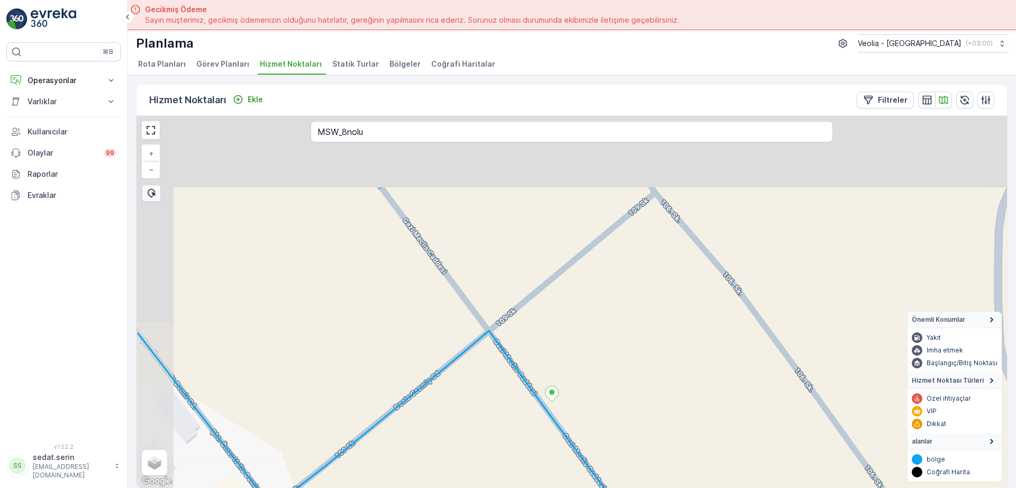
drag, startPoint x: 417, startPoint y: 261, endPoint x: 505, endPoint y: 357, distance: 130.0
click at [505, 357] on div "+ − Uydu Yol haritası Arazi Karışık Leaflet Klavye kısayolları Harita Verileri …" at bounding box center [572, 302] width 871 height 372
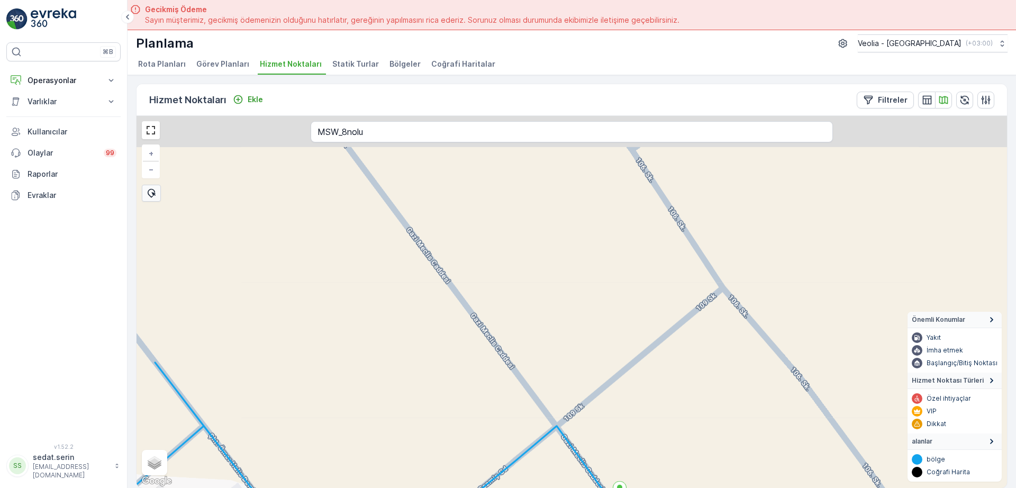
drag, startPoint x: 435, startPoint y: 267, endPoint x: 502, endPoint y: 363, distance: 117.3
click at [502, 363] on div "+ − Uydu Yol haritası Arazi Karışık Leaflet Klavye kısayolları Harita Verileri …" at bounding box center [572, 302] width 871 height 372
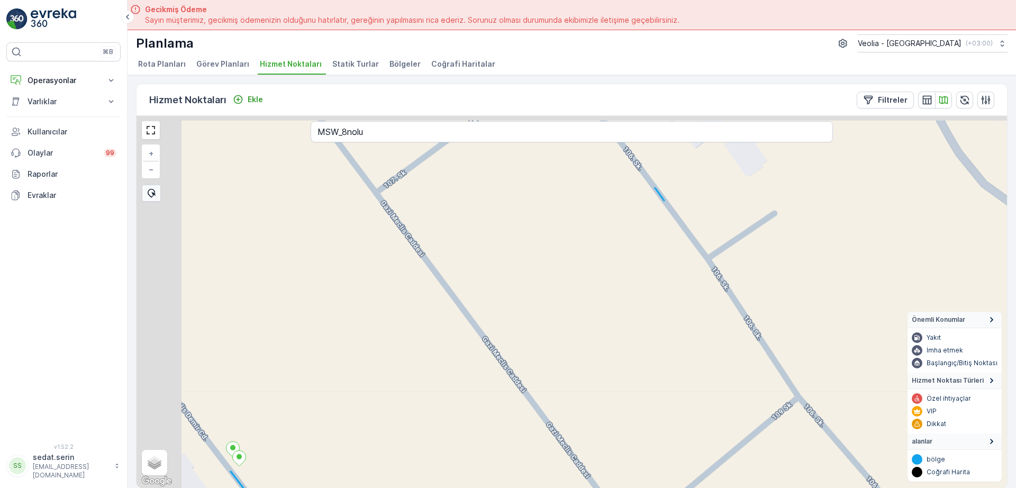
drag, startPoint x: 409, startPoint y: 248, endPoint x: 495, endPoint y: 373, distance: 152.1
click at [495, 373] on div "+ − Uydu Yol haritası Arazi Karışık Leaflet Klavye kısayolları Harita Verileri …" at bounding box center [572, 302] width 871 height 372
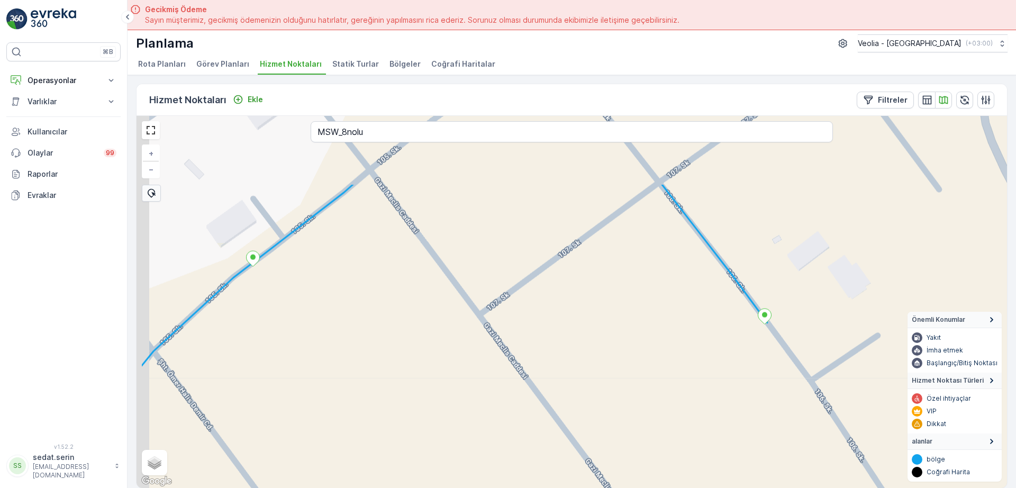
drag, startPoint x: 411, startPoint y: 239, endPoint x: 503, endPoint y: 345, distance: 140.3
click at [503, 345] on div "+ − Uydu Yol haritası Arazi Karışık Leaflet Klavye kısayolları Harita Verileri …" at bounding box center [572, 302] width 871 height 372
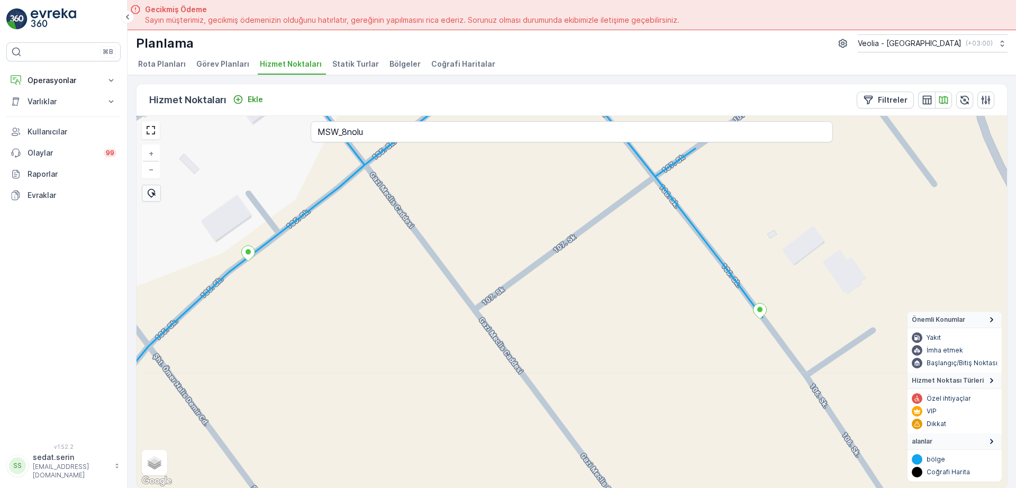
drag, startPoint x: 501, startPoint y: 351, endPoint x: 285, endPoint y: 139, distance: 302.5
click at [285, 139] on div "+ − Uydu Yol haritası Arazi Karışık Leaflet Klavye kısayolları Harita Verileri …" at bounding box center [572, 302] width 871 height 372
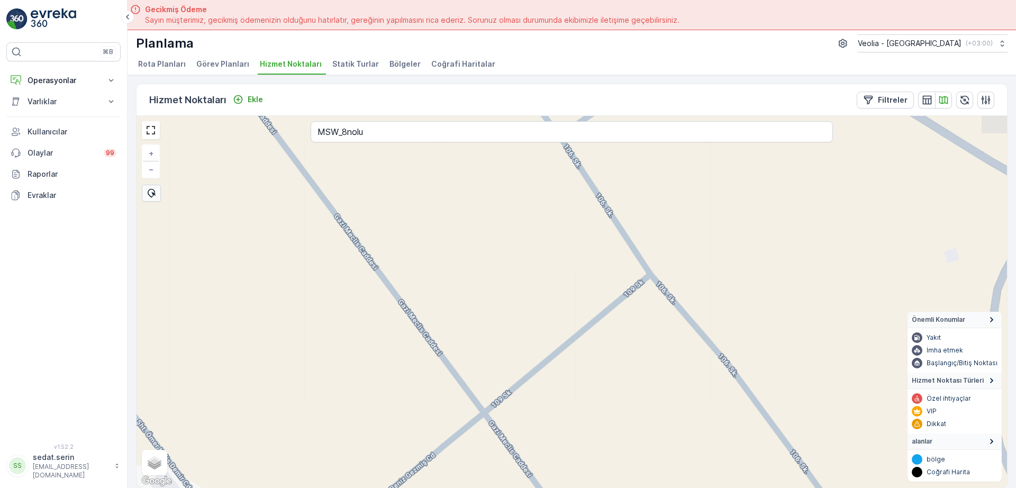
drag, startPoint x: 447, startPoint y: 332, endPoint x: 381, endPoint y: 236, distance: 117.3
click at [382, 238] on div "+ − Uydu Yol haritası Arazi Karışık Leaflet Klavye kısayolları Harita Verileri …" at bounding box center [572, 302] width 871 height 372
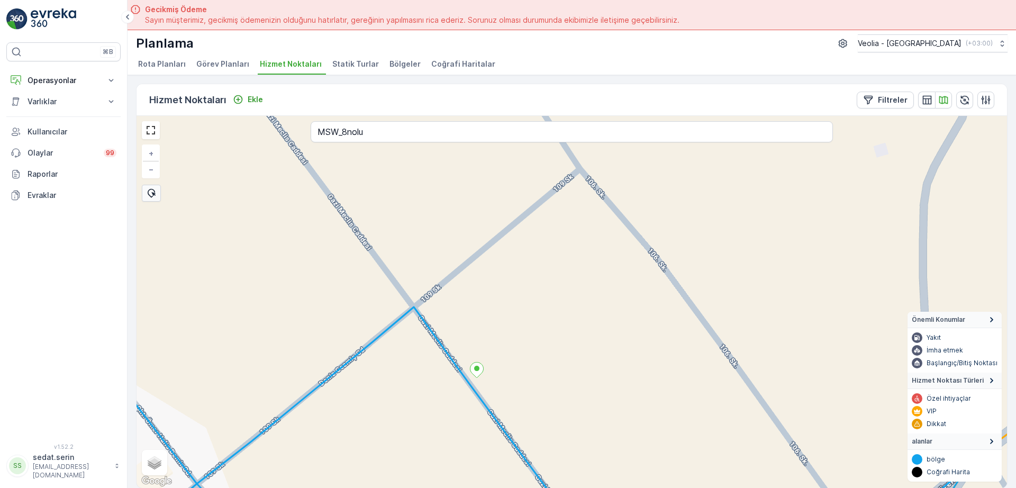
drag, startPoint x: 472, startPoint y: 286, endPoint x: 471, endPoint y: 278, distance: 8.5
click at [471, 278] on div "+ − Uydu Yol haritası Arazi Karışık Leaflet Klavye kısayolları Harita Verileri …" at bounding box center [572, 302] width 871 height 372
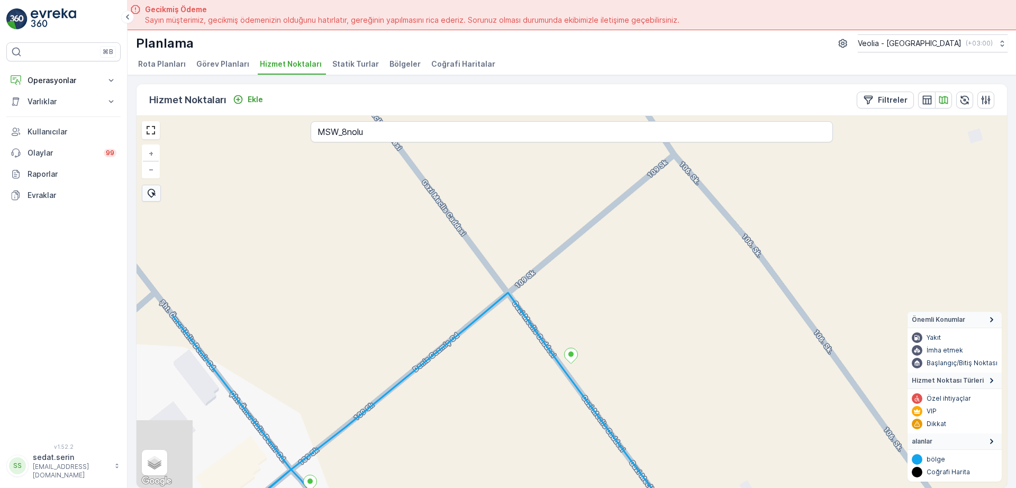
drag, startPoint x: 431, startPoint y: 255, endPoint x: 556, endPoint y: 358, distance: 162.8
click at [560, 363] on icon at bounding box center [617, 455] width 889 height 324
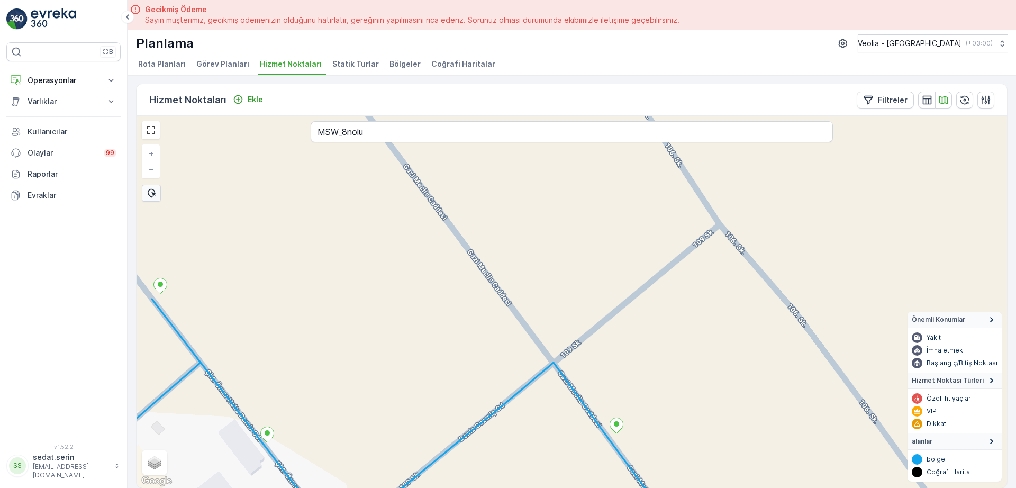
drag, startPoint x: 448, startPoint y: 232, endPoint x: 540, endPoint y: 391, distance: 184.0
click at [540, 391] on div "4 NOLU STATİK TUR + − Uydu Yol haritası Arazi Karışık Leaflet Klavye kısayollar…" at bounding box center [572, 302] width 871 height 372
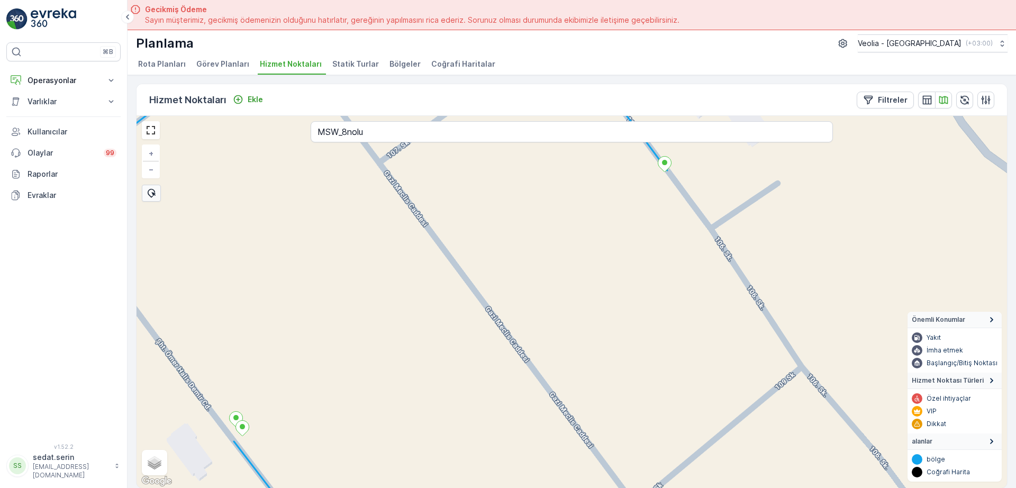
drag, startPoint x: 428, startPoint y: 240, endPoint x: 515, endPoint y: 383, distance: 167.7
click at [515, 383] on div "+ − Uydu Yol haritası Arazi Karışık Leaflet Klavye kısayolları Harita Verileri …" at bounding box center [572, 302] width 871 height 372
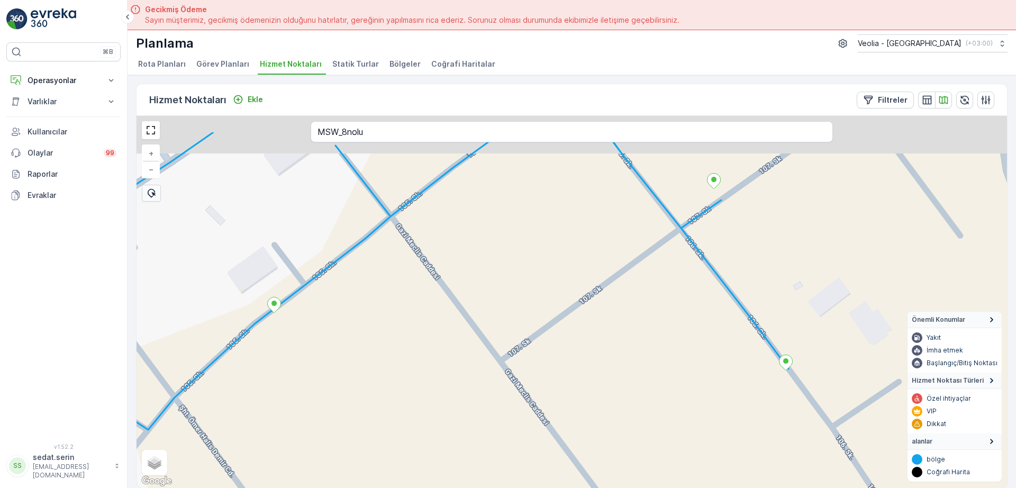
drag, startPoint x: 420, startPoint y: 251, endPoint x: 453, endPoint y: 304, distance: 63.0
click at [453, 304] on div "+ − Uydu Yol haritası Arazi Karışık Leaflet Klavye kısayolları Harita Verileri …" at bounding box center [572, 302] width 871 height 372
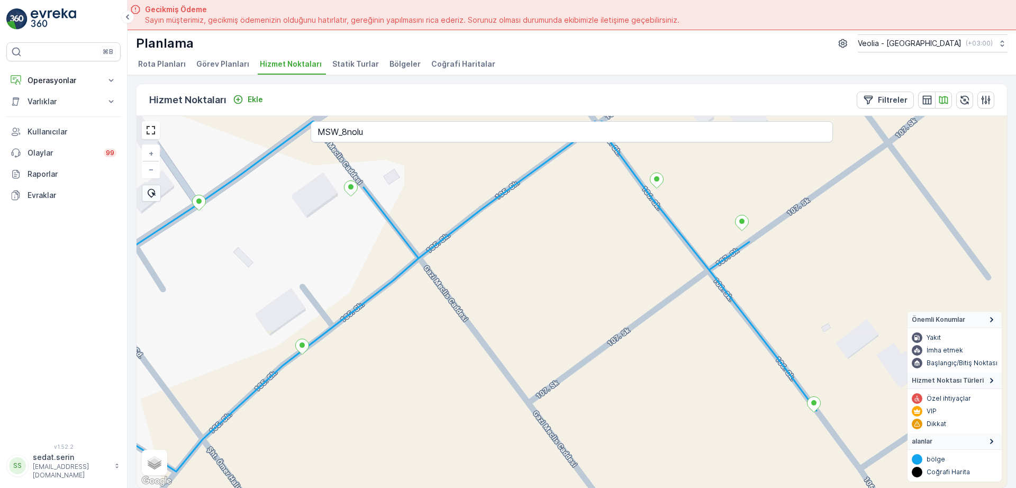
drag, startPoint x: 411, startPoint y: 250, endPoint x: 439, endPoint y: 292, distance: 50.4
click at [439, 292] on div "+ − Uydu Yol haritası Arazi Karışık Leaflet Klavye kısayolları Harita Verileri …" at bounding box center [572, 302] width 871 height 372
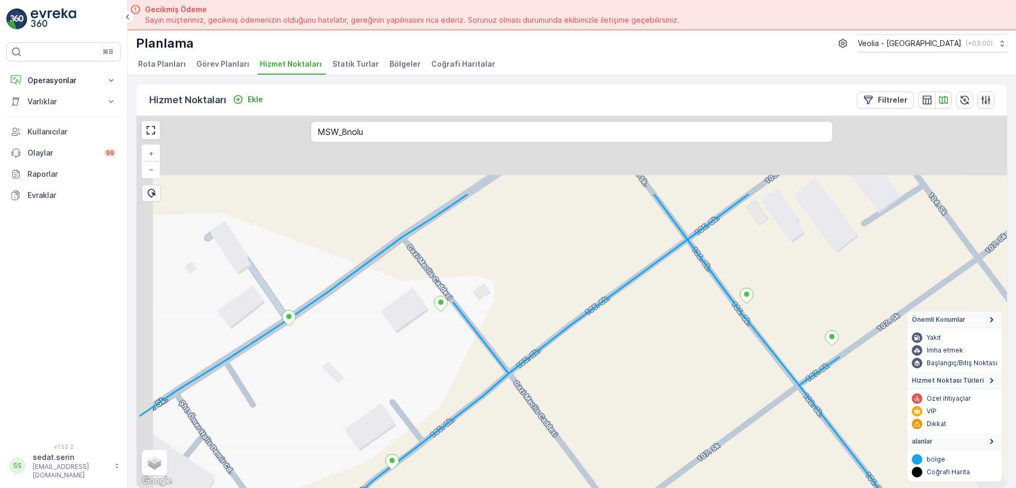
drag, startPoint x: 377, startPoint y: 222, endPoint x: 470, endPoint y: 343, distance: 152.5
click at [470, 343] on div "+ − Uydu Yol haritası Arazi Karışık Leaflet Klavye kısayolları Harita Verileri …" at bounding box center [572, 302] width 871 height 372
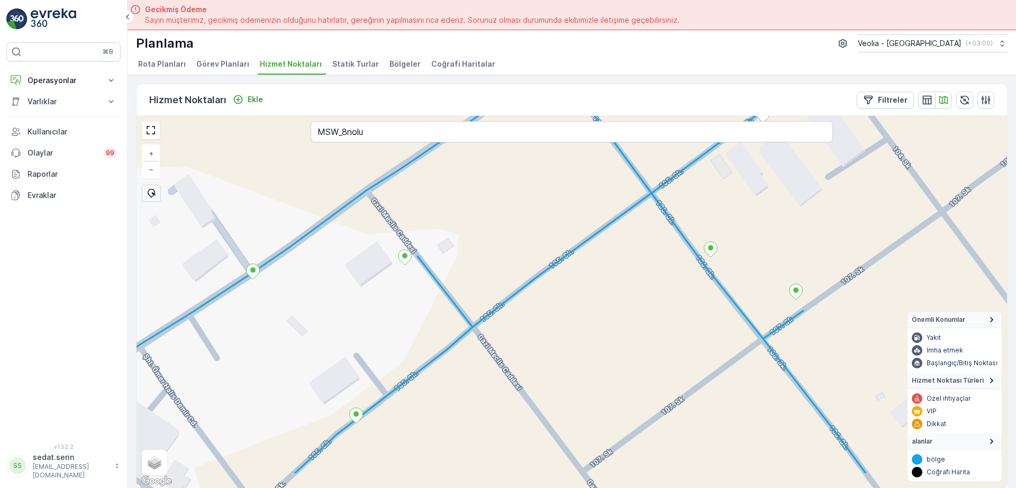
drag, startPoint x: 492, startPoint y: 359, endPoint x: 444, endPoint y: 290, distance: 85.2
click at [444, 290] on div "+ − Uydu Yol haritası Arazi Karışık Leaflet Klavye kısayolları Harita Verileri …" at bounding box center [572, 302] width 871 height 372
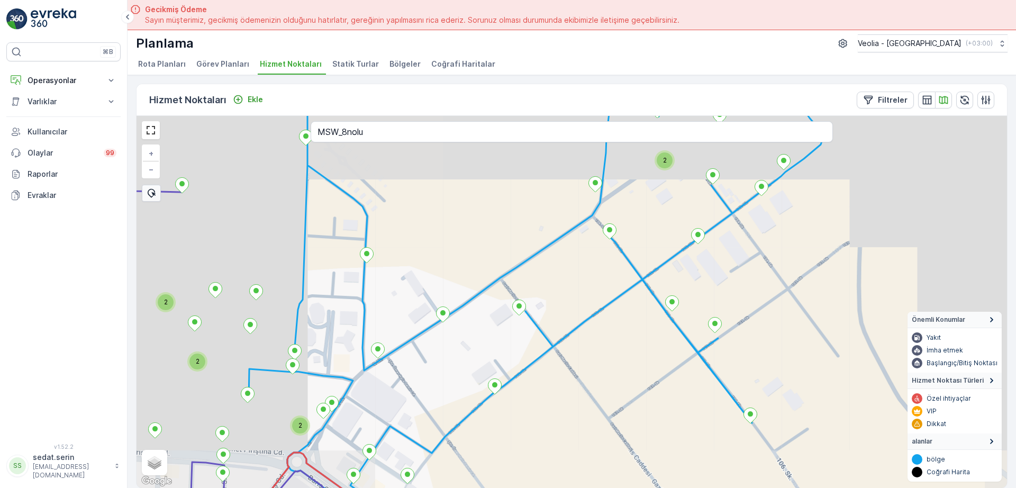
drag, startPoint x: 631, startPoint y: 416, endPoint x: 539, endPoint y: 302, distance: 146.4
click at [539, 302] on div "2 2 2 2 + − Uydu Yol haritası Arazi Karışık Leaflet Klavye kısayolları Harita V…" at bounding box center [572, 302] width 871 height 372
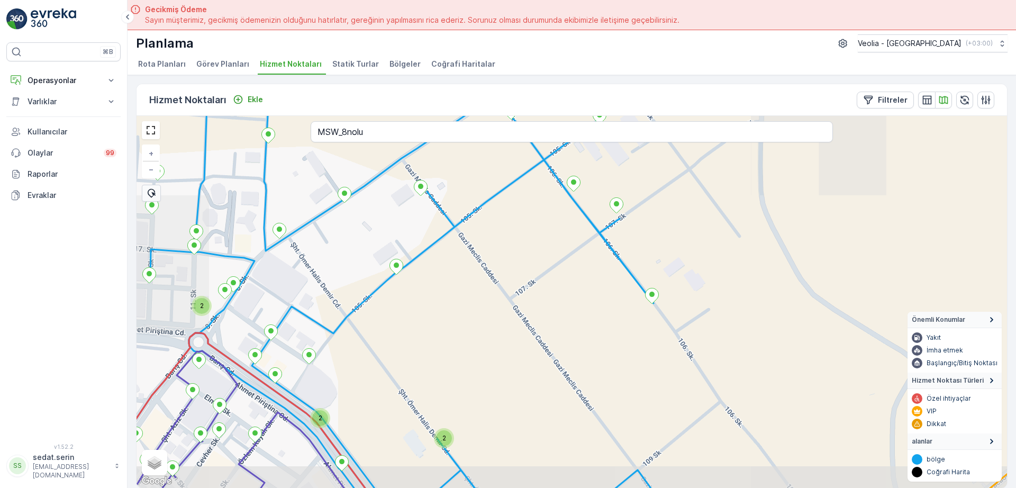
drag, startPoint x: 606, startPoint y: 391, endPoint x: 490, endPoint y: 255, distance: 178.7
click at [491, 266] on div "2 2 2 + − Uydu Yol haritası Arazi Karışık Leaflet Klavye kısayolları Harita Ver…" at bounding box center [572, 302] width 871 height 372
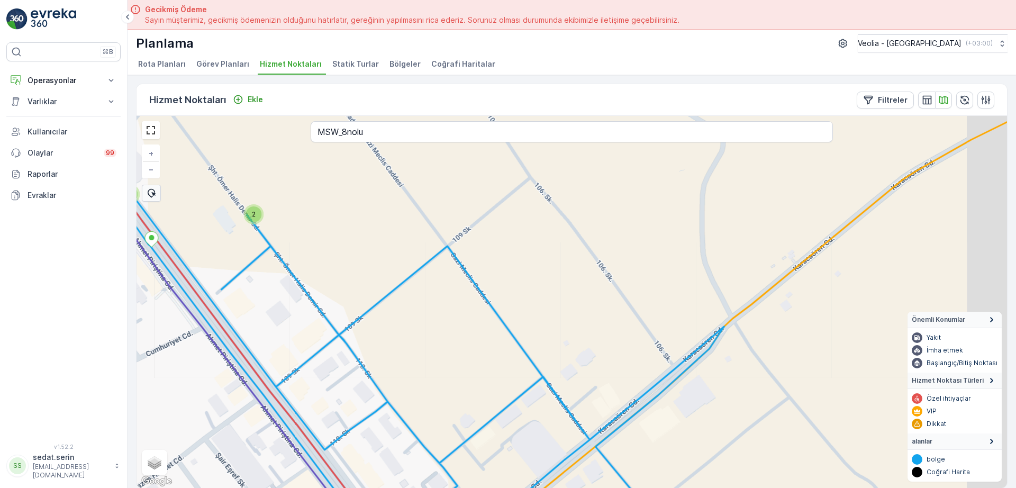
drag, startPoint x: 544, startPoint y: 329, endPoint x: 528, endPoint y: 303, distance: 30.0
click at [521, 294] on div "2 2 2 + − Uydu Yol haritası Arazi Karışık Leaflet Klavye kısayolları Harita Ver…" at bounding box center [572, 302] width 871 height 372
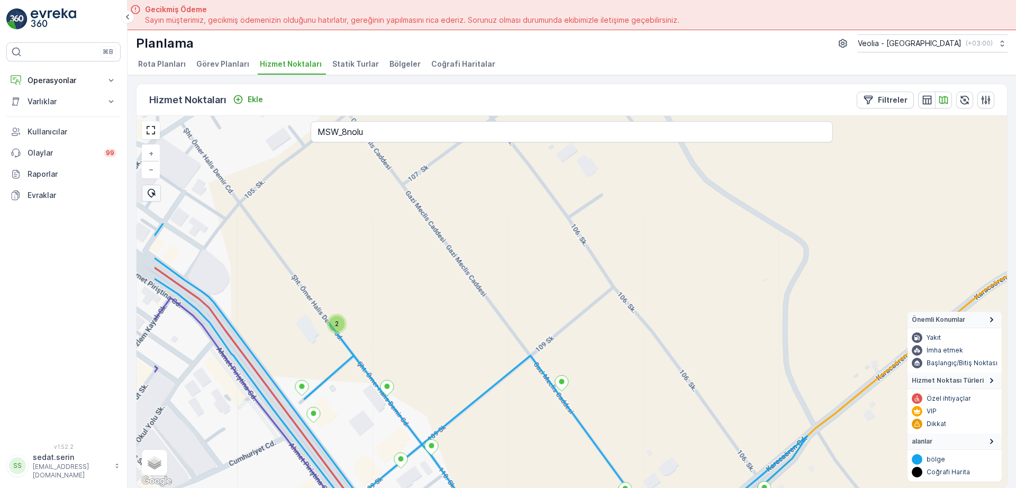
drag, startPoint x: 450, startPoint y: 221, endPoint x: 561, endPoint y: 373, distance: 188.2
click at [577, 395] on div "2 2 4nolu_8_1p + − Uydu Yol haritası Arazi Karışık Leaflet Klavye kısayolları H…" at bounding box center [572, 302] width 871 height 372
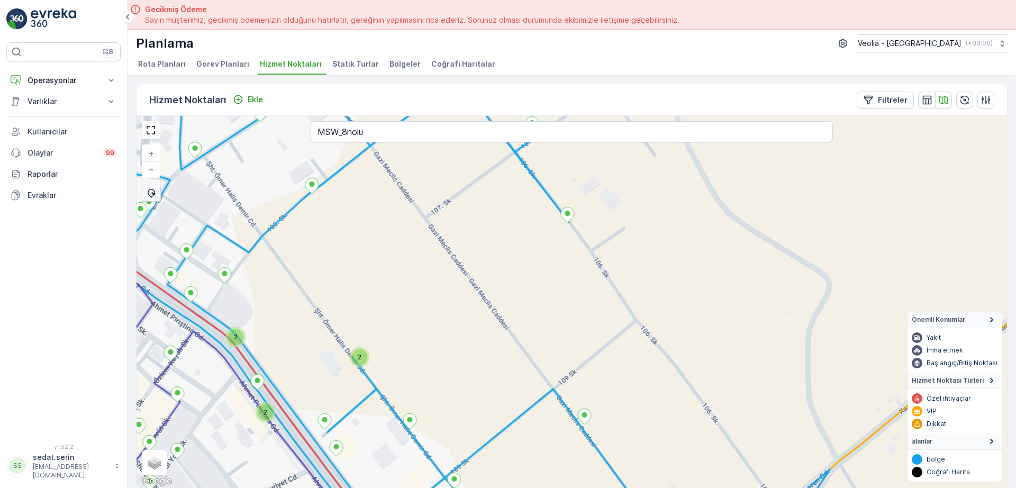
drag, startPoint x: 439, startPoint y: 227, endPoint x: 526, endPoint y: 392, distance: 187.0
click at [527, 394] on div "2 2 2 + − Uydu Yol haritası Arazi Karışık Leaflet Klavye kısayolları Harita Ver…" at bounding box center [572, 302] width 871 height 372
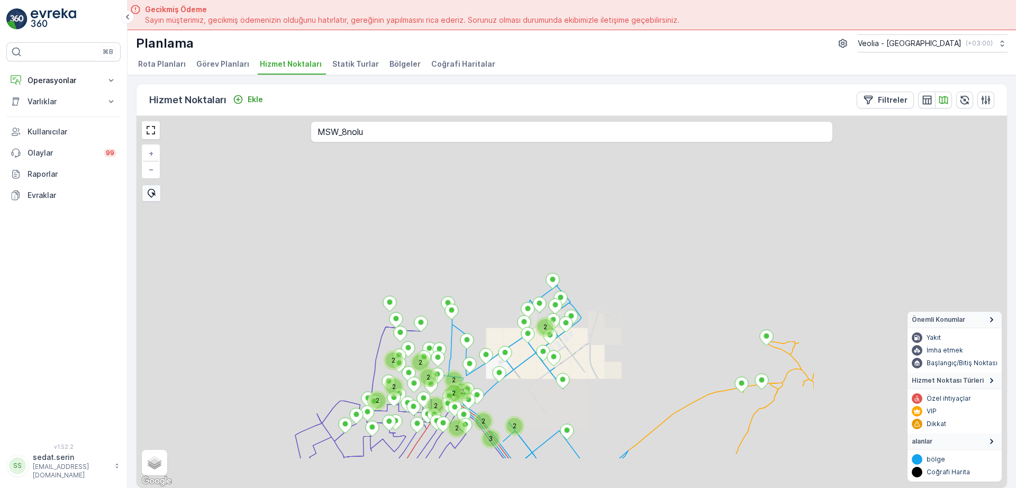
drag, startPoint x: 533, startPoint y: 353, endPoint x: 521, endPoint y: 329, distance: 26.8
click at [519, 317] on div "2 2 2 2 2 2 3 2 2 2 2 2 2 2 + − Uydu Yol haritası Arazi Karışık Leaflet Klavye …" at bounding box center [572, 302] width 871 height 372
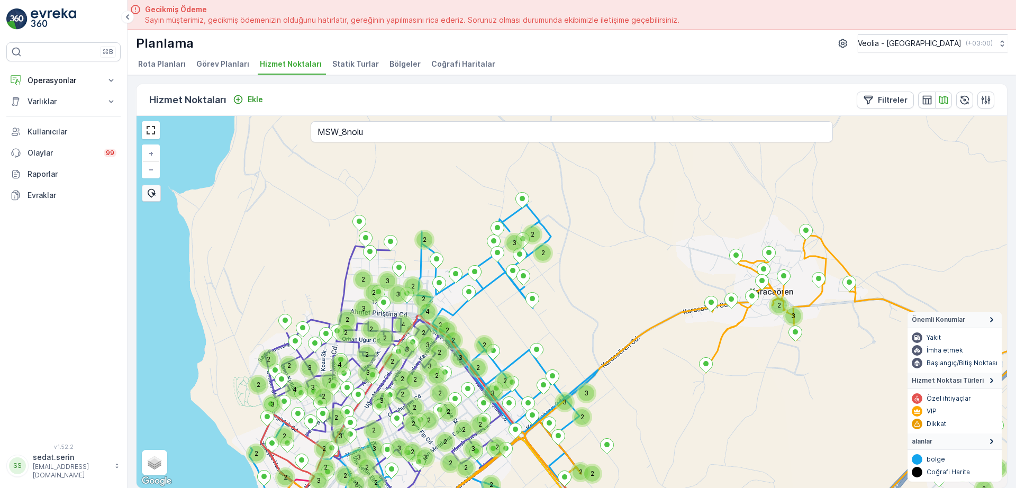
drag, startPoint x: 599, startPoint y: 480, endPoint x: 589, endPoint y: 391, distance: 89.0
click at [589, 392] on div "2 2 2 3 2 2 3 2 3 3 3 2 2 4 3 3 2 2 2 2 2 2 2 2 3 2 3 2 4 2 2 2 3 2 2 2 3 2 2 3…" at bounding box center [572, 302] width 871 height 372
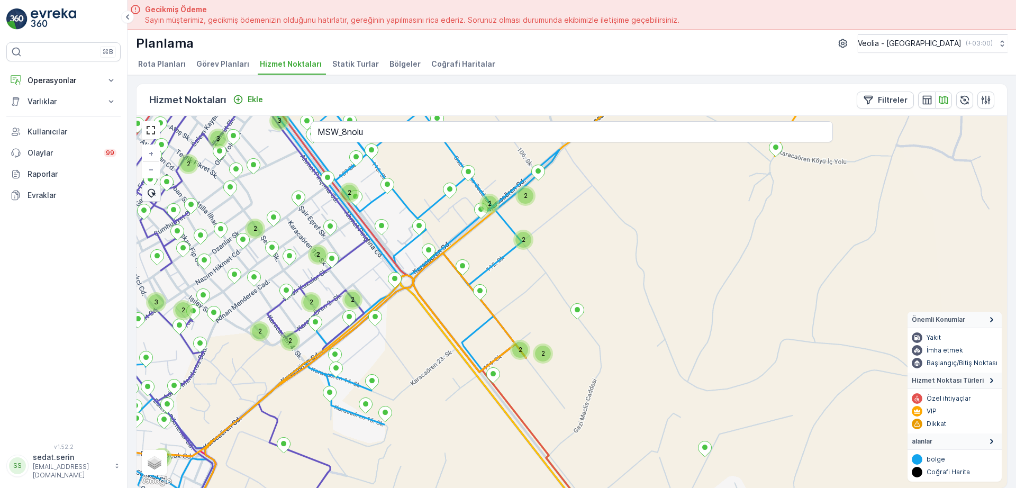
drag, startPoint x: 627, startPoint y: 360, endPoint x: 437, endPoint y: 171, distance: 268.4
click at [435, 172] on div "2 3 3 2 2 2 2 2 2 2 2 2 3 2 2 2 2 2 2 2 2 + − Uydu Yol haritası Arazi Karışık L…" at bounding box center [572, 302] width 871 height 372
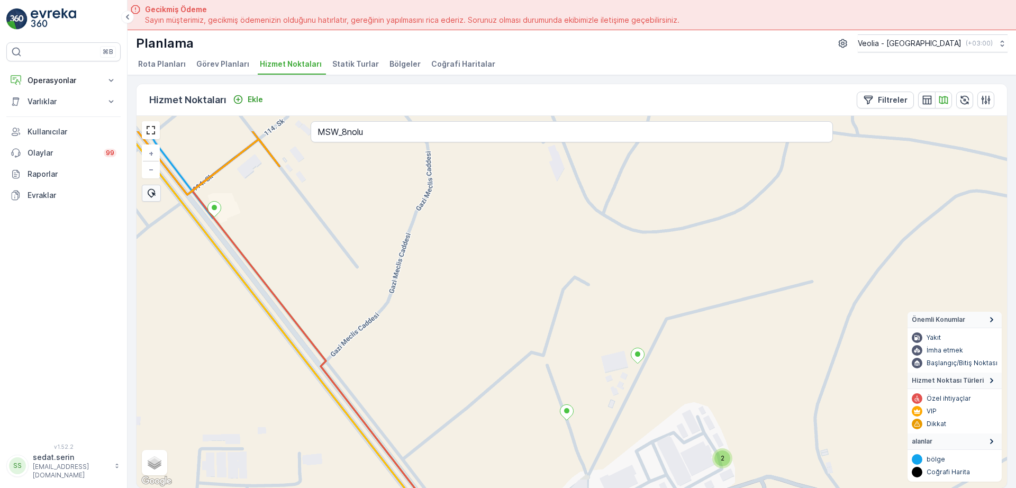
drag, startPoint x: 372, startPoint y: 197, endPoint x: 447, endPoint y: 329, distance: 151.5
click at [449, 336] on div "2 + − Uydu Yol haritası Arazi Karışık Leaflet Klavye kısayolları Harita Veriler…" at bounding box center [572, 302] width 871 height 372
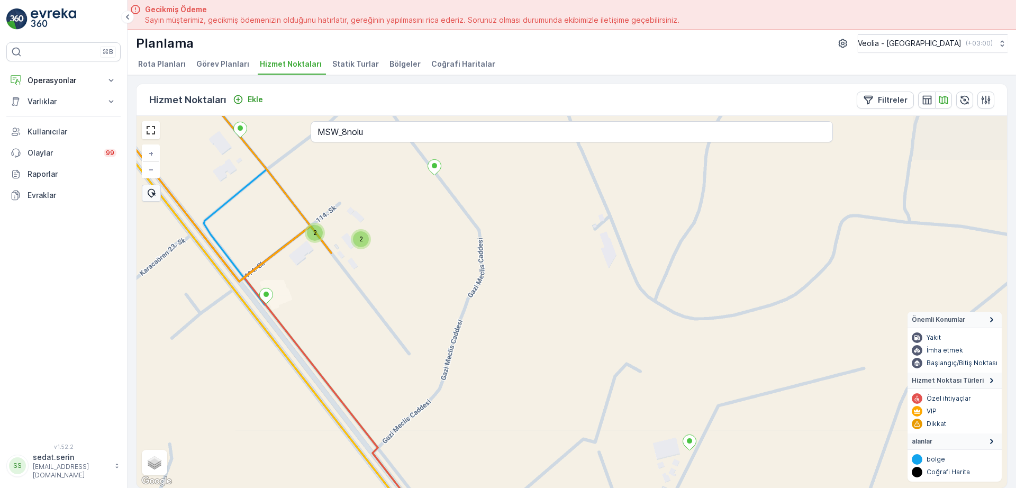
drag, startPoint x: 393, startPoint y: 234, endPoint x: 445, endPoint y: 342, distance: 119.6
click at [445, 342] on div "2 2 + − Uydu Yol haritası Arazi Karışık Leaflet Klavye kısayolları Harita Veril…" at bounding box center [572, 302] width 871 height 372
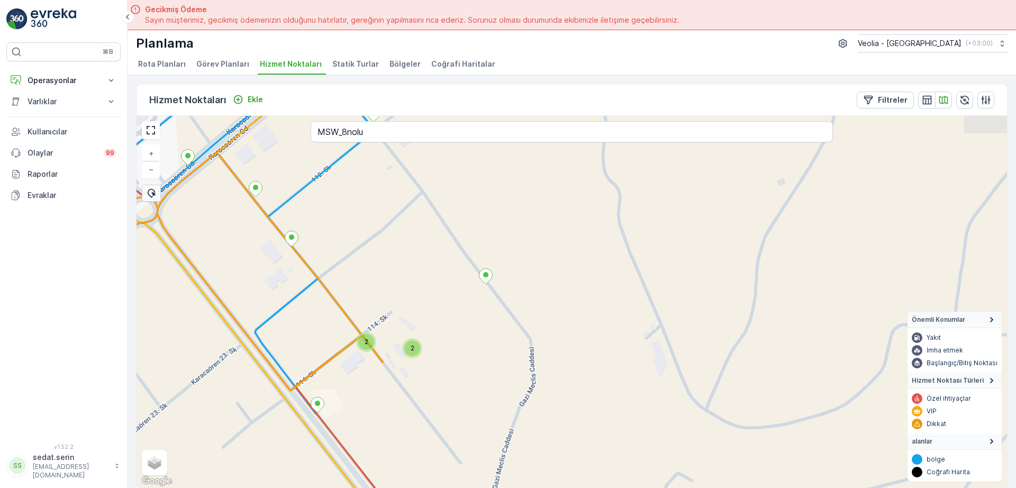
drag, startPoint x: 412, startPoint y: 237, endPoint x: 483, endPoint y: 377, distance: 157.2
click at [485, 382] on div "2 2 + − Uydu Yol haritası Arazi Karışık Leaflet Klavye kısayolları Harita Veril…" at bounding box center [572, 302] width 871 height 372
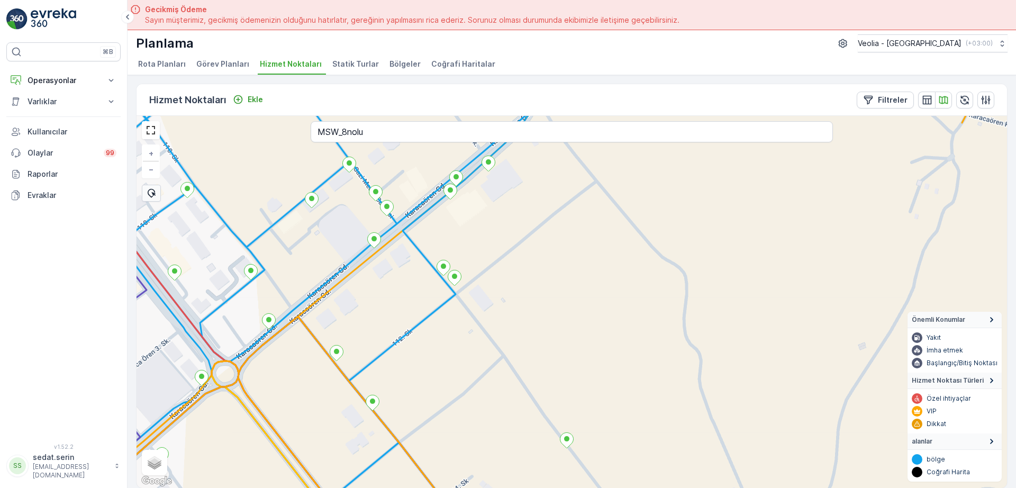
drag, startPoint x: 376, startPoint y: 215, endPoint x: 438, endPoint y: 313, distance: 115.9
click at [461, 356] on div "2 + − Uydu Yol haritası Arazi Karışık Leaflet Klavye kısayolları Harita Veriler…" at bounding box center [572, 302] width 871 height 372
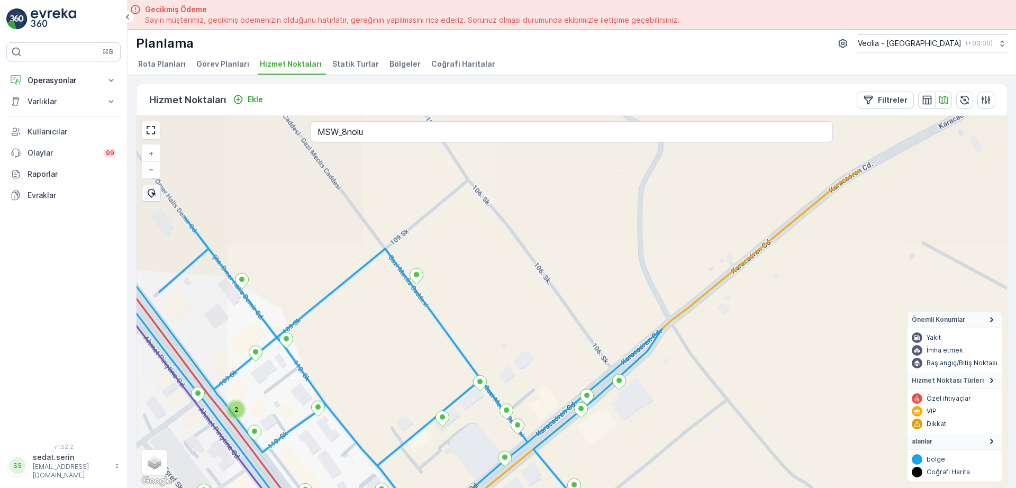
drag, startPoint x: 364, startPoint y: 225, endPoint x: 462, endPoint y: 340, distance: 151.3
click at [474, 399] on div "2 KÖYLER STATİK TUR 4nolu_15_1m + − Uydu Yol haritası Arazi Karışık Leaflet Kla…" at bounding box center [572, 302] width 871 height 372
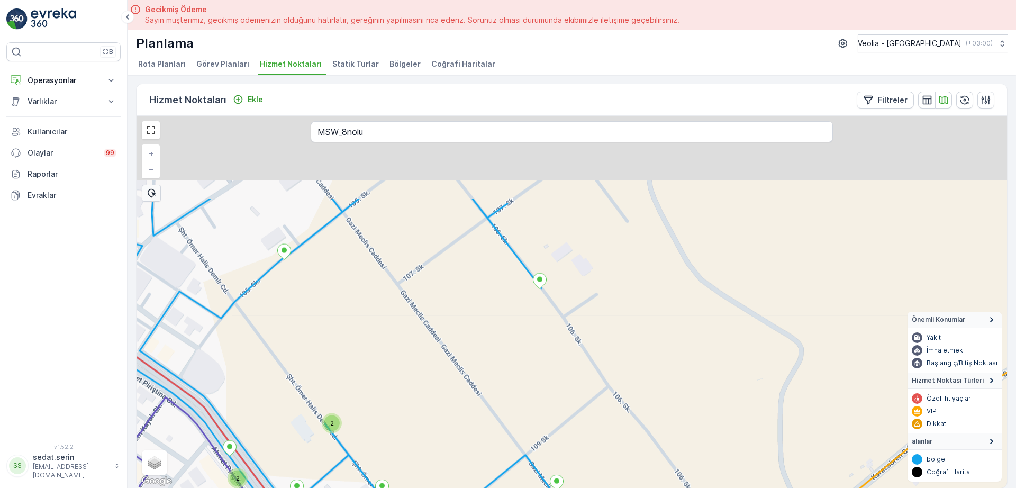
drag, startPoint x: 385, startPoint y: 200, endPoint x: 471, endPoint y: 324, distance: 151.2
click at [471, 324] on div "2 2 KÖYLER STATİK TUR + − Uydu Yol haritası Arazi Karışık Leaflet Klavye kısayo…" at bounding box center [572, 302] width 871 height 372
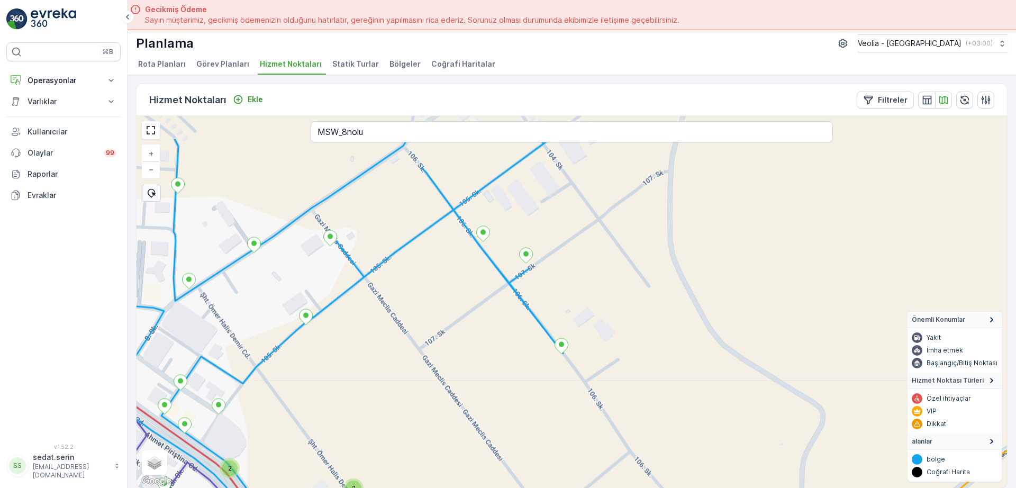
drag, startPoint x: 423, startPoint y: 293, endPoint x: 463, endPoint y: 329, distance: 53.6
click at [463, 329] on div "2 2 2 KÖYLER STATİK TUR + − Uydu Yol haritası Arazi Karışık Leaflet Klavye kısa…" at bounding box center [572, 302] width 871 height 372
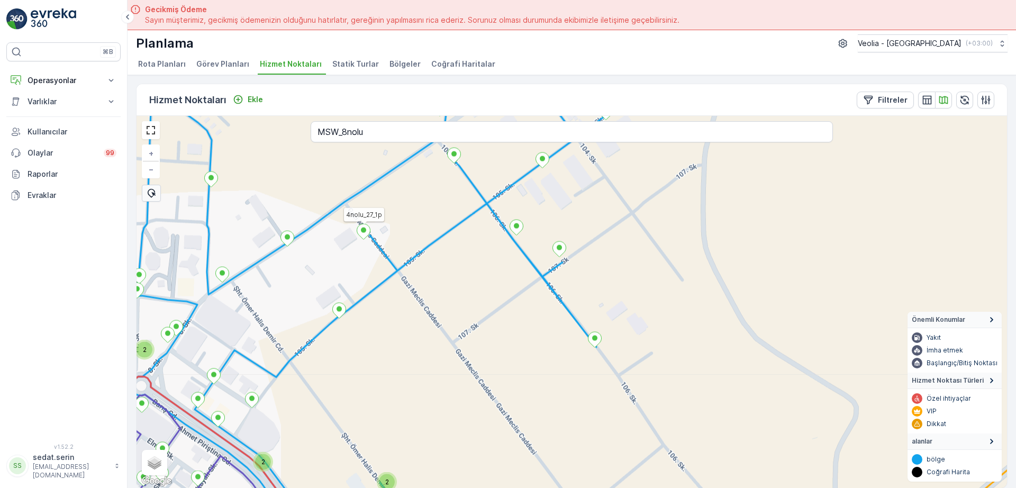
click at [364, 233] on icon at bounding box center [363, 231] width 13 height 15
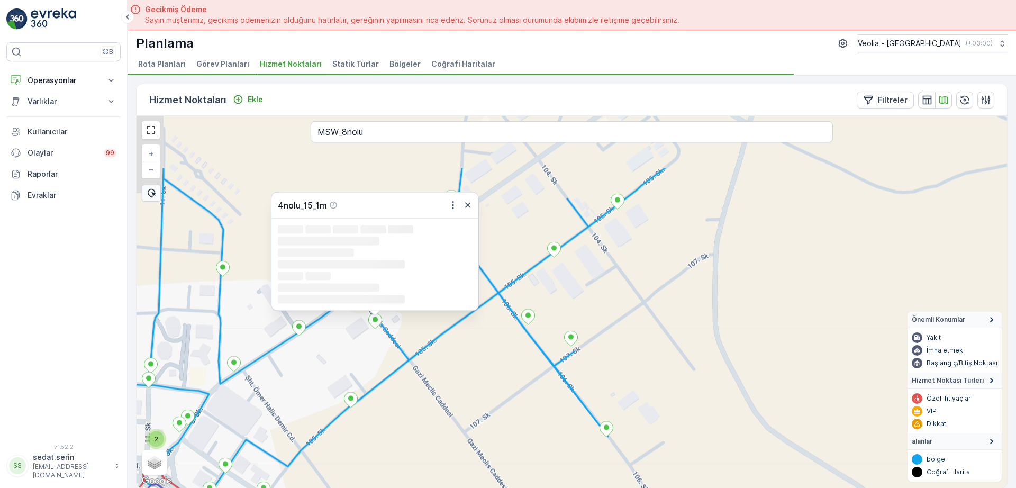
drag, startPoint x: 501, startPoint y: 259, endPoint x: 510, endPoint y: 347, distance: 88.4
click at [512, 349] on div "2 2 2 4nolu_15_1m Loading... Loading... Loading... Loading... Loading... Loadin…" at bounding box center [572, 302] width 871 height 372
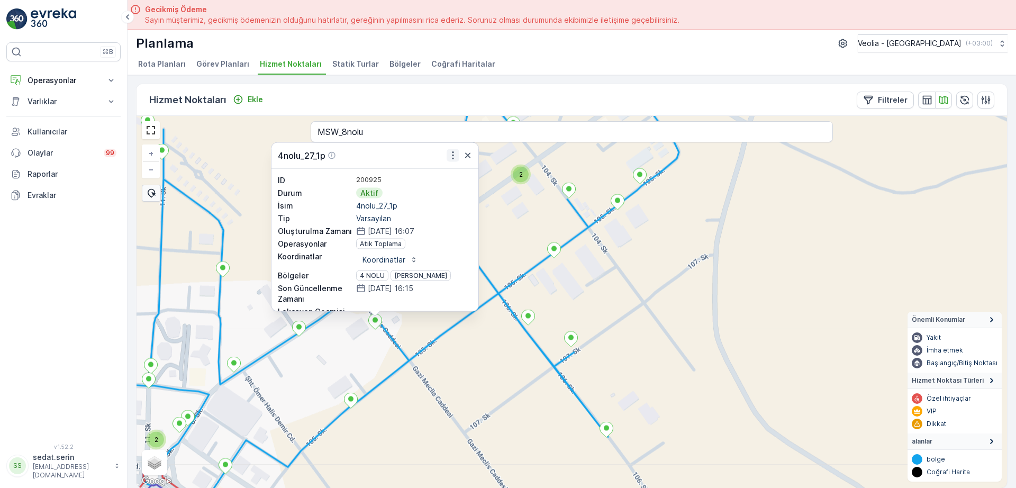
click at [452, 159] on icon "button" at bounding box center [453, 155] width 11 height 11
click at [516, 241] on div "2 2 4nolu_27_1p ID 200925 Durum Aktif İsim 4nolu_27_1p Tip Varsayılan Oluşturul…" at bounding box center [572, 302] width 871 height 372
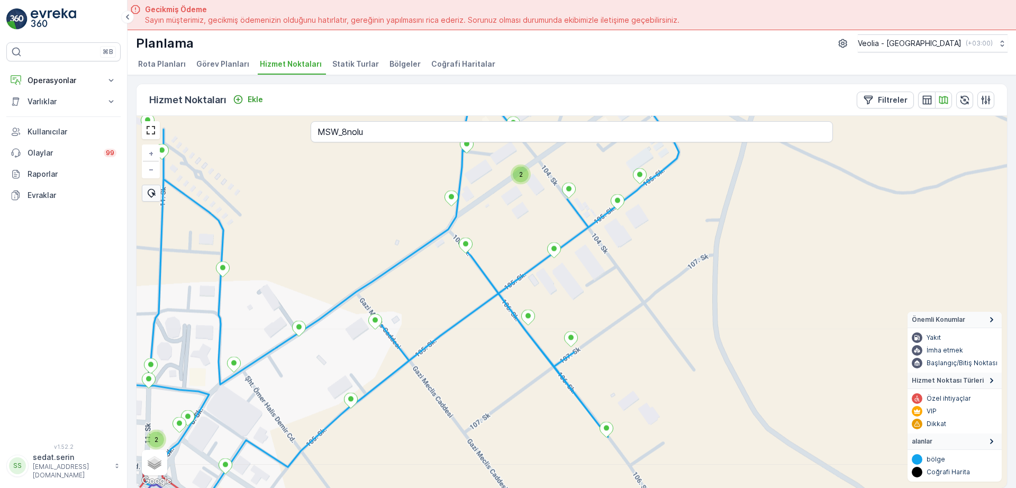
click at [519, 250] on div "2 2 + − Uydu Yol haritası Arazi Karışık Leaflet Klavye kısayolları Harita Veril…" at bounding box center [572, 302] width 871 height 372
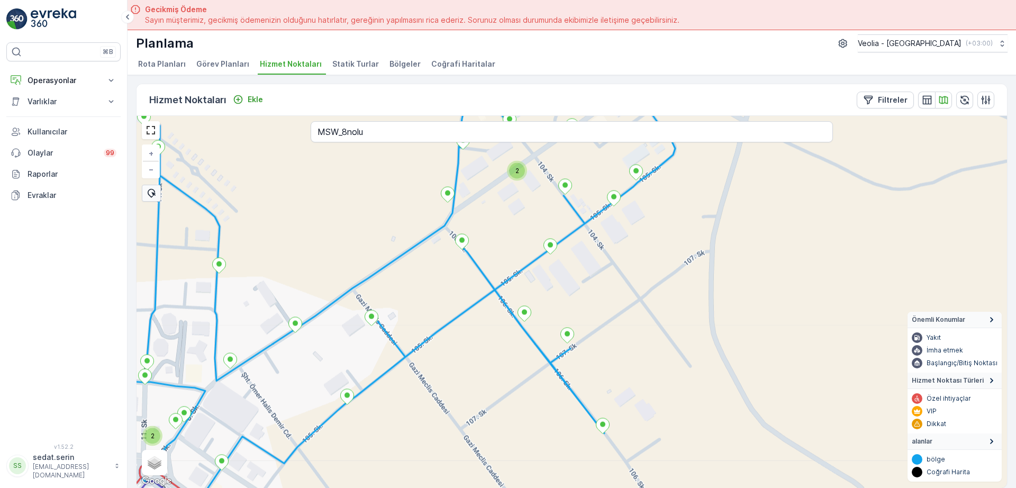
drag, startPoint x: 549, startPoint y: 354, endPoint x: 392, endPoint y: 197, distance: 222.0
click at [395, 202] on div "2 2 + − Uydu Yol haritası Arazi Karışık Leaflet Klavye kısayolları Harita Veril…" at bounding box center [572, 302] width 871 height 372
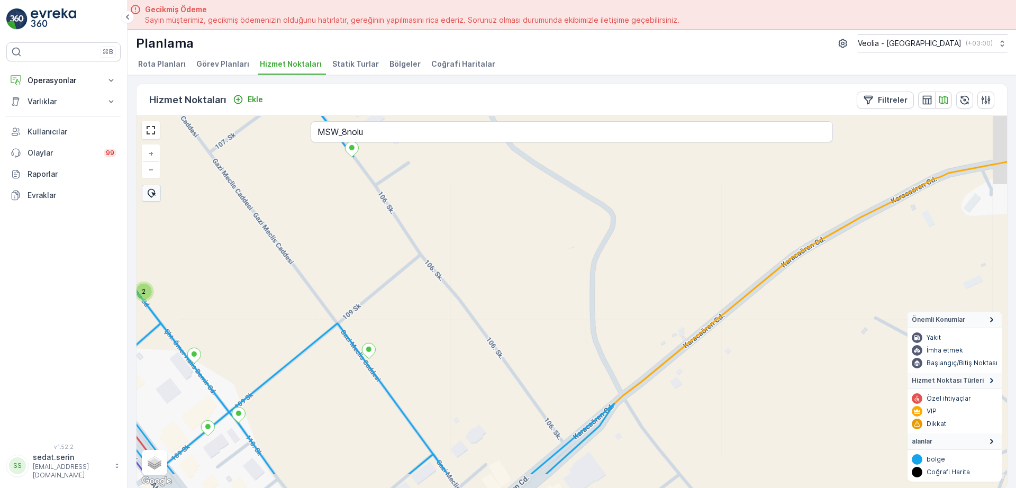
drag, startPoint x: 392, startPoint y: 272, endPoint x: 375, endPoint y: 229, distance: 45.8
click at [378, 240] on div "2 + − Uydu Yol haritası Arazi Karışık Leaflet Klavye kısayolları Harita Veriler…" at bounding box center [572, 302] width 871 height 372
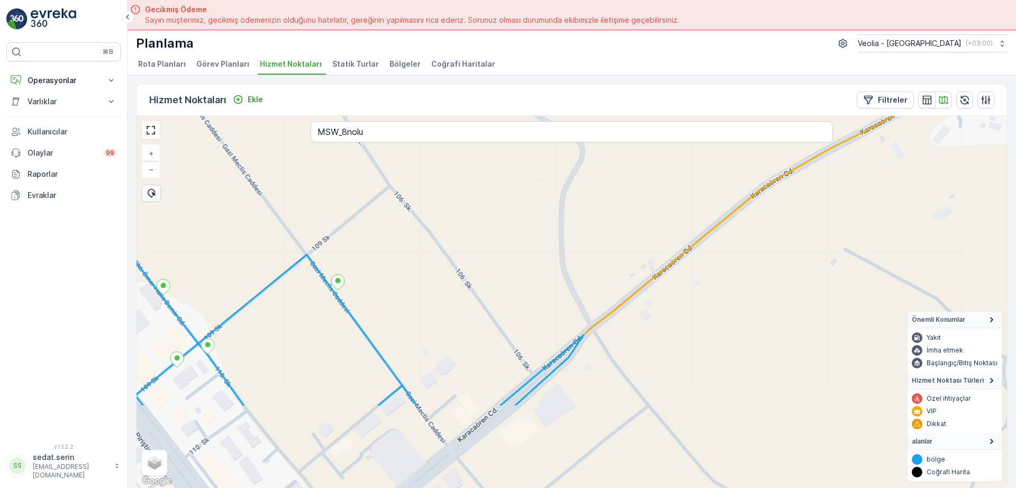
click at [371, 274] on div "2 + − Uydu Yol haritası Arazi Karışık Leaflet Klavye kısayolları Harita Veriler…" at bounding box center [572, 302] width 871 height 372
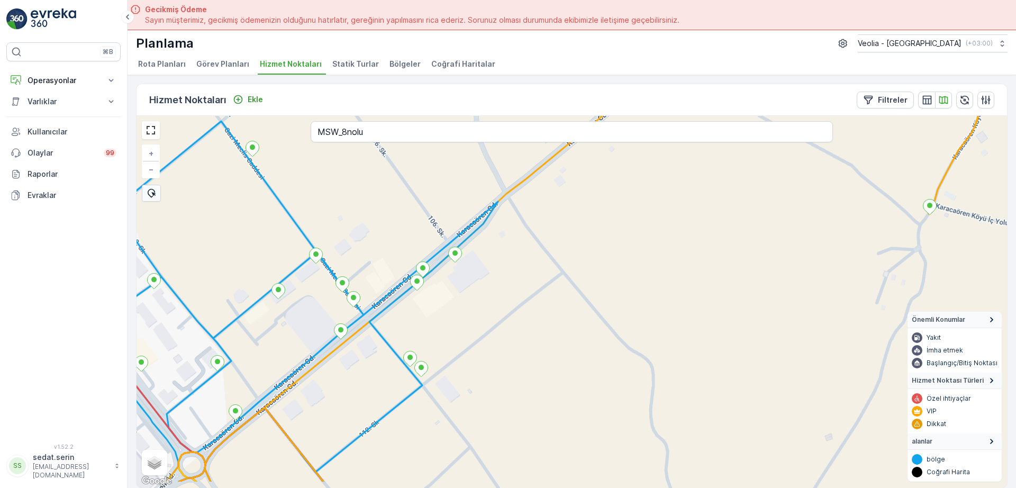
drag, startPoint x: 402, startPoint y: 320, endPoint x: 374, endPoint y: 278, distance: 50.1
click at [376, 281] on div "4 NOLU STATİK TUR + − Uydu Yol haritası Arazi Karışık Leaflet Klavye kısayollar…" at bounding box center [572, 302] width 871 height 372
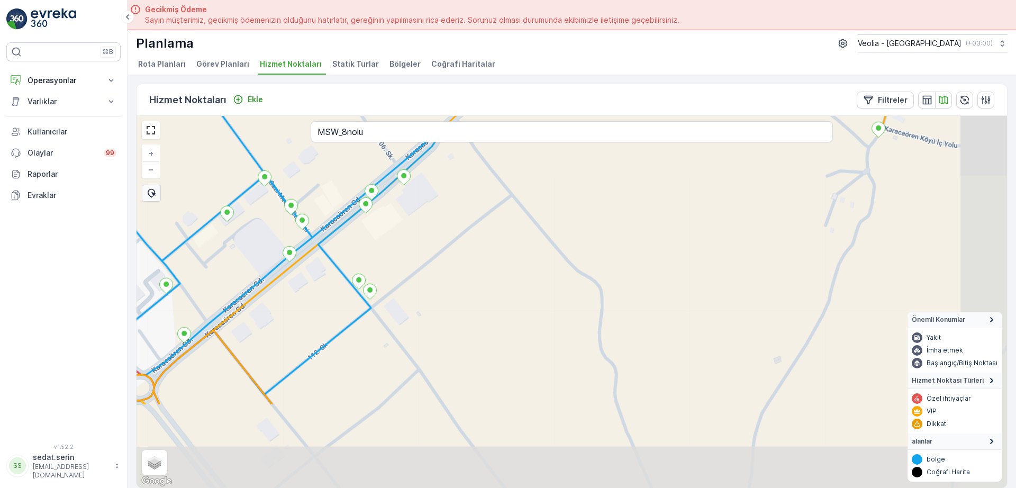
drag, startPoint x: 364, startPoint y: 282, endPoint x: 360, endPoint y: 275, distance: 7.4
click at [360, 275] on div "+ − Uydu Yol haritası Arazi Karışık Leaflet Klavye kısayolları Harita Verileri …" at bounding box center [572, 302] width 871 height 372
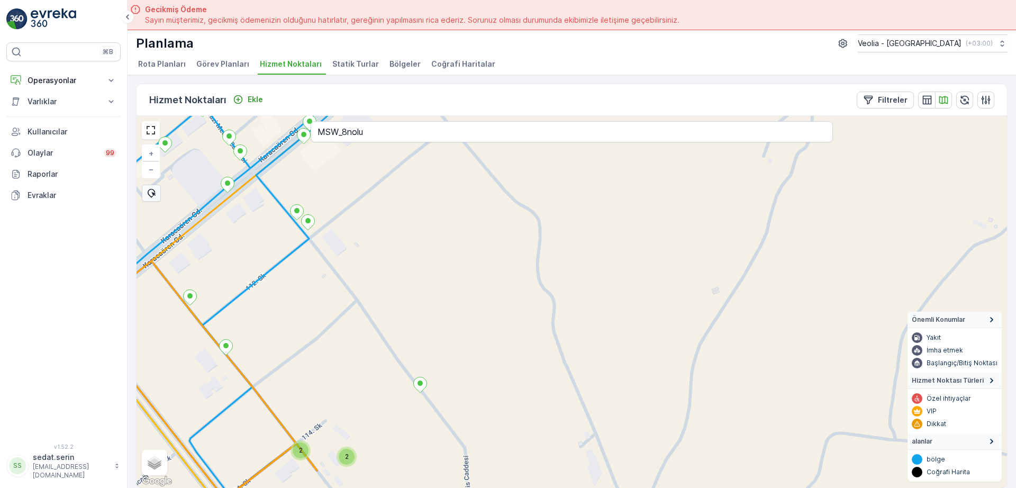
drag, startPoint x: 357, startPoint y: 272, endPoint x: 353, endPoint y: 268, distance: 5.6
click at [347, 258] on div "2 2 4 NOLU STATİK TUR + − Uydu Yol haritası Arazi Karışık Leaflet Klavye kısayo…" at bounding box center [572, 302] width 871 height 372
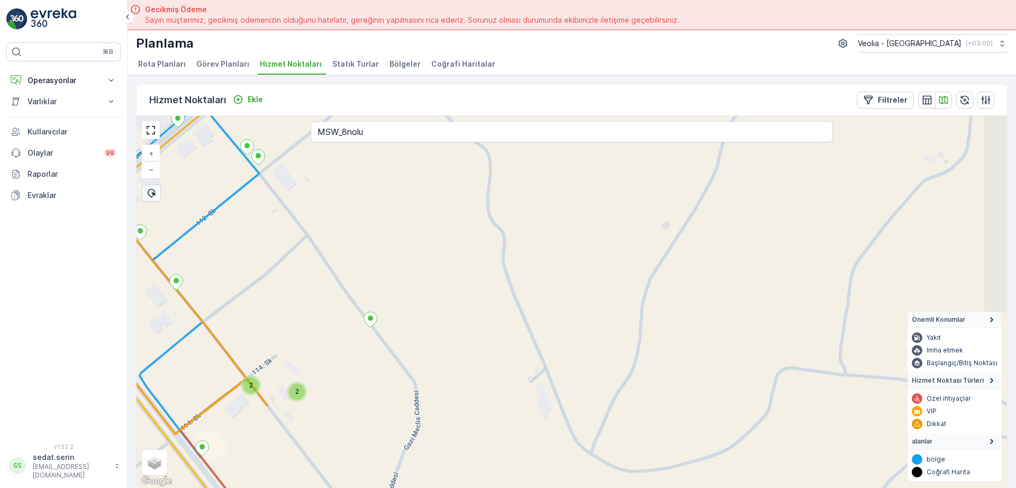
drag, startPoint x: 404, startPoint y: 337, endPoint x: 348, endPoint y: 261, distance: 94.7
click at [348, 261] on div "2 2 4 NOLU STATİK TUR + − Uydu Yol haritası Arazi Karışık Leaflet Klavye kısayo…" at bounding box center [572, 302] width 871 height 372
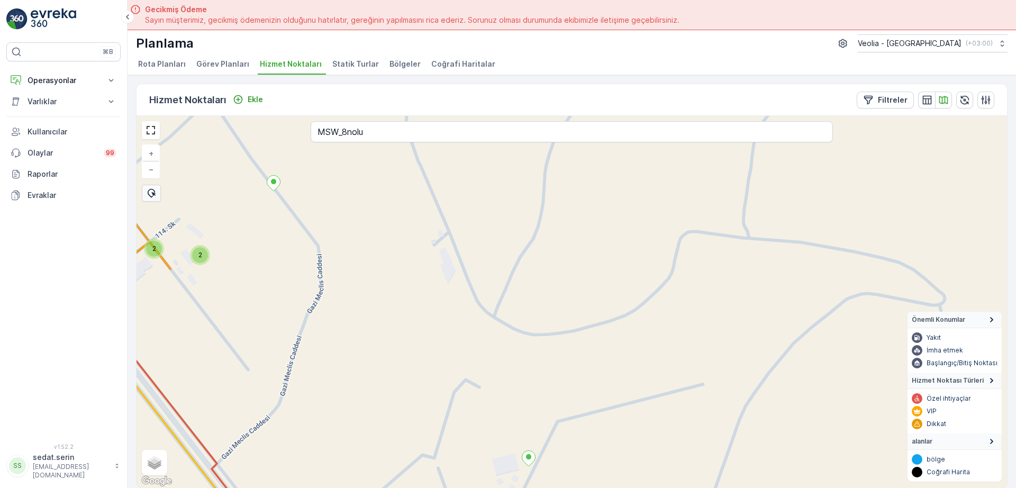
drag, startPoint x: 357, startPoint y: 261, endPoint x: 295, endPoint y: 182, distance: 100.7
click at [295, 182] on div "2 2 4 NOLU STATİK TUR 1m + − Uydu Yol haritası Arazi Karışık Leaflet Klavye kıs…" at bounding box center [572, 302] width 871 height 372
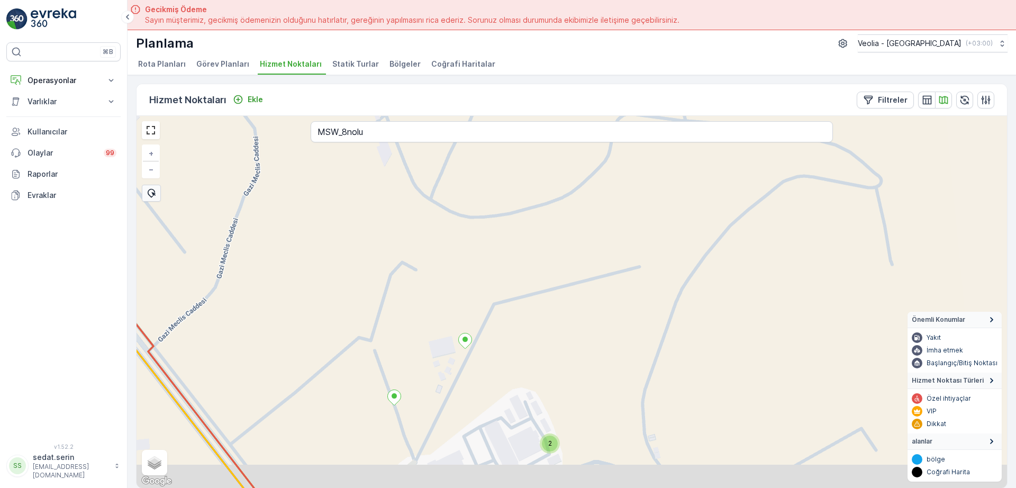
drag, startPoint x: 395, startPoint y: 351, endPoint x: 365, endPoint y: 217, distance: 137.9
click at [365, 218] on div "2 4 NOLU STATİK TUR + − Uydu Yol haritası Arazi Karışık Leaflet Klavye kısayoll…" at bounding box center [572, 302] width 871 height 372
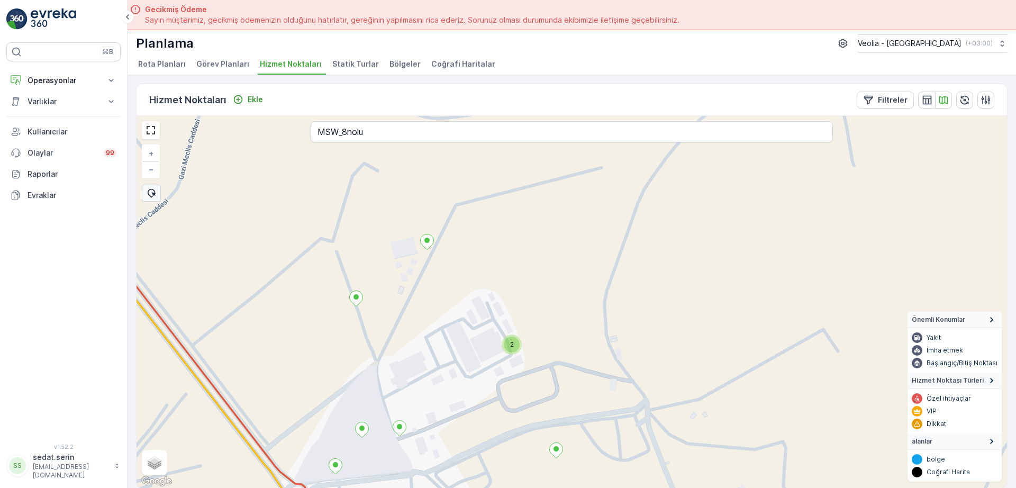
drag, startPoint x: 403, startPoint y: 212, endPoint x: 410, endPoint y: 302, distance: 90.2
click at [410, 302] on div "2 4 NOLU STATİK TUR + − Uydu Yol haritası Arazi Karışık Leaflet Klavye kısayoll…" at bounding box center [572, 302] width 871 height 372
click at [359, 300] on icon at bounding box center [356, 298] width 13 height 15
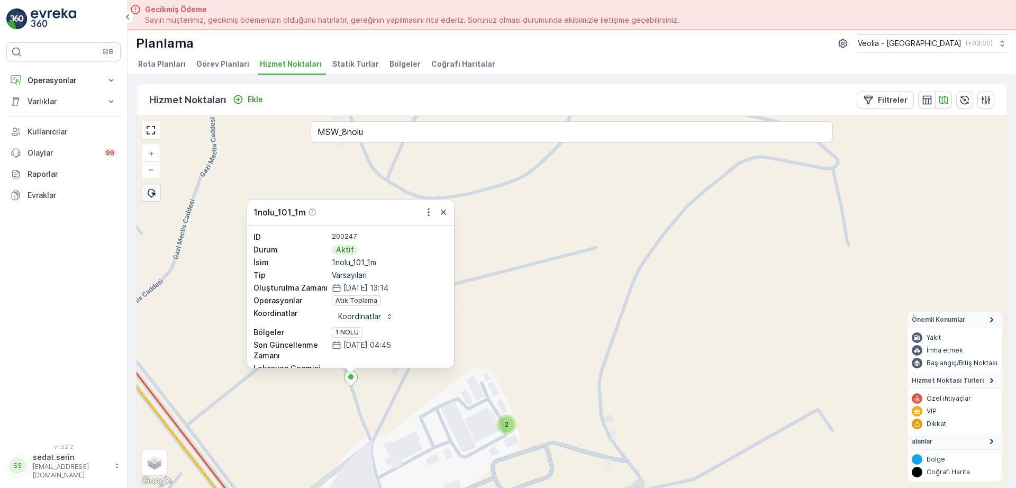
drag, startPoint x: 533, startPoint y: 237, endPoint x: 527, endPoint y: 319, distance: 82.2
click at [527, 319] on div "2 1nolu_101_1m 1nolu_101_1m ID 200247 Durum Aktif İsim 1nolu_101_1m Tip Varsayı…" at bounding box center [572, 302] width 871 height 372
click at [485, 311] on div "2 1nolu_101_1m ID 200247 Durum Aktif İsim 1nolu_101_1m Tip Varsayılan Oluşturul…" at bounding box center [572, 302] width 871 height 372
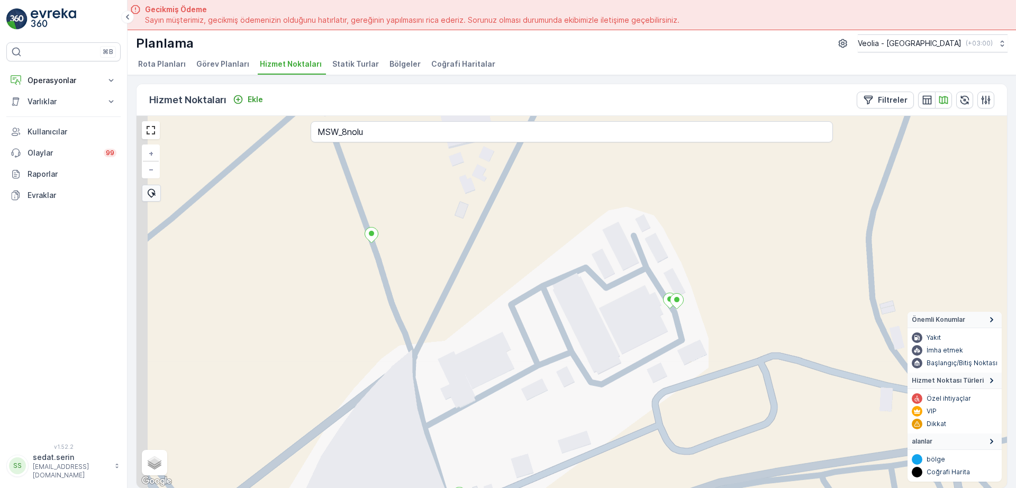
drag, startPoint x: 294, startPoint y: 272, endPoint x: 403, endPoint y: 366, distance: 144.1
click at [403, 366] on div "+ − Uydu Yol haritası Arazi Karışık Leaflet Klavye kısayolları Harita Verileri …" at bounding box center [572, 302] width 871 height 372
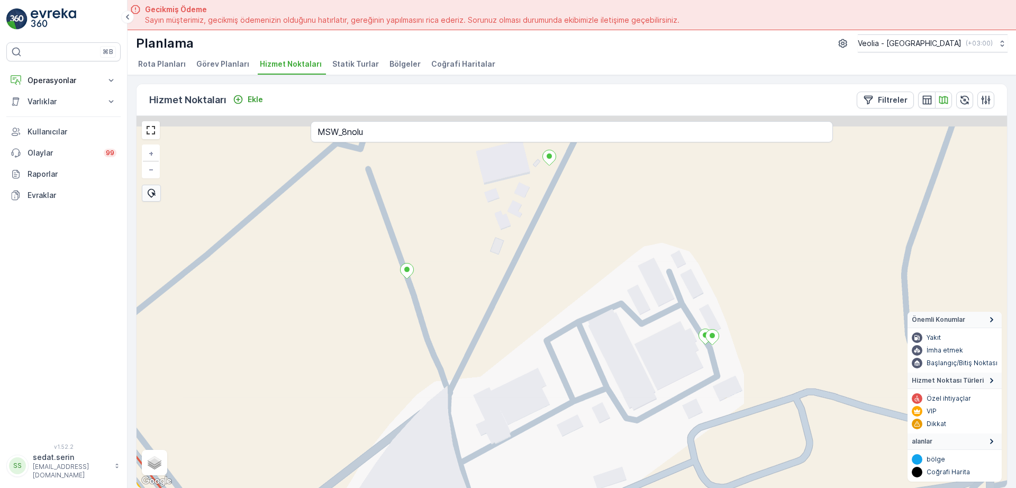
drag, startPoint x: 314, startPoint y: 280, endPoint x: 356, endPoint y: 321, distance: 58.4
click at [356, 321] on div "+ − Uydu Yol haritası Arazi Karışık Leaflet Klavye kısayolları Harita Verileri …" at bounding box center [572, 302] width 871 height 372
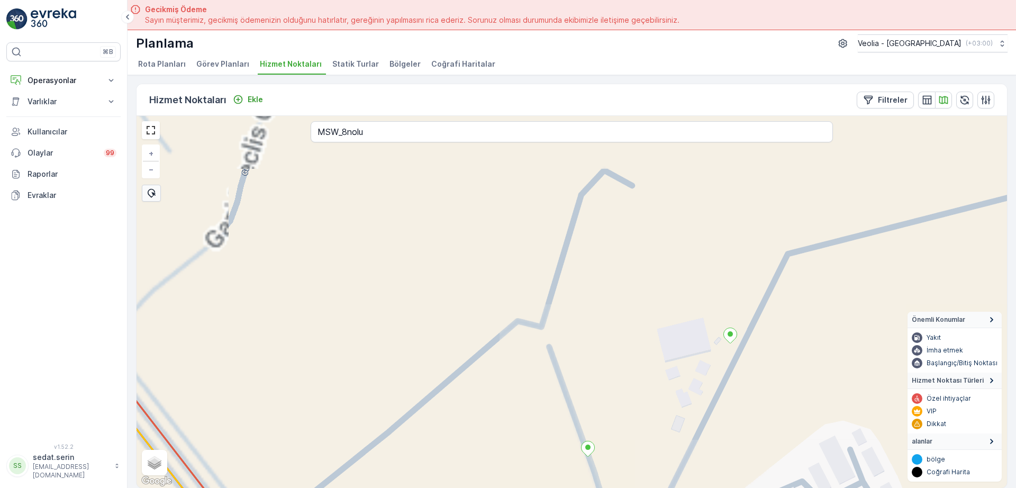
drag, startPoint x: 252, startPoint y: 176, endPoint x: 365, endPoint y: 268, distance: 146.0
click at [361, 267] on div "+ − Uydu Yol haritası Arazi Karışık Leaflet Klavye kısayolları Harita Verileri …" at bounding box center [572, 302] width 871 height 372
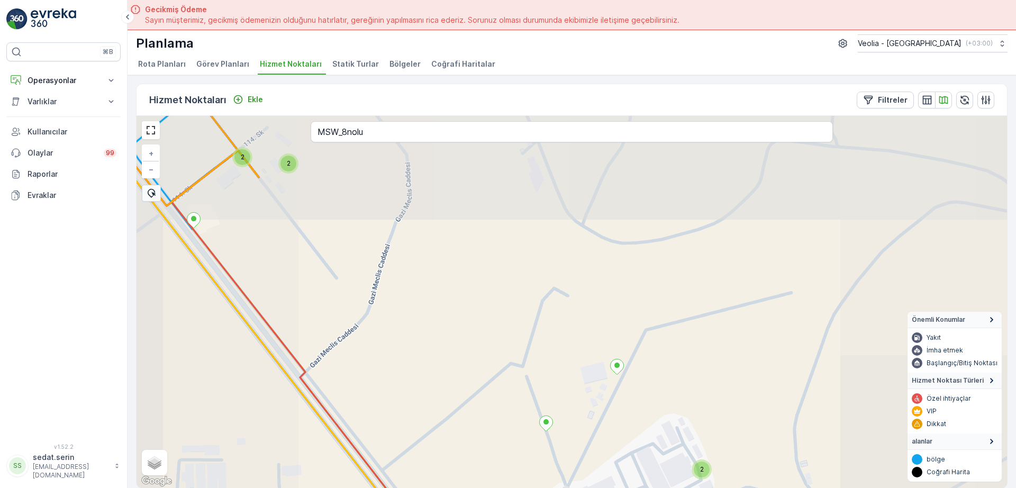
drag, startPoint x: 335, startPoint y: 243, endPoint x: 355, endPoint y: 271, distance: 34.1
click at [355, 271] on div "2 2 2 + − Uydu Yol haritası Arazi Karışık Leaflet Klavye kısayolları Harita Ver…" at bounding box center [572, 302] width 871 height 372
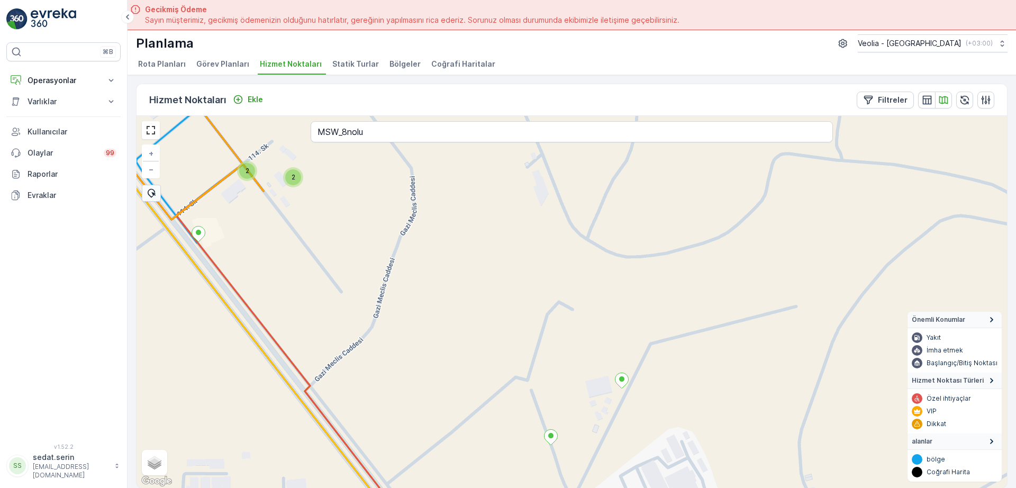
drag, startPoint x: 442, startPoint y: 408, endPoint x: 388, endPoint y: 331, distance: 93.8
click at [388, 331] on div "2 2 + − Uydu Yol haritası Arazi Karışık Leaflet Klavye kısayolları Harita Veril…" at bounding box center [572, 302] width 871 height 372
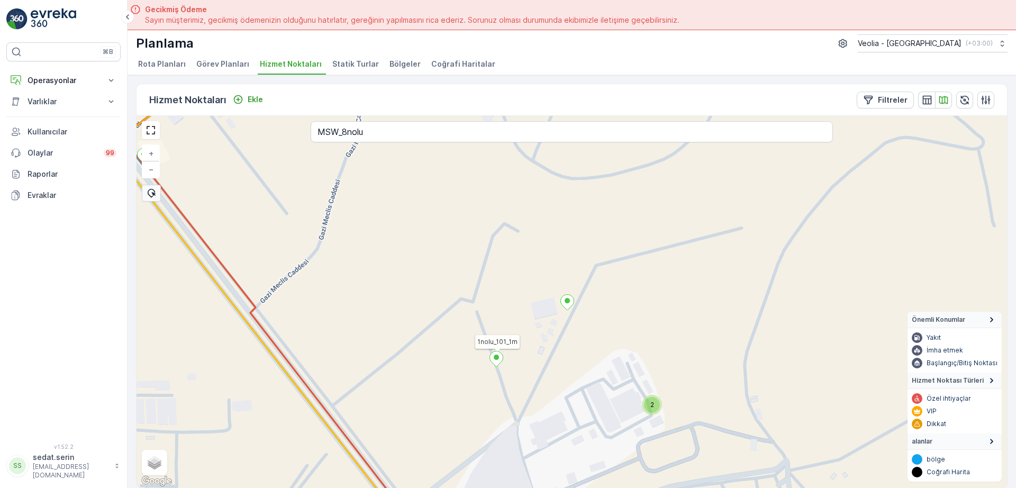
click at [498, 362] on icon at bounding box center [496, 358] width 13 height 15
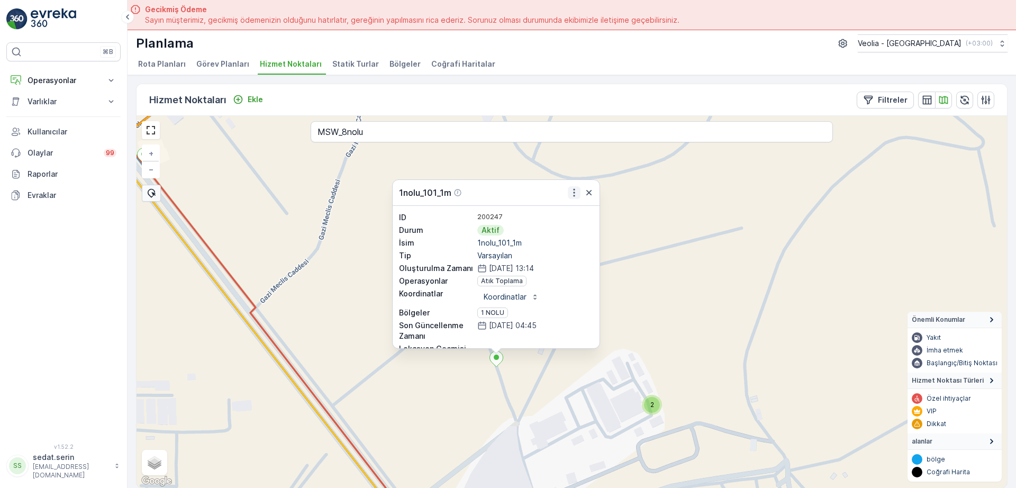
click at [572, 190] on icon "button" at bounding box center [574, 192] width 11 height 11
drag, startPoint x: 627, startPoint y: 307, endPoint x: 625, endPoint y: 255, distance: 51.9
click at [625, 279] on div "2 1nolu_101_1m Daha fazla ayrıntı görün Servis Noktasını Düzenle Yeni Görev Pla…" at bounding box center [572, 302] width 871 height 372
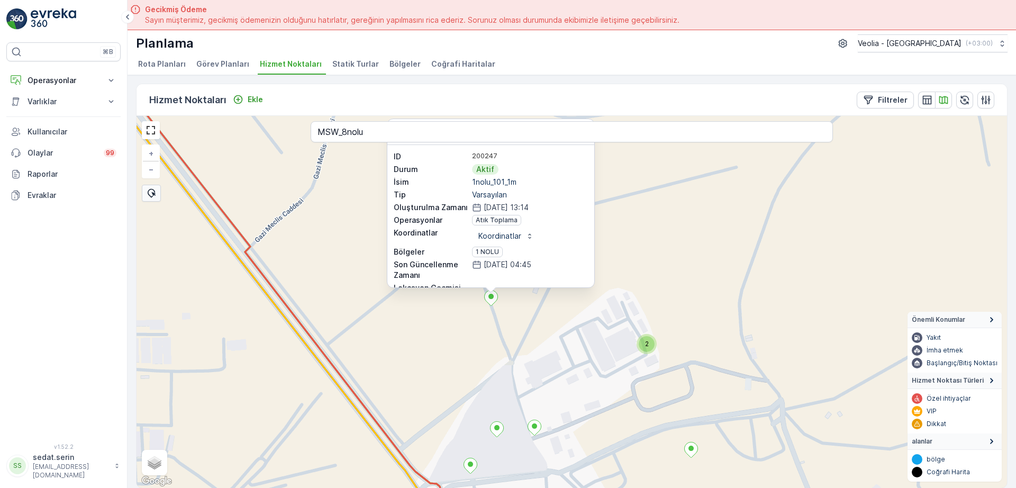
click at [467, 326] on div "2 1nolu_101_1m ID 200247 Durum Aktif İsim 1nolu_101_1m Tip Varsayılan Oluşturul…" at bounding box center [572, 302] width 871 height 372
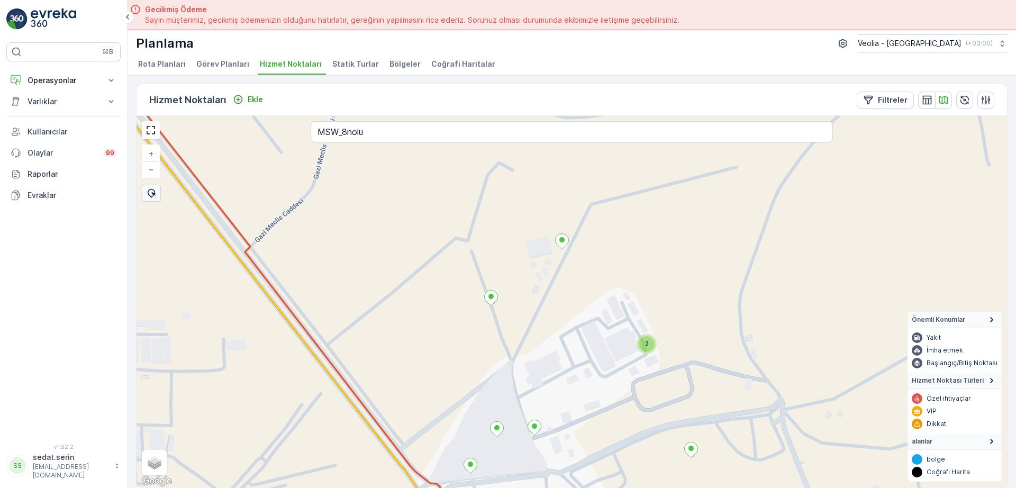
click at [651, 349] on div "2" at bounding box center [647, 344] width 16 height 16
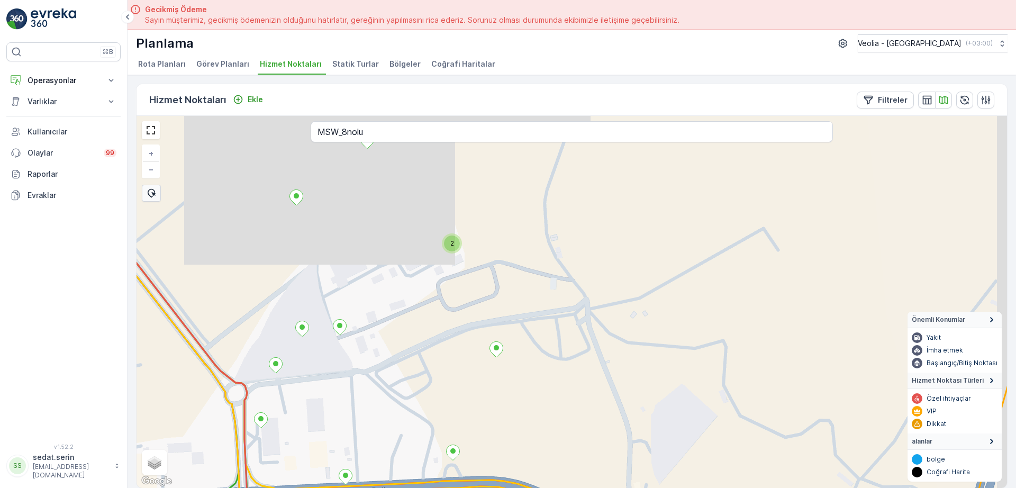
drag, startPoint x: 439, startPoint y: 206, endPoint x: 446, endPoint y: 322, distance: 116.2
click at [448, 326] on div "2 + − Uydu Yol haritası Arazi Karışık Leaflet Klavye kısayolları Harita Veriler…" at bounding box center [572, 302] width 871 height 372
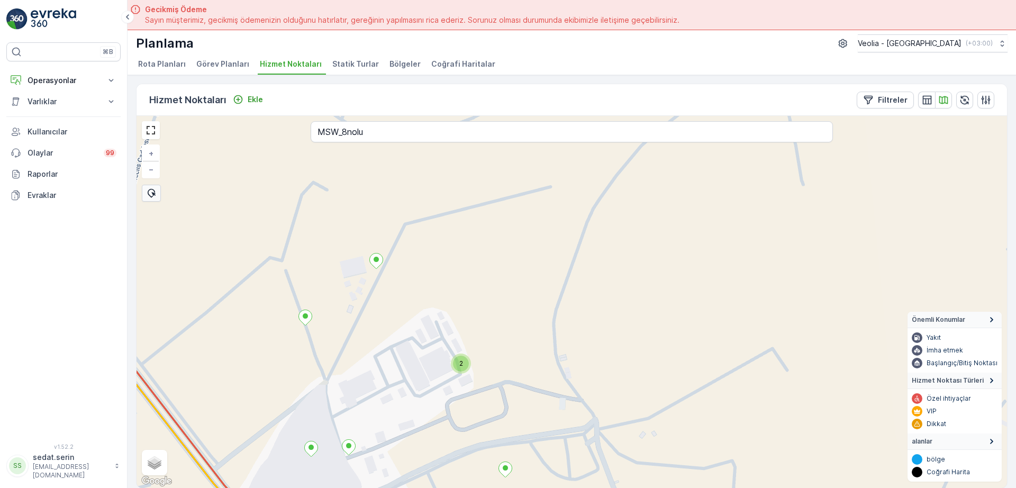
drag, startPoint x: 408, startPoint y: 241, endPoint x: 469, endPoint y: 363, distance: 136.1
click at [469, 363] on div "2 + − Uydu Yol haritası Arazi Karışık Leaflet Klavye kısayolları Harita Veriler…" at bounding box center [572, 302] width 871 height 372
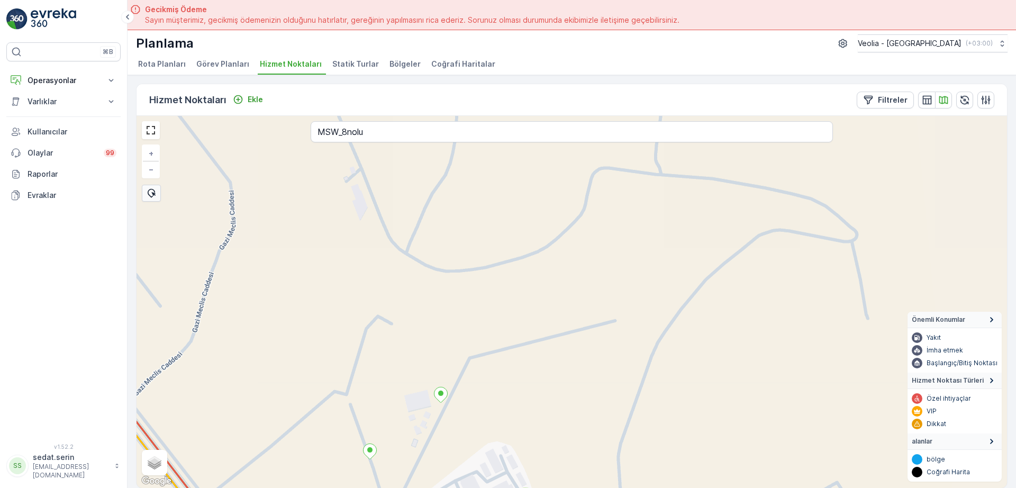
drag, startPoint x: 431, startPoint y: 255, endPoint x: 474, endPoint y: 340, distance: 95.4
click at [474, 348] on div "2 + − Uydu Yol haritası Arazi Karışık Leaflet Klavye kısayolları Harita Veriler…" at bounding box center [572, 302] width 871 height 372
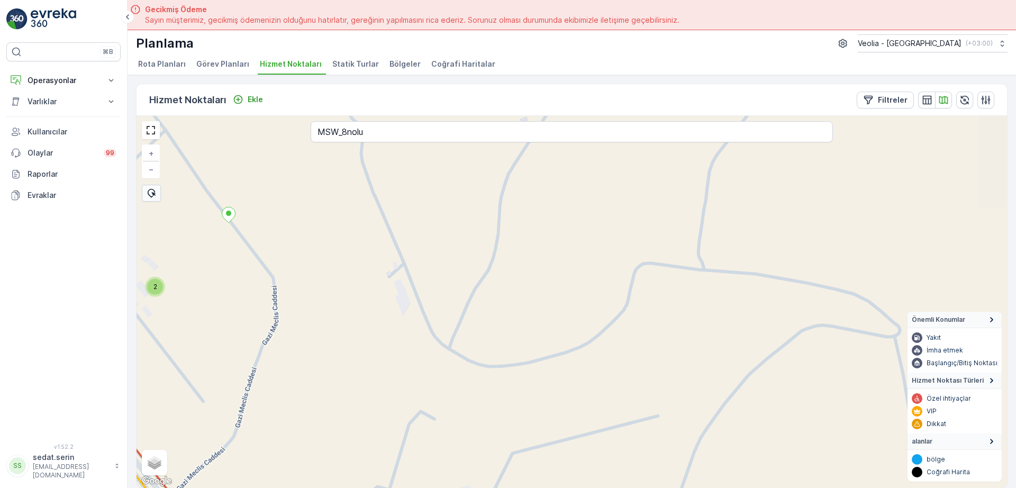
drag, startPoint x: 442, startPoint y: 258, endPoint x: 481, endPoint y: 381, distance: 128.7
click at [481, 381] on div "2 + − Uydu Yol haritası Arazi Karışık Leaflet Klavye kısayolları Harita Veriler…" at bounding box center [572, 302] width 871 height 372
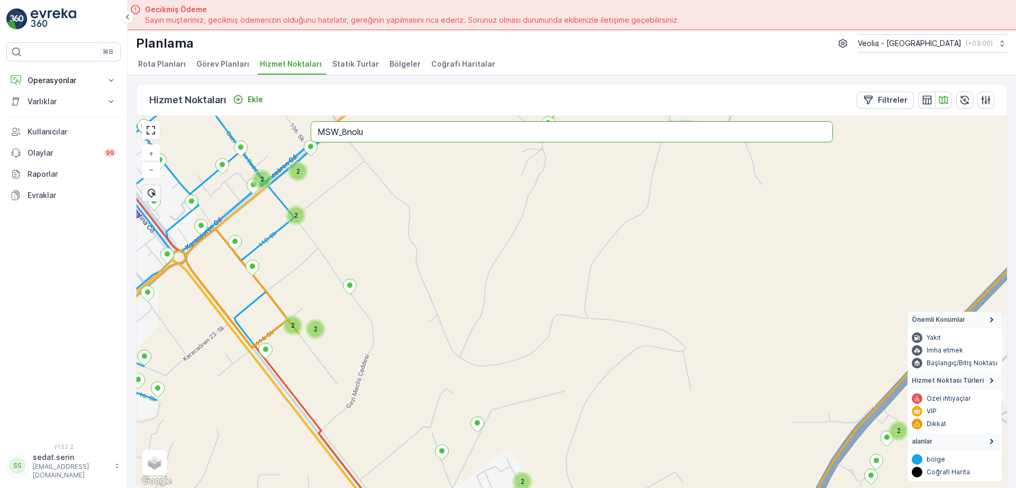
drag, startPoint x: 402, startPoint y: 134, endPoint x: 238, endPoint y: 148, distance: 164.7
click at [242, 147] on div "2 2 2 2 2 2 2 + − Uydu Yol haritası Arazi Karışık Leaflet Klavye kısayolları Ha…" at bounding box center [572, 302] width 871 height 372
click at [358, 237] on div "2 2 2 2 2 2 2 4nolu_3_1m + − Uydu Yol haritası Arazi Karışık Leaflet Klavye kıs…" at bounding box center [572, 302] width 871 height 372
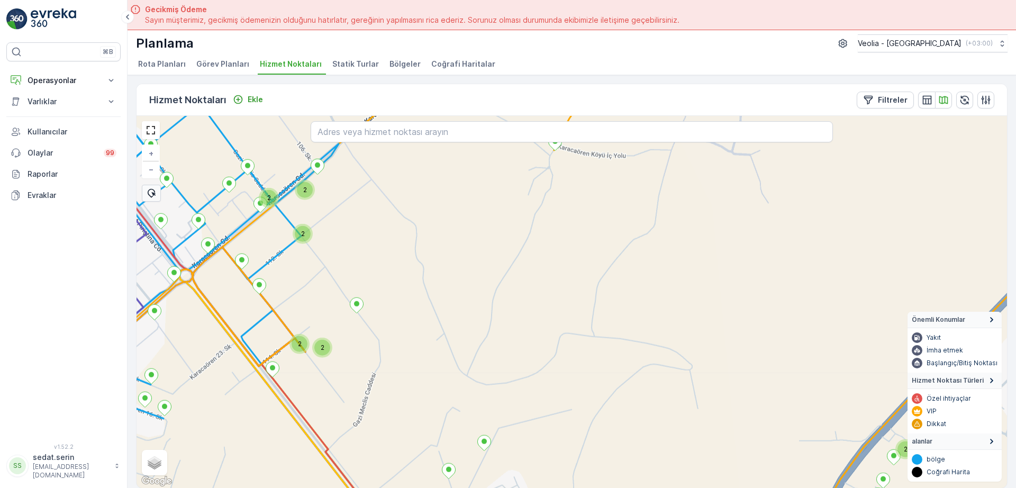
drag, startPoint x: 398, startPoint y: 223, endPoint x: 460, endPoint y: 358, distance: 148.7
click at [460, 358] on div "2 2 2 2 2 2 2 + − Uydu Yol haritası Arazi Karışık Leaflet Klavye kısayolları Ha…" at bounding box center [572, 302] width 871 height 372
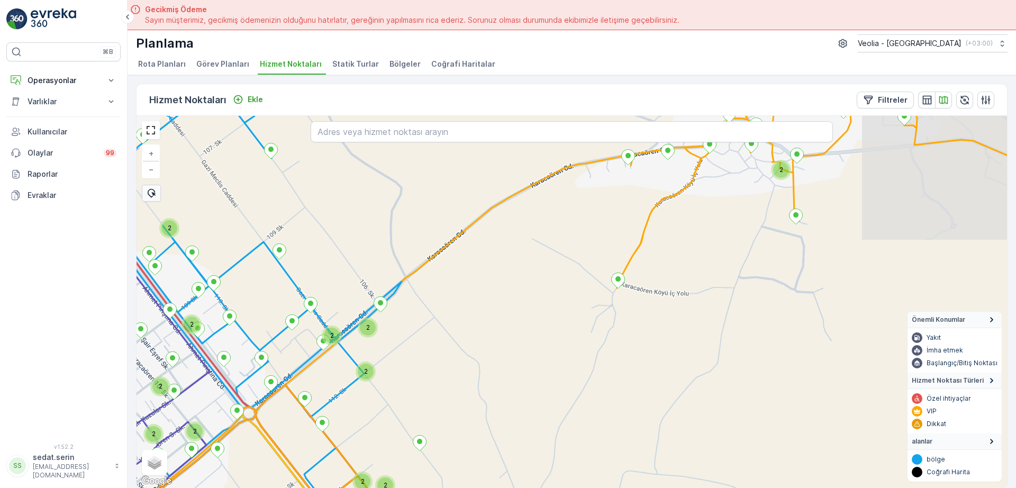
drag, startPoint x: 382, startPoint y: 274, endPoint x: 450, endPoint y: 331, distance: 88.3
click at [454, 340] on div "2 2 2 2 2 2 2 2 2 2 2 + − Uydu Yol haritası Arazi Karışık Leaflet Klavye kısayo…" at bounding box center [572, 302] width 871 height 372
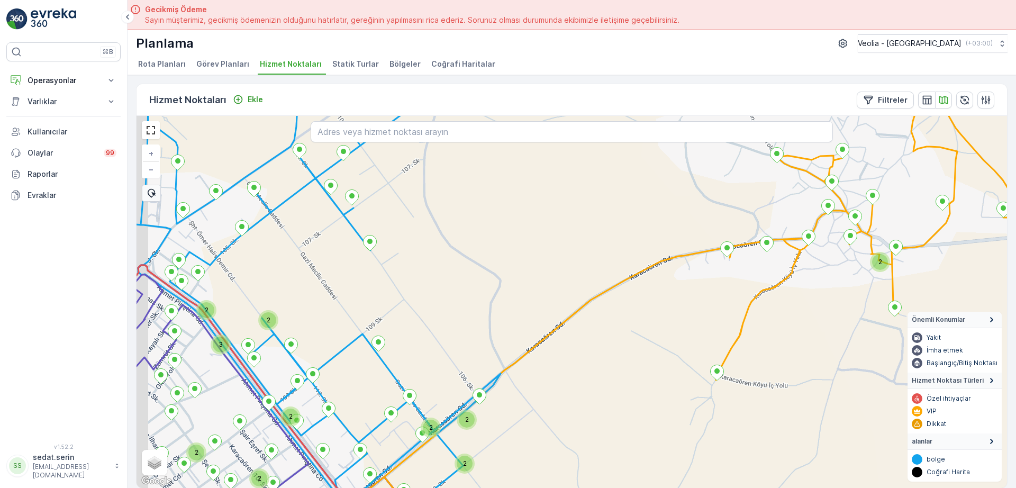
drag, startPoint x: 394, startPoint y: 282, endPoint x: 425, endPoint y: 298, distance: 34.1
click at [466, 349] on div "2 2 2 2 2 2 2 2 3 2 + − Uydu Yol haritası Arazi Karışık Leaflet Klavye kısayoll…" at bounding box center [572, 302] width 871 height 372
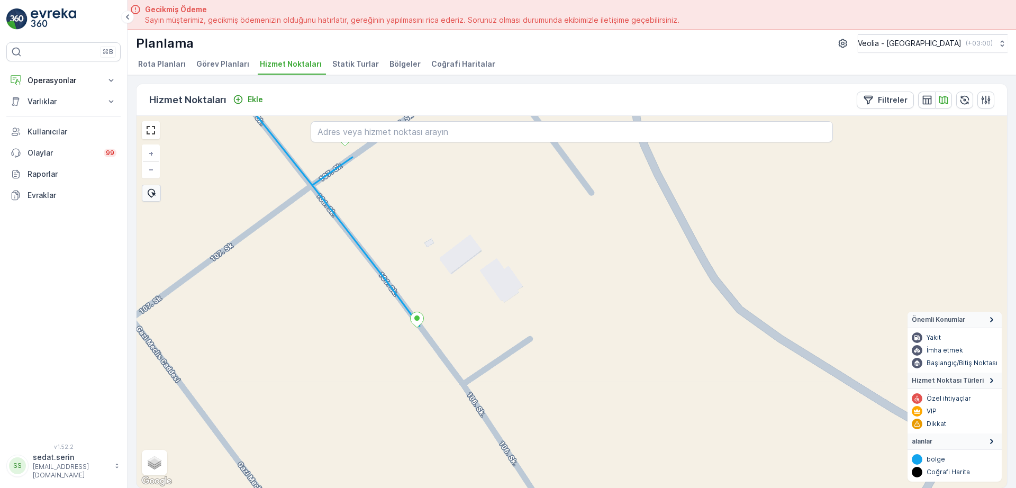
drag, startPoint x: 421, startPoint y: 236, endPoint x: 423, endPoint y: 243, distance: 7.2
click at [418, 243] on div "+ − Uydu Yol haritası Arazi Karışık Leaflet Klavye kısayolları Harita Verileri …" at bounding box center [572, 302] width 871 height 372
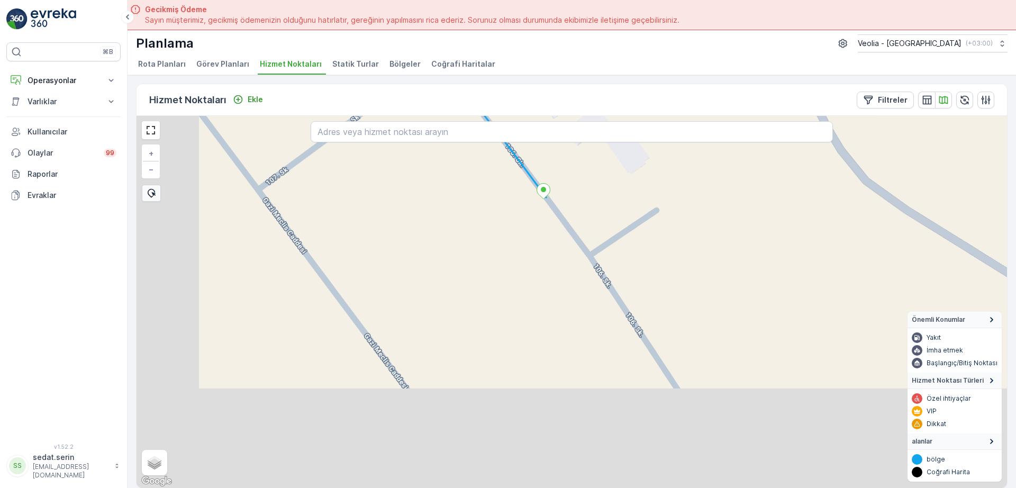
drag, startPoint x: 304, startPoint y: 395, endPoint x: 435, endPoint y: 259, distance: 188.7
click at [435, 259] on div "+ − Uydu Yol haritası Arazi Karışık Leaflet Klavye kısayolları Harita Verileri …" at bounding box center [572, 302] width 871 height 372
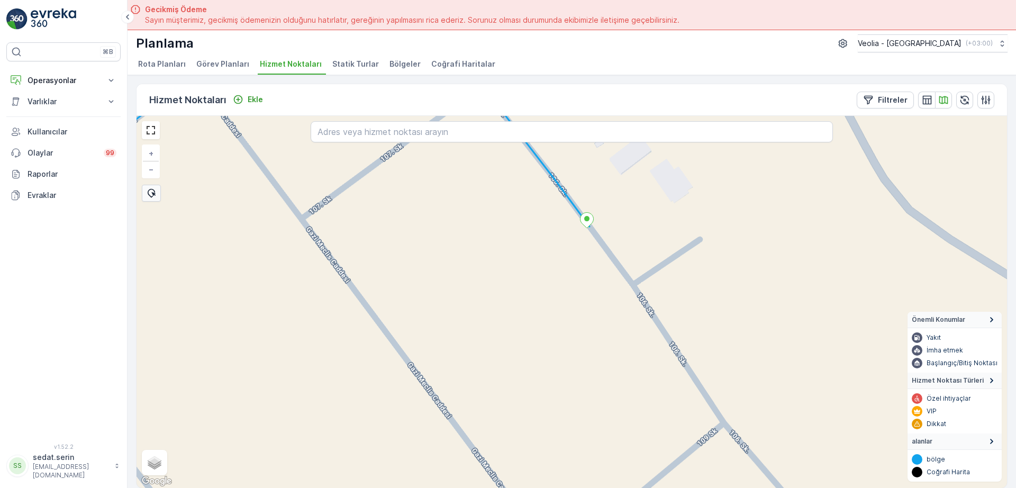
drag, startPoint x: 272, startPoint y: 192, endPoint x: 331, endPoint y: 249, distance: 82.7
click at [331, 249] on div "+ − Uydu Yol haritası Arazi Karışık Leaflet Klavye kısayolları Harita Verileri …" at bounding box center [572, 302] width 871 height 372
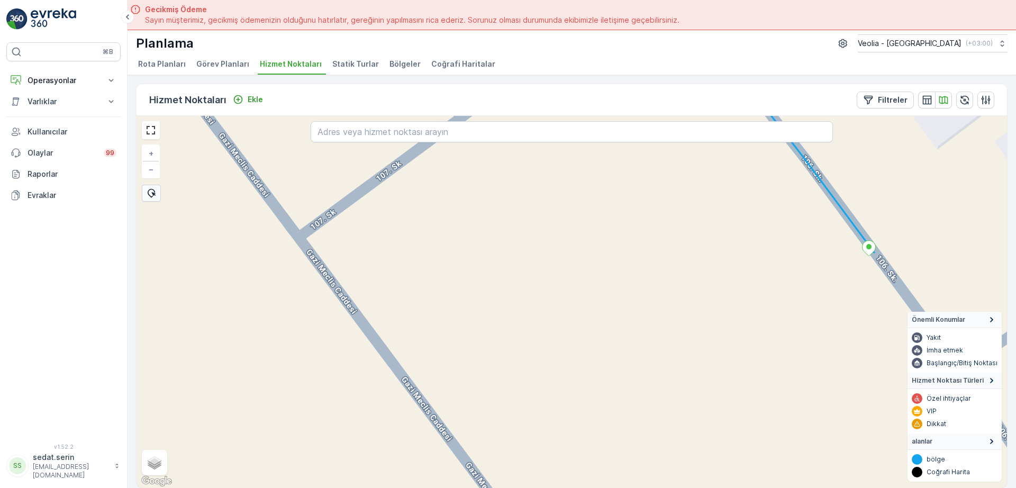
drag, startPoint x: 394, startPoint y: 335, endPoint x: 381, endPoint y: 293, distance: 43.5
click at [381, 293] on div "+ − Uydu Yol haritası Arazi Karışık Leaflet Klavye kısayolları Harita Verileri …" at bounding box center [572, 302] width 871 height 372
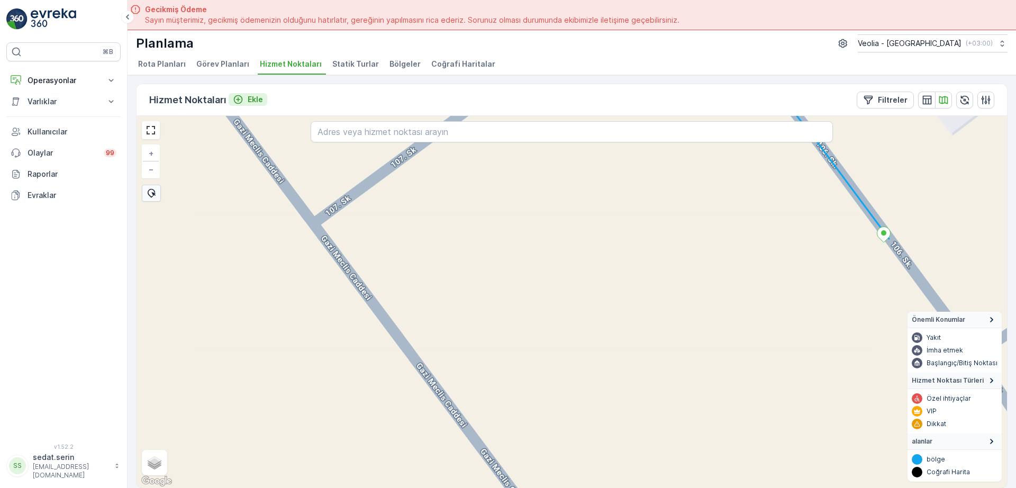
click at [250, 98] on p "Ekle" at bounding box center [255, 99] width 15 height 11
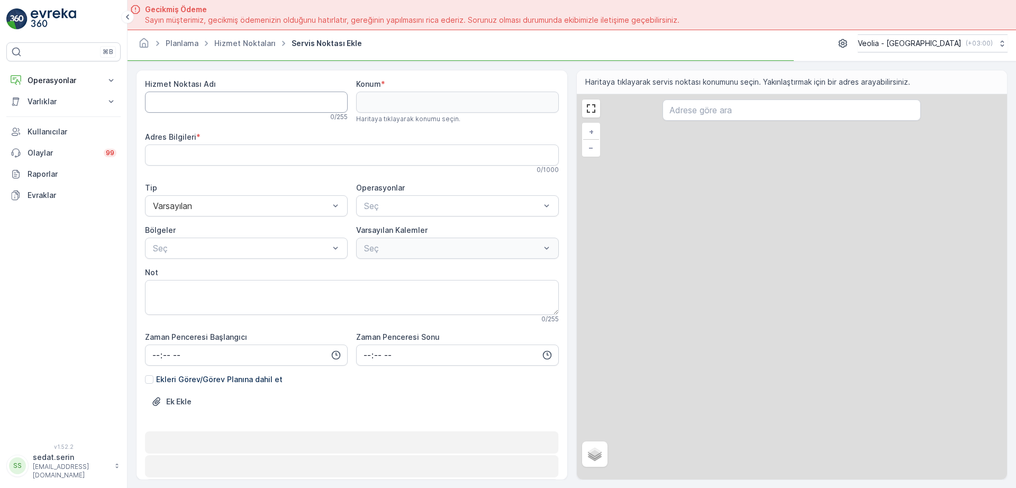
click at [255, 101] on Adı "Hizmet Noktası Adı" at bounding box center [246, 102] width 203 height 21
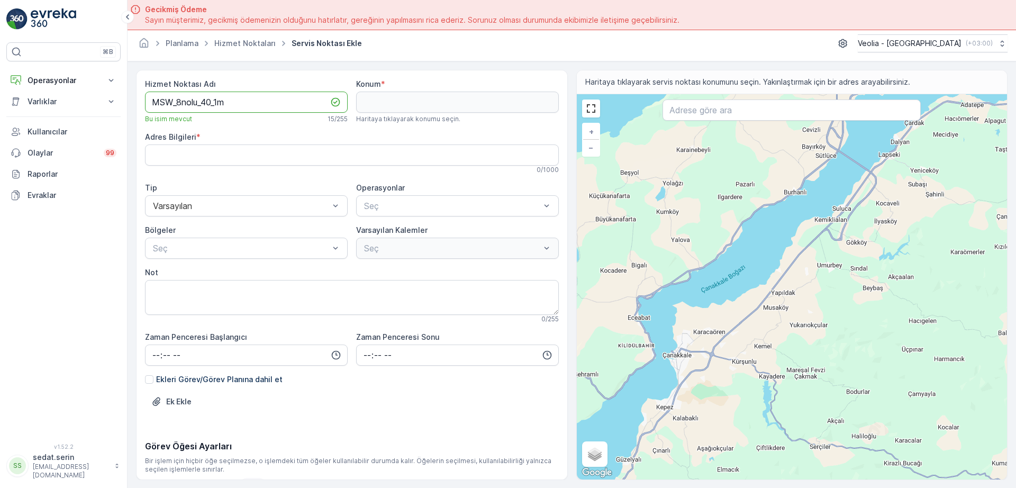
type Adı "MSW_8nolu_40_1m"
click at [692, 118] on input "text" at bounding box center [792, 110] width 258 height 21
type input "gazi meclisi caddesi ça"
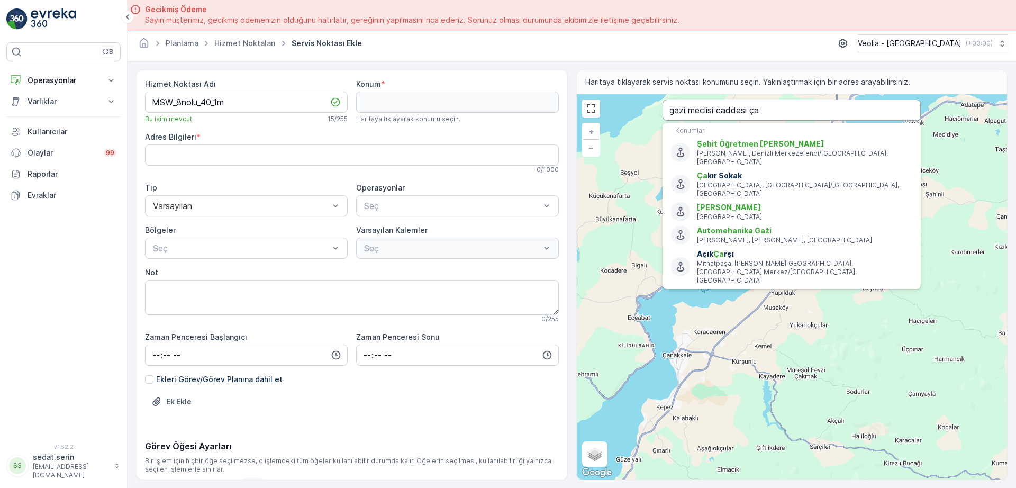
click at [775, 107] on input "gazi meclisi caddesi ça" at bounding box center [792, 110] width 258 height 21
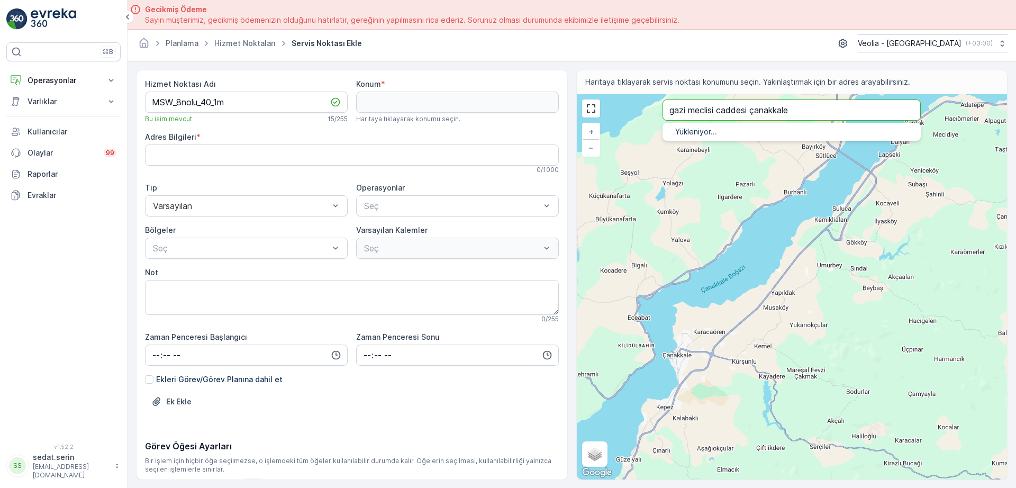
type input "gazi meclisi caddesi çanakkale"
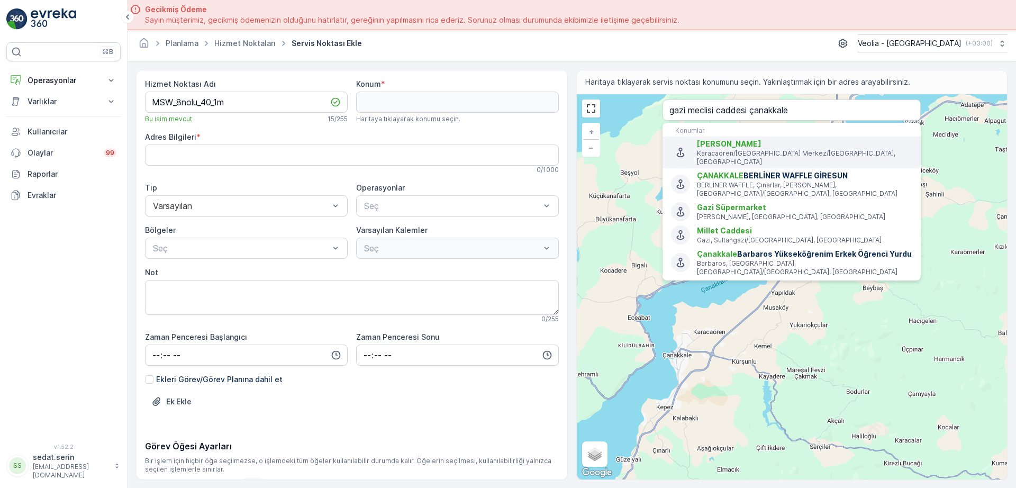
click at [762, 148] on span "Gazi Meclis Caddesi" at bounding box center [729, 143] width 65 height 9
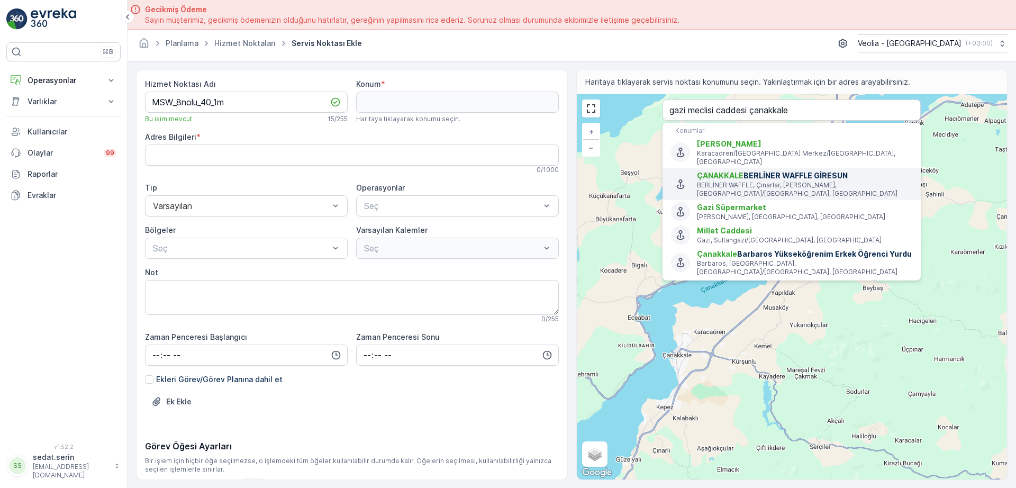
type input "40.1638934,26.4330409"
type Bilgileri "Gazi Meclis Caddesi, 17000 Karacaören/Çanakkale Merkez/Çanakkale, Türkiye"
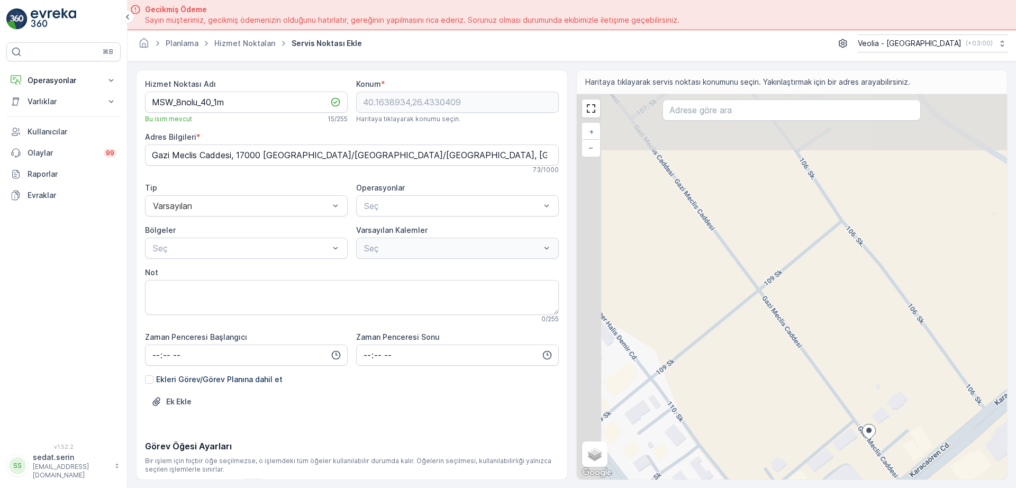
drag, startPoint x: 700, startPoint y: 197, endPoint x: 792, endPoint y: 369, distance: 195.1
click at [792, 369] on div "+ − Uydu Yol haritası Arazi Karışık Leaflet Klavye kısayolları Harita Verileri …" at bounding box center [792, 286] width 431 height 385
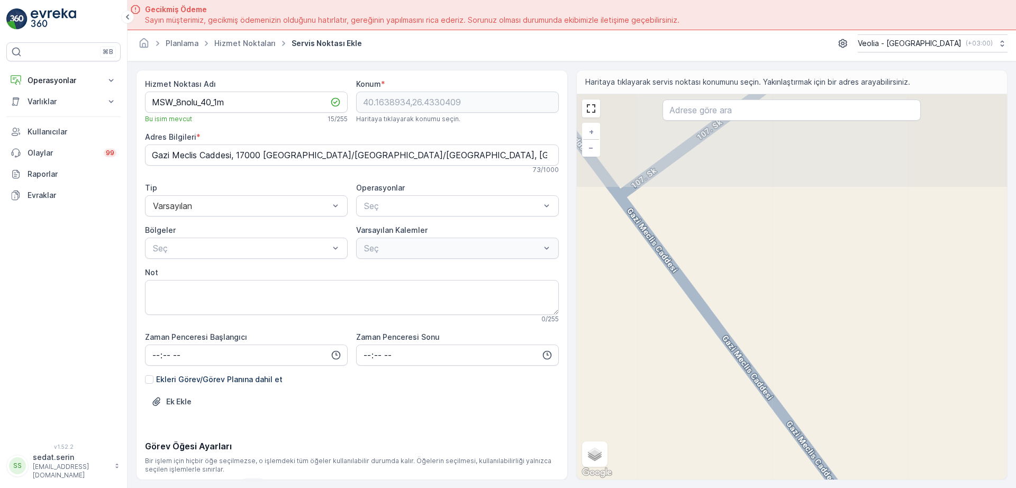
drag, startPoint x: 685, startPoint y: 231, endPoint x: 733, endPoint y: 357, distance: 135.0
click at [733, 360] on div "+ − Uydu Yol haritası Arazi Karışık Leaflet Klavye kısayolları Harita Verileri …" at bounding box center [792, 286] width 431 height 385
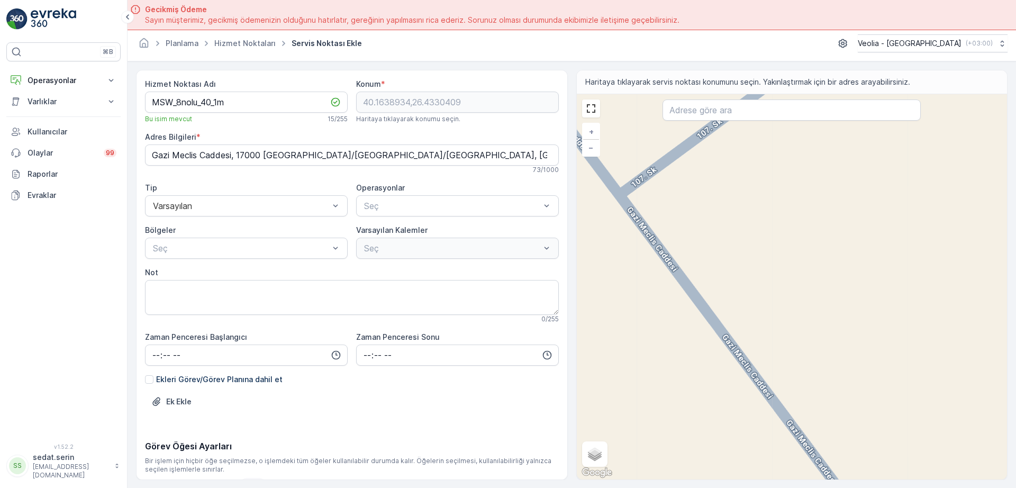
click at [703, 301] on div "+ − Uydu Yol haritası Arazi Karışık Leaflet Klavye kısayolları Harita Verileri …" at bounding box center [792, 286] width 431 height 385
type input "40.16845797849477,26.428635510551345"
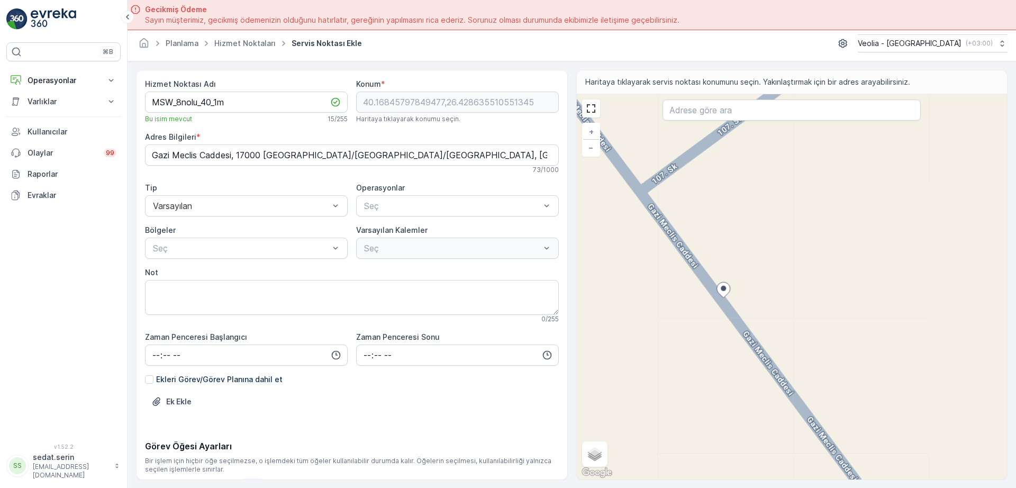
type Bilgileri "Esenler, Gazi Meclis Caddesi, 17000 Karacaören/Çanakkale Merkez/Çanakkale, Türk…"
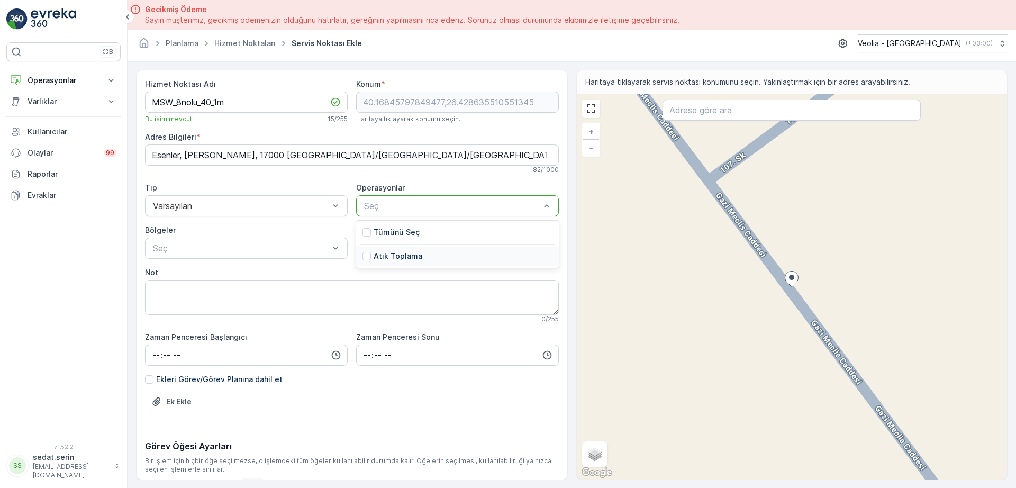
click at [387, 253] on p "Atık Toplama" at bounding box center [398, 256] width 49 height 11
click at [339, 255] on div at bounding box center [335, 248] width 11 height 20
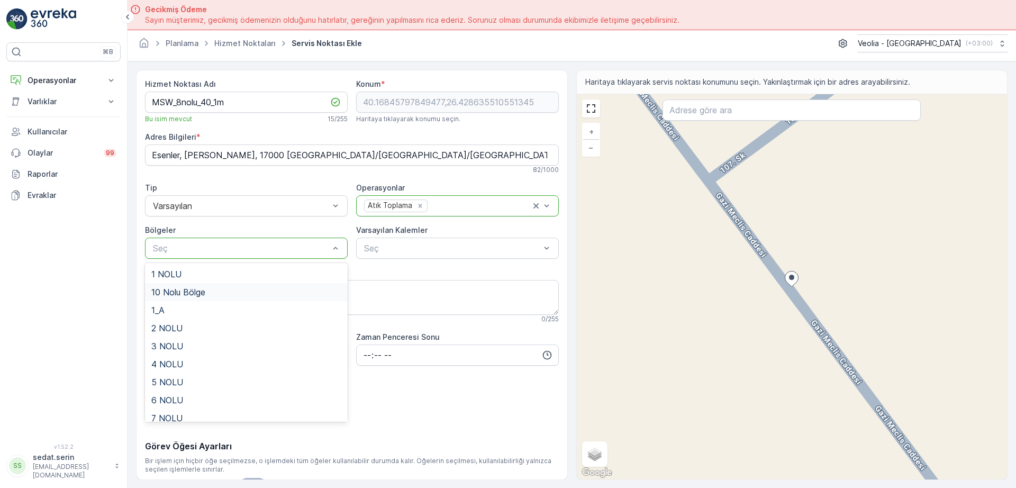
click at [208, 291] on div "10 Nolu Bölge" at bounding box center [246, 292] width 190 height 10
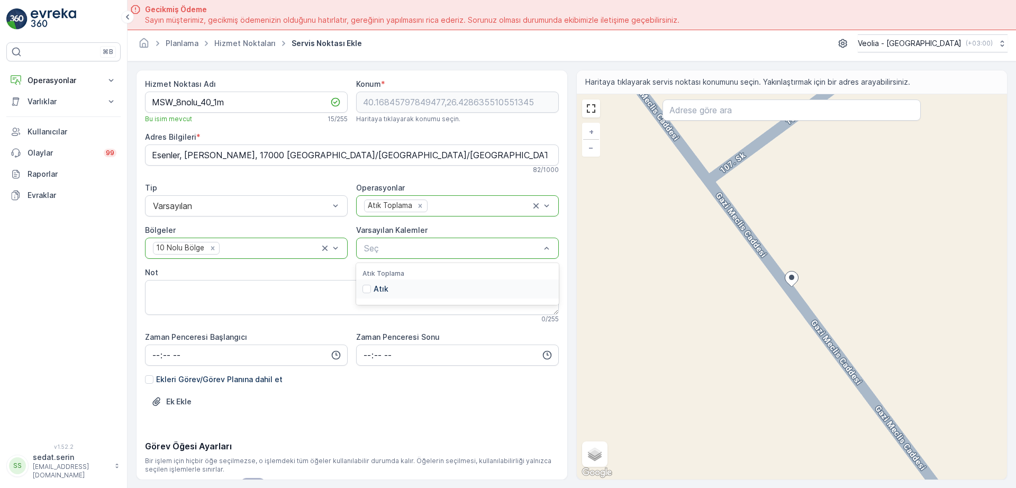
click at [390, 287] on div "Atık" at bounding box center [457, 288] width 203 height 19
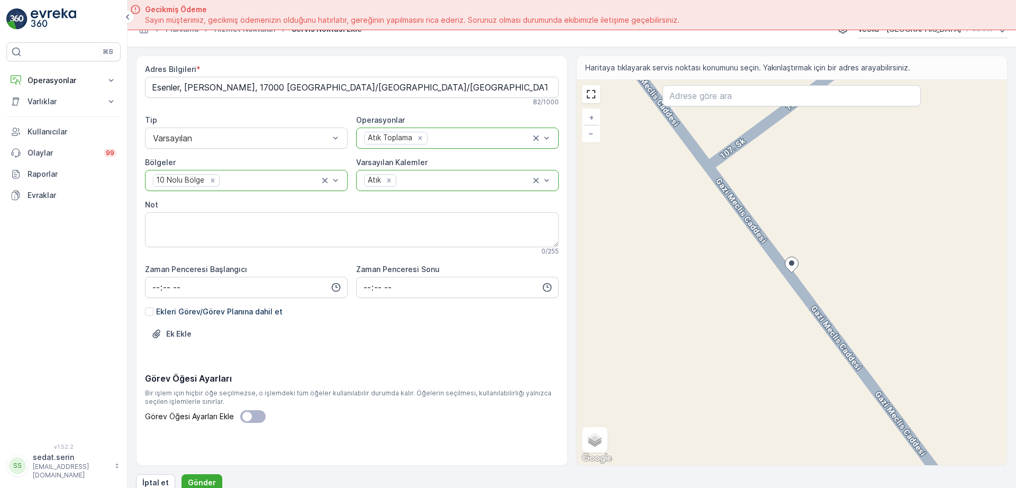
scroll to position [30, 0]
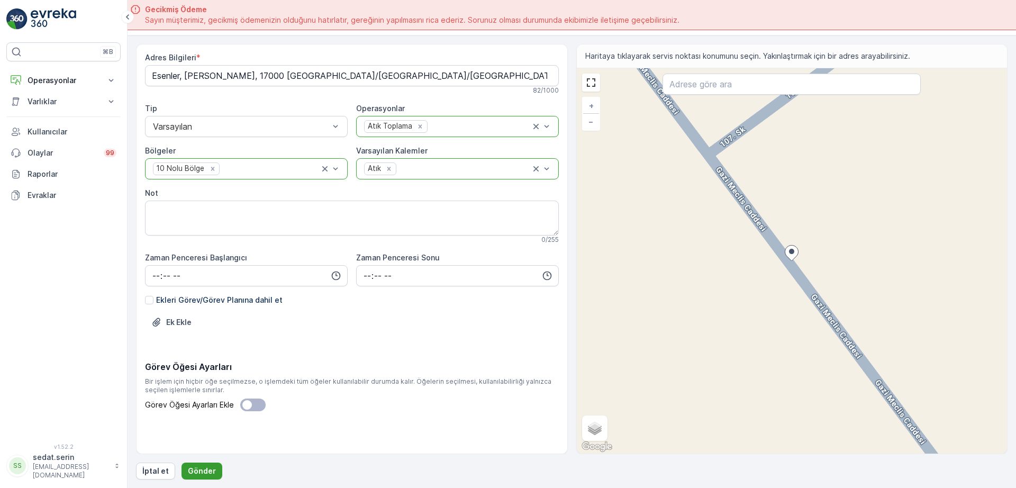
drag, startPoint x: 204, startPoint y: 471, endPoint x: 208, endPoint y: 467, distance: 5.6
click at [204, 471] on p "Gönder" at bounding box center [202, 471] width 28 height 11
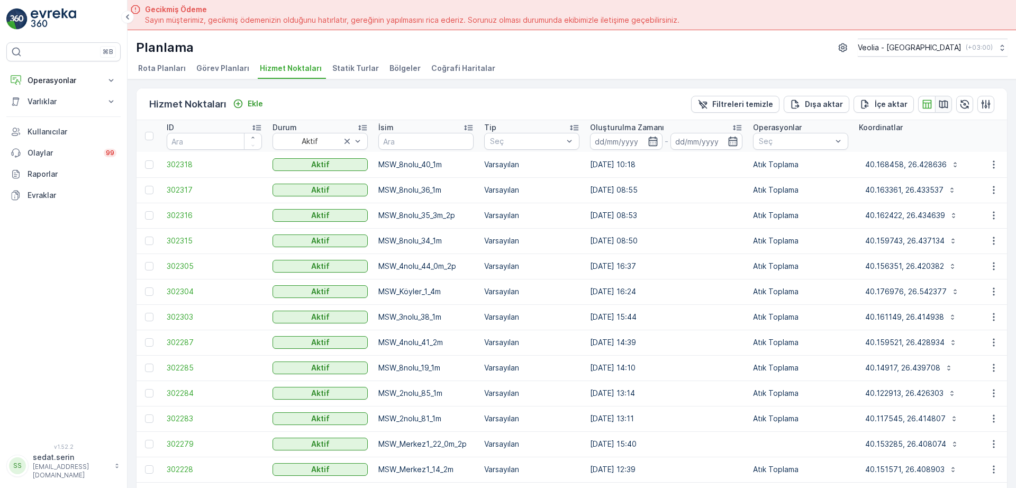
click at [943, 104] on icon "button" at bounding box center [944, 104] width 11 height 11
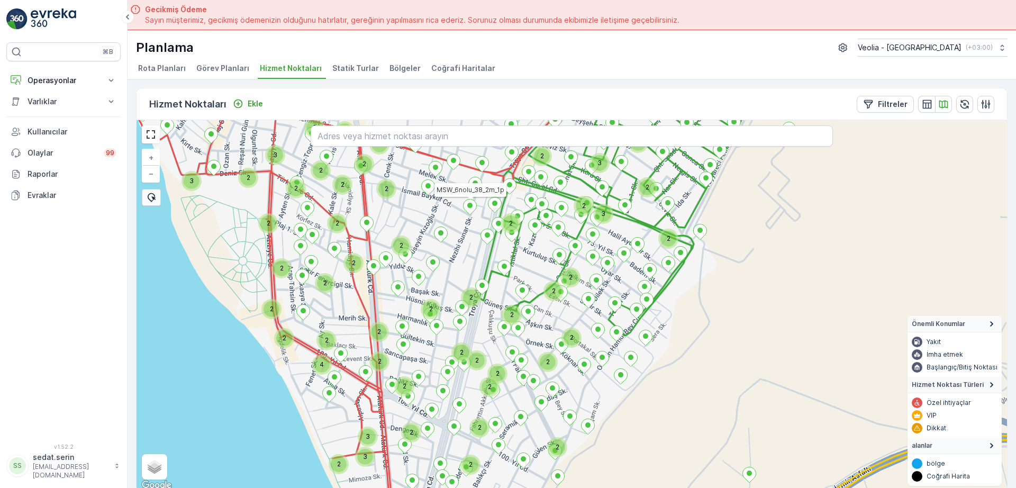
scroll to position [4, 0]
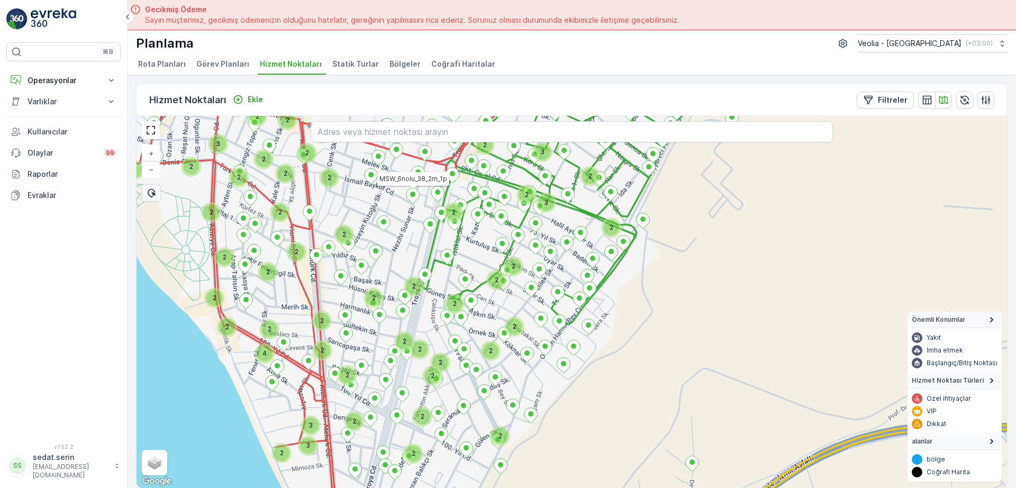
drag, startPoint x: 543, startPoint y: 291, endPoint x: 485, endPoint y: 284, distance: 57.5
click at [485, 284] on div "2 2 2 2 2 2 2 2 2 3 2 2 2 2 2 2 2 2 3 4 2 2 2 2 2 2 2 2 3 2 3 2 2 2 2 2 2 2 2 2…" at bounding box center [572, 302] width 871 height 372
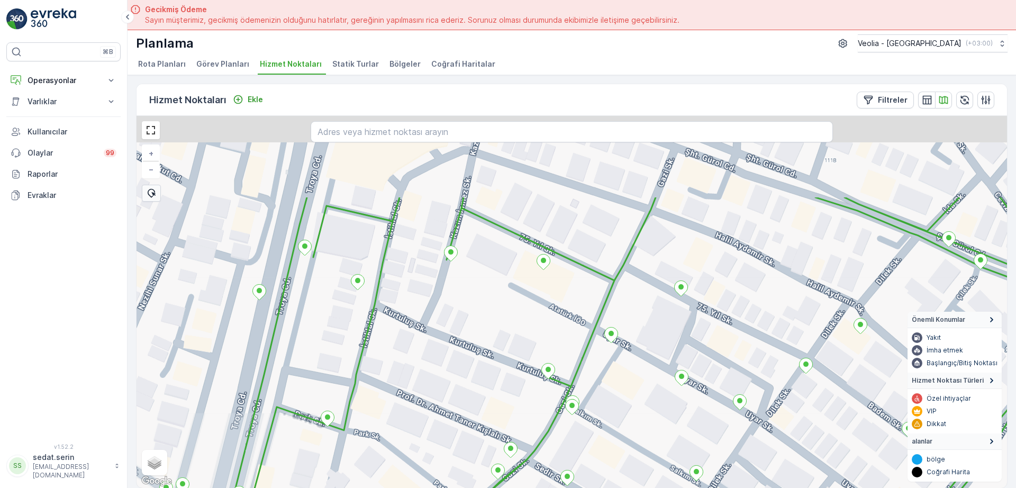
drag, startPoint x: 488, startPoint y: 176, endPoint x: 483, endPoint y: 335, distance: 159.4
click at [483, 335] on div "7 NOLU STATİK TUR + − Uydu Yol haritası Arazi Karışık Leaflet Klavye kısayollar…" at bounding box center [572, 302] width 871 height 372
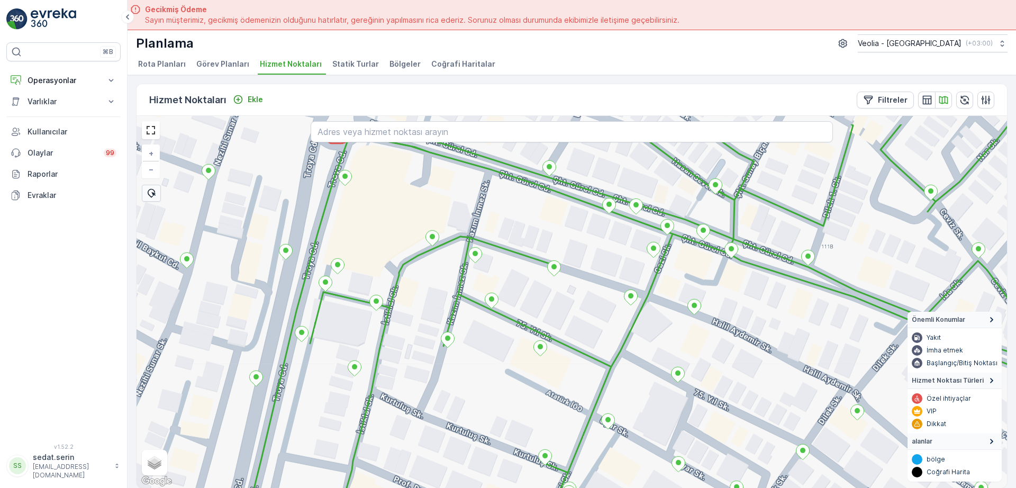
drag, startPoint x: 490, startPoint y: 312, endPoint x: 485, endPoint y: 347, distance: 34.7
click at [486, 349] on div "7 NOLU STATİK TUR + − Uydu Yol haritası Arazi Karışık Leaflet Klavye kısayollar…" at bounding box center [572, 302] width 871 height 372
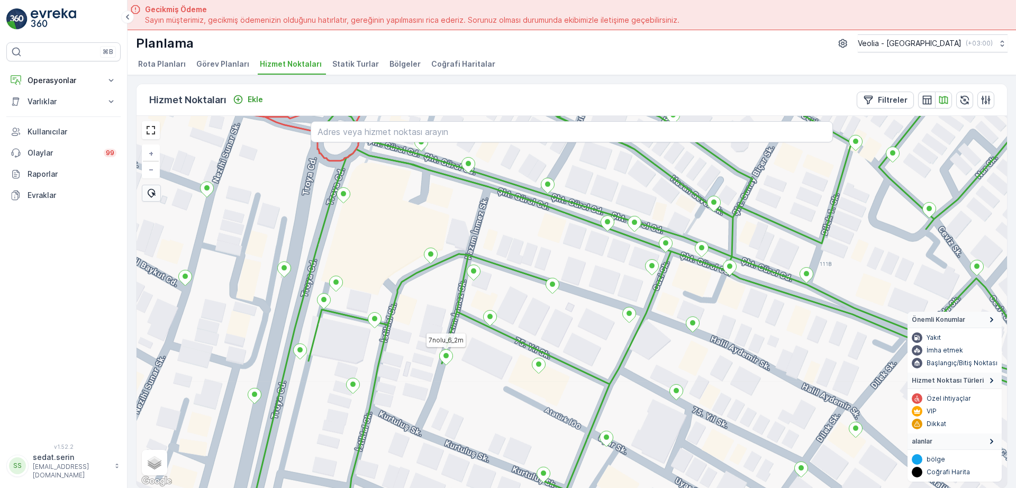
click at [449, 359] on icon at bounding box center [446, 356] width 13 height 15
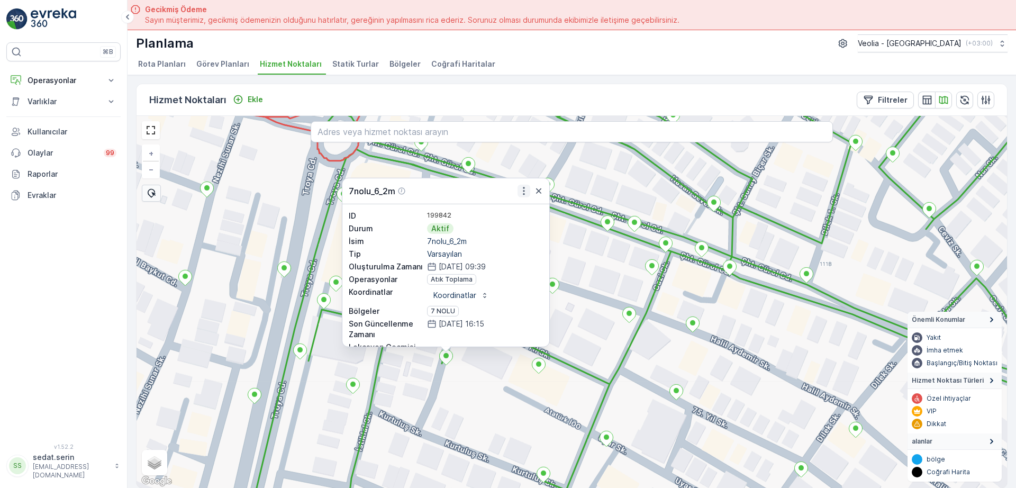
click at [526, 190] on icon "button" at bounding box center [524, 191] width 11 height 11
click at [585, 172] on div "7nolu_6_2m ID 199842 Durum Aktif İsim 7nolu_6_2m Tip Varsayılan Oluşturulma Zam…" at bounding box center [572, 302] width 871 height 372
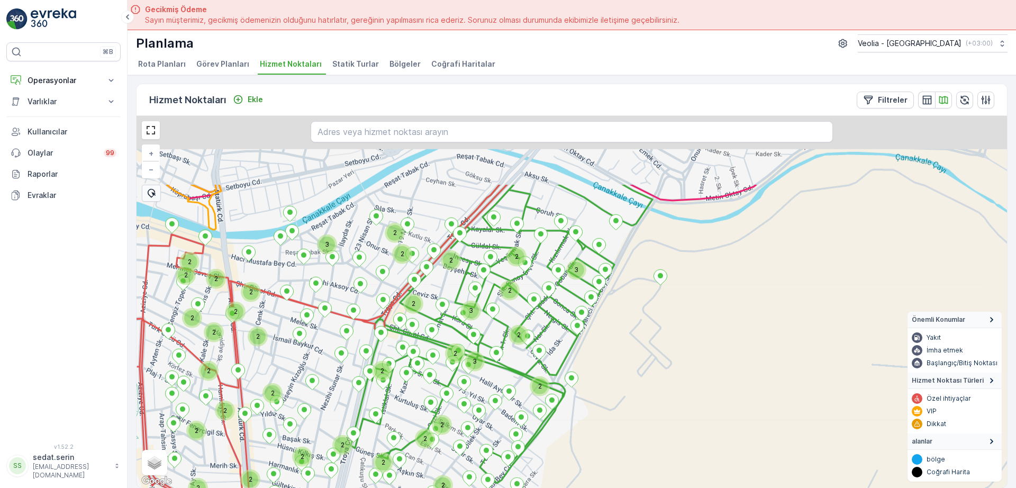
drag, startPoint x: 375, startPoint y: 294, endPoint x: 367, endPoint y: 275, distance: 20.4
click at [382, 333] on div "3 2 2 2 2 2 2 2 2 2 2 3 2 2 3 2 2 2 2 2 2 2 2 2 2 2 3 2 2 2 2 2 2 2 2 2 4 2 2 2…" at bounding box center [572, 302] width 871 height 372
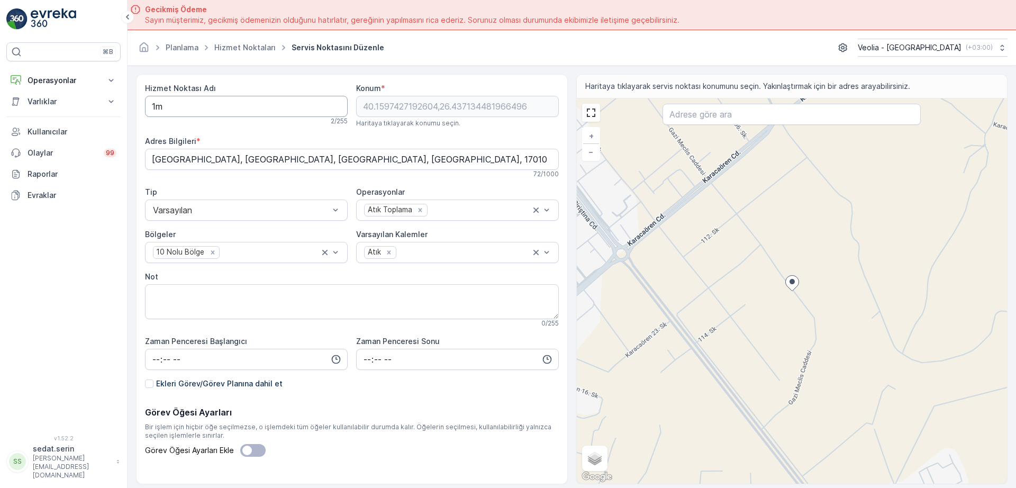
click at [126, 108] on div "⌘B Operasyonlar Insights Planlama Rotalar & Görevler Kokpit Ayarlar Varlıklar V…" at bounding box center [508, 244] width 1016 height 488
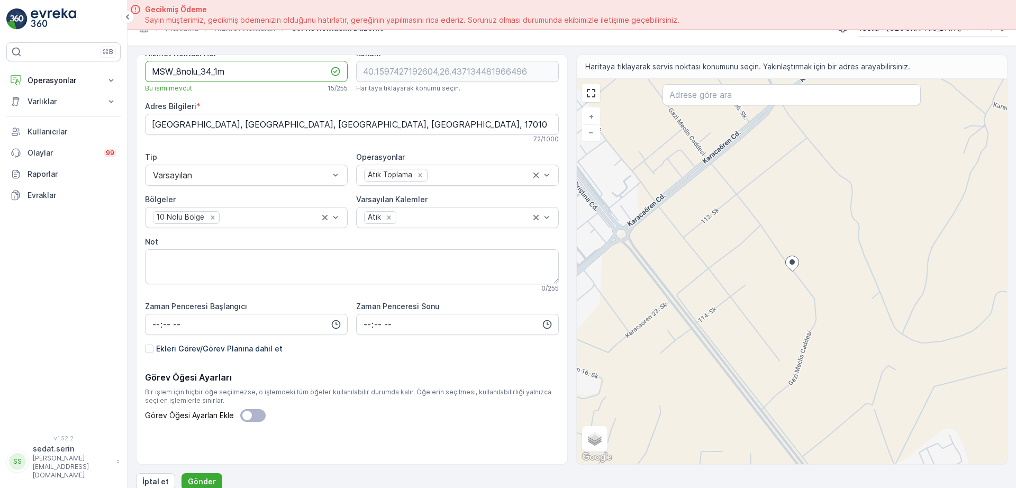
scroll to position [30, 0]
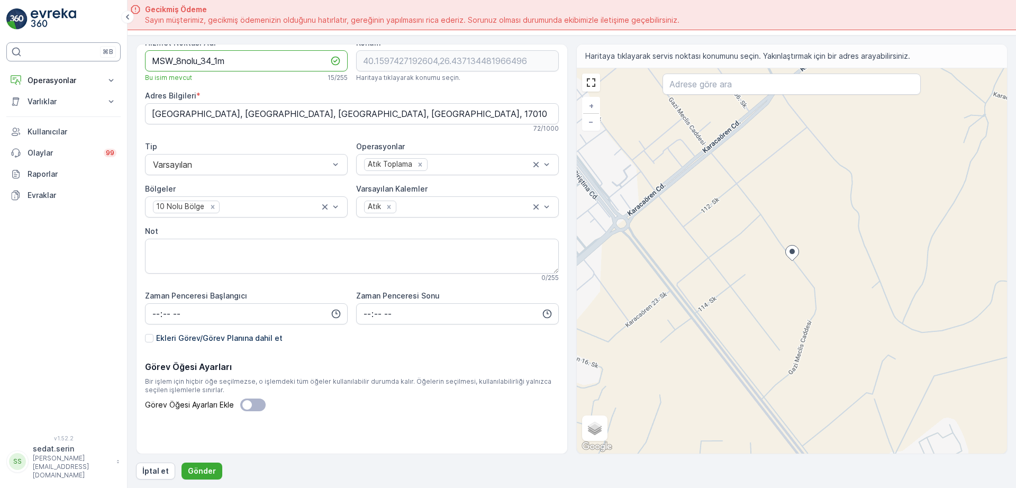
drag, startPoint x: 247, startPoint y: 59, endPoint x: 87, endPoint y: 60, distance: 160.4
click at [87, 60] on div "⌘B Operasyonlar Insights Planlama Rotalar & Görevler Kokpit Ayarlar Varlıklar V…" at bounding box center [508, 244] width 1016 height 488
type Adı "MSW_8nolu_34_1m"
click at [205, 467] on p "Gönder" at bounding box center [202, 471] width 28 height 11
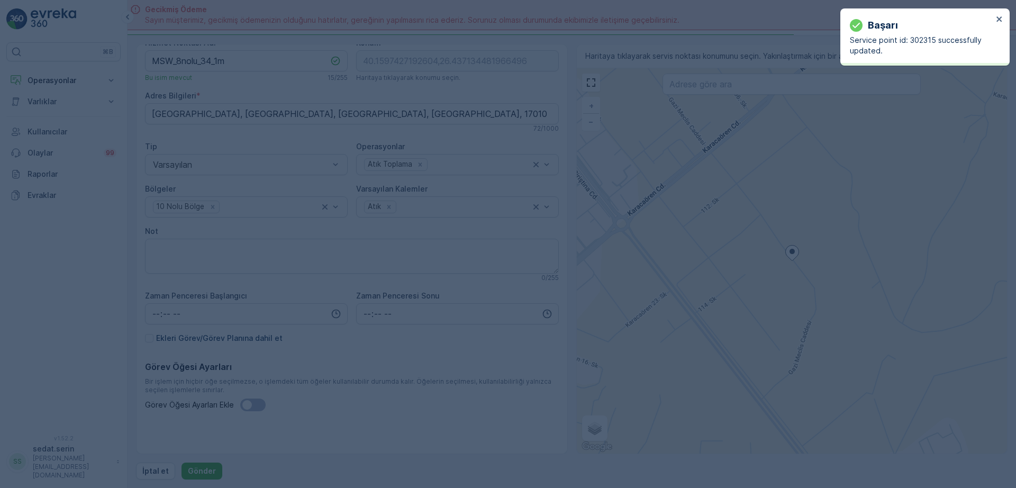
type input "40.159743,26.437134"
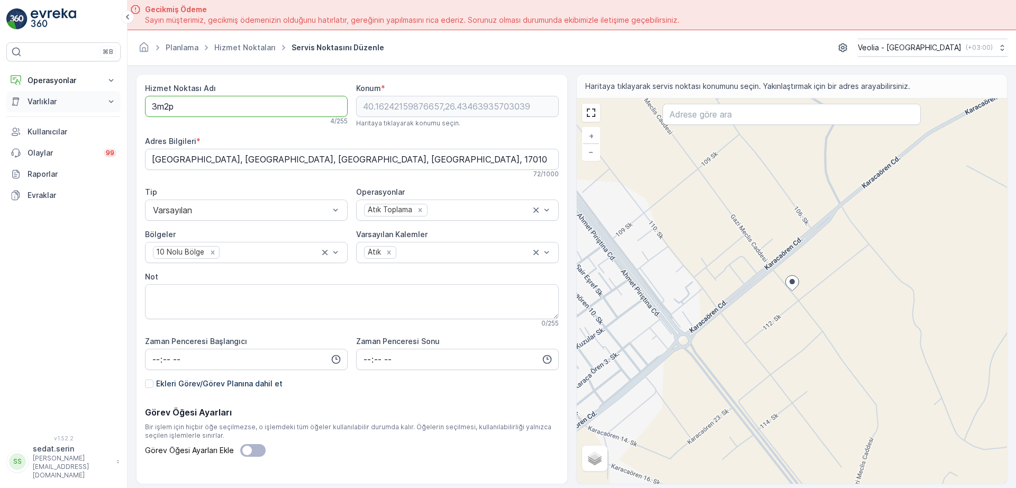
drag, startPoint x: 41, startPoint y: 103, endPoint x: 9, endPoint y: 103, distance: 31.8
click at [9, 103] on div "⌘B Operasyonlar Insights Planlama Rotalar & Görevler Kokpit Ayarlar Varlıklar V…" at bounding box center [508, 244] width 1016 height 488
paste Adı "MSW_8nolu_34_1m"
click at [212, 106] on Adı "MSW_8nolu_34_1m" at bounding box center [246, 106] width 203 height 21
click at [220, 109] on Adı "MSW_8nolu_35_1m" at bounding box center [246, 106] width 203 height 21
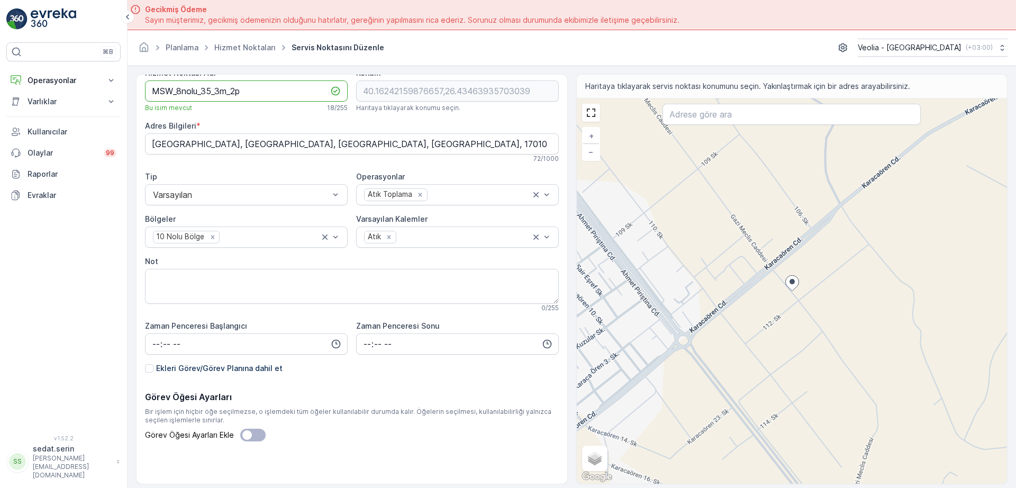
scroll to position [30, 0]
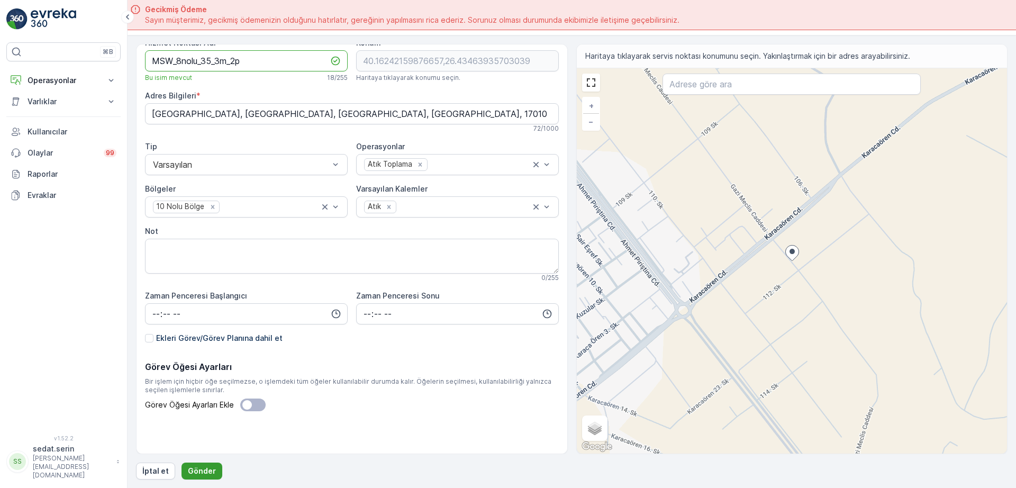
type Adı "MSW_8nolu_35_3m_2p"
click at [204, 468] on p "Gönder" at bounding box center [202, 471] width 28 height 11
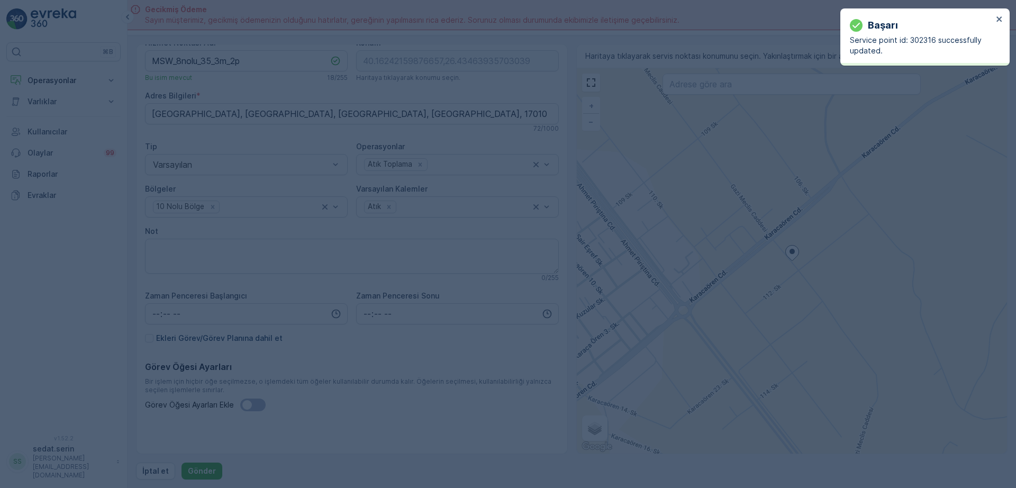
type input "40.162422,26.434639"
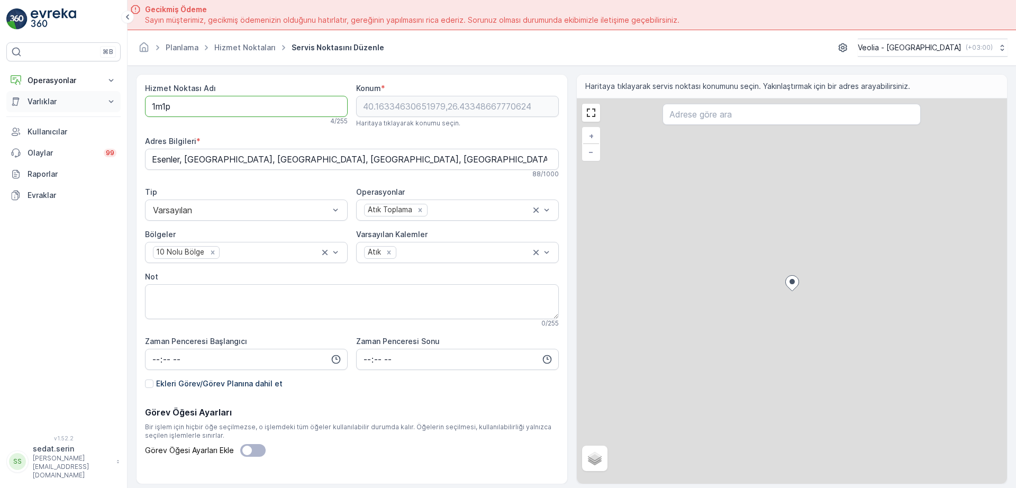
drag, startPoint x: 205, startPoint y: 99, endPoint x: 79, endPoint y: 106, distance: 125.6
click at [78, 105] on div "⌘B Operasyonlar Insights Planlama Rotalar & Görevler Kokpit Ayarlar Varlıklar V…" at bounding box center [508, 244] width 1016 height 488
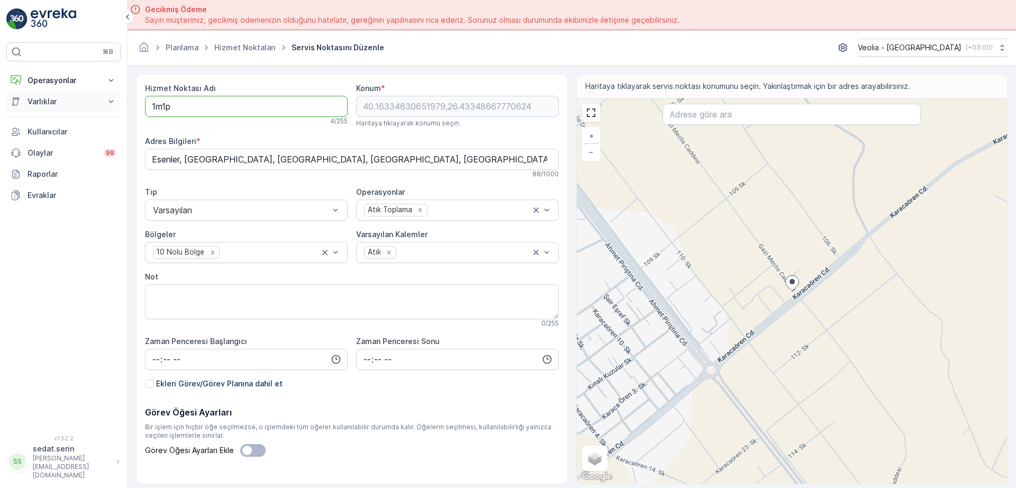
paste Adı "MSW_8nolu_34_1m"
click at [213, 109] on Adı "MSW_8nolu_34_1m" at bounding box center [246, 106] width 203 height 21
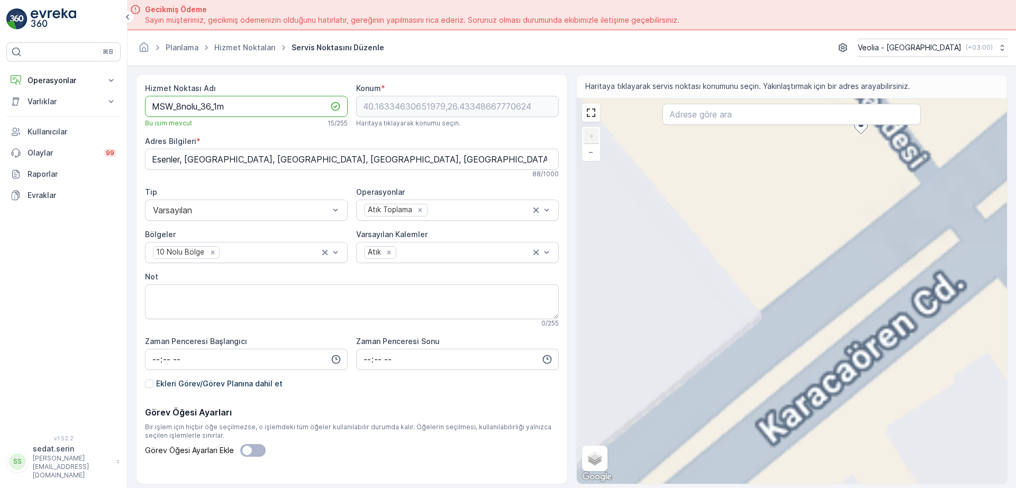
type Adı "MSW_8nolu_36_1m"
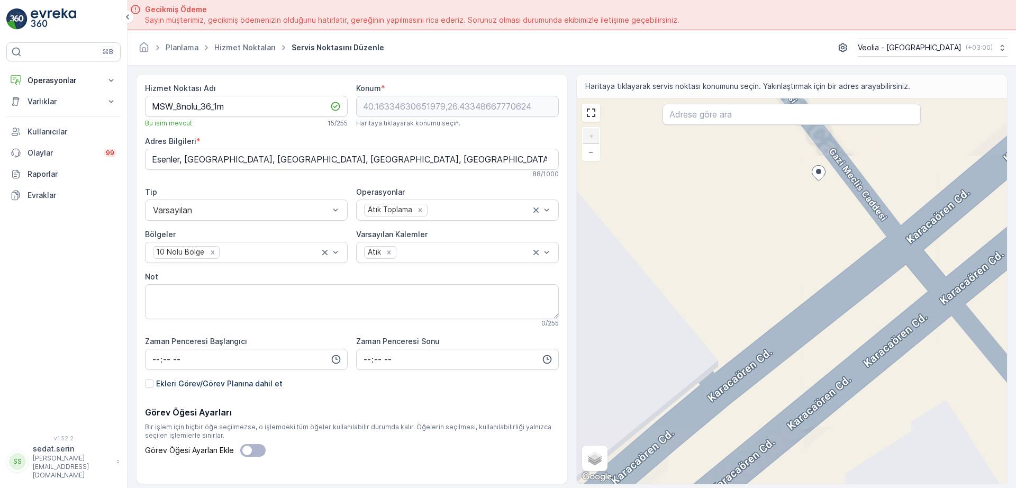
drag, startPoint x: 822, startPoint y: 222, endPoint x: 772, endPoint y: 282, distance: 78.1
click at [761, 296] on div "+ − Uydu Yol haritası Arazi Karışık Leaflet Klavye kısayolları Harita Verileri …" at bounding box center [792, 290] width 431 height 385
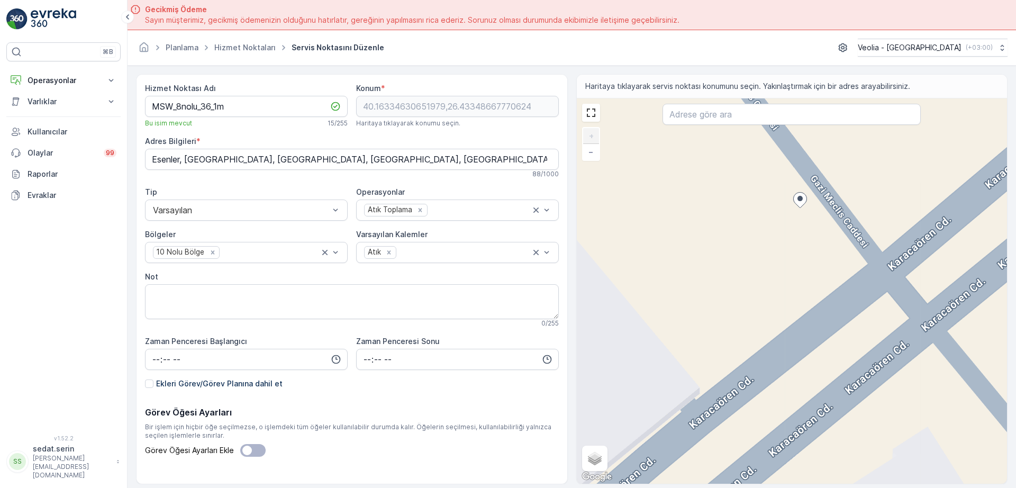
drag, startPoint x: 820, startPoint y: 201, endPoint x: 816, endPoint y: 209, distance: 9.5
click at [820, 200] on div "+ − Uydu Yol haritası Arazi Karışık Leaflet Klavye kısayolları Harita Verileri …" at bounding box center [792, 290] width 431 height 385
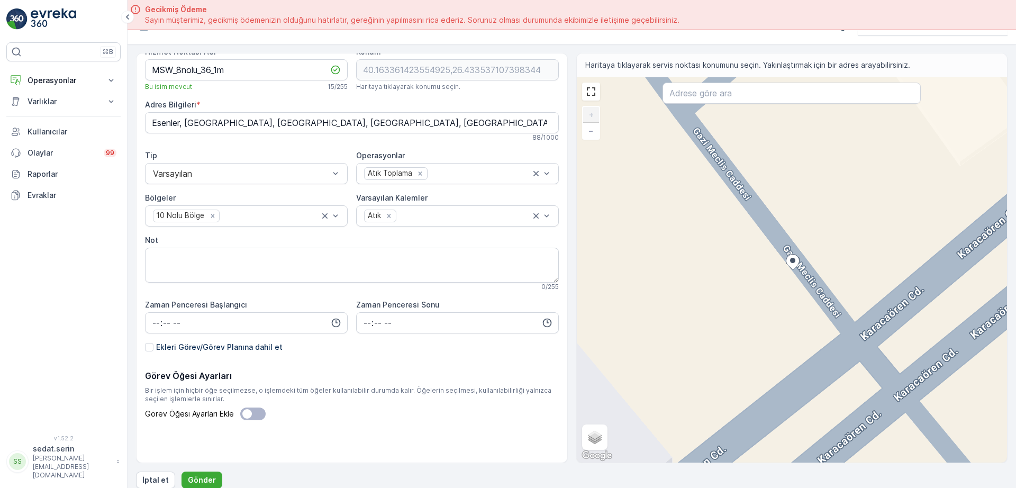
scroll to position [30, 0]
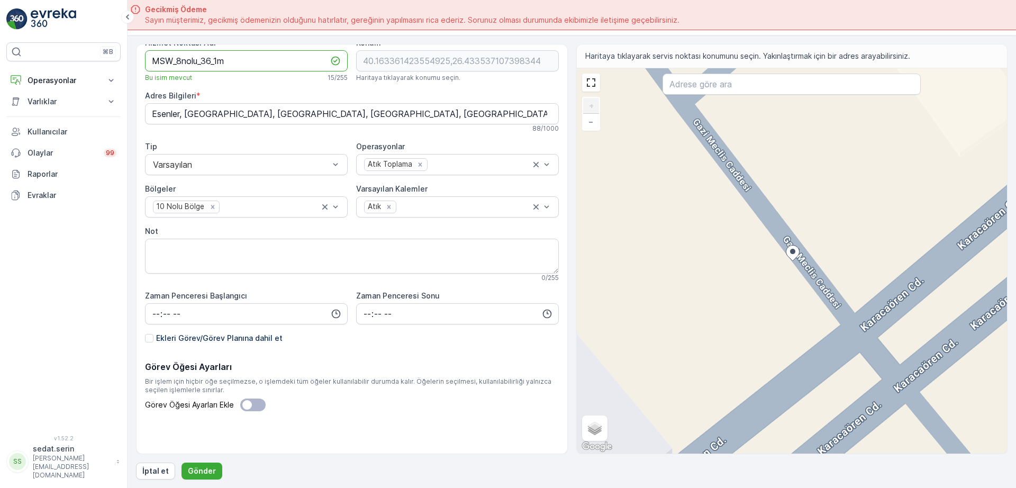
drag, startPoint x: 237, startPoint y: 62, endPoint x: 40, endPoint y: 67, distance: 197.5
click at [40, 67] on div "⌘B Operasyonlar Insights Planlama Rotalar & Görevler Kokpit Ayarlar Varlıklar V…" at bounding box center [508, 244] width 1016 height 488
click at [208, 470] on p "Gönder" at bounding box center [202, 471] width 28 height 11
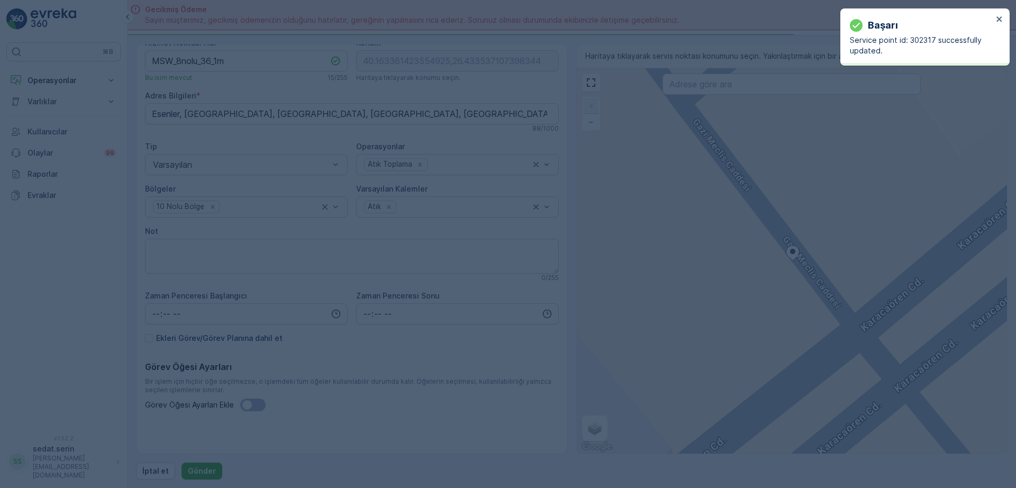
type input "40.163361,26.433537"
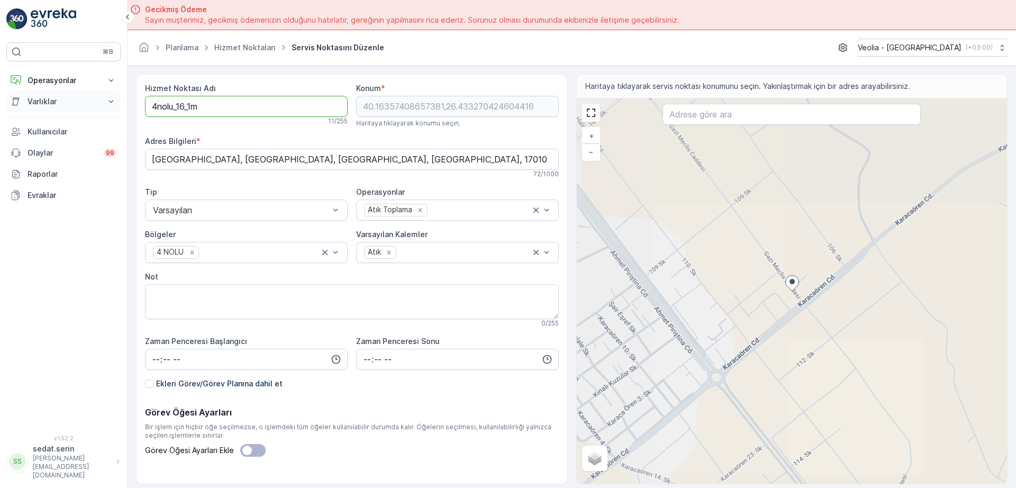
drag, startPoint x: 201, startPoint y: 105, endPoint x: 70, endPoint y: 107, distance: 131.3
click at [70, 107] on div "⌘B Operasyonlar Insights Planlama Rotalar & Görevler Kokpit Ayarlar Varlıklar V…" at bounding box center [508, 244] width 1016 height 488
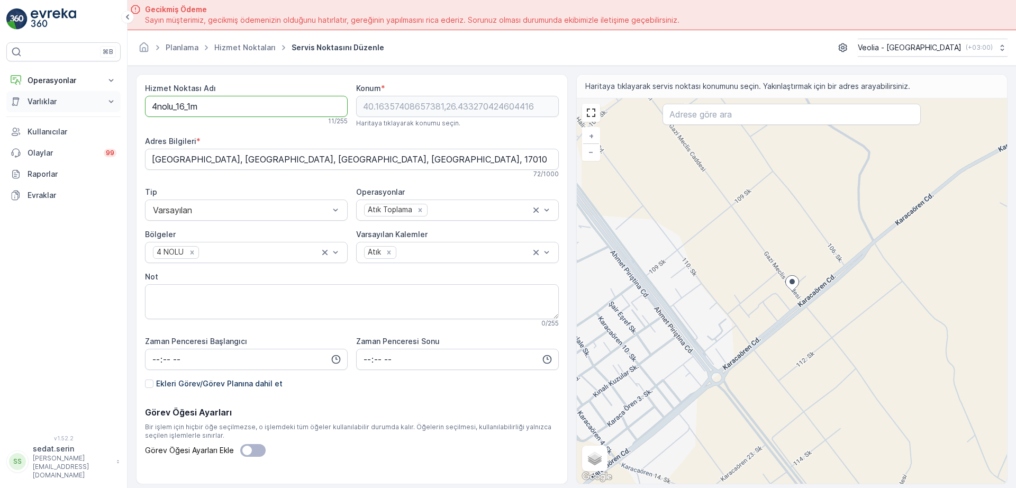
paste Adı "MSW_8nolu_3"
click at [212, 104] on Adı "MSW_8nolu_36_1m" at bounding box center [246, 106] width 203 height 21
click at [219, 106] on Adı "MSW_8nolu_37_1m" at bounding box center [246, 106] width 203 height 21
click at [230, 107] on Adı "MSW_8nolu_37_0m" at bounding box center [246, 106] width 203 height 21
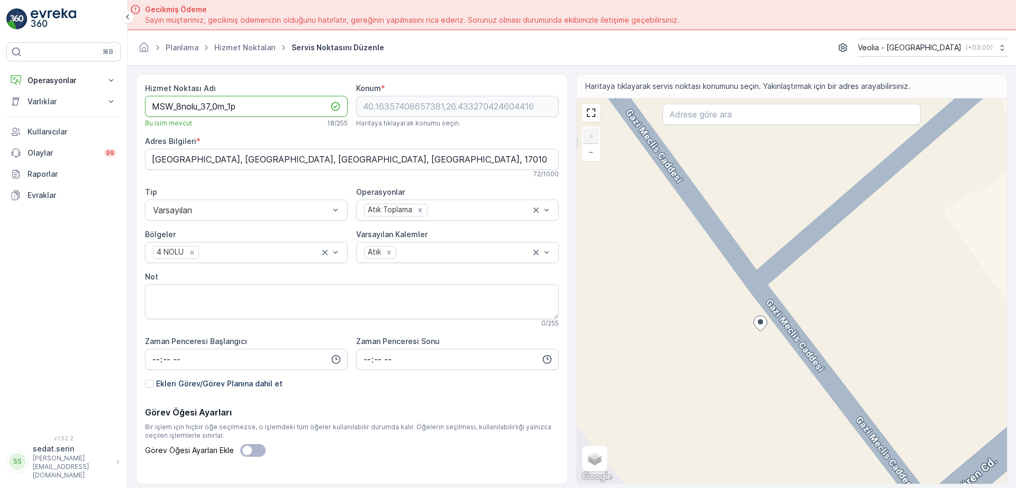
type Adı "MSW_8nolu_37_0m_1p"
click at [777, 298] on div "+ − Uydu Yol haritası Arazi Karışık Leaflet Klavye kısayolları Harita Verileri …" at bounding box center [792, 290] width 431 height 385
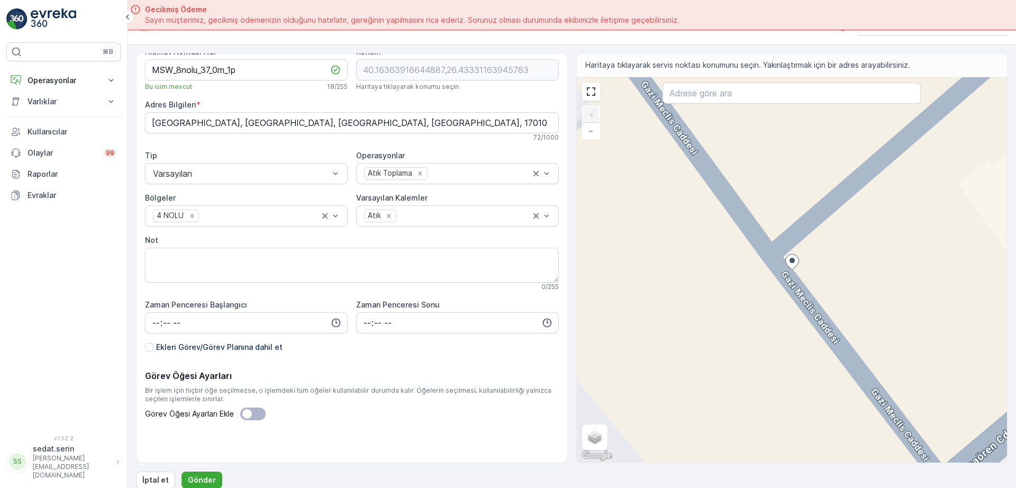
scroll to position [30, 0]
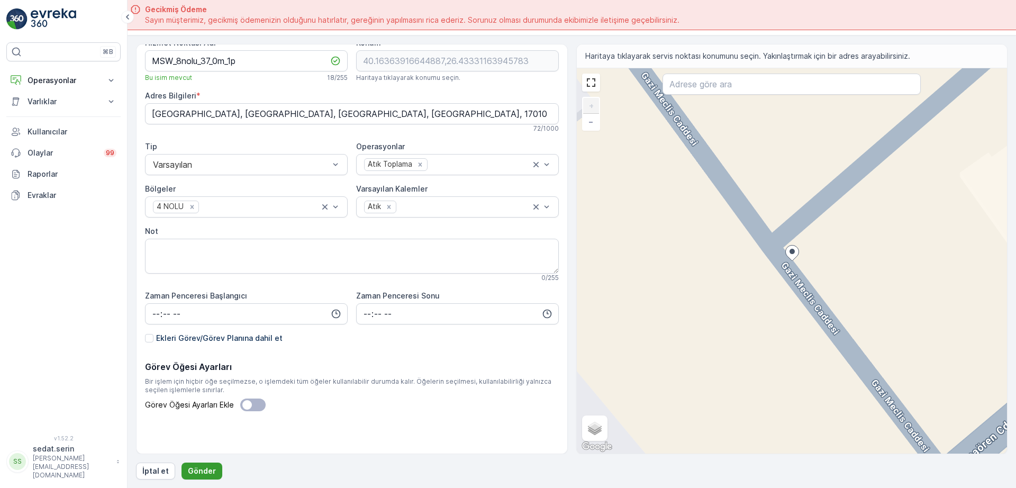
click at [213, 466] on button "Gönder" at bounding box center [202, 471] width 41 height 17
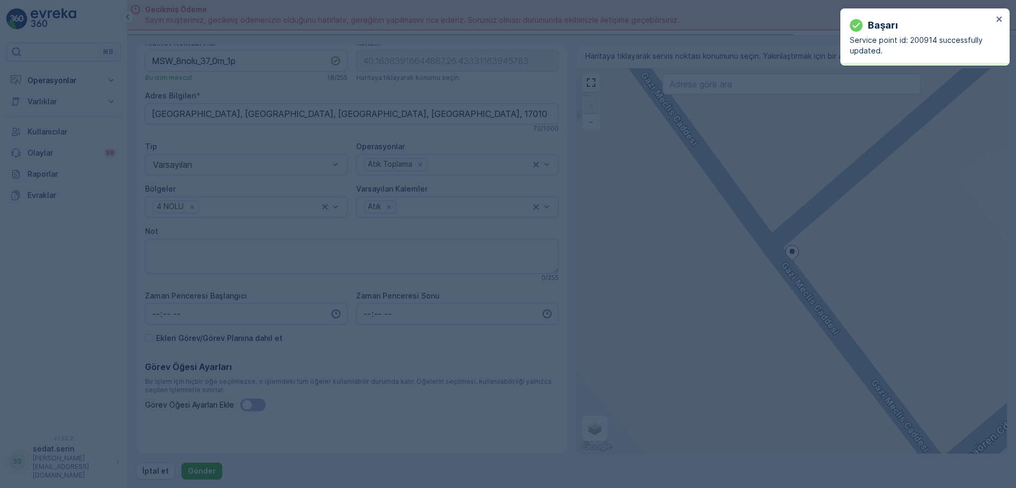
type input "40.163639,26.433312"
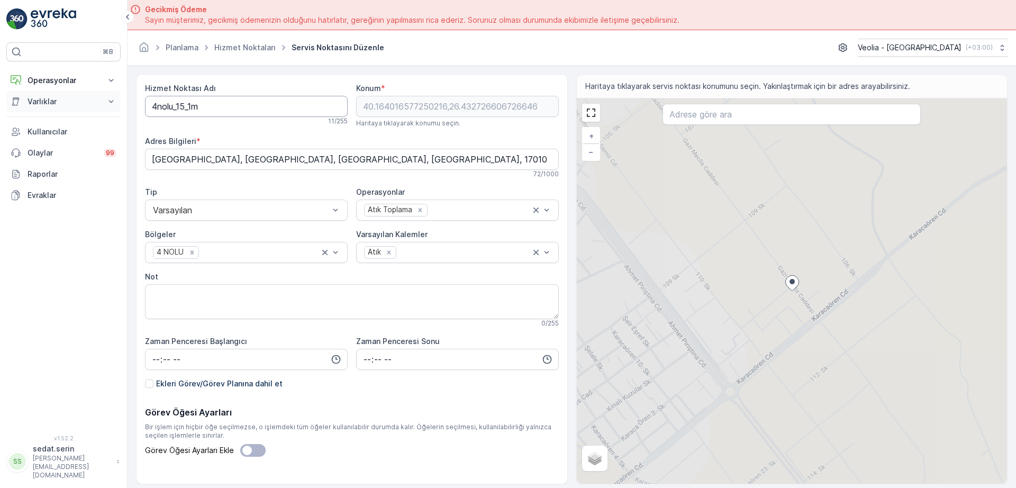
drag, startPoint x: 224, startPoint y: 103, endPoint x: 94, endPoint y: 105, distance: 130.8
click at [94, 104] on div "⌘B Operasyonlar Insights Planlama Rotalar & Görevler Kokpit Ayarlar Varlıklar V…" at bounding box center [508, 244] width 1016 height 488
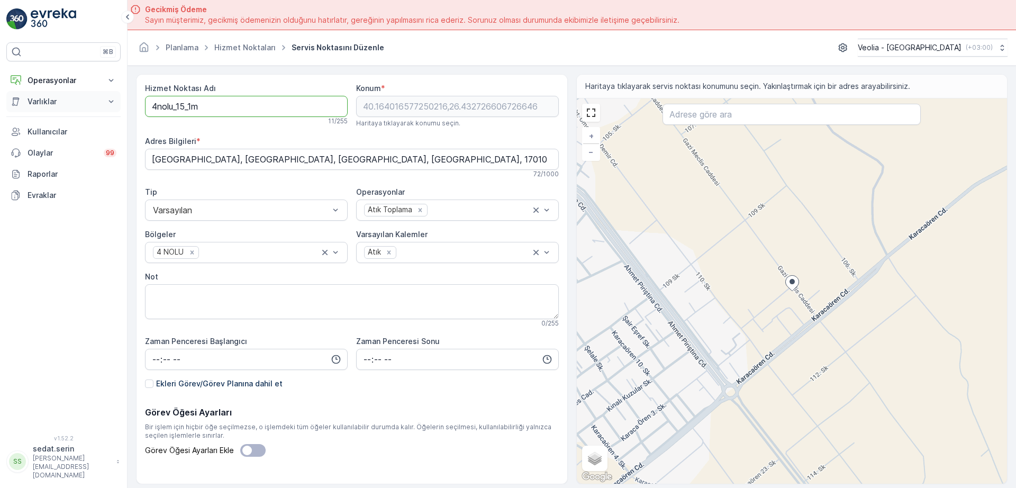
paste Adı "MSW_8nolu_36"
click at [212, 109] on Adı "MSW_8nolu_36_1m" at bounding box center [246, 106] width 203 height 21
click at [219, 101] on Adı "MSW_8nolu_38_1m" at bounding box center [246, 106] width 203 height 21
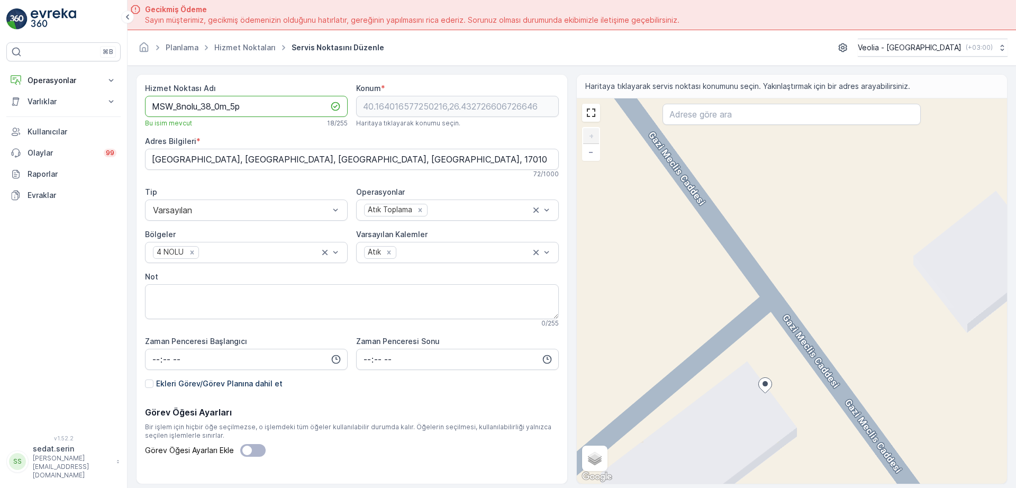
type Adı "MSW_8nolu_38_0m_5p"
click at [796, 340] on div "+ − Uydu Yol haritası Arazi Karışık Leaflet Klavye kısayolları Harita Verileri …" at bounding box center [792, 290] width 431 height 385
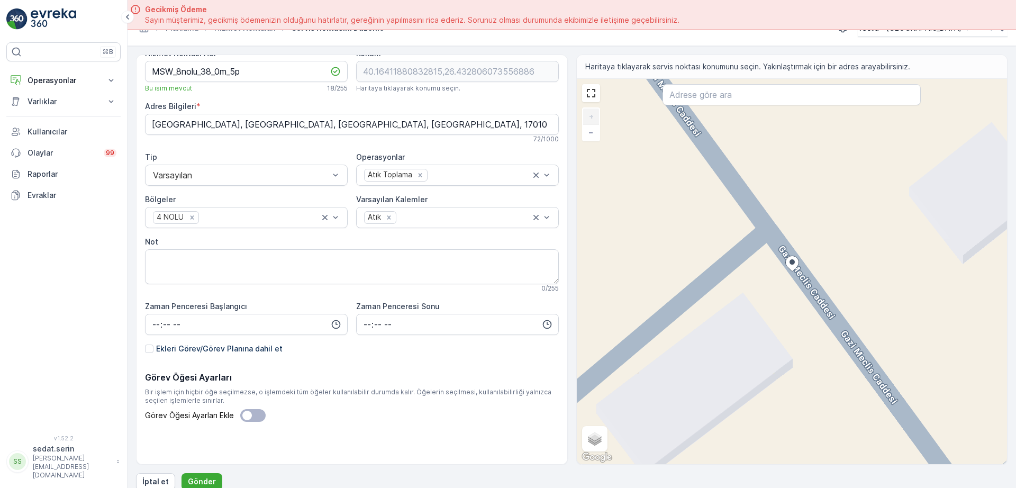
scroll to position [30, 0]
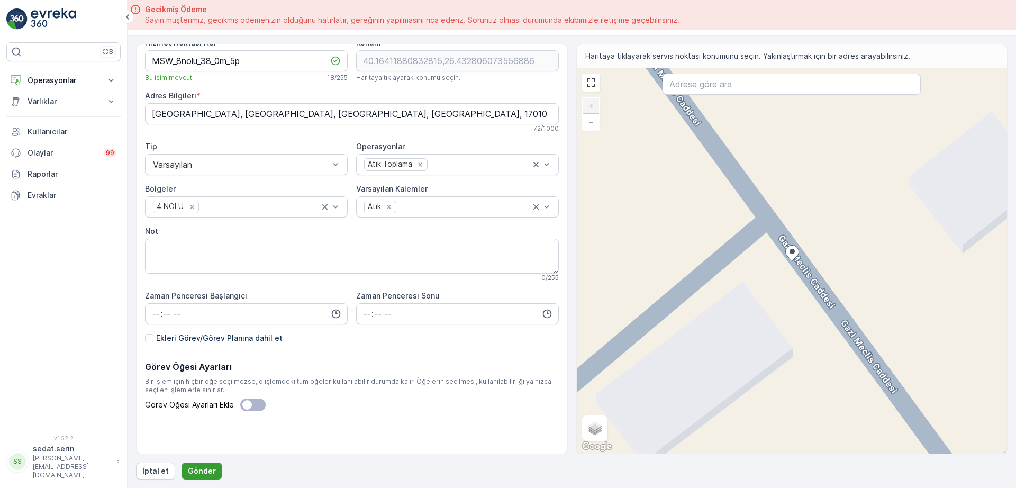
click at [205, 473] on p "Gönder" at bounding box center [202, 471] width 28 height 11
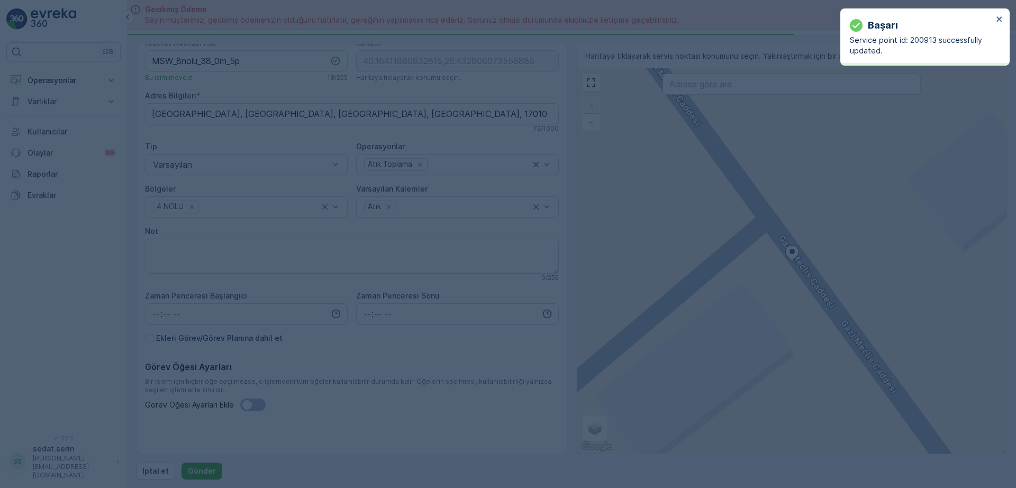
type input "40.164119,26.432806"
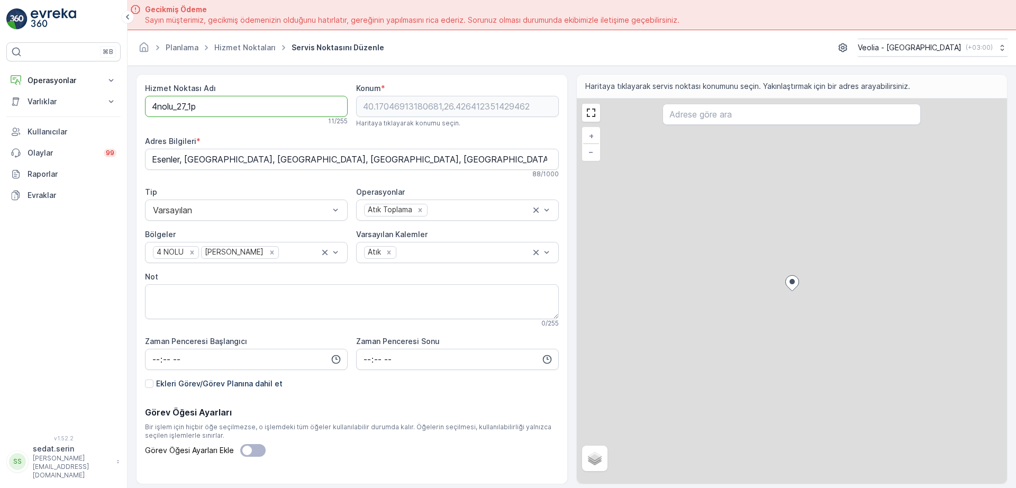
drag, startPoint x: 208, startPoint y: 104, endPoint x: 71, endPoint y: 112, distance: 136.8
click at [71, 112] on div "⌘B Operasyonlar Insights Planlama Rotalar & Görevler Kokpit Ayarlar Varlıklar V…" at bounding box center [508, 244] width 1016 height 488
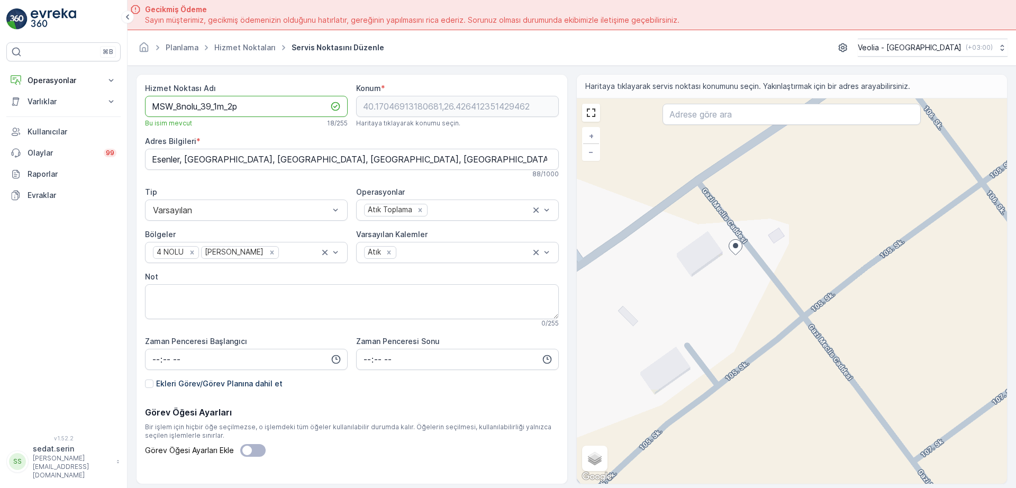
type Adı "MSW_8nolu_39_1m_2p"
click at [720, 213] on div "+ − Uydu Yol haritası Arazi Karışık Leaflet Klavye kısayolları Harita Verileri …" at bounding box center [792, 290] width 431 height 385
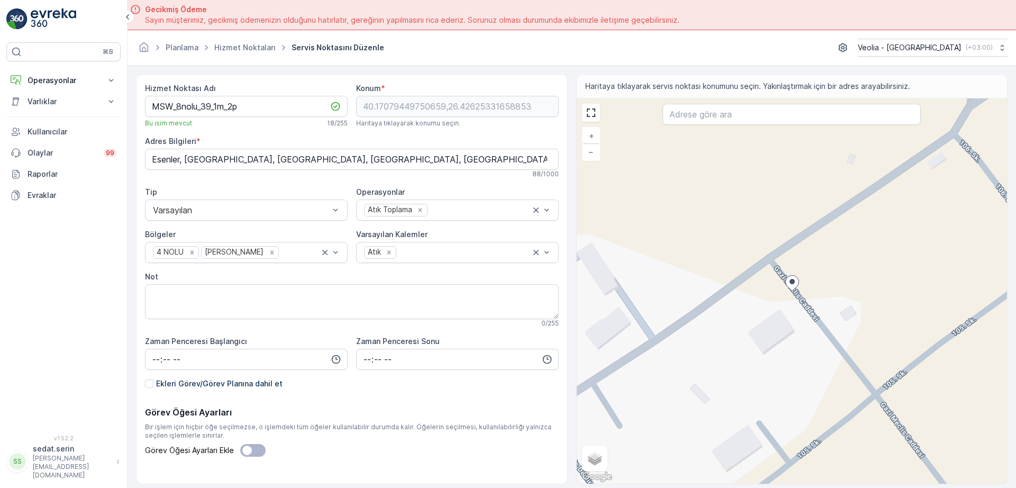
click at [783, 280] on div "+ − Uydu Yol haritası Arazi Karışık Leaflet Klavye kısayolları Harita Verileri …" at bounding box center [792, 290] width 431 height 385
type input "40.170880578249715,26.426167881554765"
type Bilgileri "105. Sokak NO:7, 17000, Esenler, 17000 Karacaören/Çanakkale Merkez/Çanakkale, T…"
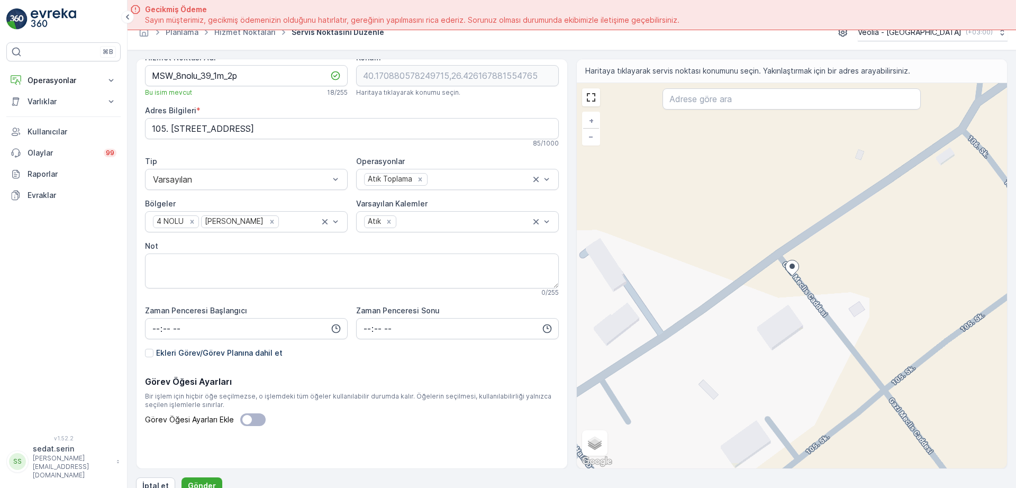
scroll to position [30, 0]
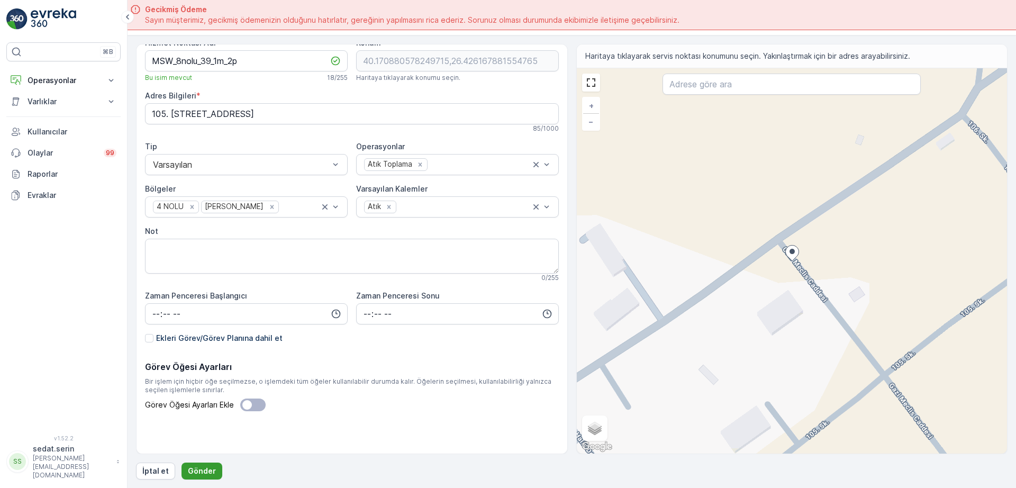
click at [208, 466] on p "Gönder" at bounding box center [202, 471] width 28 height 11
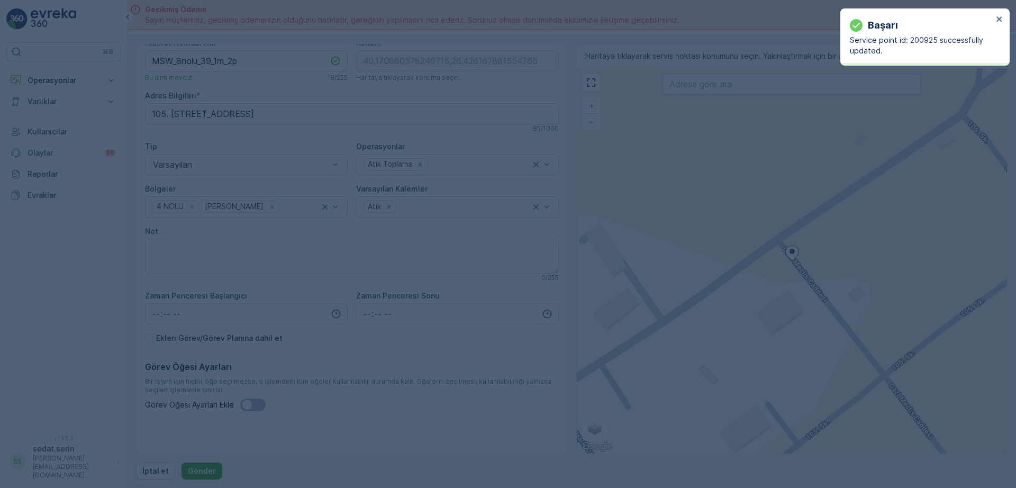
type input "40.170881,26.426168"
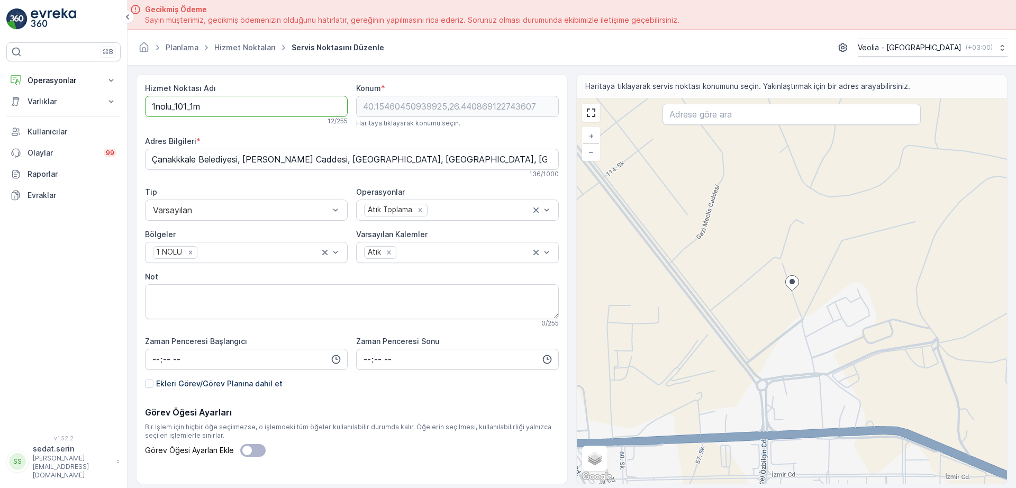
click at [152, 108] on Adı "1nolu_101_1m" at bounding box center [246, 106] width 203 height 21
click at [214, 109] on Adı "MSW_1nolu_101_1m" at bounding box center [246, 106] width 203 height 21
click at [212, 106] on Adı "MSW_1nolu_101_1m" at bounding box center [246, 106] width 203 height 21
click at [218, 111] on Adı "MSW_1nolu_92_1m" at bounding box center [246, 106] width 203 height 21
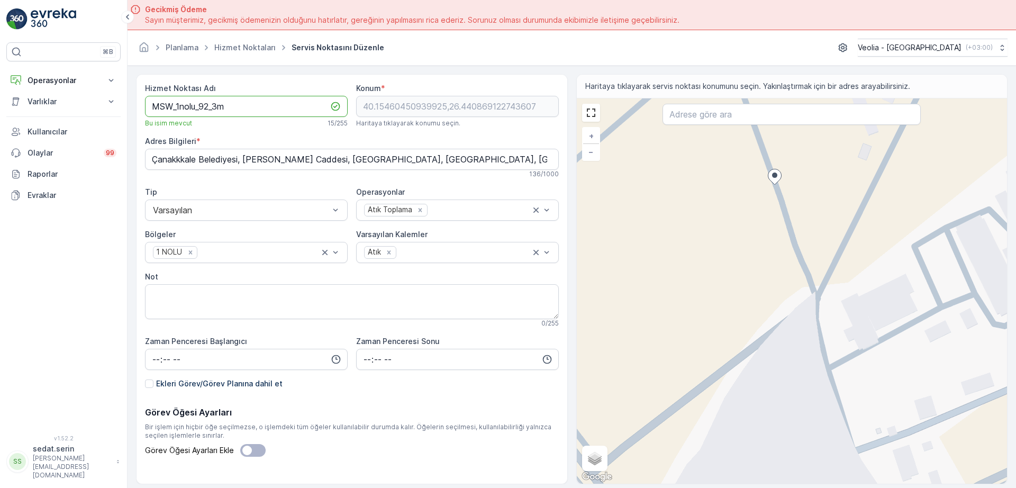
type Adı "MSW_1nolu_92_3m"
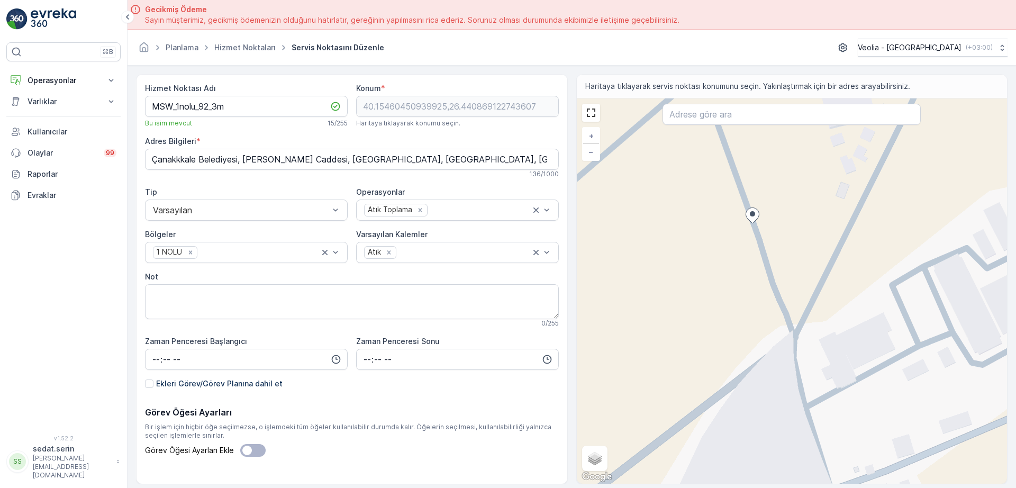
drag, startPoint x: 774, startPoint y: 194, endPoint x: 746, endPoint y: 239, distance: 53.0
click at [744, 242] on div "+ − Uydu Yol haritası Arazi Karışık Leaflet Klavye kısayolları Harita Verileri …" at bounding box center [792, 290] width 431 height 385
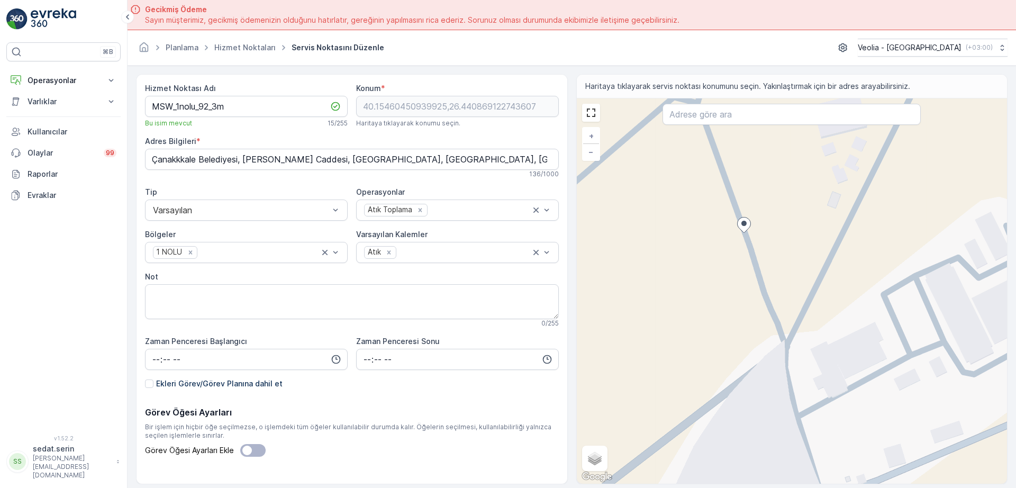
click at [755, 231] on div "+ − Uydu Yol haritası Arazi Karışık Leaflet Klavye kısayolları Harita Verileri …" at bounding box center [792, 290] width 431 height 385
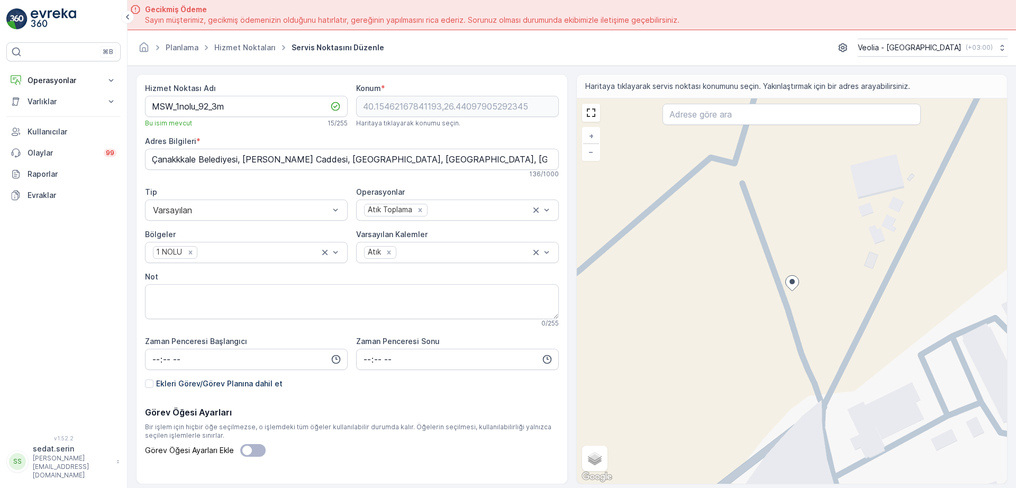
click at [784, 295] on div "+ − Uydu Yol haritası Arazi Karışık Leaflet Klavye kısayolları Harita Verileri …" at bounding box center [792, 290] width 431 height 385
type input "40.15458887790634,26.440903944476826"
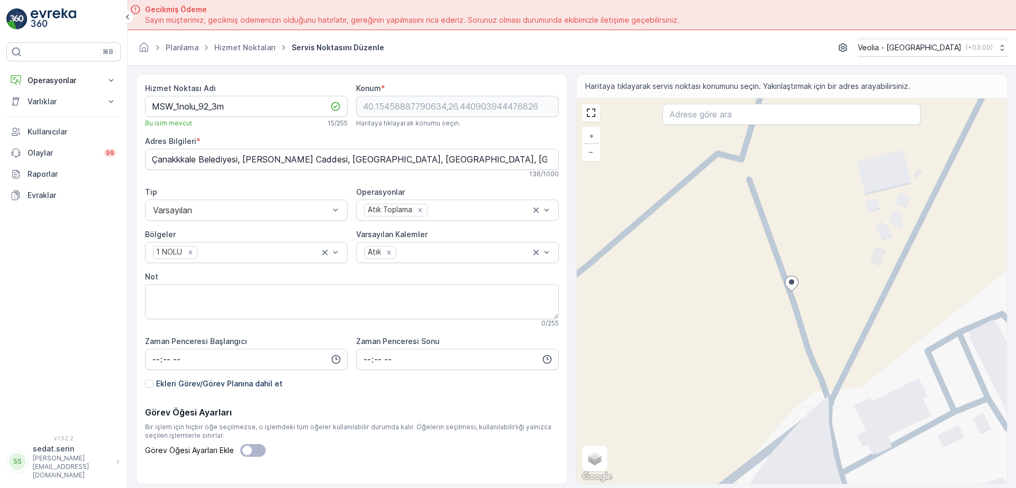
type Bilgileri "5C3R+P3, 17000 Karacaören/Çanakkale Merkez/Çanakkale, Türkiye"
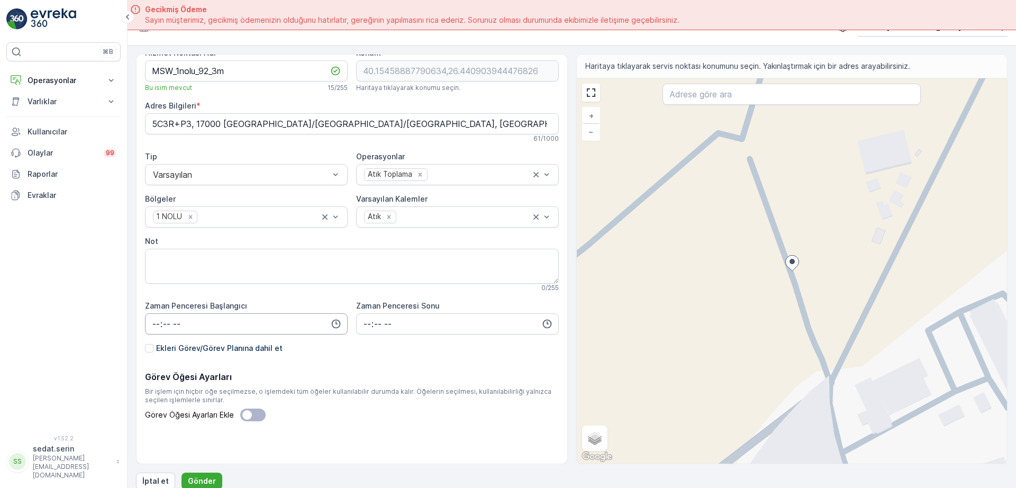
scroll to position [30, 0]
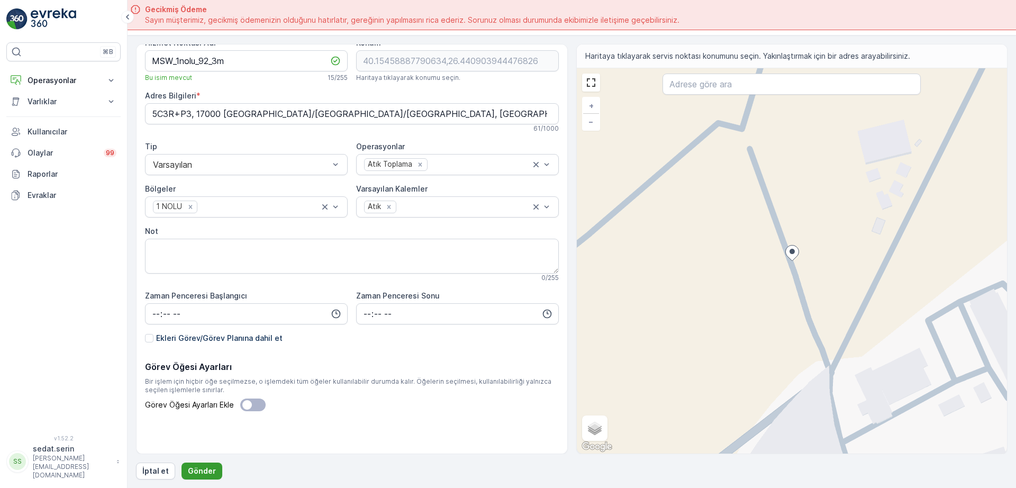
click at [207, 466] on p "Gönder" at bounding box center [202, 471] width 28 height 11
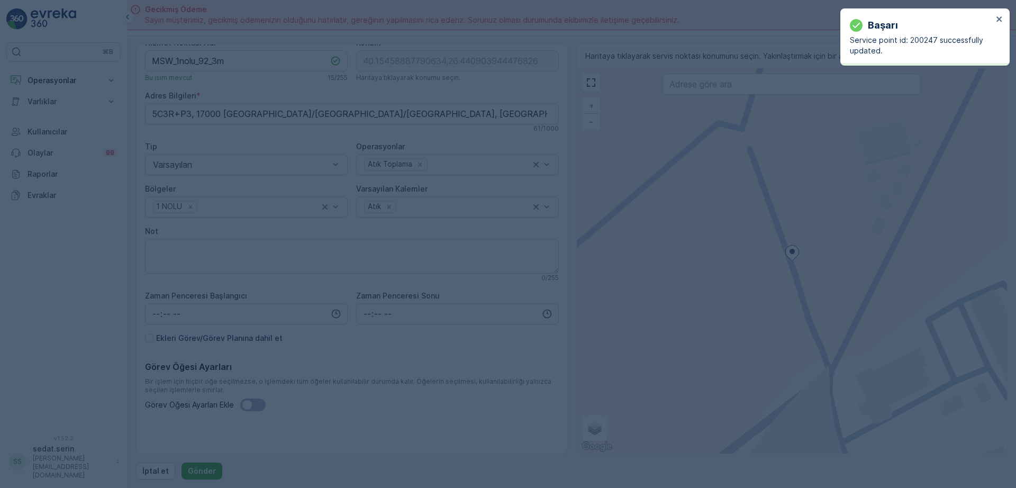
type input "40.154589,26.440904"
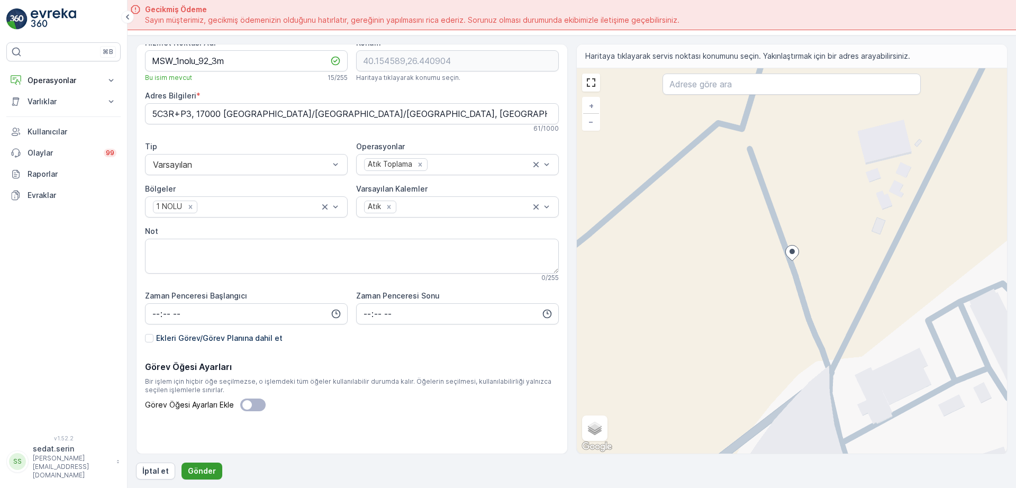
click at [203, 474] on p "Gönder" at bounding box center [202, 471] width 28 height 11
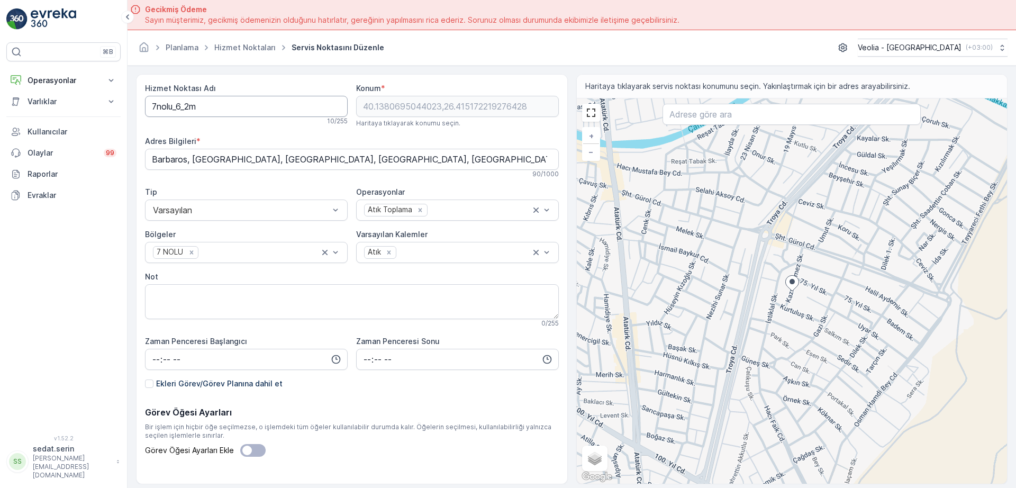
click at [151, 106] on Adı "7nolu_6_2m" at bounding box center [246, 106] width 203 height 21
click at [209, 108] on Adı "MSW_7nolu_6_2m" at bounding box center [246, 106] width 203 height 21
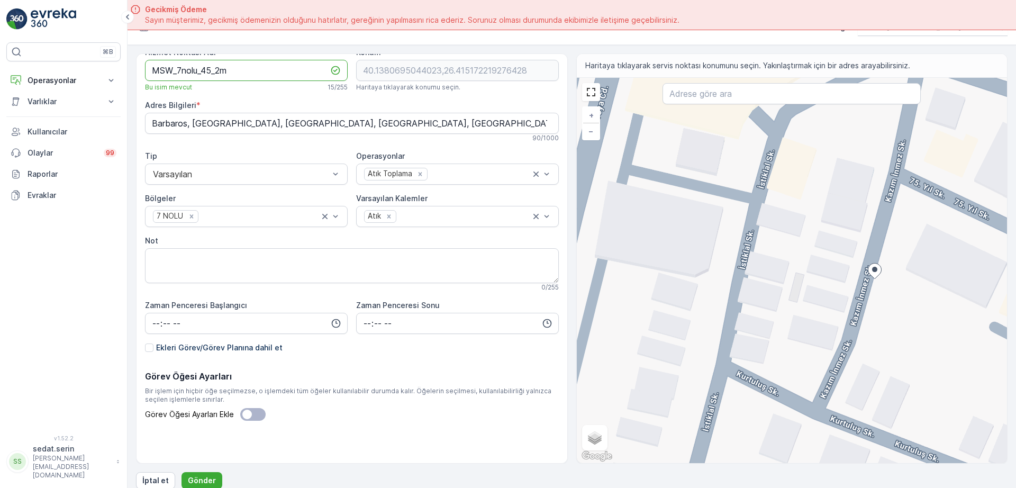
scroll to position [30, 0]
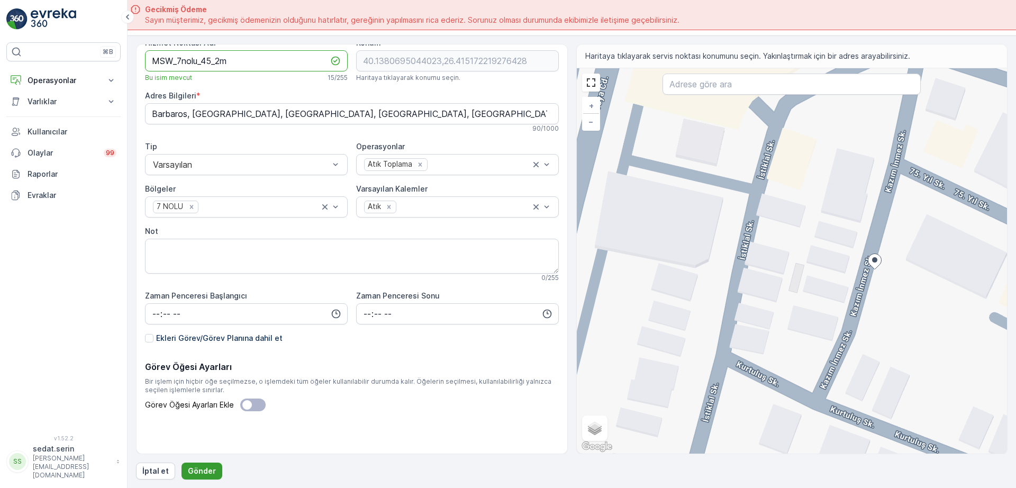
type Adı "MSW_7nolu_45_2m"
click at [204, 470] on p "Gönder" at bounding box center [202, 471] width 28 height 11
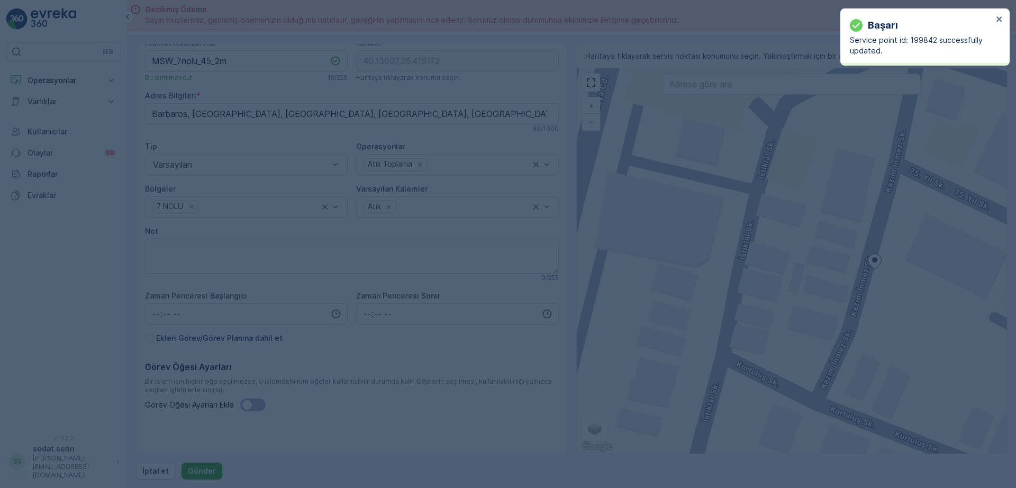
type input "40.13807,26.415172"
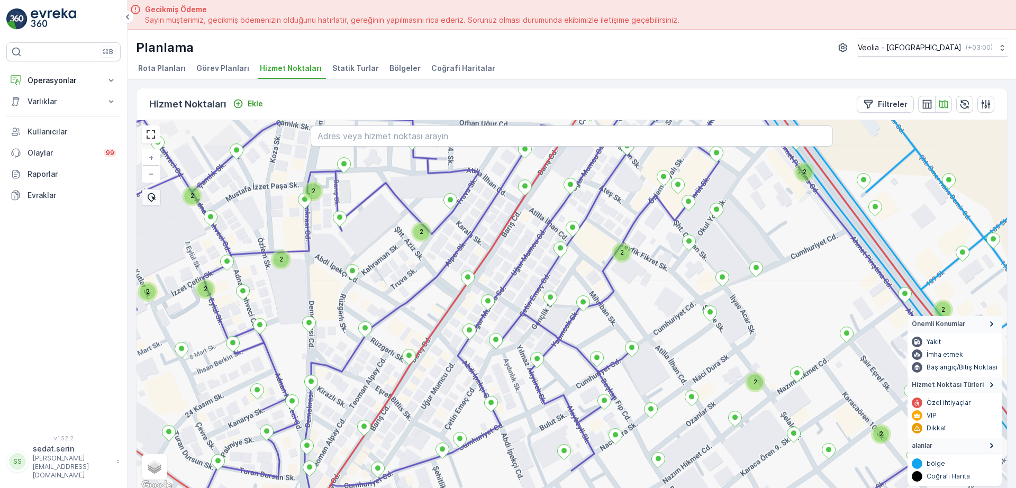
scroll to position [4, 0]
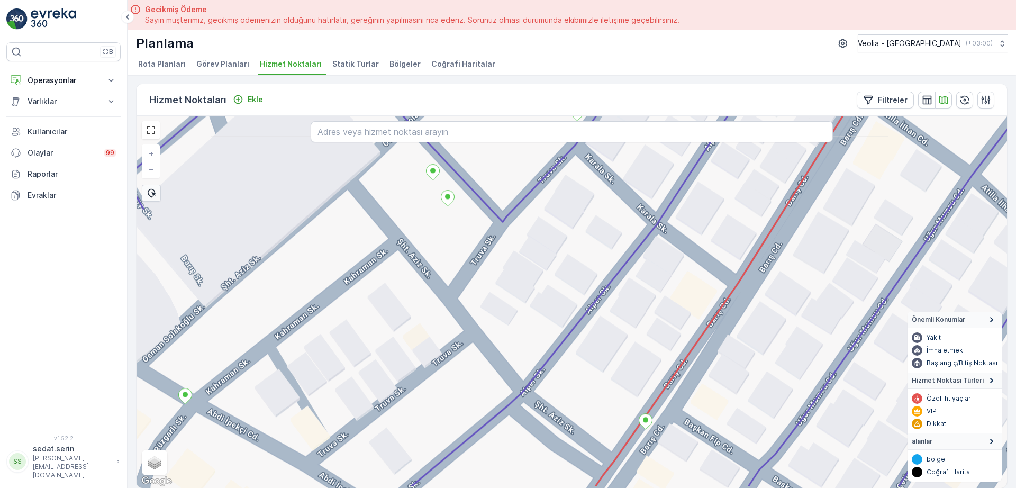
drag, startPoint x: 386, startPoint y: 237, endPoint x: 374, endPoint y: 247, distance: 15.4
click at [394, 224] on div "ANAARTER 3 STATİK TUR + − Uydu Yol haritası Arazi Karışık Leaflet Klavye kısayo…" at bounding box center [572, 302] width 871 height 372
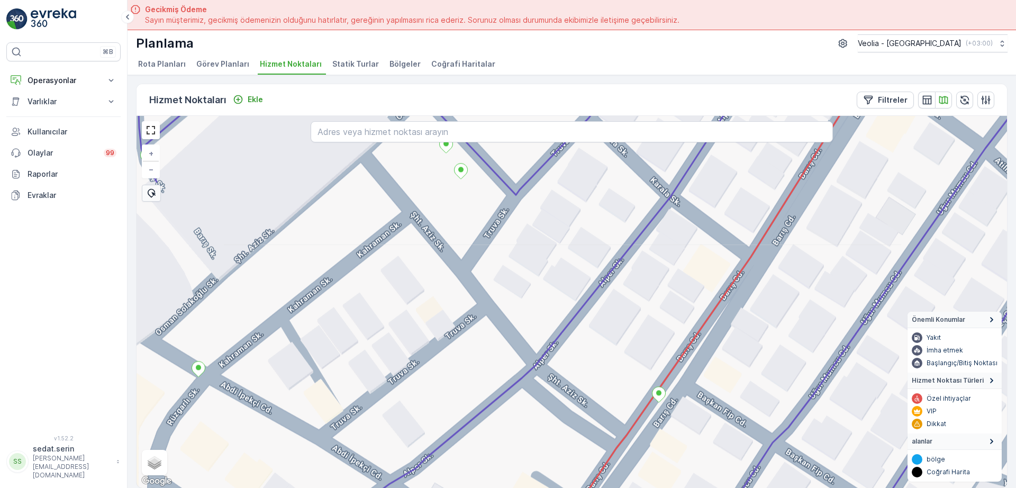
drag, startPoint x: 204, startPoint y: 353, endPoint x: 263, endPoint y: 307, distance: 74.3
click at [263, 307] on div "ANAARTER 3 STATİK TUR + − Uydu Yol haritası Arazi Karışık Leaflet Klavye kısayo…" at bounding box center [572, 302] width 871 height 372
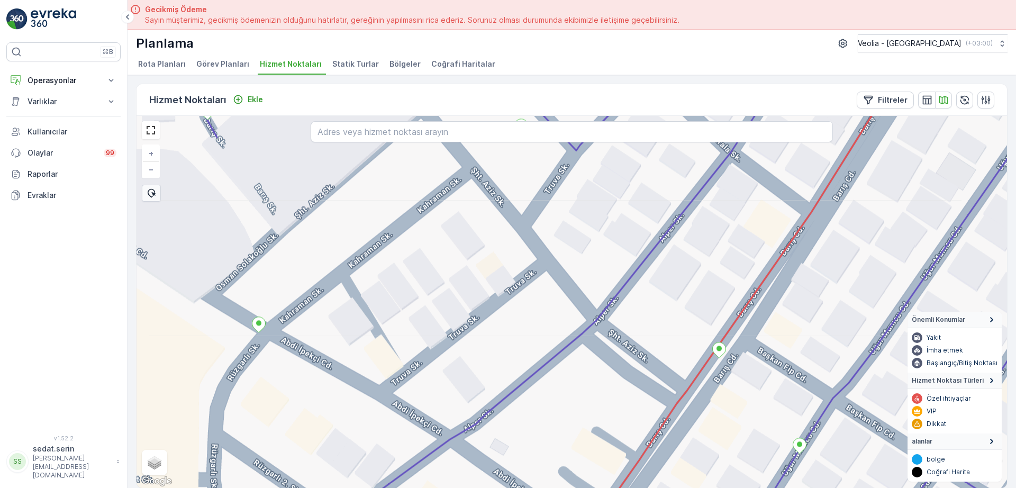
drag, startPoint x: 263, startPoint y: 192, endPoint x: 312, endPoint y: 267, distance: 90.3
click at [312, 267] on div "ANAARTER 3 STATİK TUR + − Uydu Yol haritası Arazi Karışık Leaflet Klavye kısayo…" at bounding box center [572, 302] width 871 height 372
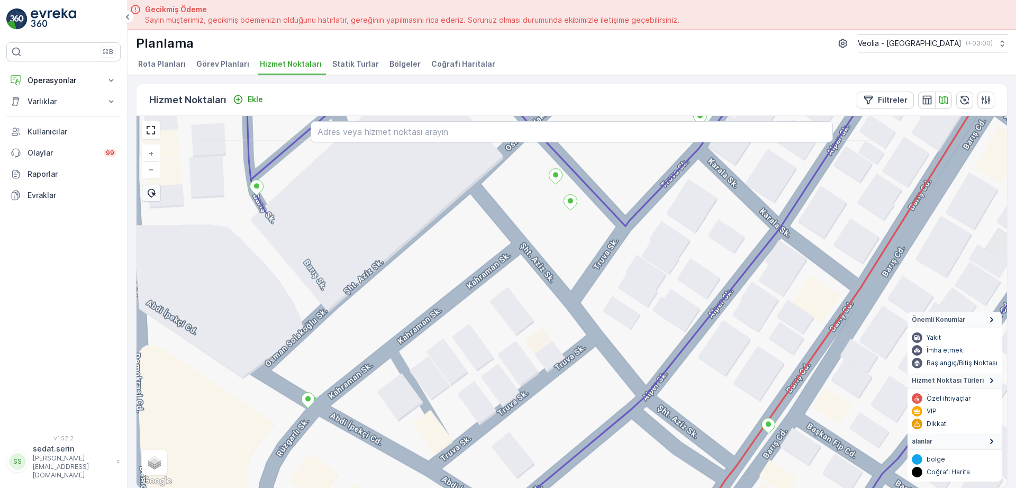
drag, startPoint x: 326, startPoint y: 274, endPoint x: 313, endPoint y: 280, distance: 13.5
click at [313, 279] on div "ANAARTER 3 STATİK TUR + − Uydu Yol haritası Arazi Karışık Leaflet Klavye kısayo…" at bounding box center [572, 302] width 871 height 372
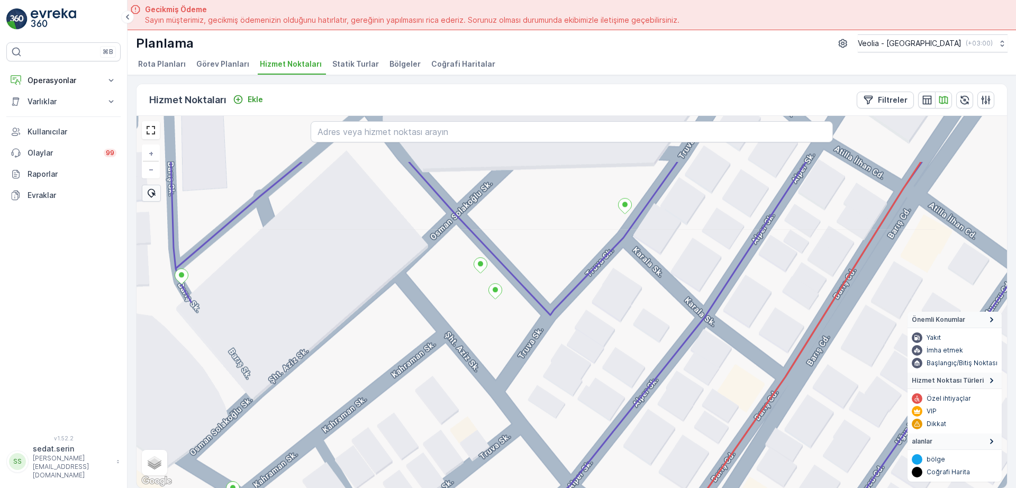
drag, startPoint x: 377, startPoint y: 248, endPoint x: 314, endPoint y: 329, distance: 102.9
click at [314, 333] on div "ANAARTER 3 STATİK TUR + − Uydu Yol haritası Arazi Karışık Leaflet Klavye kısayo…" at bounding box center [572, 302] width 871 height 372
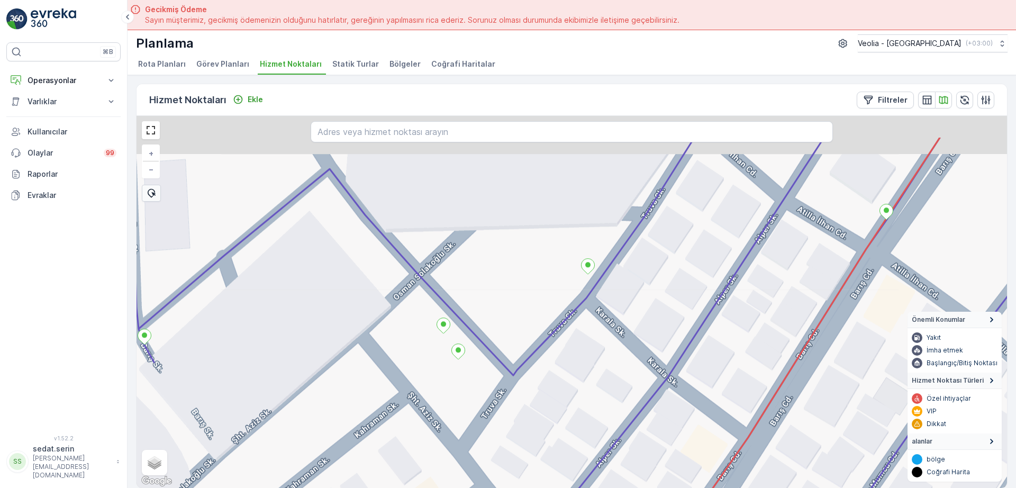
drag, startPoint x: 434, startPoint y: 225, endPoint x: 398, endPoint y: 285, distance: 69.6
click at [398, 285] on div "ANAARTER 3 STATİK TUR + − Uydu Yol haritası Arazi Karışık Leaflet Klavye kısayo…" at bounding box center [572, 302] width 871 height 372
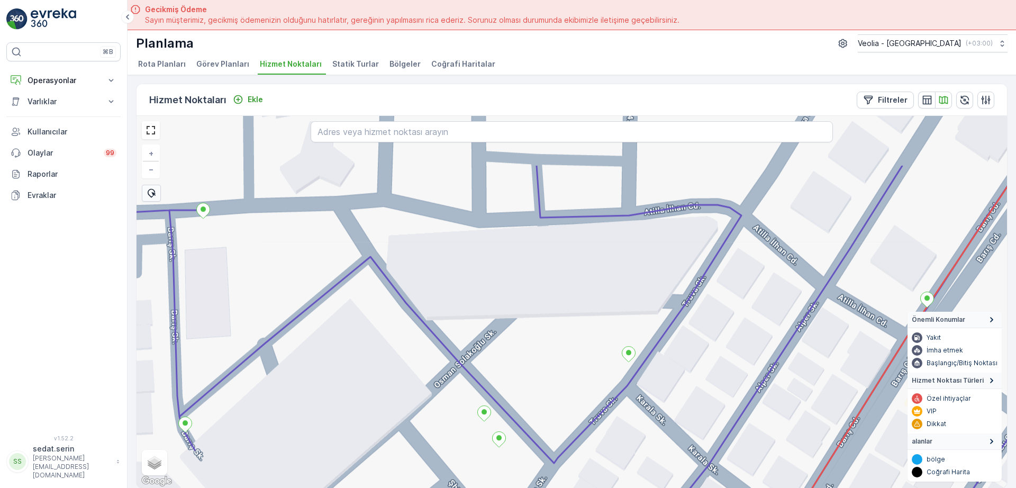
drag, startPoint x: 371, startPoint y: 251, endPoint x: 382, endPoint y: 284, distance: 34.0
click at [382, 284] on div "ANAARTER 3 STATİK TUR + − Uydu Yol haritası Arazi Karışık Leaflet Klavye kısayo…" at bounding box center [572, 302] width 871 height 372
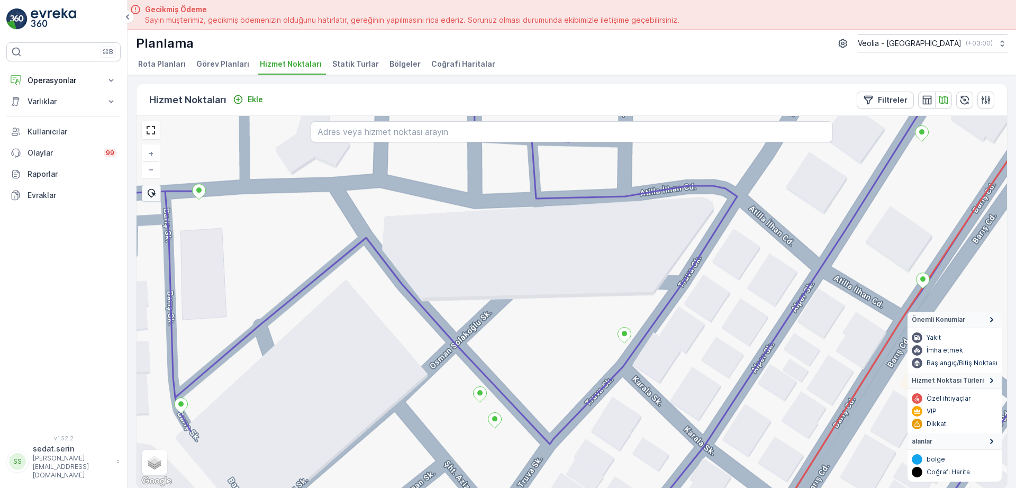
drag, startPoint x: 446, startPoint y: 402, endPoint x: 426, endPoint y: 318, distance: 86.1
click at [433, 306] on div "ANAARTER 3 STATİK TUR + − Uydu Yol haritası Arazi Karışık Leaflet Klavye kısayo…" at bounding box center [572, 302] width 871 height 372
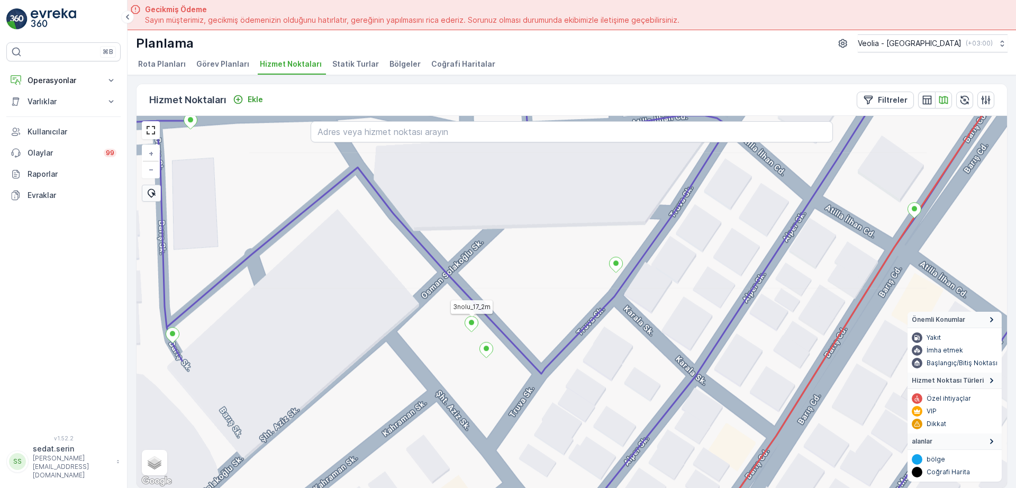
click at [473, 321] on ellipse at bounding box center [471, 322] width 5 height 5
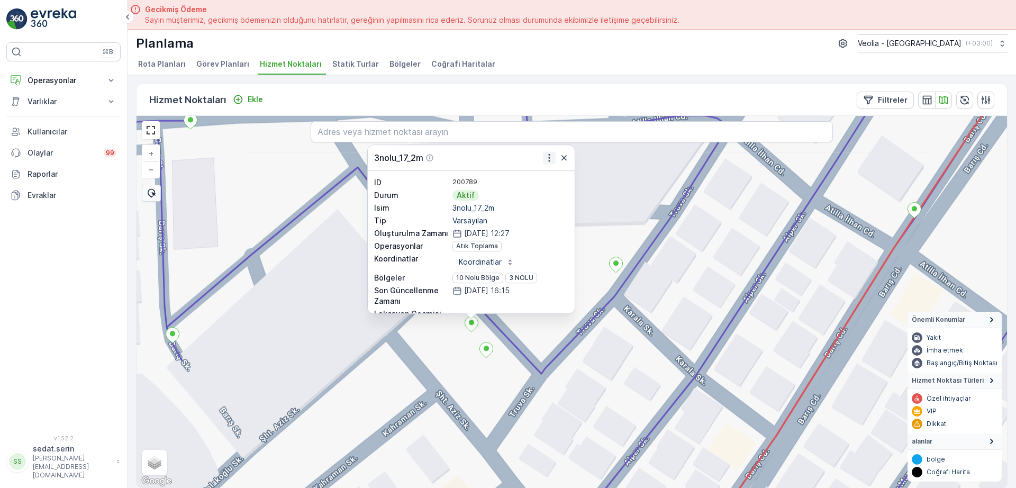
click at [551, 158] on icon "button" at bounding box center [549, 157] width 11 height 11
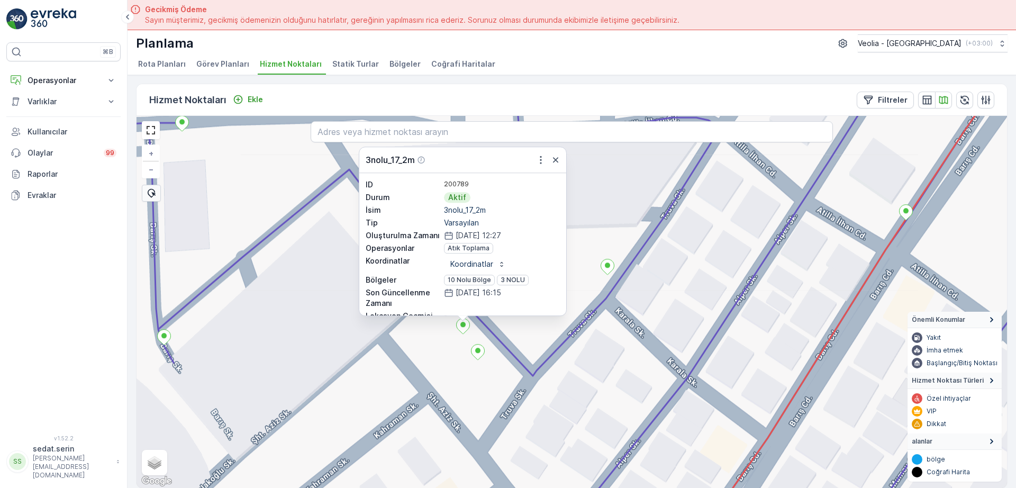
drag, startPoint x: 450, startPoint y: 391, endPoint x: 437, endPoint y: 399, distance: 15.2
click at [437, 398] on div "3nolu_17_2m ID 200789 Durum Aktif İsim 3nolu_17_2m Tip Varsayılan Oluşturulma Z…" at bounding box center [572, 302] width 871 height 372
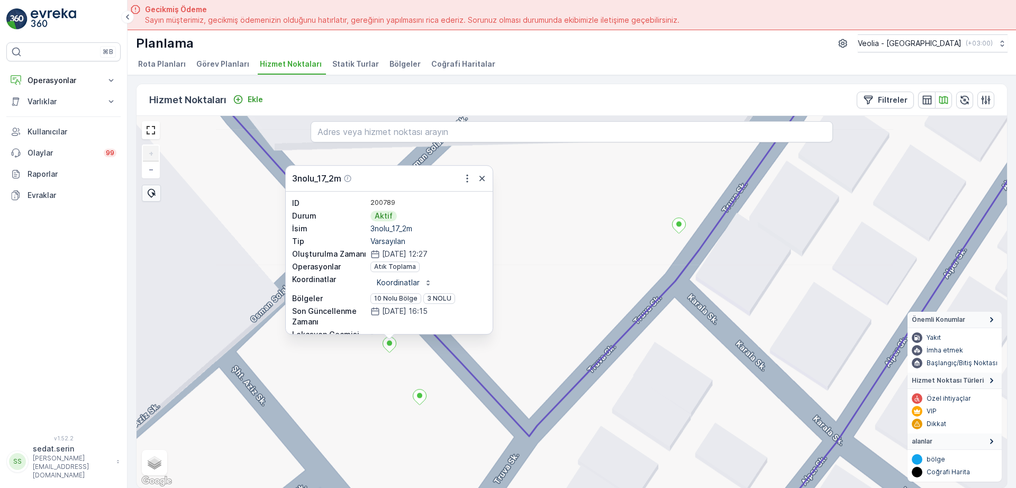
click at [525, 347] on div "3nolu_17_2m ID 200789 Durum Aktif İsim 3nolu_17_2m Tip Varsayılan Oluşturulma Z…" at bounding box center [572, 302] width 871 height 372
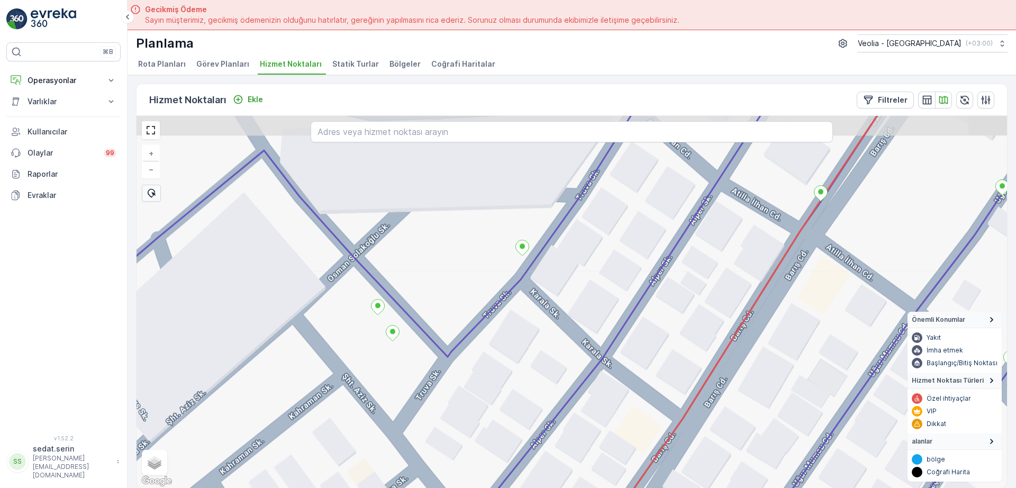
drag, startPoint x: 332, startPoint y: 231, endPoint x: 344, endPoint y: 259, distance: 30.4
click at [344, 259] on div "+ − Uydu Yol haritası Arazi Karışık Leaflet Klavye kısayolları Harita Verileri …" at bounding box center [572, 302] width 871 height 372
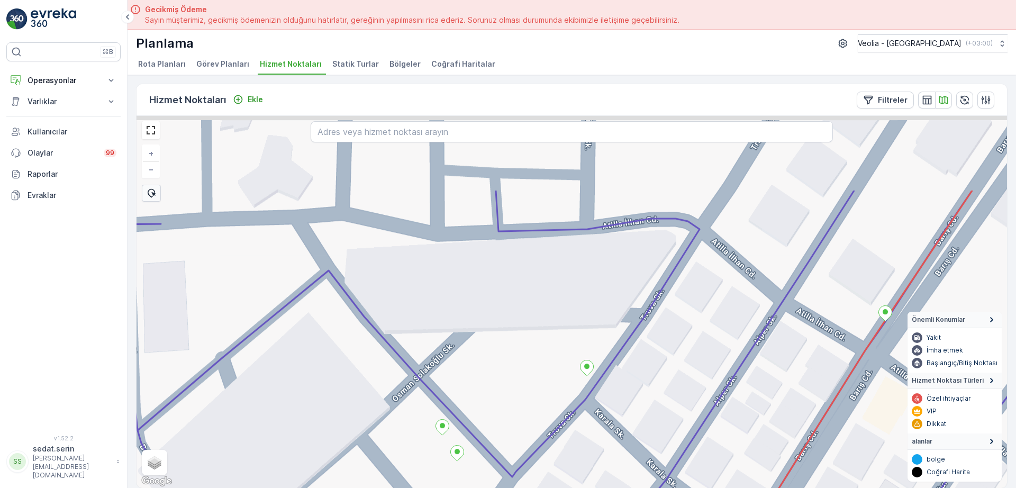
drag, startPoint x: 317, startPoint y: 260, endPoint x: 339, endPoint y: 295, distance: 40.7
click at [340, 299] on div "+ − Uydu Yol haritası Arazi Karışık Leaflet Klavye kısayolları Harita Verileri …" at bounding box center [572, 302] width 871 height 372
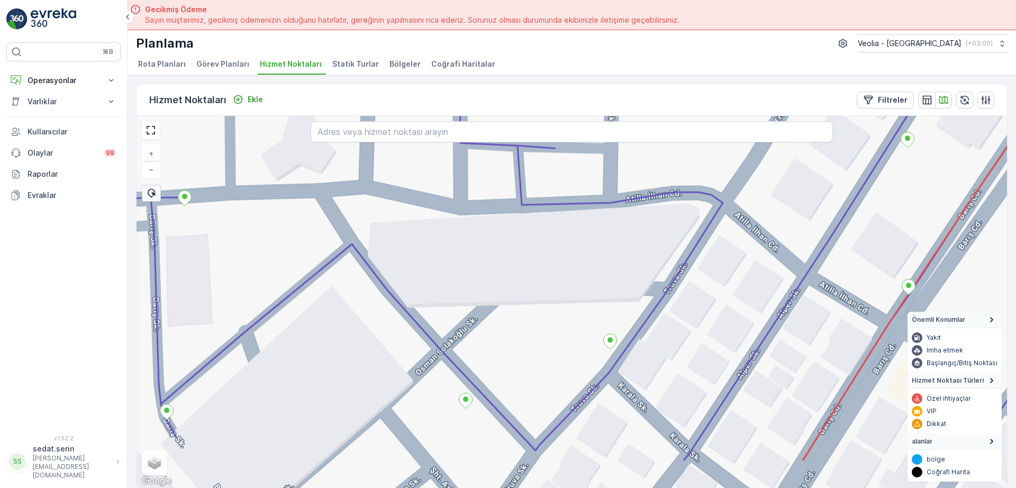
drag, startPoint x: 383, startPoint y: 304, endPoint x: 396, endPoint y: 281, distance: 26.8
click at [386, 247] on div "3 NOLU STATİK TUR + − Uydu Yol haritası Arazi Karışık Leaflet Klavye kısayollar…" at bounding box center [572, 302] width 871 height 372
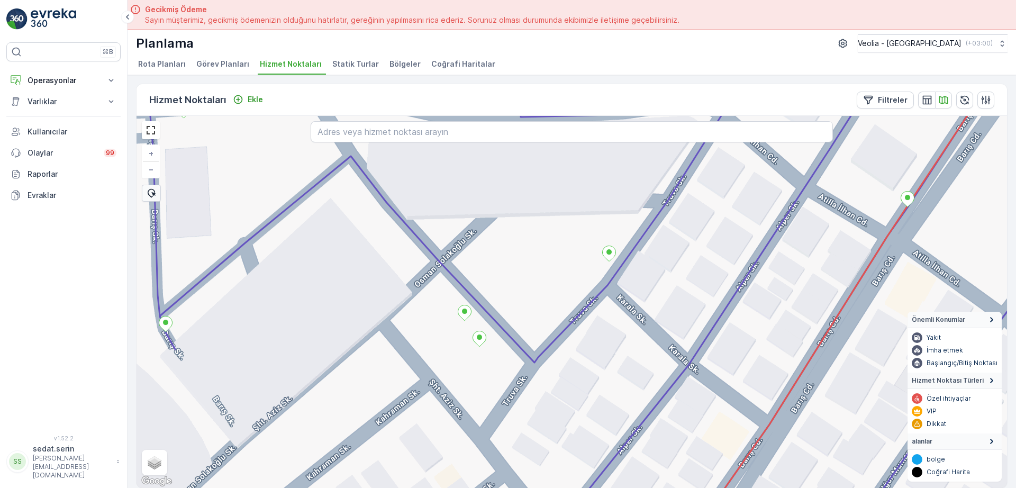
drag, startPoint x: 395, startPoint y: 357, endPoint x: 397, endPoint y: 301, distance: 56.1
click at [396, 302] on div "3 NOLU STATİK TUR + − Uydu Yol haritası Arazi Karışık Leaflet Klavye kısayollar…" at bounding box center [572, 302] width 871 height 372
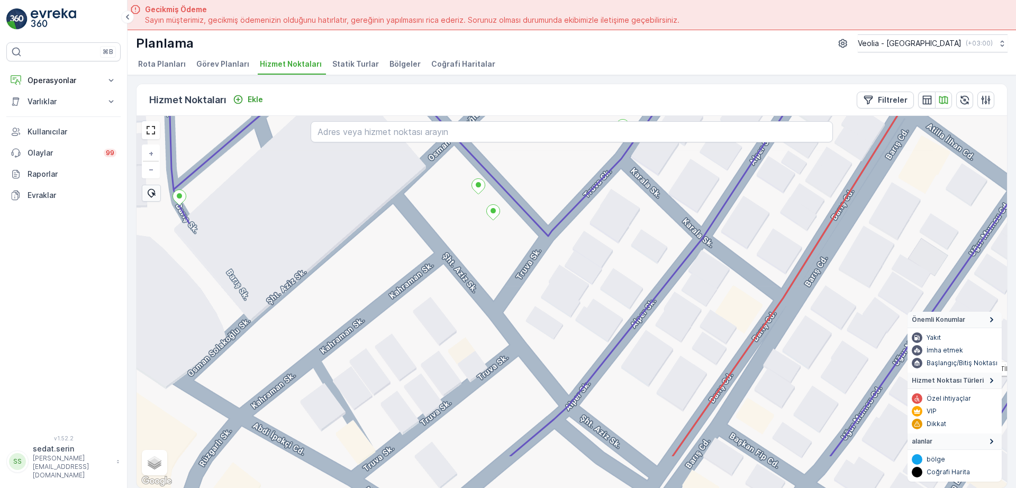
drag, startPoint x: 434, startPoint y: 333, endPoint x: 448, endPoint y: 261, distance: 73.5
click at [446, 262] on div "3 NOLU STATİK TUR + − Uydu Yol haritası Arazi Karışık Leaflet Klavye kısayollar…" at bounding box center [572, 302] width 871 height 372
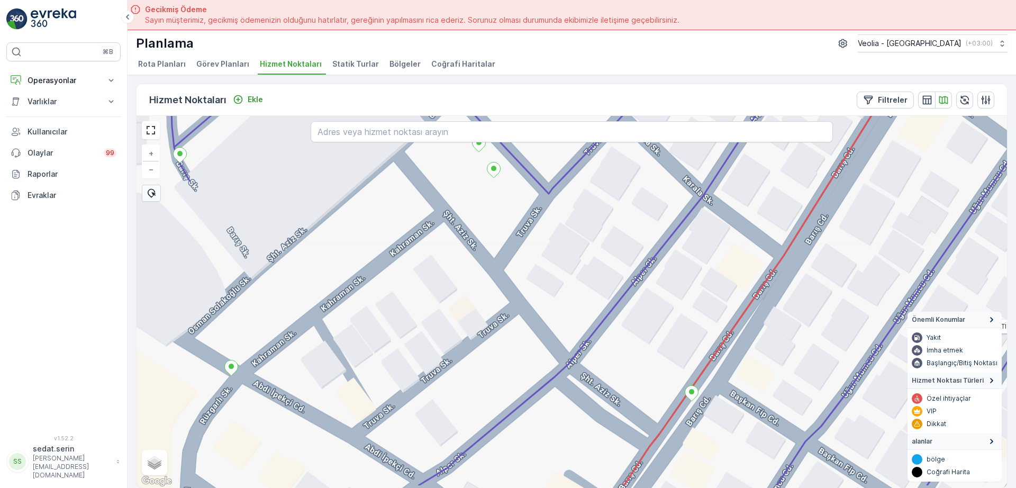
drag, startPoint x: 467, startPoint y: 351, endPoint x: 468, endPoint y: 295, distance: 56.1
click at [468, 297] on div "3 NOLU STATİK TUR + − Uydu Yol haritası Arazi Karışık Leaflet Klavye kısayollar…" at bounding box center [572, 302] width 871 height 372
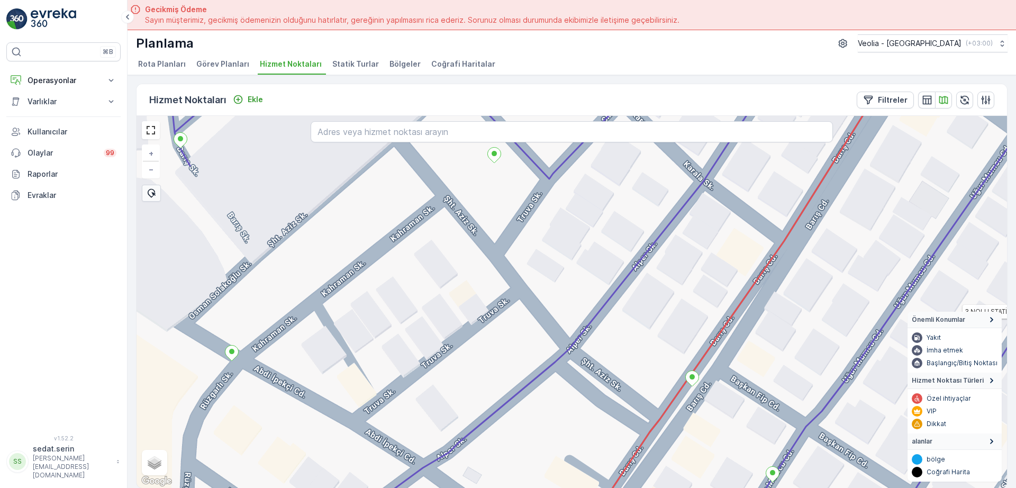
drag, startPoint x: 418, startPoint y: 351, endPoint x: 423, endPoint y: 256, distance: 96.0
click at [423, 256] on div "3 NOLU STATİK TUR + − Uydu Yol haritası Arazi Karışık Leaflet Klavye kısayollar…" at bounding box center [572, 302] width 871 height 372
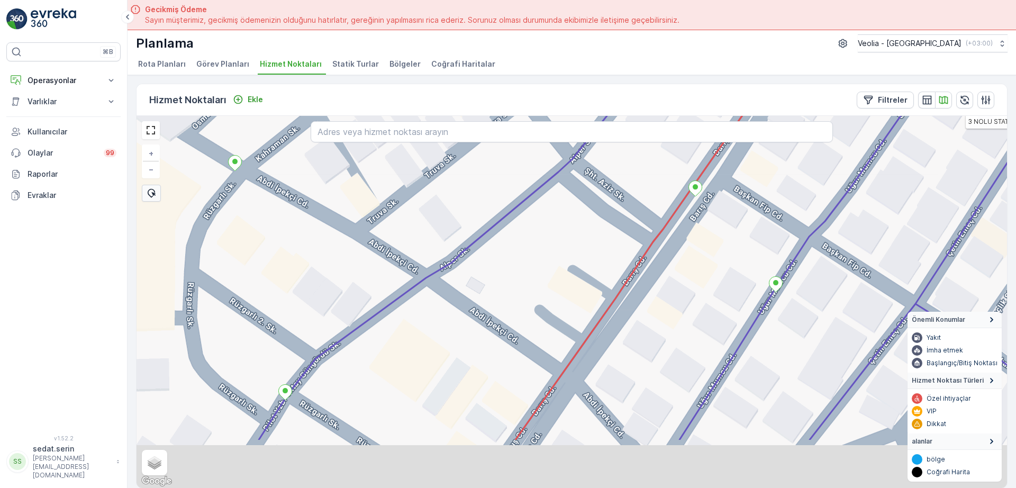
drag, startPoint x: 437, startPoint y: 333, endPoint x: 434, endPoint y: 268, distance: 64.6
click at [434, 269] on div "3 NOLU STATİK TUR + − Uydu Yol haritası Arazi Karışık Leaflet Klavye kısayollar…" at bounding box center [572, 302] width 871 height 372
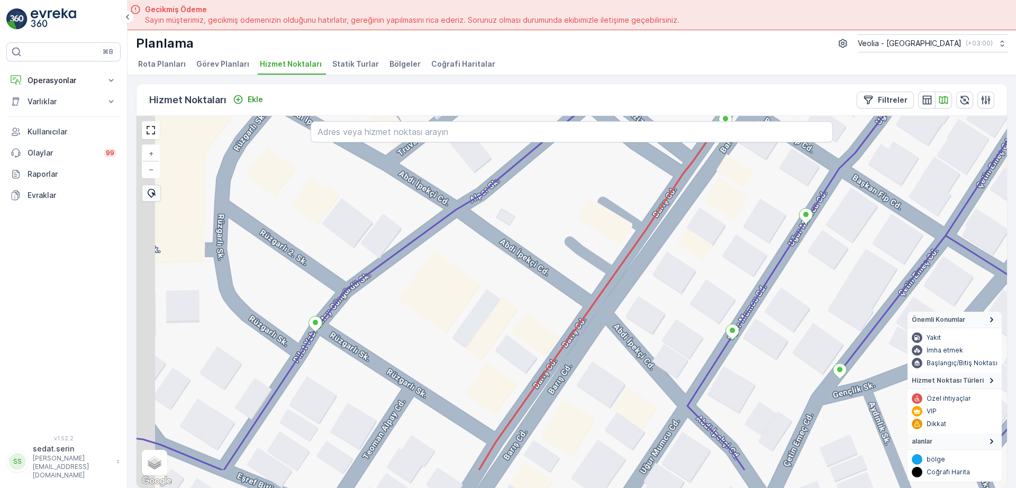
drag, startPoint x: 390, startPoint y: 375, endPoint x: 433, endPoint y: 308, distance: 79.7
click at [433, 308] on div "3 NOLU STATİK TUR + − Uydu Yol haritası Arazi Karışık Leaflet Klavye kısayollar…" at bounding box center [572, 302] width 871 height 372
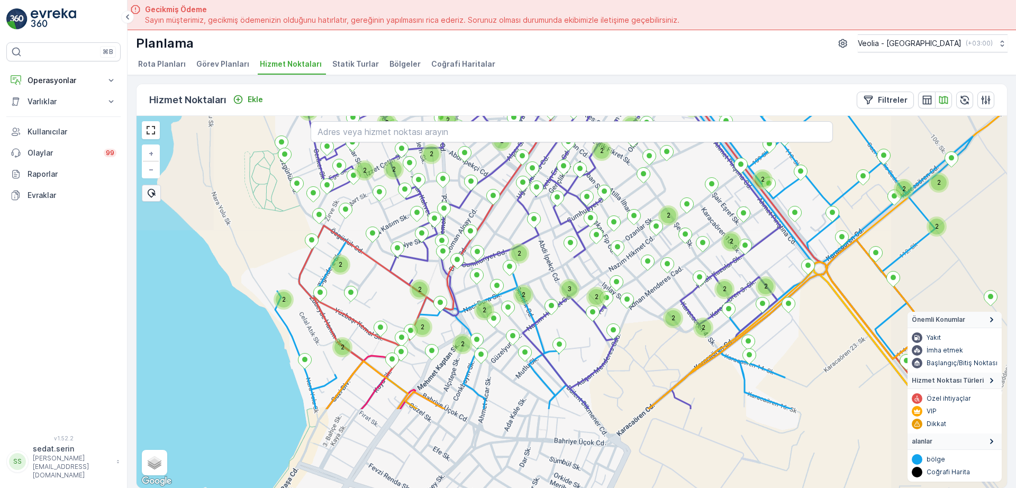
drag, startPoint x: 509, startPoint y: 288, endPoint x: 542, endPoint y: 342, distance: 62.7
click at [509, 288] on div "2 2 2 2 2 2 2 2 2 2 2 2 2 2 2 2 2 2 2 2 2 2 2 2 2 2 3 3 3 2 2 2 2 2 2 2 2 2 2 2…" at bounding box center [572, 302] width 871 height 372
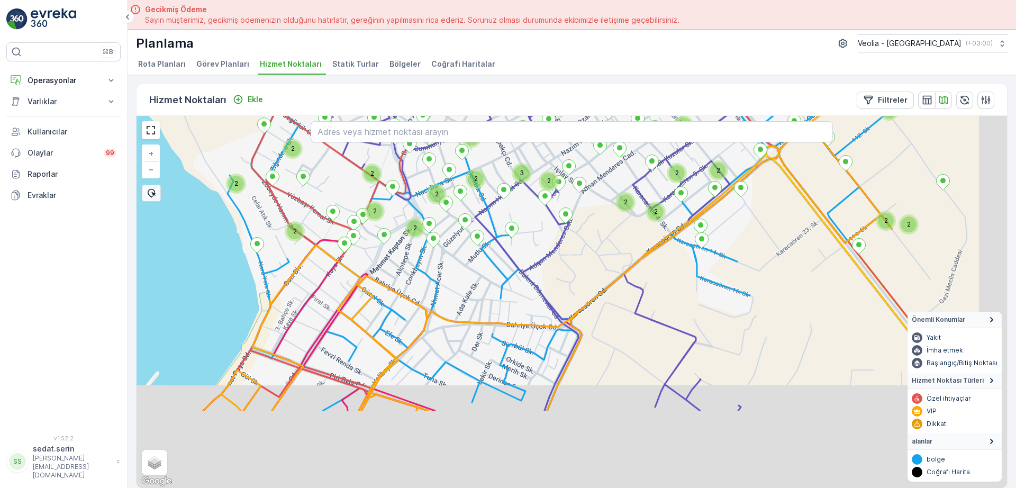
drag, startPoint x: 530, startPoint y: 393, endPoint x: 432, endPoint y: 235, distance: 186.1
click at [437, 241] on div "2 2 2 2 2 2 2 2 2 2 2 2 2 2 2 2 2 2 2 2 2 2 2 2 2 2 3 3 3 2 2 2 2 2 2 2 2 2 2 2…" at bounding box center [572, 302] width 871 height 372
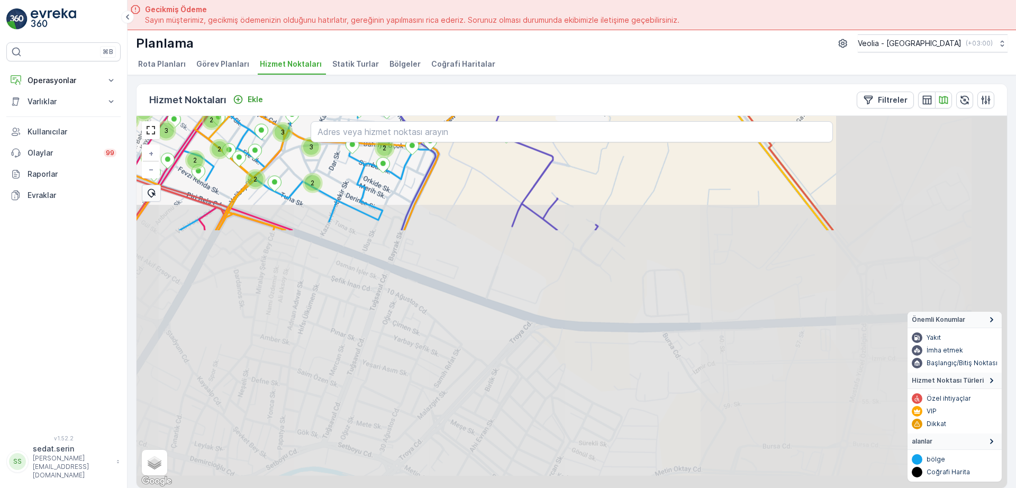
click at [491, 279] on div "2 2 2 2 2 2 2 2 2 2 2 2 2 2 2 2 2 2 2 2 3 3 2 2 2 2 2 2 2 2 2 3 2 3 2 2 2 2 2 2…" at bounding box center [572, 302] width 871 height 372
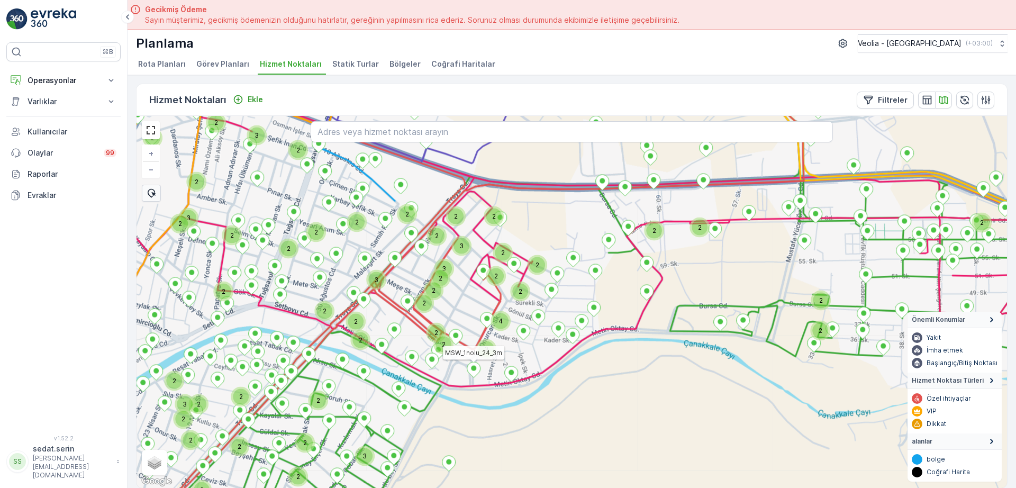
drag, startPoint x: 484, startPoint y: 341, endPoint x: 534, endPoint y: 177, distance: 171.5
click at [494, 341] on div "3" at bounding box center [487, 349] width 16 height 16
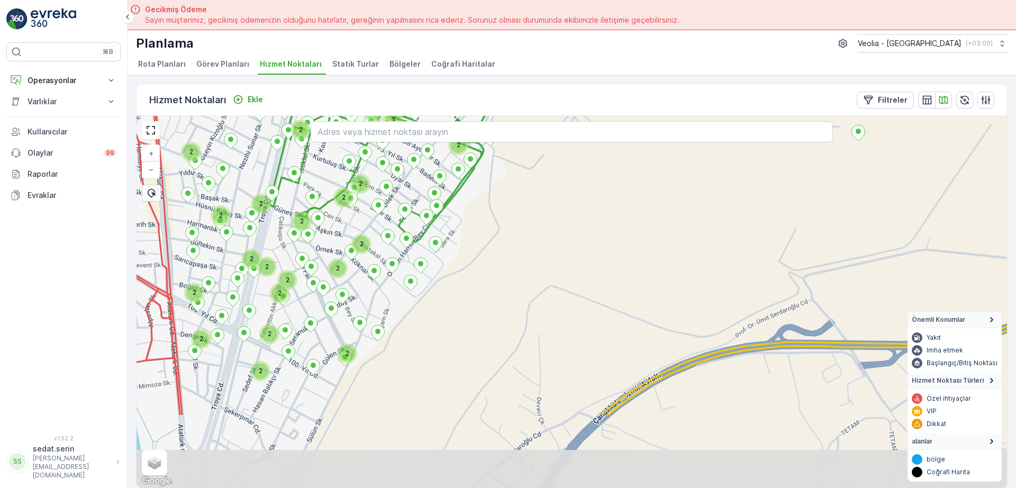
drag, startPoint x: 412, startPoint y: 267, endPoint x: 444, endPoint y: 226, distance: 52.1
click at [439, 233] on div "3 2 2 2 2 2 2 2 2 2 2 2 2 3 2 3 2 2 2 2 2 2 2 2 2 2 2 2 2 + − Uydu Yol haritası…" at bounding box center [572, 302] width 871 height 372
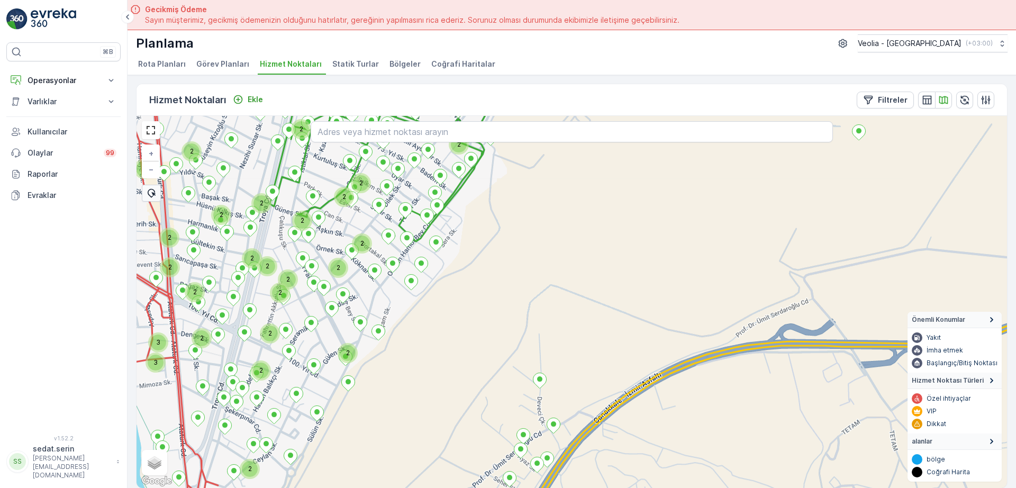
drag, startPoint x: 432, startPoint y: 309, endPoint x: 440, endPoint y: 277, distance: 32.1
click at [439, 282] on div "2 2 2 2 2 2 2 2 2 2 2 2 2 2 2 2 2 2 2 2 2 2 3 2 3 + − Uydu Yol haritası Arazi K…" at bounding box center [572, 302] width 871 height 372
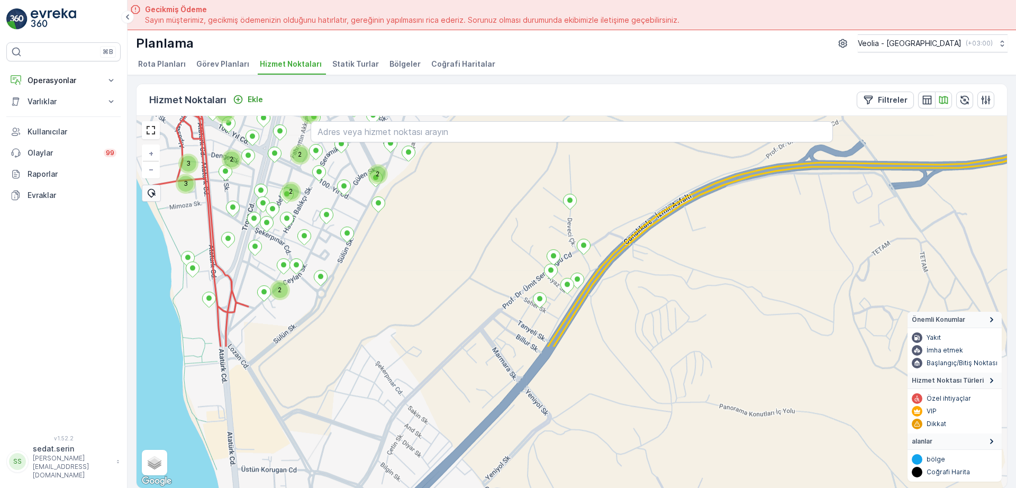
drag, startPoint x: 416, startPoint y: 399, endPoint x: 506, endPoint y: 272, distance: 155.6
click at [505, 276] on div "2 2 2 2 2 2 2 2 2 2 2 2 2 2 2 2 2 2 2 2 2 2 3 2 3 + − Uydu Yol haritası Arazi K…" at bounding box center [572, 302] width 871 height 372
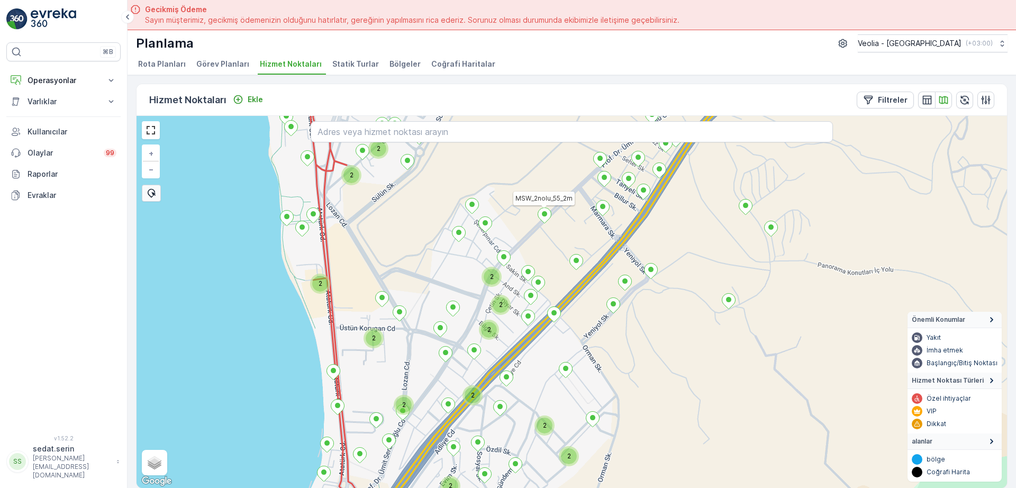
drag, startPoint x: 405, startPoint y: 392, endPoint x: 441, endPoint y: 321, distance: 79.5
click at [438, 323] on div "2 2 2 2 2 2 2 2 2 2 2 2 MSW_2nolu_55_2m + − Uydu Yol haritası Arazi Karışık Lea…" at bounding box center [572, 302] width 871 height 372
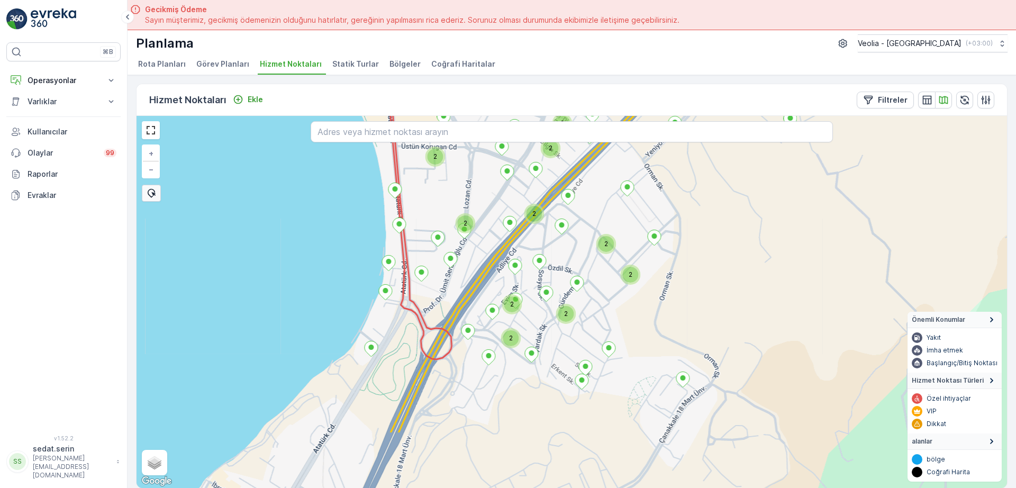
drag, startPoint x: 441, startPoint y: 321, endPoint x: 458, endPoint y: 263, distance: 60.1
click at [456, 227] on div "2 2 2 2 2 2 2 2 2 2 2 2 MSW_2nolu_55_2m + − Uydu Yol haritası Arazi Karışık Lea…" at bounding box center [572, 302] width 871 height 372
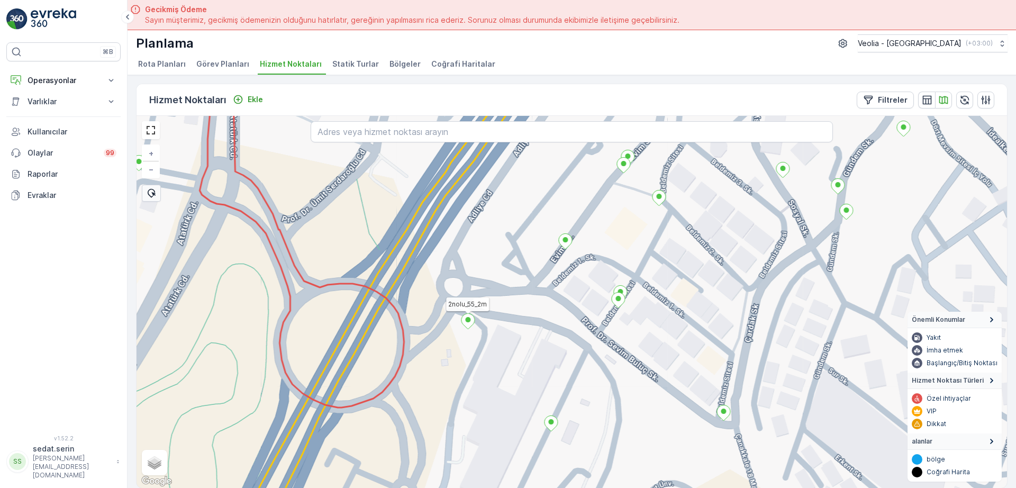
click at [471, 325] on icon at bounding box center [468, 320] width 13 height 15
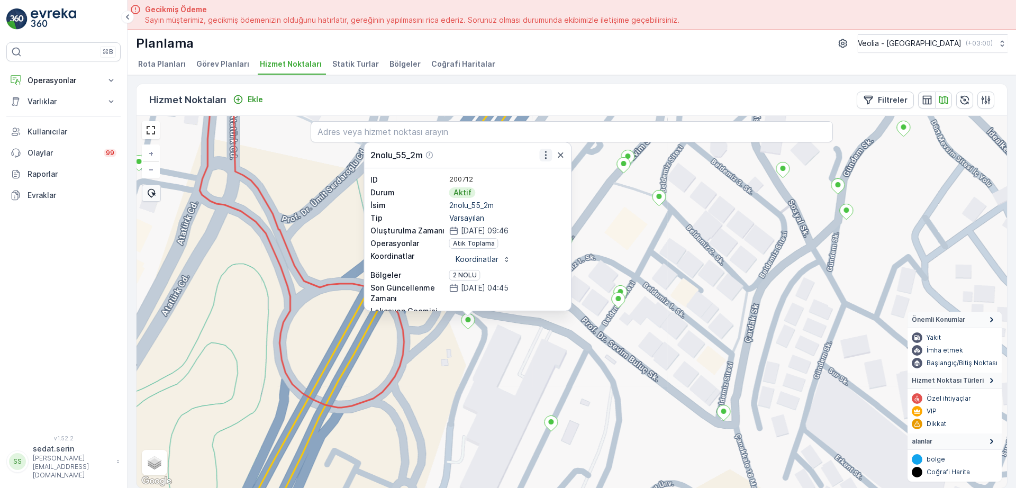
click at [546, 154] on icon "button" at bounding box center [545, 155] width 11 height 11
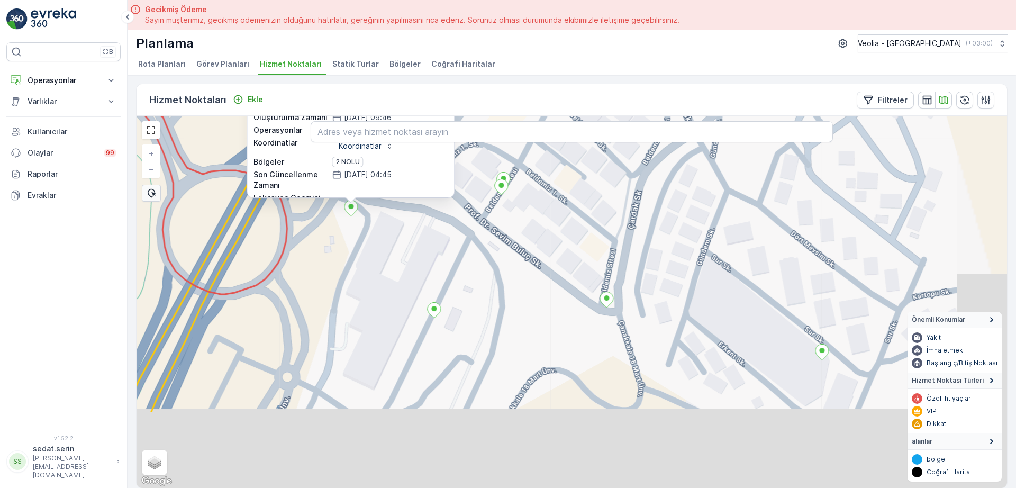
drag, startPoint x: 658, startPoint y: 328, endPoint x: 540, endPoint y: 213, distance: 165.1
click at [540, 213] on div "2nolu_55_2m ID 200712 Durum Aktif İsim 2nolu_55_2m Tip Varsayılan Oluşturulma Z…" at bounding box center [572, 302] width 871 height 372
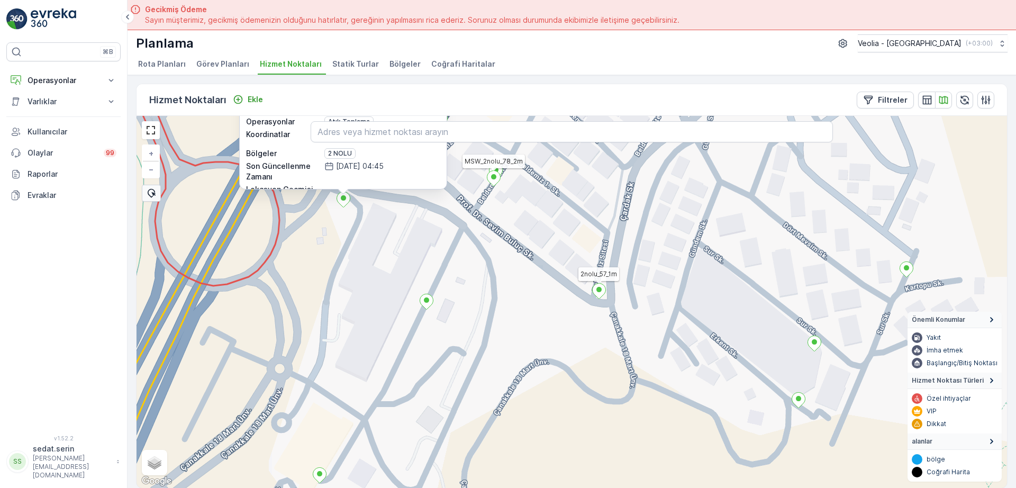
click at [601, 293] on icon at bounding box center [599, 291] width 13 height 15
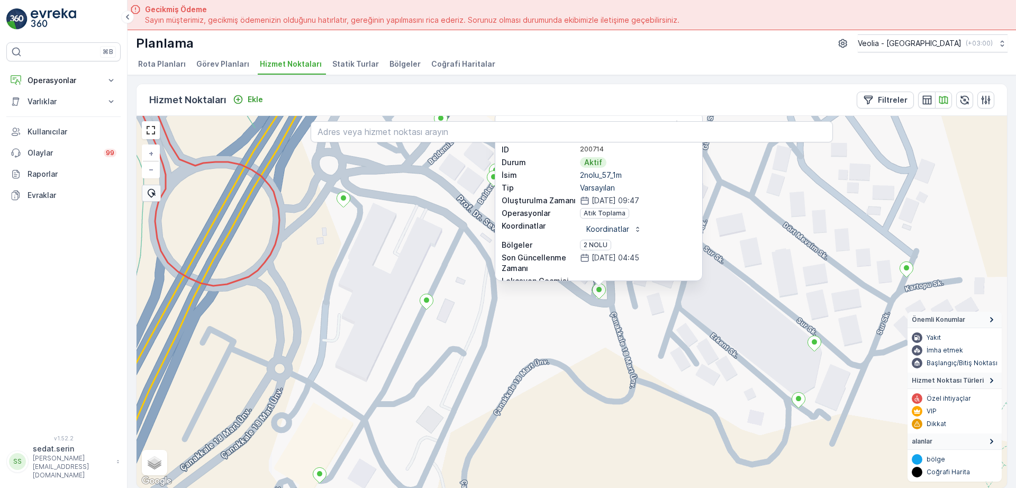
click at [736, 249] on div "2nolu_57_1m ID 200714 Durum Aktif İsim 2nolu_57_1m Tip Varsayılan Oluşturulma Z…" at bounding box center [572, 302] width 871 height 372
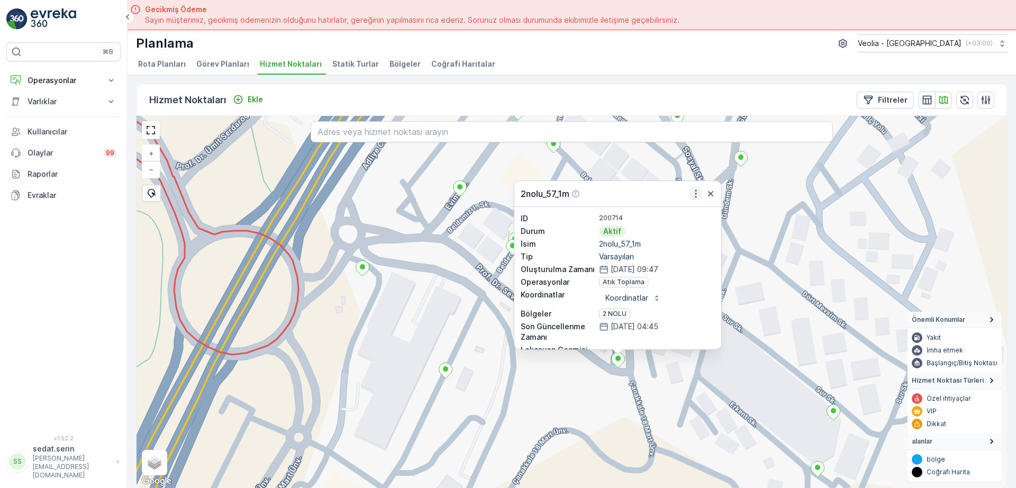
click at [696, 193] on icon "button" at bounding box center [696, 194] width 2 height 8
click at [429, 266] on div "2nolu_57_1m ID 200714 Durum Aktif İsim 2nolu_57_1m Tip Varsayılan Oluşturulma Z…" at bounding box center [572, 302] width 871 height 372
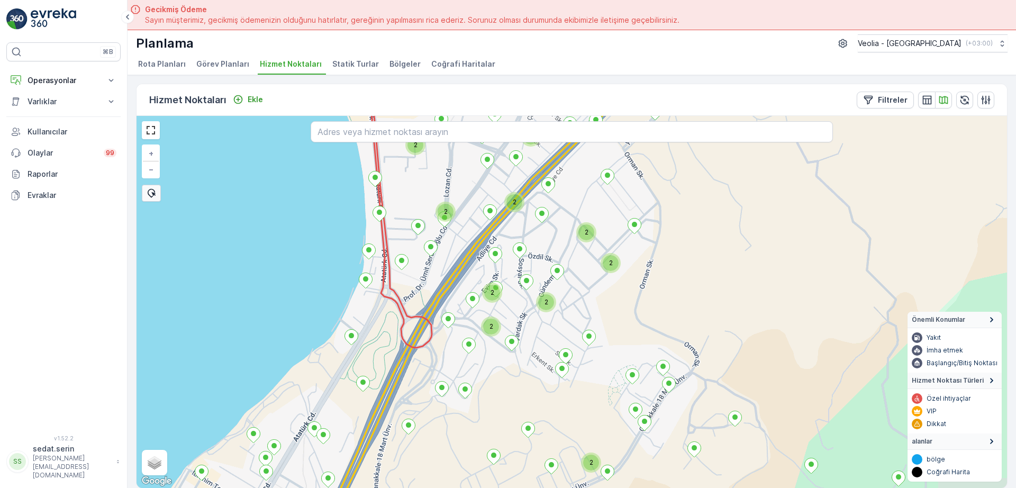
drag, startPoint x: 452, startPoint y: 210, endPoint x: 417, endPoint y: 402, distance: 194.7
click at [438, 220] on div "2" at bounding box center [446, 212] width 16 height 16
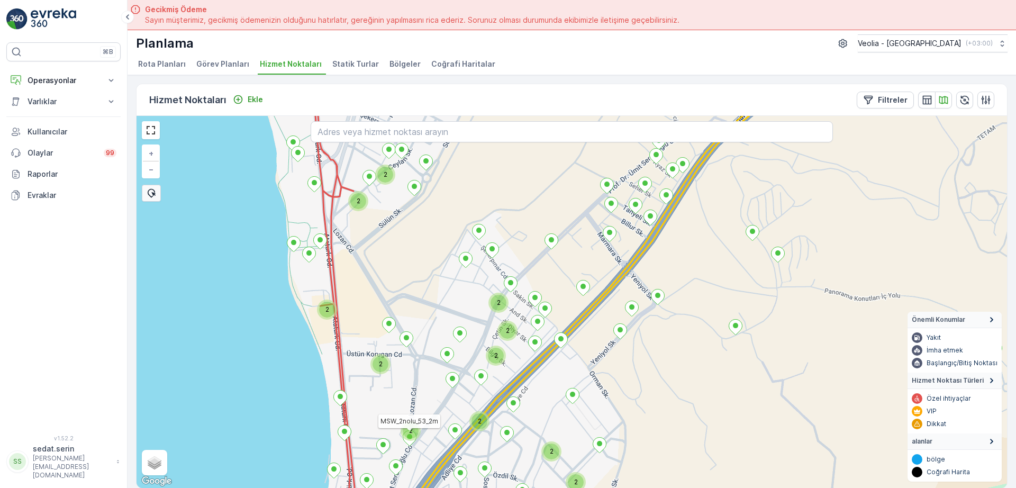
drag, startPoint x: 445, startPoint y: 248, endPoint x: 439, endPoint y: 396, distance: 148.8
click at [439, 396] on div "2 2 2 2 2 2 2 2 2 2 2 2 MSW_2nolu_53_2m + − Uydu Yol haritası Arazi Karışık Lea…" at bounding box center [572, 302] width 871 height 372
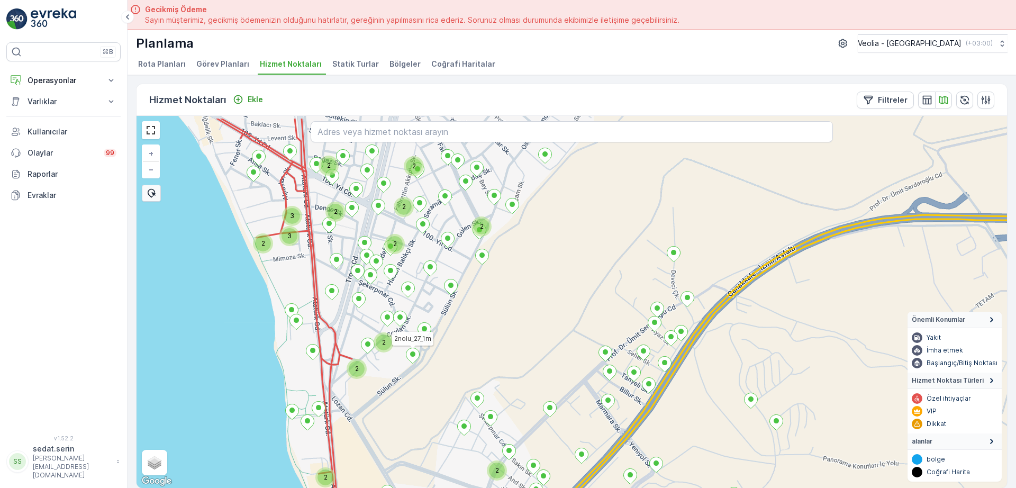
drag, startPoint x: 426, startPoint y: 216, endPoint x: 429, endPoint y: 295, distance: 79.0
click at [430, 302] on div "2 2 2 2 2 2 2 2 2 2 2 2 2 3 2 3 2nolu_27_1m MSW_2nolu_42_1m + − Uydu Yol harita…" at bounding box center [572, 302] width 871 height 372
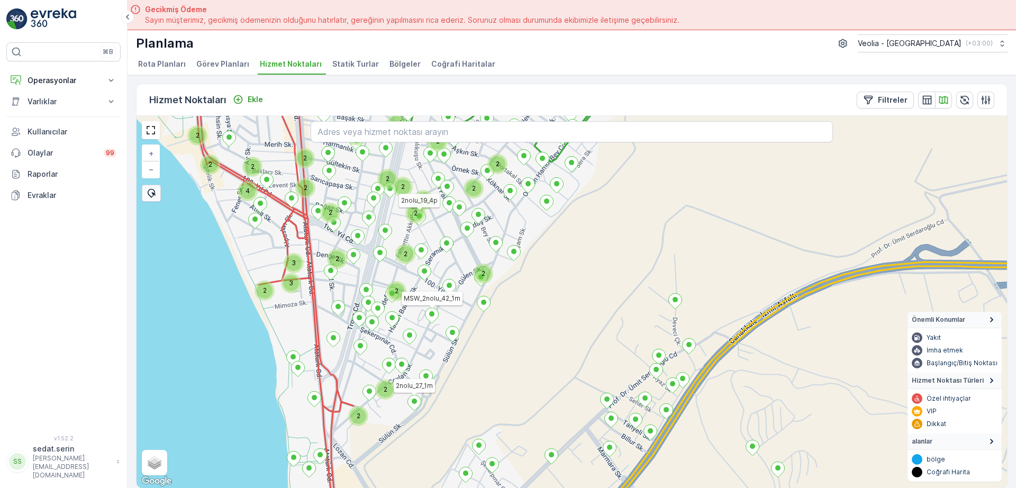
drag, startPoint x: 418, startPoint y: 225, endPoint x: 365, endPoint y: 387, distance: 170.6
click at [412, 228] on div at bounding box center [419, 219] width 14 height 19
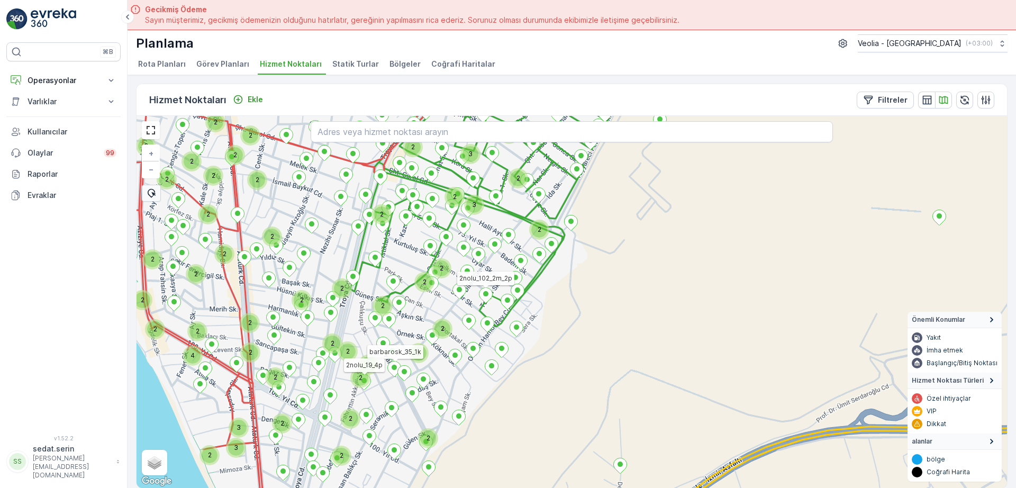
drag, startPoint x: 411, startPoint y: 381, endPoint x: 404, endPoint y: 389, distance: 10.1
click at [407, 386] on div "2 2 2 2 2 2 3 2 3 2 2 2 2 2 2 2 2 2 2 2 2 4 2 2 2 2 2 2 2 3 2 3 2 2 2 2 2 3 2 2…" at bounding box center [572, 302] width 871 height 372
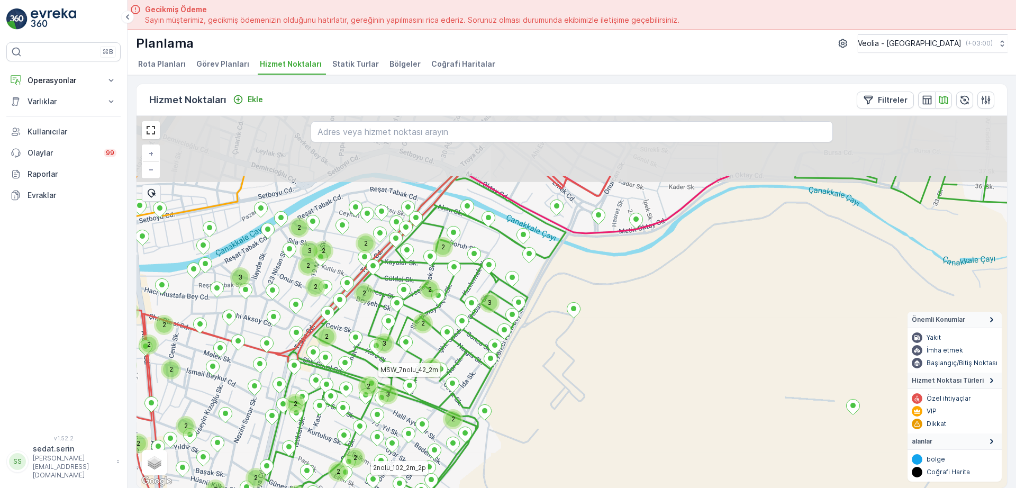
drag, startPoint x: 457, startPoint y: 254, endPoint x: 437, endPoint y: 339, distance: 87.6
click at [437, 339] on div "2 2 2 2 2 2 2 2 2 2 2 2 2 2 2 2 2 2 3 2 3 2 2 2 2 2 2 2 2 2 3 2 2 2 2 2 2 2 3 2…" at bounding box center [572, 302] width 871 height 372
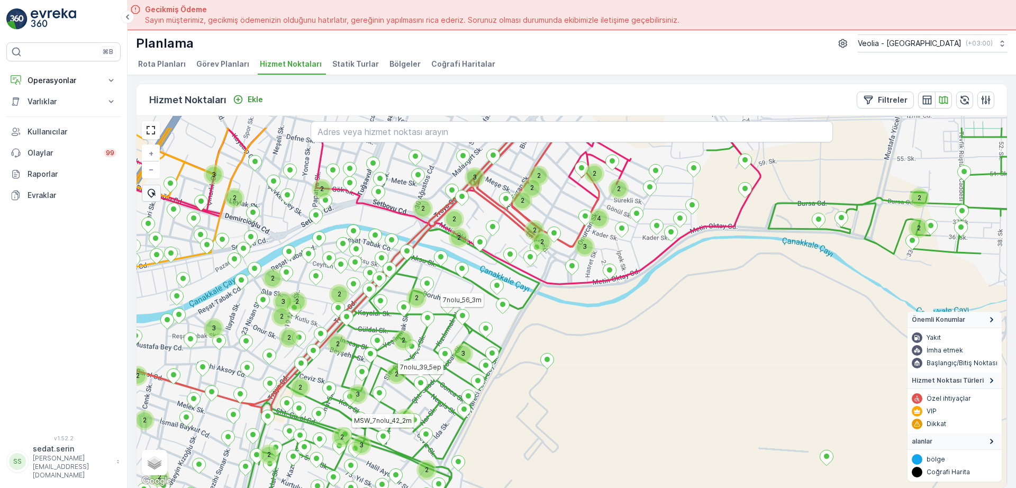
drag, startPoint x: 480, startPoint y: 297, endPoint x: 417, endPoint y: 269, distance: 68.7
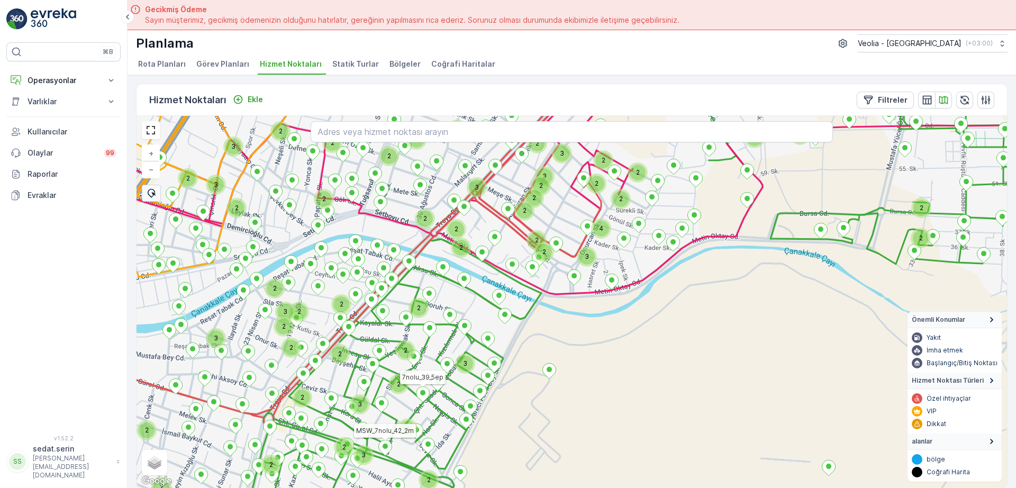
drag, startPoint x: 406, startPoint y: 275, endPoint x: 467, endPoint y: 364, distance: 107.6
click at [468, 365] on icon at bounding box center [669, 309] width 857 height 447
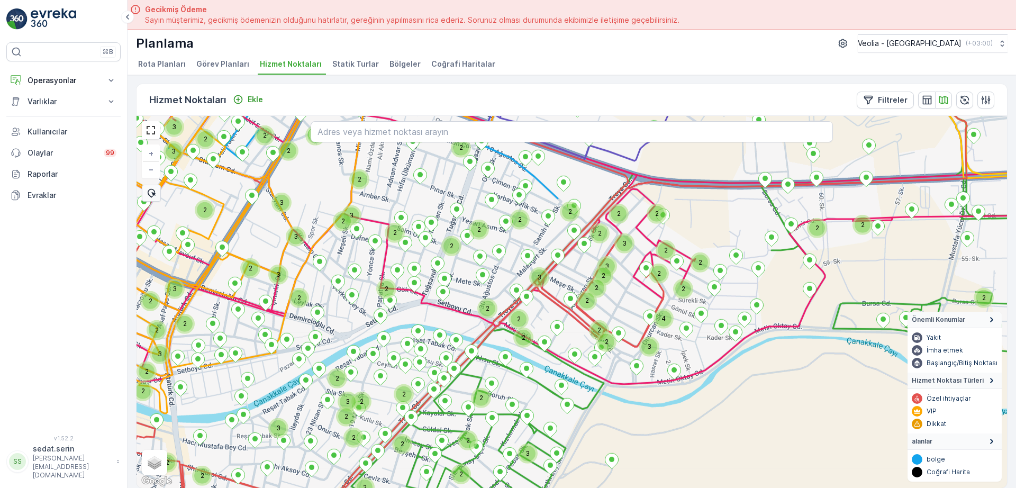
drag, startPoint x: 497, startPoint y: 299, endPoint x: 417, endPoint y: 357, distance: 98.6
click at [417, 357] on div "2 2 3 2 2 2 2 2 2 2 3 2 3 2 2 3 4 2 2 2 2 3 2 2 2 2 2 2 2 2 3 2 2 3 2 2 3 2 2 2…" at bounding box center [572, 302] width 871 height 372
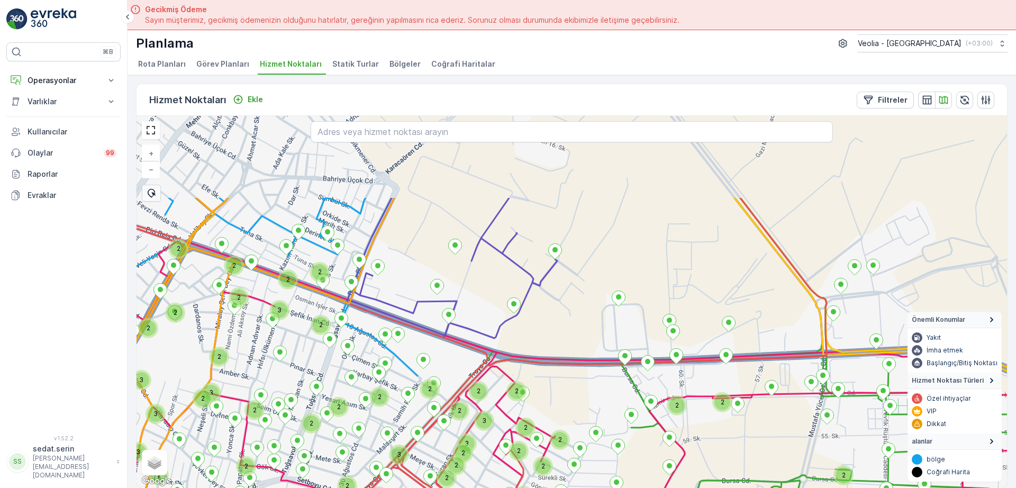
drag, startPoint x: 489, startPoint y: 314, endPoint x: 431, endPoint y: 430, distance: 129.3
click at [431, 430] on div "2 2 2 2 2 3 3 2 2 3 4 2 2 2 2 3 2 2 2 2 2 2 2 2 3 2 2 3 2 2 3 2 2 2 2 2 2 3 2 2…" at bounding box center [572, 302] width 871 height 372
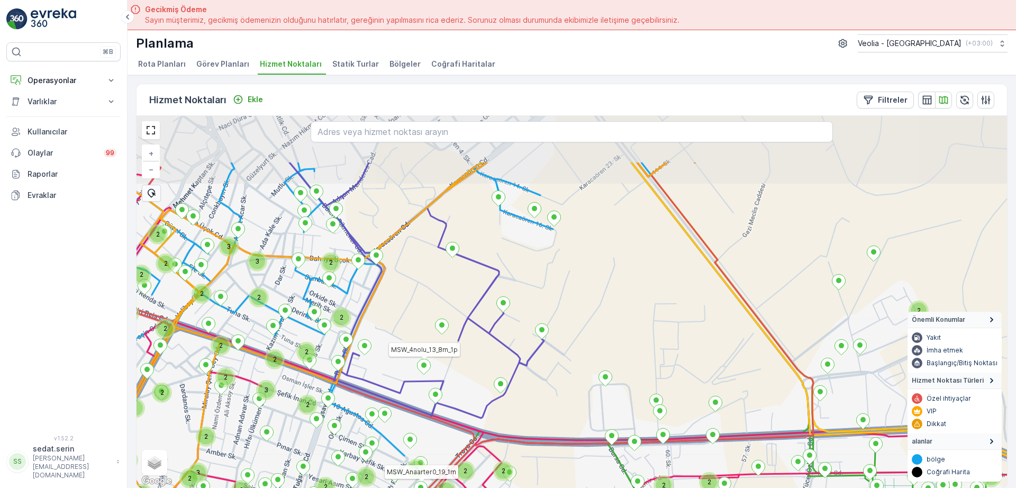
drag, startPoint x: 444, startPoint y: 284, endPoint x: 419, endPoint y: 380, distance: 98.5
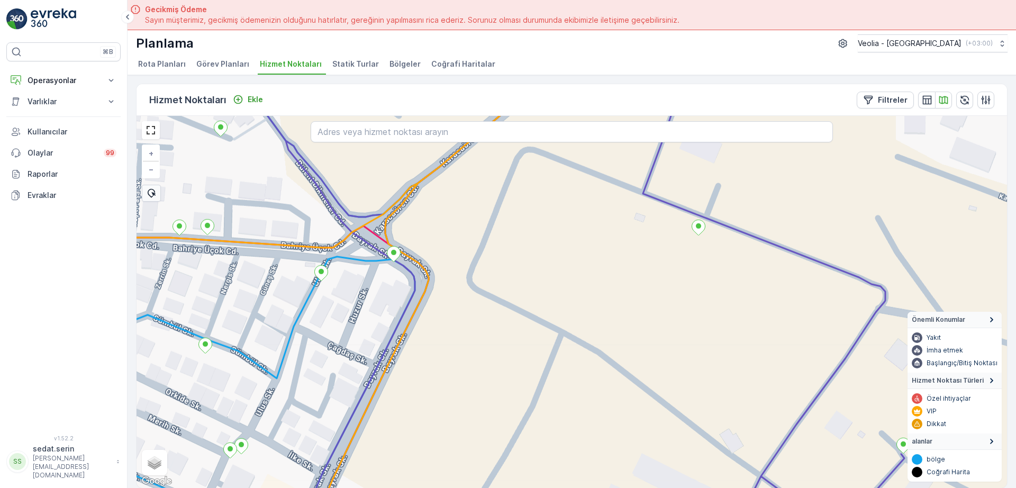
drag, startPoint x: 321, startPoint y: 362, endPoint x: 351, endPoint y: 307, distance: 62.6
click at [351, 310] on div "+ − Uydu Yol haritası Arazi Karışık Leaflet Klavye kısayolları Harita Verileri …" at bounding box center [572, 302] width 871 height 372
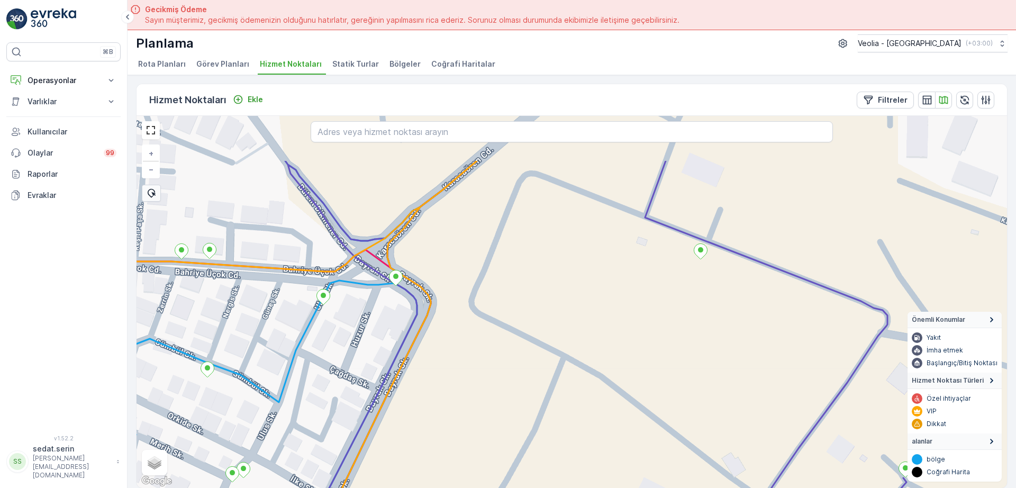
drag, startPoint x: 329, startPoint y: 324, endPoint x: 314, endPoint y: 359, distance: 38.0
click at [314, 359] on div "+ − Uydu Yol haritası Arazi Karışık Leaflet Klavye kısayolları Harita Verileri …" at bounding box center [572, 302] width 871 height 372
click at [325, 297] on icon at bounding box center [323, 296] width 13 height 15
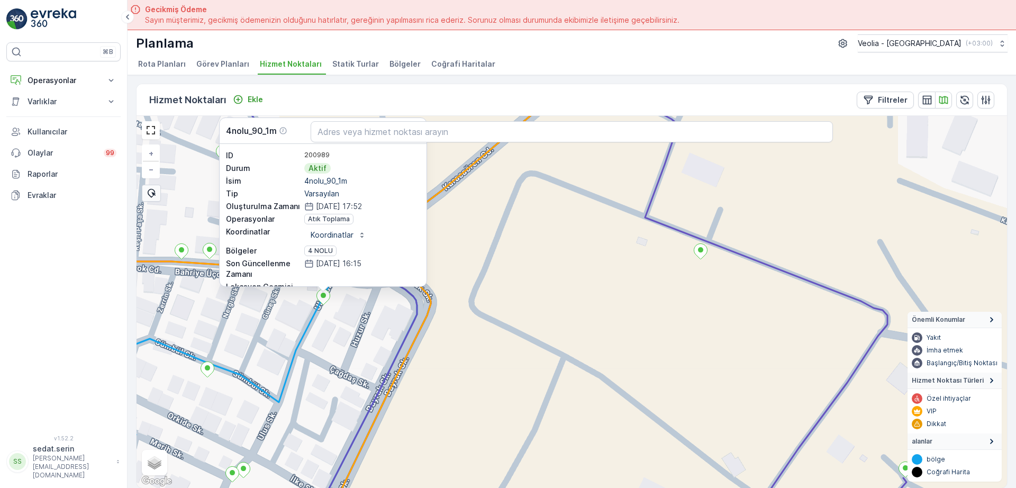
drag, startPoint x: 492, startPoint y: 203, endPoint x: 502, endPoint y: 316, distance: 113.8
click at [508, 319] on div "4nolu_90_1m 4nolu_90_1m ID 200989 Durum Aktif İsim 4nolu_90_1m Tip Varsayılan O…" at bounding box center [572, 302] width 871 height 372
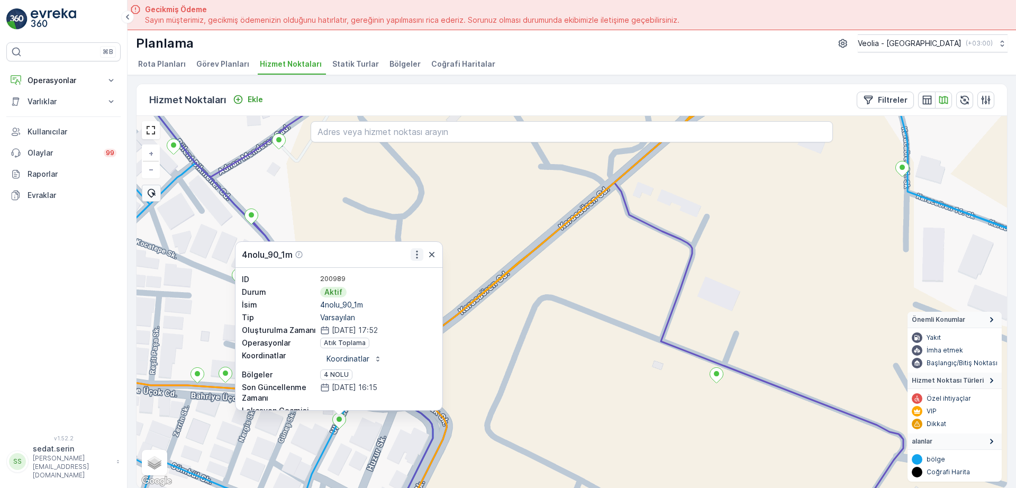
click at [416, 256] on icon "button" at bounding box center [417, 254] width 11 height 11
click at [518, 304] on div "4nolu_90_1m ID 200989 Durum Aktif İsim 4nolu_90_1m Tip Varsayılan Oluşturulma Z…" at bounding box center [572, 302] width 871 height 372
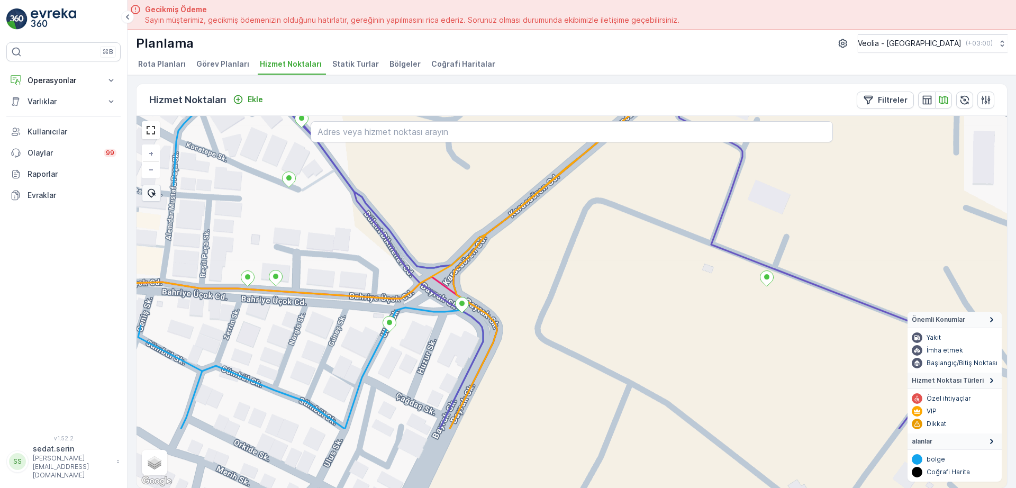
drag, startPoint x: 510, startPoint y: 326, endPoint x: 569, endPoint y: 215, distance: 125.3
click at [566, 219] on div "+ − Uydu Yol haritası Arazi Karışık Leaflet Klavye kısayolları Harita Verileri …" at bounding box center [572, 302] width 871 height 372
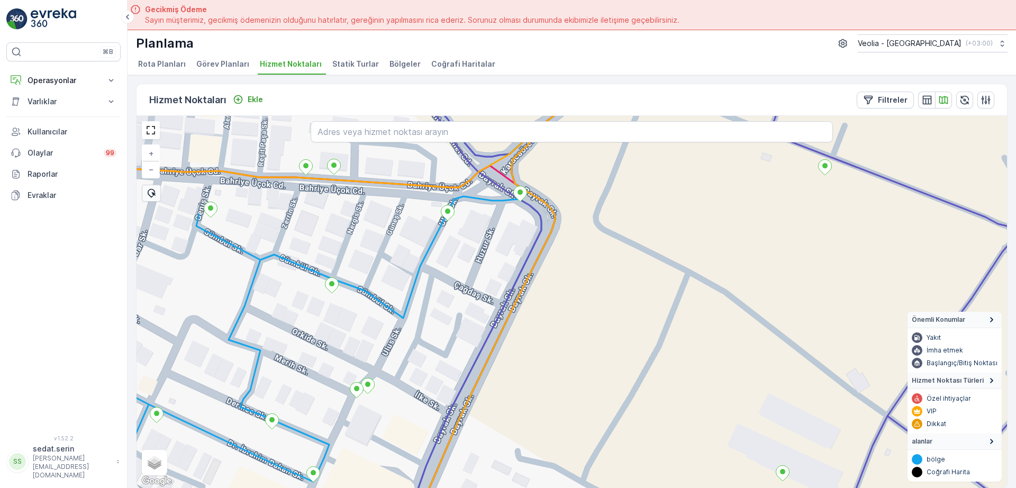
drag, startPoint x: 496, startPoint y: 360, endPoint x: 527, endPoint y: 260, distance: 105.3
click at [526, 266] on div "+ − Uydu Yol haritası Arazi Karışık Leaflet Klavye kısayolları Harita Verileri …" at bounding box center [572, 302] width 871 height 372
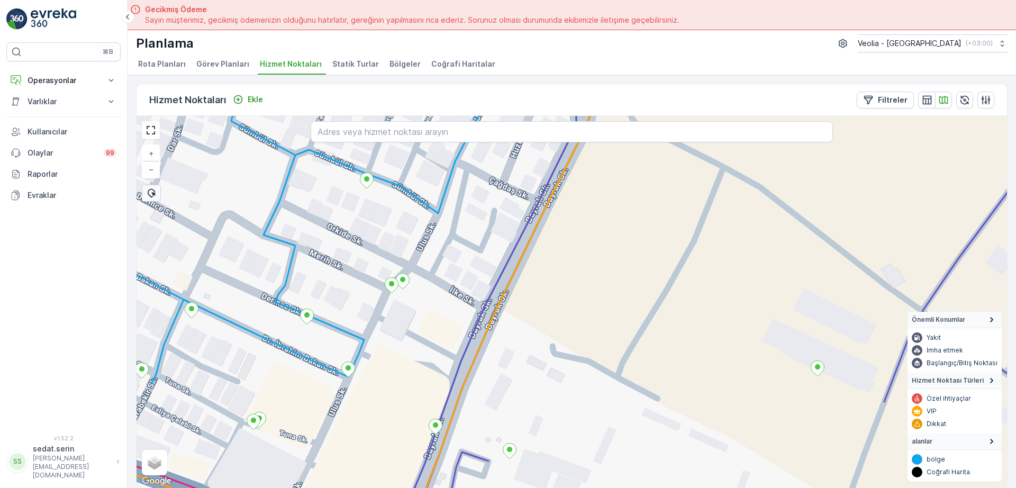
drag, startPoint x: 346, startPoint y: 402, endPoint x: 364, endPoint y: 367, distance: 39.8
click at [363, 372] on div "+ − Uydu Yol haritası Arazi Karışık Leaflet Klavye kısayolları Harita Verileri …" at bounding box center [572, 302] width 871 height 372
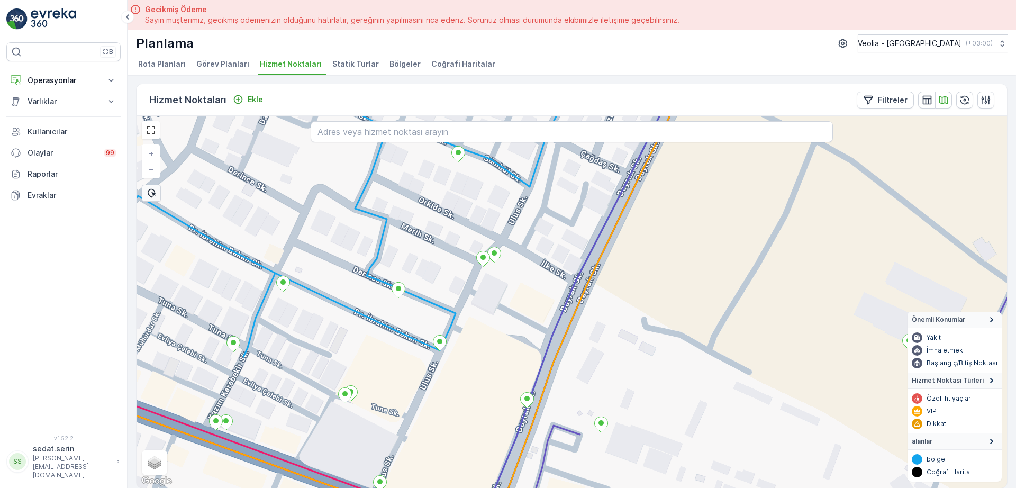
drag, startPoint x: 342, startPoint y: 358, endPoint x: 409, endPoint y: 360, distance: 67.3
click at [416, 363] on div "+ − Uydu Yol haritası Arazi Karışık Leaflet Klavye kısayolları Harita Verileri …" at bounding box center [572, 302] width 871 height 372
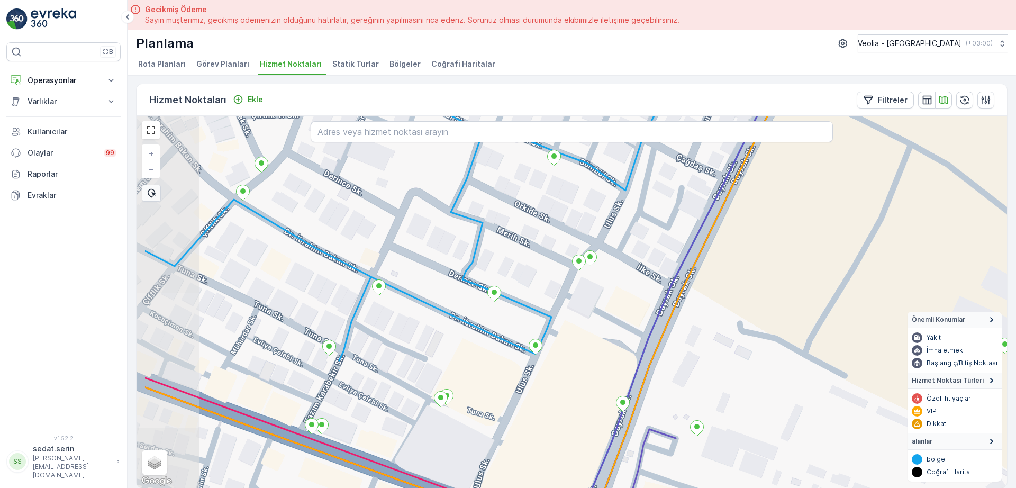
drag, startPoint x: 323, startPoint y: 348, endPoint x: 420, endPoint y: 352, distance: 96.4
click at [420, 352] on div "+ − Uydu Yol haritası Arazi Karışık Leaflet Klavye kısayolları Harita Verileri …" at bounding box center [572, 302] width 871 height 372
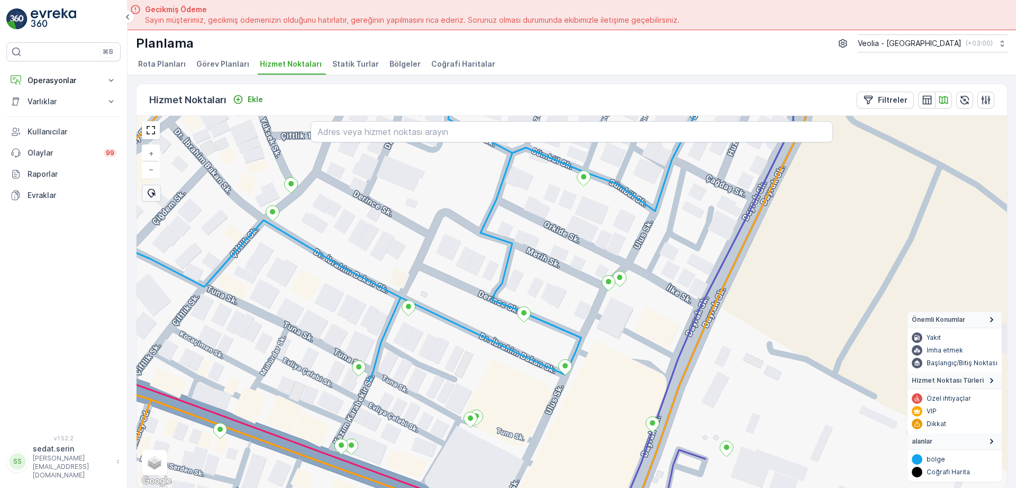
drag, startPoint x: 347, startPoint y: 282, endPoint x: 404, endPoint y: 317, distance: 66.7
click at [406, 318] on div "+ − Uydu Yol haritası Arazi Karışık Leaflet Klavye kısayolları Harita Verileri …" at bounding box center [572, 302] width 871 height 372
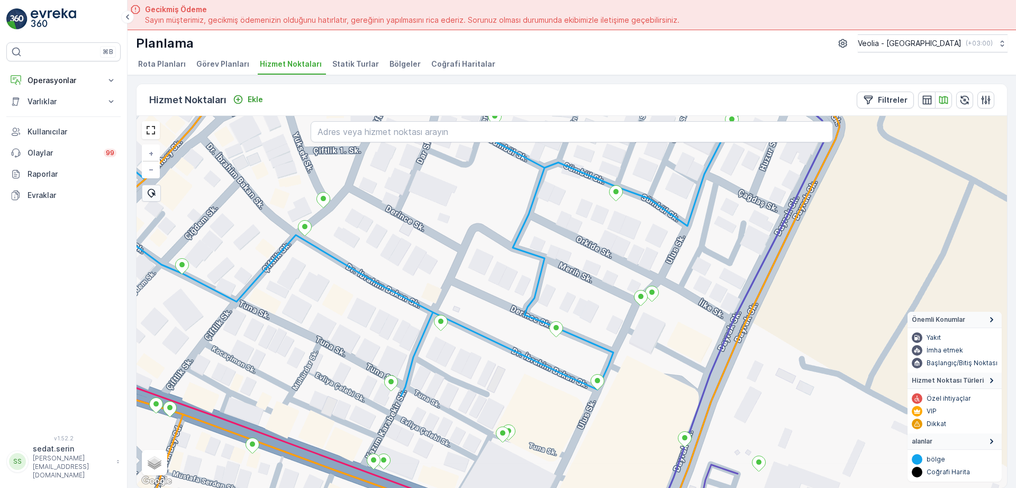
drag, startPoint x: 284, startPoint y: 246, endPoint x: 353, endPoint y: 313, distance: 96.2
click at [353, 313] on div "4 NOLU STATİK TUR + − Uydu Yol haritası Arazi Karışık Leaflet Klavye kısayollar…" at bounding box center [572, 302] width 871 height 372
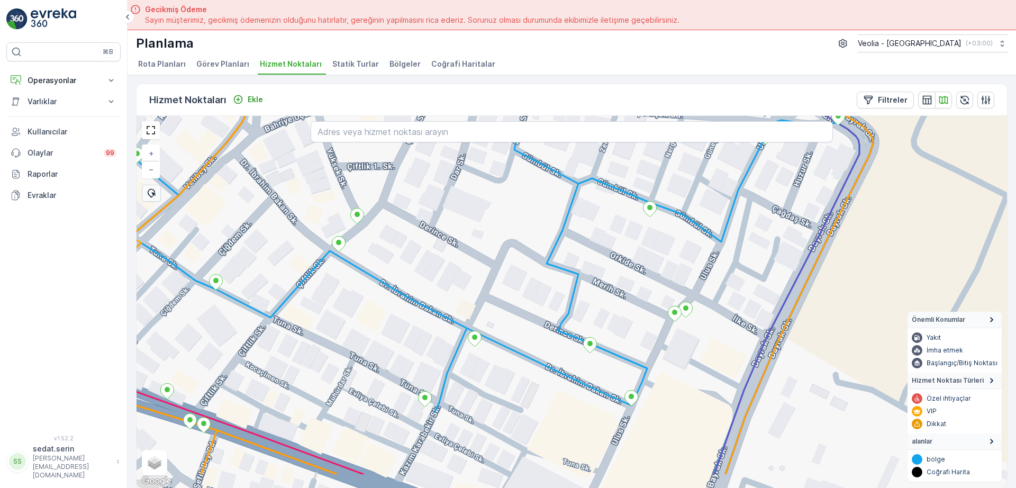
drag, startPoint x: 437, startPoint y: 351, endPoint x: 402, endPoint y: 299, distance: 63.0
click at [402, 299] on div "4 NOLU STATİK TUR + − Uydu Yol haritası Arazi Karışık Leaflet Klavye kısayollar…" at bounding box center [572, 302] width 871 height 372
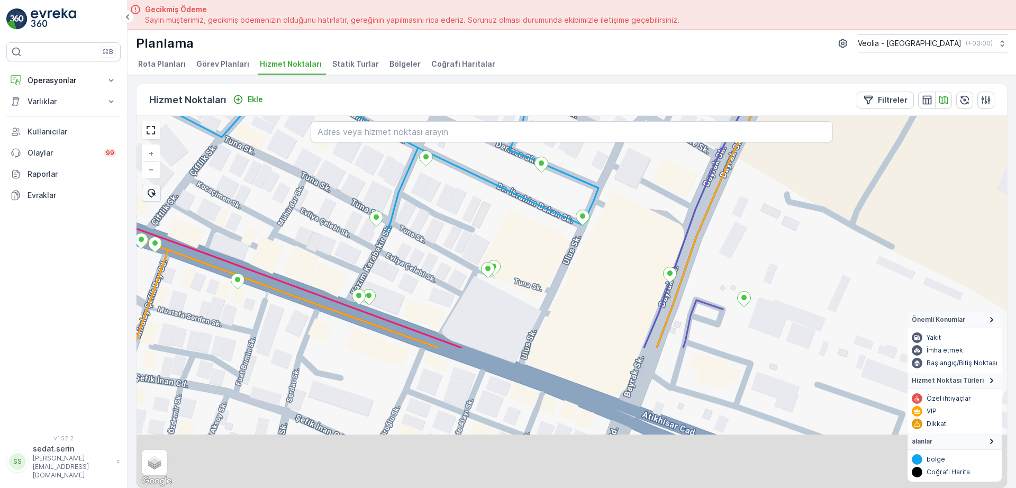
drag, startPoint x: 465, startPoint y: 403, endPoint x: 423, endPoint y: 261, distance: 147.9
click at [417, 224] on div "4 NOLU STATİK TUR + − Uydu Yol haritası Arazi Karışık Leaflet Klavye kısayollar…" at bounding box center [572, 302] width 871 height 372
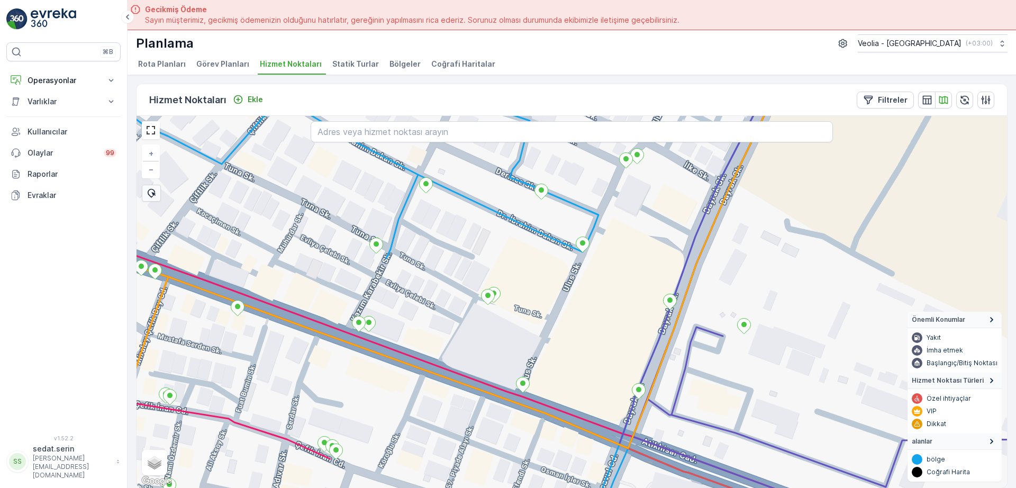
drag, startPoint x: 530, startPoint y: 291, endPoint x: 532, endPoint y: 325, distance: 34.5
click at [532, 324] on div "4 NOLU STATİK TUR + − Uydu Yol haritası Arazi Karışık Leaflet Klavye kısayollar…" at bounding box center [572, 302] width 871 height 372
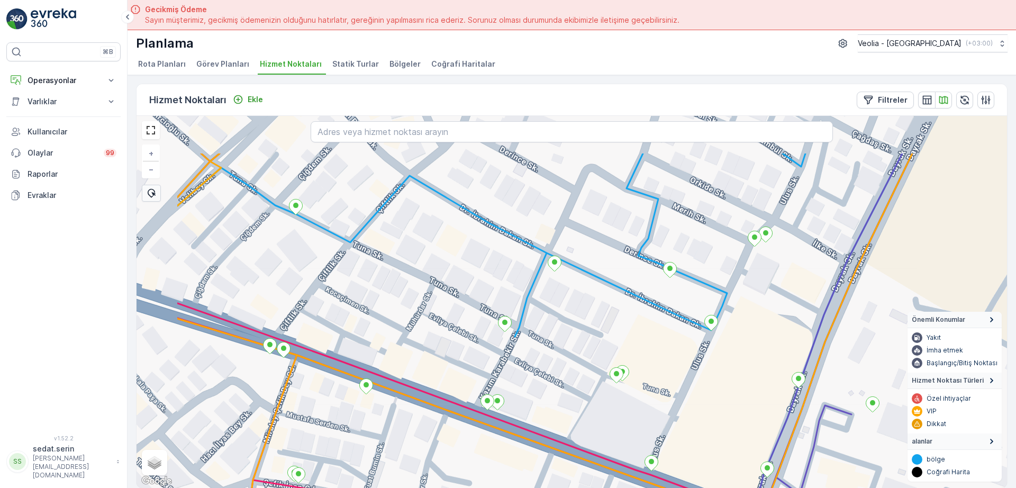
drag, startPoint x: 319, startPoint y: 236, endPoint x: 446, endPoint y: 311, distance: 147.4
click at [448, 311] on div "4 NOLU STATİK TUR + − Uydu Yol haritası Arazi Karışık Leaflet Klavye kısayollar…" at bounding box center [572, 302] width 871 height 372
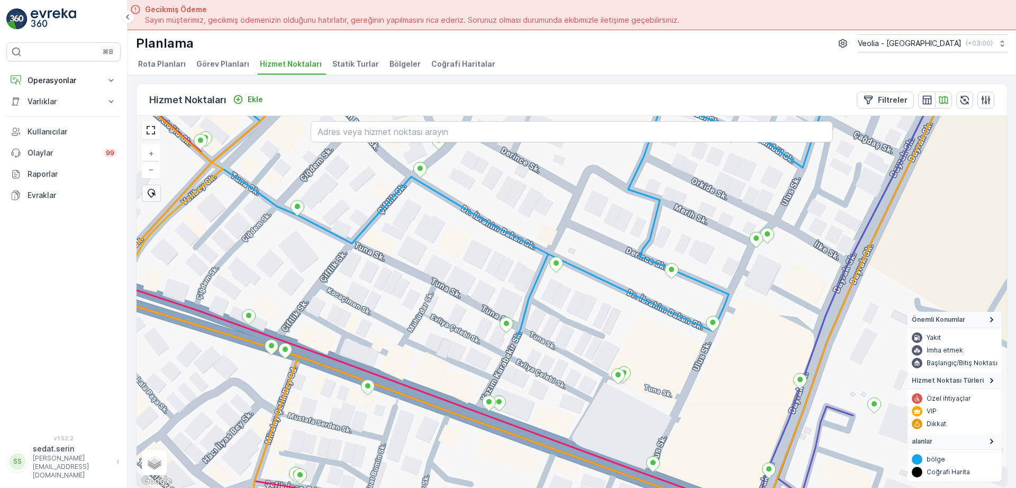
click at [374, 256] on div "4 NOLU STATİK TUR + − Uydu Yol haritası Arazi Karışık Leaflet Klavye kısayollar…" at bounding box center [572, 302] width 871 height 372
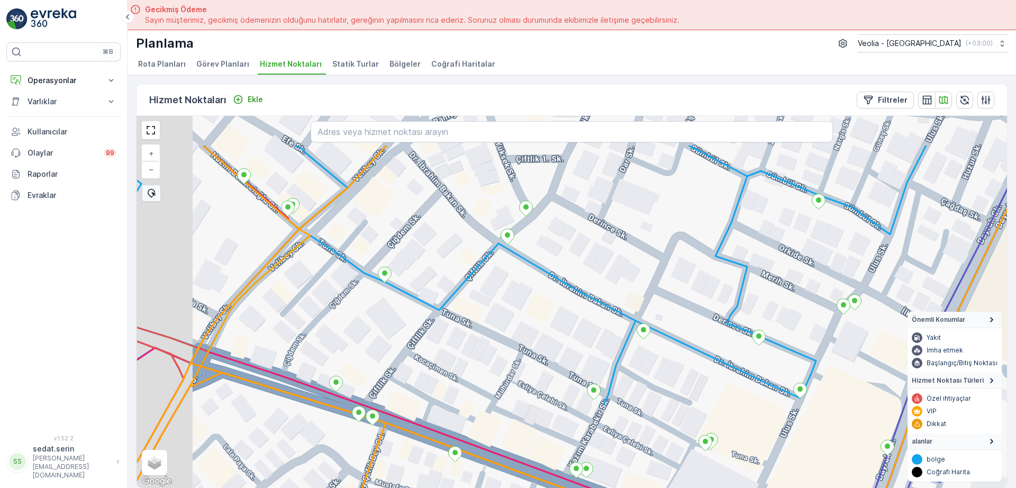
drag, startPoint x: 295, startPoint y: 230, endPoint x: 381, endPoint y: 294, distance: 106.9
click at [384, 296] on div "+ − Uydu Yol haritası Arazi Karışık Leaflet Klavye kısayolları Harita Verileri …" at bounding box center [572, 302] width 871 height 372
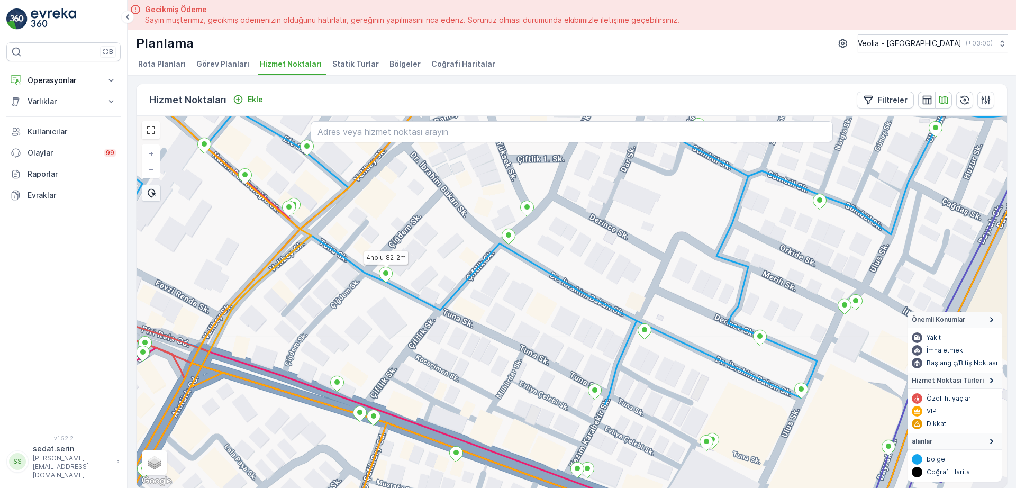
click at [390, 278] on icon at bounding box center [386, 274] width 13 height 15
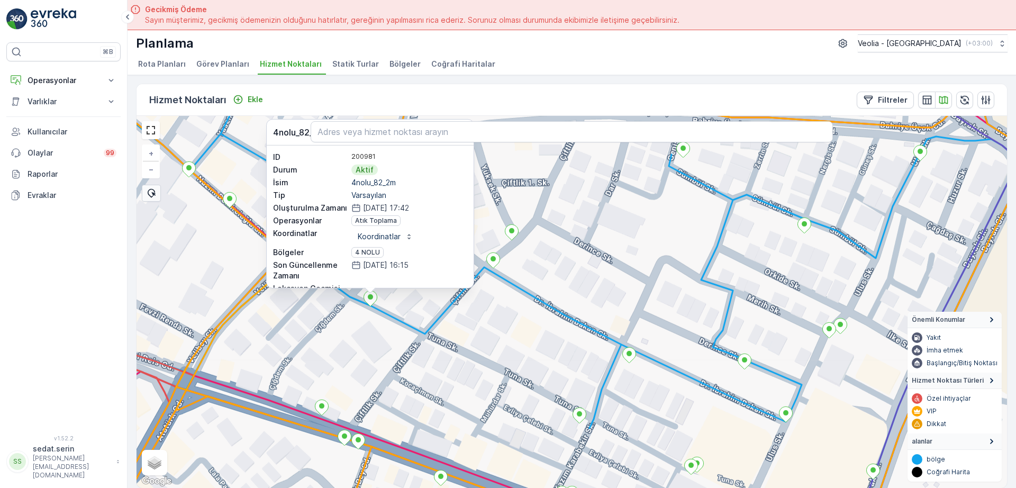
drag, startPoint x: 504, startPoint y: 306, endPoint x: 474, endPoint y: 313, distance: 31.4
click at [468, 363] on div "4nolu_82_2m 4nolu_82_2m ID 200981 Durum Aktif İsim 4nolu_82_2m Tip Varsayılan O…" at bounding box center [572, 302] width 871 height 372
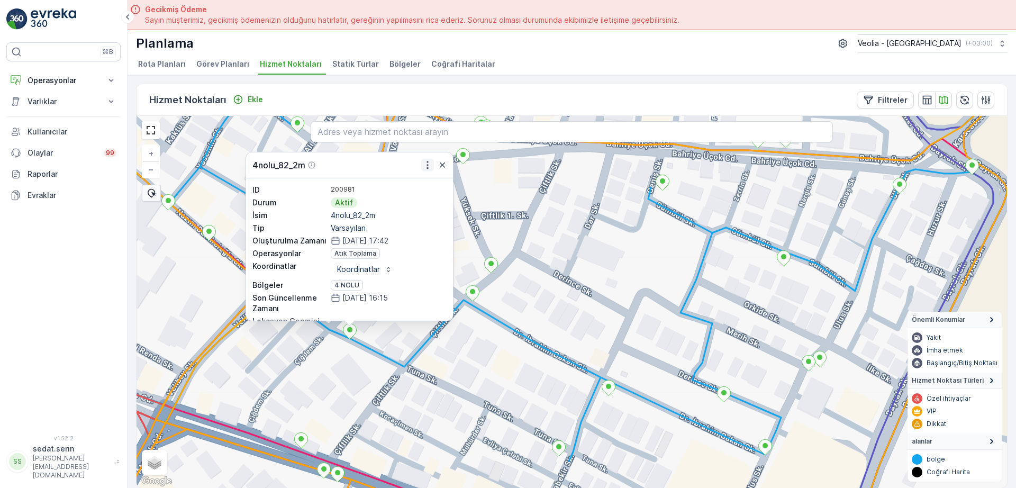
click at [428, 167] on icon "button" at bounding box center [428, 165] width 2 height 8
drag, startPoint x: 558, startPoint y: 335, endPoint x: 453, endPoint y: 265, distance: 125.7
click at [456, 268] on div "4nolu_82_2m Daha fazla ayrıntı görün Servis Noktasını Düzenle Yeni Görev Planı …" at bounding box center [572, 302] width 871 height 372
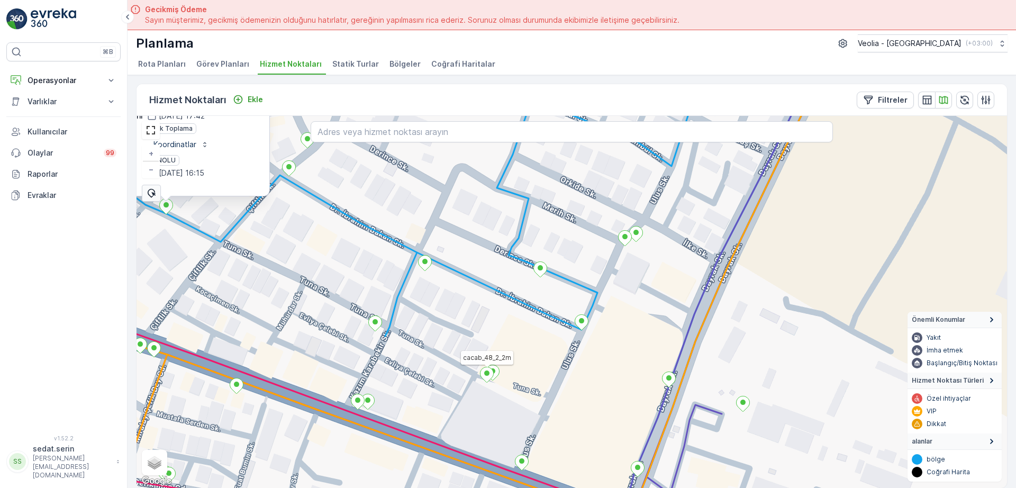
click at [489, 372] on ellipse at bounding box center [486, 373] width 5 height 5
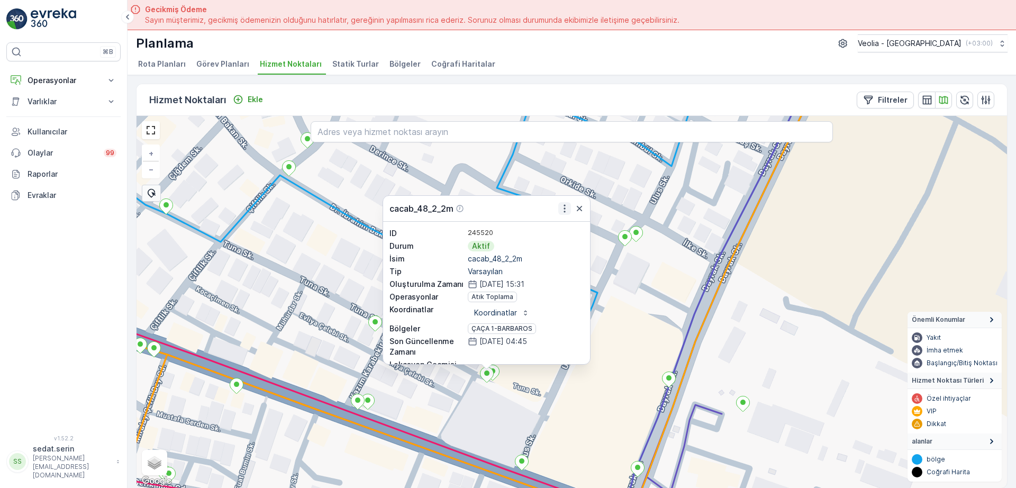
click at [566, 205] on icon "button" at bounding box center [565, 208] width 11 height 11
click at [301, 295] on div "cacab_48_2_2m ID 245520 Durum Aktif İsim cacab_48_2_2m Tip Varsayılan Oluşturul…" at bounding box center [572, 302] width 871 height 372
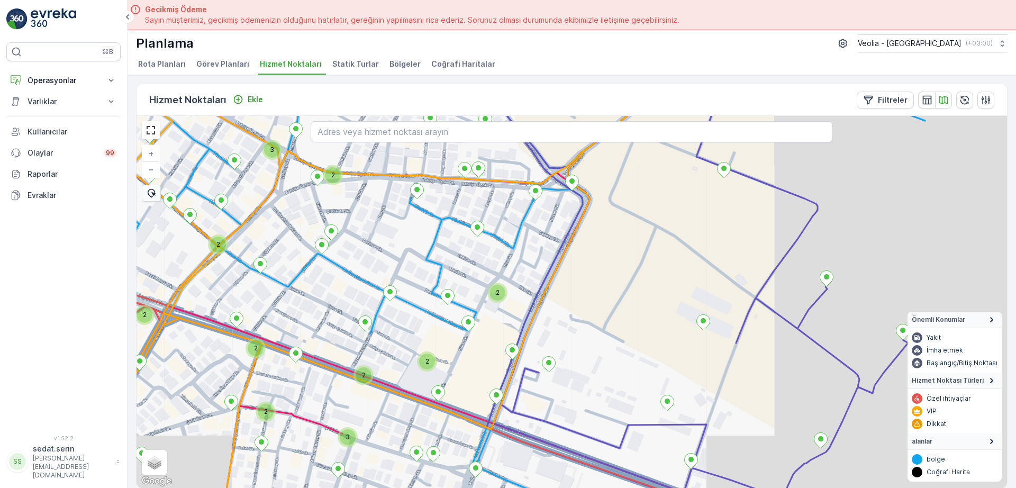
drag, startPoint x: 349, startPoint y: 382, endPoint x: 358, endPoint y: 371, distance: 13.9
click at [361, 380] on div "2 2 2 3 2 2 2 3 2 2 + − Uydu Yol haritası Arazi Karışık Leaflet Klavye kısayoll…" at bounding box center [572, 302] width 871 height 372
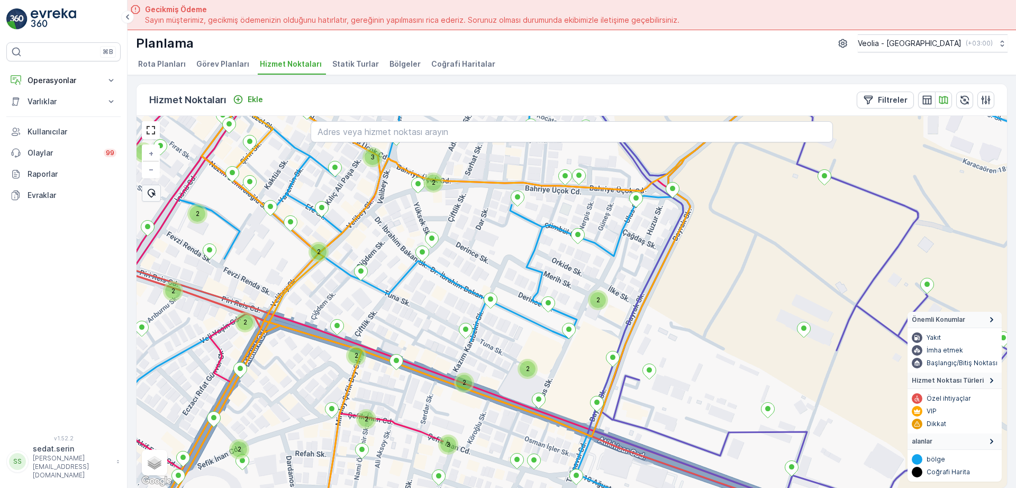
drag, startPoint x: 335, startPoint y: 295, endPoint x: 355, endPoint y: 301, distance: 20.4
click at [354, 301] on div "2 2 2 3 2 2 2 3 2 2 2 2 2 2 MERKEZ KARTON 2 STATİK TUR + − Uydu Yol haritası Ar…" at bounding box center [572, 302] width 871 height 372
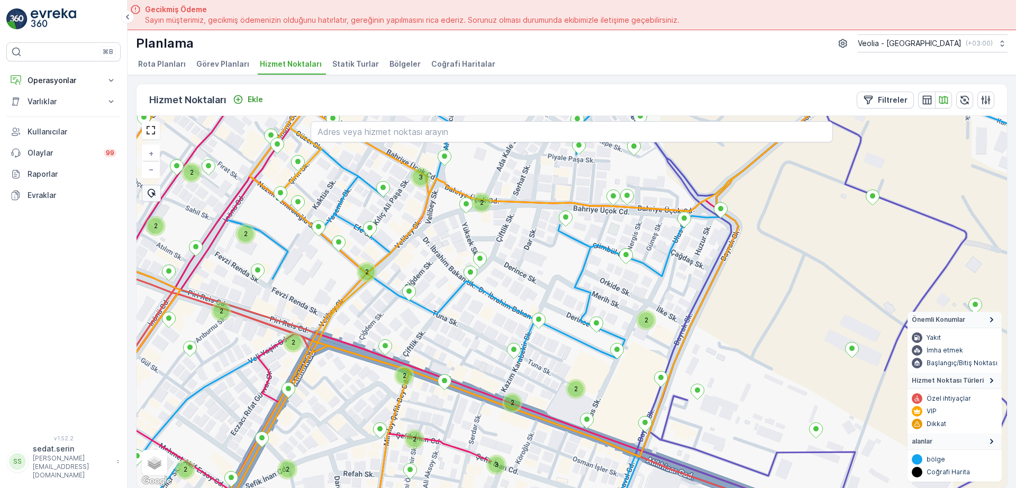
click at [251, 238] on div "2" at bounding box center [246, 234] width 16 height 16
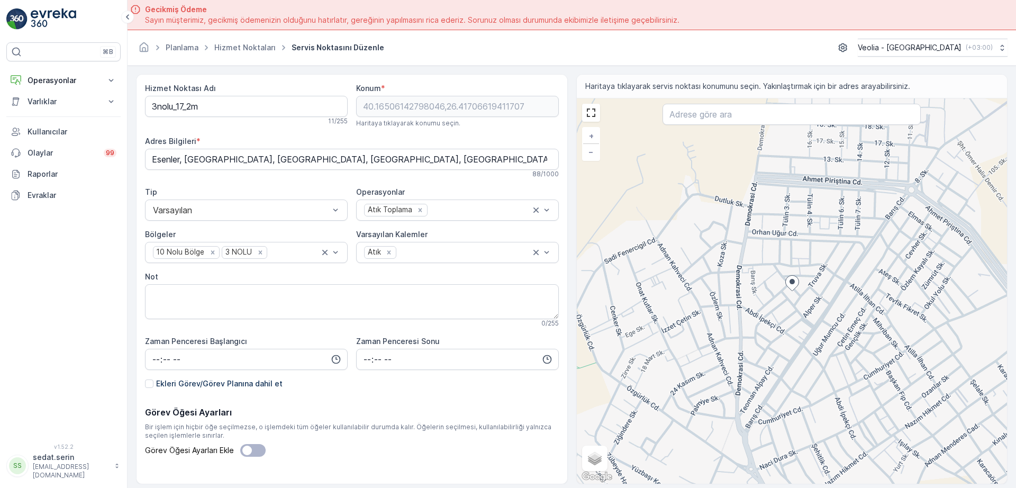
click at [145, 106] on div "Hizmet Noktası Adı 3nolu_17_2m 11 / 255 Konum * 40.16506142798046,26.4170661941…" at bounding box center [352, 279] width 432 height 410
click at [149, 106] on Adı "3nolu_17_2m" at bounding box center [246, 106] width 203 height 21
click at [208, 108] on Adı "MSW_3nolu_17_2m" at bounding box center [246, 106] width 203 height 21
click at [219, 107] on Adı "MSW_3nolu_57_2m" at bounding box center [246, 106] width 203 height 21
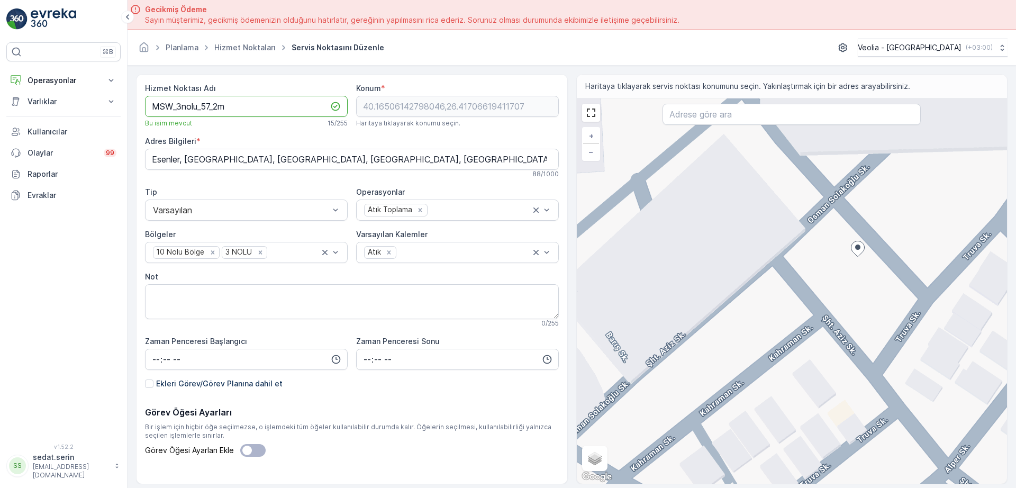
type Adı "MSW_3nolu_57_2m"
click at [769, 266] on div "+ − Uydu Yol haritası Arazi Karışık Leaflet Klavye kısayolları Harita Verileri …" at bounding box center [792, 290] width 431 height 385
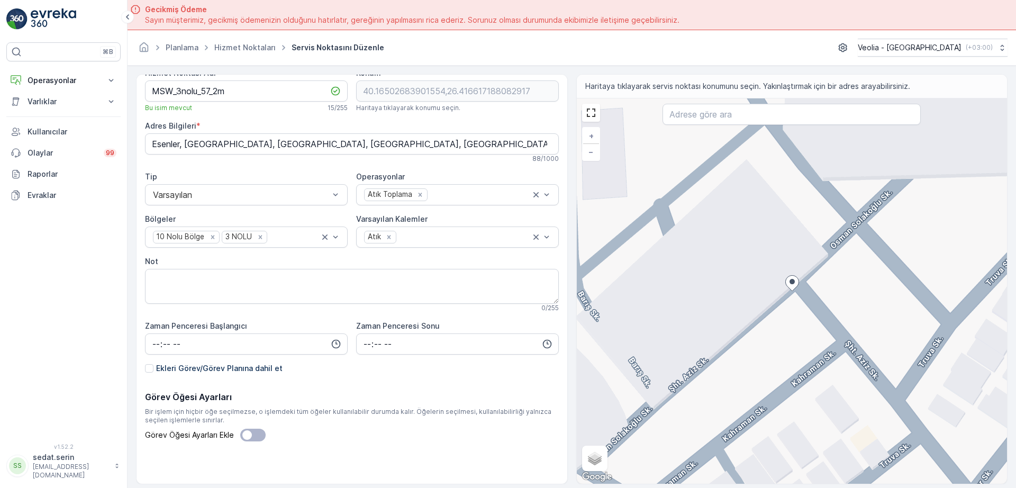
scroll to position [30, 0]
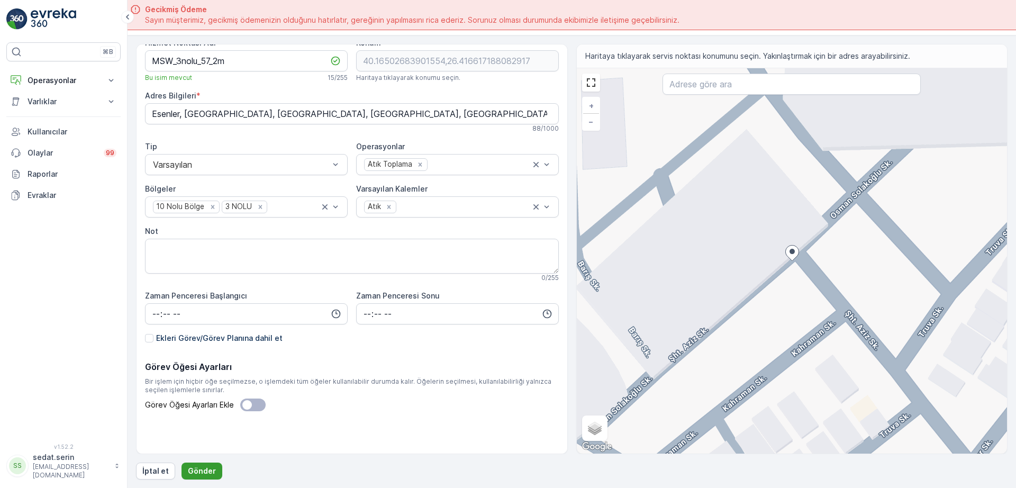
click at [207, 466] on p "Gönder" at bounding box center [202, 471] width 28 height 11
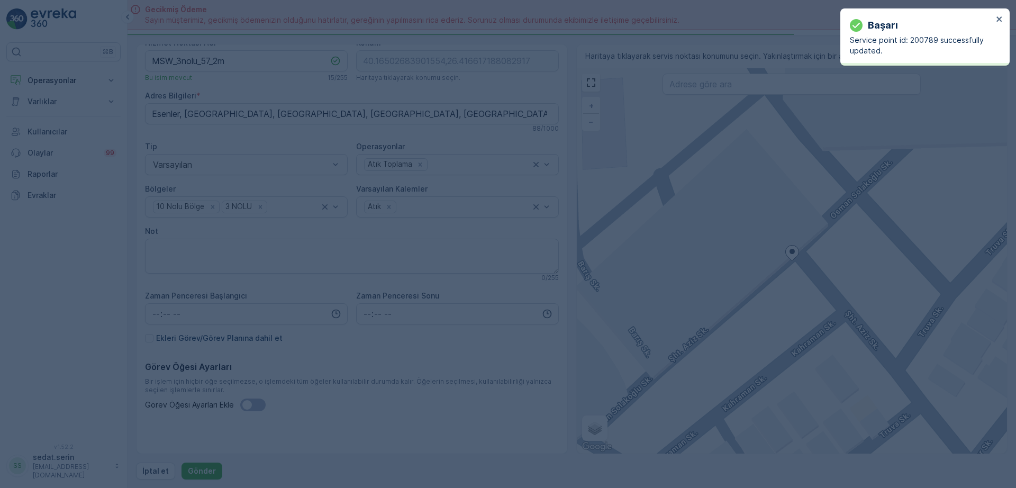
type input "40.165027,26.416617"
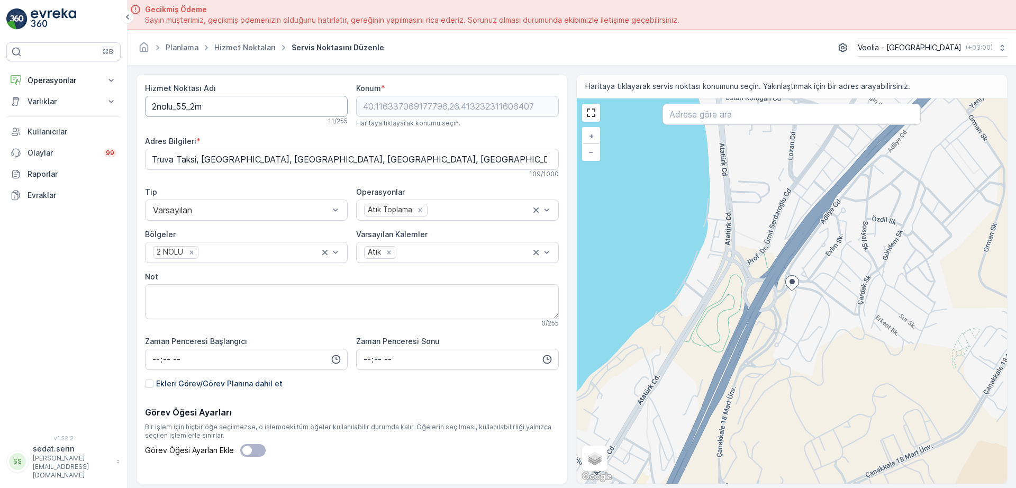
click at [147, 106] on Adı "2nolu_55_2m" at bounding box center [246, 106] width 203 height 21
click at [212, 107] on Adı "MSW_2nolu_55_2m" at bounding box center [246, 106] width 203 height 21
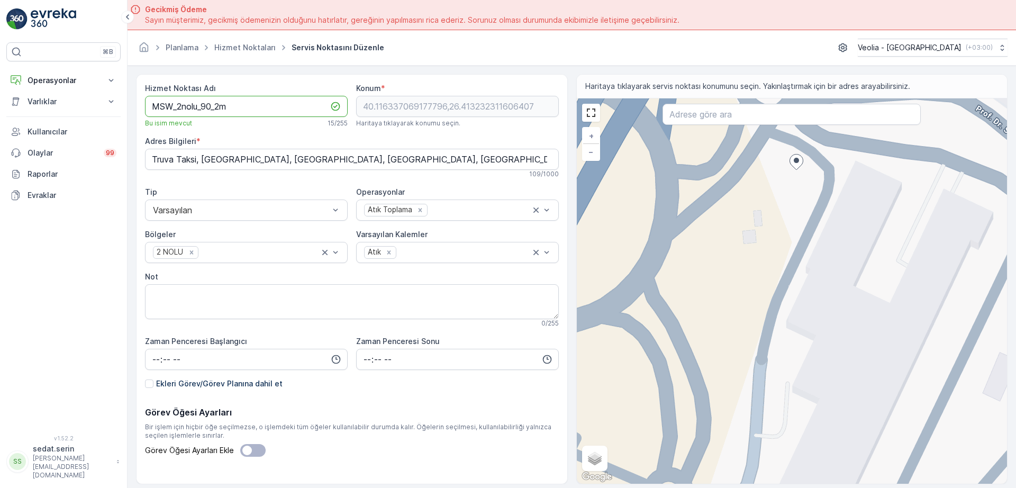
type Adı "MSW_2nolu_90_2m"
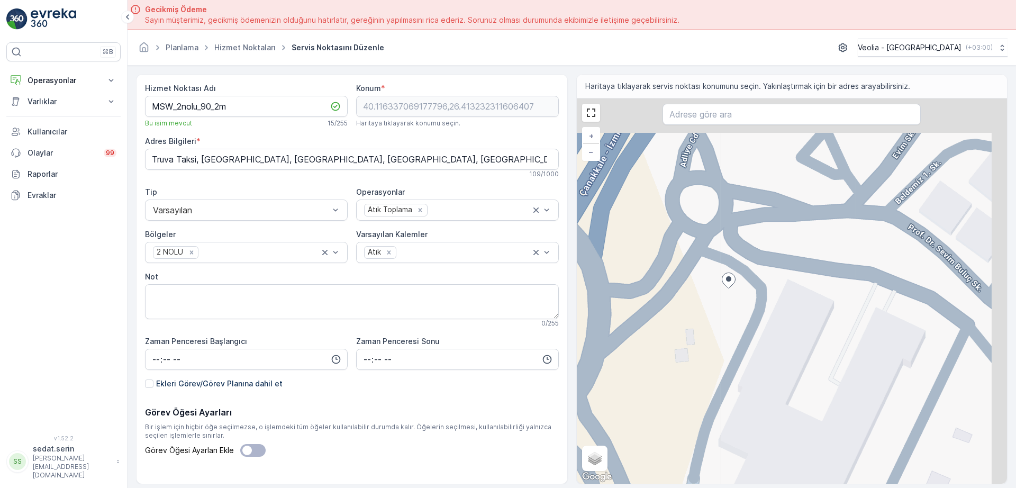
drag, startPoint x: 756, startPoint y: 151, endPoint x: 688, endPoint y: 269, distance: 136.6
click at [688, 269] on div "+ − Uydu Yol haritası Arazi Karışık Leaflet Klavye kısayolları Harita Verileri …" at bounding box center [792, 290] width 431 height 385
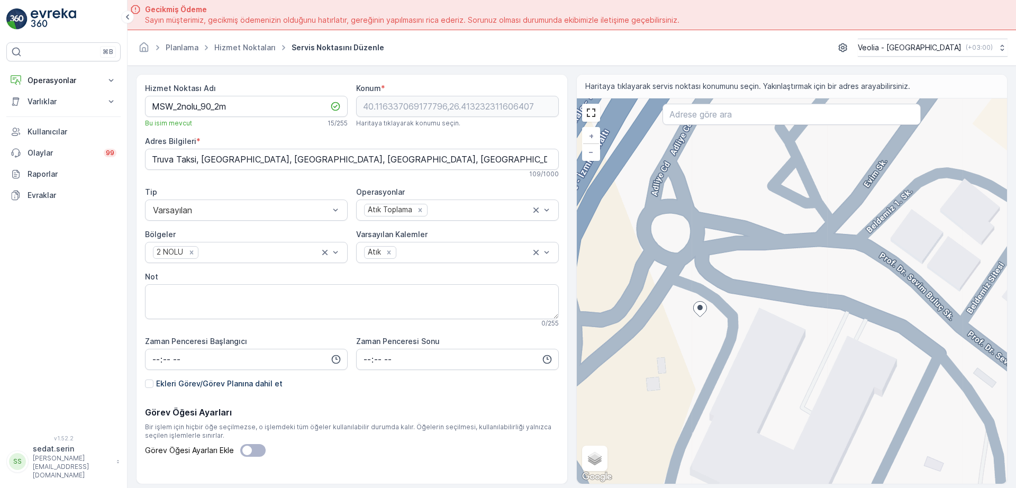
drag, startPoint x: 743, startPoint y: 235, endPoint x: 700, endPoint y: 283, distance: 64.4
click at [700, 283] on div "+ − Uydu Yol haritası Arazi Karışık Leaflet Klavye kısayolları Harita Verileri …" at bounding box center [792, 290] width 431 height 385
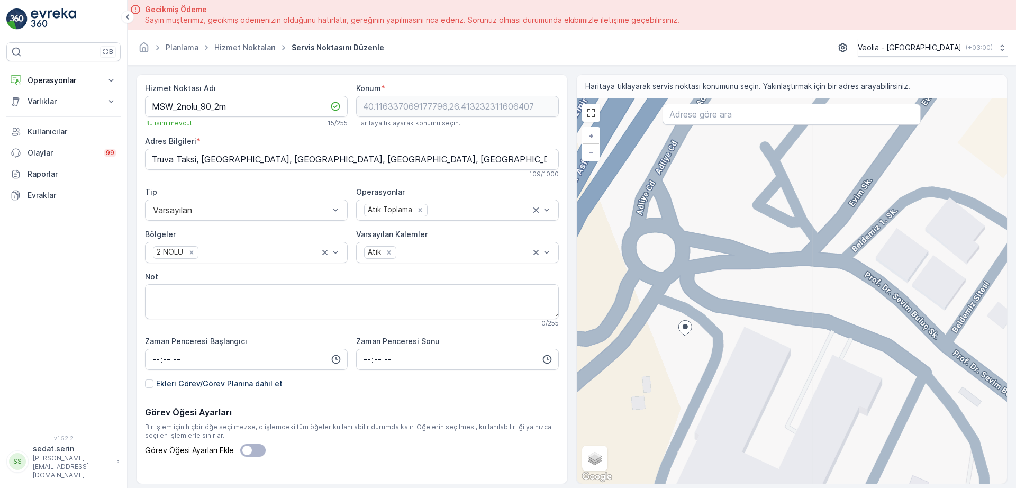
click at [723, 270] on div "+ − Uydu Yol haritası Arazi Karışık Leaflet Klavye kısayolları Harita Verileri …" at bounding box center [792, 290] width 431 height 385
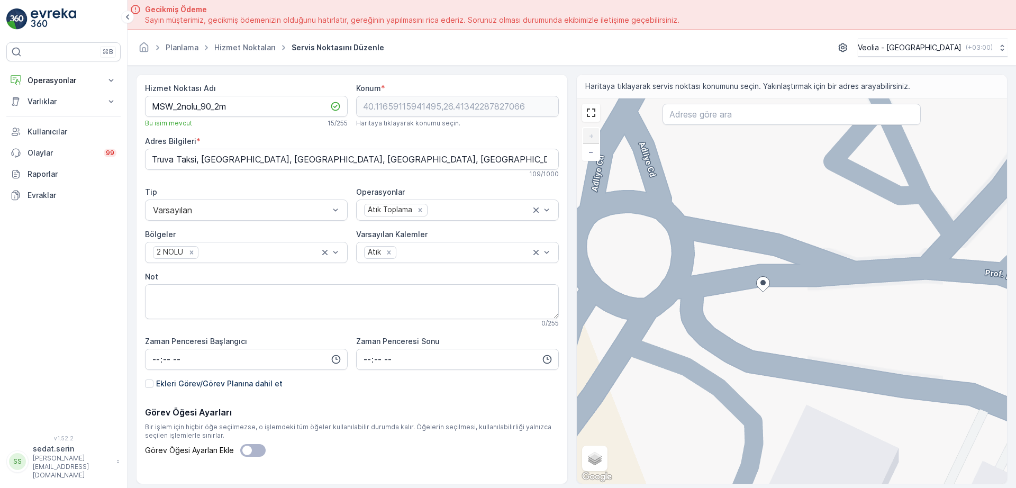
click at [773, 286] on div "+ − Uydu Yol haritası Arazi Karışık Leaflet Klavye kısayolları Harita Verileri …" at bounding box center [792, 290] width 431 height 385
type input "40.11660244089691,26.413449876756864"
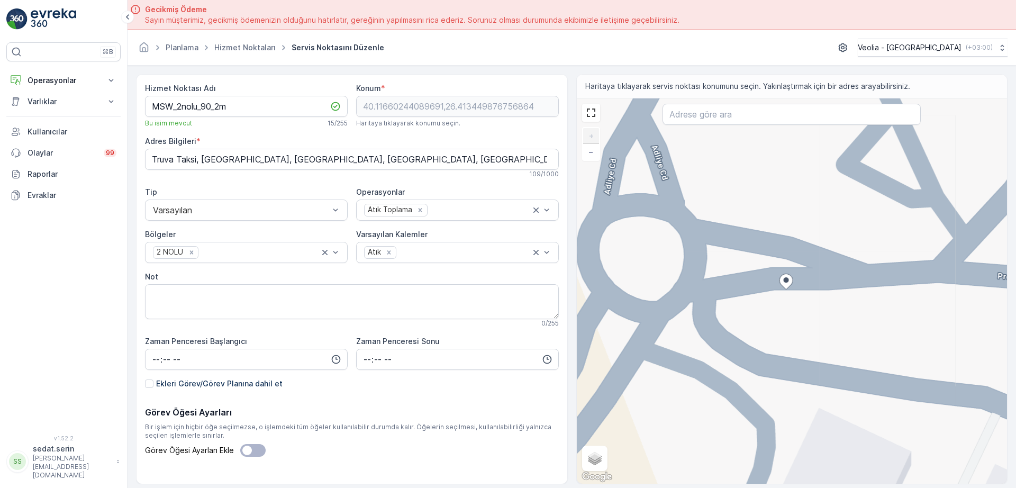
type Bilgileri "Barbaros, Evim Sk. 2G, 17020 [GEOGRAPHIC_DATA]/[GEOGRAPHIC_DATA], [GEOGRAPHIC_D…"
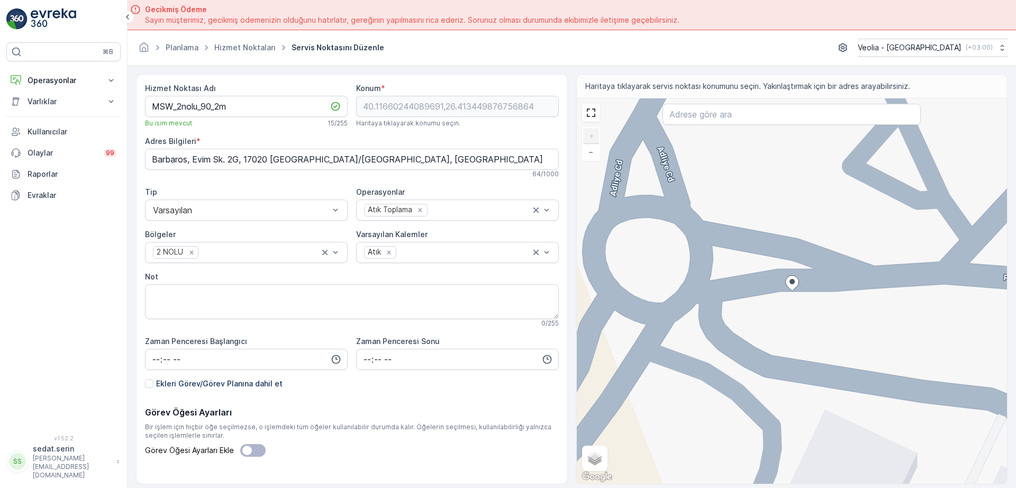
click at [858, 290] on div "+ − Uydu Yol haritası Arazi Karışık Leaflet Klavye kısayolları Harita Verileri …" at bounding box center [792, 290] width 431 height 385
type input "40.11660449207525,26.41361764670516"
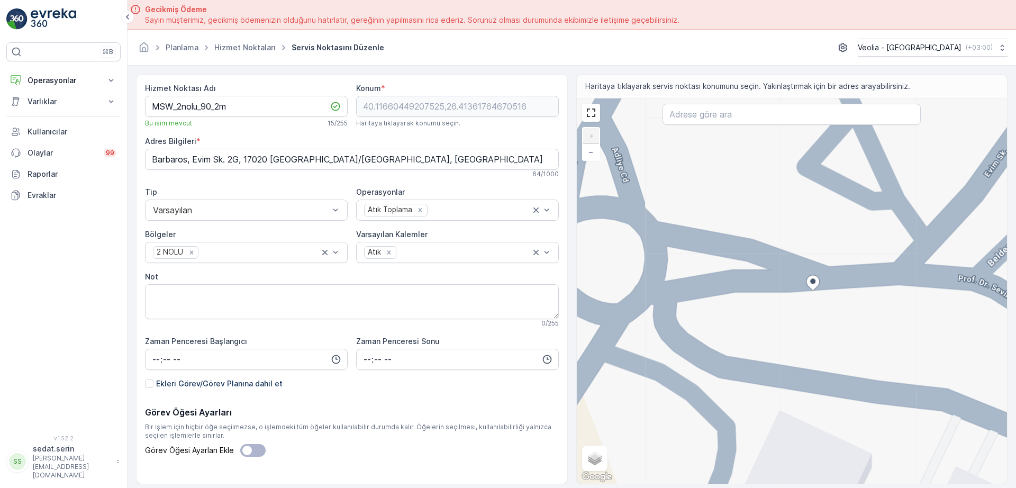
type Bilgileri "Barbaros, Evim Sk. 2H, 17020 [GEOGRAPHIC_DATA]/[GEOGRAPHIC_DATA], [GEOGRAPHIC_D…"
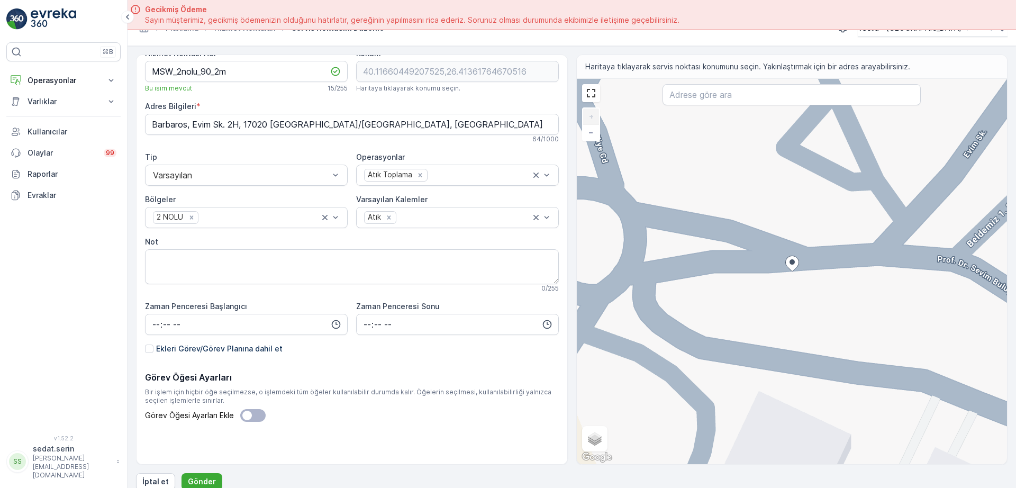
scroll to position [30, 0]
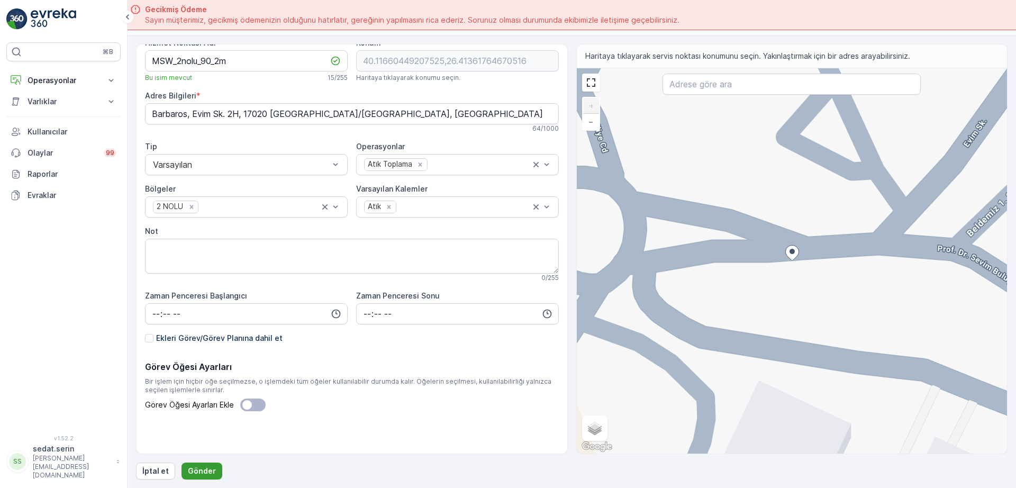
click at [206, 468] on p "Gönder" at bounding box center [202, 471] width 28 height 11
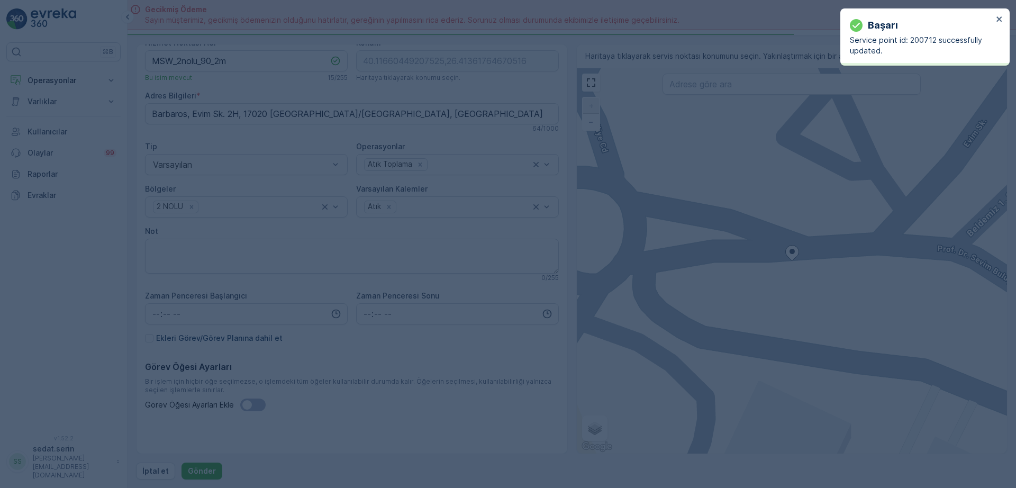
type input "40.116604,26.413618"
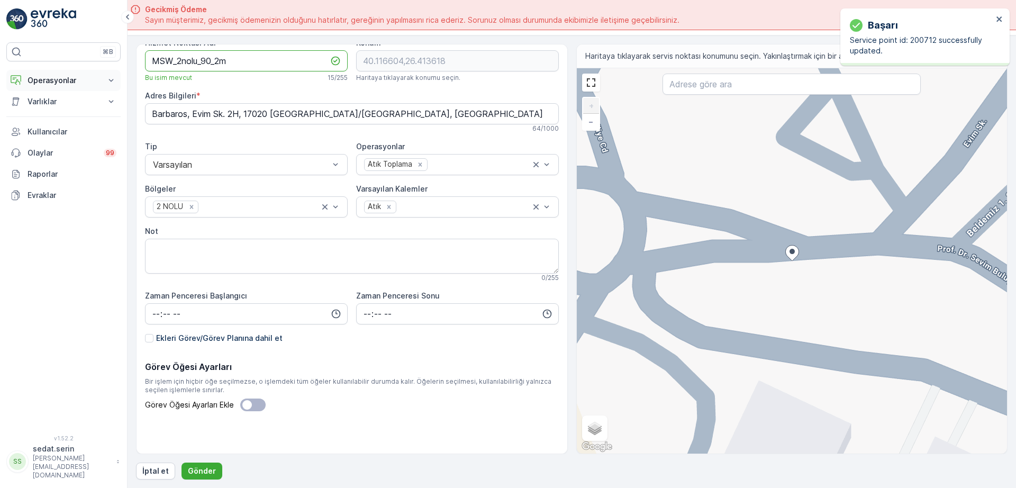
drag, startPoint x: 246, startPoint y: 63, endPoint x: 92, endPoint y: 80, distance: 155.5
click at [92, 79] on div "⌘B Operasyonlar Insights Planlama Rotalar & Görevler Kokpit Ayarlar Varlıklar V…" at bounding box center [508, 244] width 1016 height 488
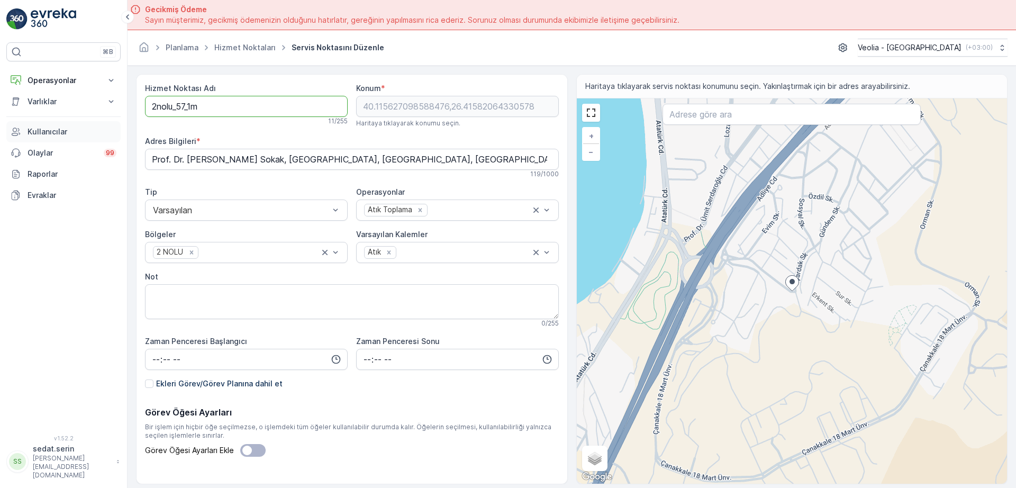
drag, startPoint x: 92, startPoint y: 120, endPoint x: 45, endPoint y: 129, distance: 48.0
click at [45, 129] on div "⌘B Operasyonlar Insights Planlama Rotalar & Görevler Kokpit Ayarlar Varlıklar V…" at bounding box center [508, 244] width 1016 height 488
paste Adı "MSW_2nolu_90_2"
click at [211, 106] on Adı "MSW_2nolu_90_2m" at bounding box center [246, 106] width 203 height 21
click at [221, 105] on Adı "MSW_2nolu_91_2m" at bounding box center [246, 106] width 203 height 21
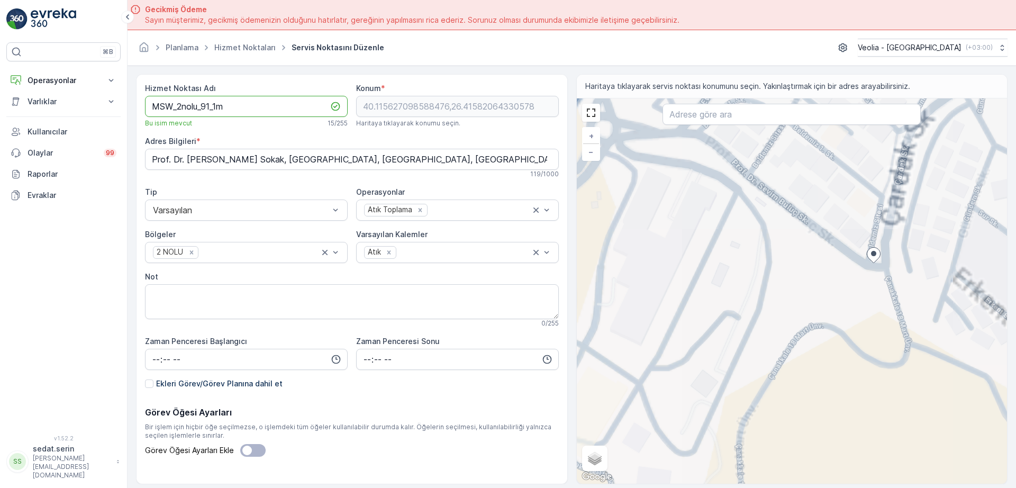
type Adı "MSW_2nolu_91_1m"
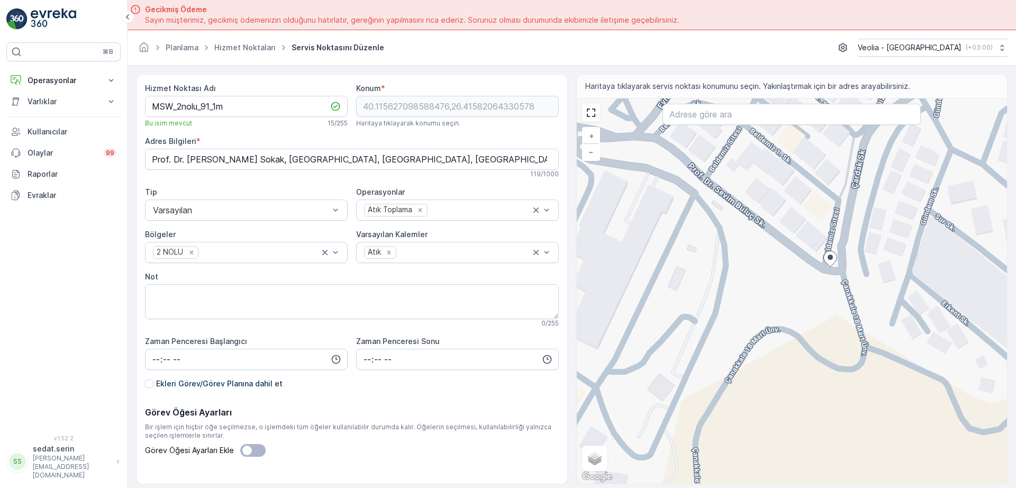
drag, startPoint x: 872, startPoint y: 290, endPoint x: 806, endPoint y: 296, distance: 66.5
click at [806, 296] on div "+ − Uydu Yol haritası Arazi Karışık Leaflet Klavye kısayolları Harita Verileri …" at bounding box center [792, 290] width 431 height 385
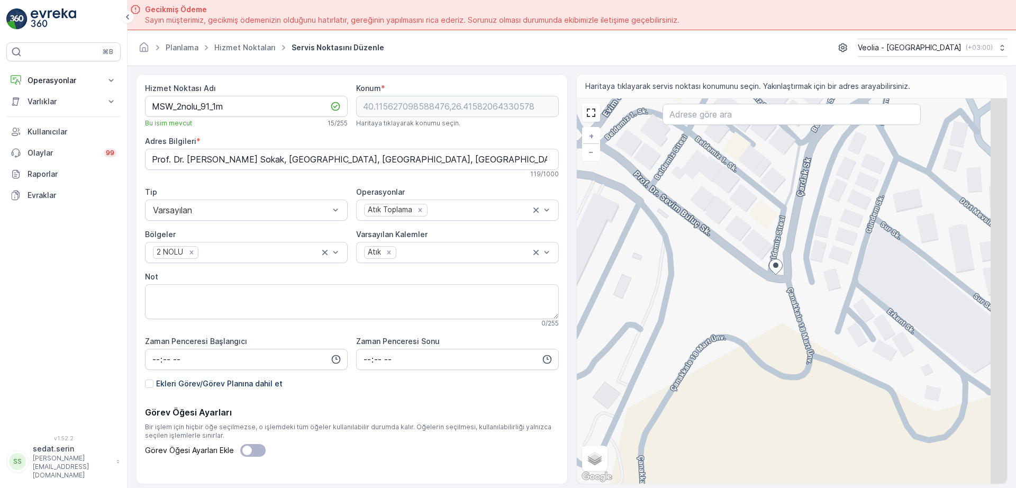
drag, startPoint x: 817, startPoint y: 234, endPoint x: 792, endPoint y: 243, distance: 26.0
click at [792, 239] on div "+ − Uydu Yol haritası Arazi Karışık Leaflet Klavye kısayolları Harita Verileri …" at bounding box center [792, 290] width 431 height 385
click at [789, 286] on div "+ − Uydu Yol haritası Arazi Karışık Leaflet Klavye kısayolları Harita Verileri …" at bounding box center [792, 290] width 431 height 385
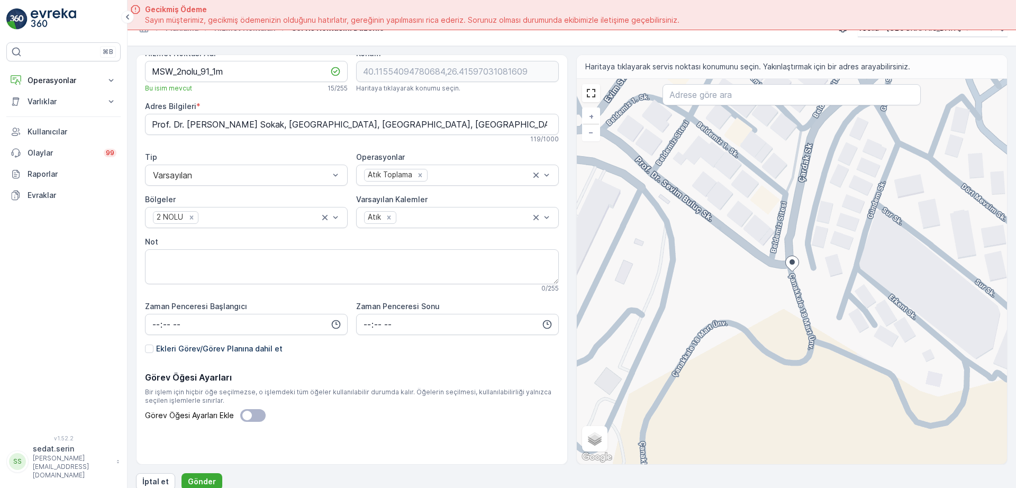
scroll to position [30, 0]
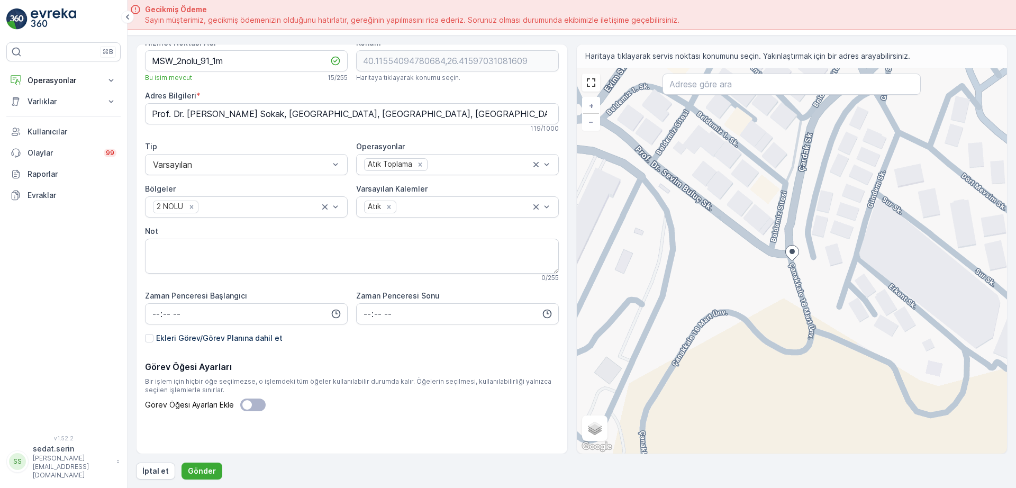
click at [206, 461] on div "Hizmet Noktası Adı MSW_2nolu_91_1m Bu isim mevcut 15 / 255 Konum * 40.115540947…" at bounding box center [572, 262] width 872 height 436
click at [206, 466] on p "Gönder" at bounding box center [202, 471] width 28 height 11
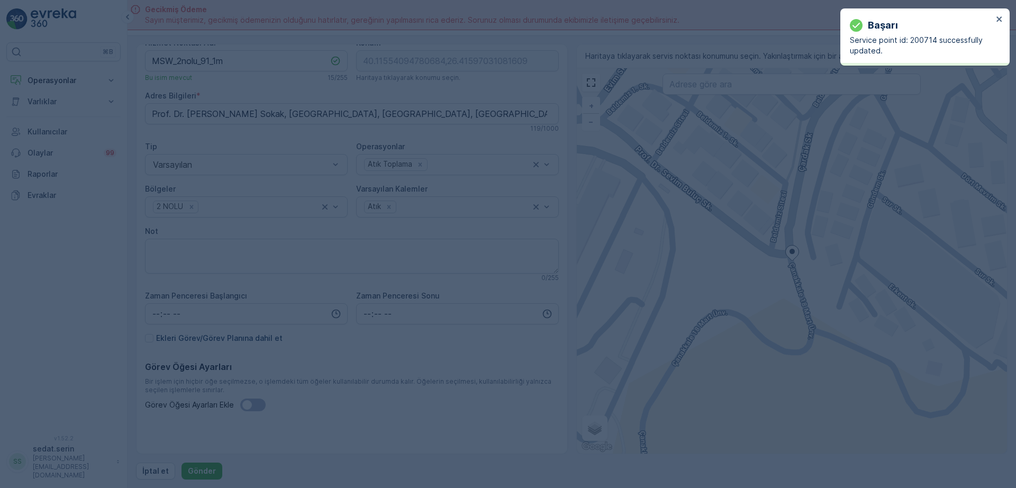
type input "40.115541,26.41597"
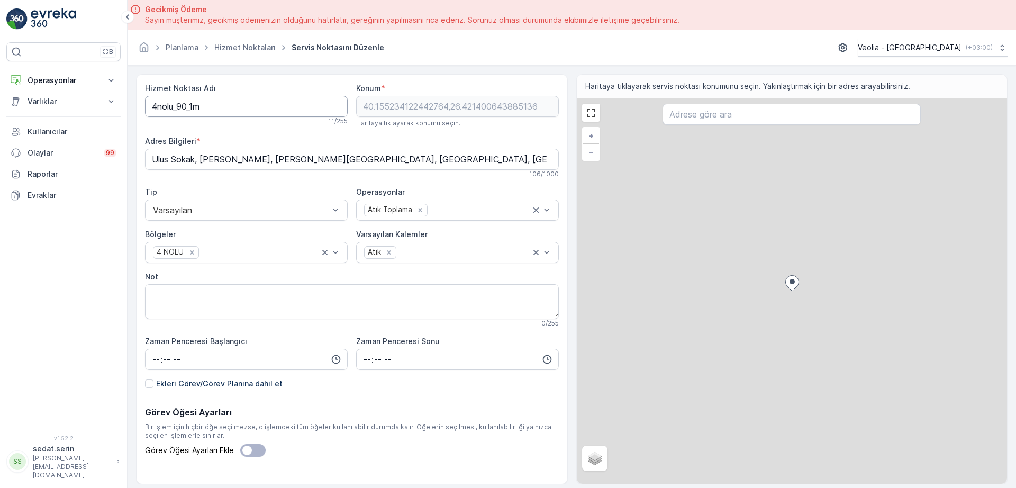
click at [150, 107] on Adı "4nolu_90_1m" at bounding box center [246, 106] width 203 height 21
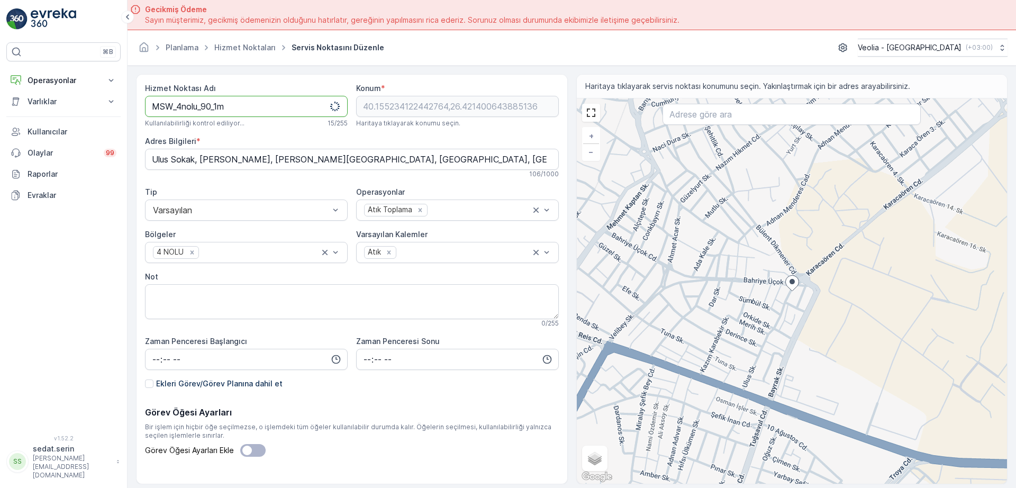
drag, startPoint x: 212, startPoint y: 110, endPoint x: 246, endPoint y: 105, distance: 33.6
click at [212, 109] on Adı "MSW_4nolu_90_1m" at bounding box center [246, 106] width 203 height 21
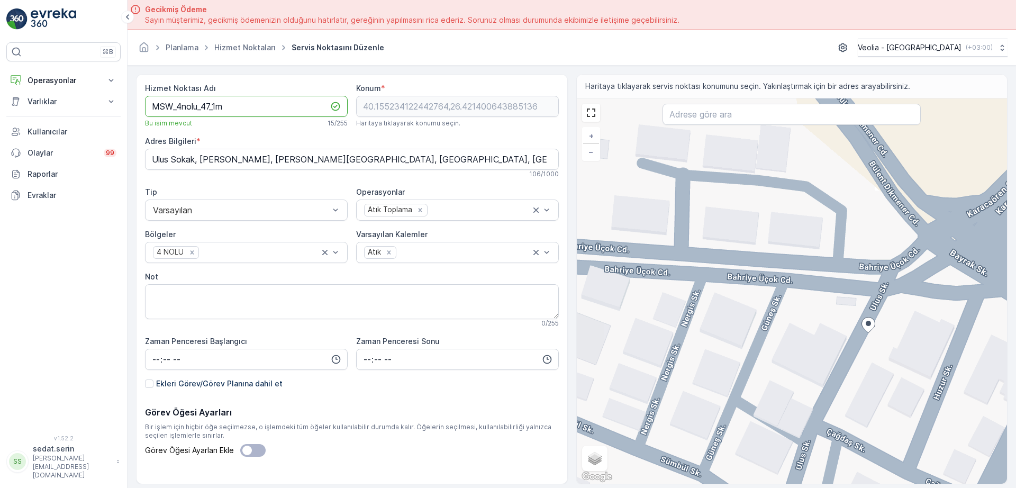
type Adı "MSW_4nolu_47_1m"
click at [865, 315] on div "+ − Uydu Yol haritası Arazi Karışık Leaflet Klavye kısayolları Harita Verileri …" at bounding box center [792, 290] width 431 height 385
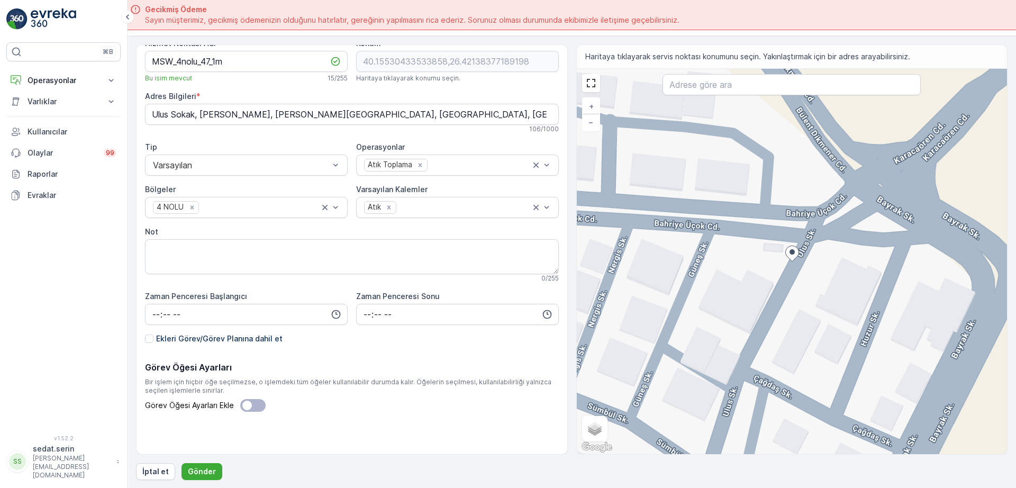
scroll to position [30, 0]
click at [212, 468] on p "Gönder" at bounding box center [202, 471] width 28 height 11
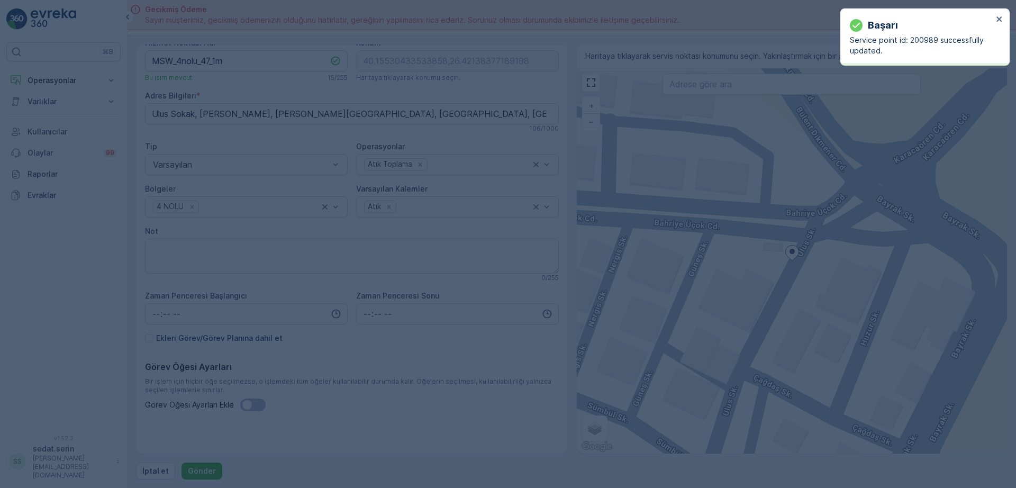
type input "40.155304,26.421384"
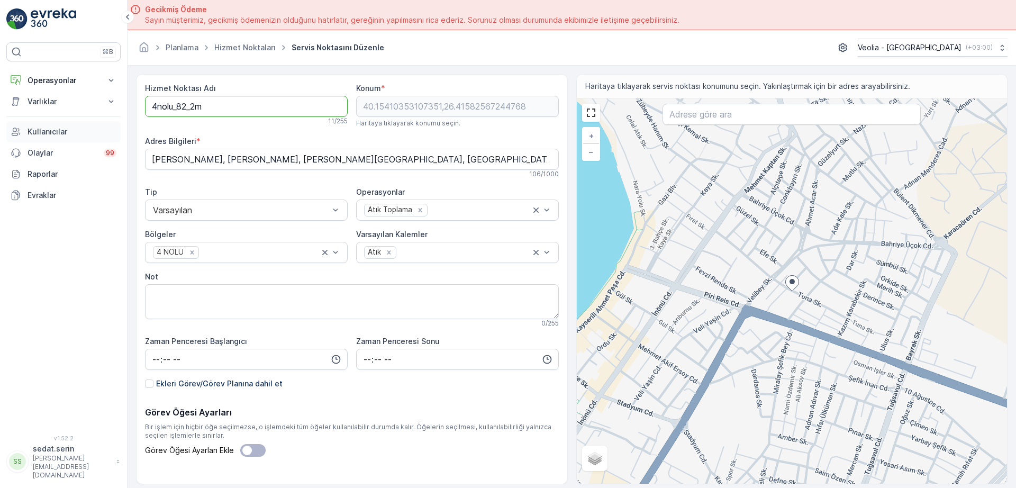
drag, startPoint x: 66, startPoint y: 120, endPoint x: 13, endPoint y: 125, distance: 52.6
click at [19, 124] on div "⌘B Operasyonlar Insights Planlama Rotalar & Görevler Kokpit Ayarlar Varlıklar V…" at bounding box center [508, 244] width 1016 height 488
paste Adı "MSW_4nolu_48"
click at [213, 108] on Adı "MSW_4nolu_48_2m" at bounding box center [246, 106] width 203 height 21
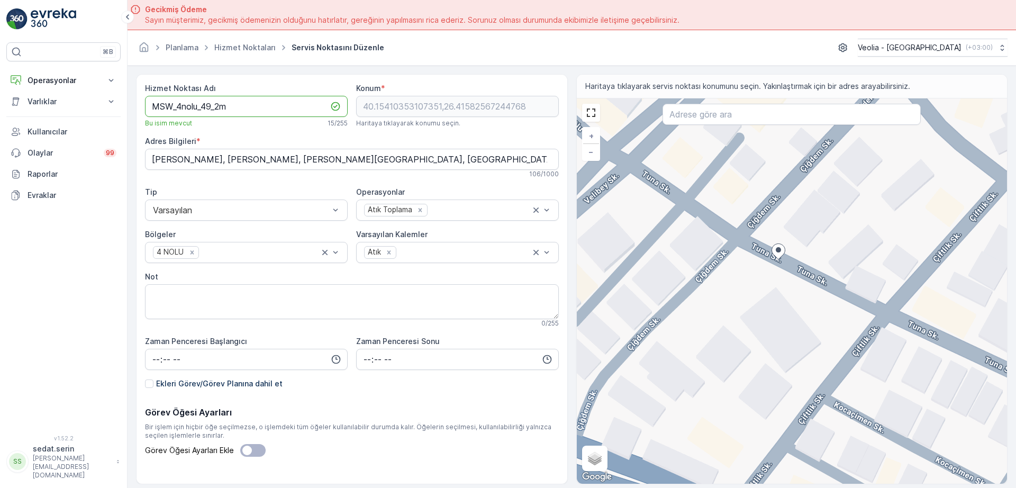
type Adı "MSW_4nolu_49_2m"
click at [760, 259] on div "+ − Uydu Yol haritası Arazi Karışık Leaflet Klavye kısayolları Harita Verileri …" at bounding box center [792, 290] width 431 height 385
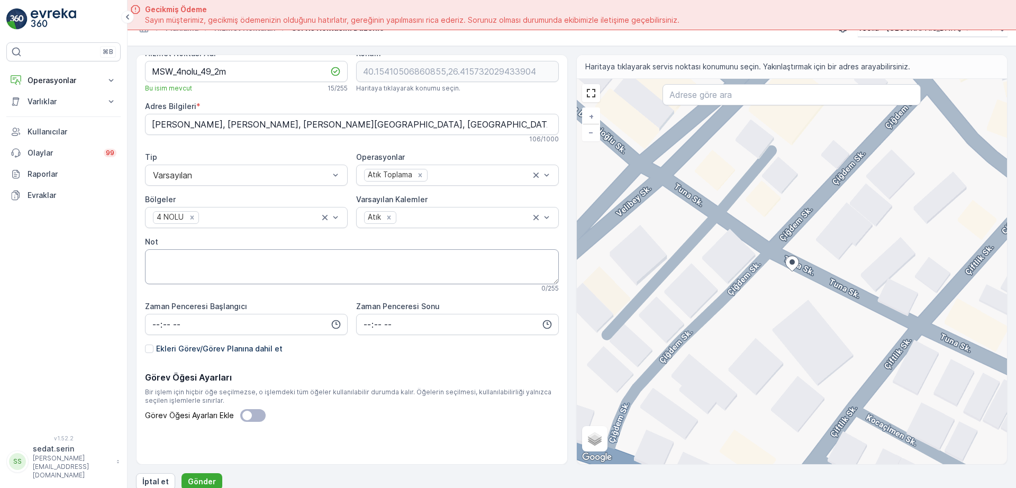
scroll to position [30, 0]
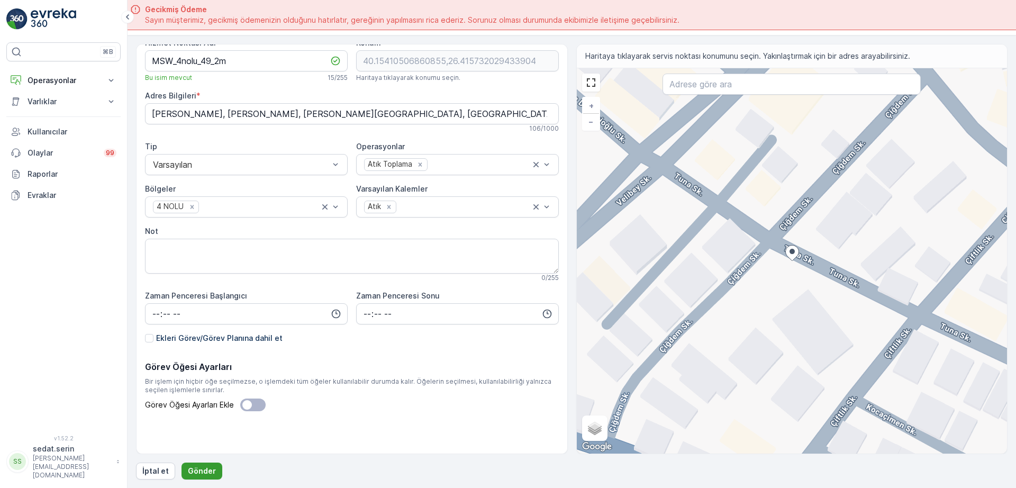
click at [209, 467] on p "Gönder" at bounding box center [202, 471] width 28 height 11
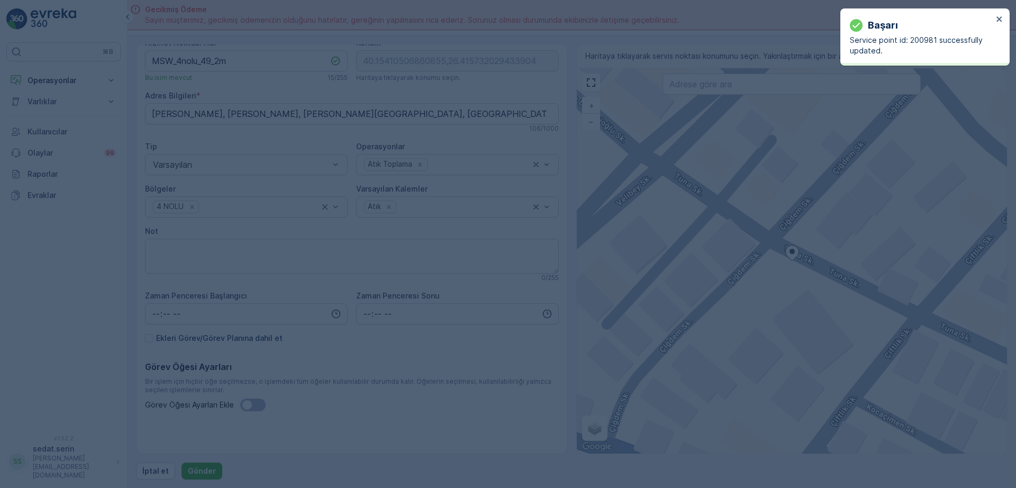
type input "40.154105,26.415732"
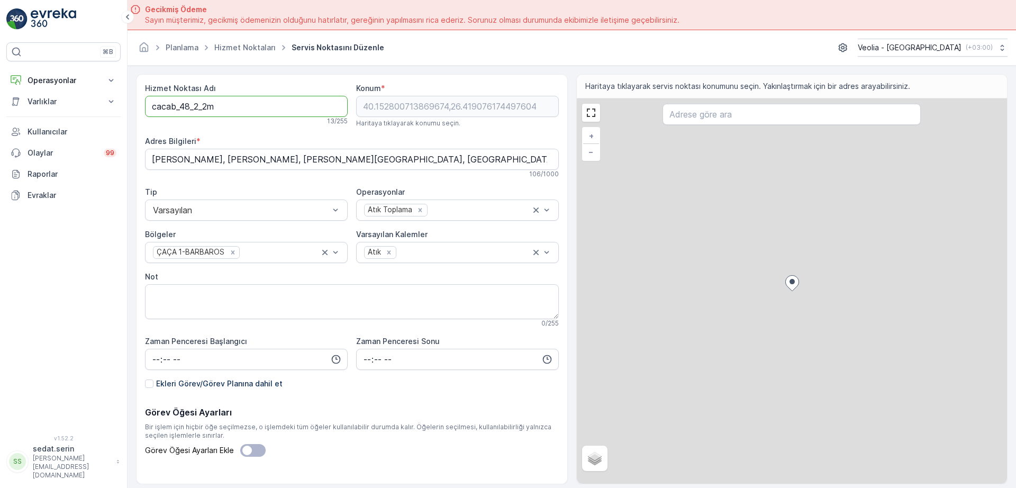
drag, startPoint x: 202, startPoint y: 106, endPoint x: 2, endPoint y: 114, distance: 200.8
click at [2, 114] on div "⌘B Operasyonlar Insights Planlama Rotalar & Görevler Kokpit Ayarlar Varlıklar V…" at bounding box center [508, 244] width 1016 height 488
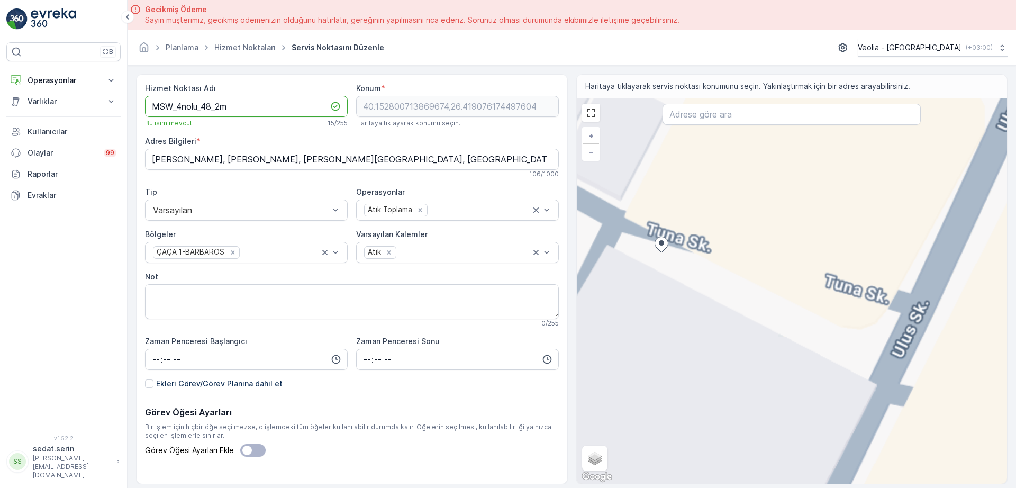
type Adı "MSW_4nolu_48_2m"
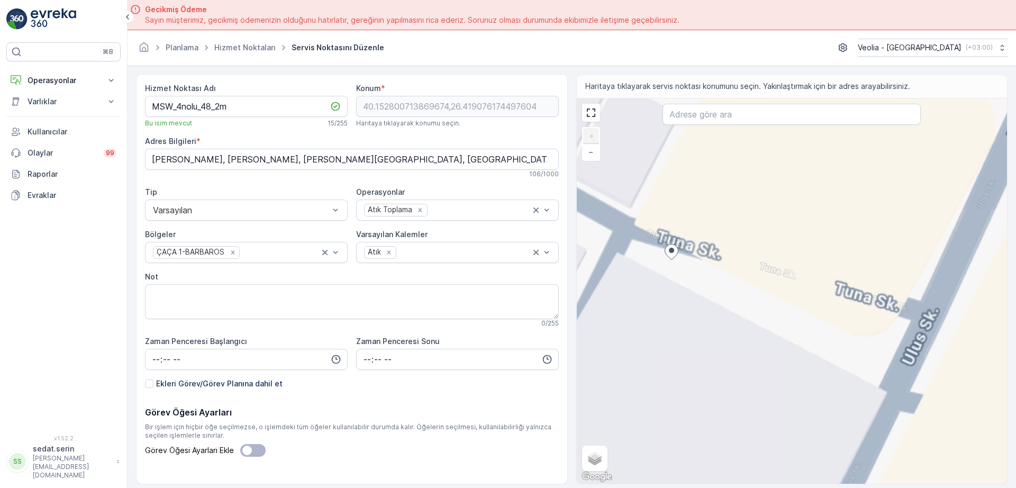
drag, startPoint x: 729, startPoint y: 284, endPoint x: 766, endPoint y: 313, distance: 47.9
click at [766, 313] on div "+ − Uydu Yol haritası Arazi Karışık Leaflet Klavye kısayolları Harita Verileri …" at bounding box center [792, 290] width 431 height 385
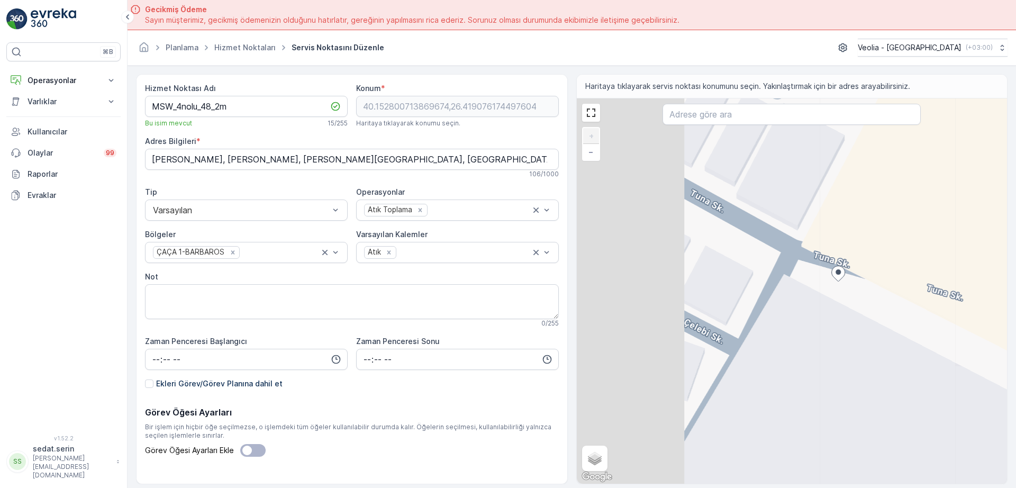
drag, startPoint x: 584, startPoint y: 292, endPoint x: 723, endPoint y: 291, distance: 138.7
click at [723, 291] on div "+ − Uydu Yol haritası Arazi Karışık Leaflet Klavye kısayolları Harita Verileri …" at bounding box center [792, 290] width 431 height 385
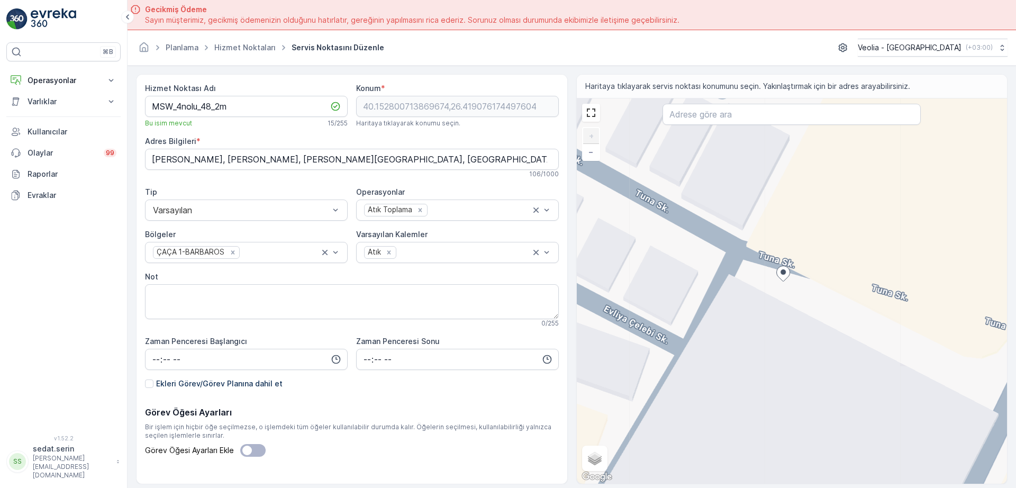
drag, startPoint x: 747, startPoint y: 284, endPoint x: 665, endPoint y: 296, distance: 83.5
click at [656, 293] on div "+ − Uydu Yol haritası Arazi Karışık Leaflet Klavye kısayolları Harita Verileri …" at bounding box center [792, 290] width 431 height 385
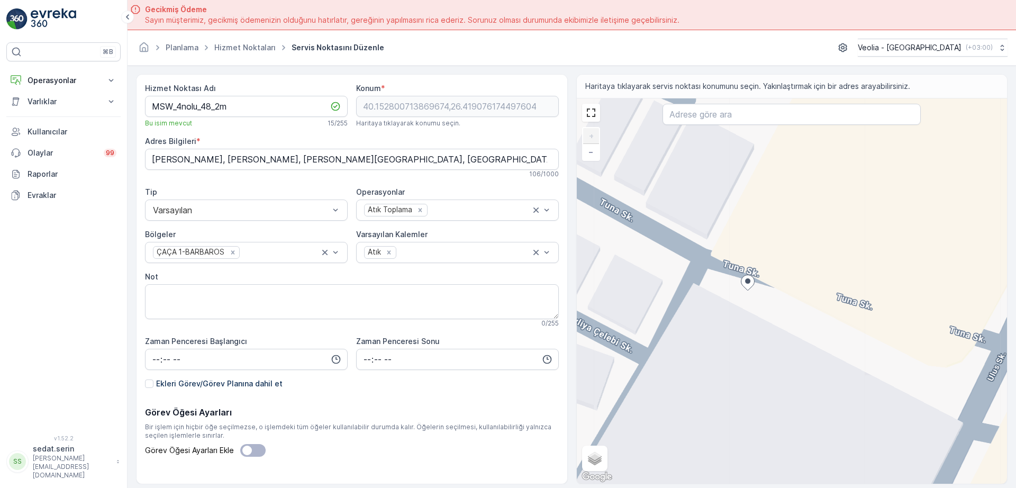
click at [767, 288] on div "+ − Uydu Yol haritası Arazi Karışık Leaflet Klavye kısayolları Harita Verileri …" at bounding box center [792, 290] width 431 height 385
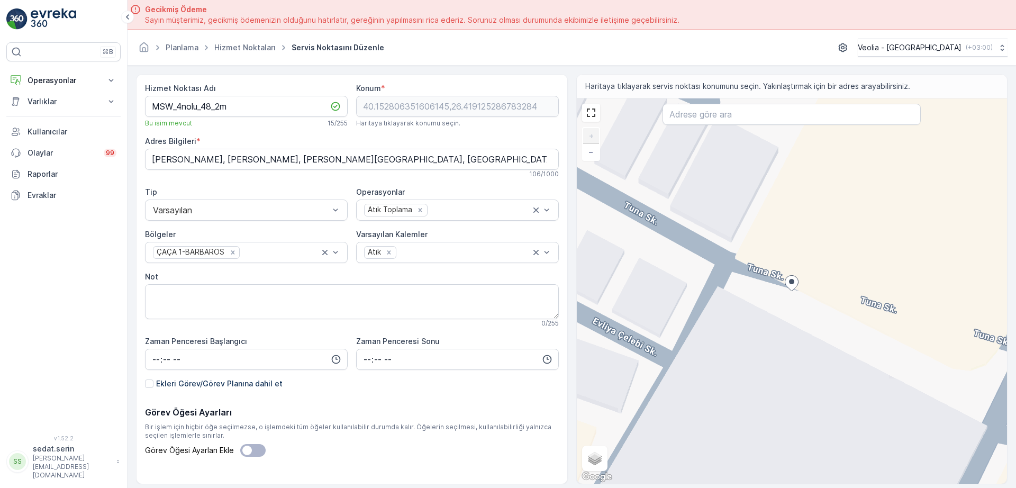
click at [795, 296] on div "+ − Uydu Yol haritası Arazi Karışık Leaflet Klavye kısayolları Harita Verileri …" at bounding box center [792, 290] width 431 height 385
type input "40.15279712621895,26.419133510630644"
type Bilgileri "[PERSON_NAME], [PERSON_NAME]. No:88, 17000 [GEOGRAPHIC_DATA]/[GEOGRAPHIC_DATA],…"
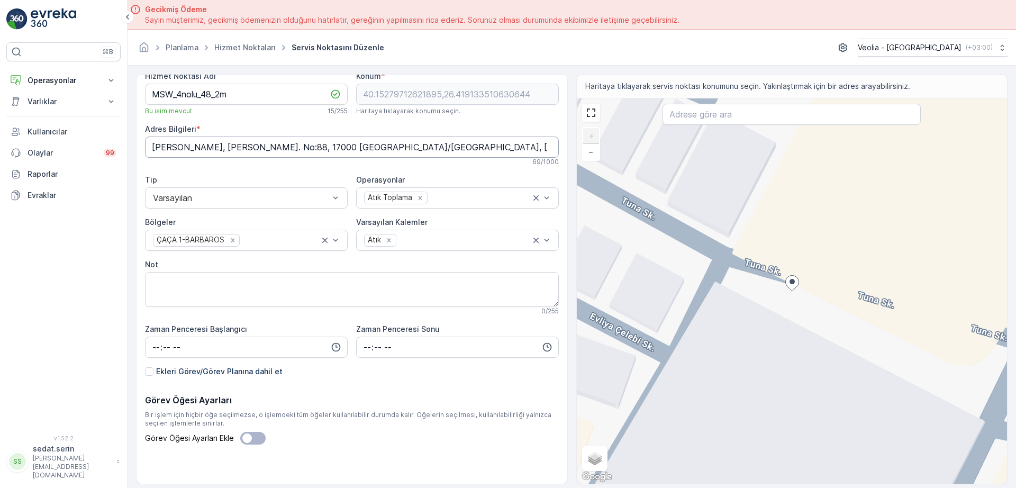
scroll to position [15, 0]
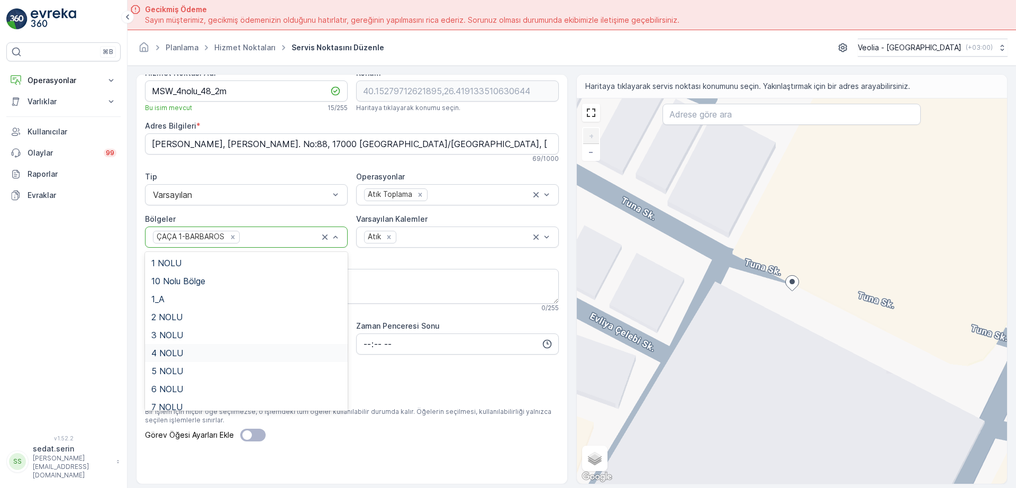
click at [169, 355] on span "4 NOLU" at bounding box center [167, 353] width 32 height 10
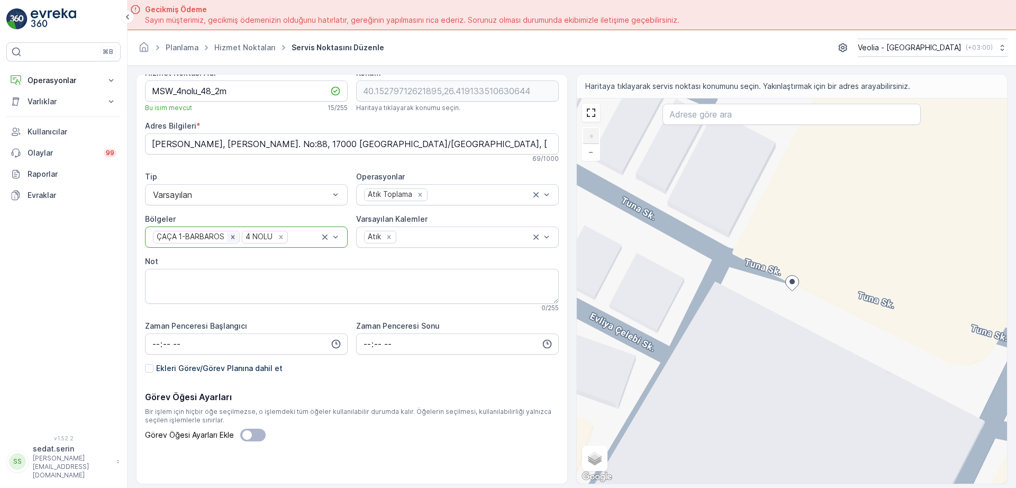
click at [232, 236] on icon "Remove ÇAÇA 1-BARBAROS" at bounding box center [233, 237] width 4 height 4
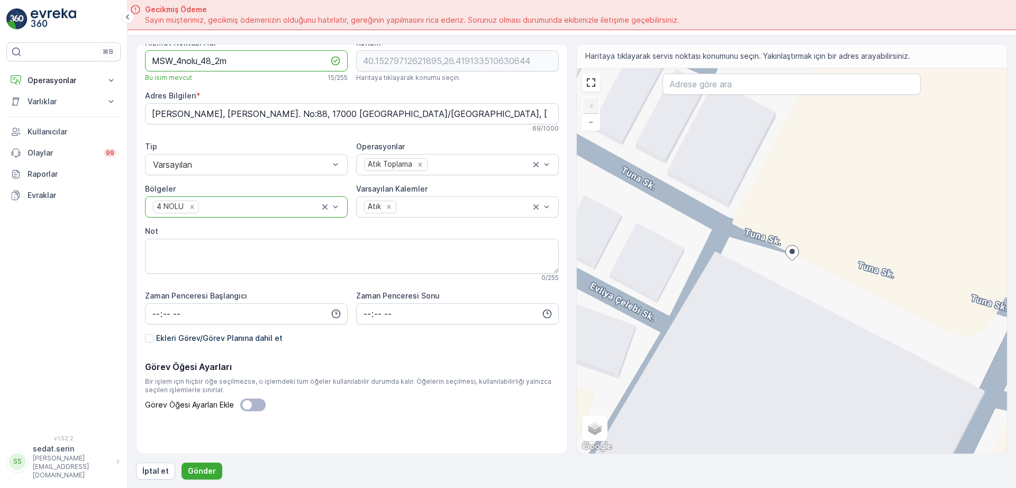
drag, startPoint x: 242, startPoint y: 61, endPoint x: 43, endPoint y: 68, distance: 198.6
click at [43, 68] on div "⌘B Operasyonlar Insights Planlama Rotalar & Görevler Kokpit Ayarlar Varlıklar V…" at bounding box center [508, 244] width 1016 height 488
click at [210, 467] on p "Gönder" at bounding box center [202, 471] width 28 height 11
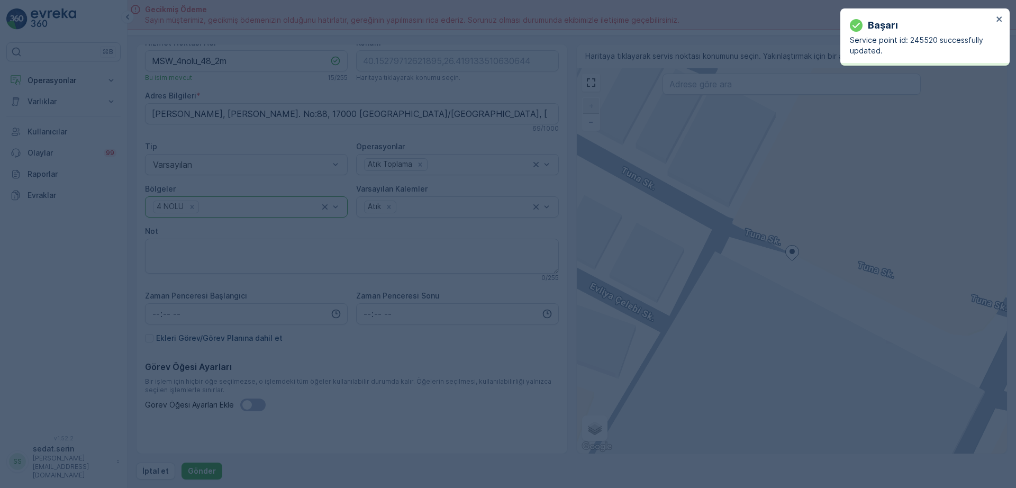
type input "40.152797,26.419134"
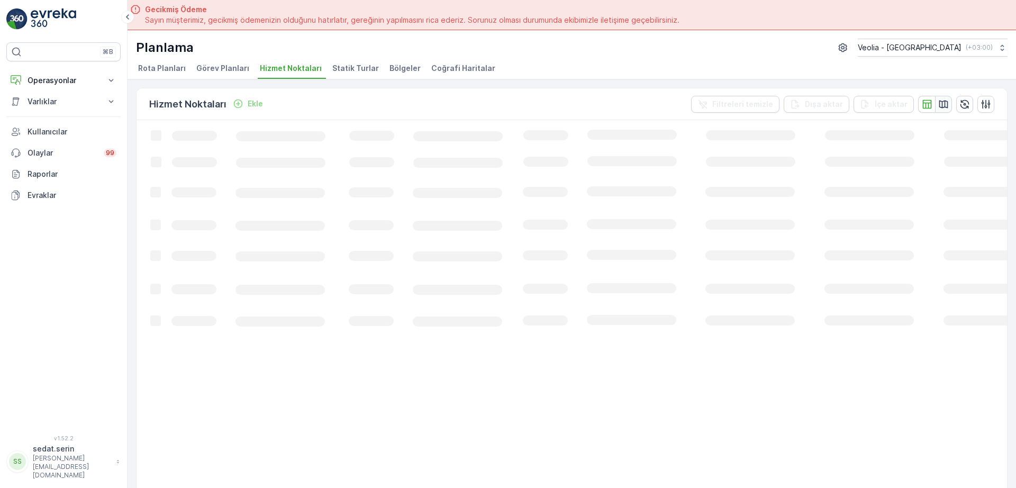
click at [943, 101] on icon "button" at bounding box center [944, 104] width 9 height 8
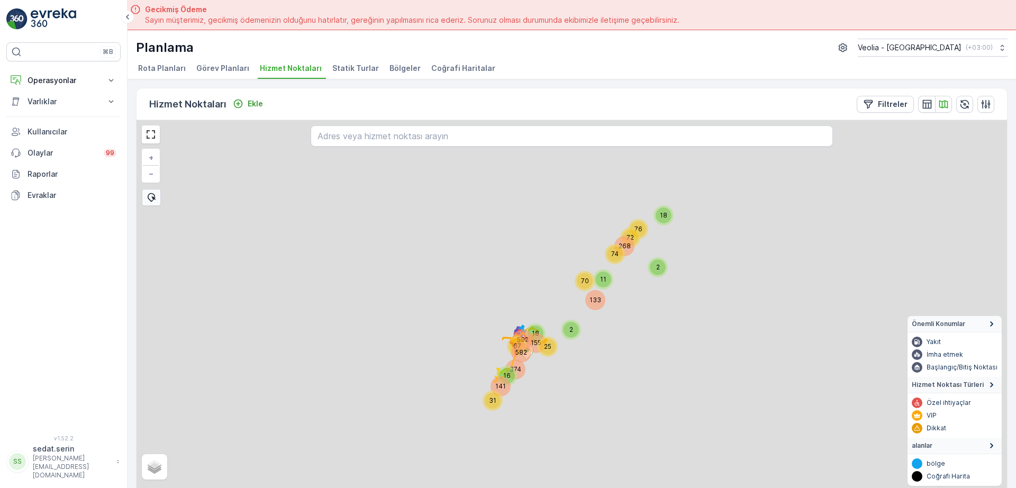
click at [408, 145] on input "text" at bounding box center [572, 135] width 522 height 21
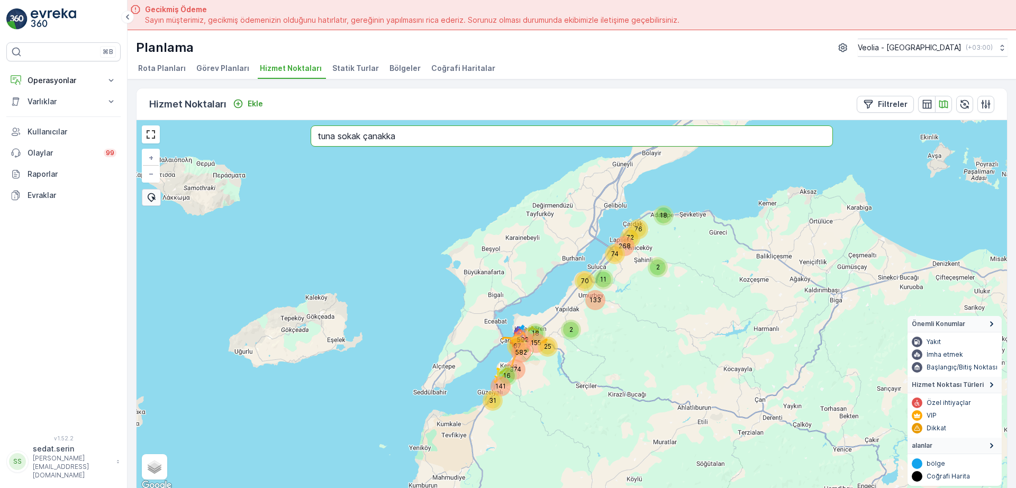
type input "tuna sokak çanakka"
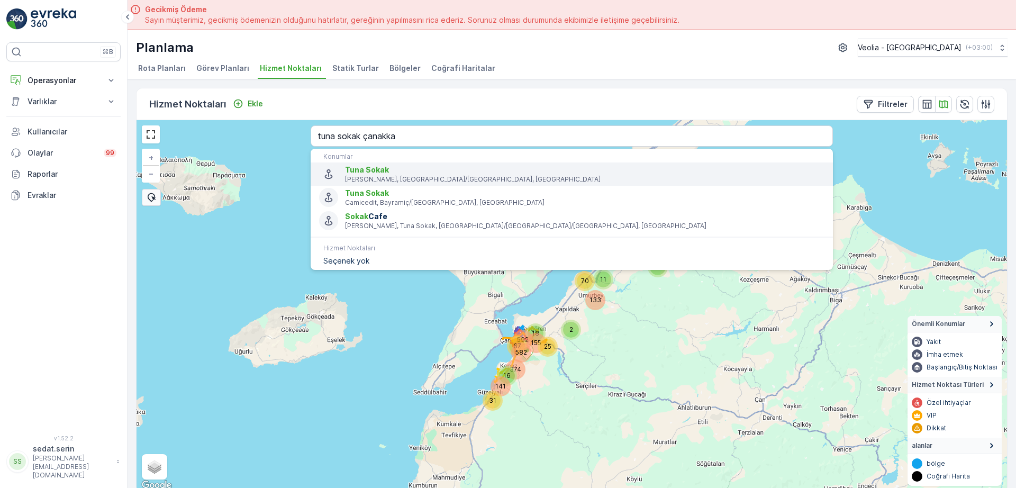
click at [350, 171] on span "Tuna Sokak" at bounding box center [367, 169] width 44 height 9
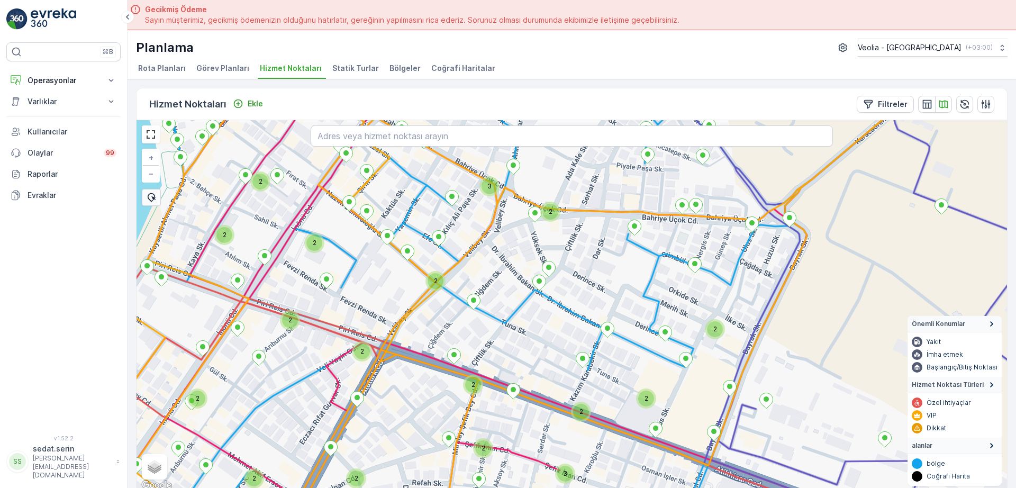
click at [645, 402] on div "2 2 2 3 2 2 3 2 2 2 2 2 2 2 2 2 2 + − Uydu Yol haritası Arazi Karışık Leaflet K…" at bounding box center [572, 306] width 871 height 372
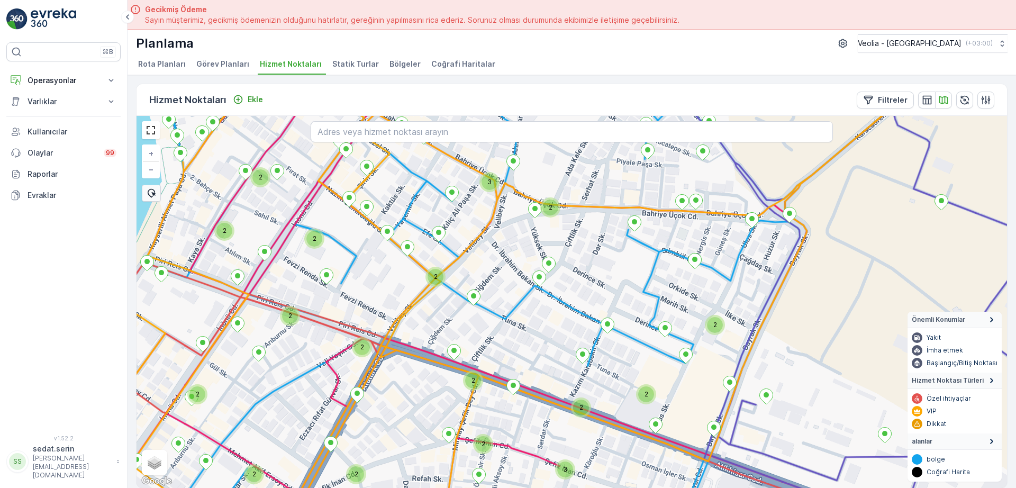
click at [651, 393] on div "2" at bounding box center [646, 394] width 16 height 16
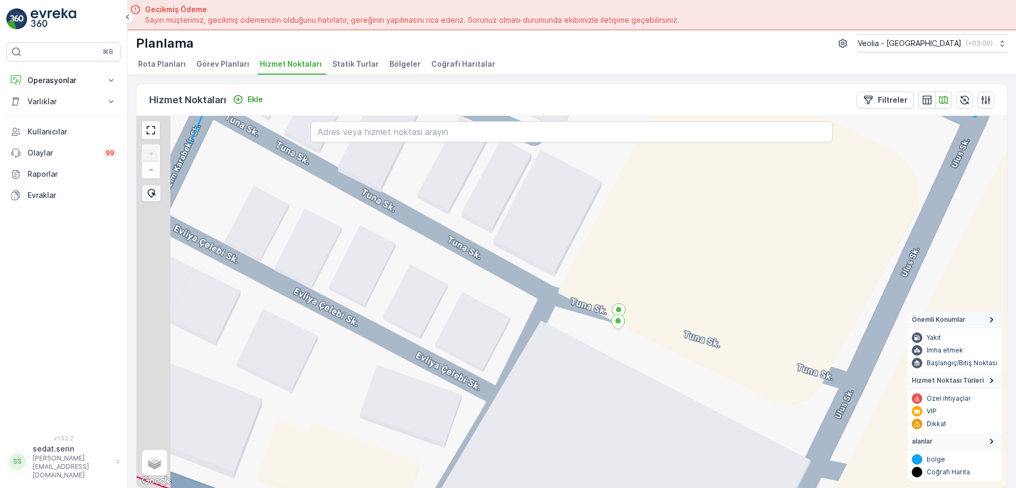
drag, startPoint x: 363, startPoint y: 243, endPoint x: 562, endPoint y: 321, distance: 214.0
click at [562, 321] on div "+ − Uydu Yol haritası Arazi Karışık Leaflet Klavye kısayolları Harita Verileri …" at bounding box center [572, 302] width 871 height 372
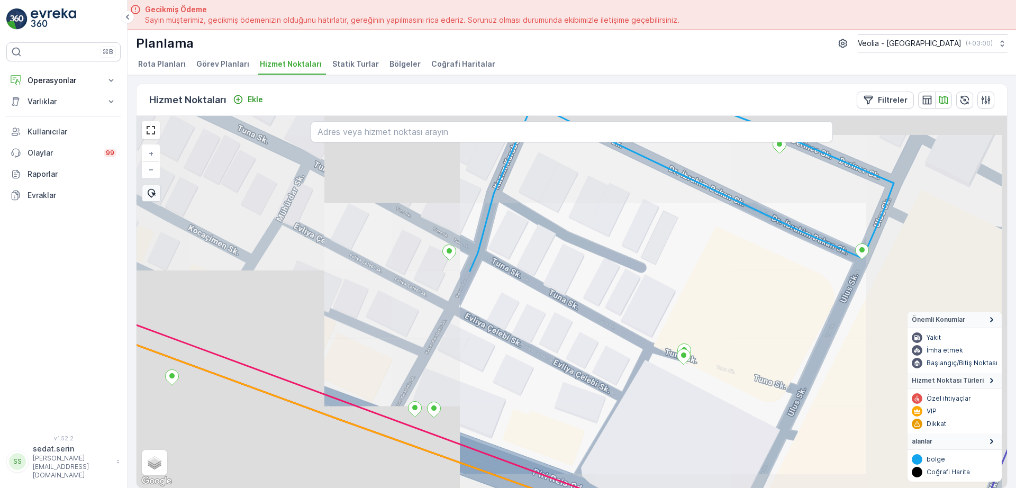
drag, startPoint x: 402, startPoint y: 254, endPoint x: 428, endPoint y: 290, distance: 44.4
click at [428, 290] on div "+ − Uydu Yol haritası Arazi Karışık Leaflet Klavye kısayolları Harita Verileri …" at bounding box center [572, 302] width 871 height 372
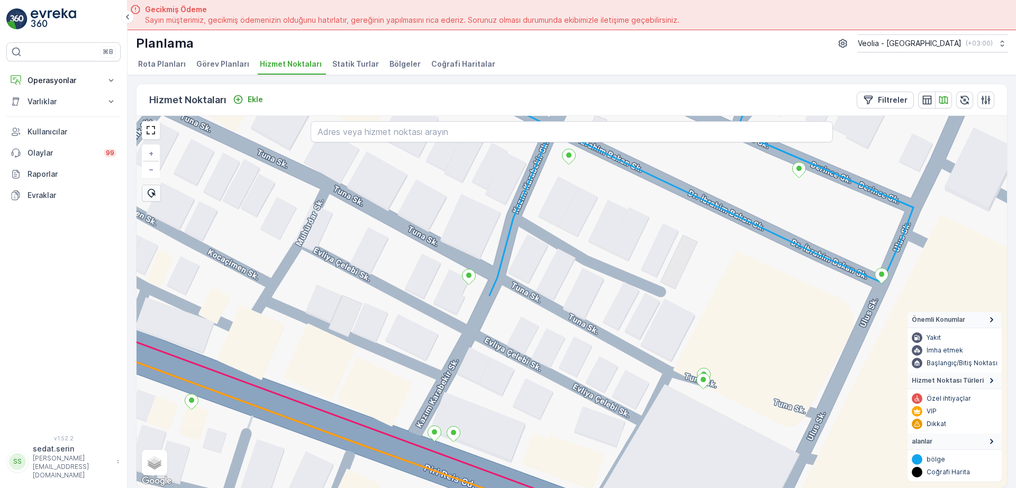
drag, startPoint x: 431, startPoint y: 274, endPoint x: 440, endPoint y: 281, distance: 11.3
click at [440, 281] on div "+ − Uydu Yol haritası Arazi Karışık Leaflet Klavye kısayolları Harita Verileri …" at bounding box center [572, 302] width 871 height 372
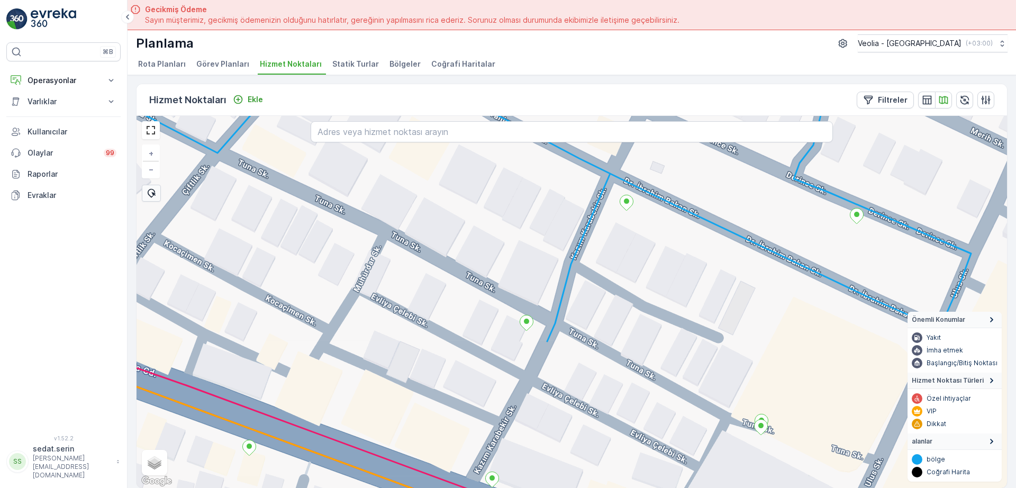
drag, startPoint x: 336, startPoint y: 242, endPoint x: 474, endPoint y: 309, distance: 153.9
click at [483, 314] on div "+ − Uydu Yol haritası Arazi Karışık Leaflet Klavye kısayolları Harita Verileri …" at bounding box center [572, 302] width 871 height 372
